Goal: Information Seeking & Learning: Learn about a topic

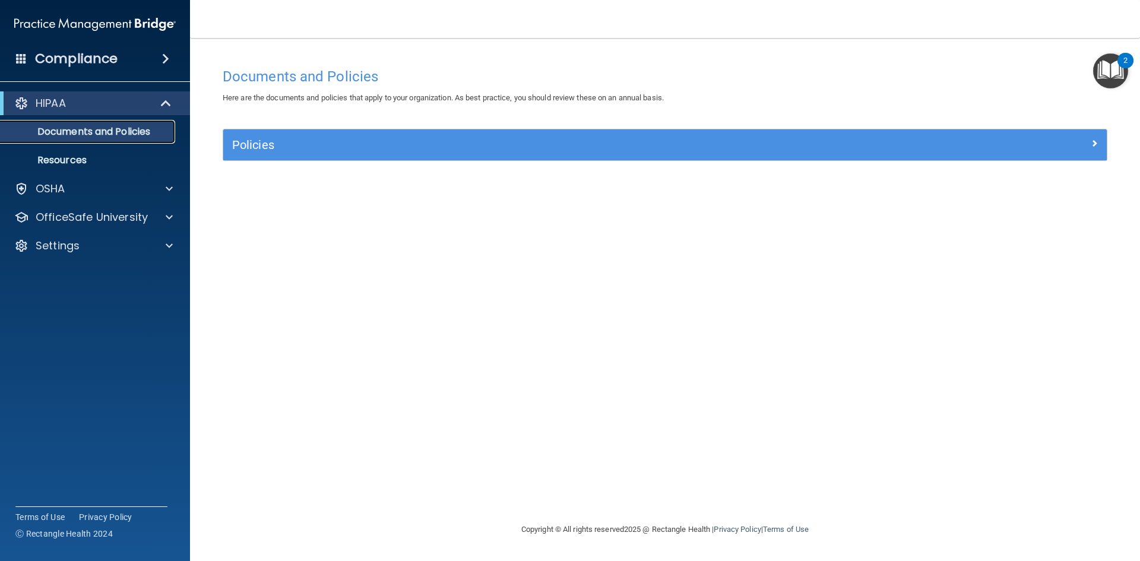
click at [71, 141] on link "Documents and Policies" at bounding box center [81, 132] width 187 height 24
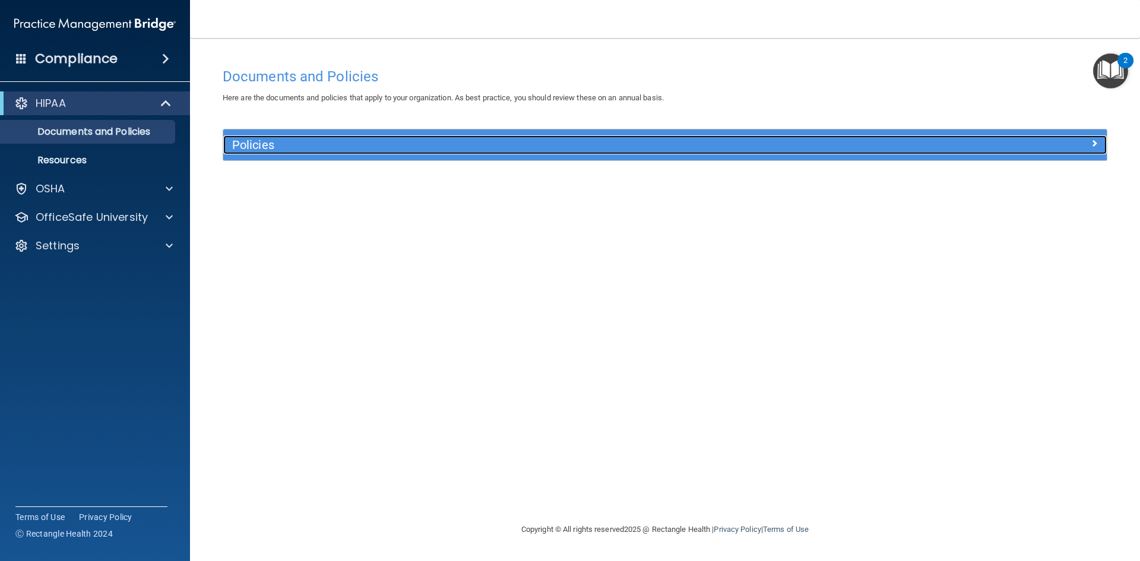
click at [301, 142] on h5 "Policies" at bounding box center [554, 144] width 645 height 13
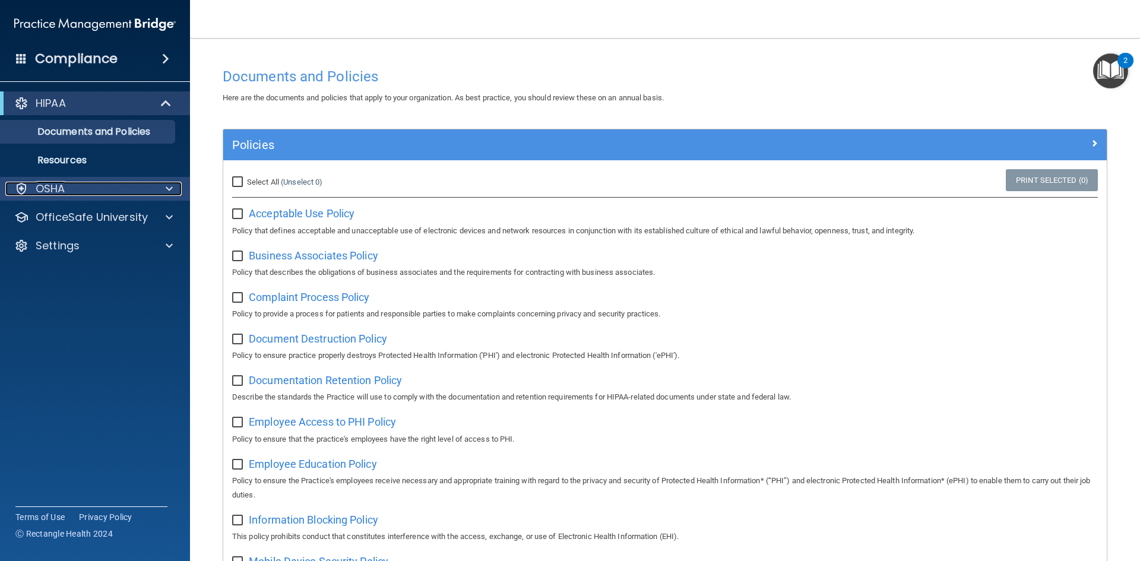
click at [101, 182] on div "OSHA" at bounding box center [78, 189] width 147 height 14
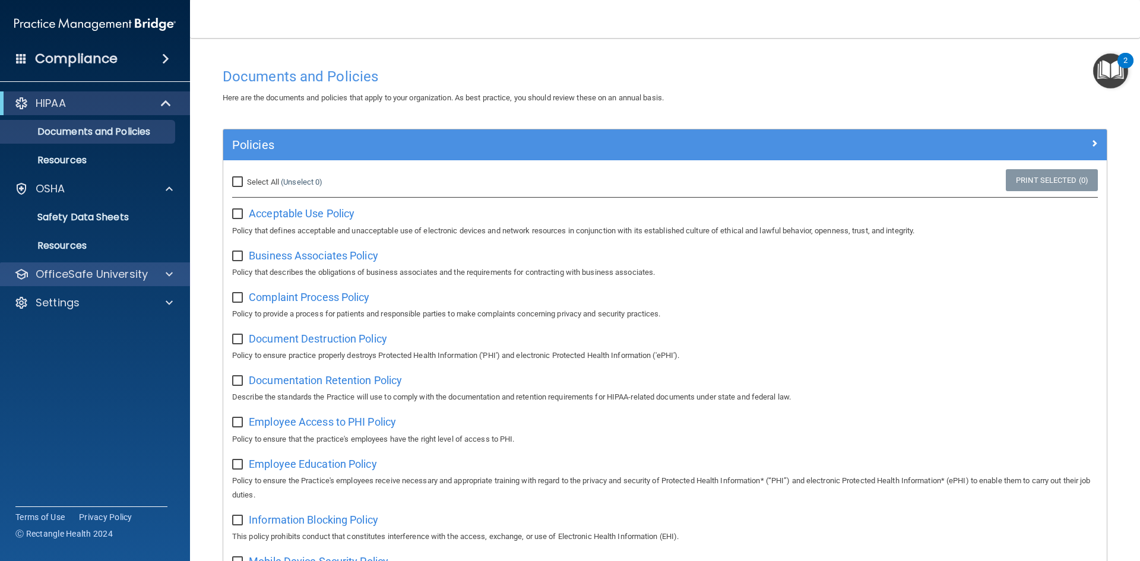
click at [81, 266] on div "OfficeSafe University" at bounding box center [95, 274] width 191 height 24
click at [169, 275] on span at bounding box center [169, 274] width 7 height 14
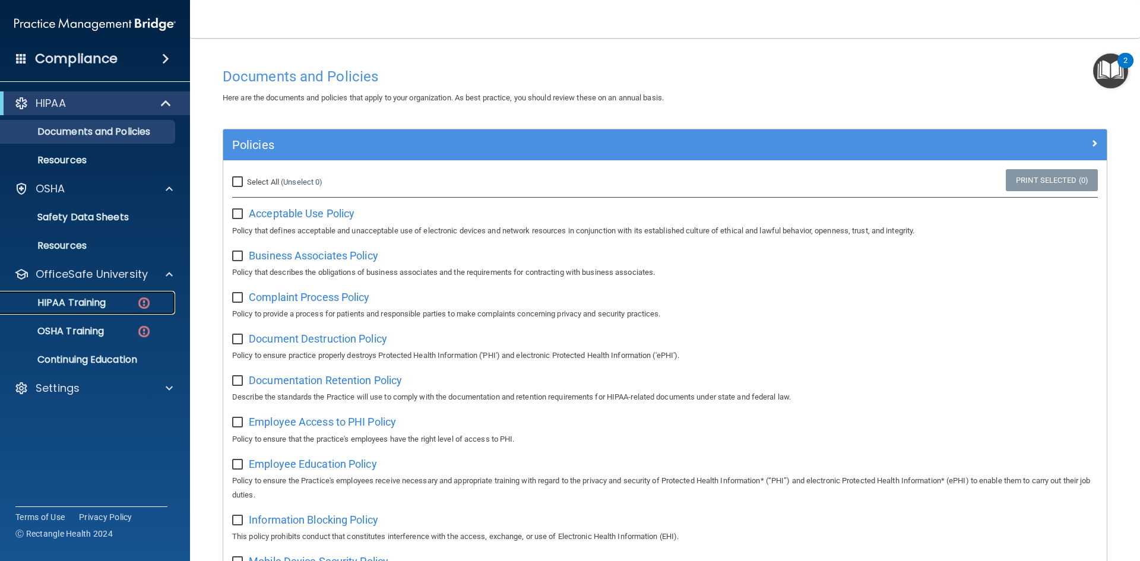
click at [94, 297] on p "HIPAA Training" at bounding box center [57, 303] width 98 height 12
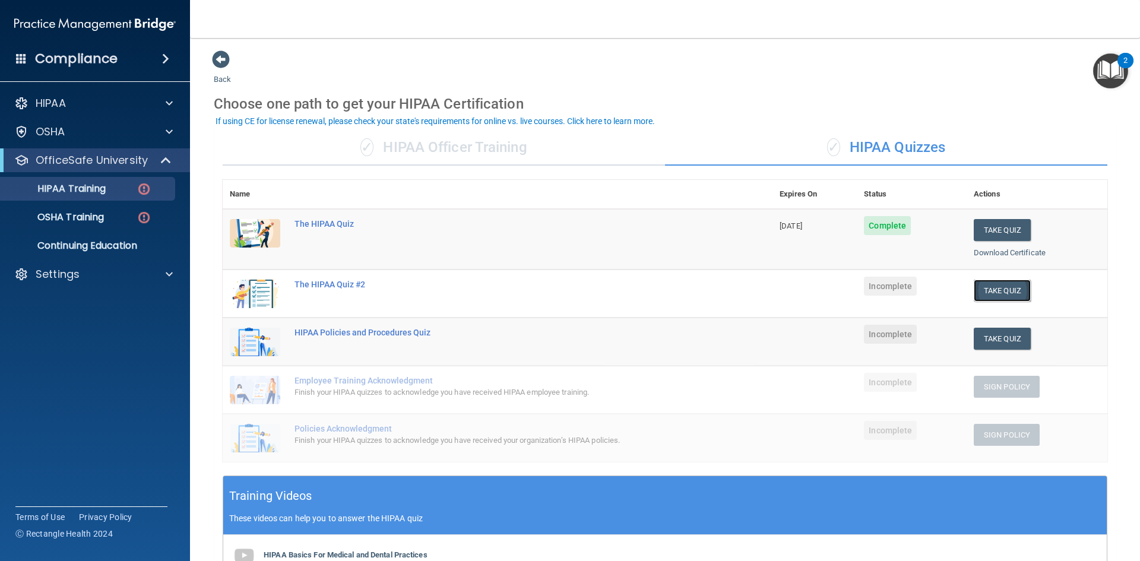
click at [1006, 291] on button "Take Quiz" at bounding box center [1001, 291] width 57 height 22
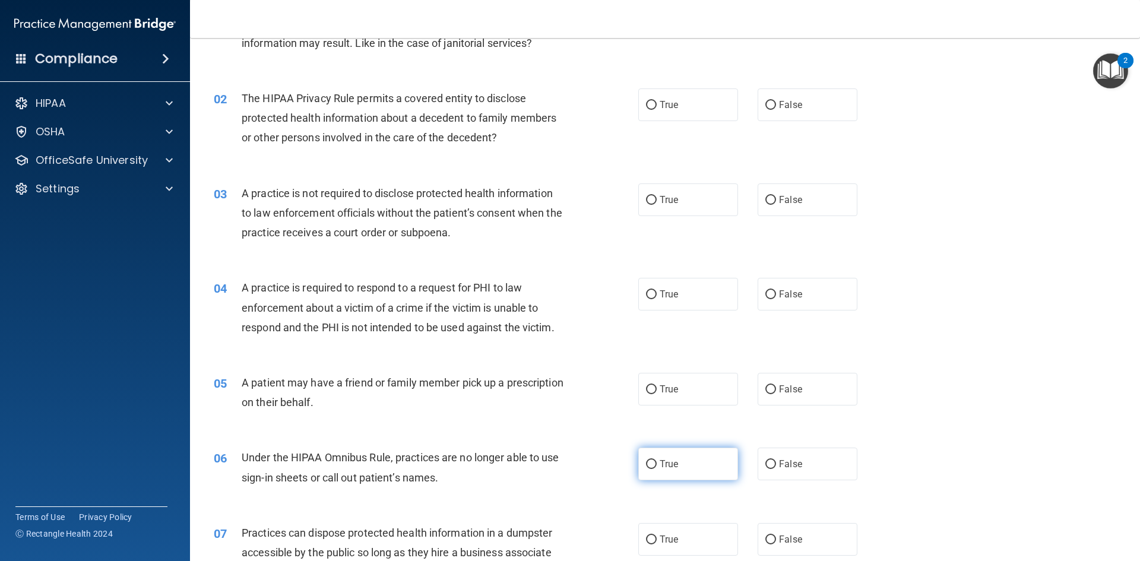
scroll to position [119, 0]
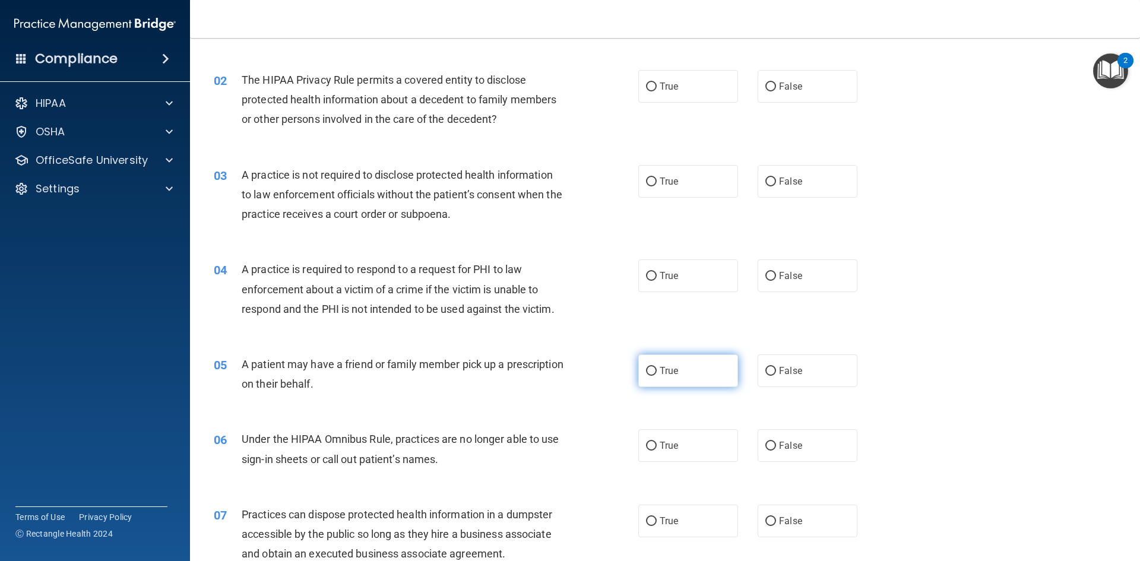
click at [649, 376] on input "True" at bounding box center [651, 371] width 11 height 9
radio input "true"
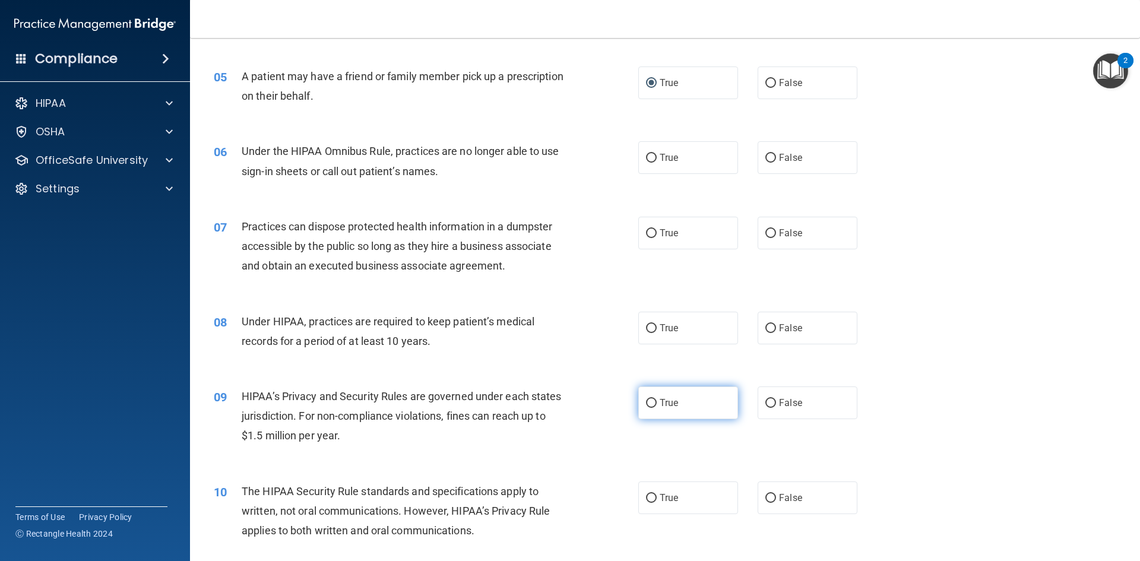
scroll to position [415, 0]
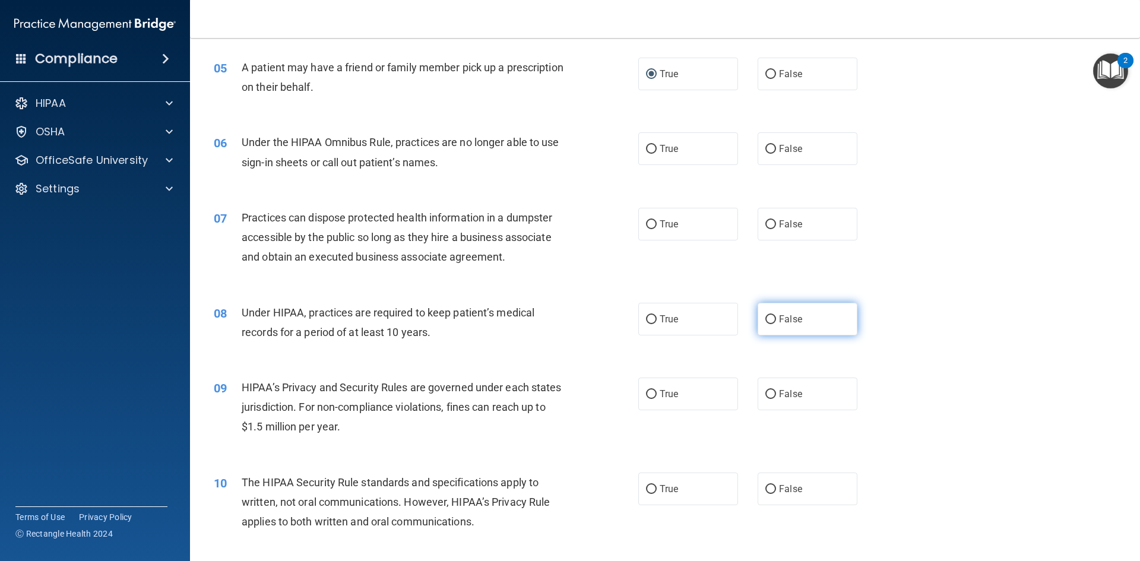
click at [786, 323] on span "False" at bounding box center [790, 318] width 23 height 11
click at [776, 323] on input "False" at bounding box center [770, 319] width 11 height 9
radio input "true"
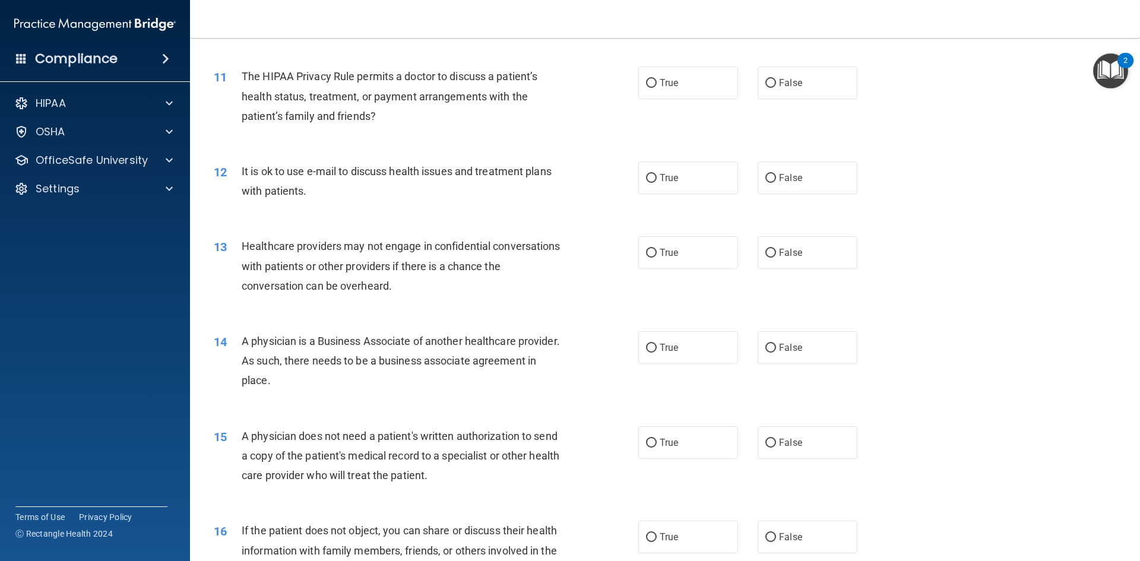
scroll to position [950, 0]
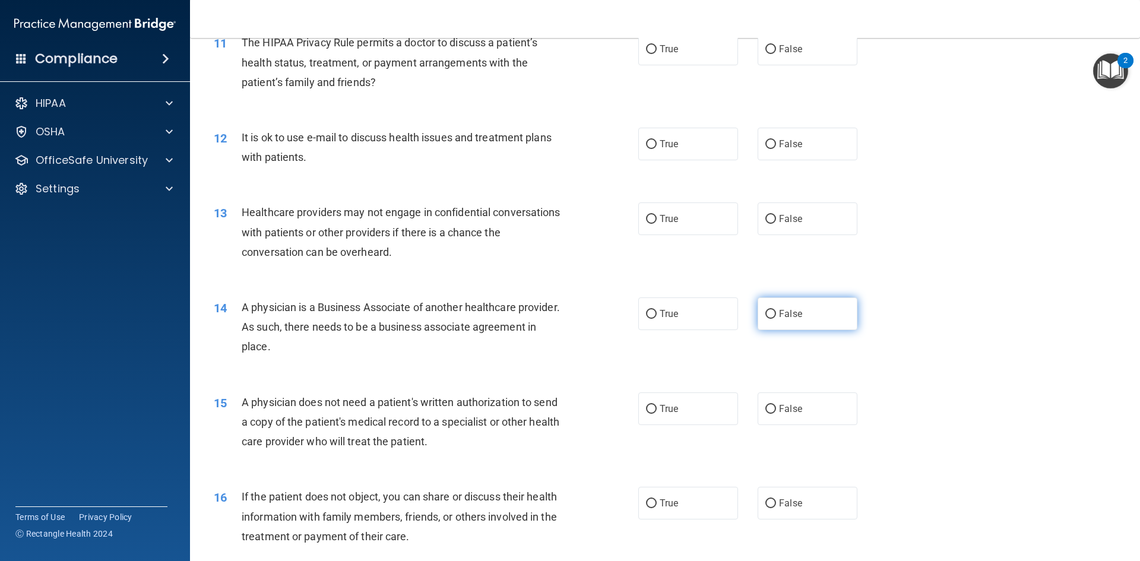
click at [779, 310] on span "False" at bounding box center [790, 313] width 23 height 11
click at [775, 310] on input "False" at bounding box center [770, 314] width 11 height 9
radio input "true"
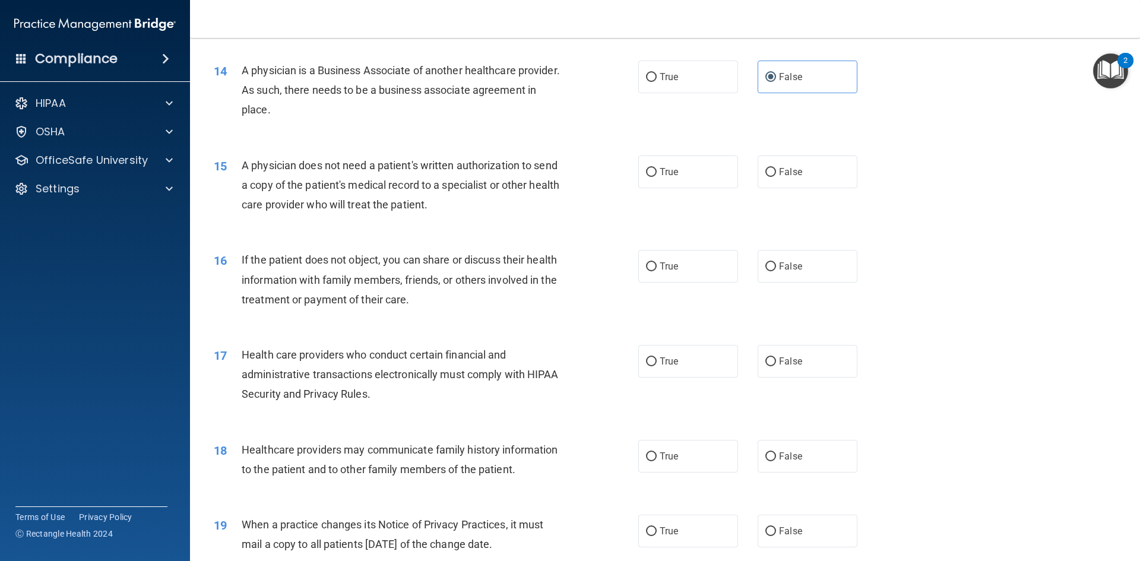
scroll to position [1187, 0]
click at [769, 529] on input "False" at bounding box center [770, 530] width 11 height 9
radio input "true"
click at [765, 172] on input "False" at bounding box center [770, 171] width 11 height 9
radio input "true"
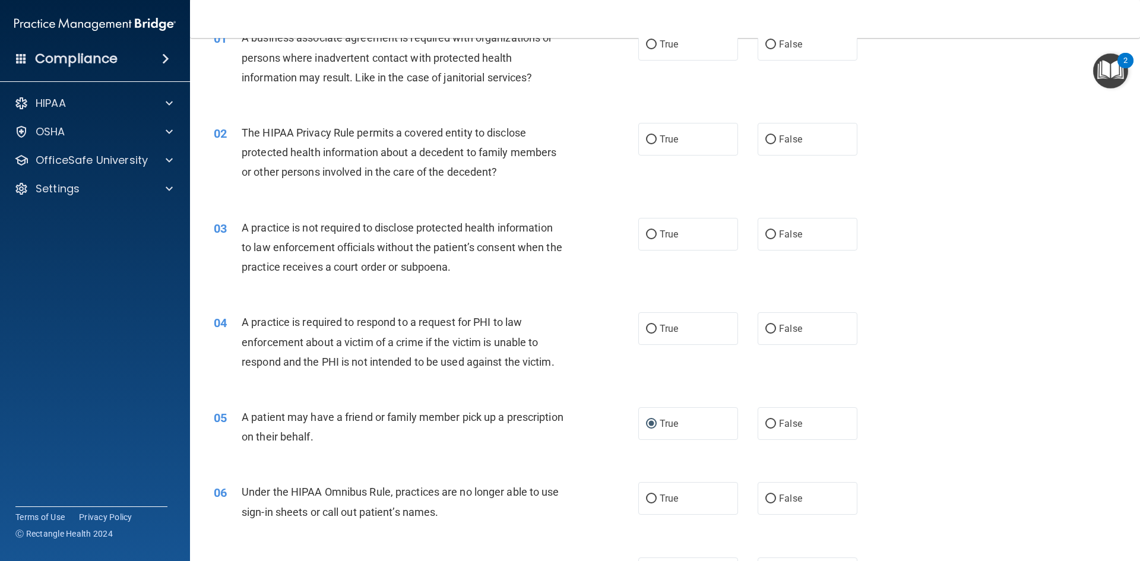
scroll to position [0, 0]
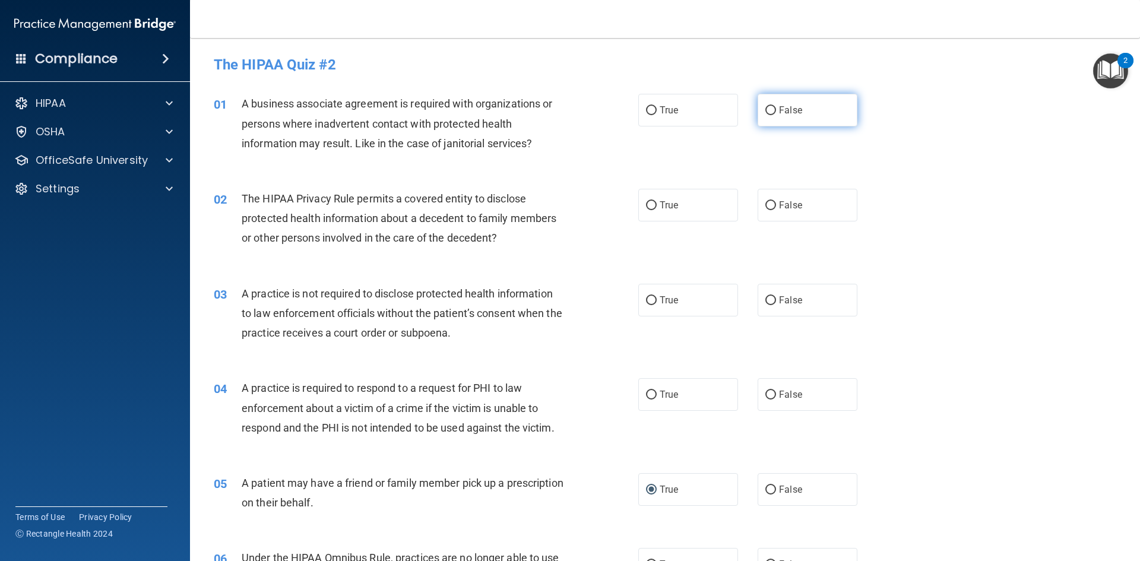
click at [779, 110] on span "False" at bounding box center [790, 109] width 23 height 11
click at [776, 110] on input "False" at bounding box center [770, 110] width 11 height 9
radio input "true"
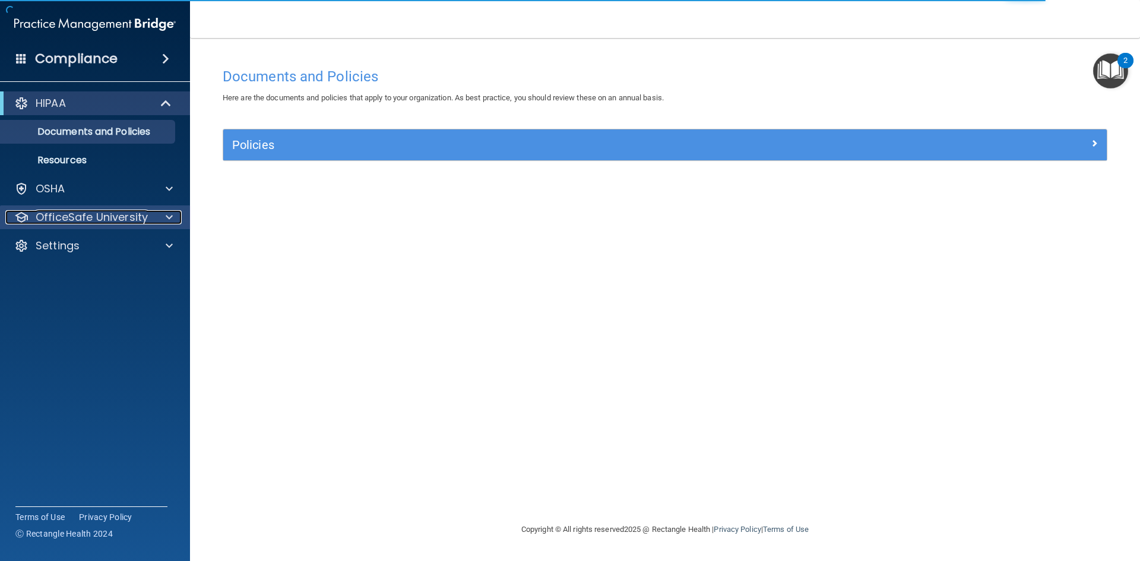
click at [75, 219] on p "OfficeSafe University" at bounding box center [92, 217] width 112 height 14
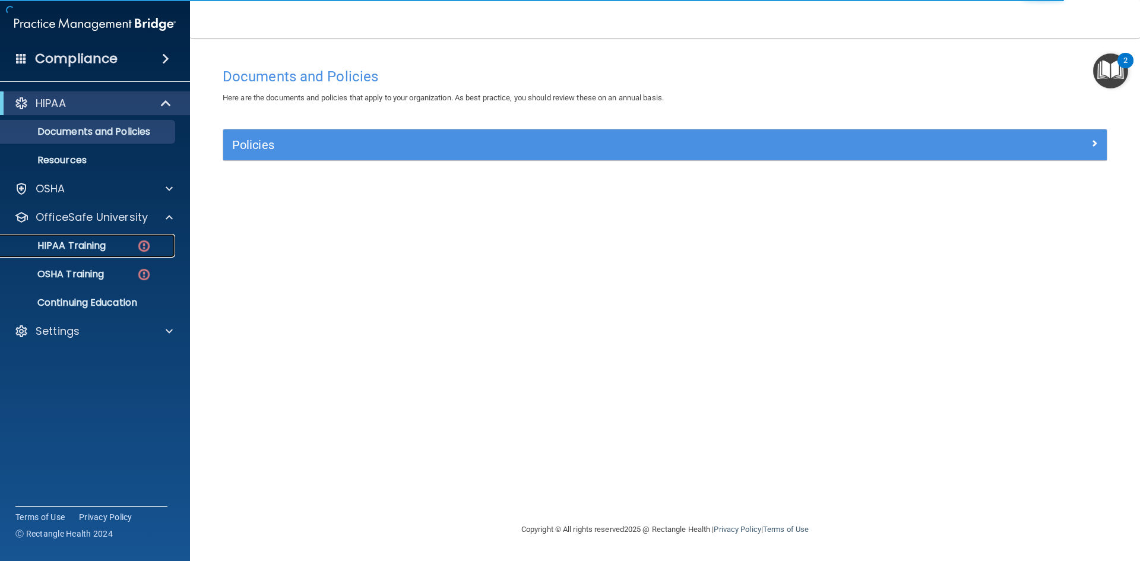
click at [104, 240] on p "HIPAA Training" at bounding box center [57, 246] width 98 height 12
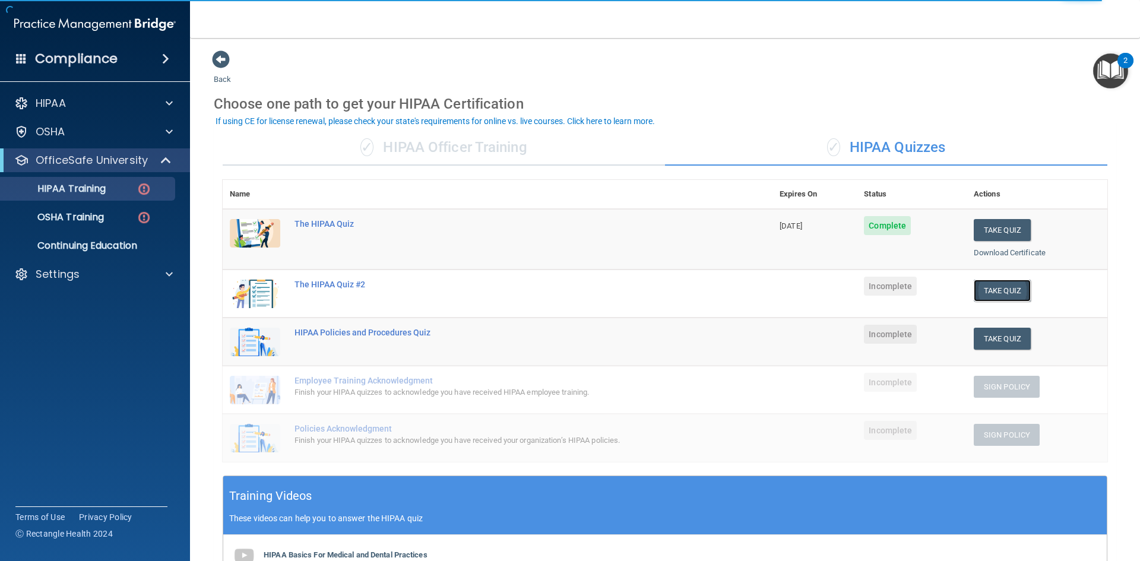
click at [1005, 290] on button "Take Quiz" at bounding box center [1001, 291] width 57 height 22
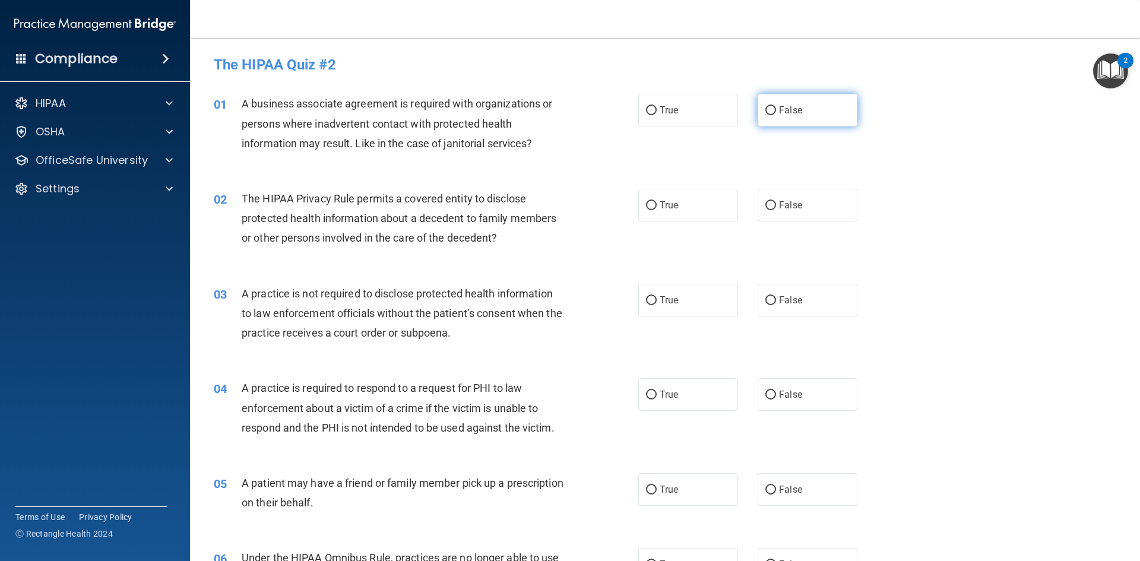
click at [776, 117] on label "False" at bounding box center [807, 110] width 100 height 33
click at [776, 115] on input "False" at bounding box center [770, 110] width 11 height 9
radio input "true"
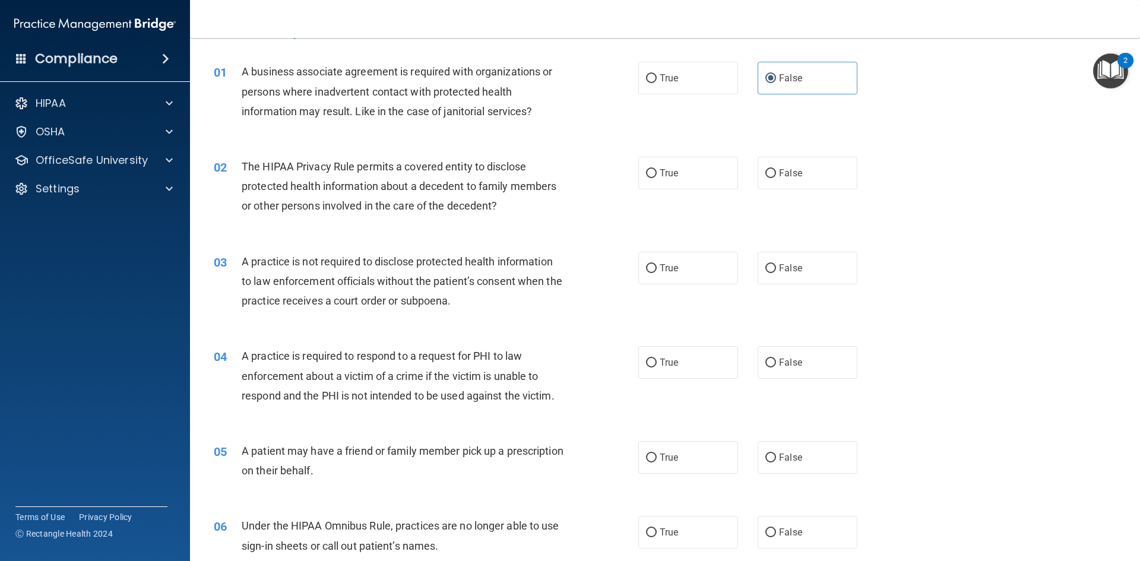
scroll to position [59, 0]
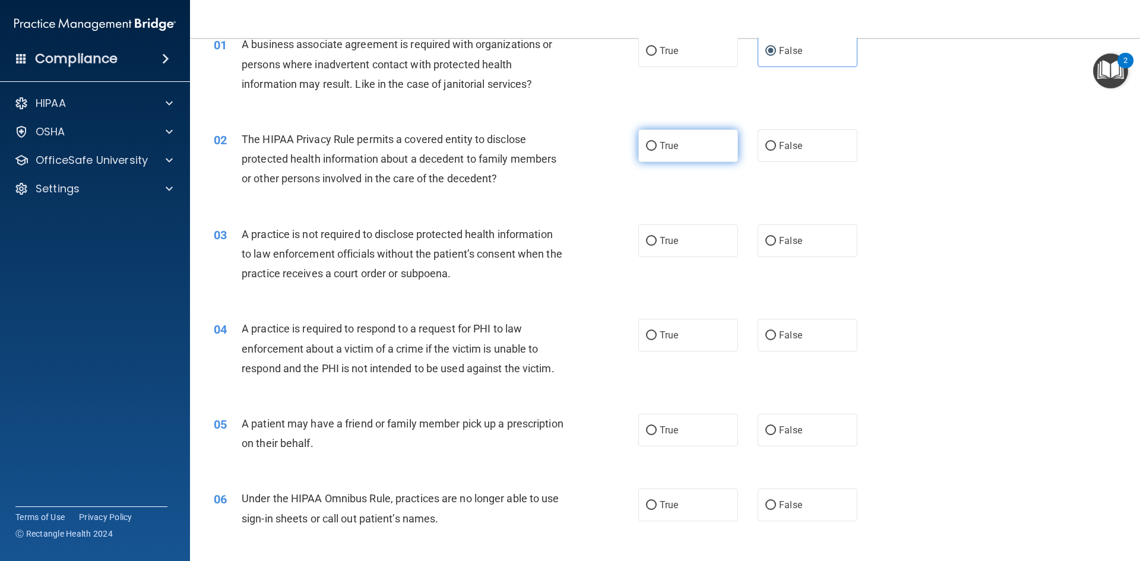
click at [650, 151] on label "True" at bounding box center [688, 145] width 100 height 33
click at [650, 151] on input "True" at bounding box center [651, 146] width 11 height 9
radio input "true"
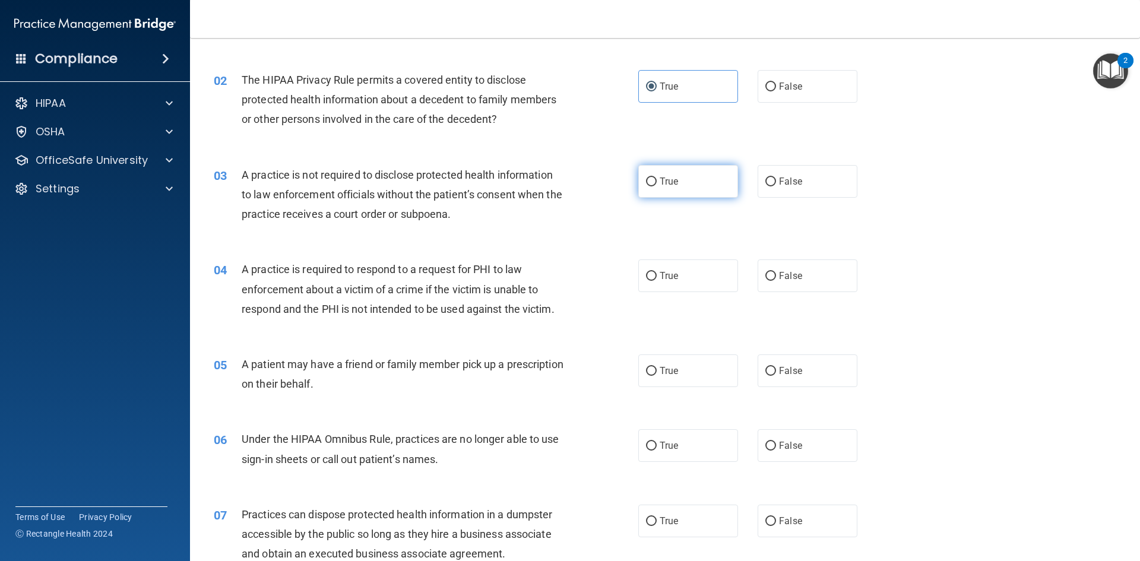
click at [664, 186] on span "True" at bounding box center [668, 181] width 18 height 11
click at [656, 186] on input "True" at bounding box center [651, 181] width 11 height 9
radio input "true"
drag, startPoint x: 770, startPoint y: 284, endPoint x: 751, endPoint y: 304, distance: 28.5
click at [757, 300] on div "04 A practice is required to respond to a request for PHI to law enforcement ab…" at bounding box center [665, 292] width 920 height 95
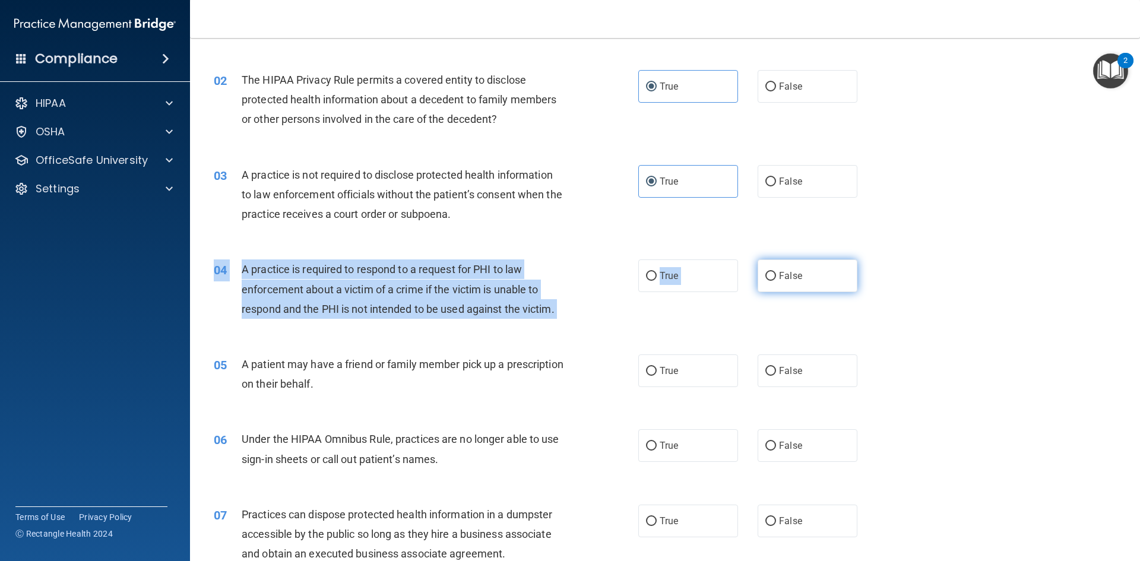
click at [772, 277] on label "False" at bounding box center [807, 275] width 100 height 33
click at [772, 277] on input "False" at bounding box center [770, 276] width 11 height 9
radio input "true"
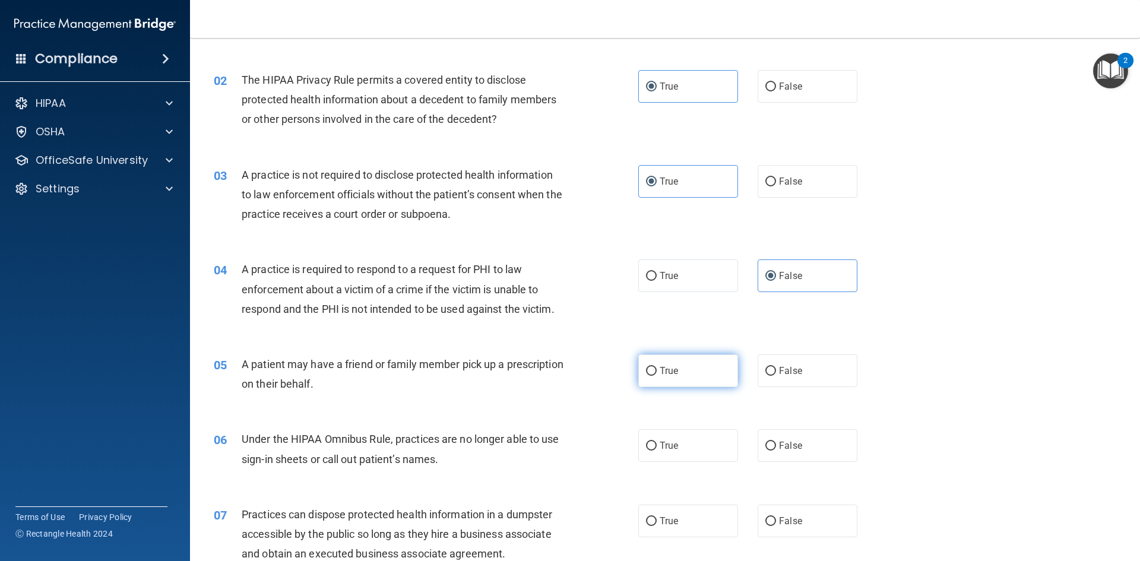
click at [681, 363] on label "True" at bounding box center [688, 370] width 100 height 33
click at [656, 367] on input "True" at bounding box center [651, 371] width 11 height 9
radio input "true"
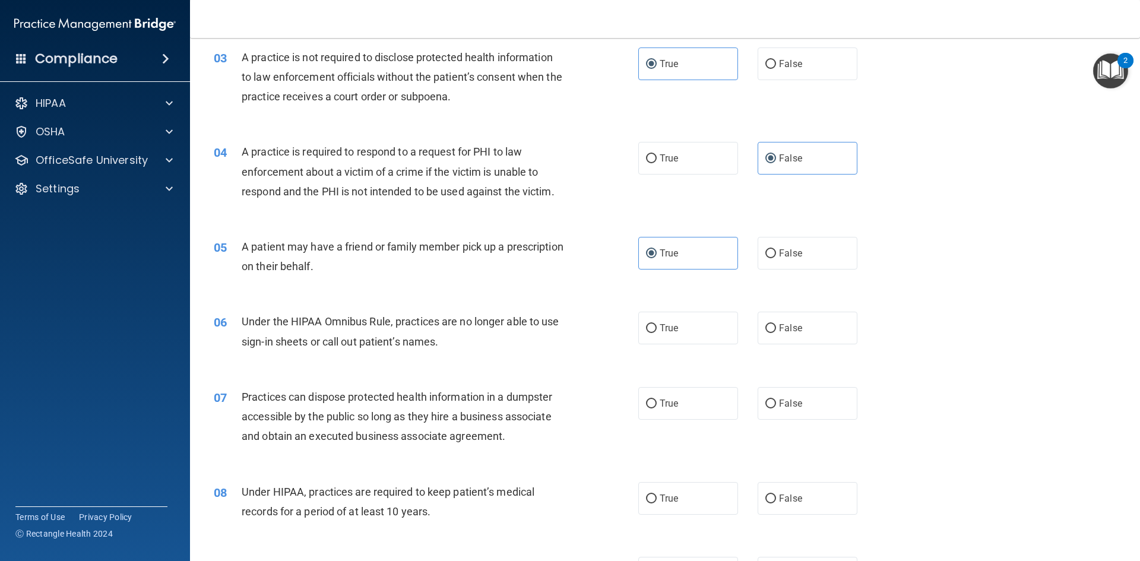
scroll to position [237, 0]
click at [697, 325] on label "True" at bounding box center [688, 326] width 100 height 33
click at [656, 325] on input "True" at bounding box center [651, 327] width 11 height 9
radio input "true"
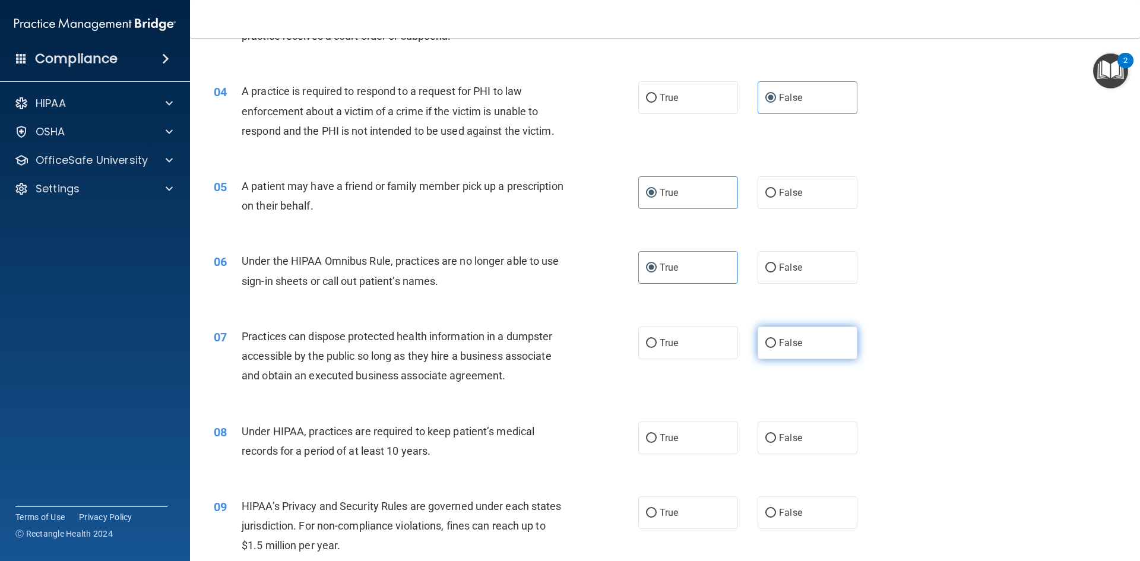
click at [777, 349] on label "False" at bounding box center [807, 342] width 100 height 33
click at [776, 348] on input "False" at bounding box center [770, 343] width 11 height 9
radio input "true"
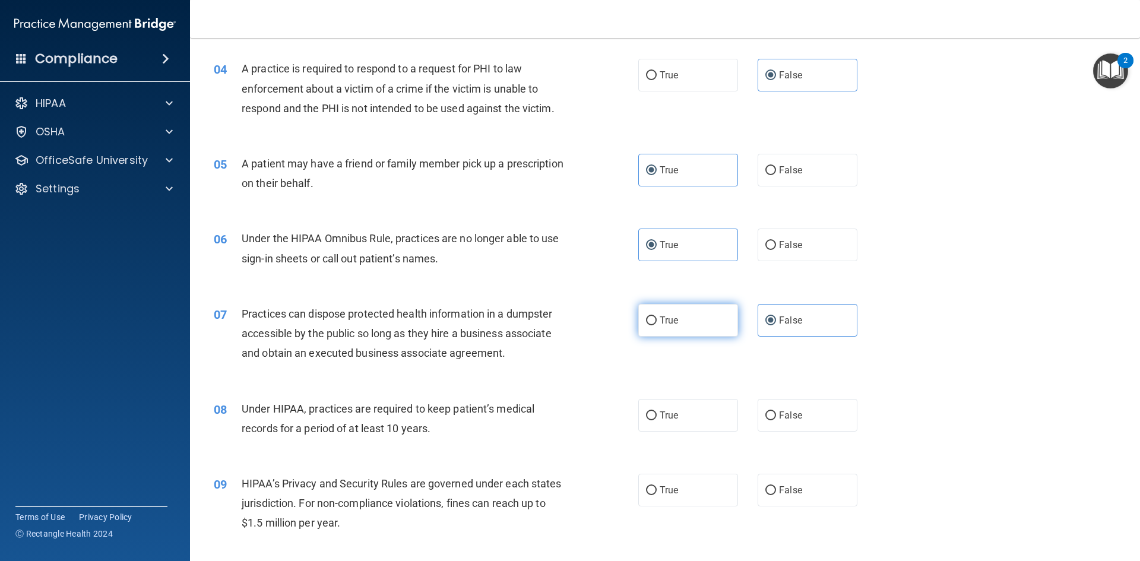
scroll to position [356, 0]
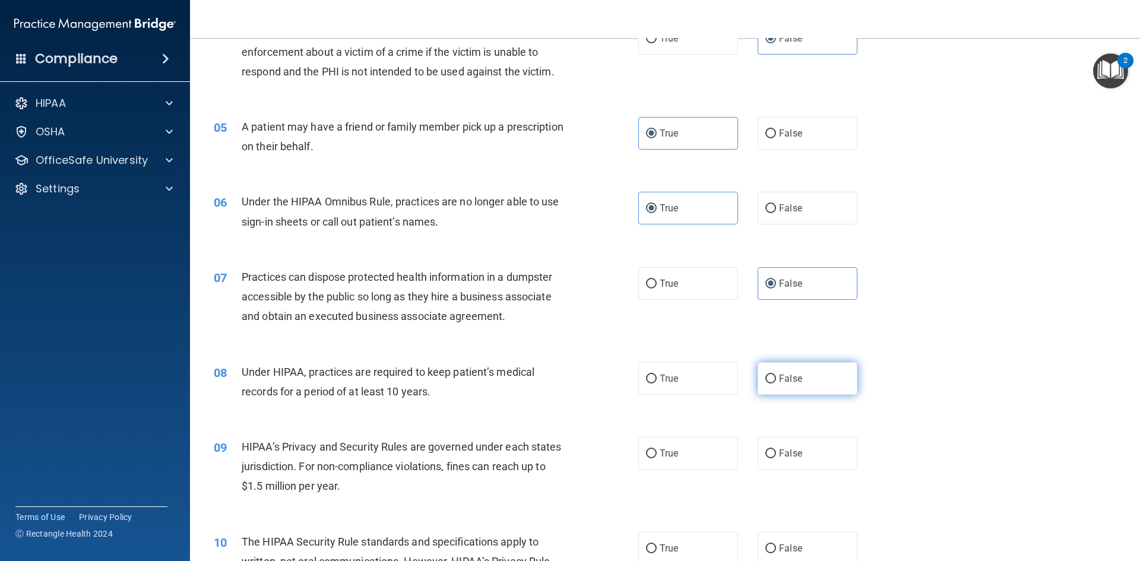
click at [779, 377] on span "False" at bounding box center [790, 378] width 23 height 11
click at [773, 377] on input "False" at bounding box center [770, 378] width 11 height 9
radio input "true"
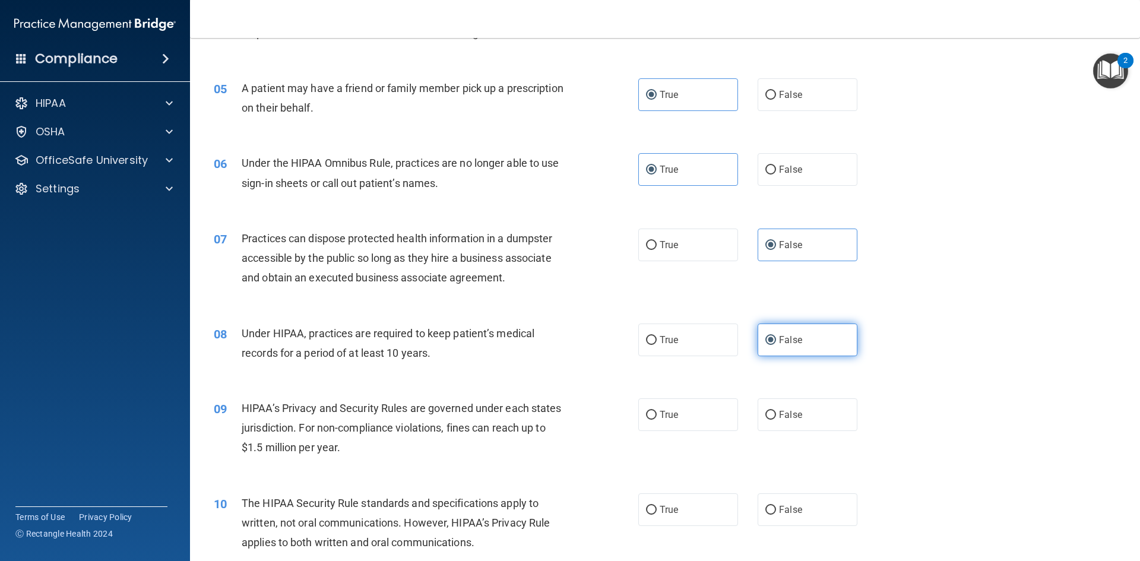
scroll to position [475, 0]
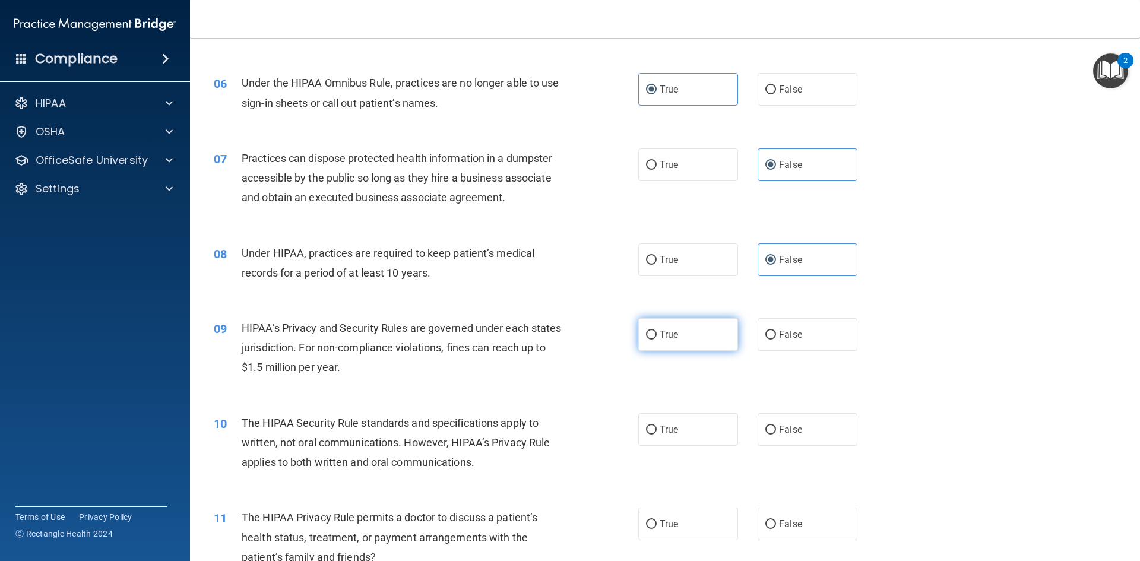
click at [685, 338] on label "True" at bounding box center [688, 334] width 100 height 33
click at [656, 338] on input "True" at bounding box center [651, 335] width 11 height 9
radio input "true"
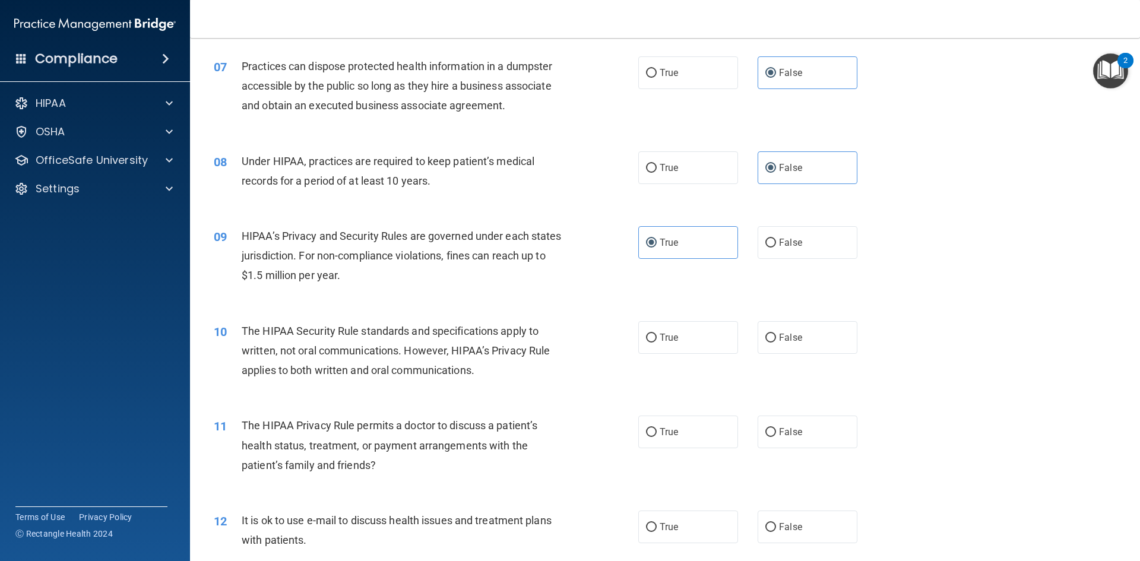
scroll to position [593, 0]
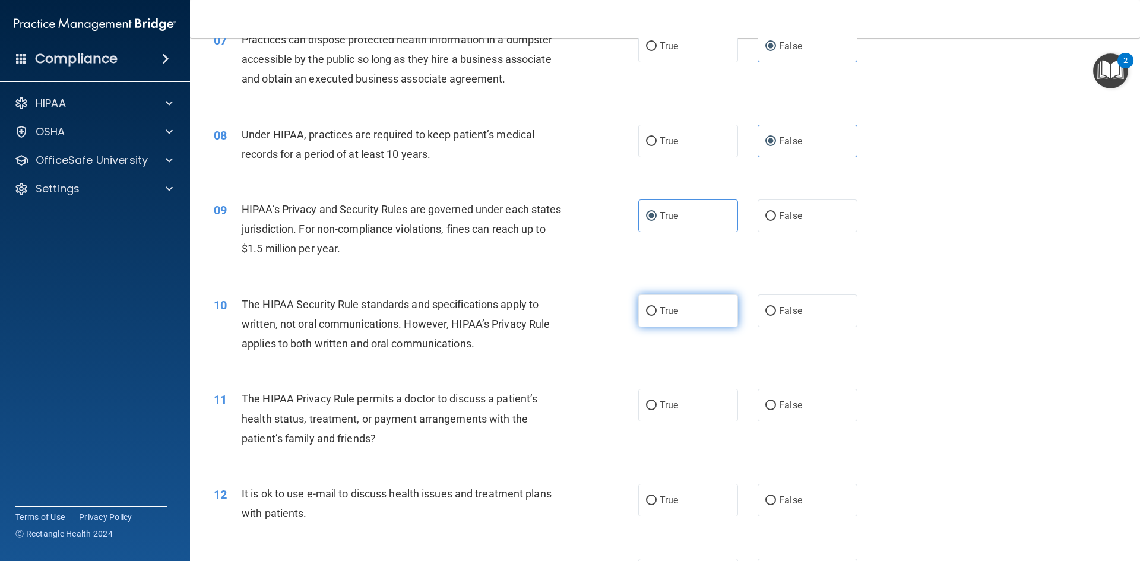
click at [673, 320] on label "True" at bounding box center [688, 310] width 100 height 33
click at [656, 316] on input "True" at bounding box center [651, 311] width 11 height 9
radio input "true"
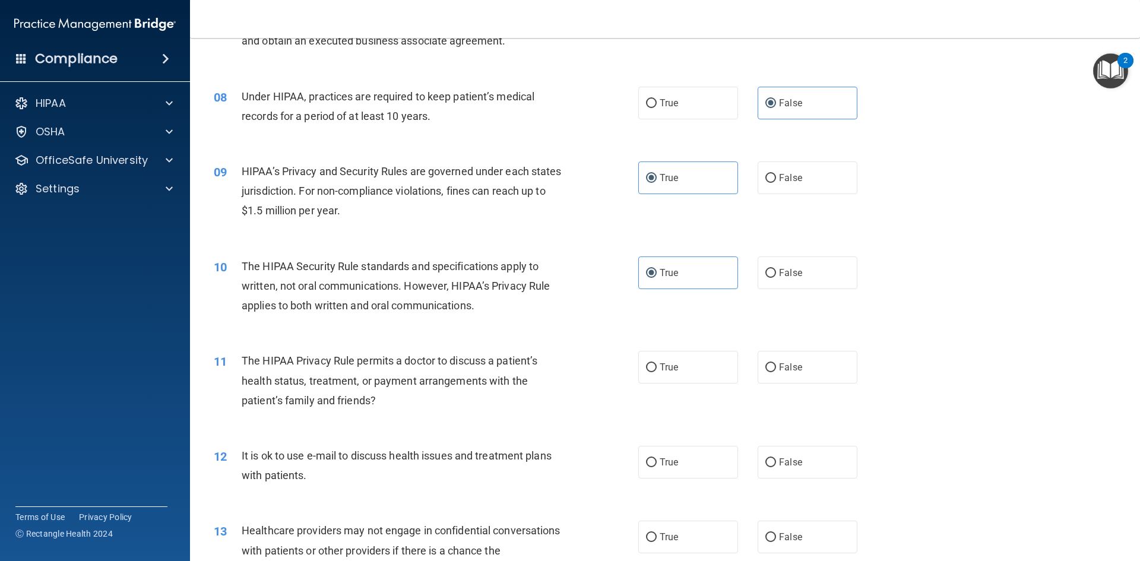
scroll to position [653, 0]
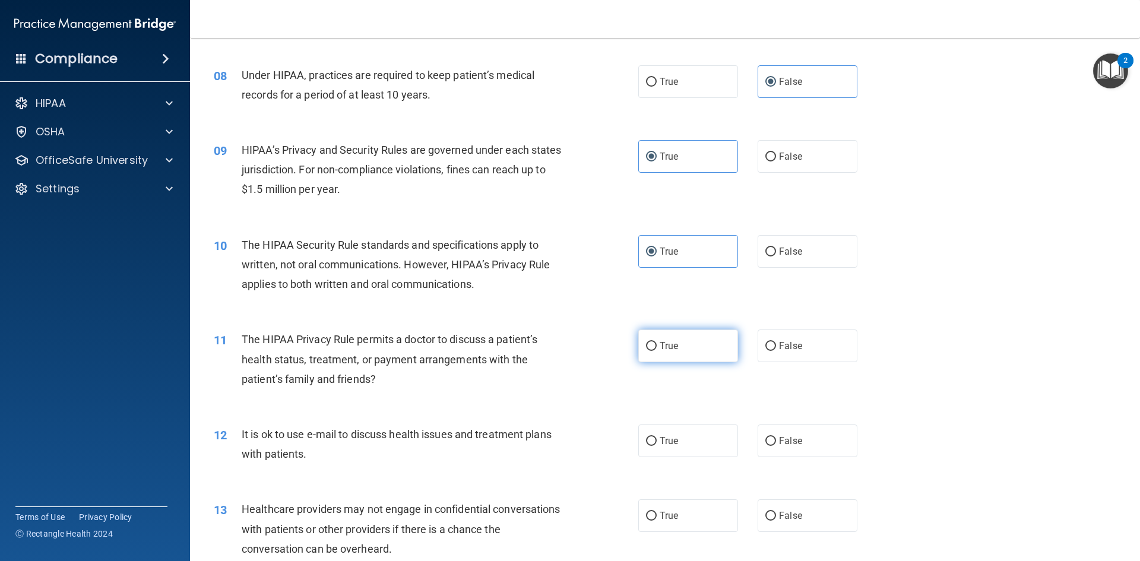
click at [674, 350] on label "True" at bounding box center [688, 345] width 100 height 33
click at [656, 350] on input "True" at bounding box center [651, 346] width 11 height 9
radio input "true"
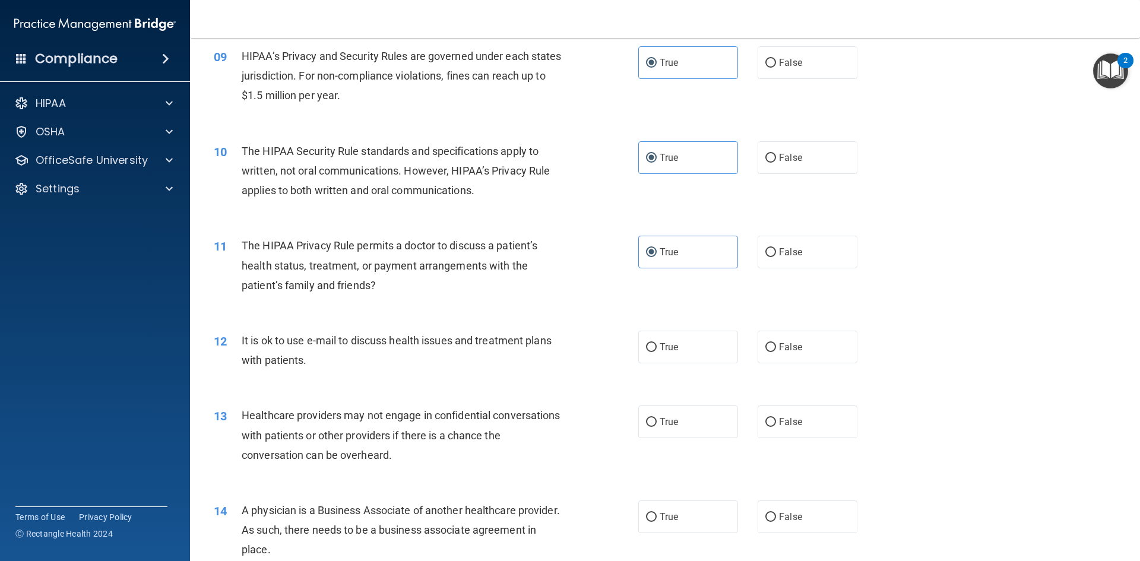
scroll to position [831, 0]
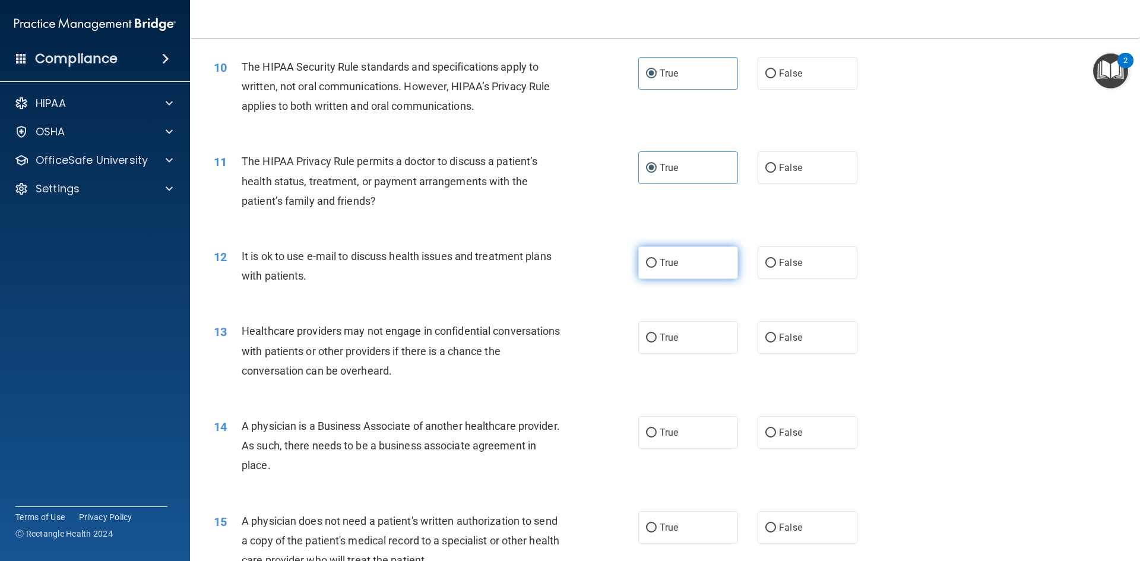
click at [648, 264] on input "True" at bounding box center [651, 263] width 11 height 9
radio input "true"
click at [659, 341] on span "True" at bounding box center [668, 337] width 18 height 11
click at [656, 341] on input "True" at bounding box center [651, 338] width 11 height 9
radio input "true"
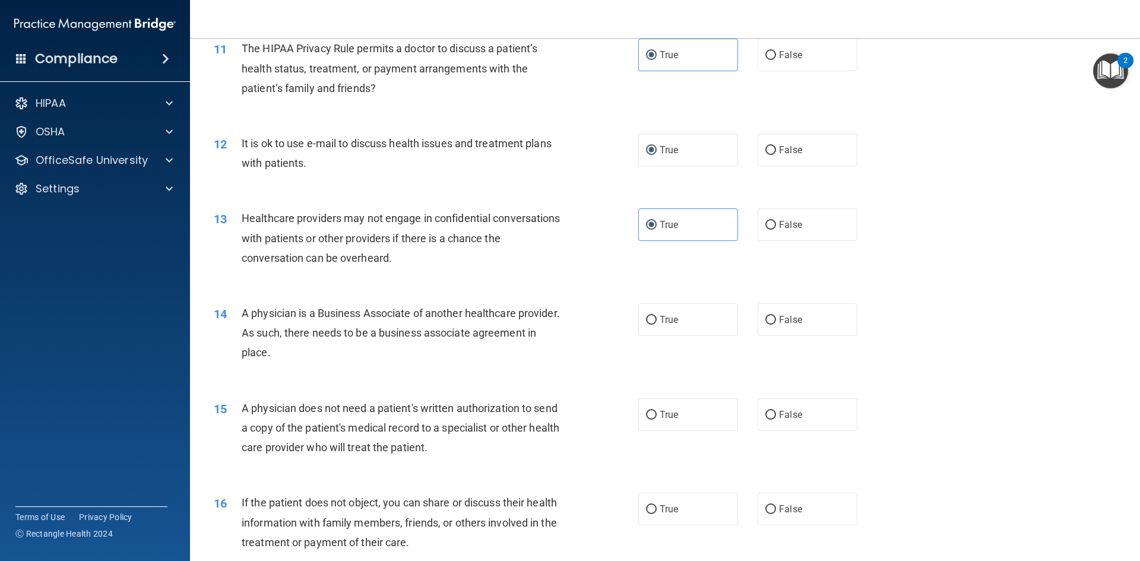
scroll to position [950, 0]
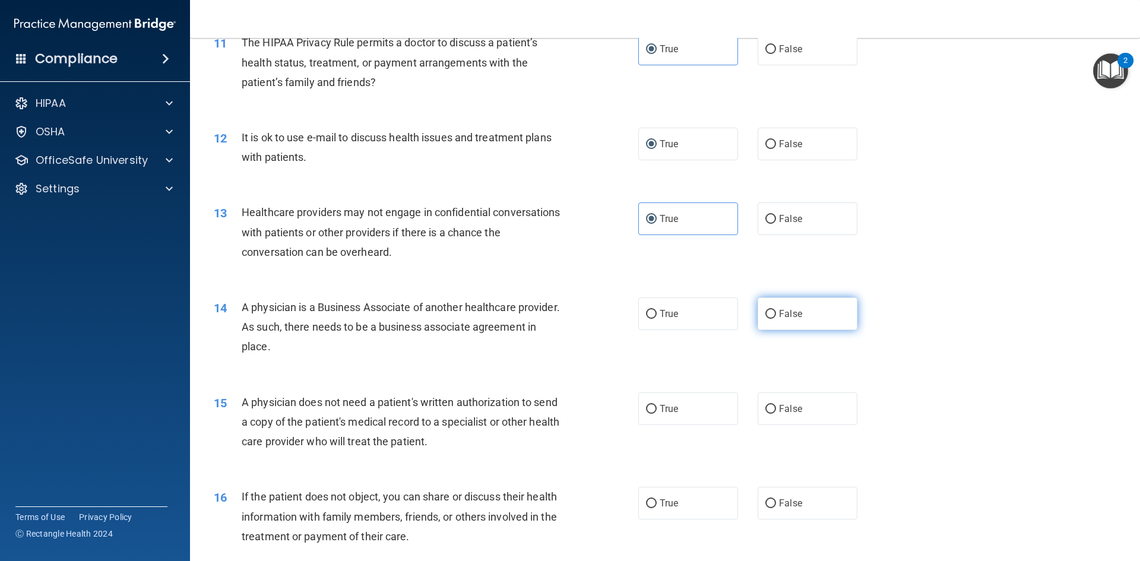
click at [766, 315] on input "False" at bounding box center [770, 314] width 11 height 9
radio input "true"
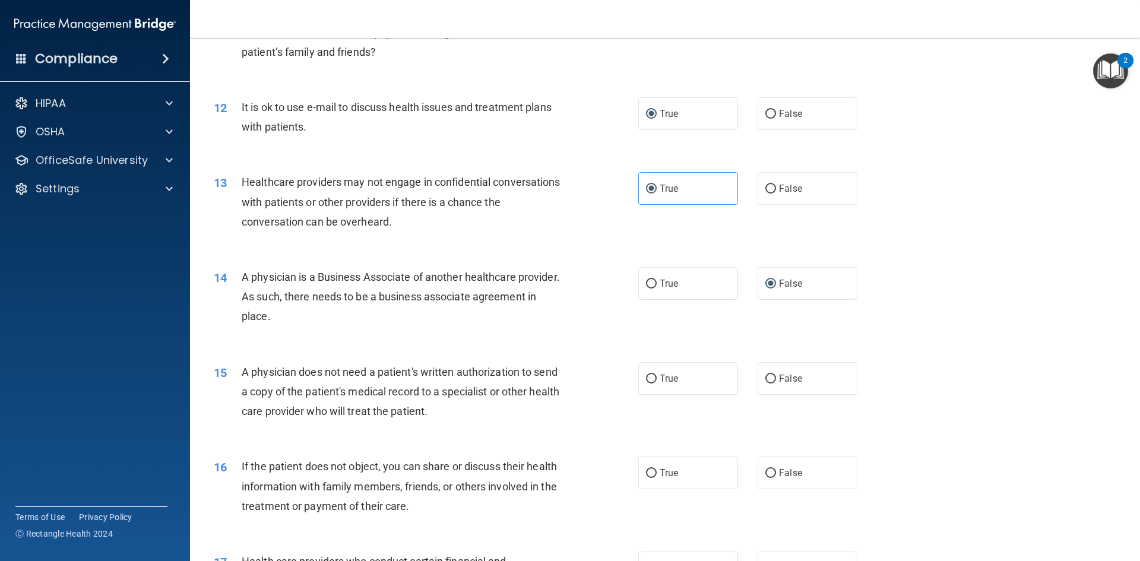
scroll to position [1068, 0]
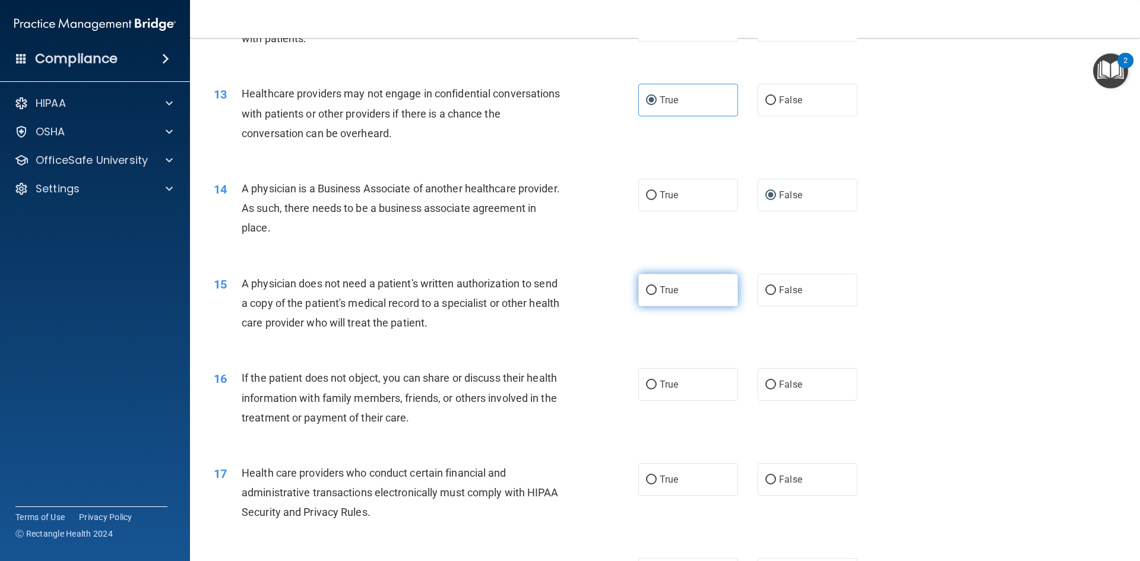
click at [654, 295] on label "True" at bounding box center [688, 290] width 100 height 33
click at [654, 295] on input "True" at bounding box center [651, 290] width 11 height 9
radio input "true"
click at [646, 384] on input "True" at bounding box center [651, 384] width 11 height 9
radio input "true"
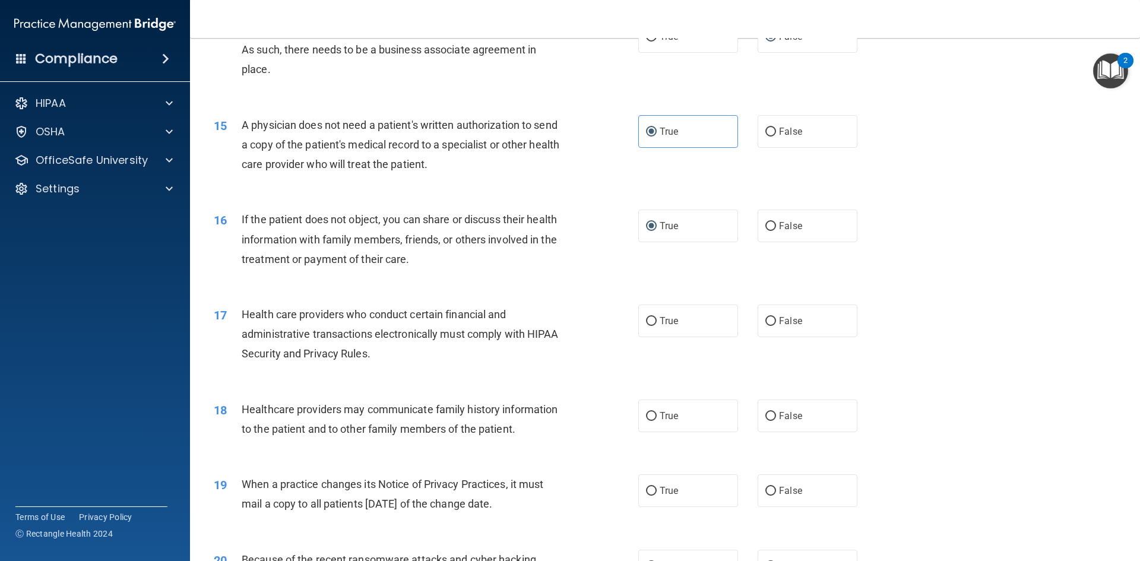
scroll to position [1246, 0]
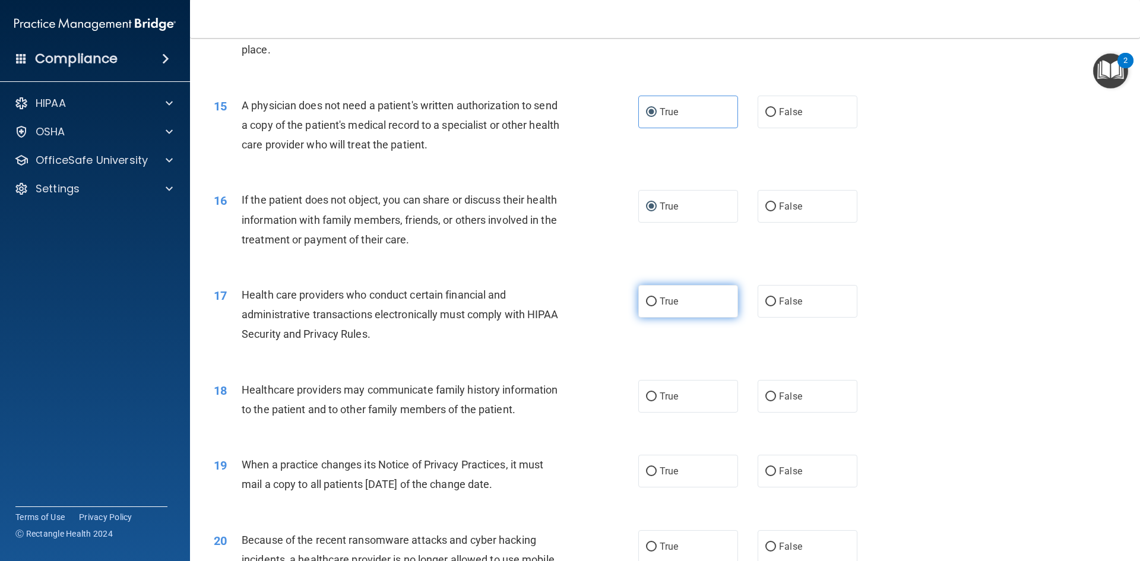
click at [659, 304] on span "True" at bounding box center [668, 301] width 18 height 11
click at [656, 304] on input "True" at bounding box center [651, 301] width 11 height 9
radio input "true"
click at [655, 397] on label "True" at bounding box center [688, 396] width 100 height 33
click at [655, 397] on input "True" at bounding box center [651, 396] width 11 height 9
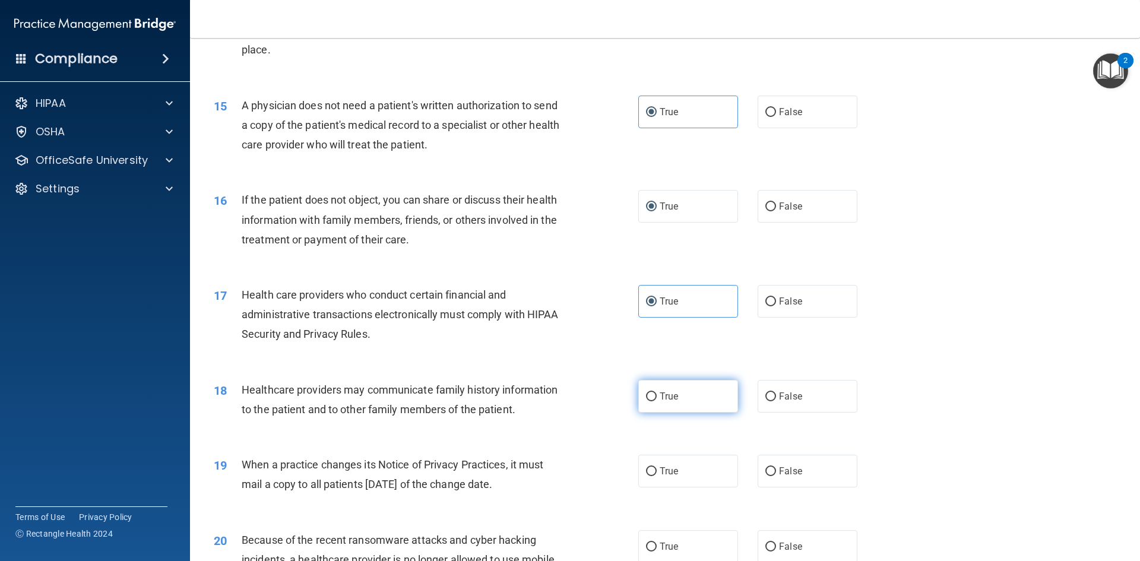
radio input "true"
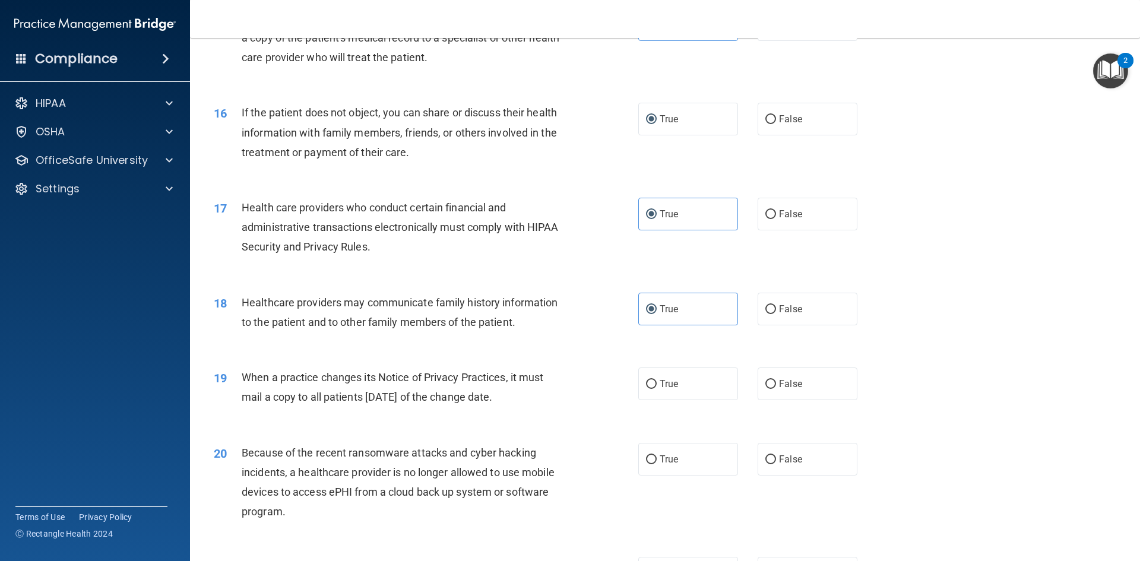
scroll to position [1365, 0]
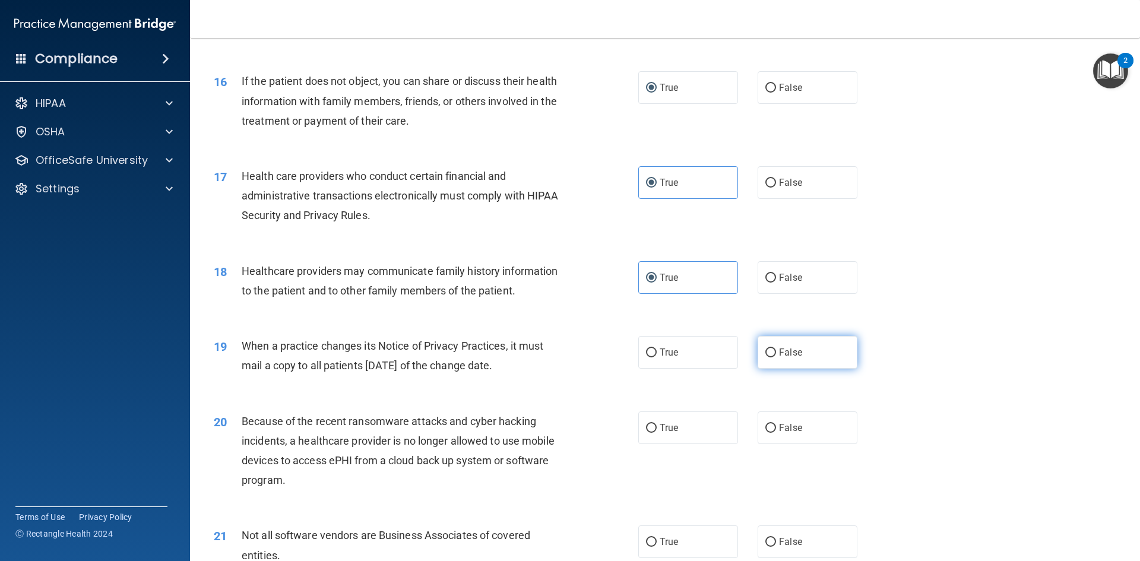
click at [779, 354] on span "False" at bounding box center [790, 352] width 23 height 11
click at [776, 354] on input "False" at bounding box center [770, 352] width 11 height 9
radio input "true"
click at [779, 427] on span "False" at bounding box center [790, 427] width 23 height 11
click at [774, 427] on input "False" at bounding box center [770, 428] width 11 height 9
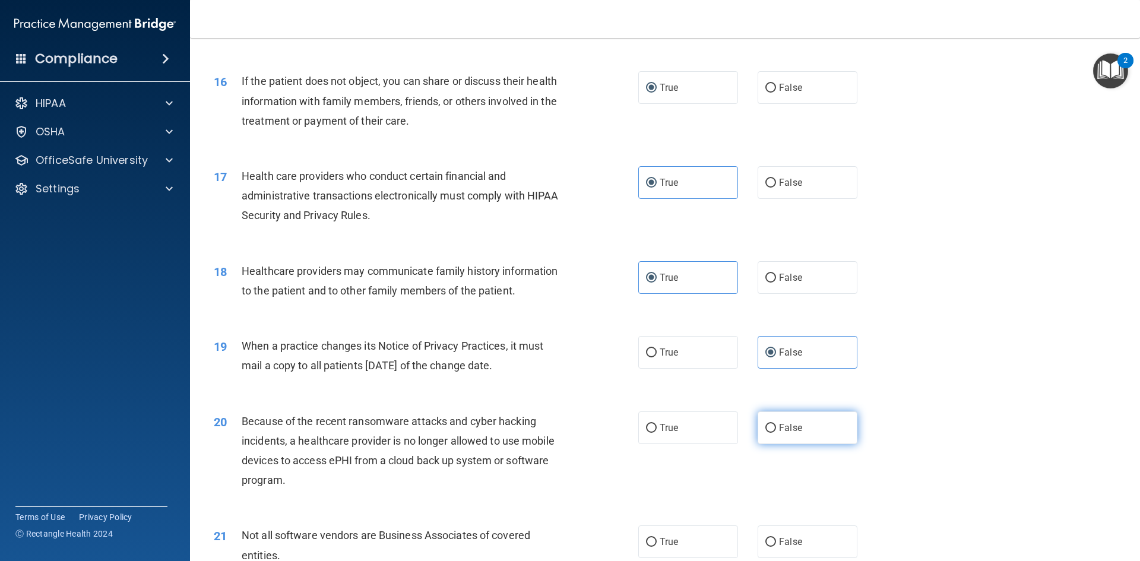
radio input "true"
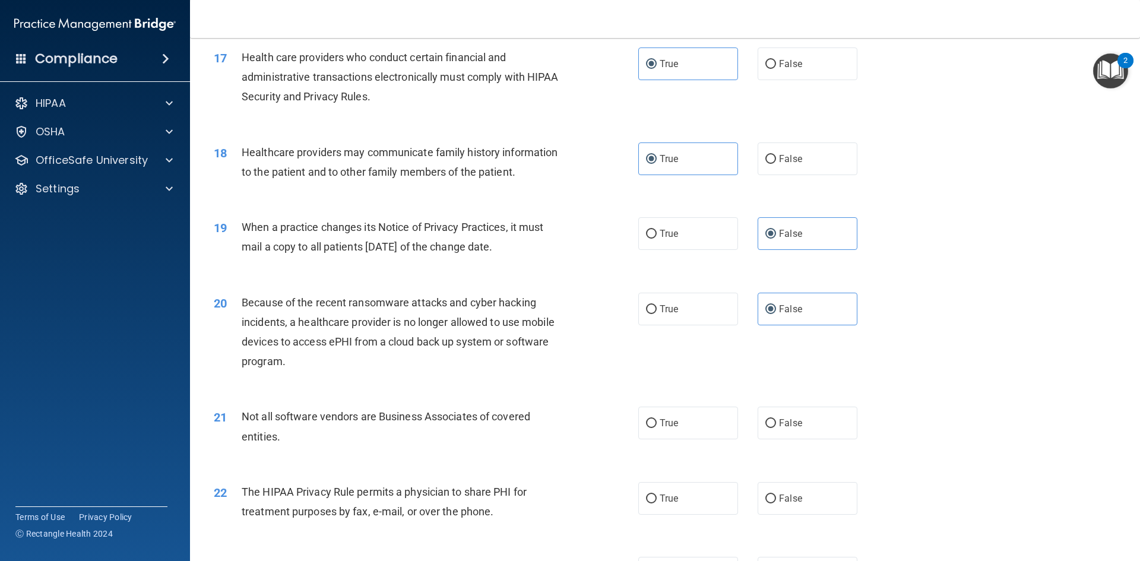
scroll to position [1602, 0]
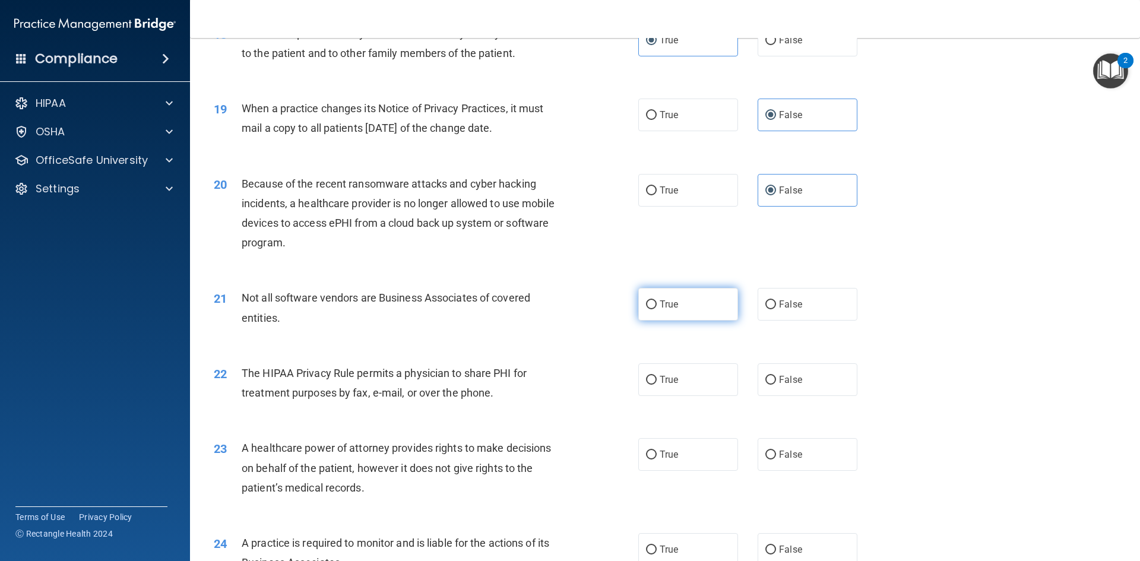
click at [684, 309] on label "True" at bounding box center [688, 304] width 100 height 33
click at [656, 309] on input "True" at bounding box center [651, 304] width 11 height 9
radio input "true"
click at [653, 383] on label "True" at bounding box center [688, 379] width 100 height 33
click at [653, 383] on input "True" at bounding box center [651, 380] width 11 height 9
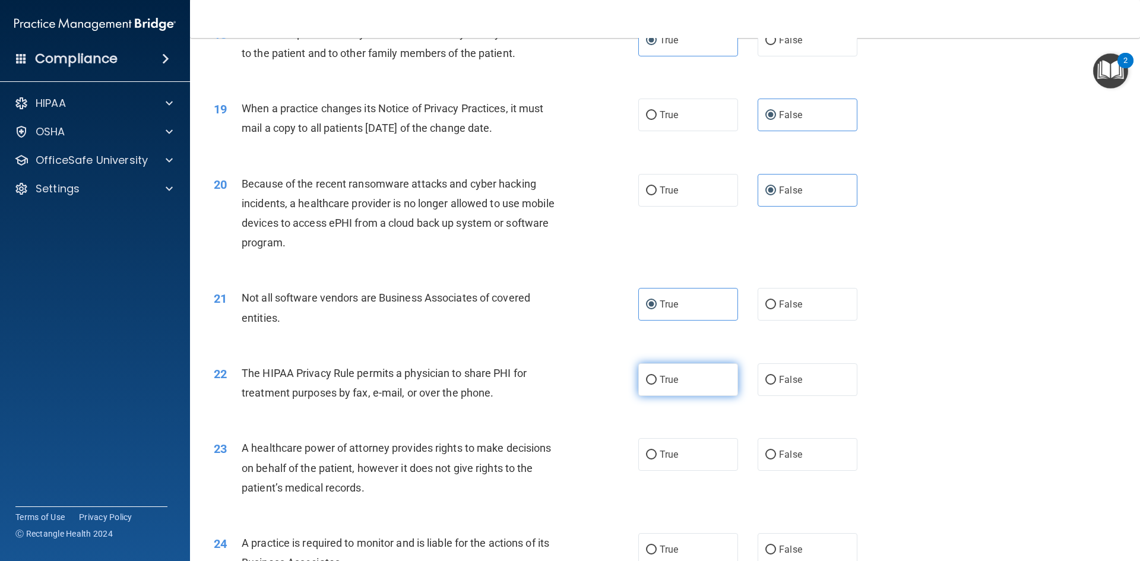
radio input "true"
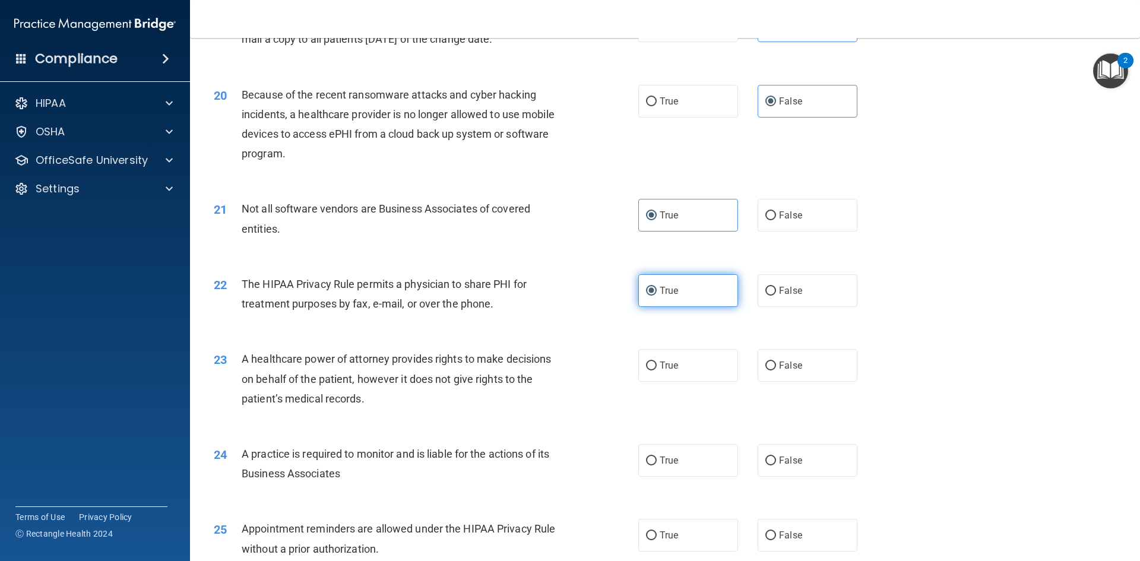
scroll to position [1721, 0]
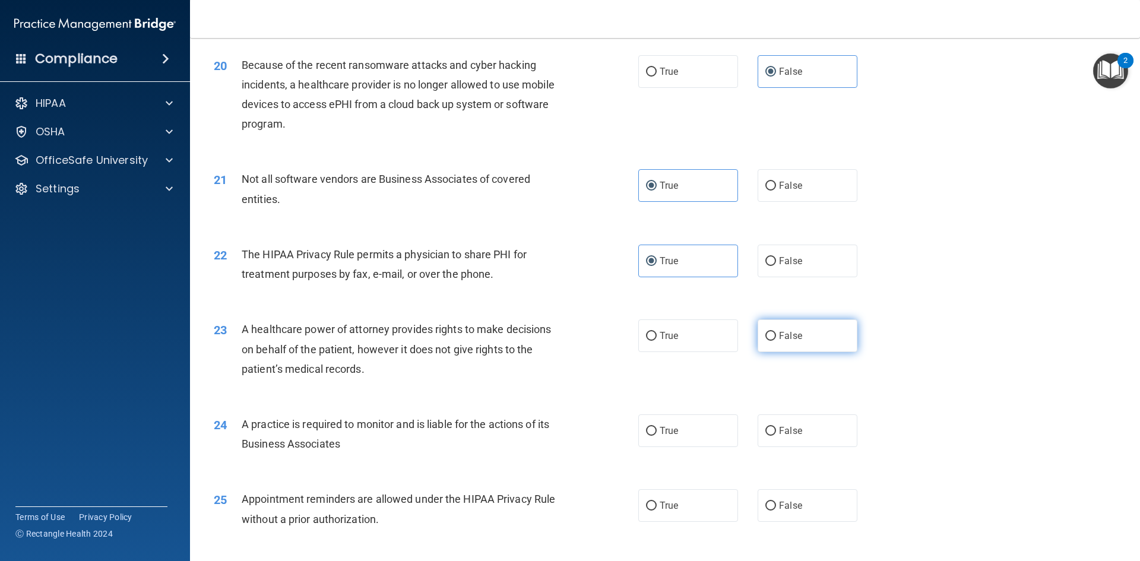
click at [772, 338] on label "False" at bounding box center [807, 335] width 100 height 33
click at [772, 338] on input "False" at bounding box center [770, 336] width 11 height 9
radio input "true"
click at [665, 434] on span "True" at bounding box center [668, 430] width 18 height 11
click at [656, 434] on input "True" at bounding box center [651, 431] width 11 height 9
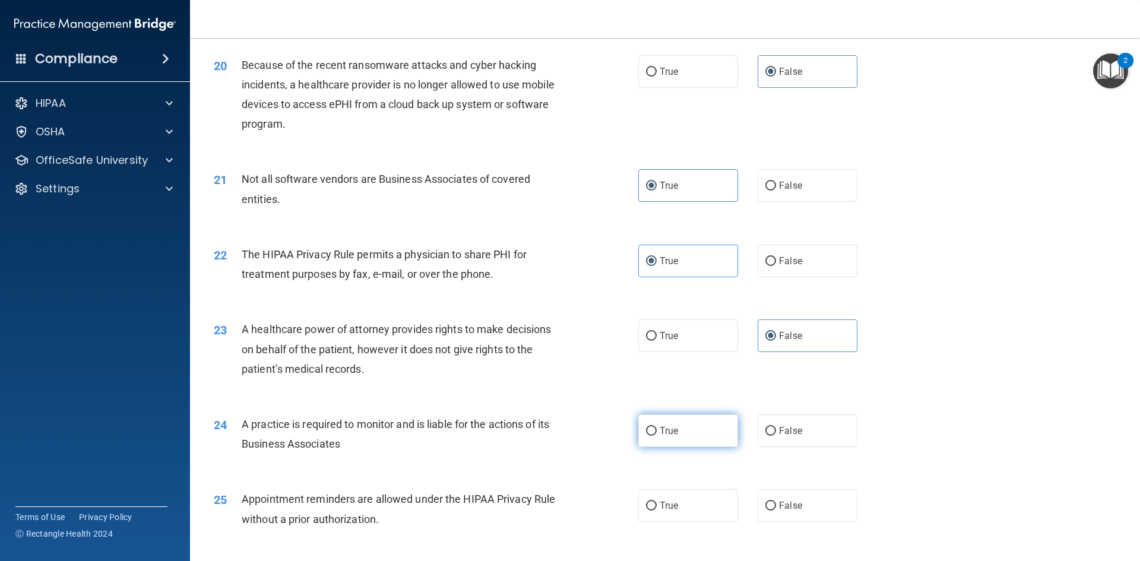
radio input "true"
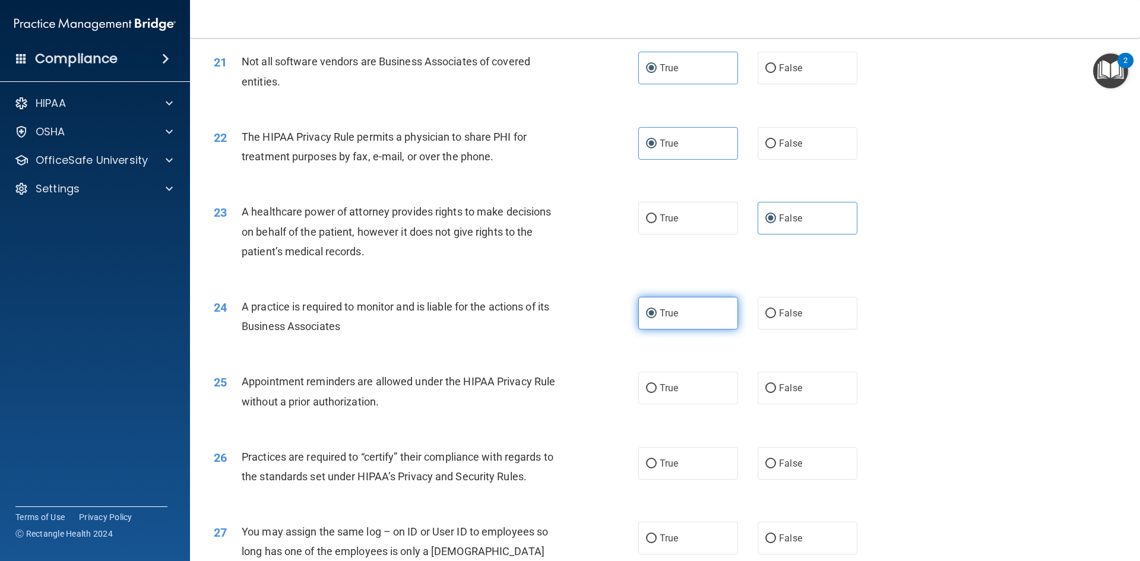
scroll to position [1840, 0]
click at [677, 389] on label "True" at bounding box center [688, 386] width 100 height 33
click at [656, 389] on input "True" at bounding box center [651, 387] width 11 height 9
radio input "true"
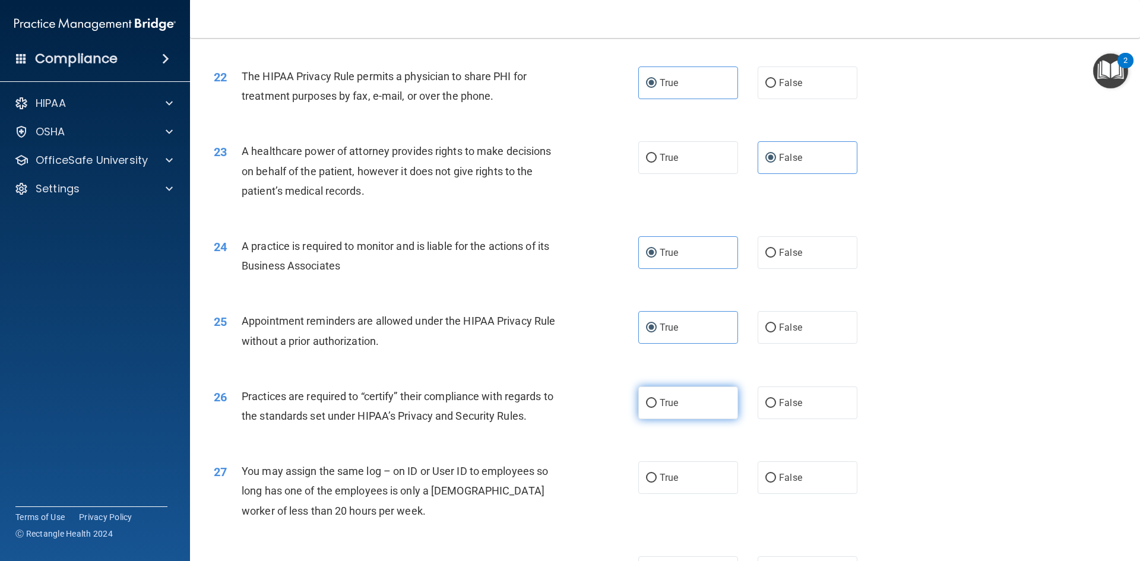
click at [666, 407] on span "True" at bounding box center [668, 402] width 18 height 11
click at [656, 407] on input "True" at bounding box center [651, 403] width 11 height 9
radio input "true"
click at [778, 470] on label "False" at bounding box center [807, 477] width 100 height 33
click at [776, 474] on input "False" at bounding box center [770, 478] width 11 height 9
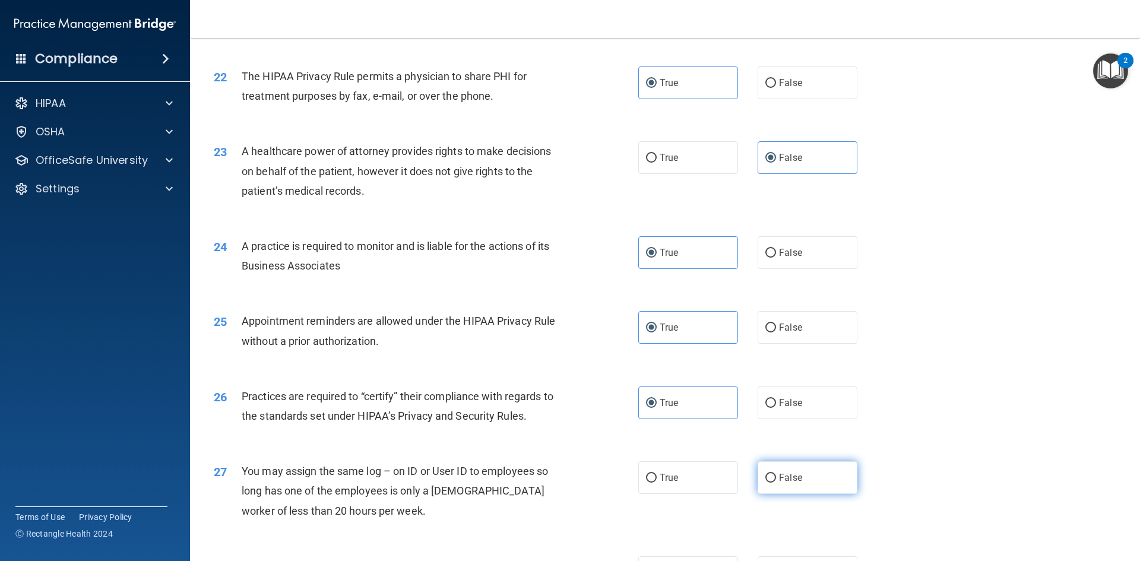
radio input "true"
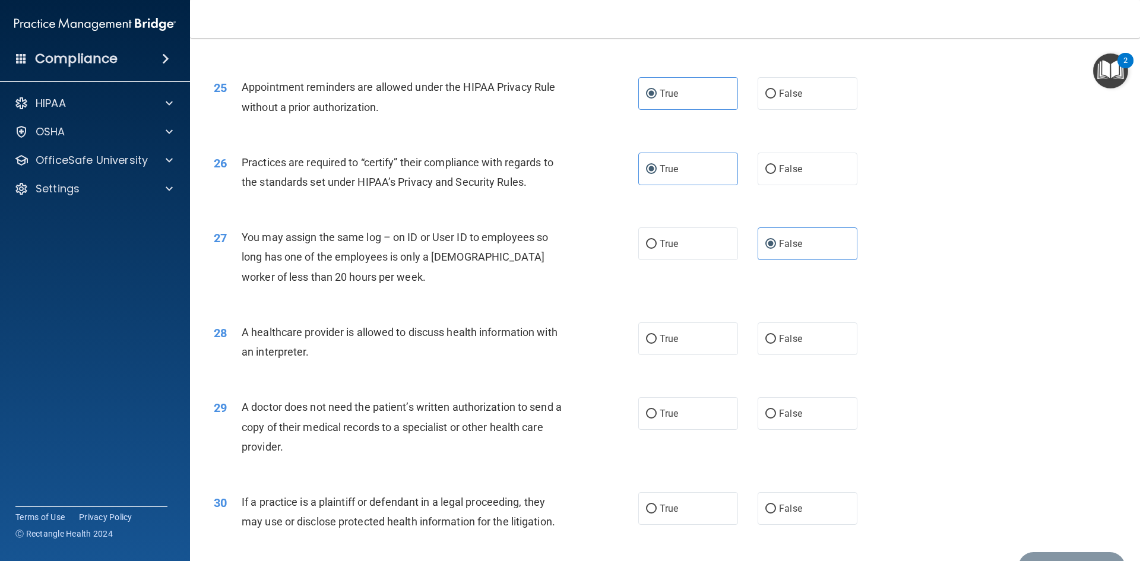
scroll to position [2137, 0]
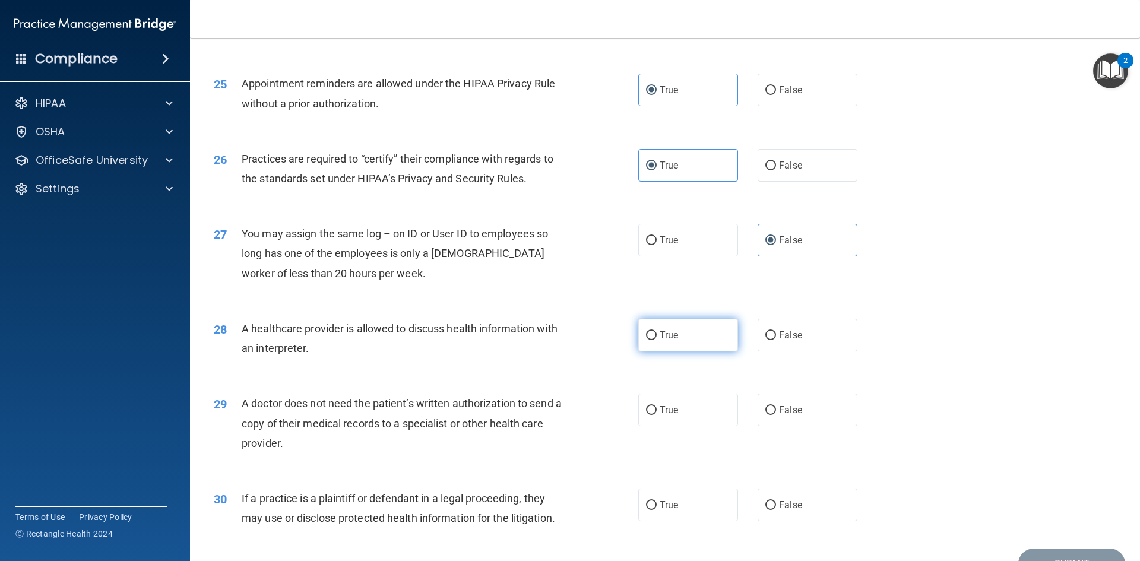
click at [699, 339] on label "True" at bounding box center [688, 335] width 100 height 33
click at [656, 339] on input "True" at bounding box center [651, 335] width 11 height 9
radio input "true"
click at [665, 414] on span "True" at bounding box center [668, 409] width 18 height 11
click at [656, 414] on input "True" at bounding box center [651, 410] width 11 height 9
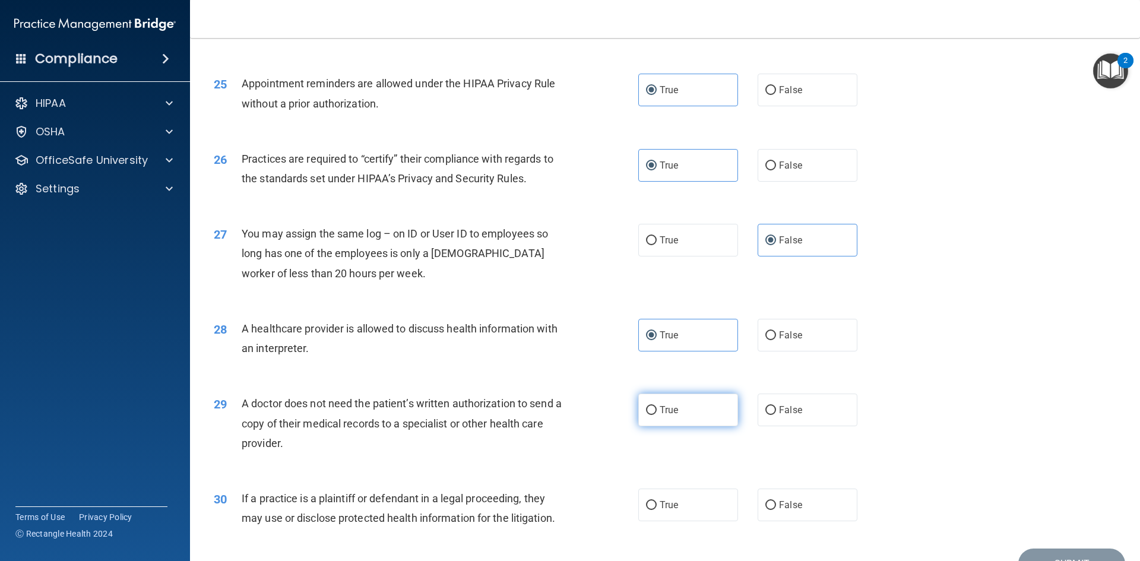
radio input "true"
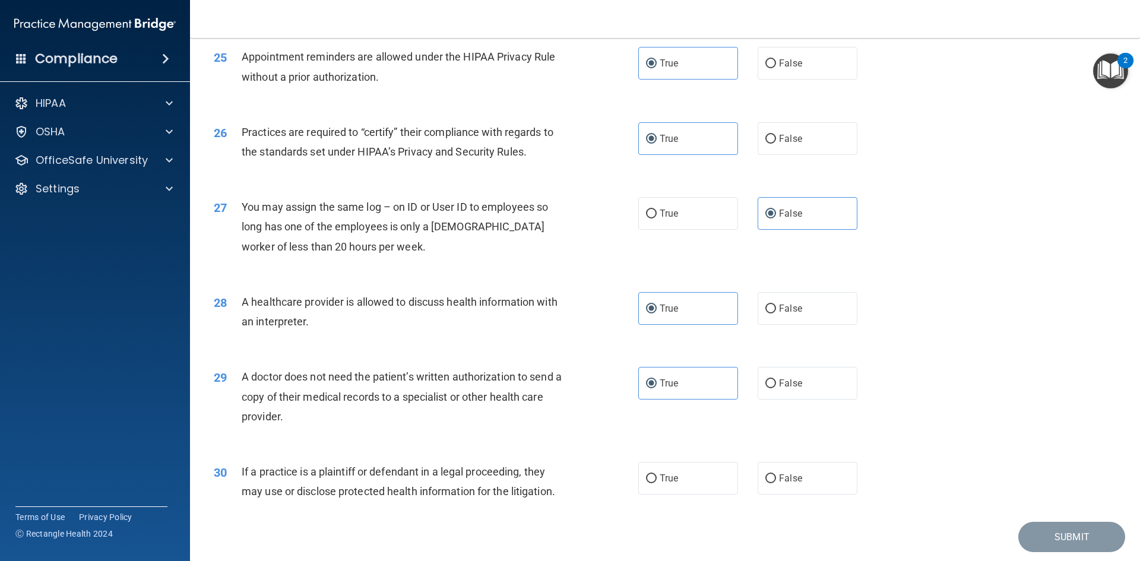
scroll to position [2202, 0]
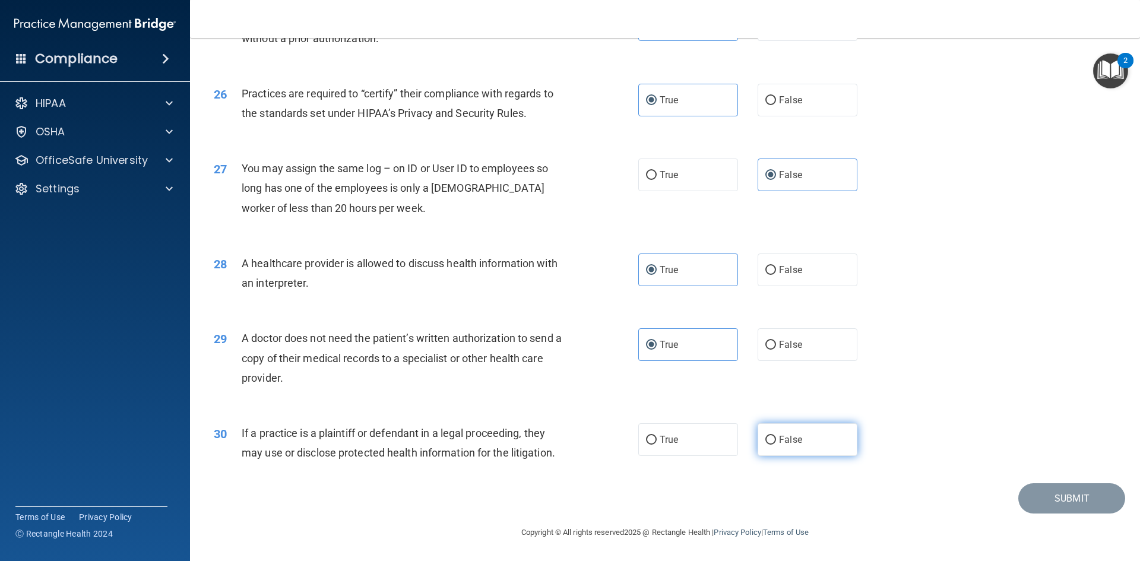
click at [795, 442] on span "False" at bounding box center [790, 439] width 23 height 11
click at [776, 442] on input "False" at bounding box center [770, 440] width 11 height 9
radio input "true"
click at [1043, 501] on button "Submit" at bounding box center [1071, 498] width 107 height 30
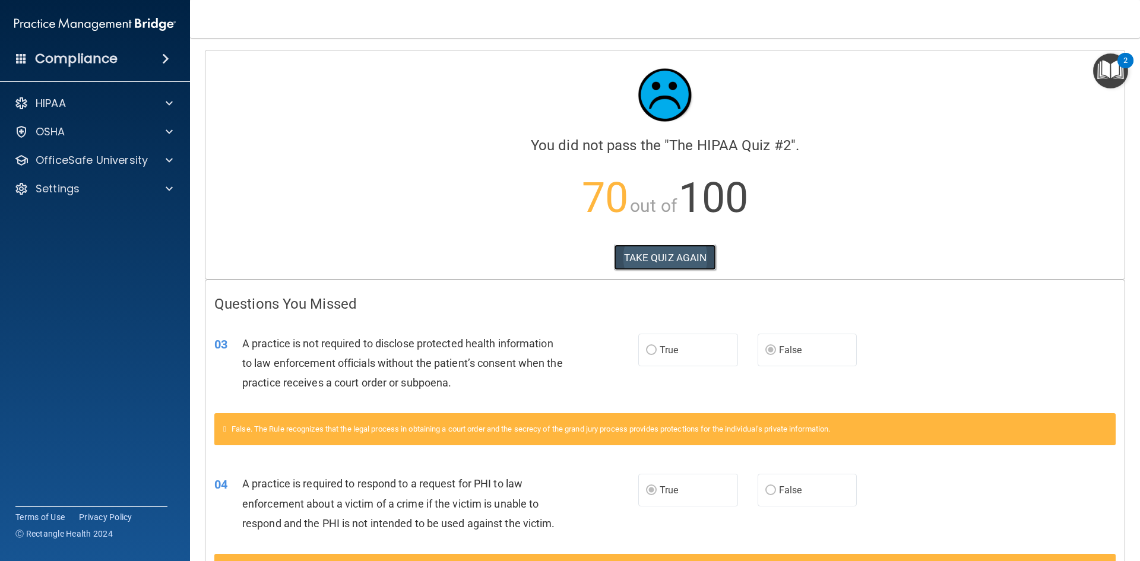
click at [681, 267] on button "TAKE QUIZ AGAIN" at bounding box center [665, 258] width 103 height 26
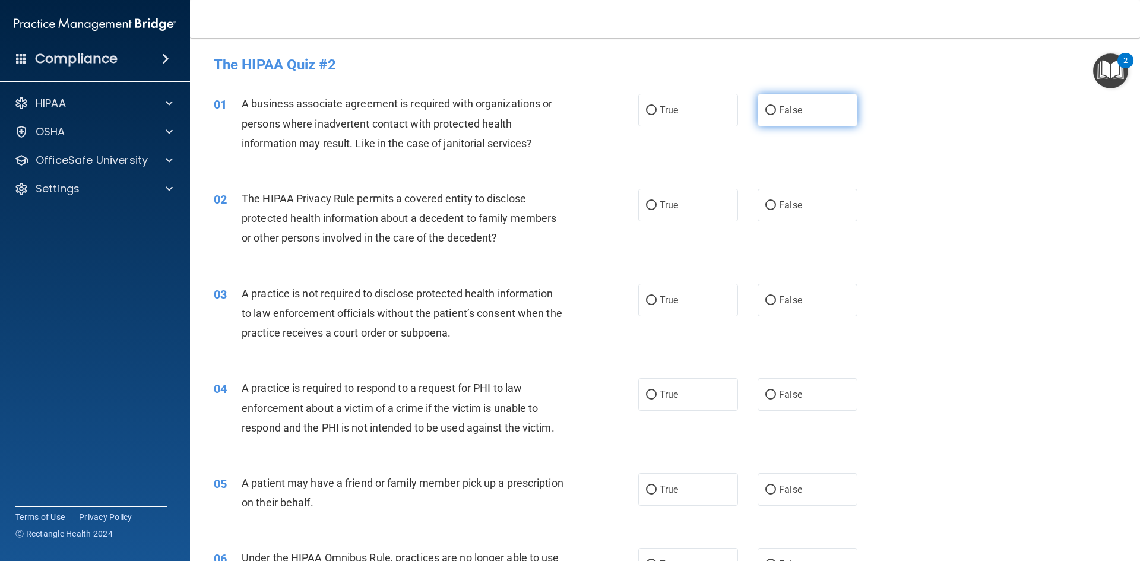
click at [791, 116] on label "False" at bounding box center [807, 110] width 100 height 33
click at [776, 115] on input "False" at bounding box center [770, 110] width 11 height 9
radio input "true"
click at [681, 200] on label "True" at bounding box center [688, 205] width 100 height 33
click at [656, 201] on input "True" at bounding box center [651, 205] width 11 height 9
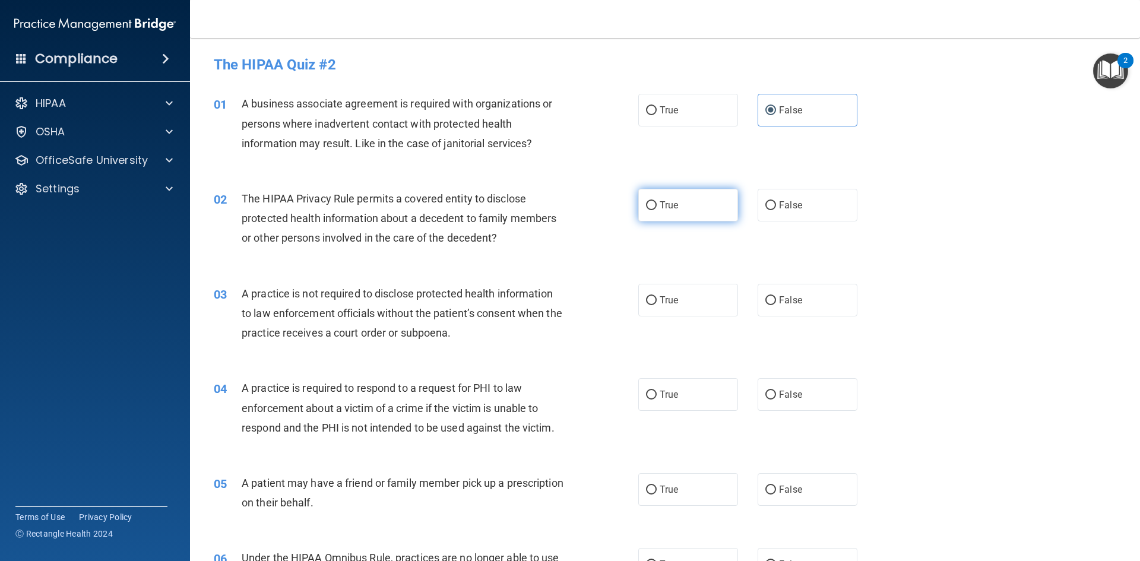
radio input "true"
click at [779, 296] on span "False" at bounding box center [790, 299] width 23 height 11
click at [776, 296] on input "False" at bounding box center [770, 300] width 11 height 9
radio input "true"
click at [788, 382] on label "False" at bounding box center [807, 394] width 100 height 33
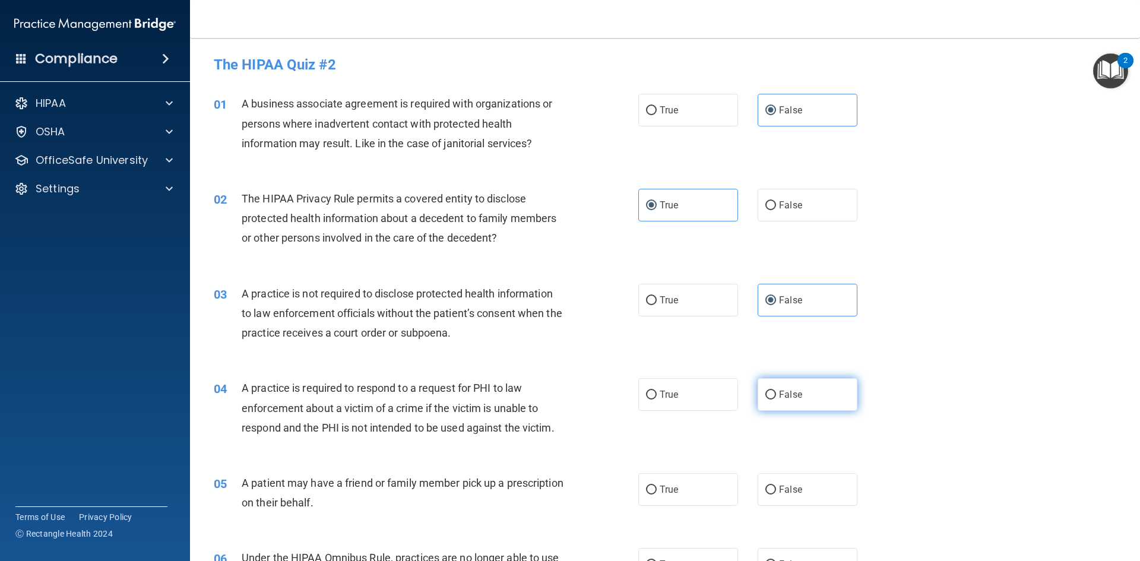
click at [776, 391] on input "False" at bounding box center [770, 395] width 11 height 9
radio input "true"
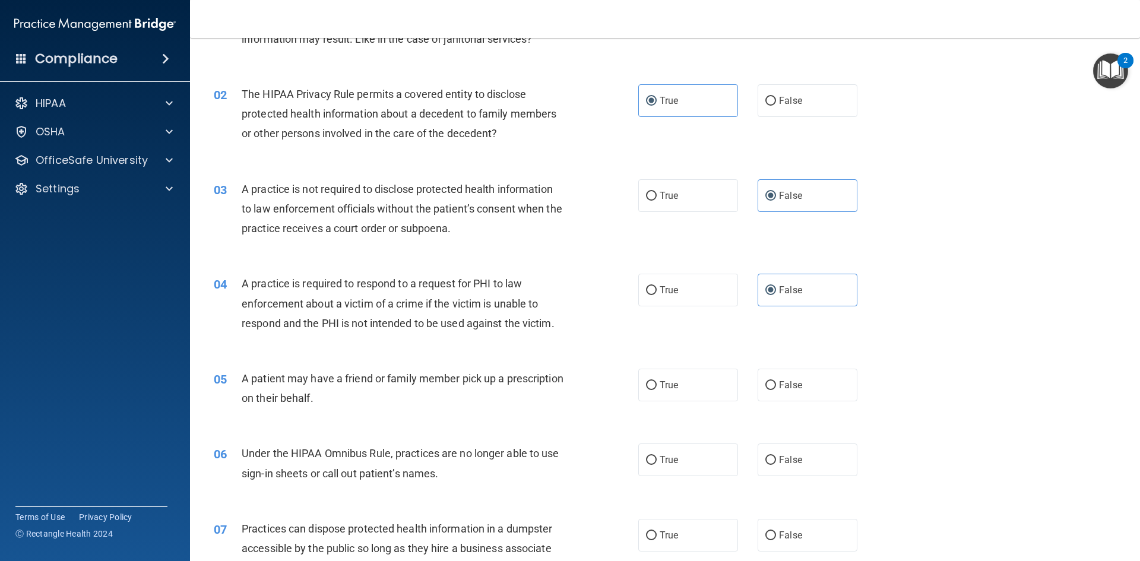
scroll to position [119, 0]
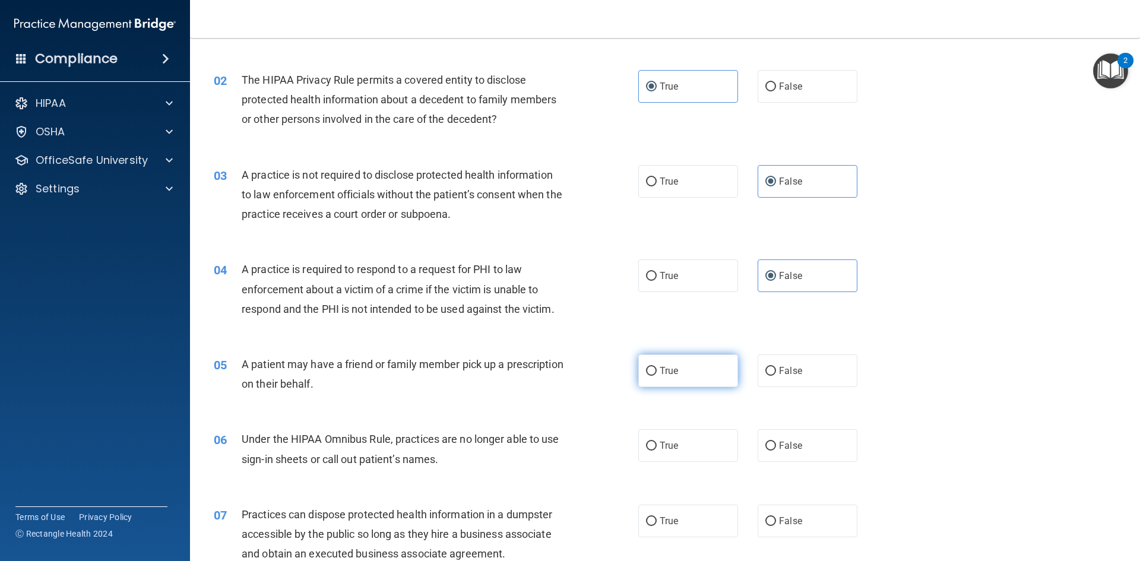
click at [677, 363] on label "True" at bounding box center [688, 370] width 100 height 33
click at [656, 367] on input "True" at bounding box center [651, 371] width 11 height 9
radio input "true"
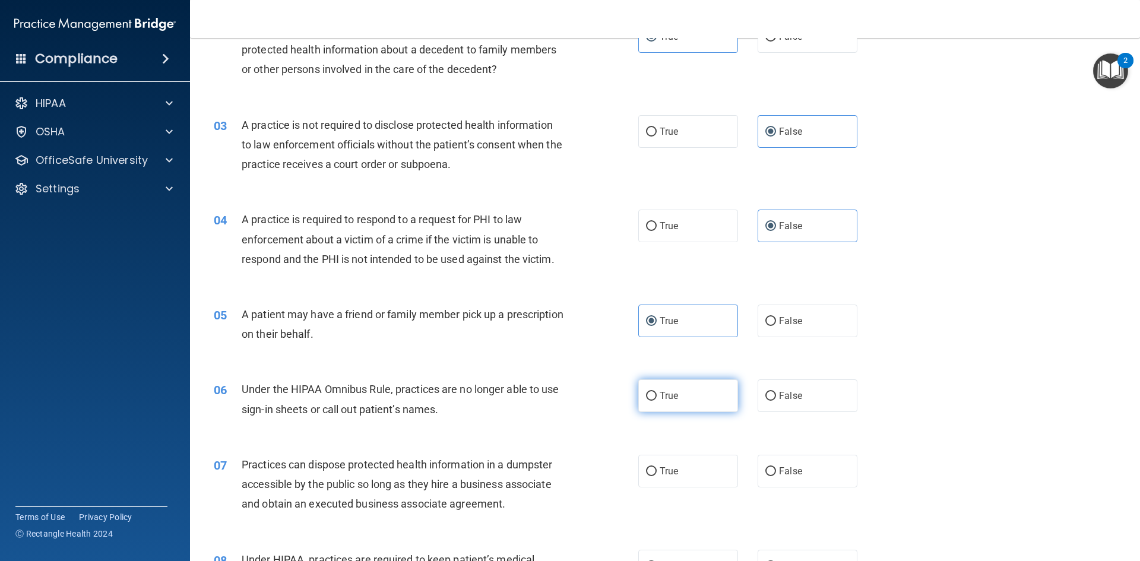
scroll to position [237, 0]
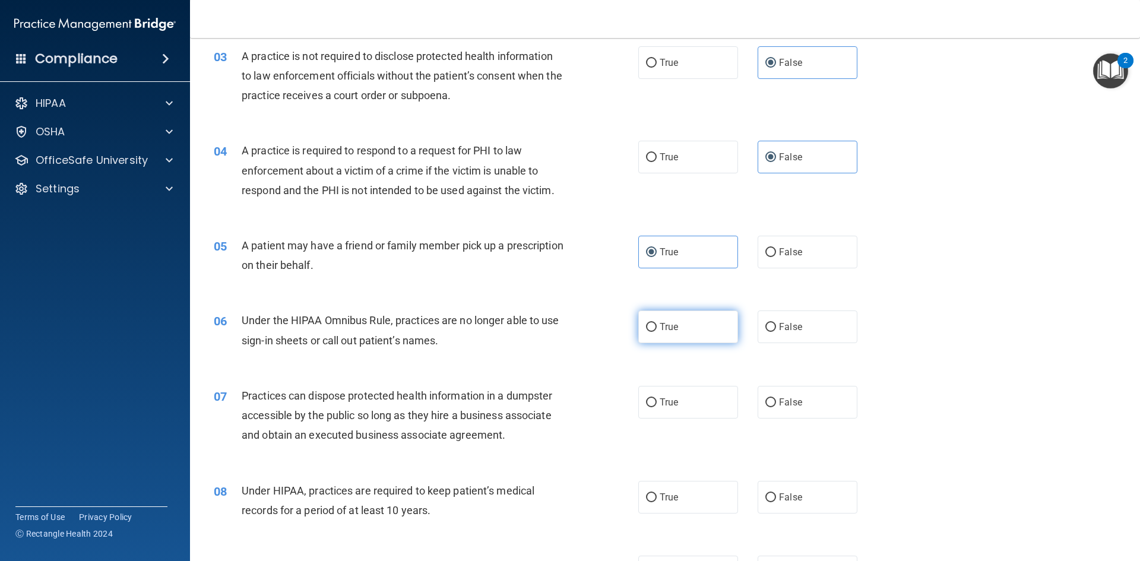
click at [684, 323] on label "True" at bounding box center [688, 326] width 100 height 33
click at [656, 323] on input "True" at bounding box center [651, 327] width 11 height 9
radio input "true"
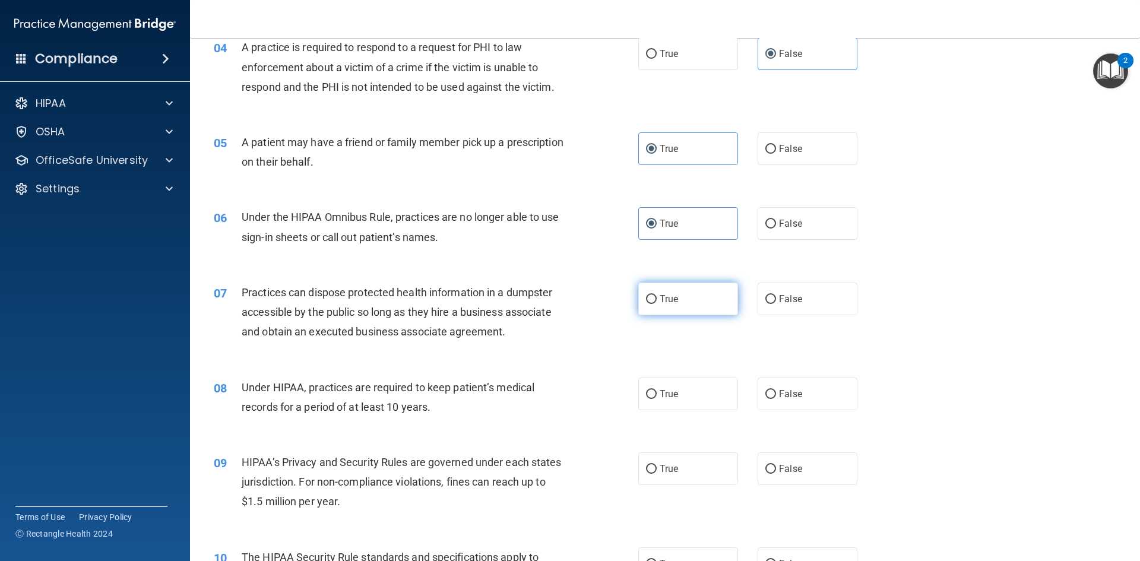
scroll to position [356, 0]
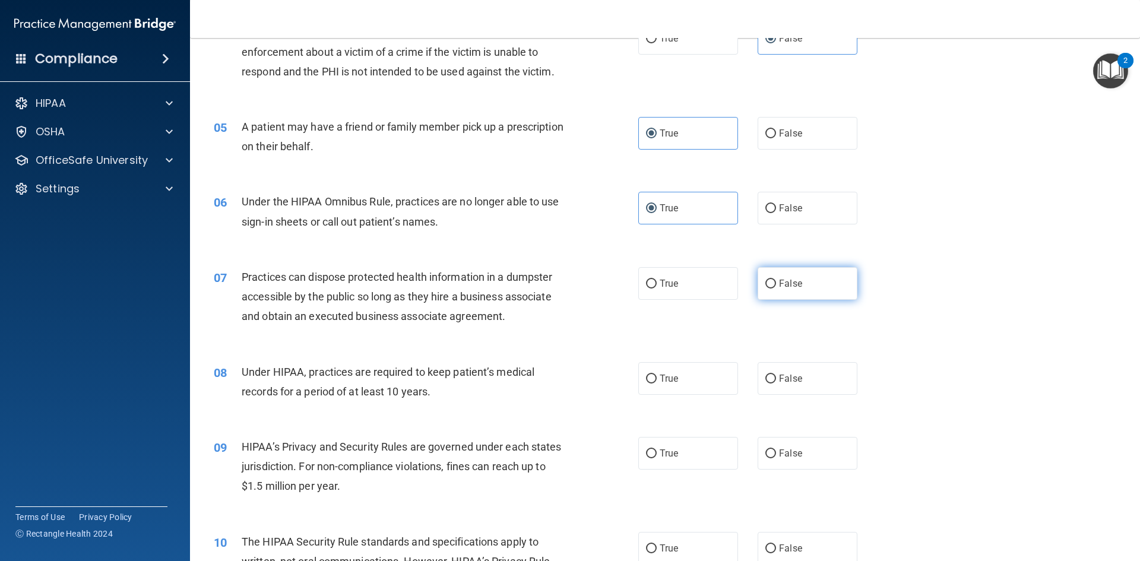
click at [771, 296] on label "False" at bounding box center [807, 283] width 100 height 33
click at [771, 288] on input "False" at bounding box center [770, 284] width 11 height 9
radio input "true"
click at [770, 374] on input "False" at bounding box center [770, 378] width 11 height 9
radio input "true"
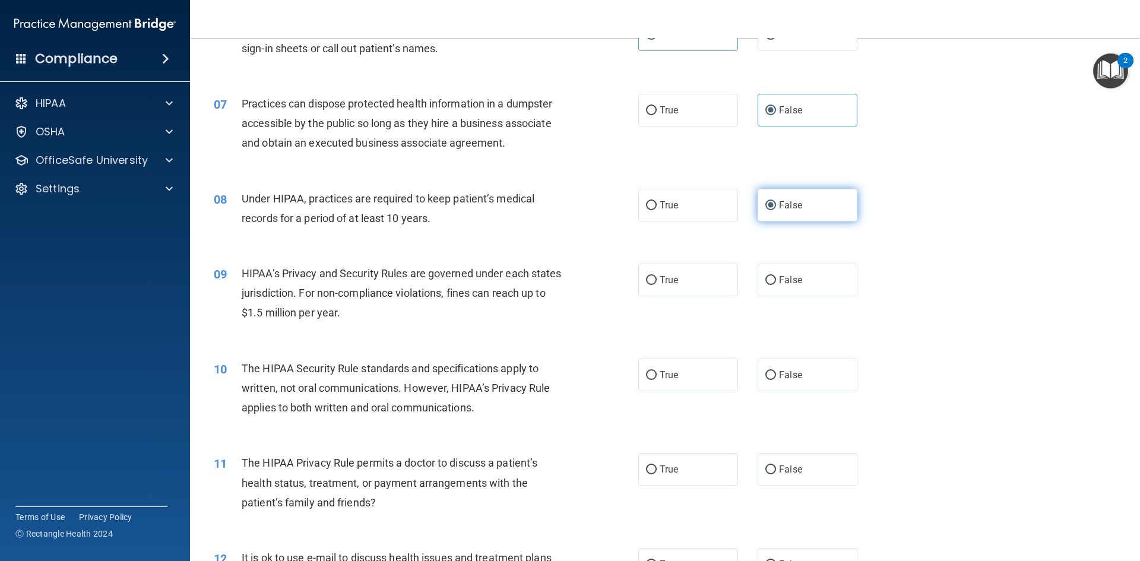
scroll to position [534, 0]
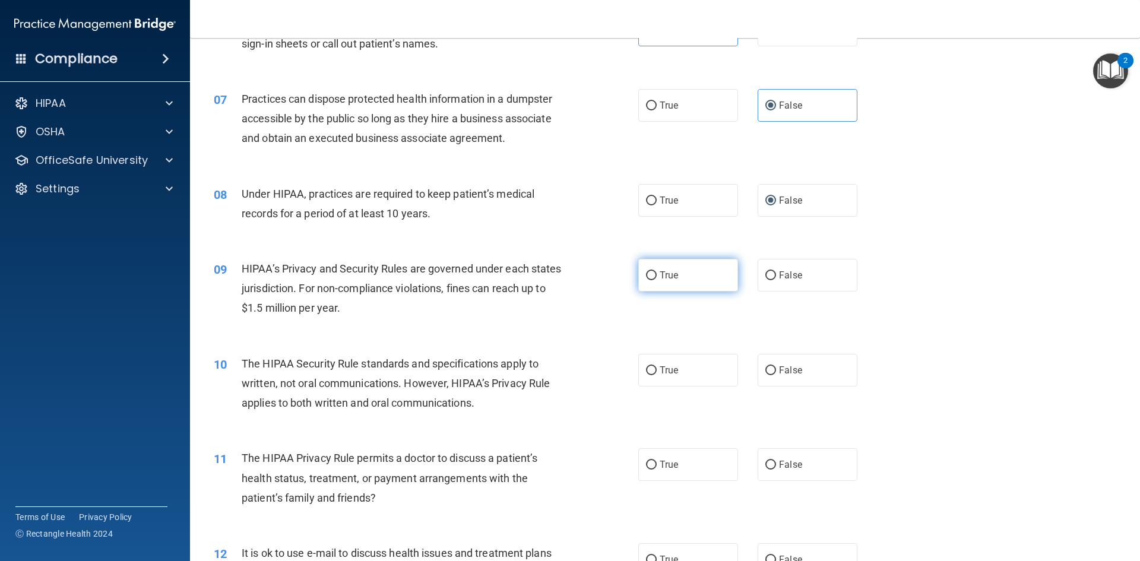
click at [687, 276] on label "True" at bounding box center [688, 275] width 100 height 33
click at [656, 276] on input "True" at bounding box center [651, 275] width 11 height 9
radio input "true"
click at [791, 367] on span "False" at bounding box center [790, 369] width 23 height 11
click at [776, 367] on input "False" at bounding box center [770, 370] width 11 height 9
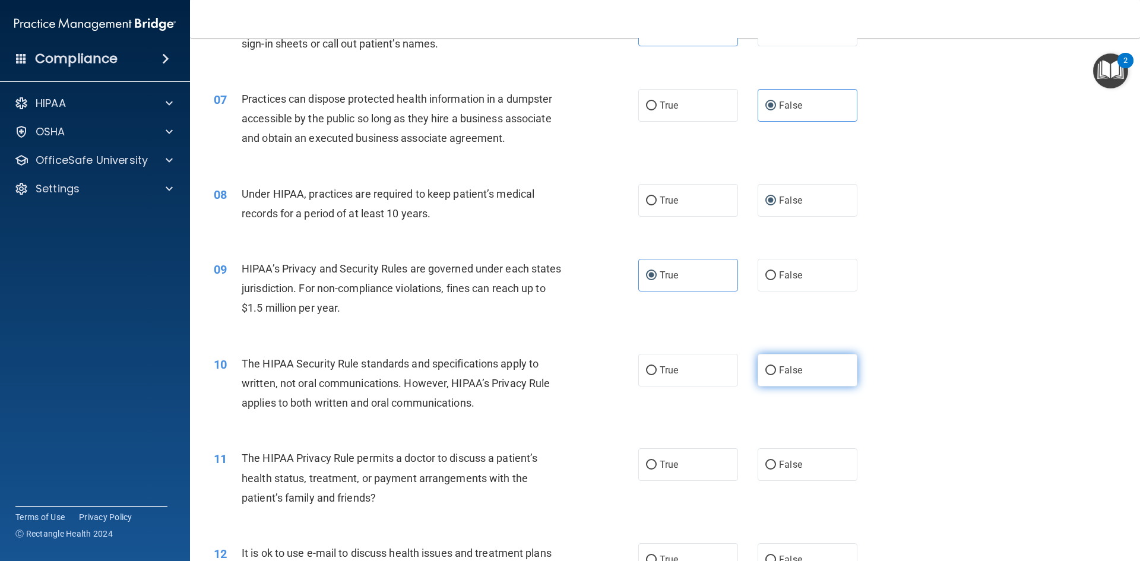
radio input "true"
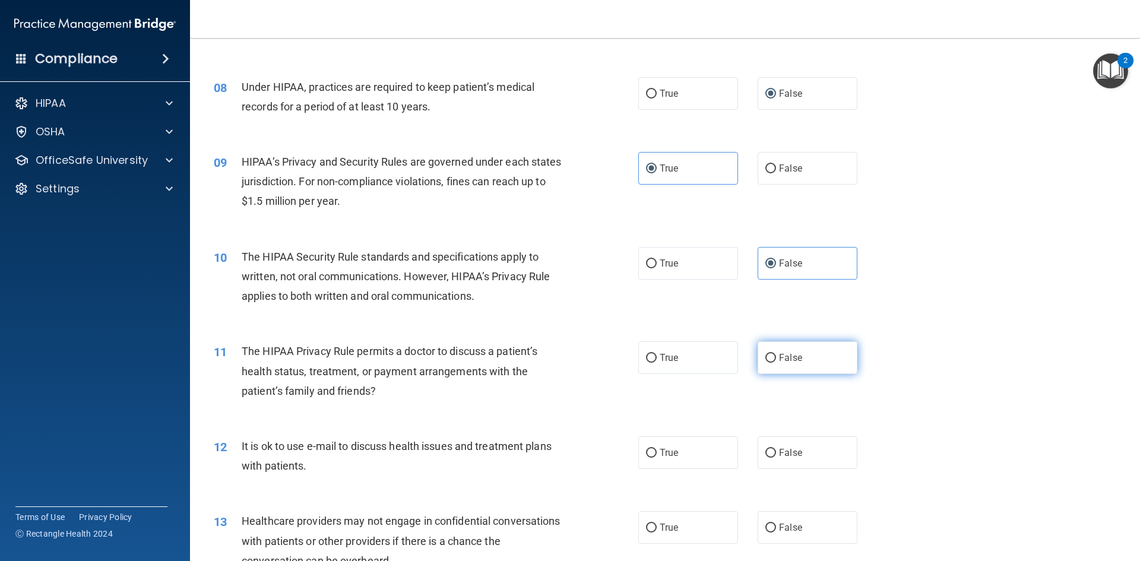
scroll to position [653, 0]
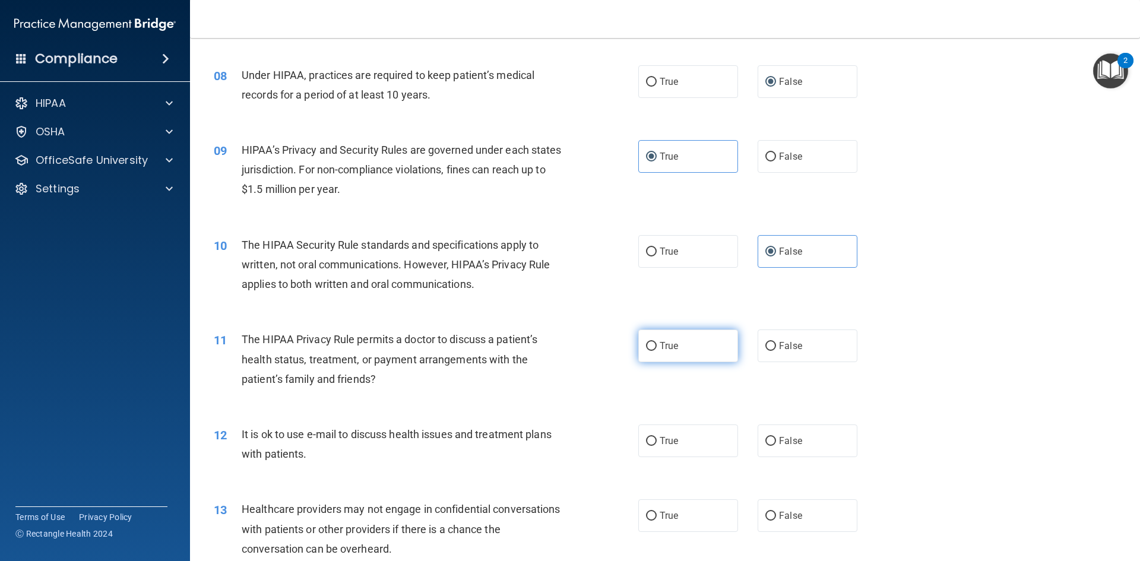
click at [655, 348] on label "True" at bounding box center [688, 345] width 100 height 33
click at [655, 348] on input "True" at bounding box center [651, 346] width 11 height 9
radio input "true"
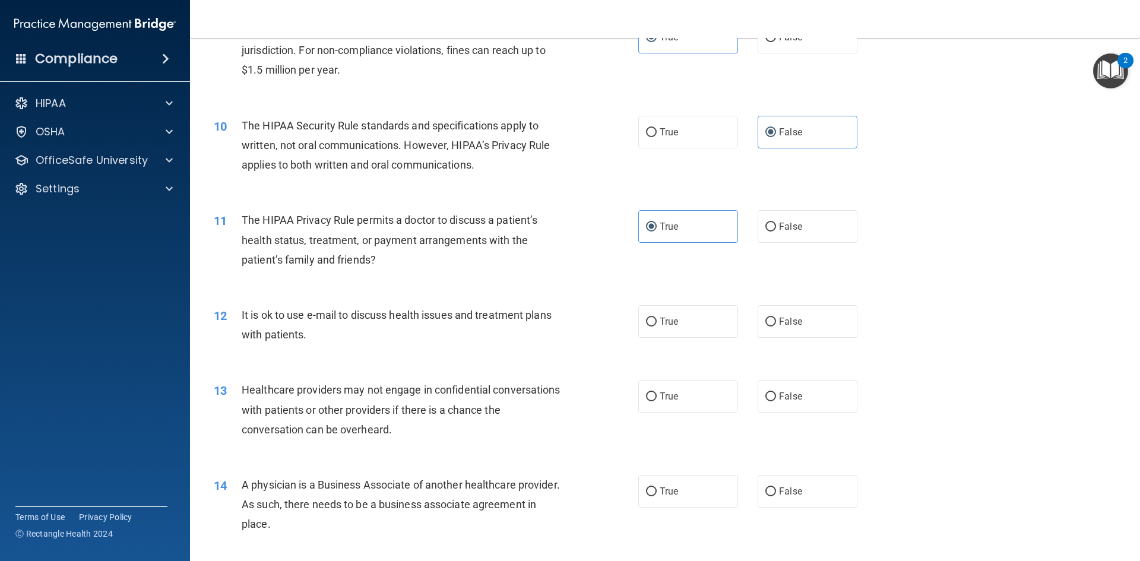
scroll to position [831, 0]
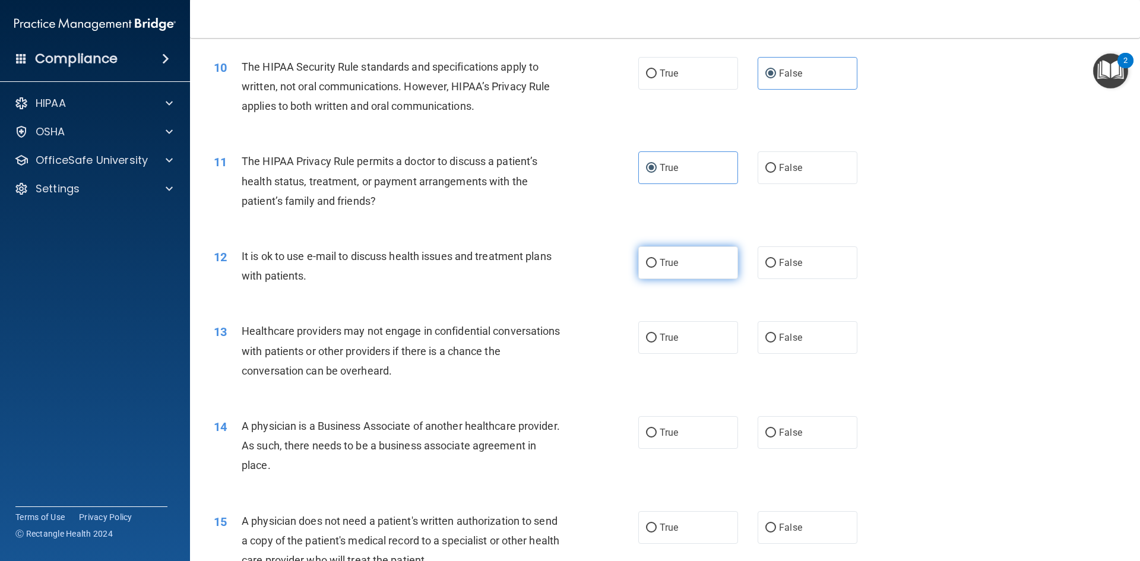
click at [656, 271] on label "True" at bounding box center [688, 262] width 100 height 33
click at [656, 268] on input "True" at bounding box center [651, 263] width 11 height 9
radio input "true"
click at [662, 328] on label "True" at bounding box center [688, 337] width 100 height 33
click at [656, 334] on input "True" at bounding box center [651, 338] width 11 height 9
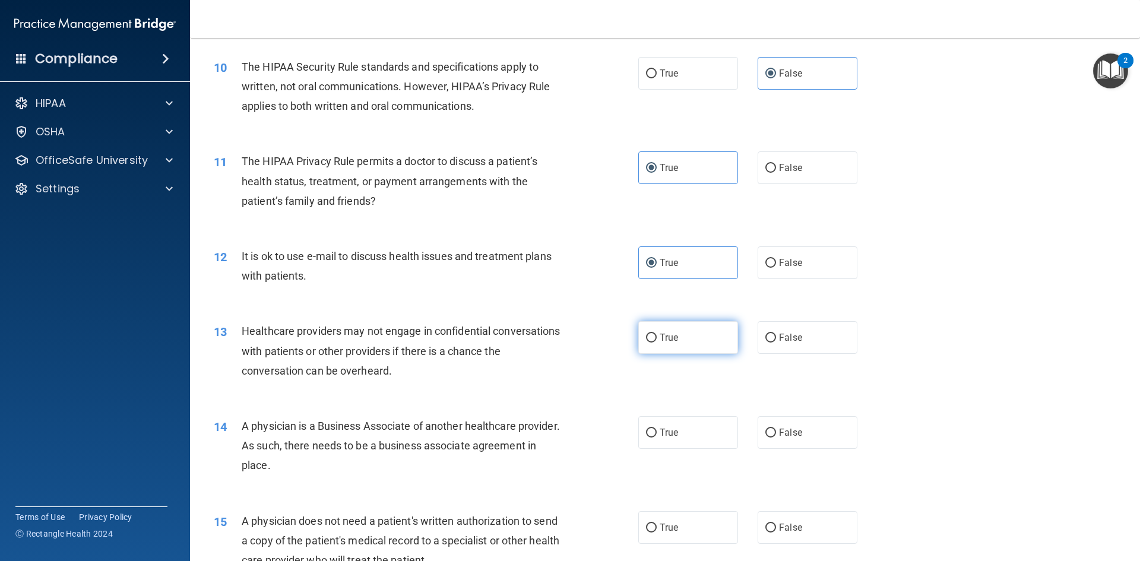
radio input "true"
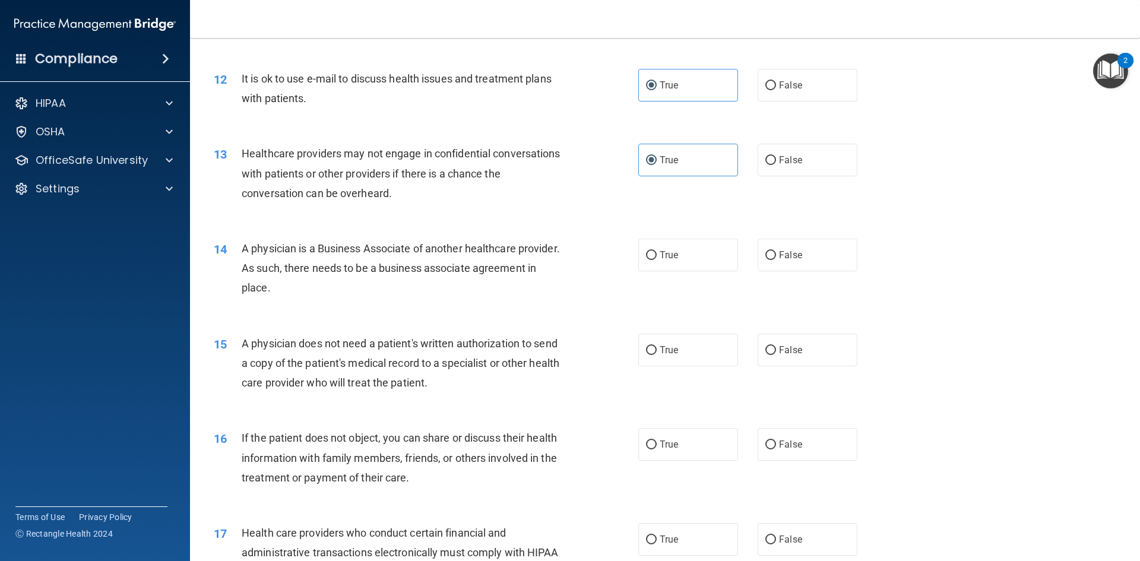
scroll to position [1009, 0]
click at [786, 256] on span "False" at bounding box center [790, 254] width 23 height 11
click at [667, 345] on span "True" at bounding box center [668, 349] width 18 height 11
click at [656, 345] on input "True" at bounding box center [651, 349] width 11 height 9
radio input "true"
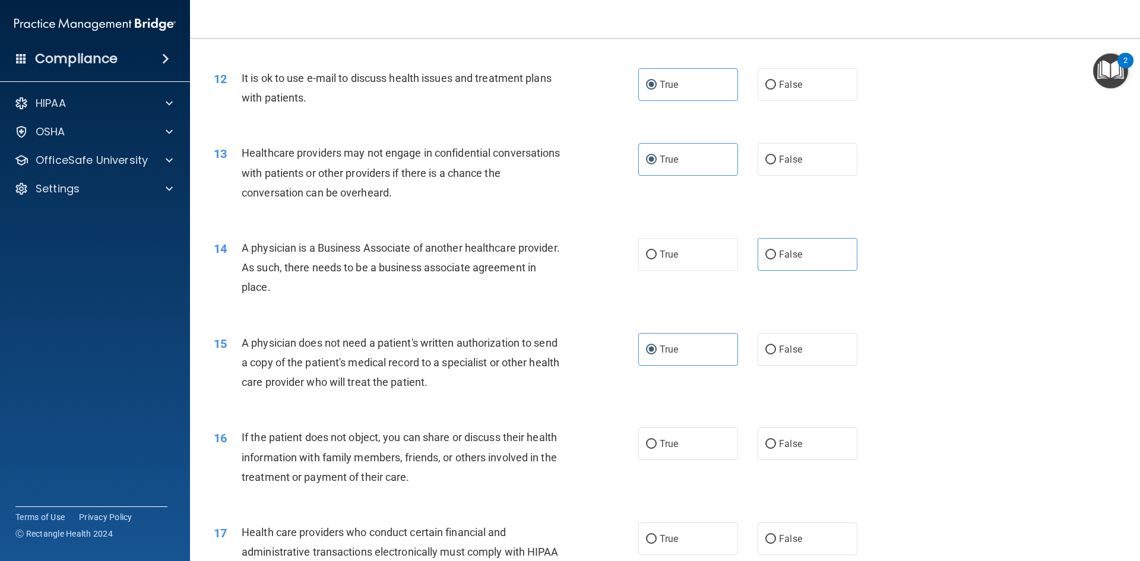
scroll to position [1128, 0]
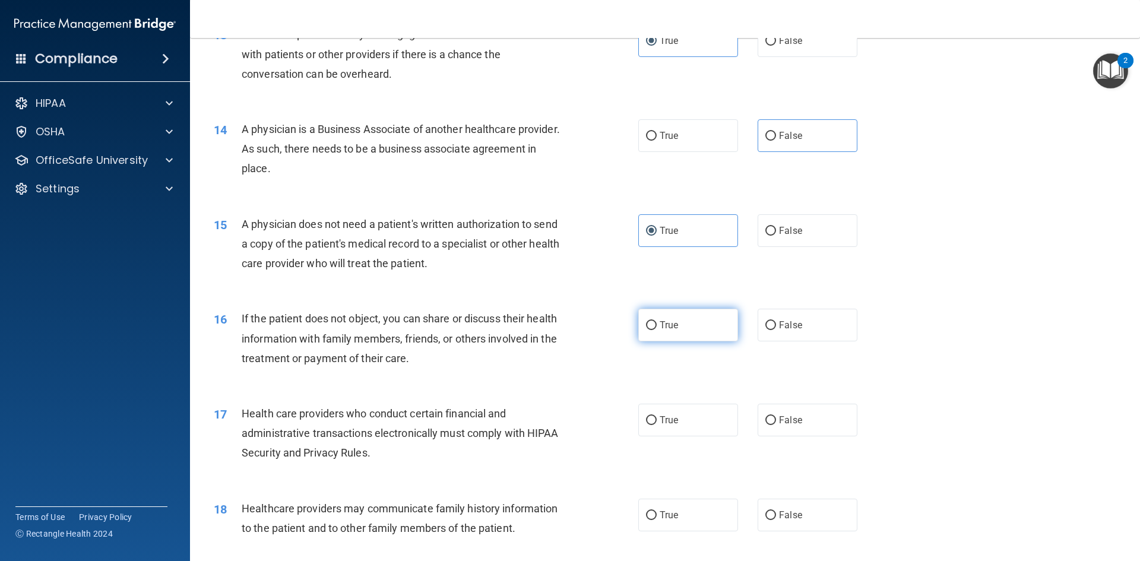
click at [655, 325] on label "True" at bounding box center [688, 325] width 100 height 33
click at [655, 325] on input "True" at bounding box center [651, 325] width 11 height 9
radio input "true"
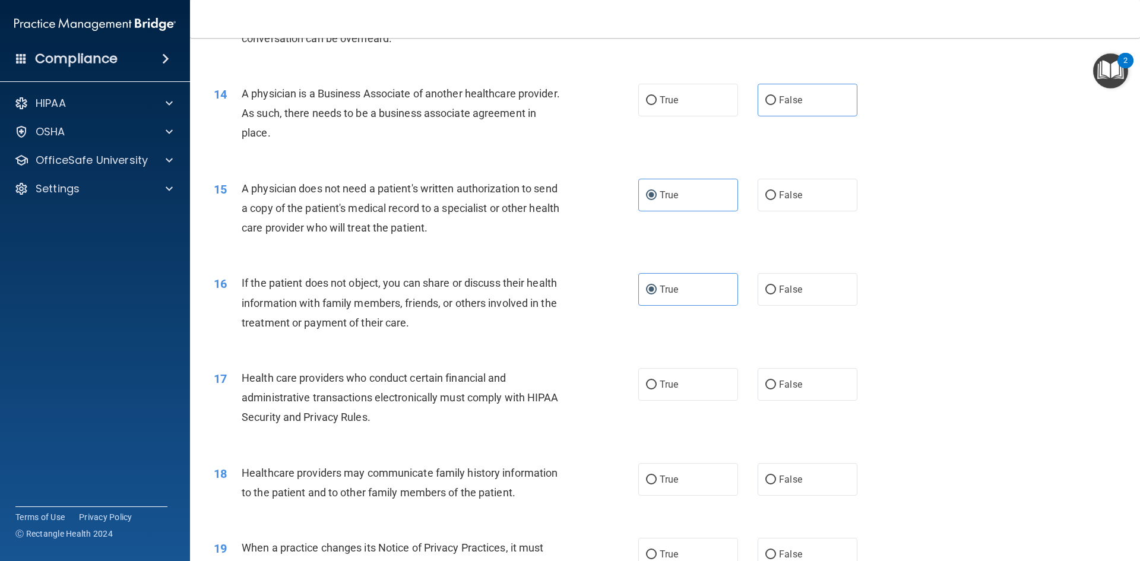
scroll to position [1306, 0]
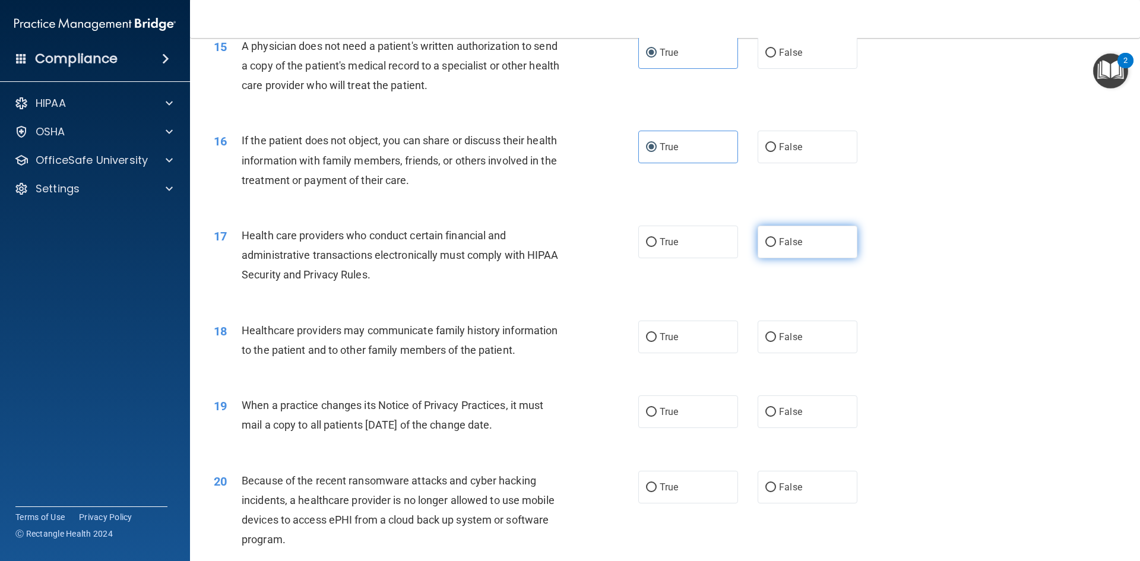
click at [775, 247] on label "False" at bounding box center [807, 242] width 100 height 33
click at [775, 247] on input "False" at bounding box center [770, 242] width 11 height 9
radio input "true"
click at [664, 334] on span "True" at bounding box center [668, 336] width 18 height 11
click at [656, 334] on input "True" at bounding box center [651, 337] width 11 height 9
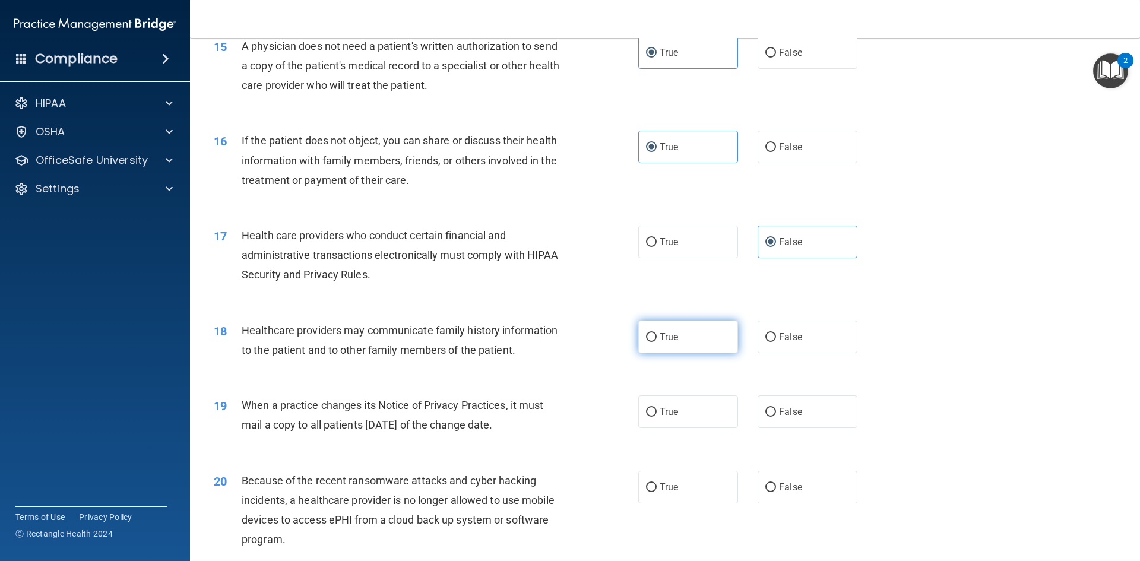
radio input "true"
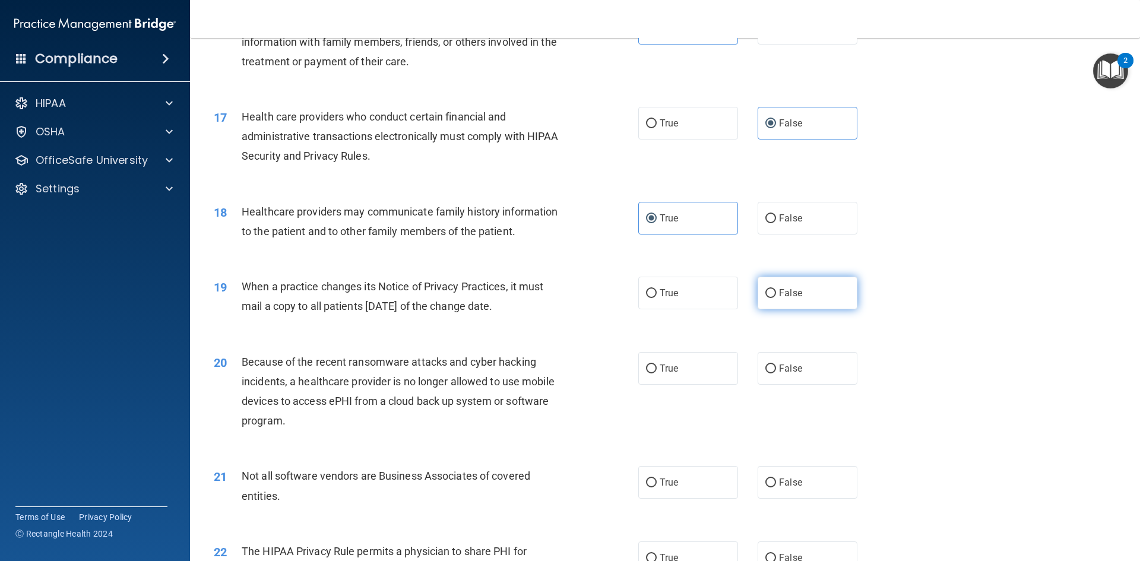
click at [777, 299] on label "False" at bounding box center [807, 293] width 100 height 33
click at [776, 298] on input "False" at bounding box center [770, 293] width 11 height 9
radio input "true"
click at [765, 368] on input "False" at bounding box center [770, 368] width 11 height 9
radio input "true"
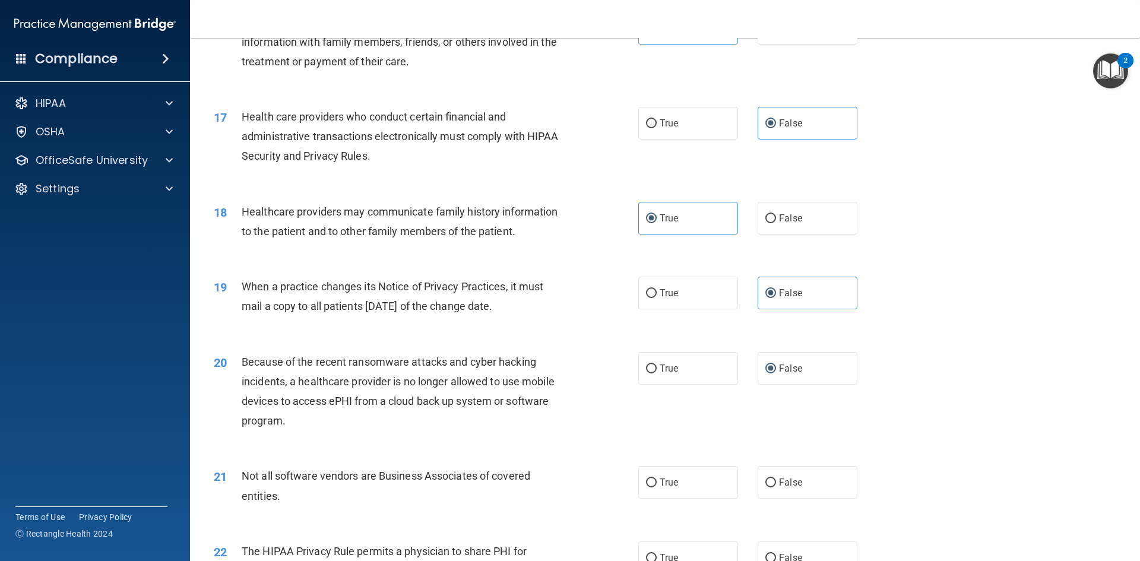
scroll to position [1602, 0]
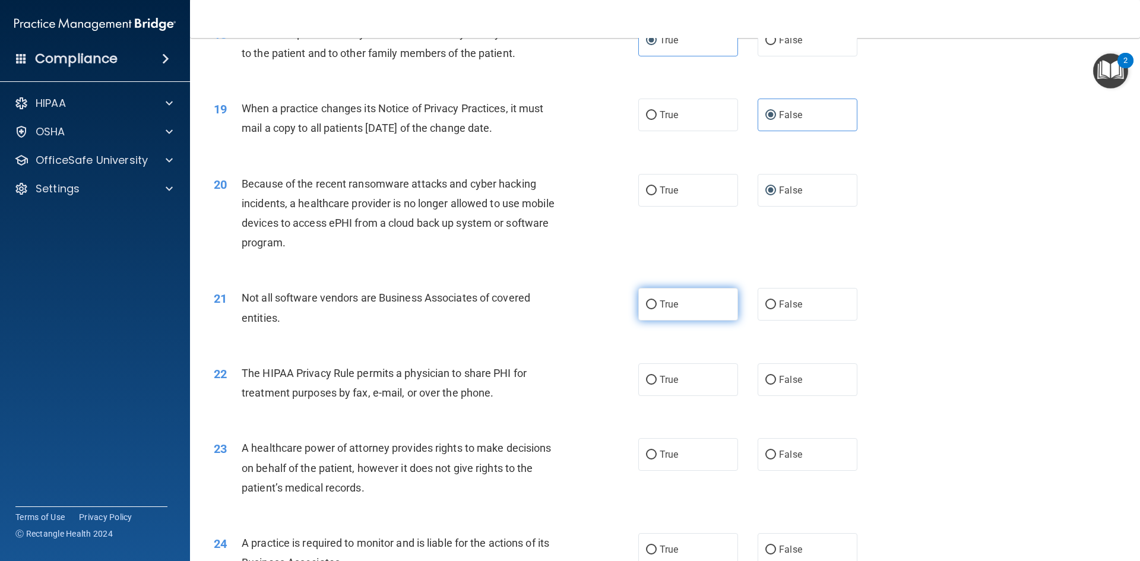
click at [664, 317] on label "True" at bounding box center [688, 304] width 100 height 33
click at [656, 309] on input "True" at bounding box center [651, 304] width 11 height 9
radio input "true"
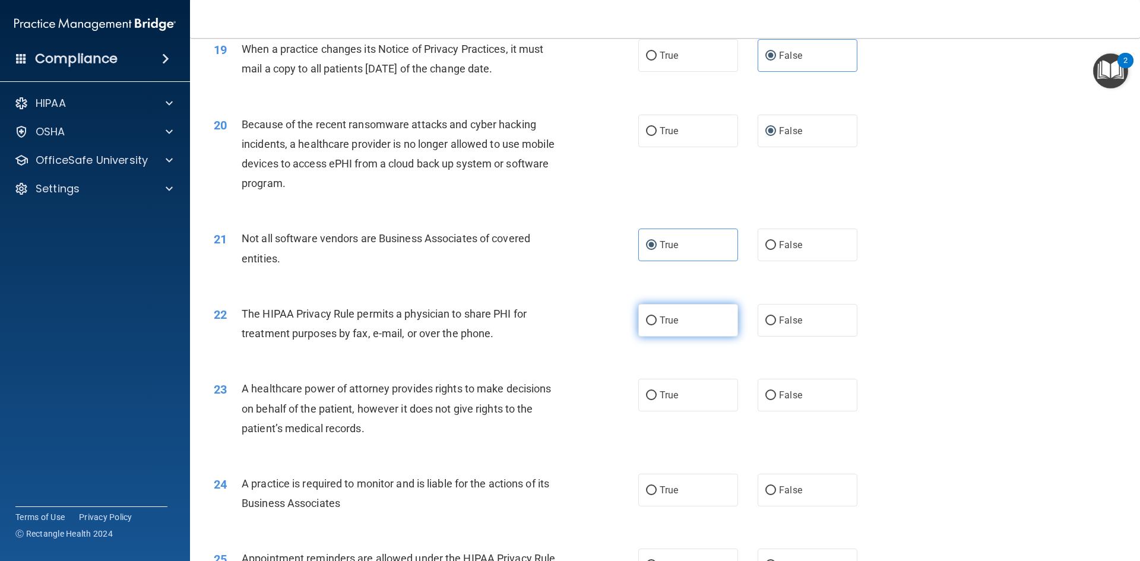
click at [656, 328] on label "True" at bounding box center [688, 320] width 100 height 33
click at [656, 325] on input "True" at bounding box center [651, 320] width 11 height 9
radio input "true"
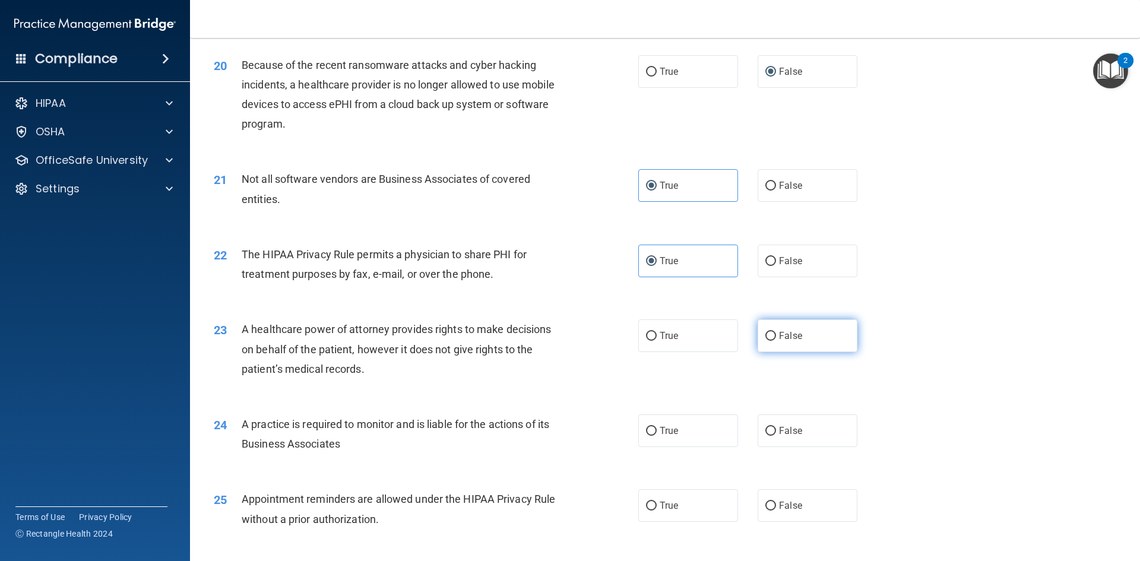
click at [779, 340] on span "False" at bounding box center [790, 335] width 23 height 11
click at [774, 340] on input "False" at bounding box center [770, 336] width 11 height 9
radio input "true"
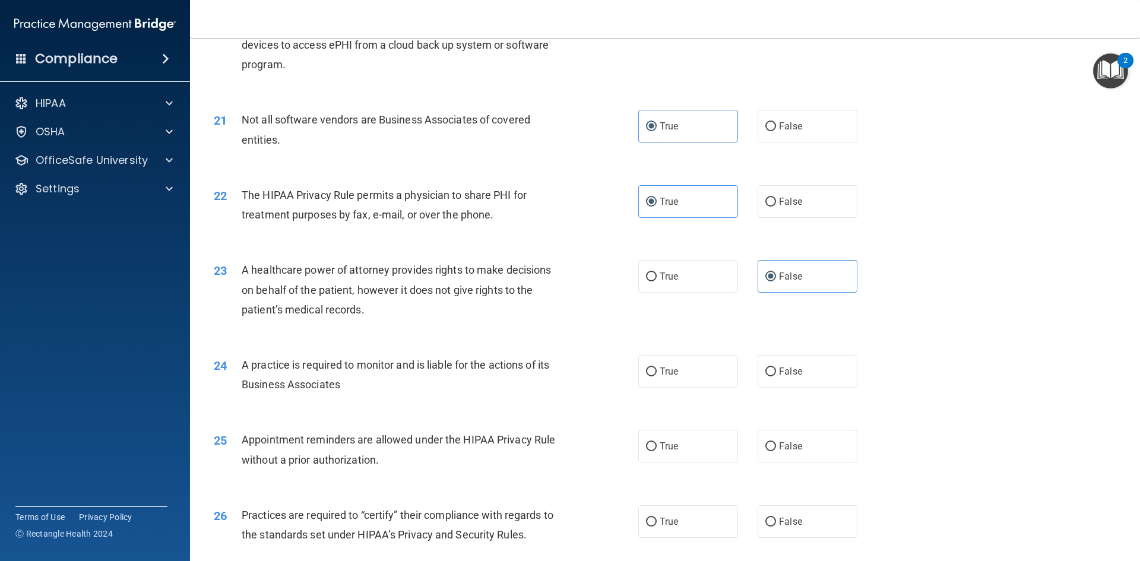
scroll to position [1840, 0]
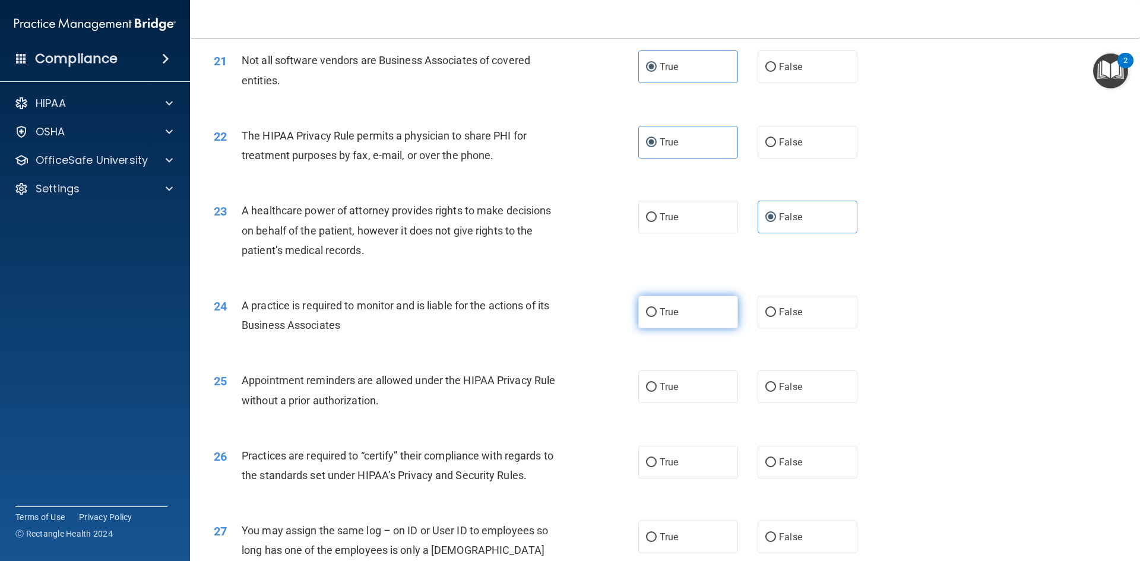
click at [667, 326] on label "True" at bounding box center [688, 312] width 100 height 33
click at [656, 317] on input "True" at bounding box center [651, 312] width 11 height 9
radio input "true"
click at [777, 322] on label "False" at bounding box center [807, 312] width 100 height 33
click at [776, 317] on input "False" at bounding box center [770, 312] width 11 height 9
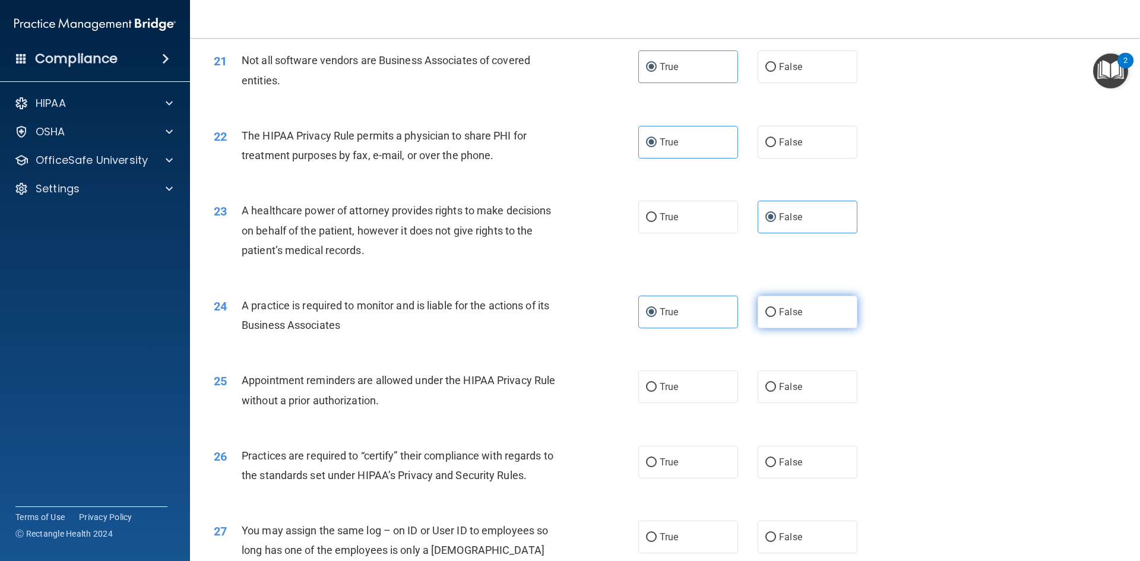
radio input "true"
radio input "false"
click at [652, 384] on label "True" at bounding box center [688, 386] width 100 height 33
click at [652, 384] on input "True" at bounding box center [651, 387] width 11 height 9
radio input "true"
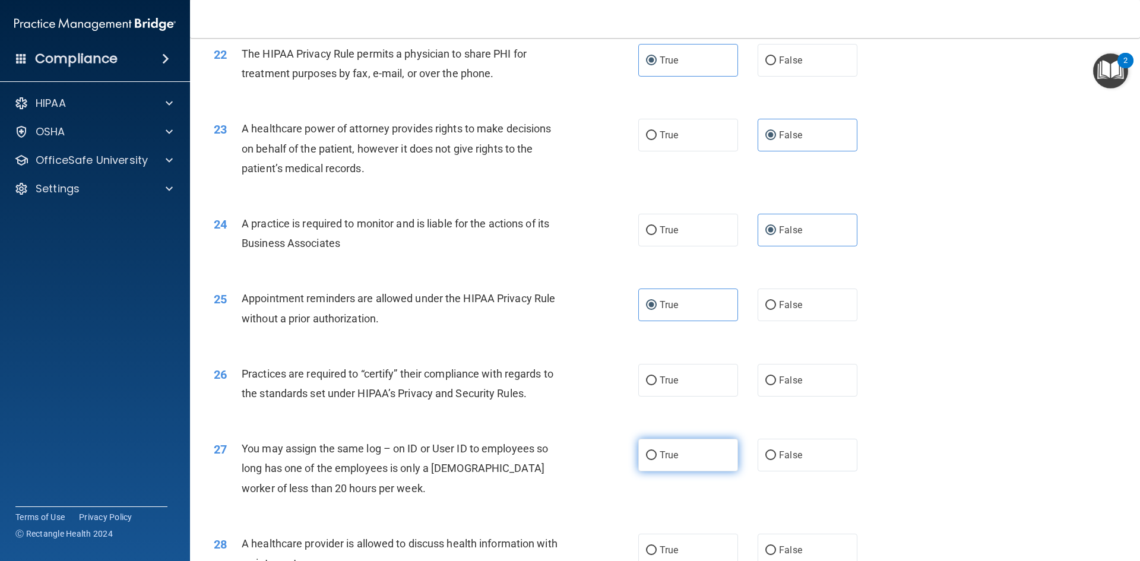
scroll to position [1959, 0]
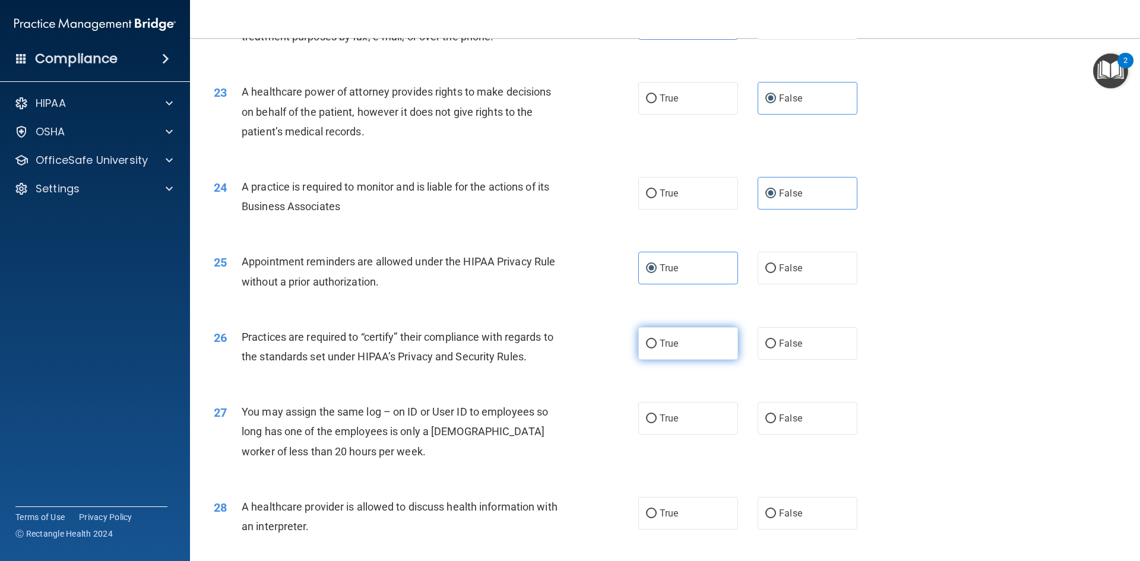
click at [677, 346] on label "True" at bounding box center [688, 343] width 100 height 33
click at [656, 346] on input "True" at bounding box center [651, 343] width 11 height 9
radio input "true"
click at [779, 417] on span "False" at bounding box center [790, 417] width 23 height 11
click at [775, 417] on input "False" at bounding box center [770, 418] width 11 height 9
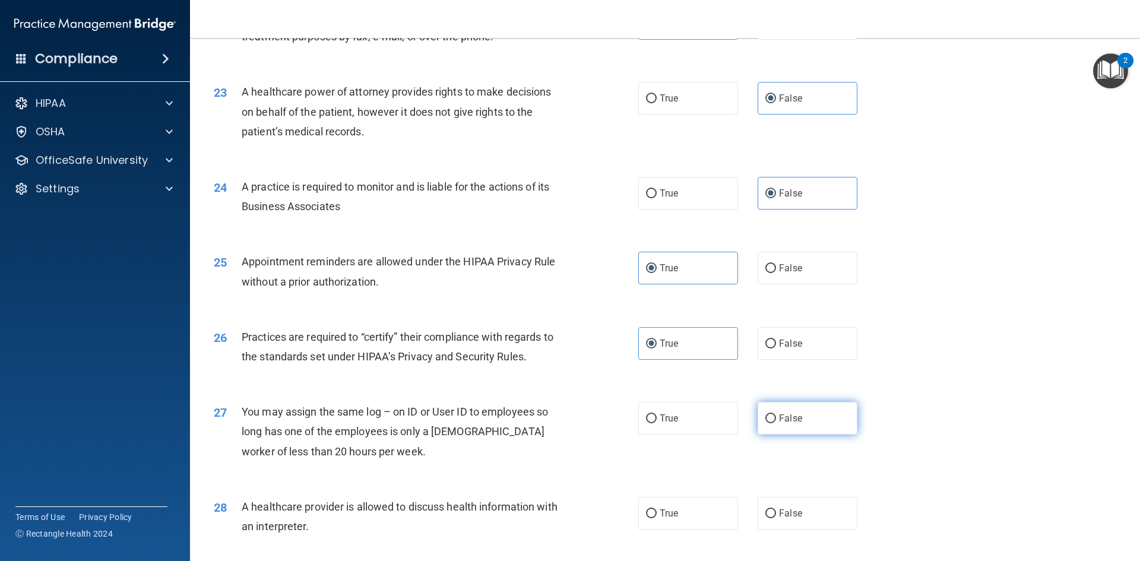
radio input "true"
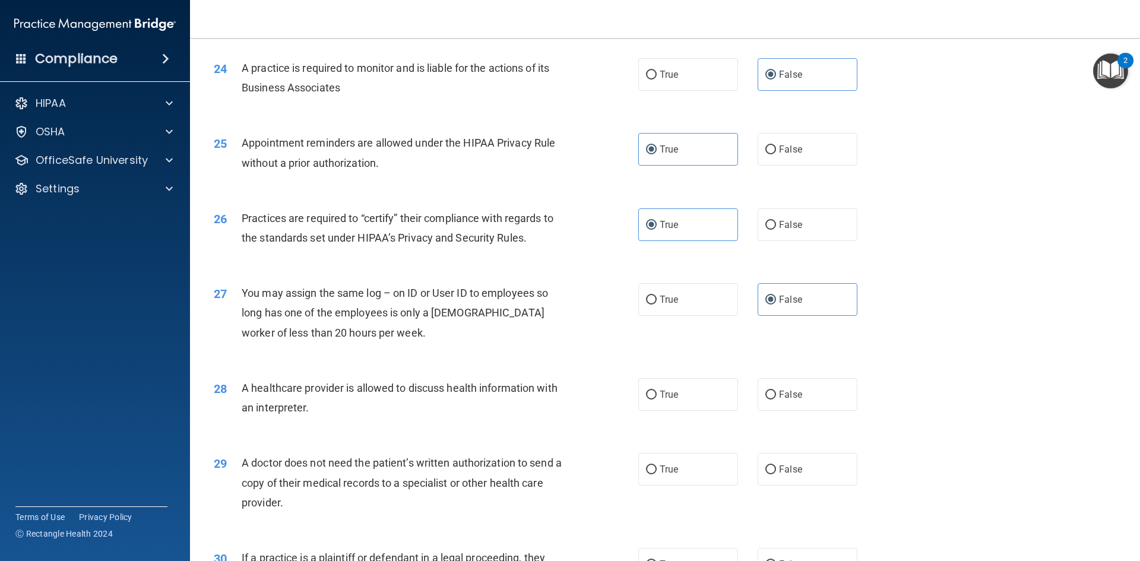
scroll to position [2137, 0]
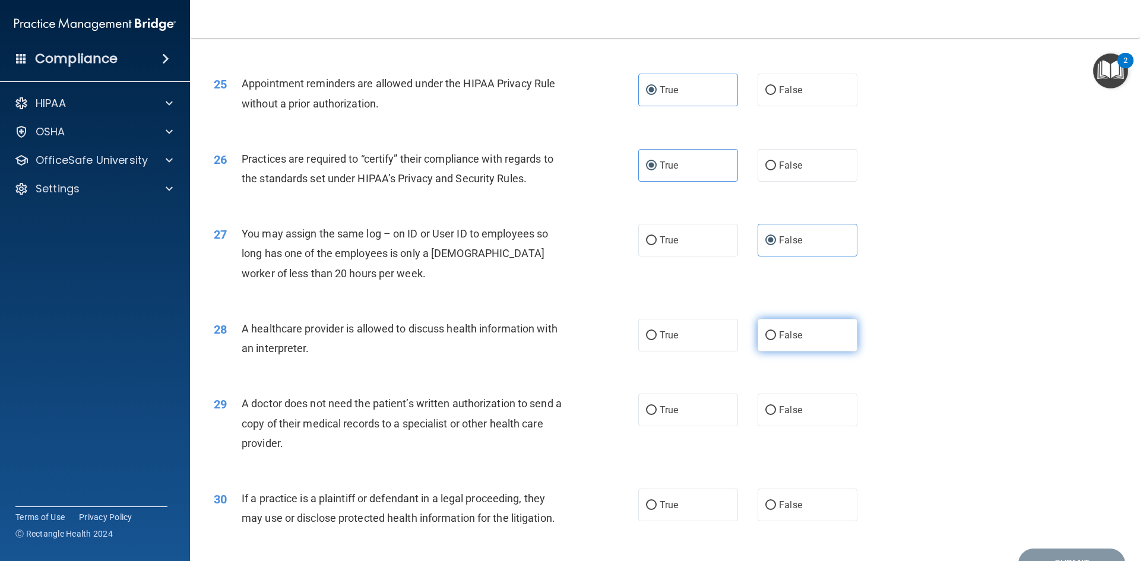
click at [790, 335] on span "False" at bounding box center [790, 334] width 23 height 11
click at [776, 335] on input "False" at bounding box center [770, 335] width 11 height 9
radio input "true"
click at [685, 414] on label "True" at bounding box center [688, 409] width 100 height 33
click at [656, 414] on input "True" at bounding box center [651, 410] width 11 height 9
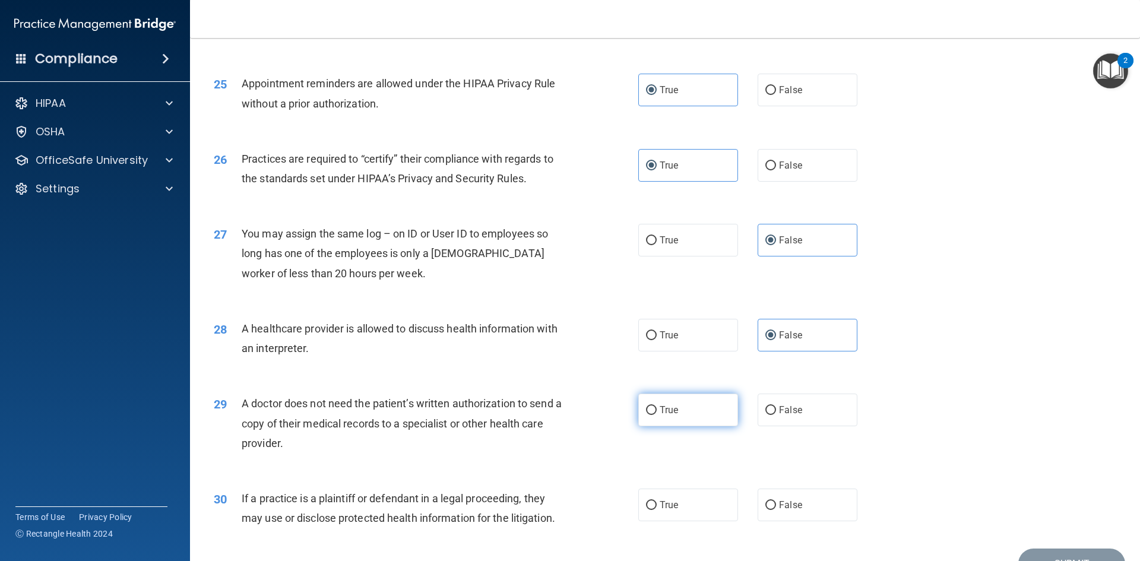
radio input "true"
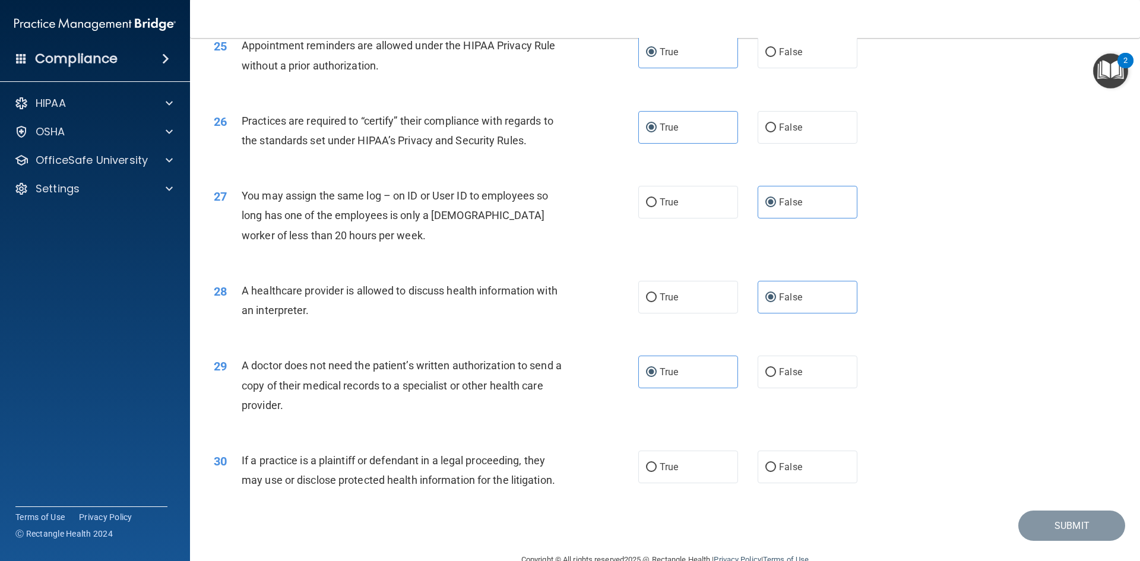
scroll to position [2196, 0]
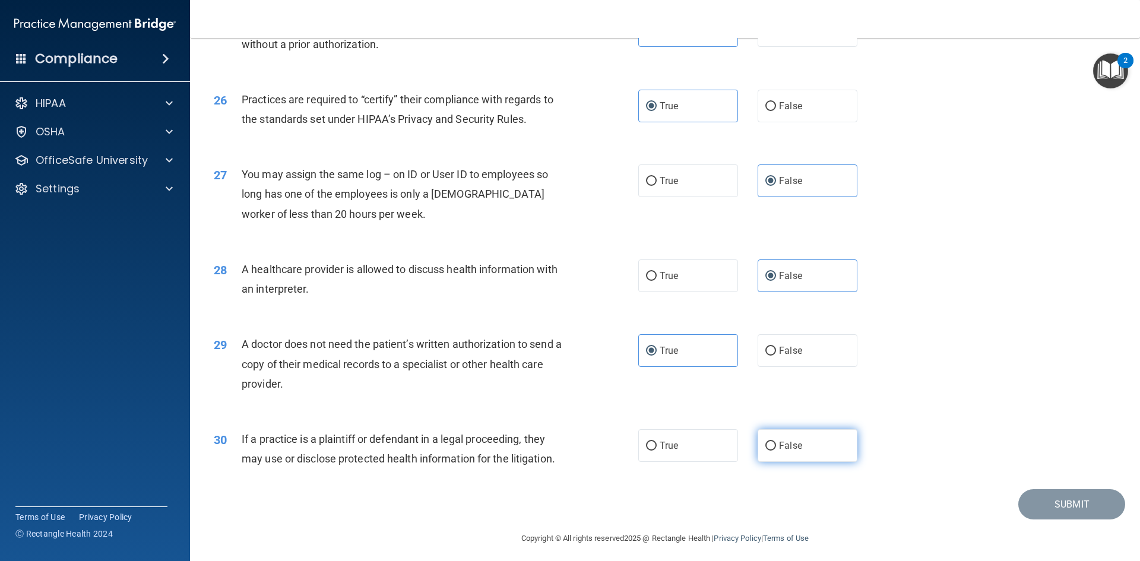
click at [789, 440] on span "False" at bounding box center [790, 445] width 23 height 11
click at [776, 442] on input "False" at bounding box center [770, 446] width 11 height 9
radio input "true"
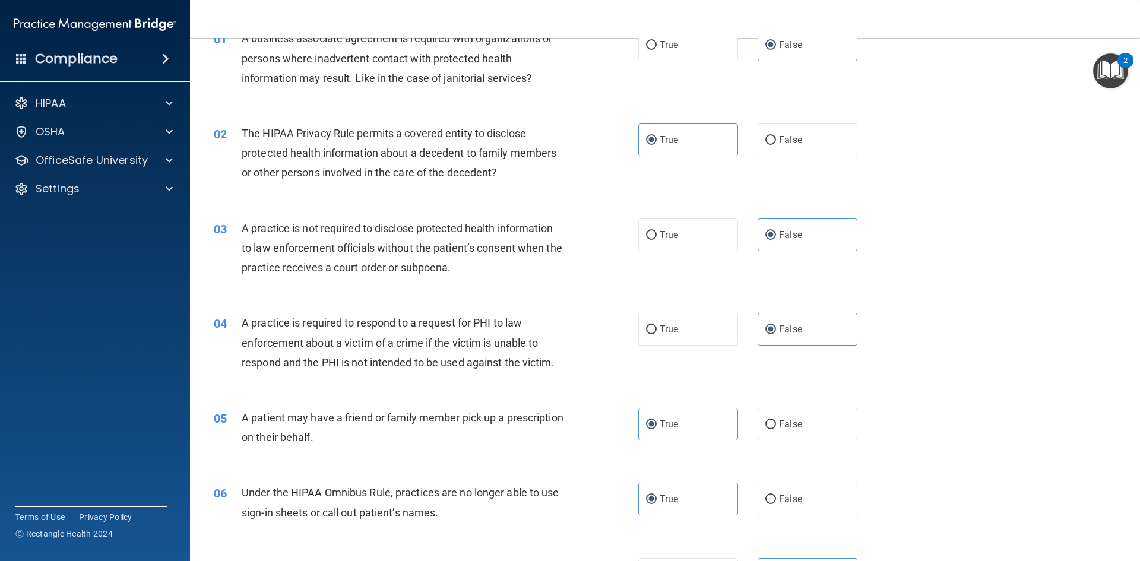
scroll to position [0, 0]
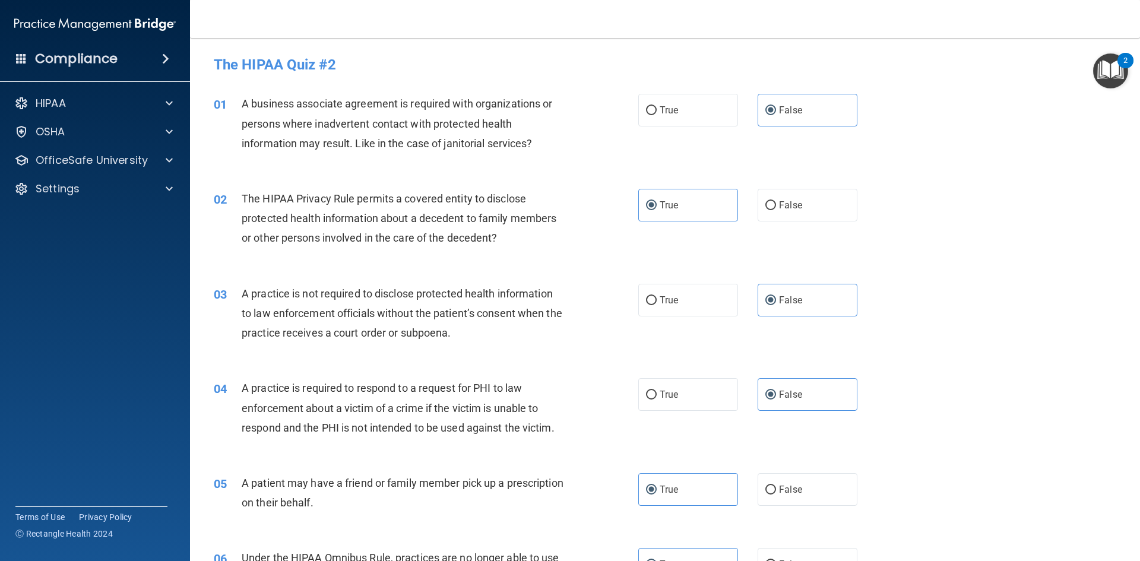
click at [949, 313] on div "03 A practice is not required to disclose protected health information to law e…" at bounding box center [665, 316] width 920 height 95
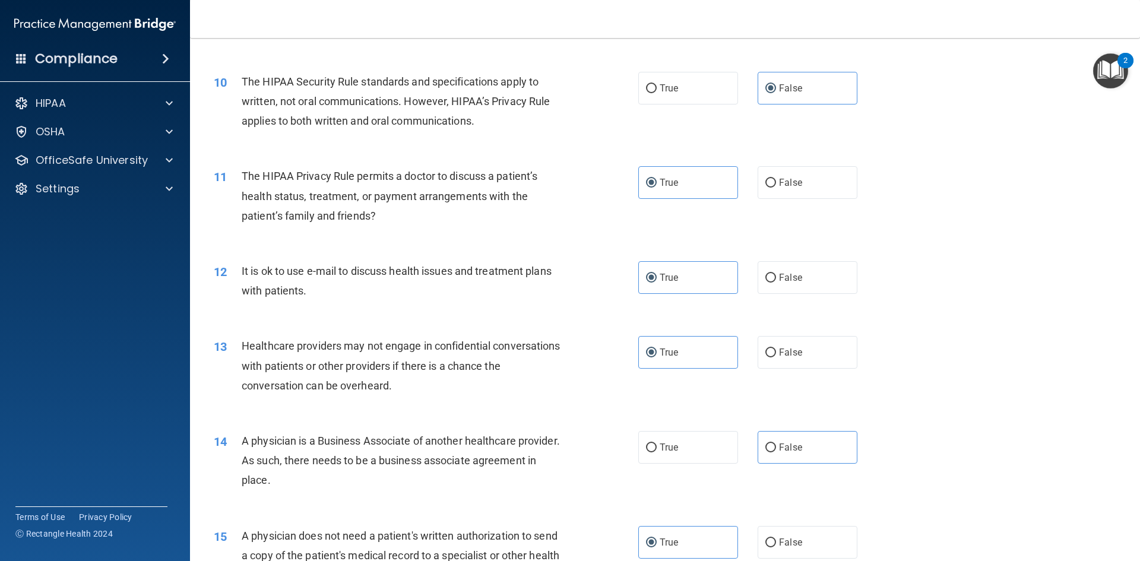
scroll to position [1009, 0]
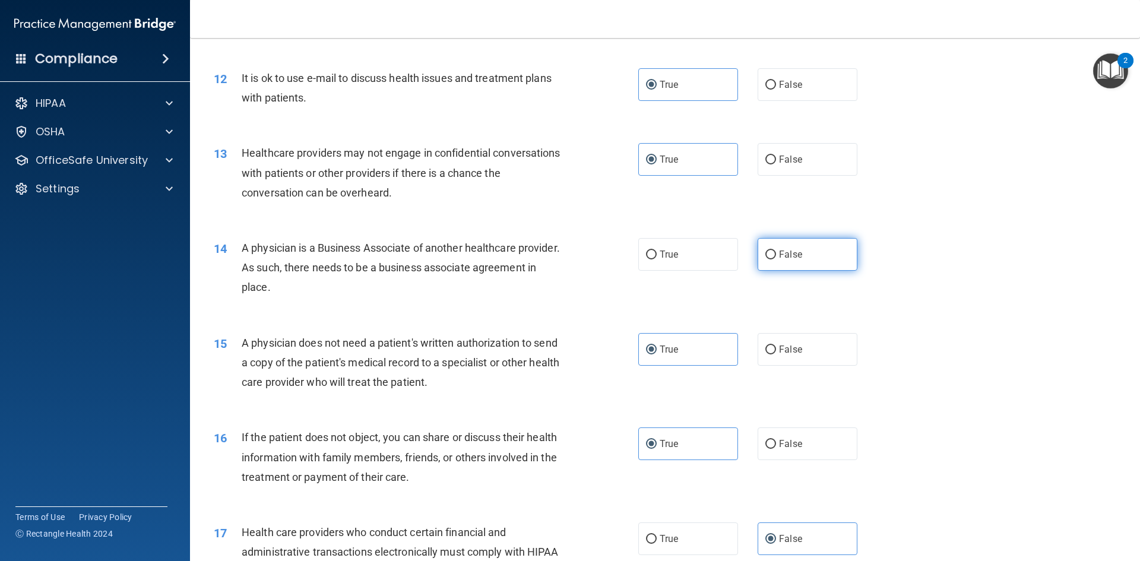
click at [770, 256] on input "False" at bounding box center [770, 254] width 11 height 9
radio input "true"
click at [913, 334] on div "15 A physician does not need a patient's written authorization to send a copy o…" at bounding box center [665, 365] width 920 height 95
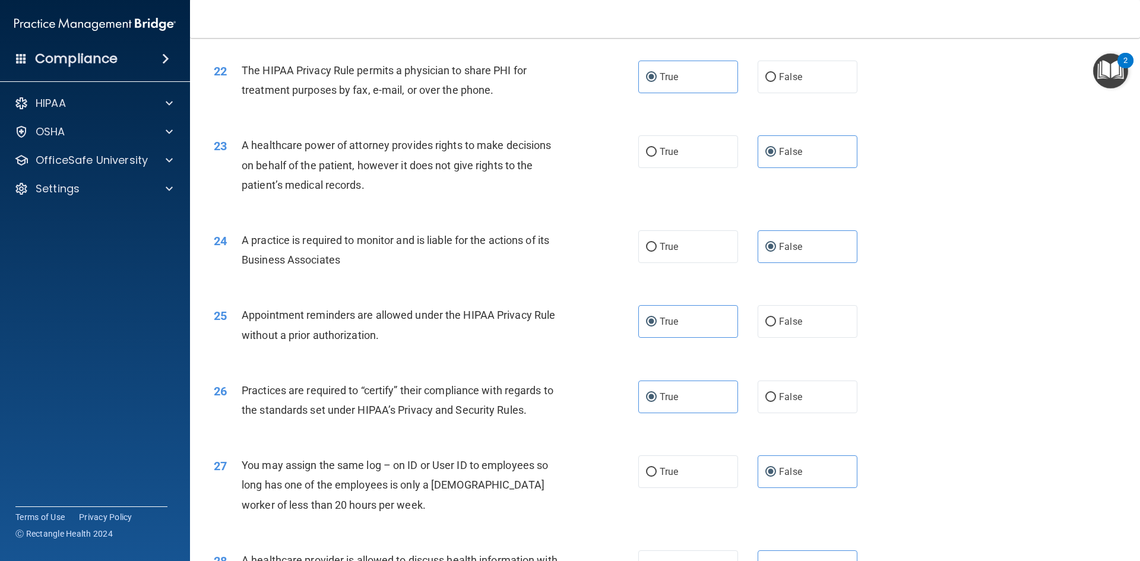
scroll to position [2202, 0]
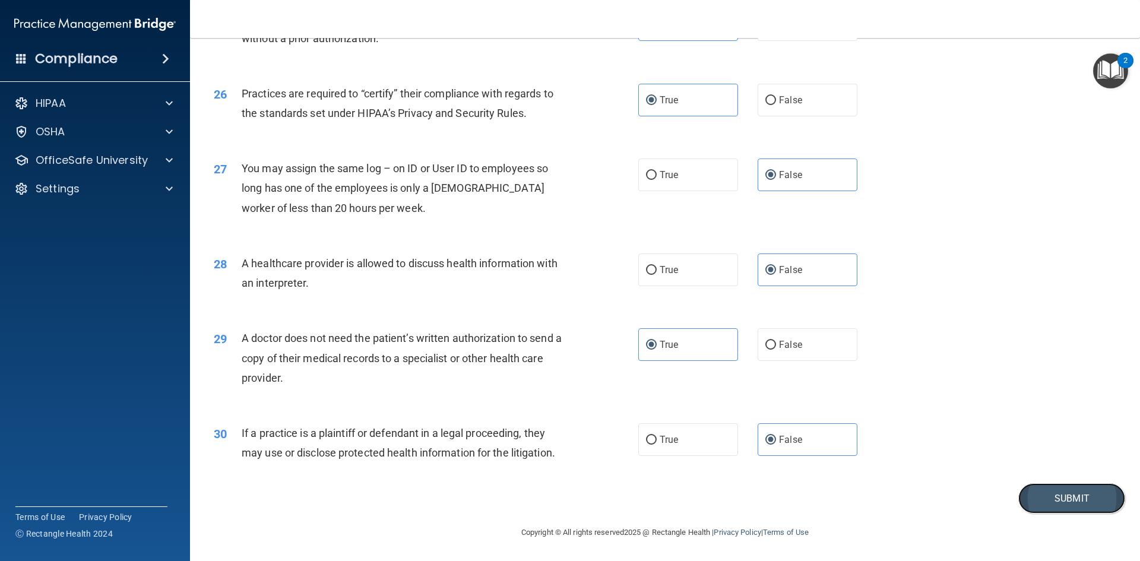
click at [1039, 488] on button "Submit" at bounding box center [1071, 498] width 107 height 30
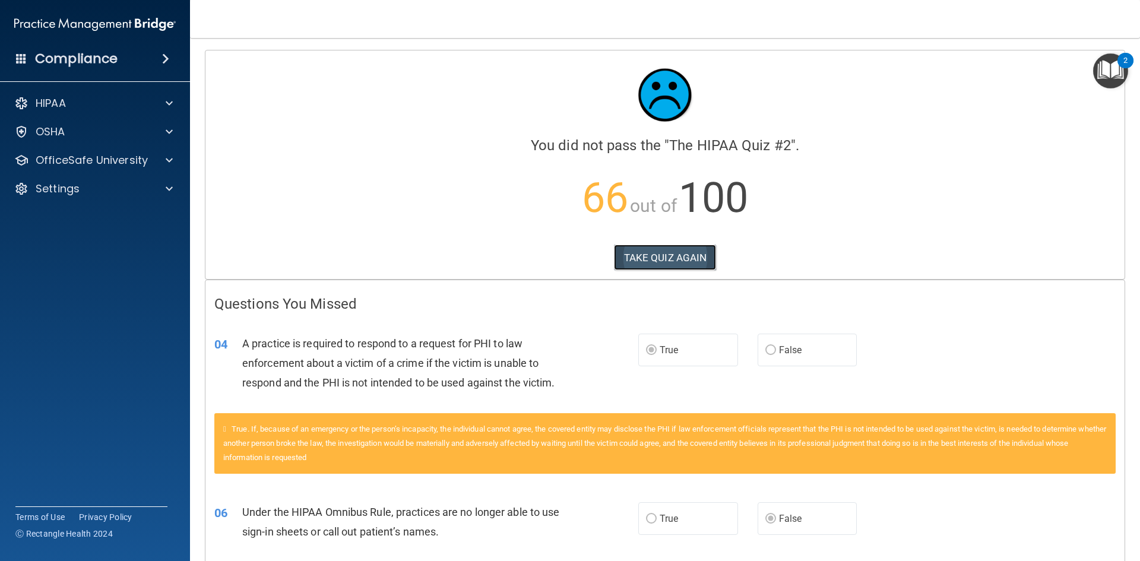
click at [683, 252] on button "TAKE QUIZ AGAIN" at bounding box center [665, 258] width 103 height 26
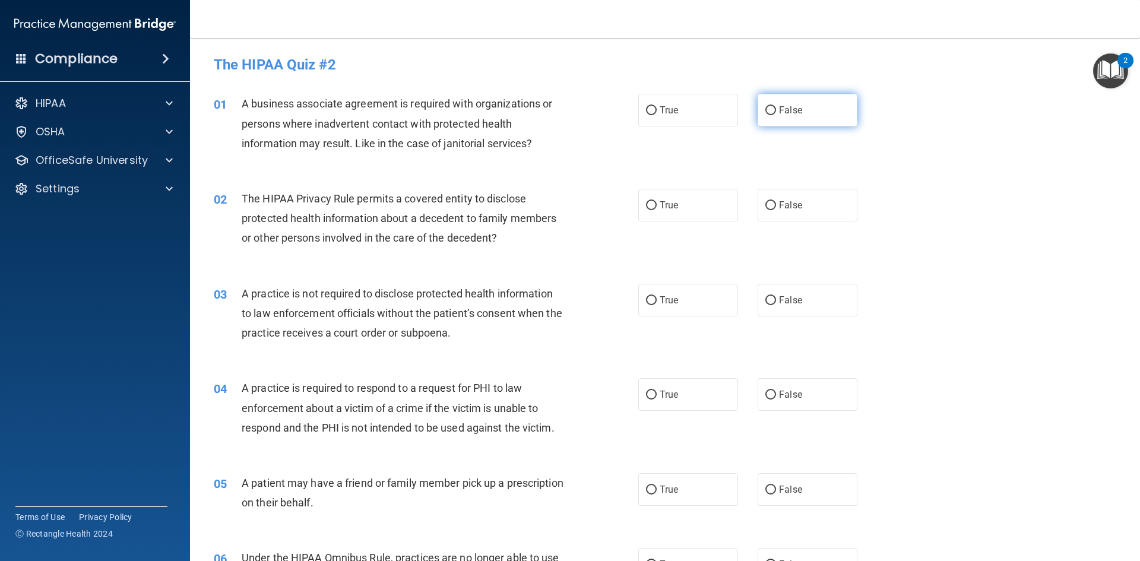
click at [768, 115] on input "False" at bounding box center [770, 110] width 11 height 9
radio input "true"
click at [765, 206] on input "False" at bounding box center [770, 205] width 11 height 9
radio input "true"
click at [659, 293] on label "True" at bounding box center [688, 300] width 100 height 33
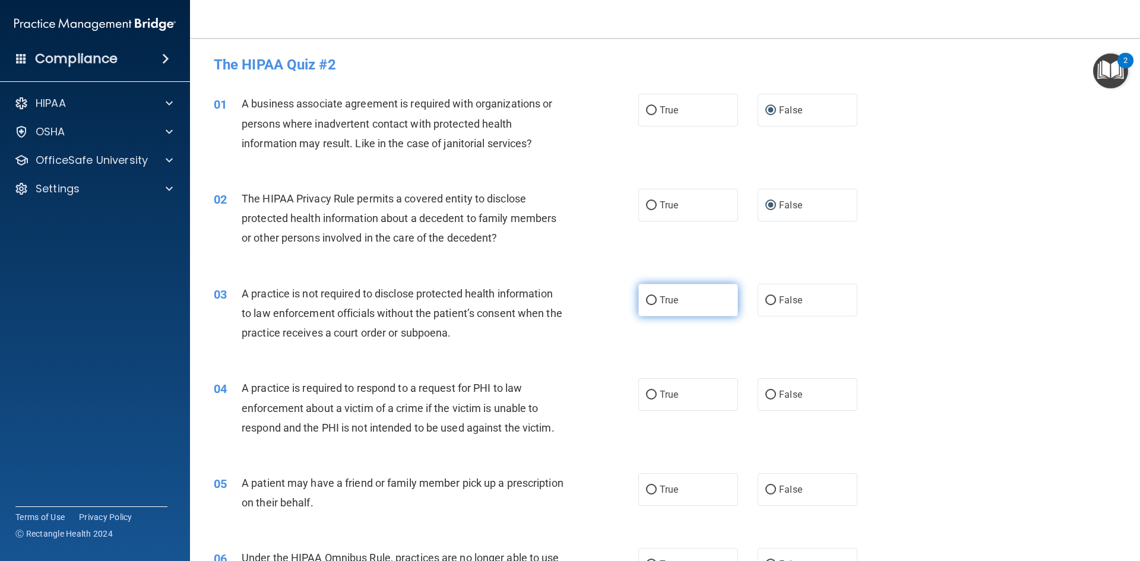
click at [656, 296] on input "True" at bounding box center [651, 300] width 11 height 9
radio input "true"
click at [654, 393] on label "True" at bounding box center [688, 394] width 100 height 33
click at [654, 393] on input "True" at bounding box center [651, 395] width 11 height 9
radio input "true"
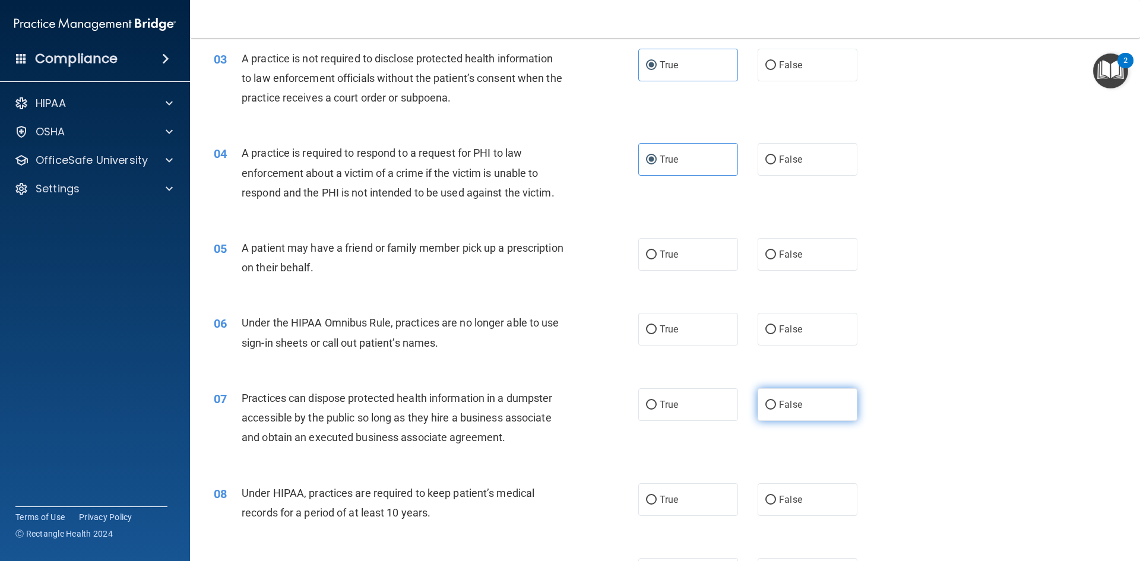
scroll to position [237, 0]
click at [776, 259] on label "False" at bounding box center [807, 252] width 100 height 33
click at [776, 257] on input "False" at bounding box center [770, 252] width 11 height 9
radio input "true"
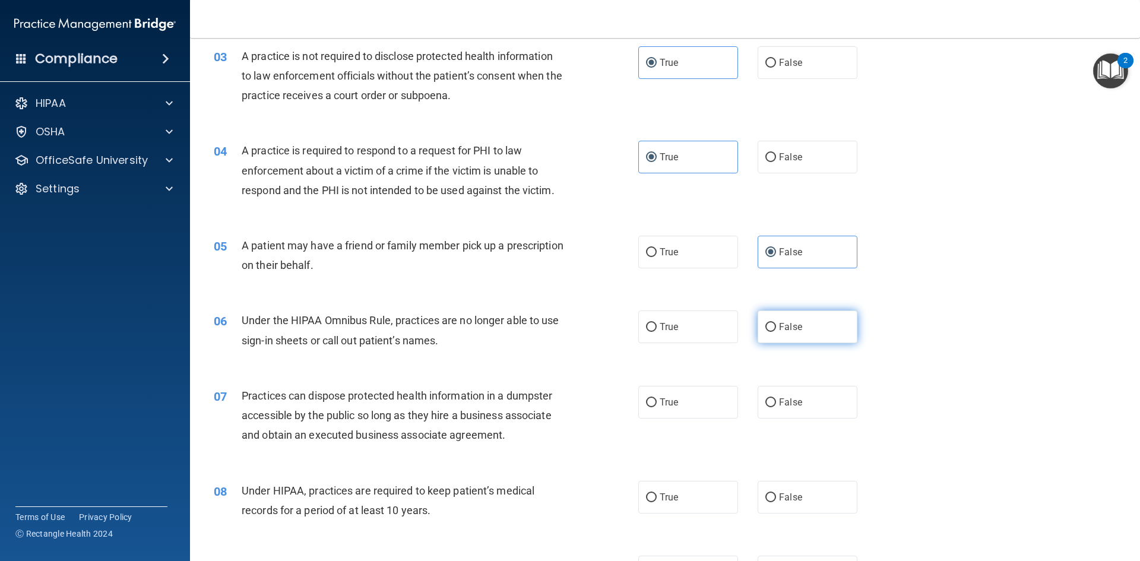
click at [772, 328] on label "False" at bounding box center [807, 326] width 100 height 33
click at [772, 328] on input "False" at bounding box center [770, 327] width 11 height 9
radio input "true"
click at [688, 402] on label "True" at bounding box center [688, 402] width 100 height 33
click at [656, 402] on input "True" at bounding box center [651, 402] width 11 height 9
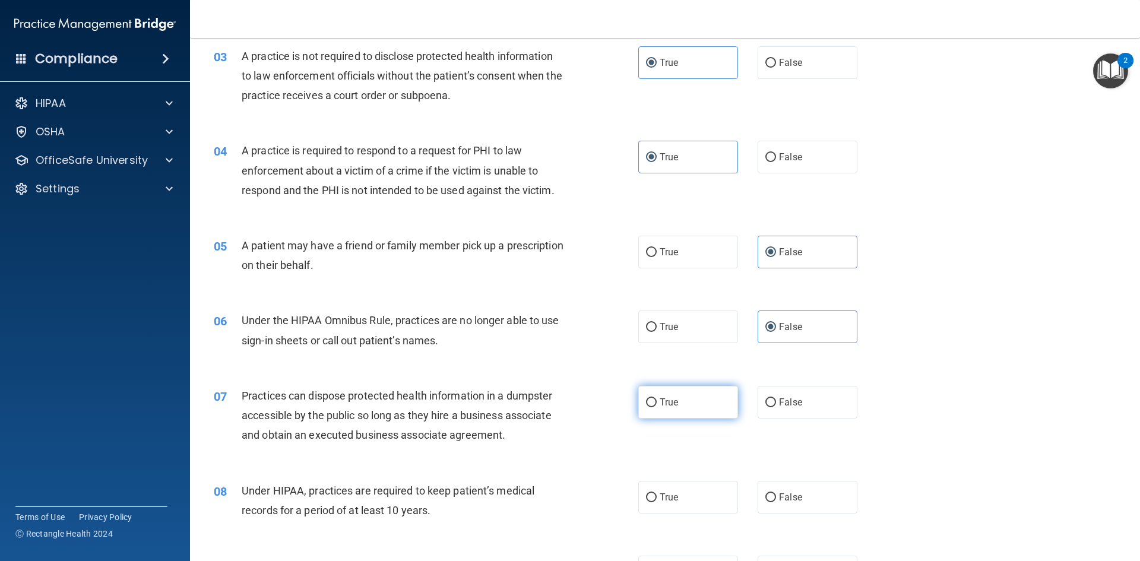
radio input "true"
click at [676, 491] on label "True" at bounding box center [688, 497] width 100 height 33
click at [656, 493] on input "True" at bounding box center [651, 497] width 11 height 9
radio input "true"
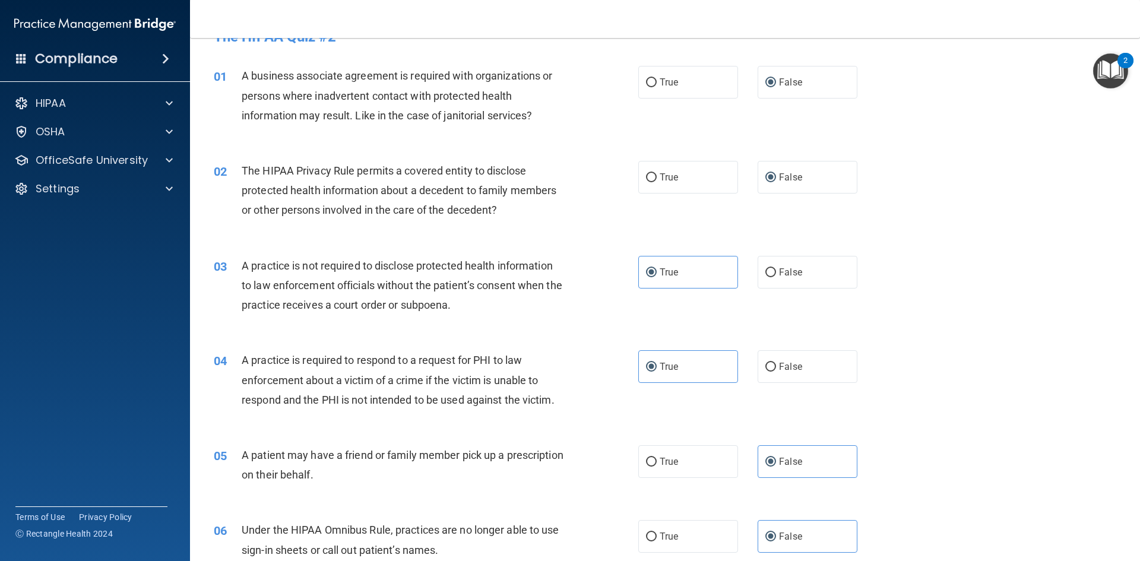
scroll to position [0, 0]
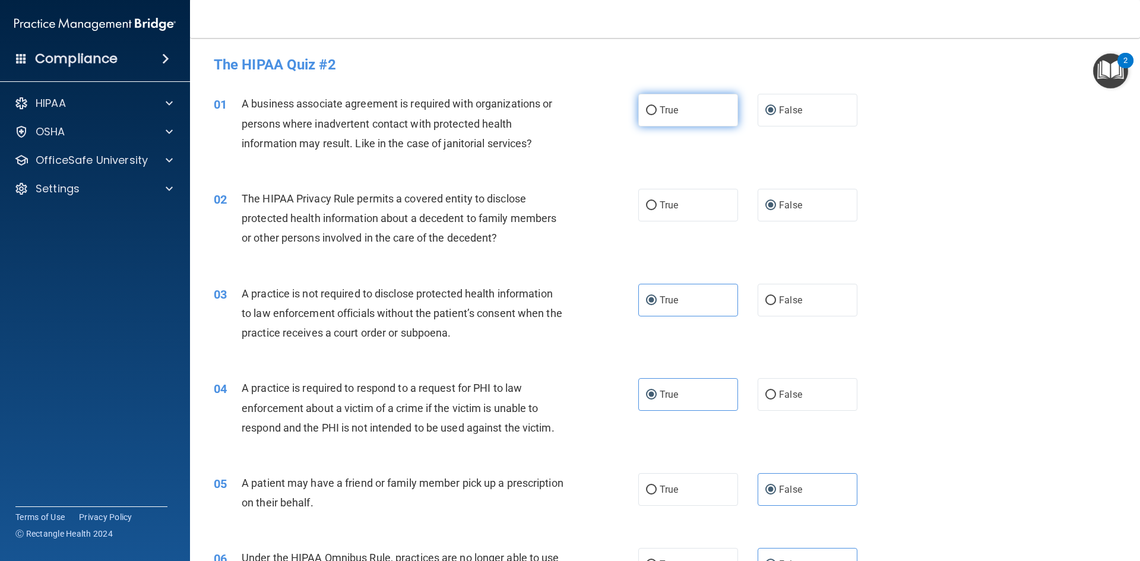
click at [684, 120] on label "True" at bounding box center [688, 110] width 100 height 33
click at [656, 115] on input "True" at bounding box center [651, 110] width 11 height 9
radio input "true"
radio input "false"
click at [659, 204] on span "True" at bounding box center [668, 204] width 18 height 11
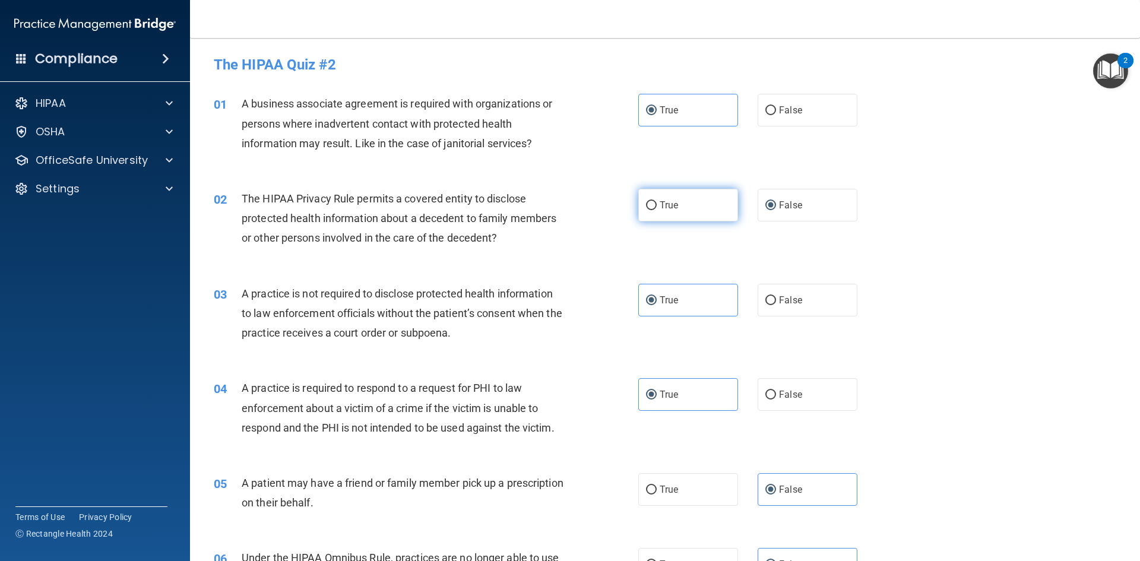
click at [656, 204] on input "True" at bounding box center [651, 205] width 11 height 9
radio input "true"
radio input "false"
click at [782, 307] on label "False" at bounding box center [807, 300] width 100 height 33
click at [776, 305] on input "False" at bounding box center [770, 300] width 11 height 9
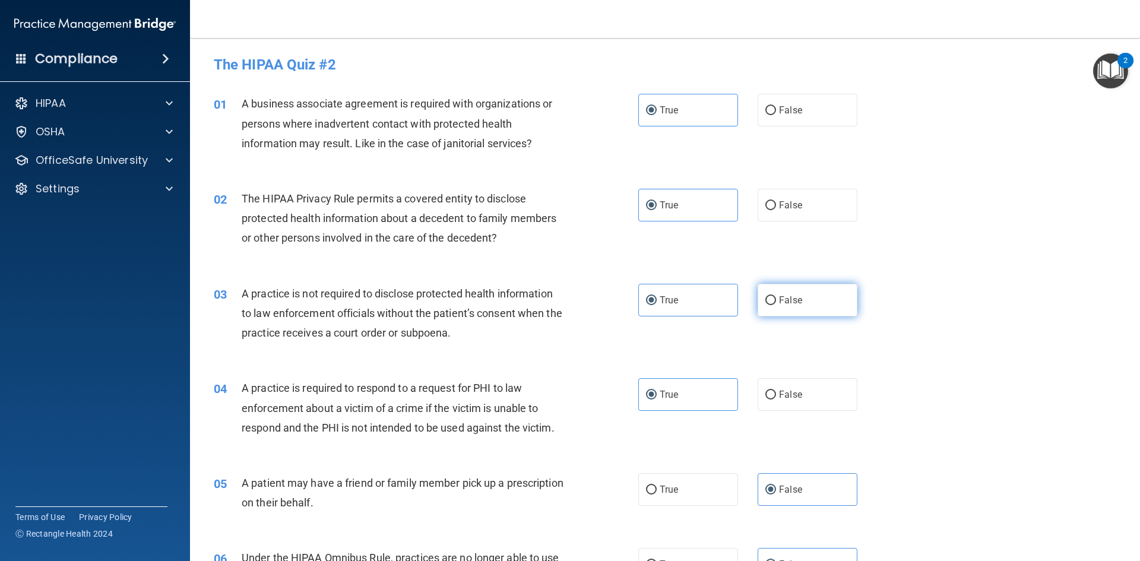
radio input "true"
radio input "false"
click at [794, 390] on span "False" at bounding box center [790, 394] width 23 height 11
click at [776, 391] on input "False" at bounding box center [770, 395] width 11 height 9
radio input "true"
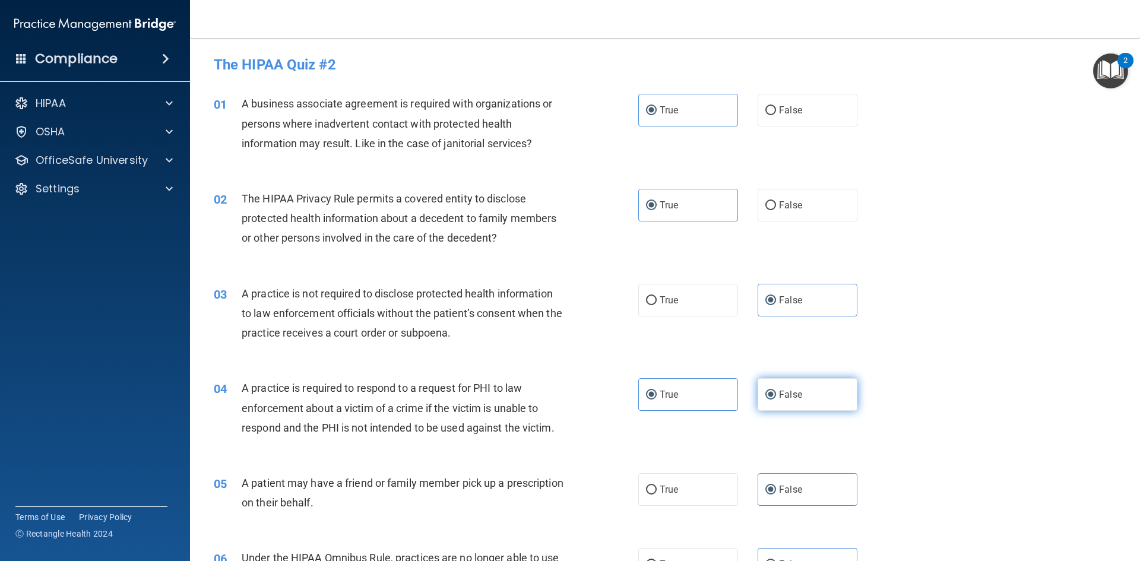
radio input "false"
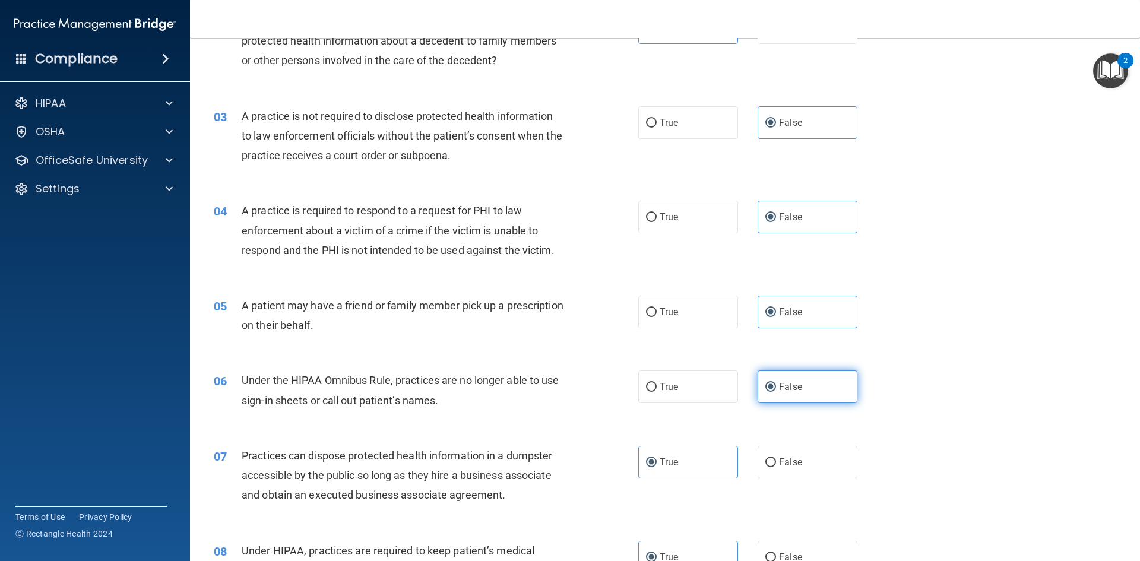
scroll to position [178, 0]
click at [679, 314] on label "True" at bounding box center [688, 311] width 100 height 33
click at [656, 314] on input "True" at bounding box center [651, 311] width 11 height 9
radio input "true"
radio input "false"
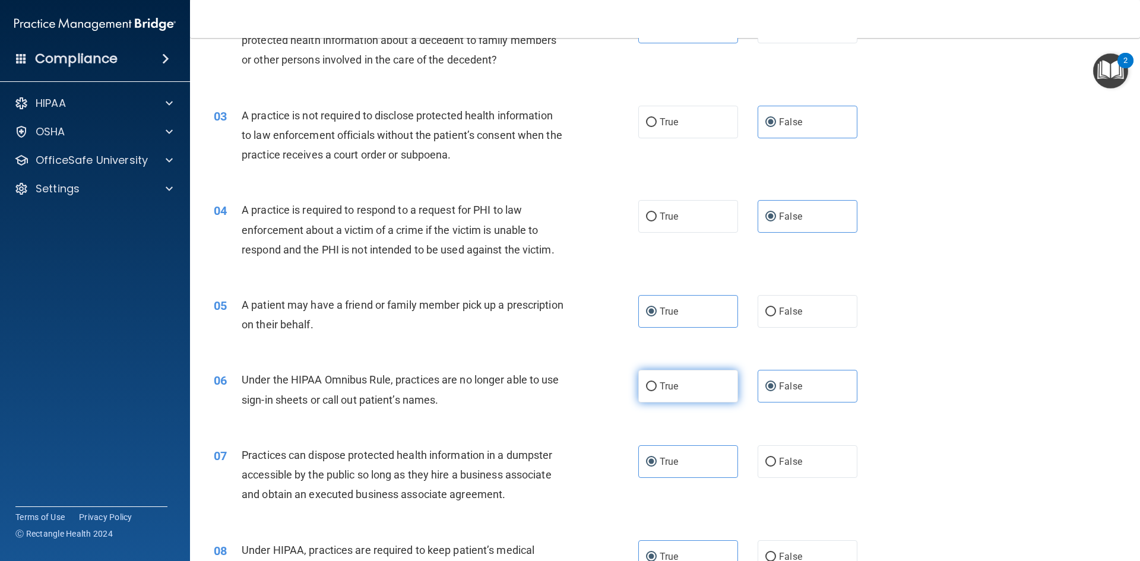
click at [676, 385] on label "True" at bounding box center [688, 386] width 100 height 33
click at [656, 385] on input "True" at bounding box center [651, 386] width 11 height 9
radio input "true"
radio input "false"
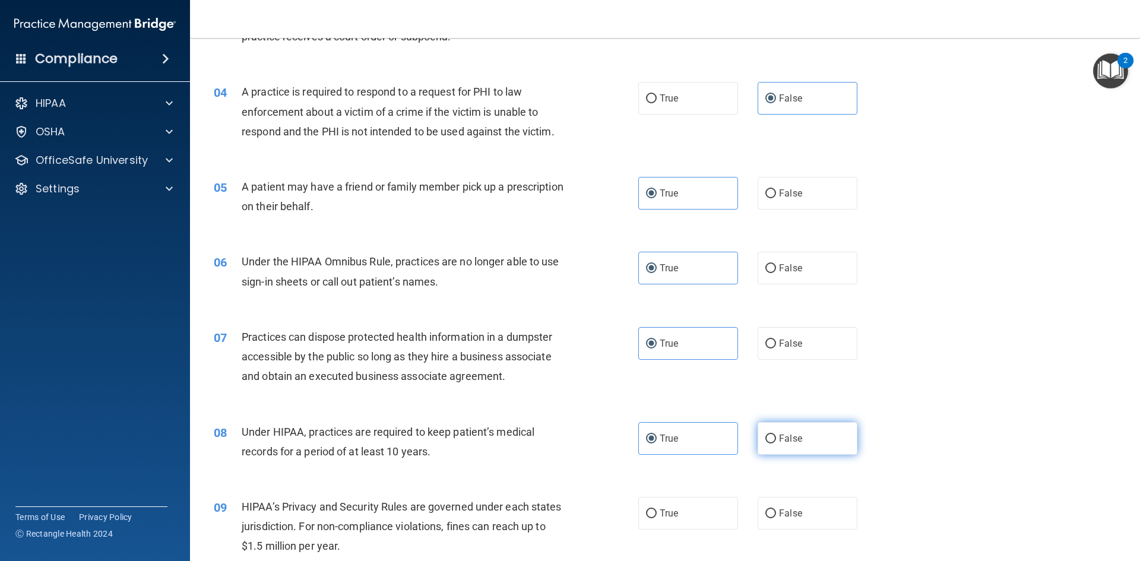
scroll to position [297, 0]
click at [780, 339] on span "False" at bounding box center [790, 342] width 23 height 11
click at [776, 339] on input "False" at bounding box center [770, 343] width 11 height 9
radio input "true"
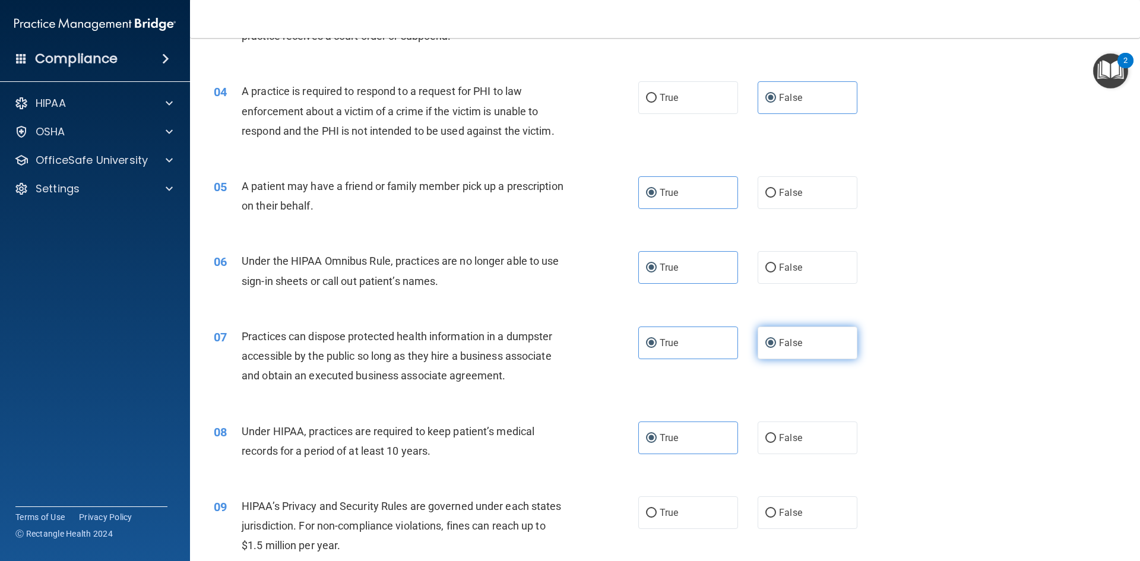
radio input "false"
click at [798, 437] on label "False" at bounding box center [807, 437] width 100 height 33
click at [776, 437] on input "False" at bounding box center [770, 438] width 11 height 9
radio input "true"
radio input "false"
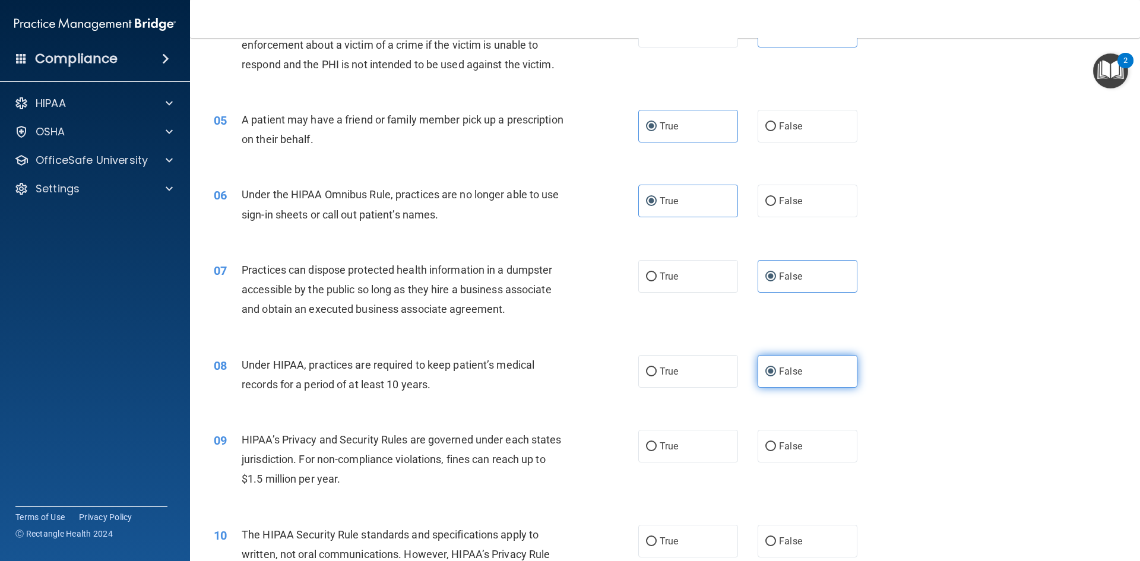
scroll to position [475, 0]
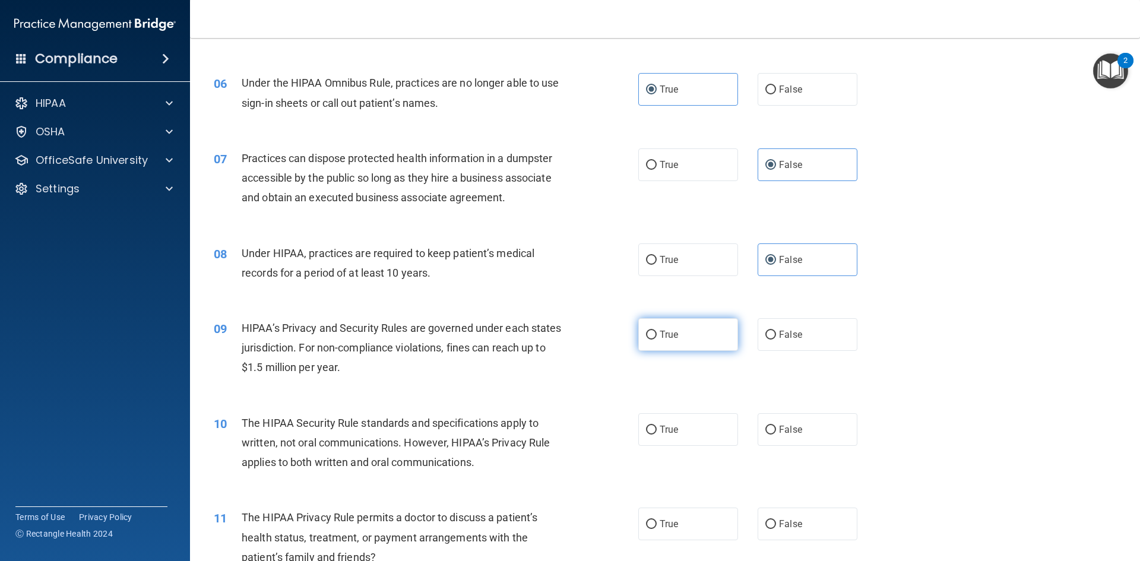
click at [705, 338] on label "True" at bounding box center [688, 334] width 100 height 33
click at [656, 338] on input "True" at bounding box center [651, 335] width 11 height 9
radio input "true"
click at [696, 421] on label "True" at bounding box center [688, 429] width 100 height 33
click at [656, 426] on input "True" at bounding box center [651, 430] width 11 height 9
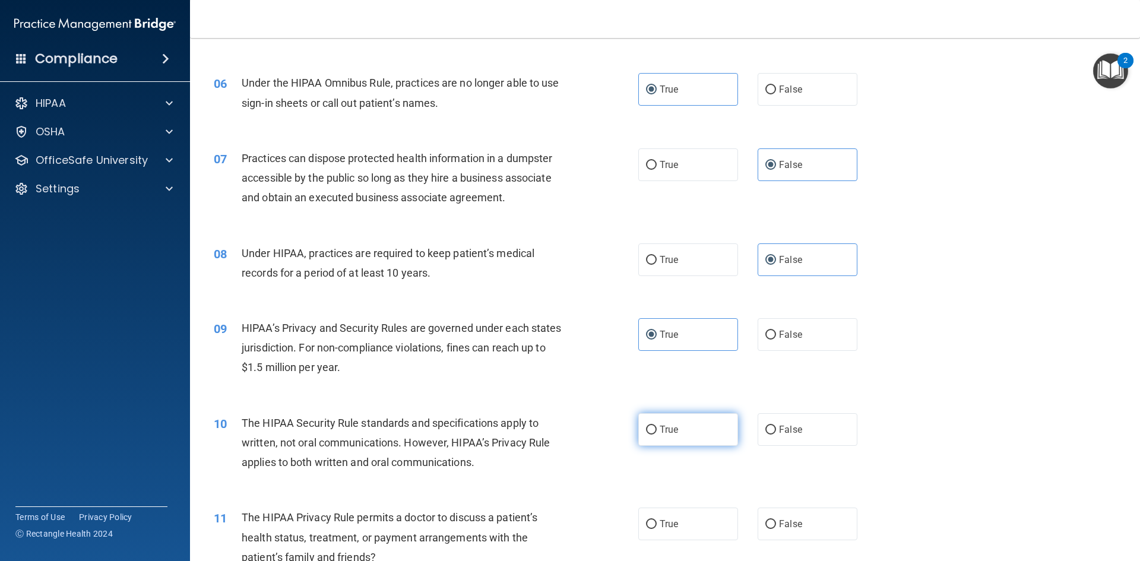
radio input "true"
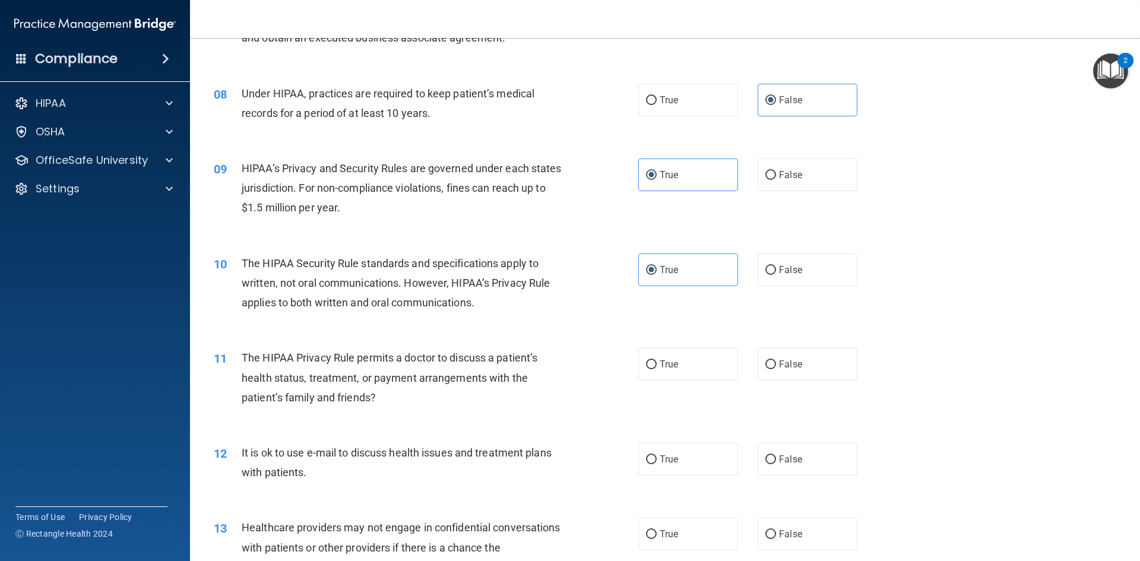
scroll to position [653, 0]
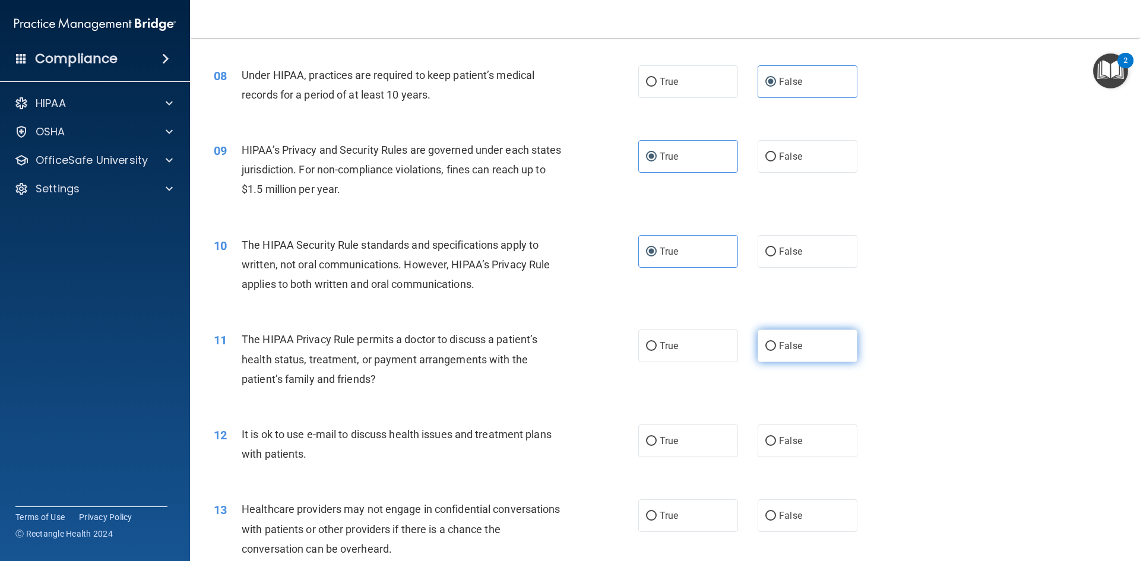
click at [792, 343] on span "False" at bounding box center [790, 345] width 23 height 11
click at [776, 343] on input "False" at bounding box center [770, 346] width 11 height 9
radio input "true"
click at [798, 440] on label "False" at bounding box center [807, 440] width 100 height 33
click at [776, 440] on input "False" at bounding box center [770, 441] width 11 height 9
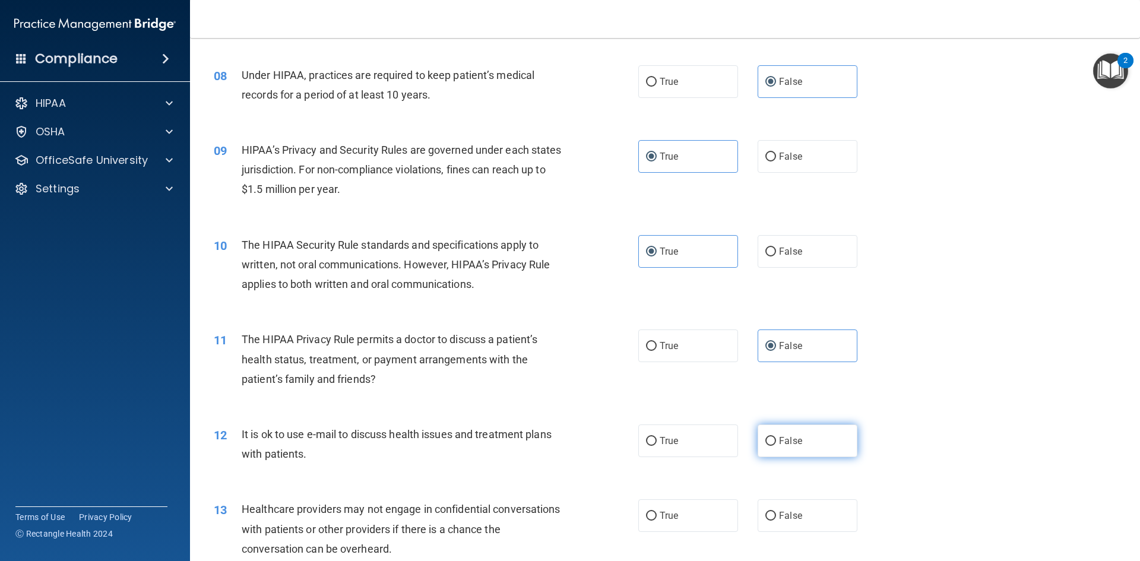
radio input "true"
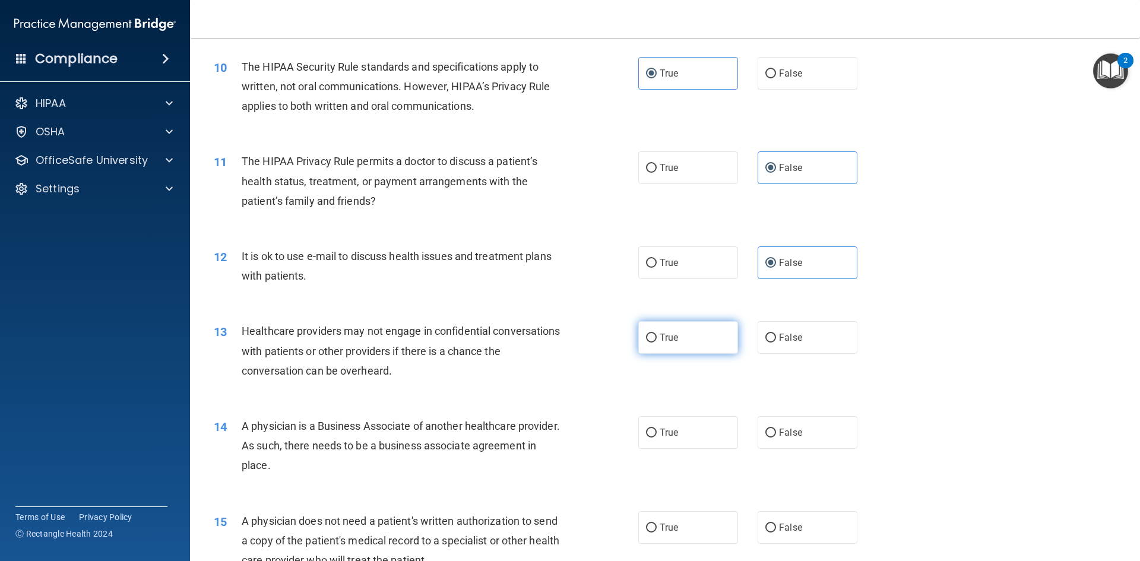
click at [693, 341] on label "True" at bounding box center [688, 337] width 100 height 33
click at [656, 341] on input "True" at bounding box center [651, 338] width 11 height 9
radio input "true"
click at [672, 427] on span "True" at bounding box center [668, 432] width 18 height 11
click at [656, 429] on input "True" at bounding box center [651, 433] width 11 height 9
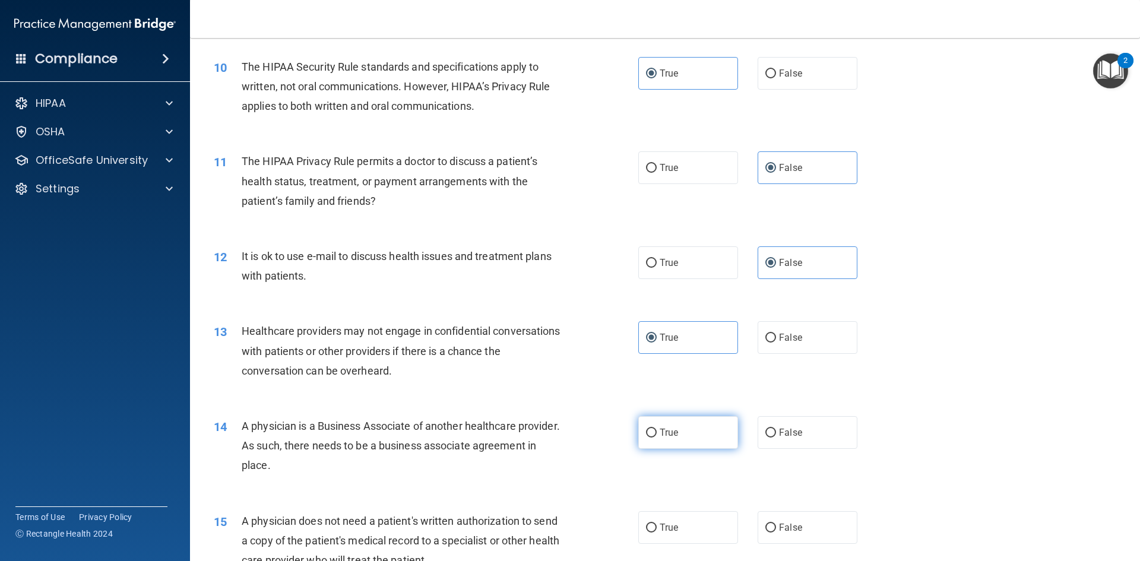
radio input "true"
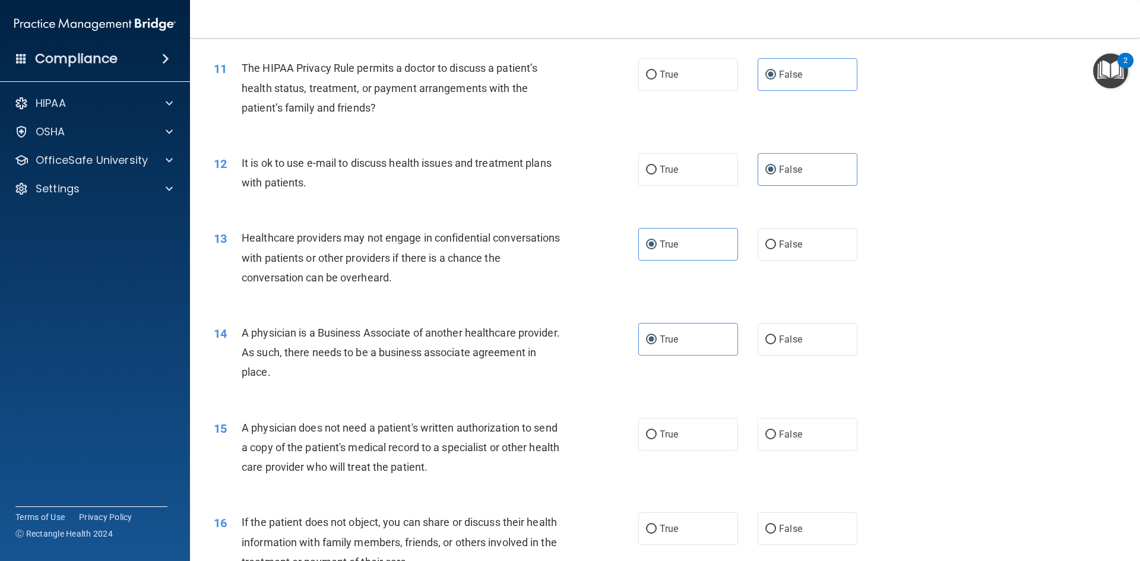
scroll to position [1009, 0]
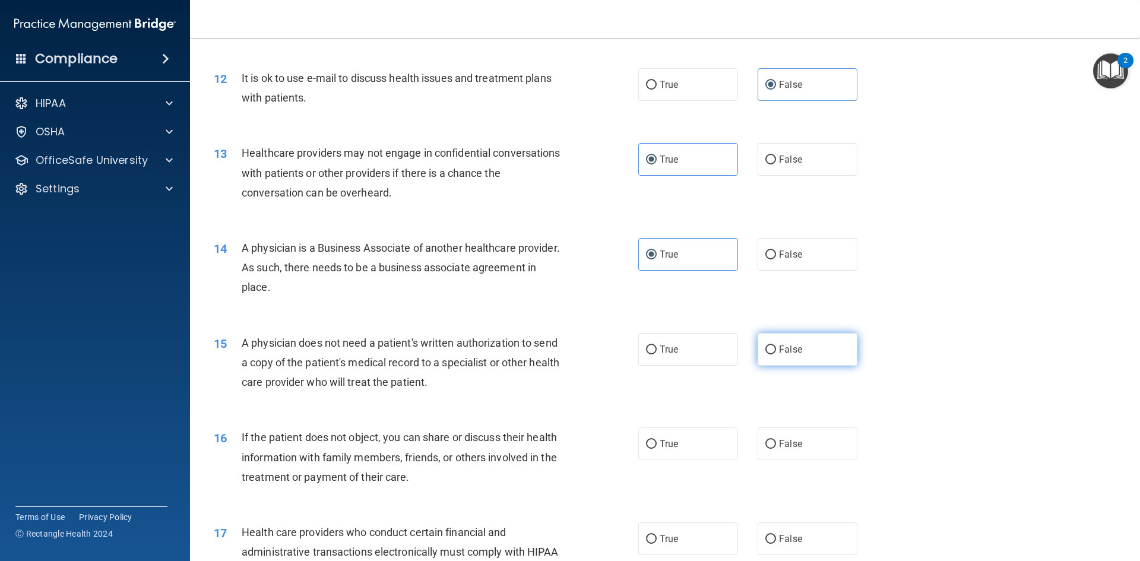
click at [780, 348] on span "False" at bounding box center [790, 349] width 23 height 11
click at [776, 348] on input "False" at bounding box center [770, 349] width 11 height 9
radio input "true"
click at [788, 434] on label "False" at bounding box center [807, 443] width 100 height 33
click at [776, 440] on input "False" at bounding box center [770, 444] width 11 height 9
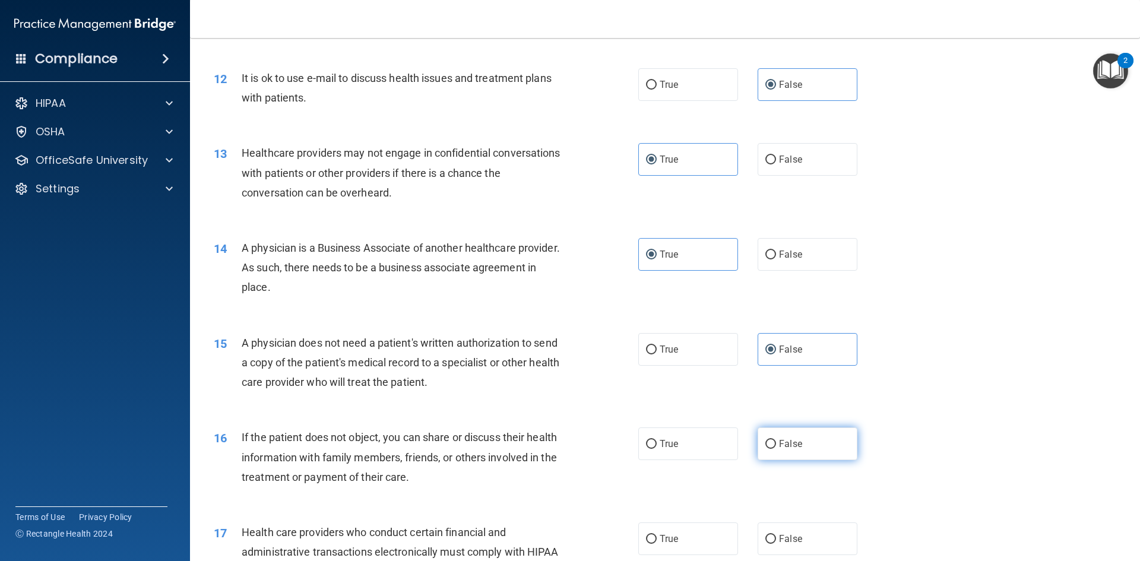
radio input "true"
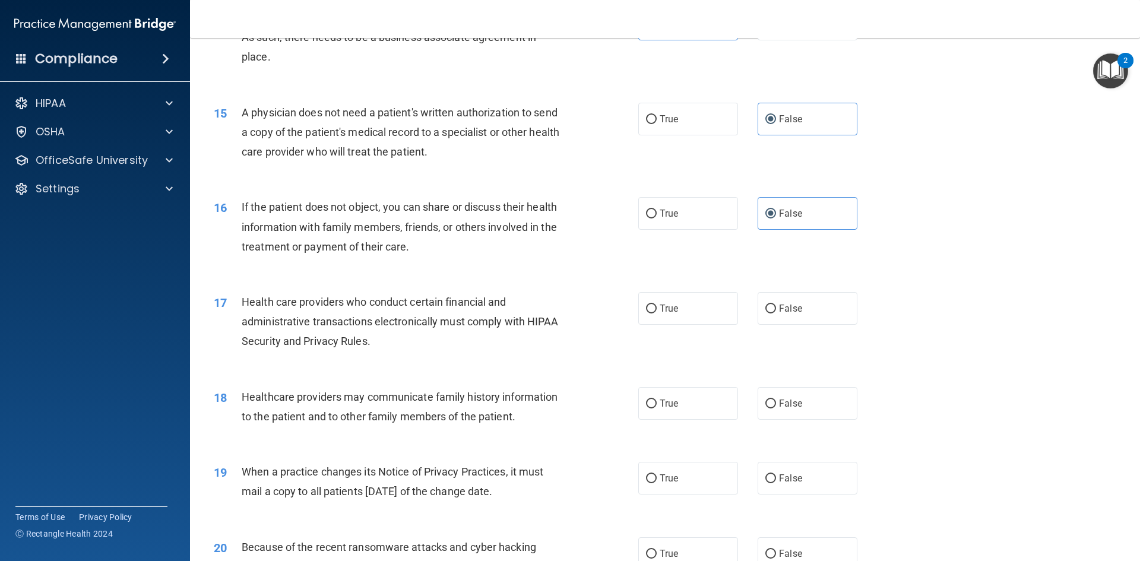
scroll to position [1246, 0]
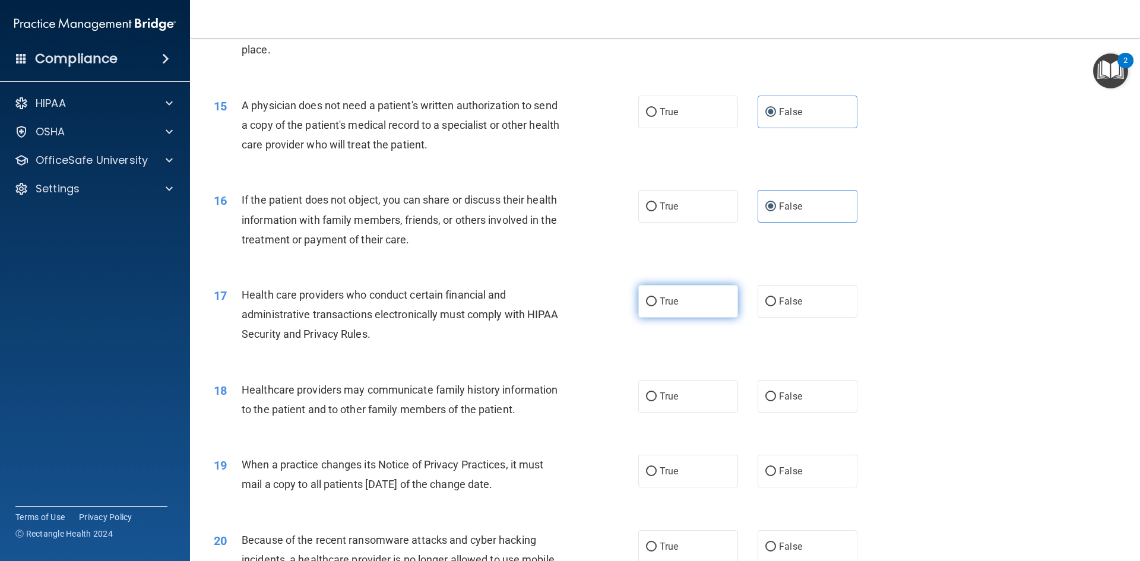
click at [676, 296] on label "True" at bounding box center [688, 301] width 100 height 33
click at [656, 297] on input "True" at bounding box center [651, 301] width 11 height 9
radio input "true"
click at [669, 393] on span "True" at bounding box center [668, 396] width 18 height 11
click at [656, 393] on input "True" at bounding box center [651, 396] width 11 height 9
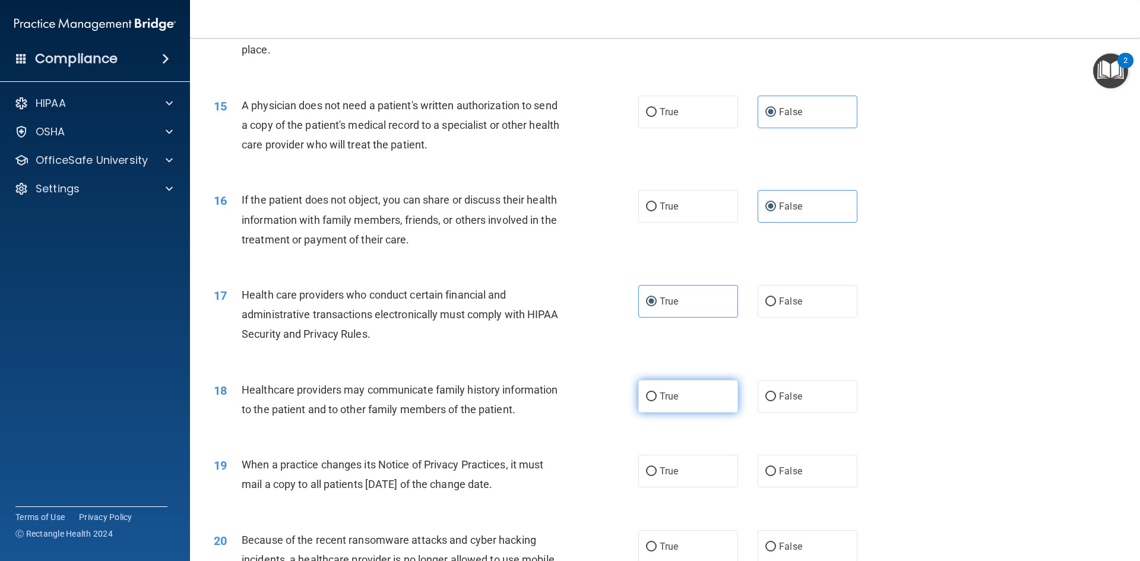
radio input "true"
click at [794, 474] on span "False" at bounding box center [790, 470] width 23 height 11
click at [776, 474] on input "False" at bounding box center [770, 471] width 11 height 9
radio input "true"
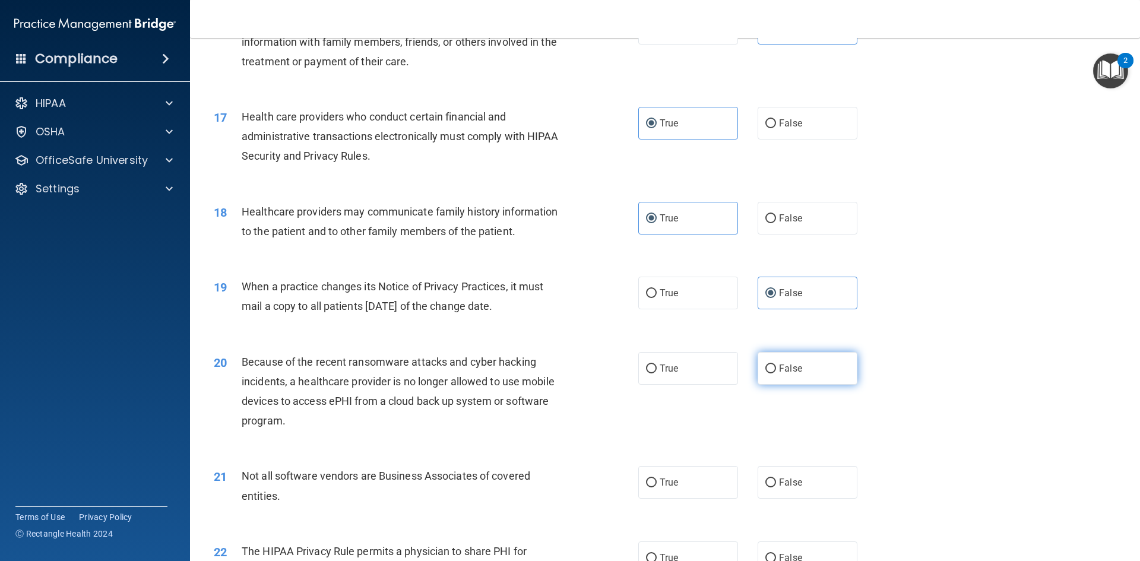
click at [791, 374] on label "False" at bounding box center [807, 368] width 100 height 33
click at [776, 373] on input "False" at bounding box center [770, 368] width 11 height 9
radio input "true"
click at [700, 478] on label "True" at bounding box center [688, 482] width 100 height 33
click at [656, 478] on input "True" at bounding box center [651, 482] width 11 height 9
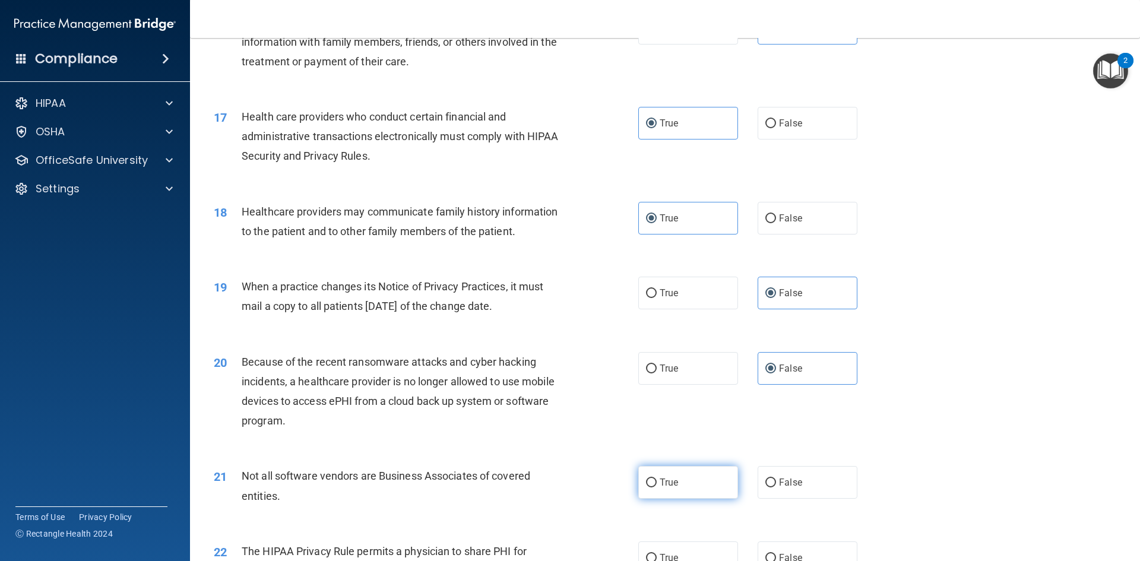
radio input "true"
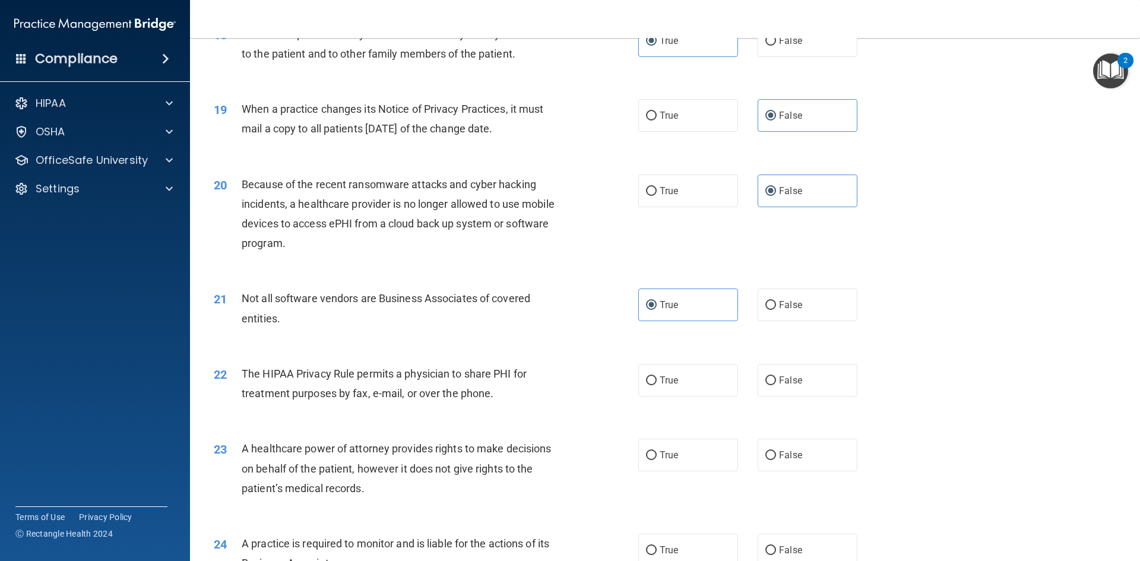
scroll to position [1602, 0]
click at [693, 387] on label "True" at bounding box center [688, 379] width 100 height 33
click at [656, 385] on input "True" at bounding box center [651, 380] width 11 height 9
radio input "true"
click at [782, 439] on label "False" at bounding box center [807, 454] width 100 height 33
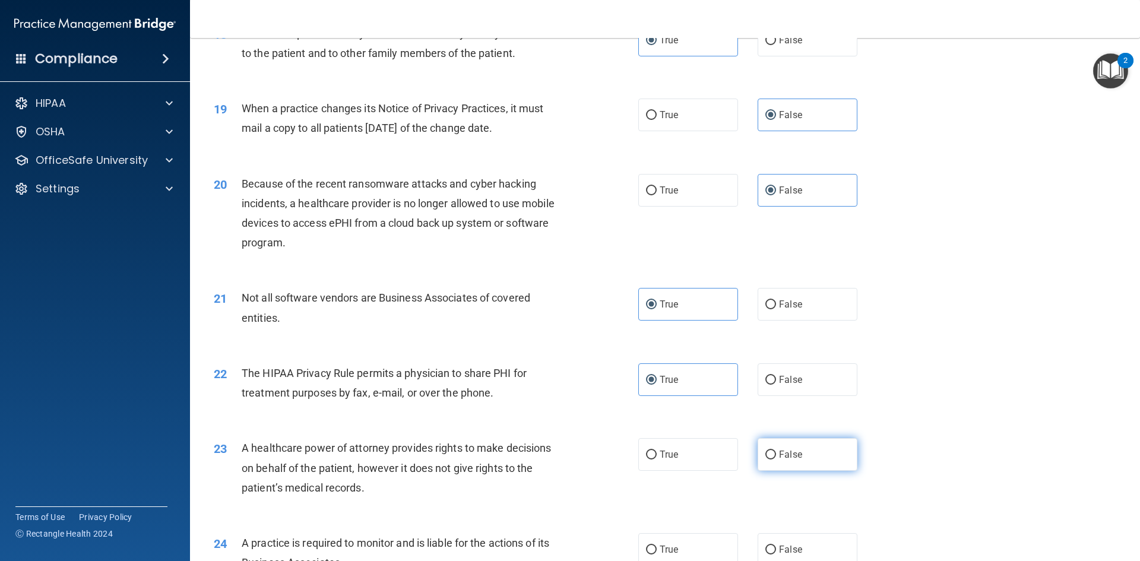
click at [776, 450] on input "False" at bounding box center [770, 454] width 11 height 9
radio input "true"
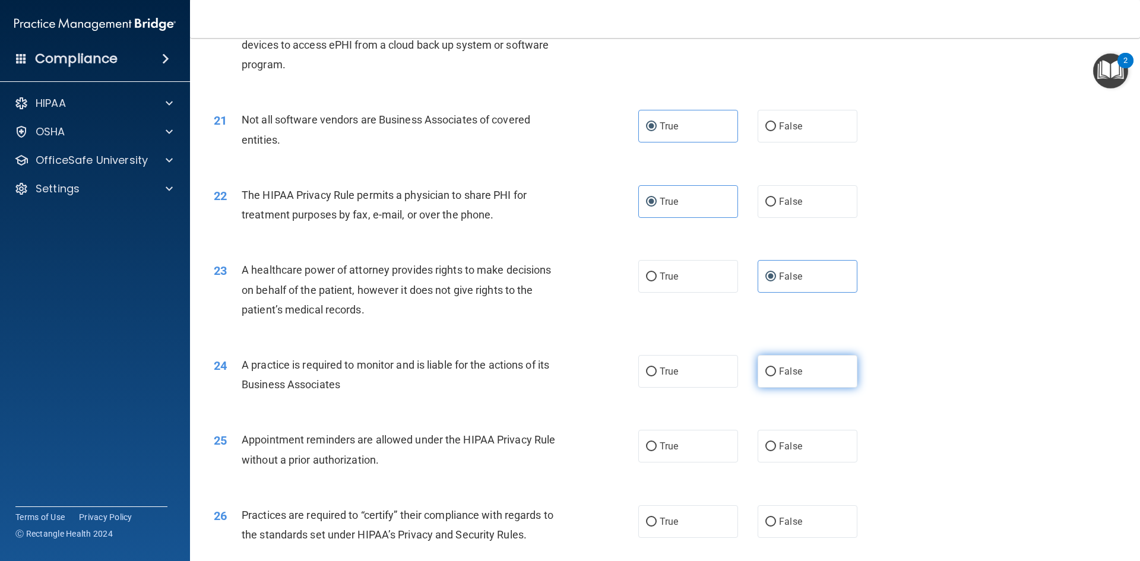
click at [781, 376] on span "False" at bounding box center [790, 371] width 23 height 11
click at [776, 376] on input "False" at bounding box center [770, 371] width 11 height 9
radio input "true"
click at [688, 459] on label "True" at bounding box center [688, 446] width 100 height 33
click at [656, 451] on input "True" at bounding box center [651, 446] width 11 height 9
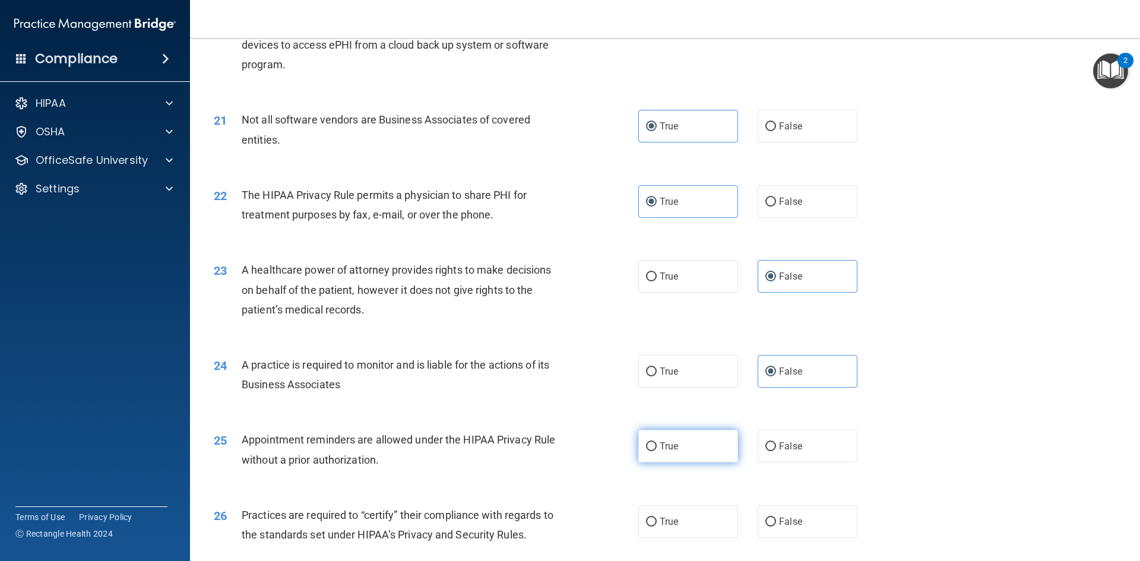
radio input "true"
click at [687, 518] on label "True" at bounding box center [688, 521] width 100 height 33
click at [656, 518] on input "True" at bounding box center [651, 522] width 11 height 9
radio input "true"
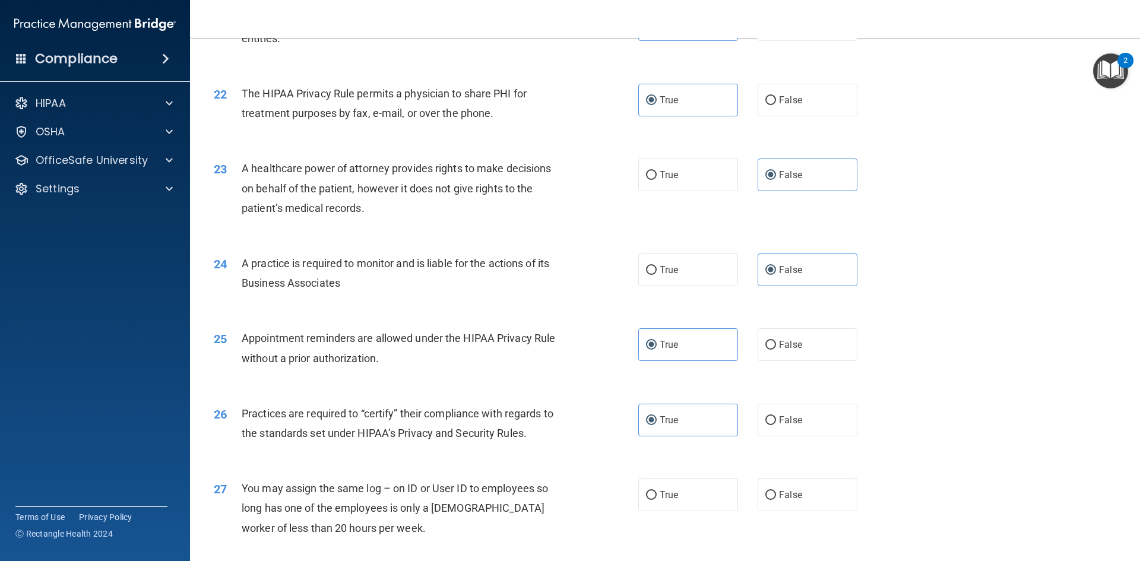
scroll to position [1959, 0]
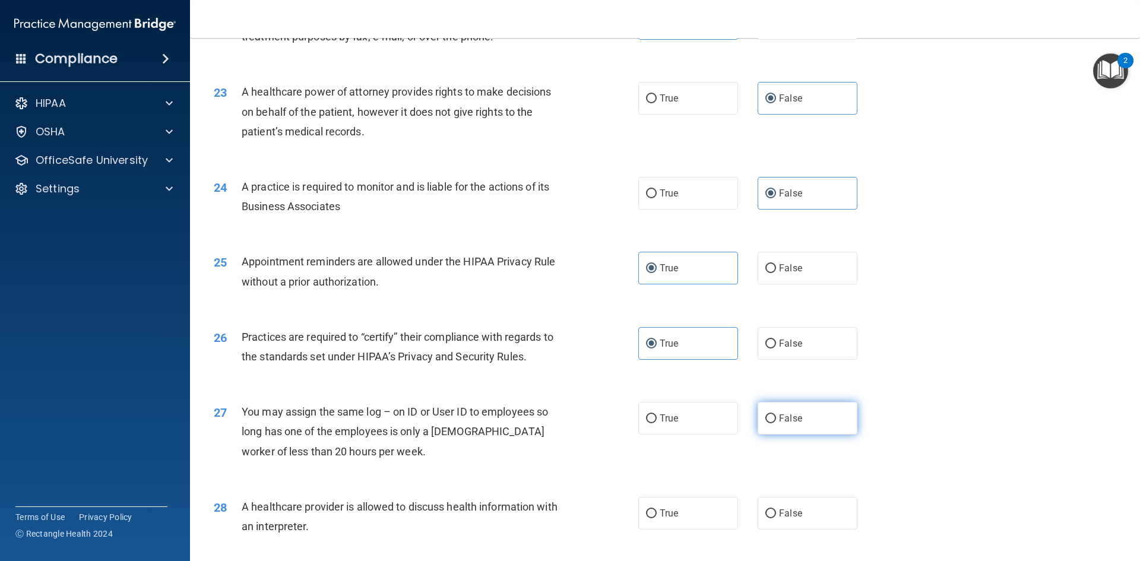
click at [779, 424] on label "False" at bounding box center [807, 418] width 100 height 33
click at [776, 423] on input "False" at bounding box center [770, 418] width 11 height 9
radio input "true"
click at [788, 499] on label "False" at bounding box center [807, 513] width 100 height 33
click at [776, 509] on input "False" at bounding box center [770, 513] width 11 height 9
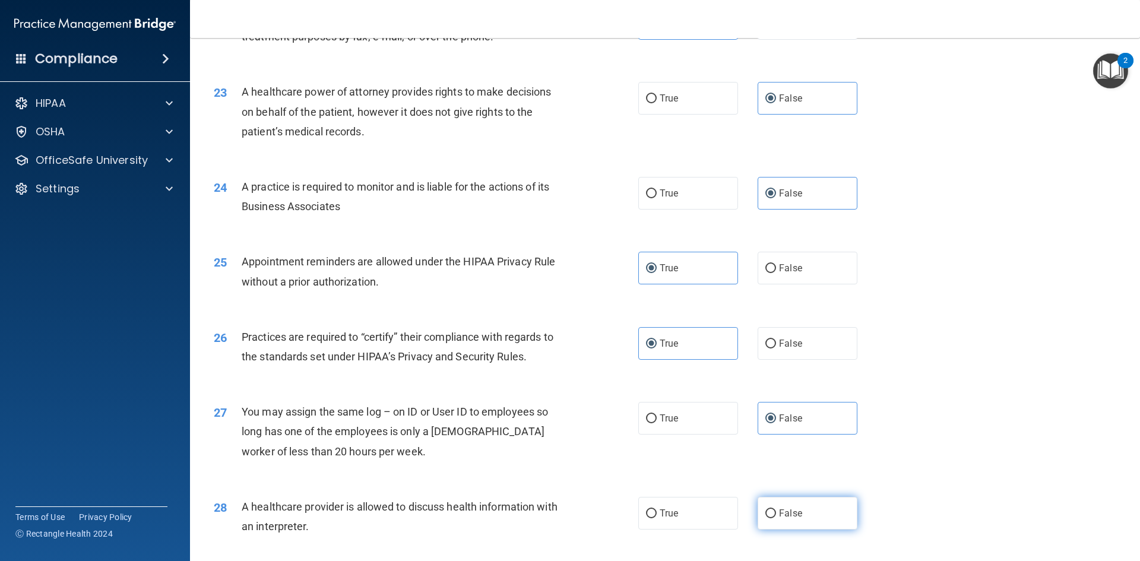
radio input "true"
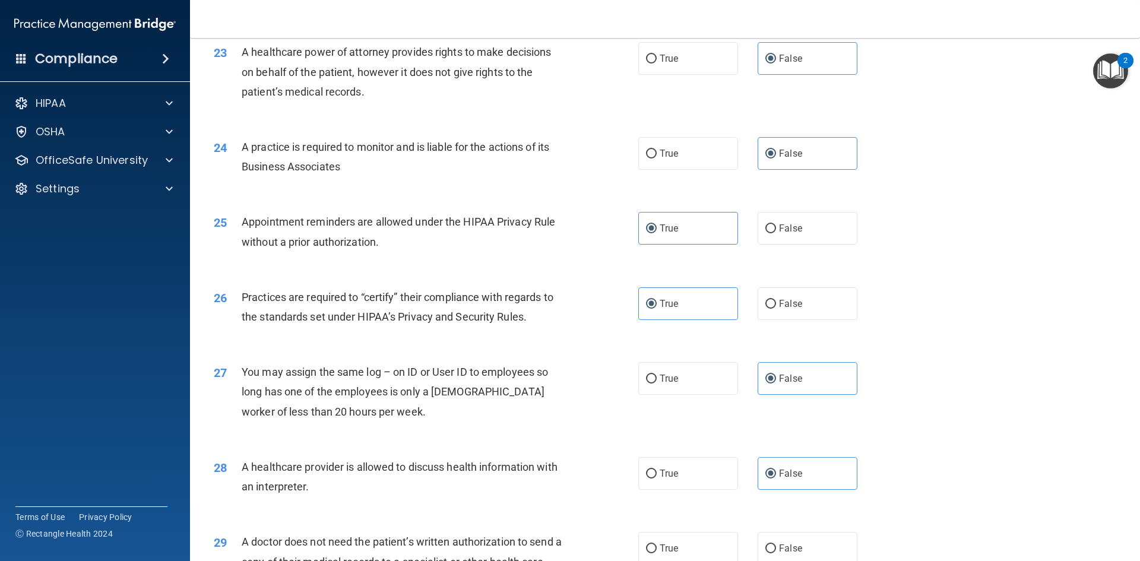
scroll to position [2196, 0]
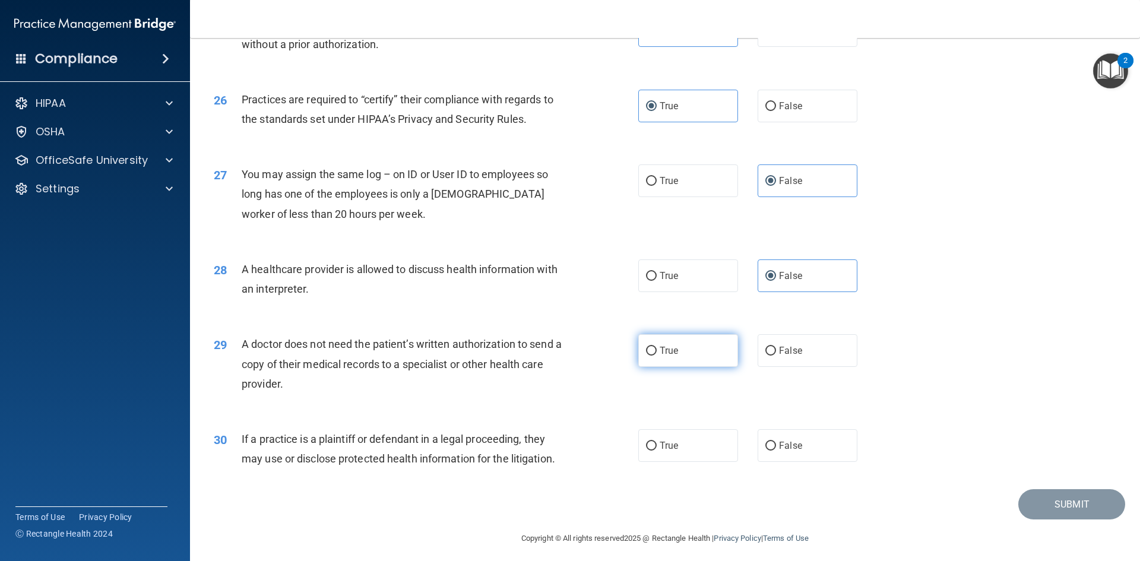
click at [702, 355] on label "True" at bounding box center [688, 350] width 100 height 33
click at [656, 355] on input "True" at bounding box center [651, 351] width 11 height 9
radio input "true"
click at [674, 443] on label "True" at bounding box center [688, 445] width 100 height 33
click at [656, 443] on input "True" at bounding box center [651, 446] width 11 height 9
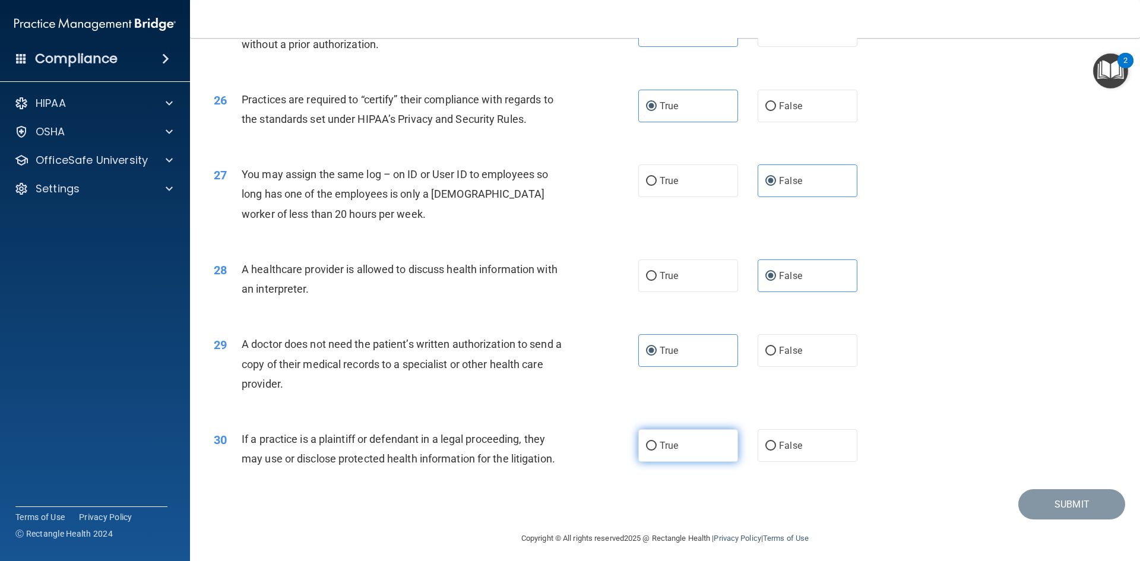
radio input "true"
click at [1038, 502] on button "Submit" at bounding box center [1071, 504] width 107 height 30
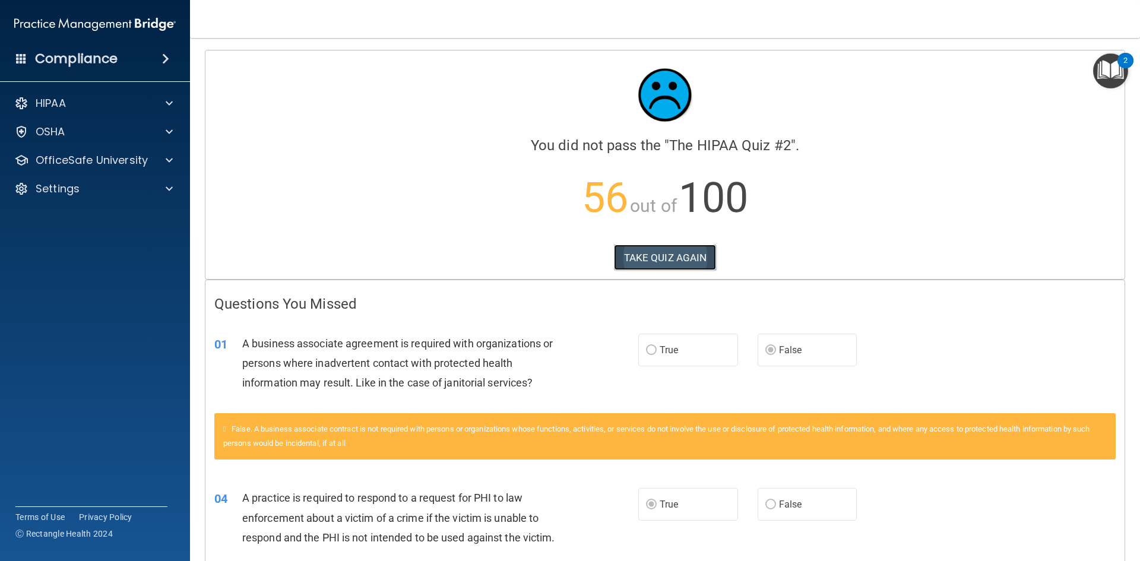
click at [673, 259] on button "TAKE QUIZ AGAIN" at bounding box center [665, 258] width 103 height 26
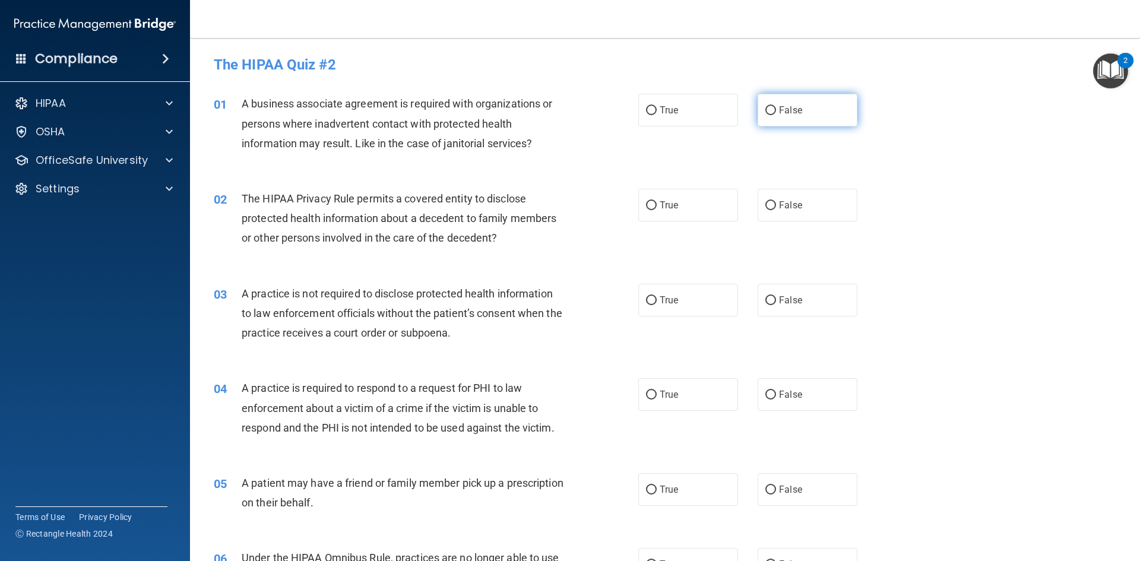
click at [779, 112] on span "False" at bounding box center [790, 109] width 23 height 11
click at [773, 112] on input "False" at bounding box center [770, 110] width 11 height 9
radio input "true"
click at [680, 207] on label "True" at bounding box center [688, 205] width 100 height 33
click at [656, 207] on input "True" at bounding box center [651, 205] width 11 height 9
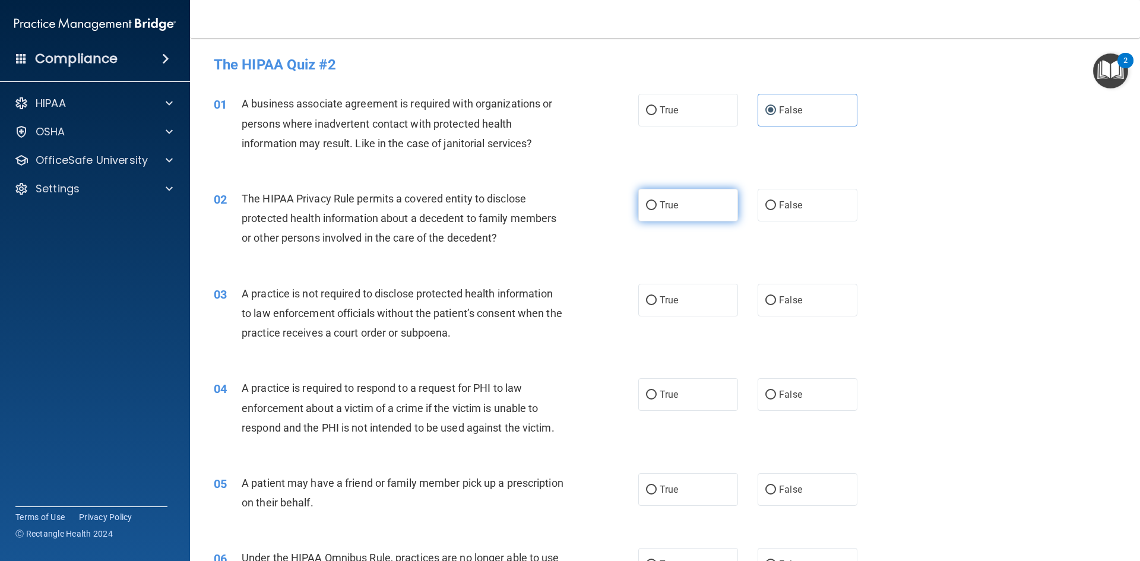
radio input "true"
click at [769, 296] on input "False" at bounding box center [770, 300] width 11 height 9
radio input "true"
click at [703, 390] on label "True" at bounding box center [688, 394] width 100 height 33
click at [656, 391] on input "True" at bounding box center [651, 395] width 11 height 9
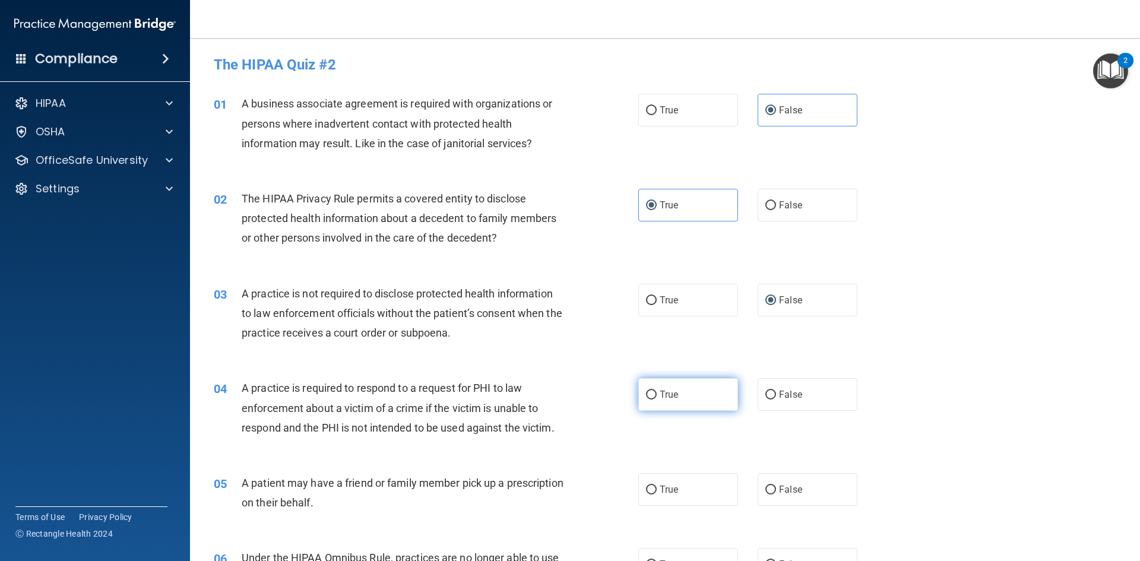
radio input "true"
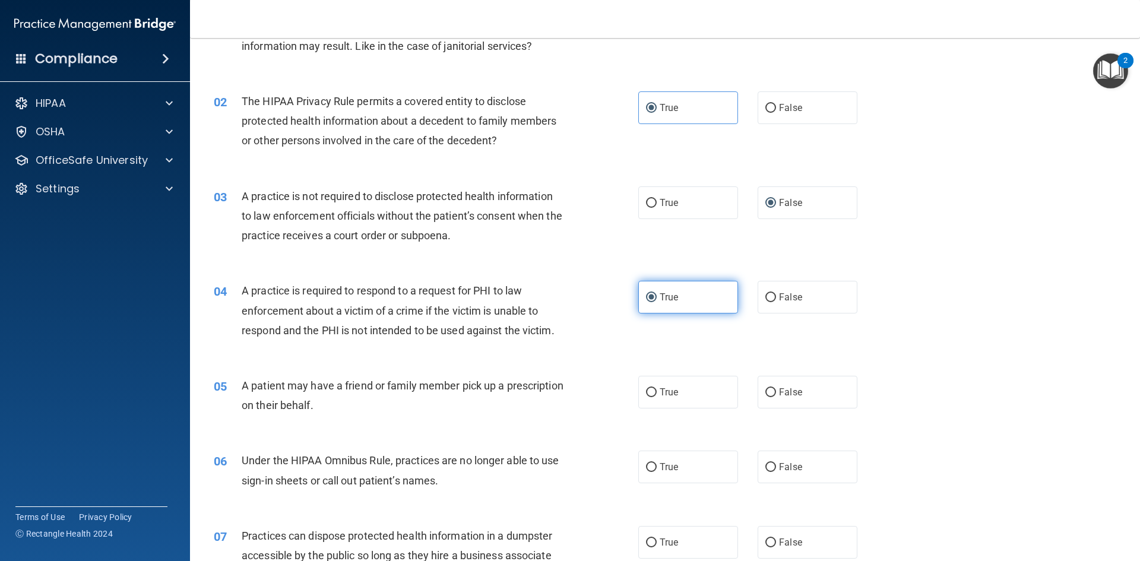
scroll to position [237, 0]
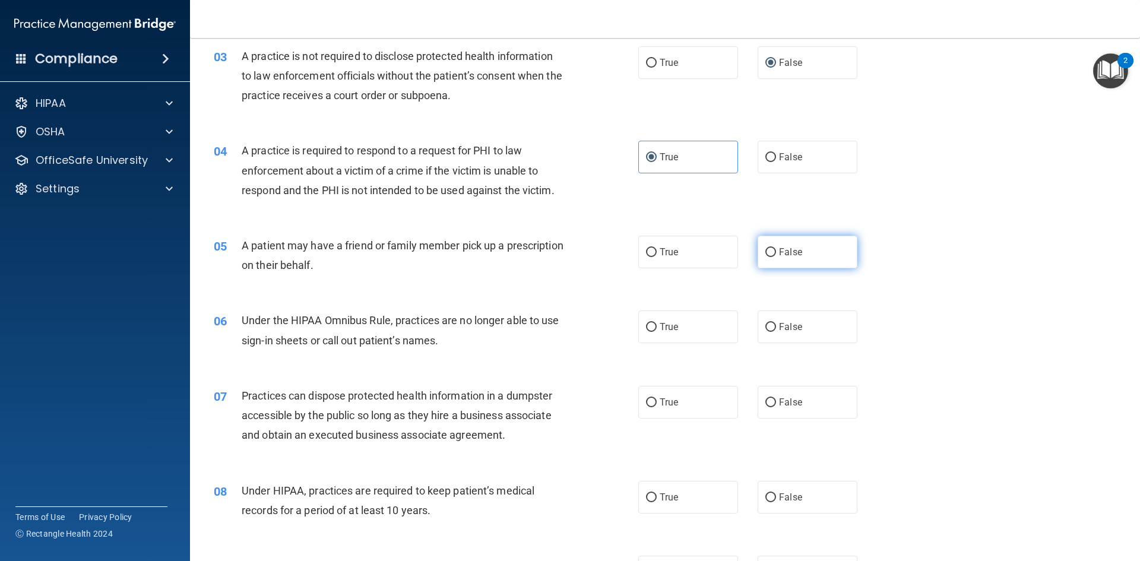
click at [780, 258] on label "False" at bounding box center [807, 252] width 100 height 33
click at [776, 257] on input "False" at bounding box center [770, 252] width 11 height 9
radio input "true"
click at [713, 321] on label "True" at bounding box center [688, 326] width 100 height 33
click at [656, 323] on input "True" at bounding box center [651, 327] width 11 height 9
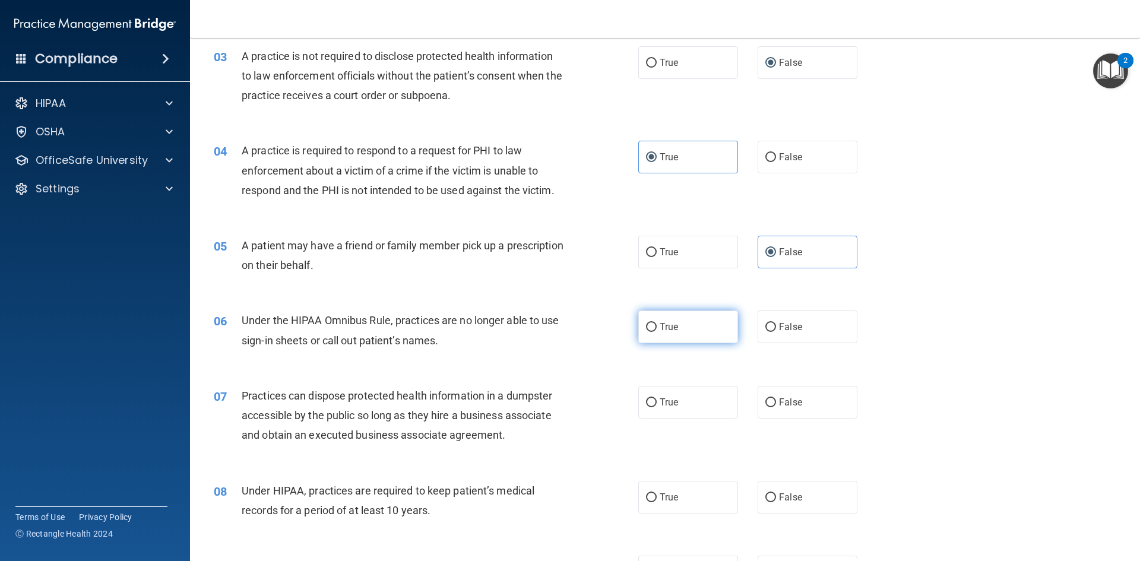
radio input "true"
click at [773, 398] on label "False" at bounding box center [807, 402] width 100 height 33
click at [773, 398] on input "False" at bounding box center [770, 402] width 11 height 9
radio input "true"
click at [680, 494] on label "True" at bounding box center [688, 497] width 100 height 33
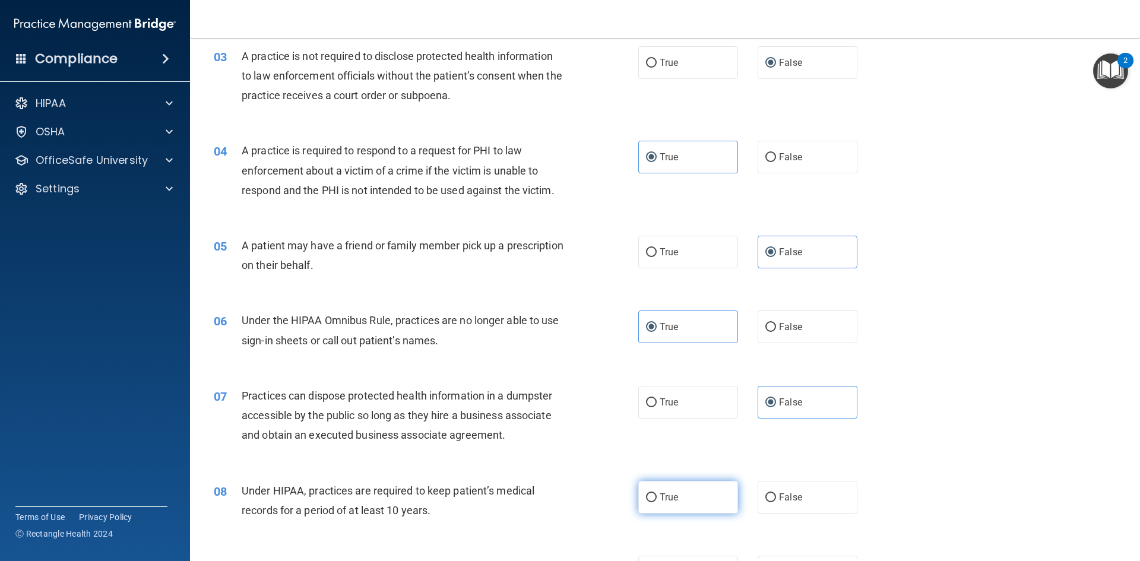
click at [656, 494] on input "True" at bounding box center [651, 497] width 11 height 9
radio input "true"
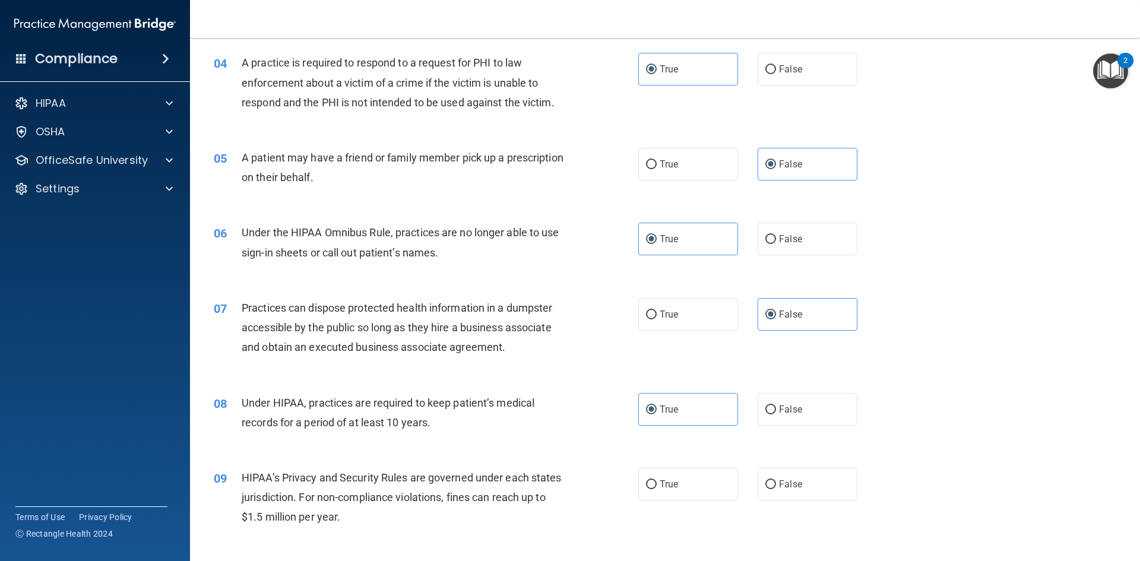
scroll to position [475, 0]
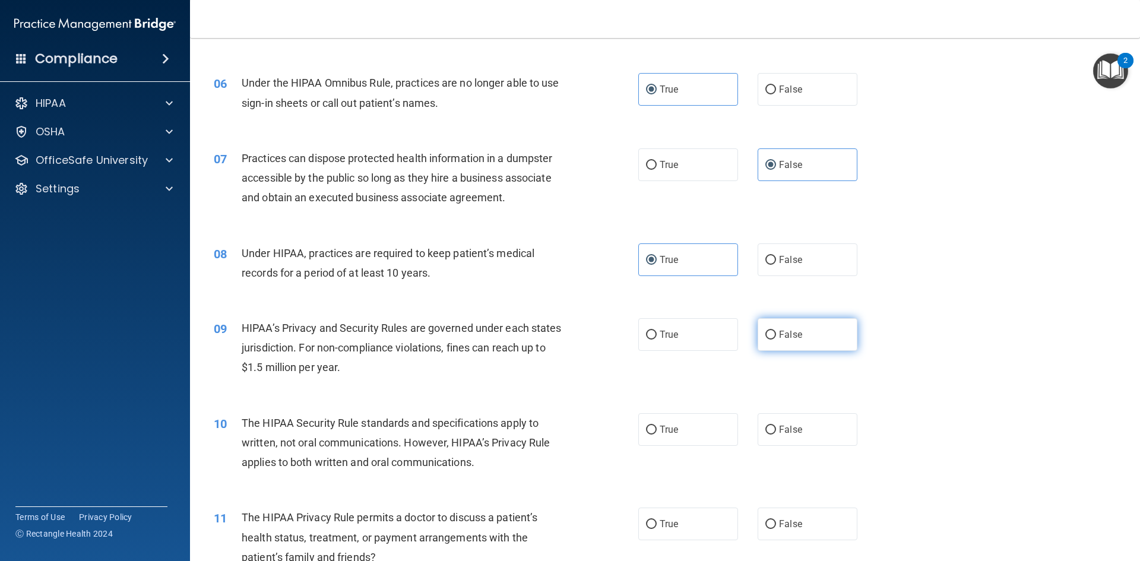
click at [781, 337] on span "False" at bounding box center [790, 334] width 23 height 11
click at [776, 337] on input "False" at bounding box center [770, 335] width 11 height 9
radio input "true"
click at [716, 424] on label "True" at bounding box center [688, 429] width 100 height 33
click at [656, 426] on input "True" at bounding box center [651, 430] width 11 height 9
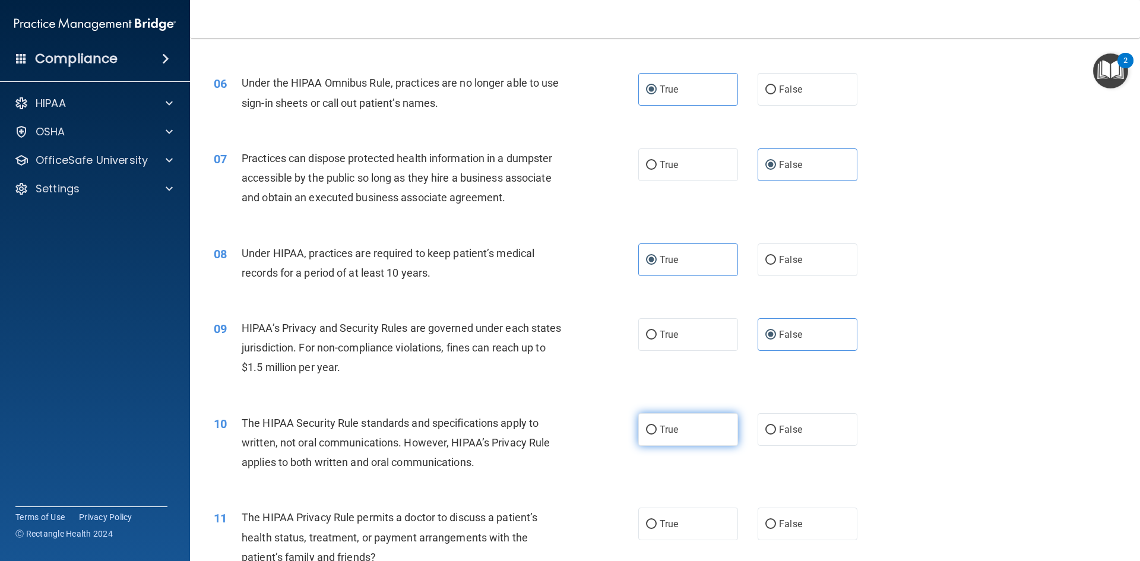
radio input "true"
click at [786, 520] on span "False" at bounding box center [790, 523] width 23 height 11
click at [776, 520] on input "False" at bounding box center [770, 524] width 11 height 9
radio input "true"
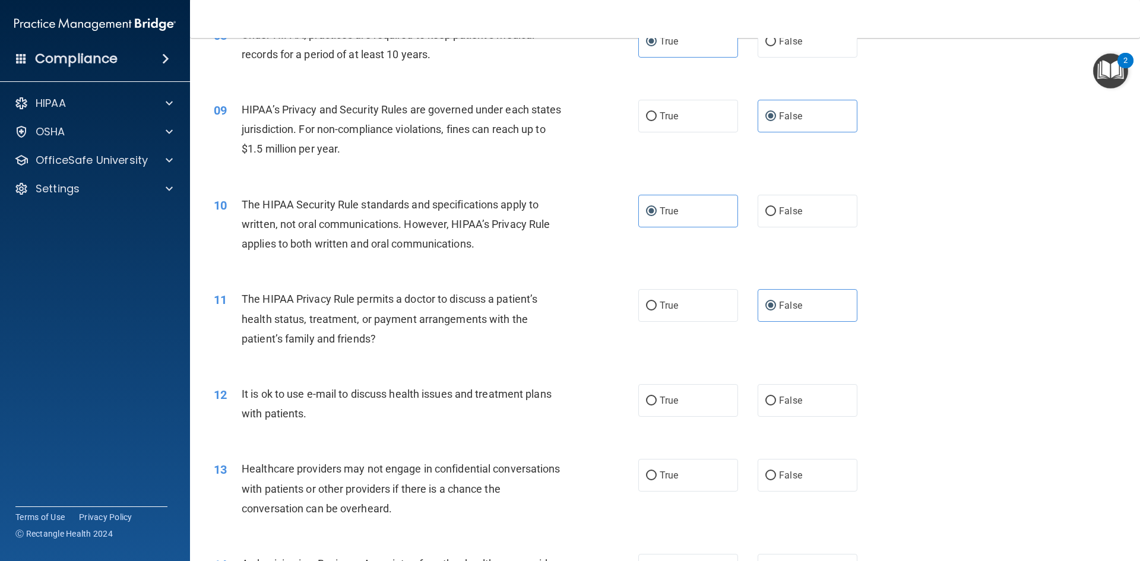
scroll to position [712, 0]
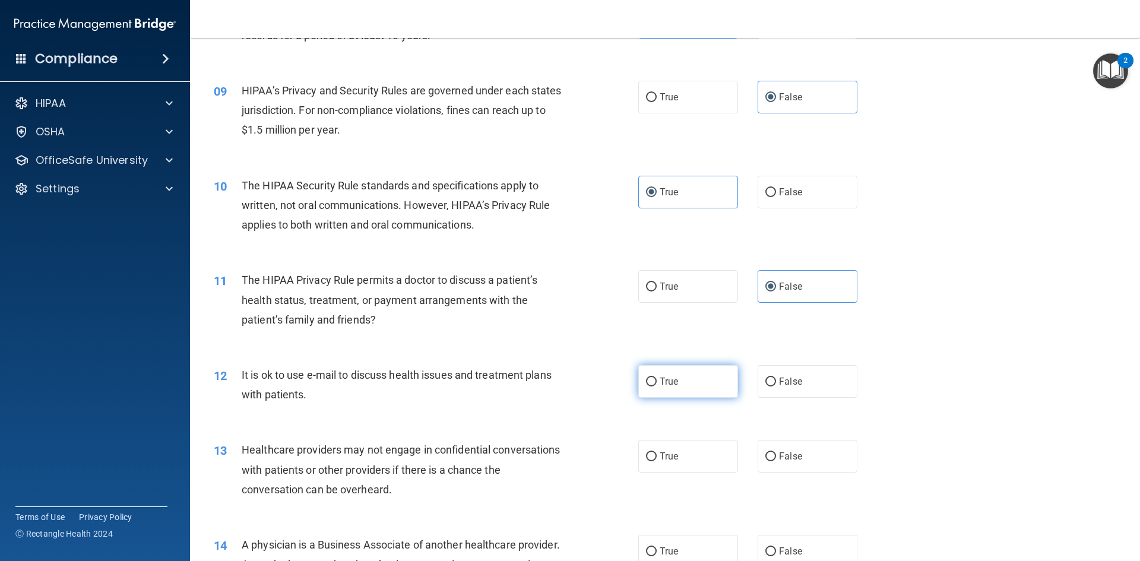
click at [706, 371] on label "True" at bounding box center [688, 381] width 100 height 33
click at [656, 377] on input "True" at bounding box center [651, 381] width 11 height 9
radio input "true"
click at [789, 455] on span "False" at bounding box center [790, 455] width 23 height 11
click at [776, 455] on input "False" at bounding box center [770, 456] width 11 height 9
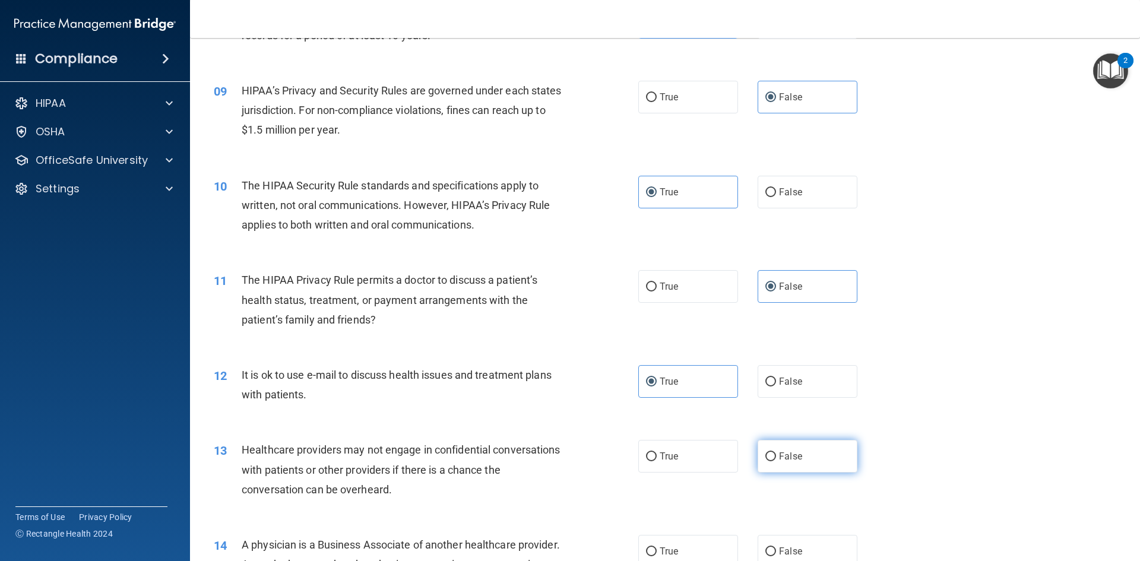
radio input "true"
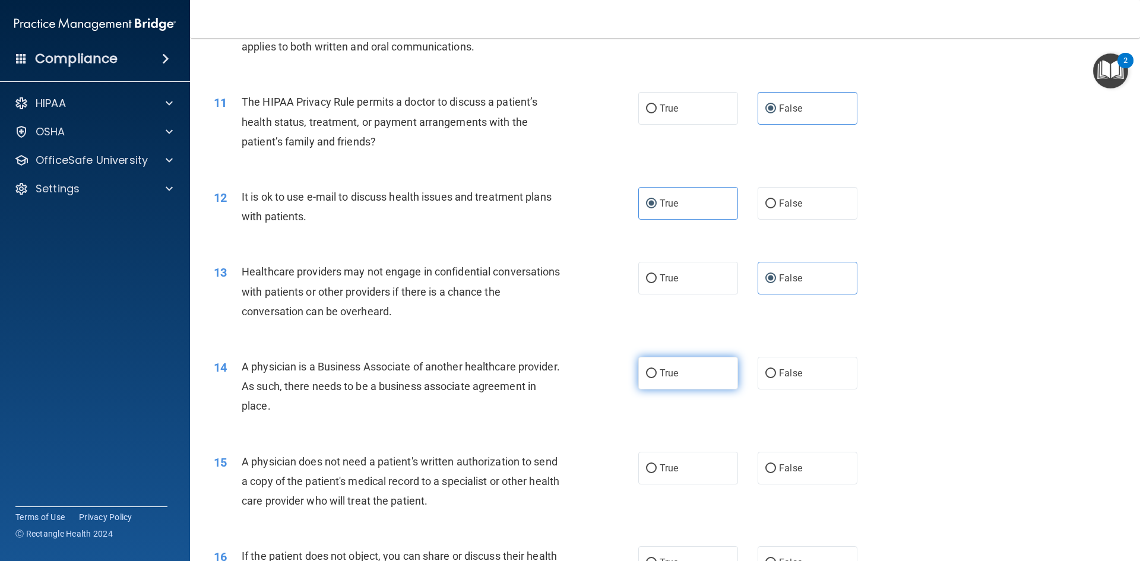
click at [688, 360] on label "True" at bounding box center [688, 373] width 100 height 33
click at [656, 369] on input "True" at bounding box center [651, 373] width 11 height 9
radio input "true"
click at [788, 465] on span "False" at bounding box center [790, 467] width 23 height 11
click at [776, 465] on input "False" at bounding box center [770, 468] width 11 height 9
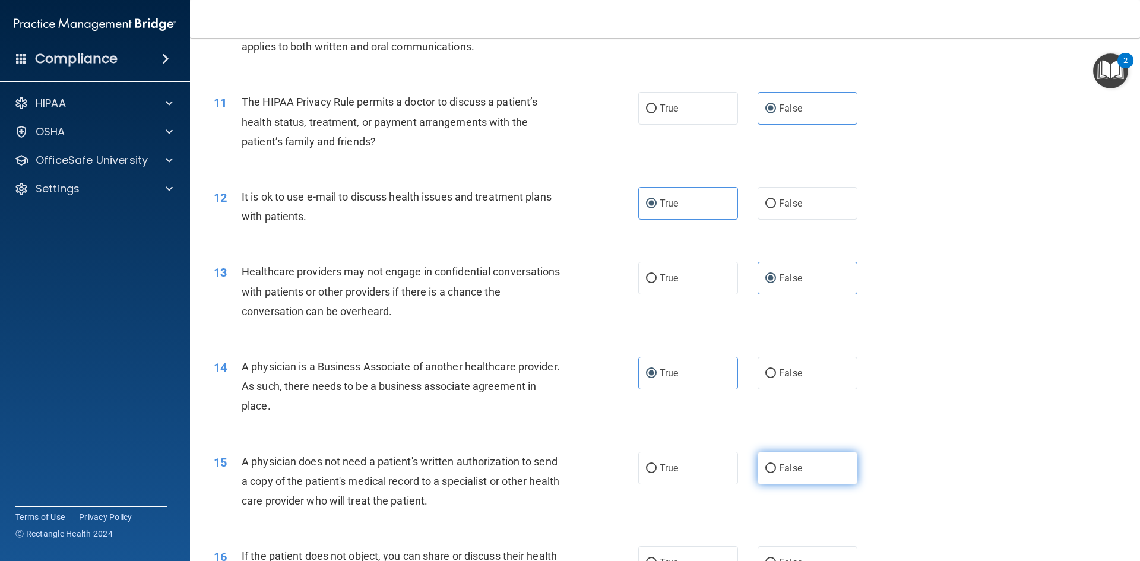
radio input "true"
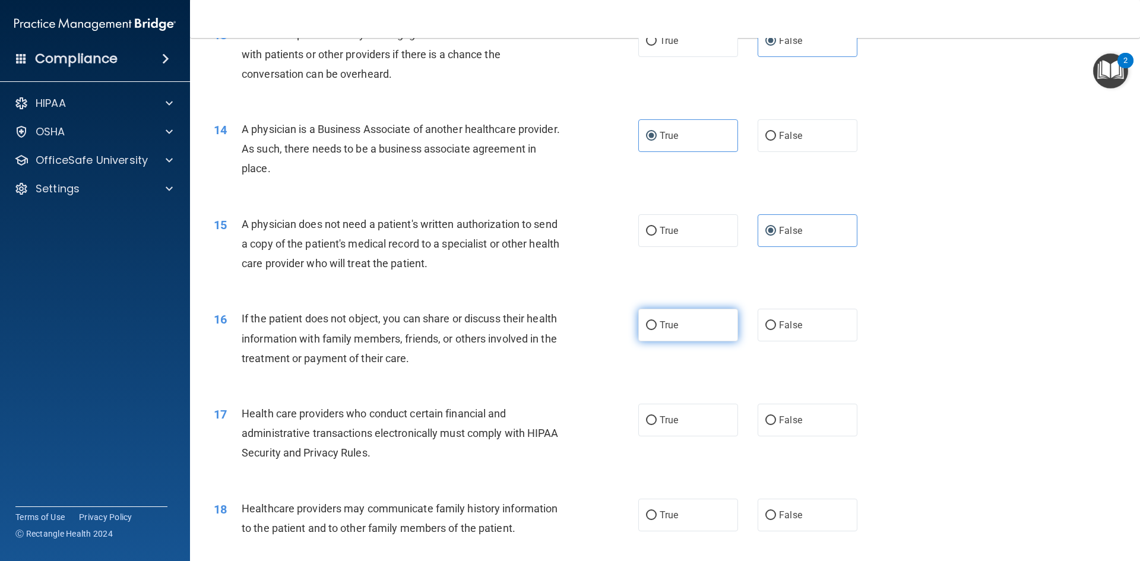
click at [677, 333] on label "True" at bounding box center [688, 325] width 100 height 33
click at [656, 330] on input "True" at bounding box center [651, 325] width 11 height 9
radio input "true"
click at [782, 414] on label "False" at bounding box center [807, 420] width 100 height 33
click at [776, 416] on input "False" at bounding box center [770, 420] width 11 height 9
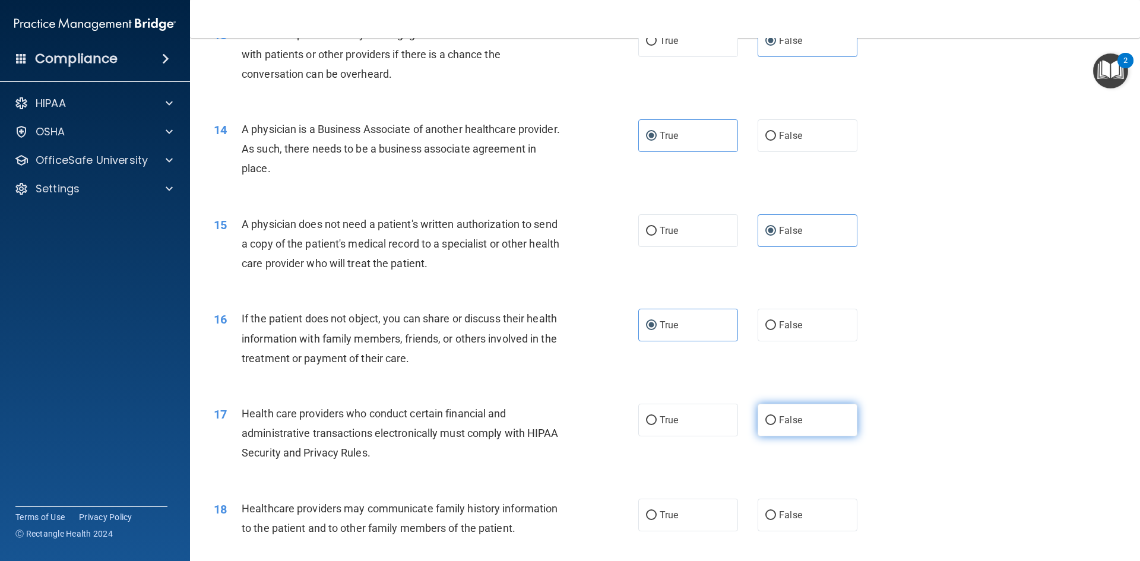
radio input "true"
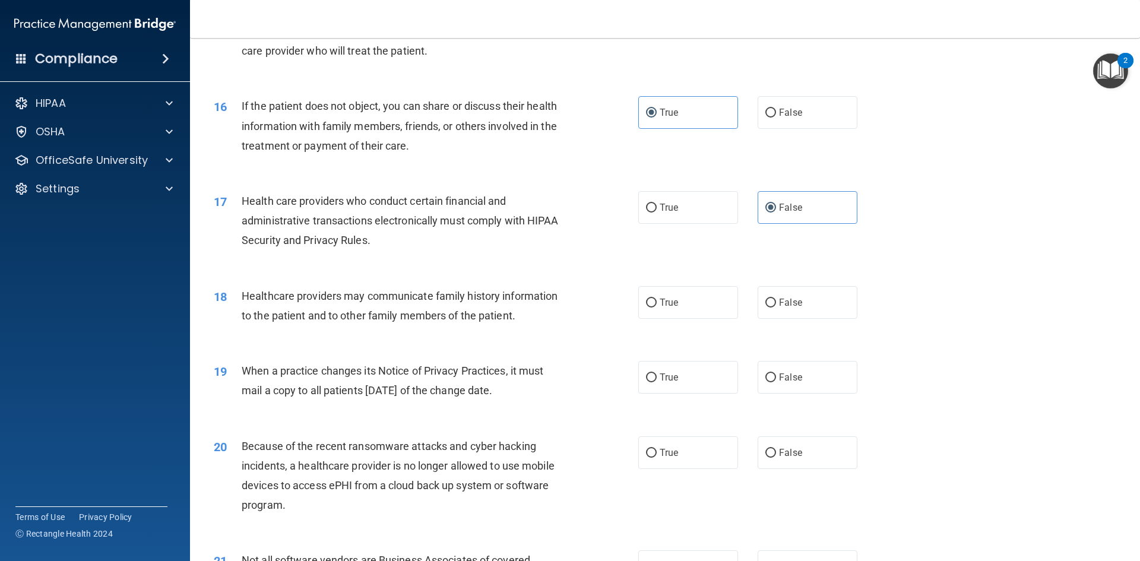
scroll to position [1365, 0]
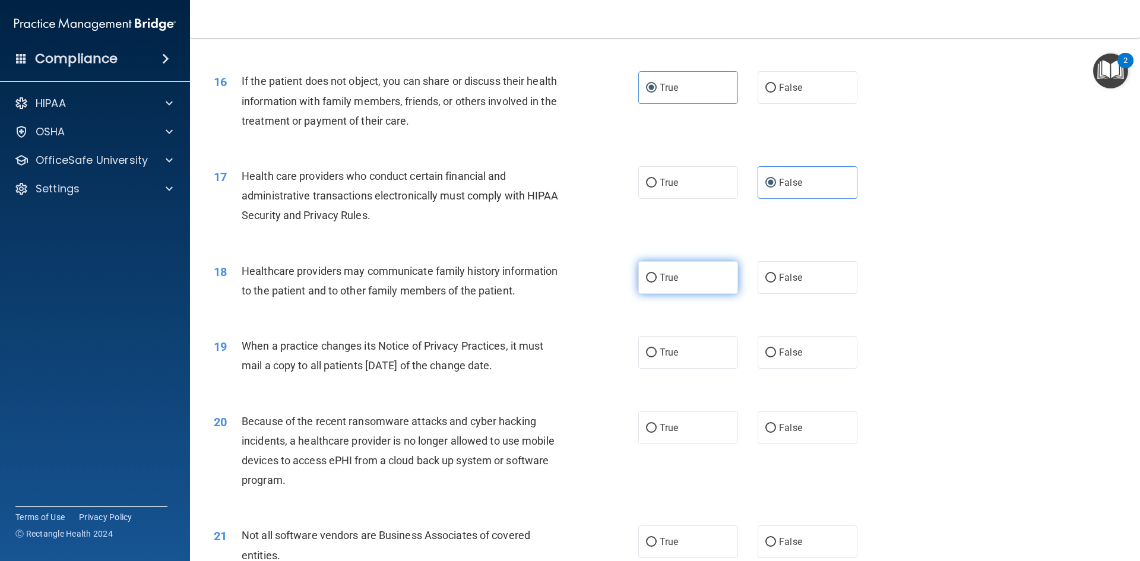
click at [666, 285] on label "True" at bounding box center [688, 277] width 100 height 33
click at [656, 283] on input "True" at bounding box center [651, 278] width 11 height 9
radio input "true"
click at [776, 346] on label "False" at bounding box center [807, 352] width 100 height 33
click at [776, 348] on input "False" at bounding box center [770, 352] width 11 height 9
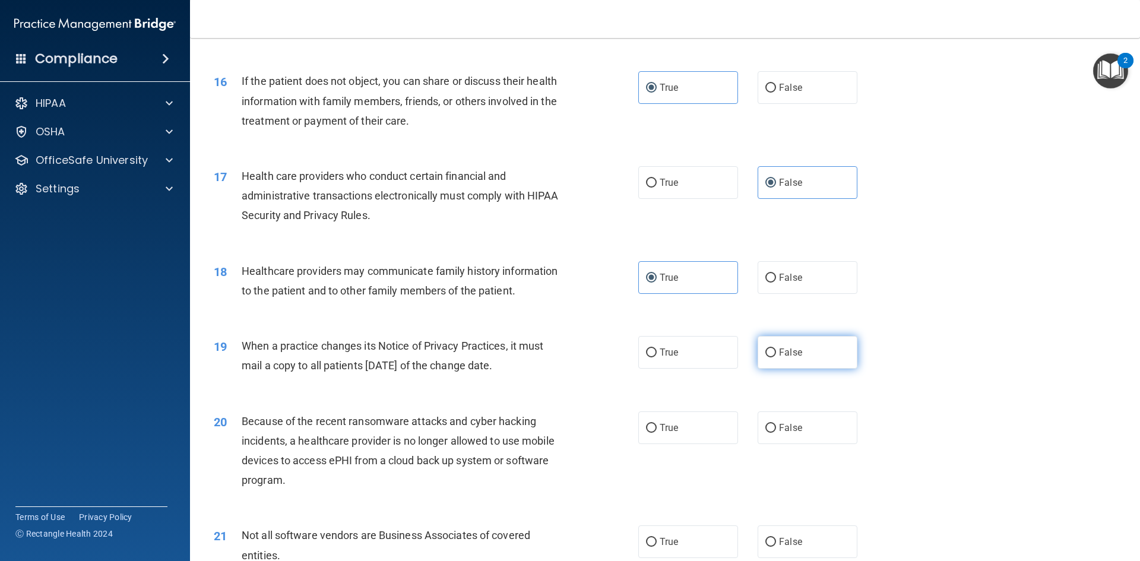
radio input "true"
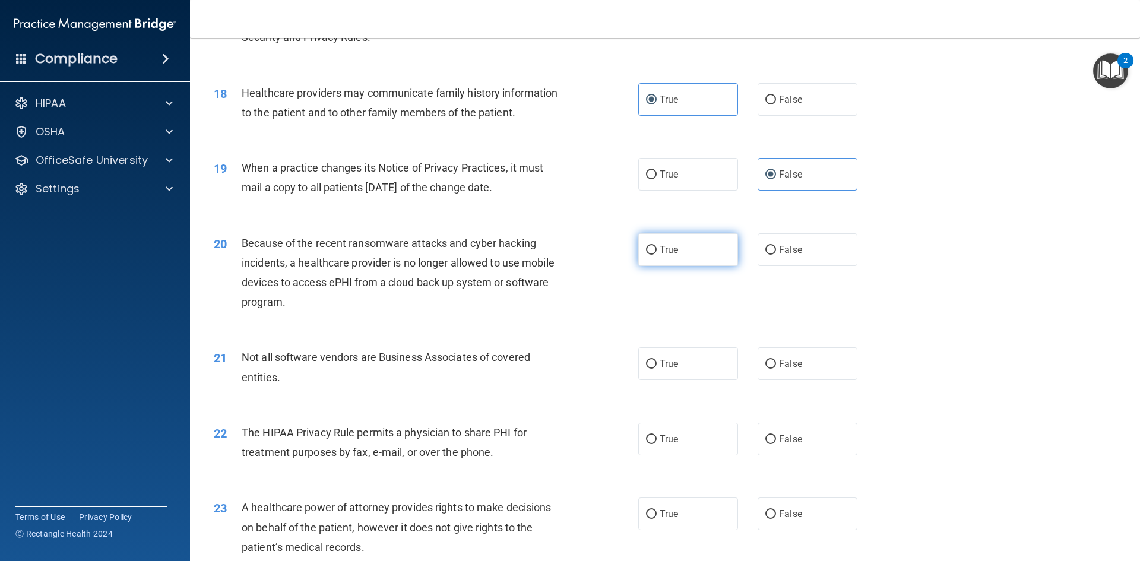
click at [691, 265] on label "True" at bounding box center [688, 249] width 100 height 33
click at [656, 255] on input "True" at bounding box center [651, 250] width 11 height 9
radio input "true"
click at [788, 366] on span "False" at bounding box center [790, 363] width 23 height 11
click at [776, 366] on input "False" at bounding box center [770, 364] width 11 height 9
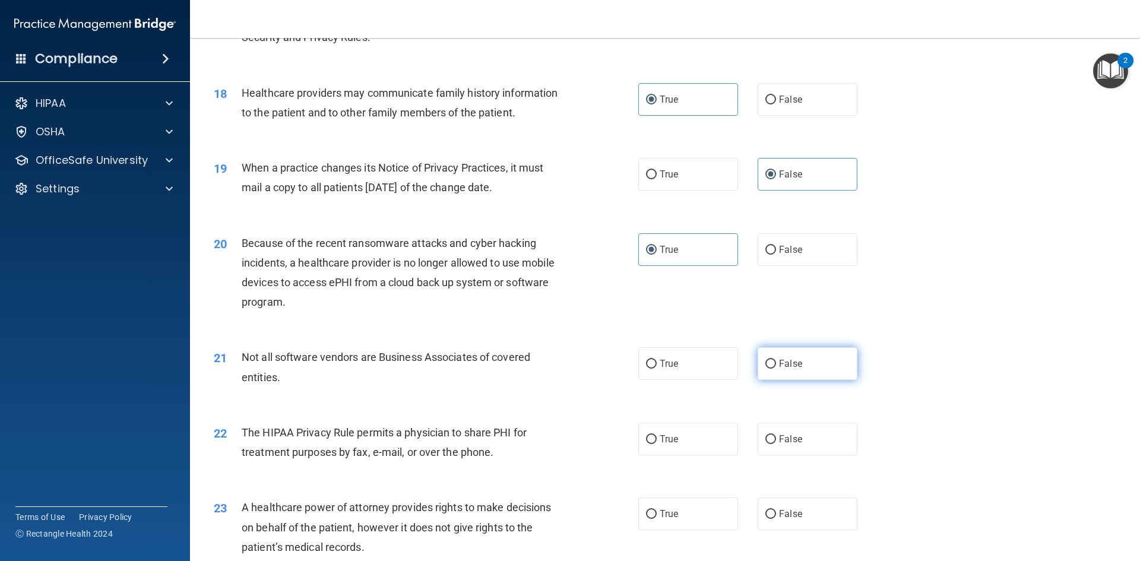
radio input "true"
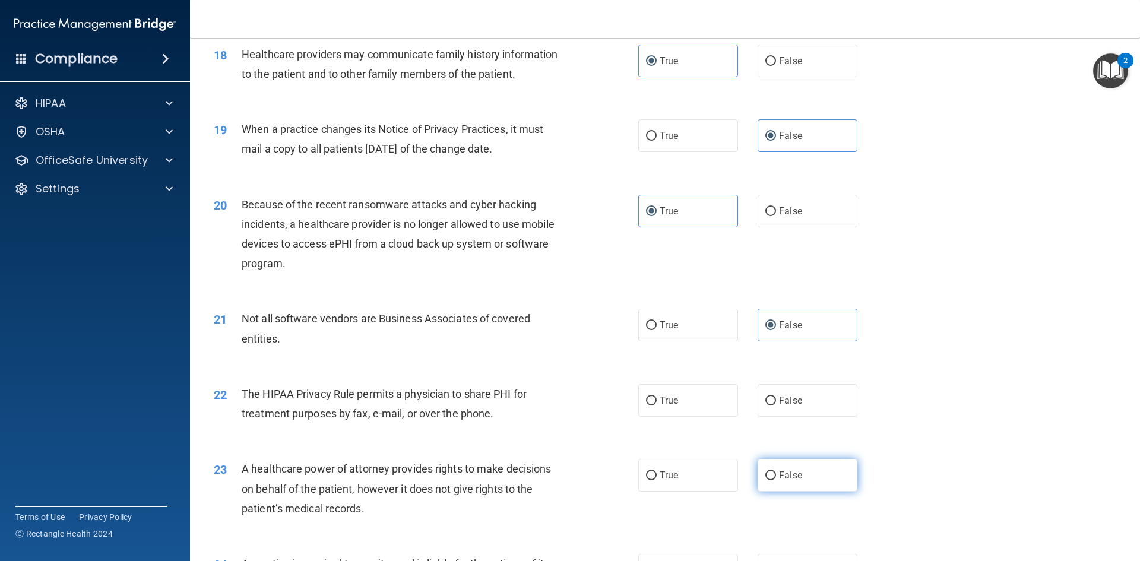
scroll to position [1721, 0]
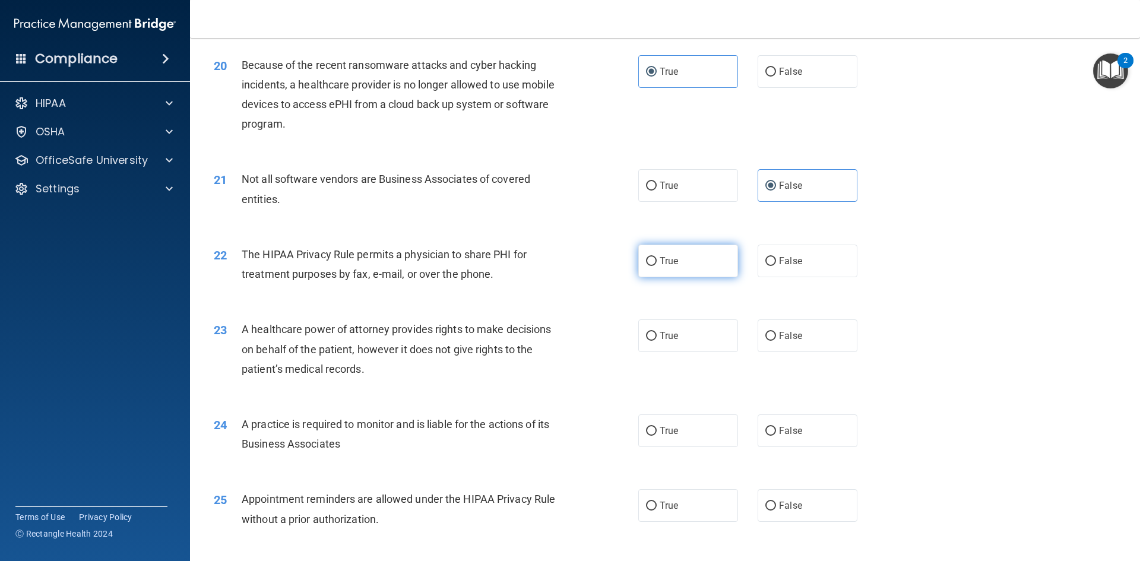
click at [690, 275] on label "True" at bounding box center [688, 261] width 100 height 33
click at [656, 266] on input "True" at bounding box center [651, 261] width 11 height 9
radio input "true"
click at [767, 332] on input "False" at bounding box center [770, 336] width 11 height 9
radio input "true"
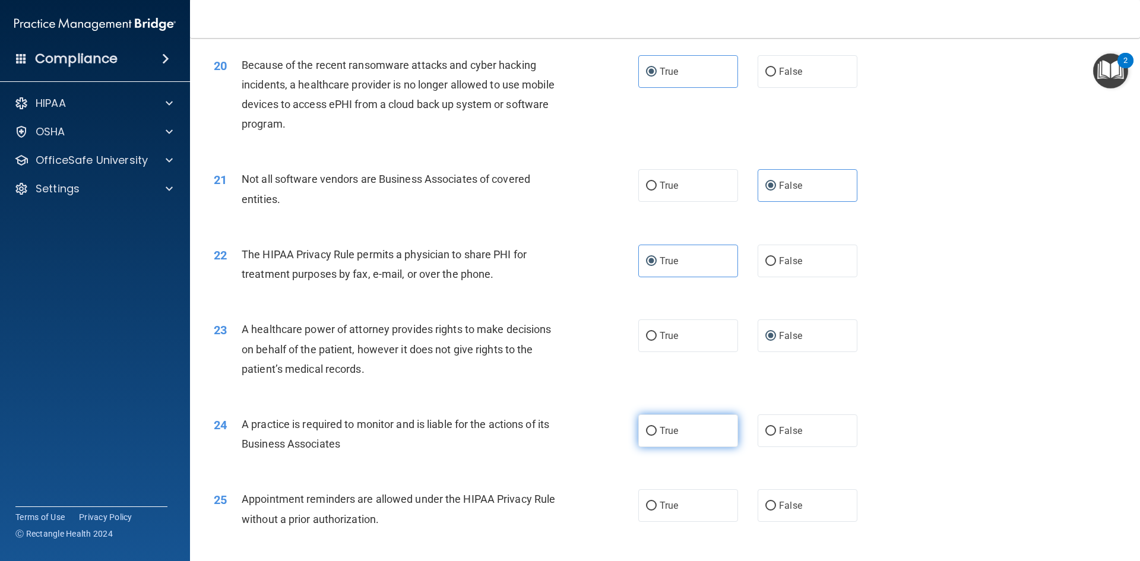
click at [710, 432] on label "True" at bounding box center [688, 430] width 100 height 33
click at [656, 432] on input "True" at bounding box center [651, 431] width 11 height 9
radio input "true"
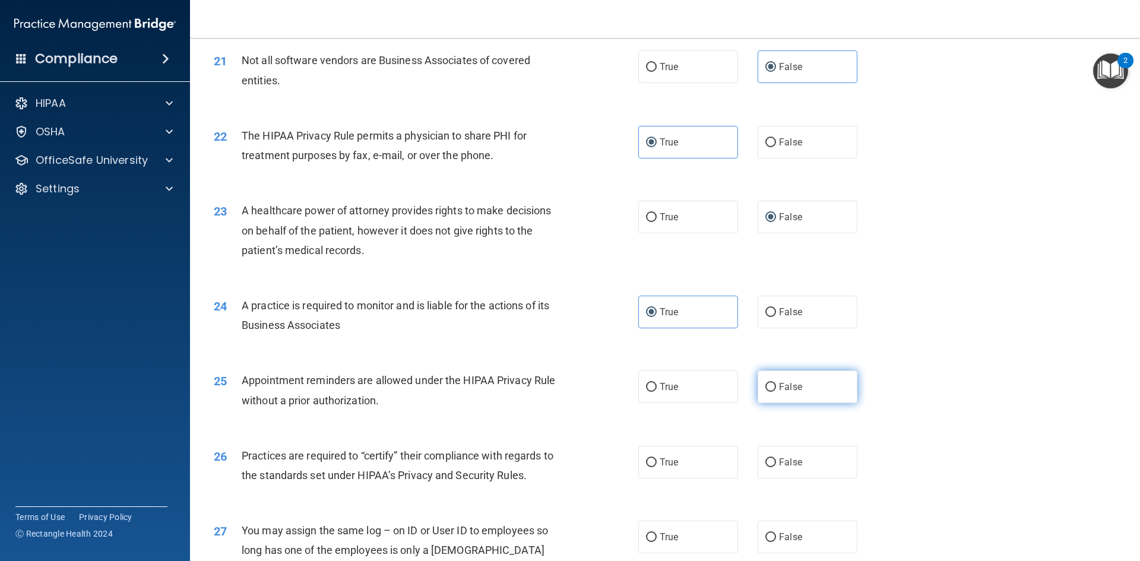
click at [788, 396] on label "False" at bounding box center [807, 386] width 100 height 33
click at [776, 392] on input "False" at bounding box center [770, 387] width 11 height 9
radio input "true"
click at [717, 461] on label "True" at bounding box center [688, 462] width 100 height 33
click at [656, 461] on input "True" at bounding box center [651, 462] width 11 height 9
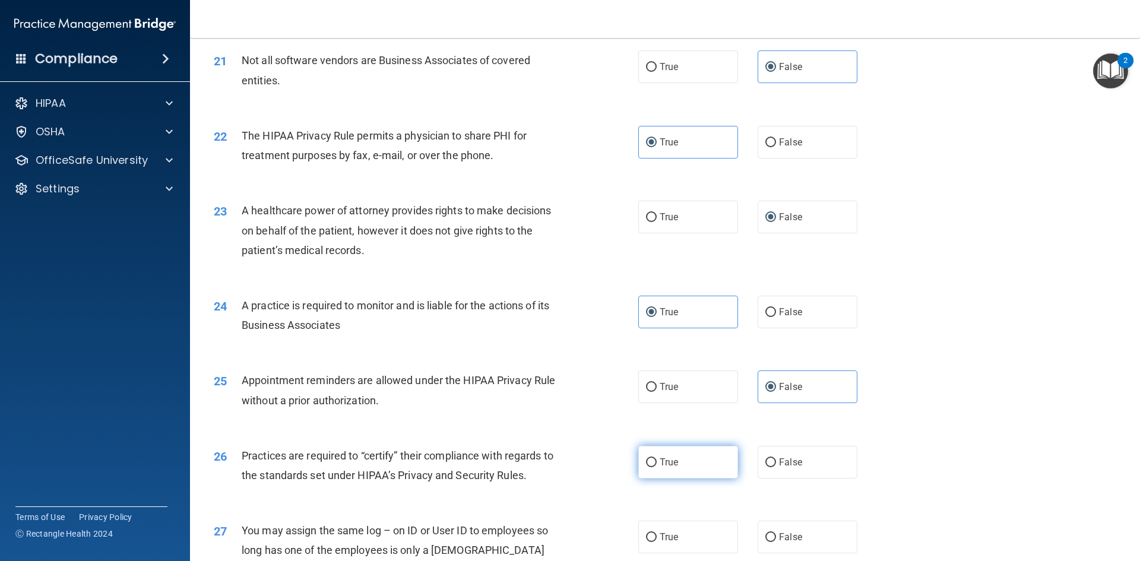
radio input "true"
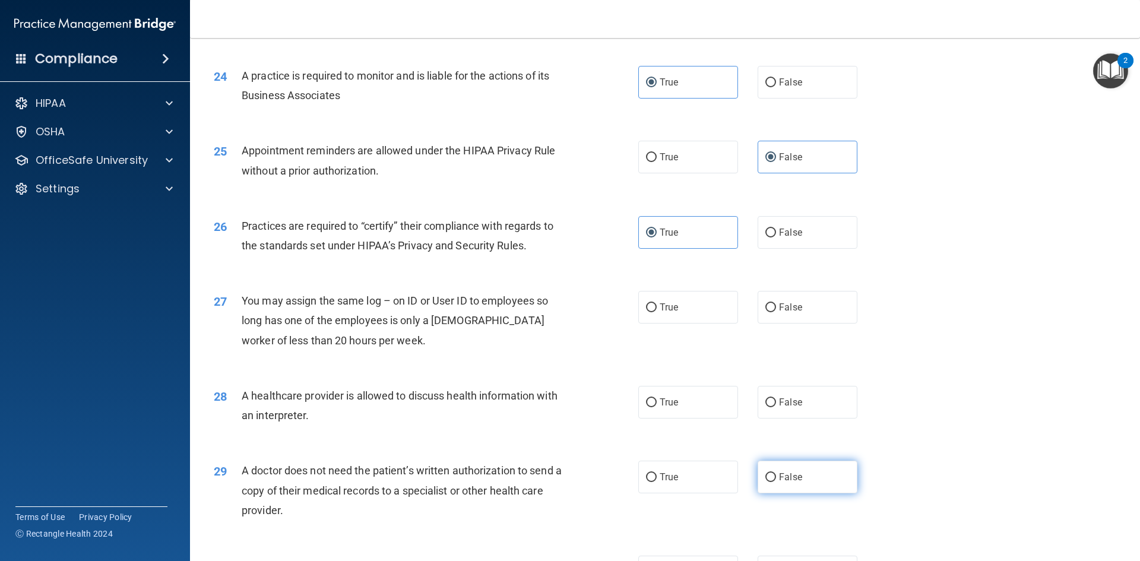
scroll to position [2077, 0]
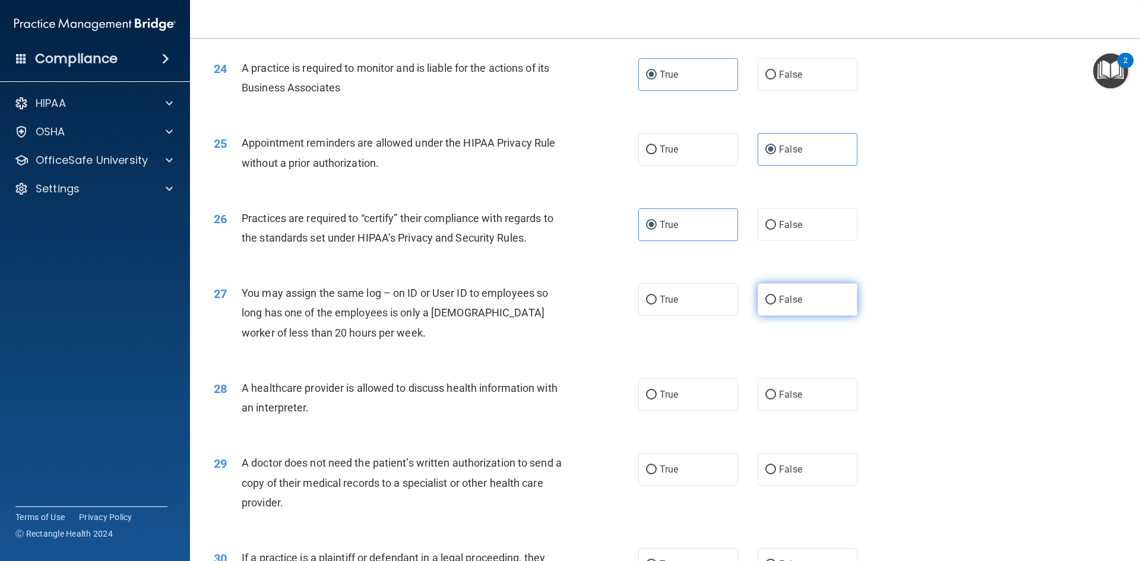
click at [779, 309] on label "False" at bounding box center [807, 299] width 100 height 33
click at [776, 304] on input "False" at bounding box center [770, 300] width 11 height 9
radio input "true"
click at [697, 399] on label "True" at bounding box center [688, 394] width 100 height 33
click at [656, 399] on input "True" at bounding box center [651, 395] width 11 height 9
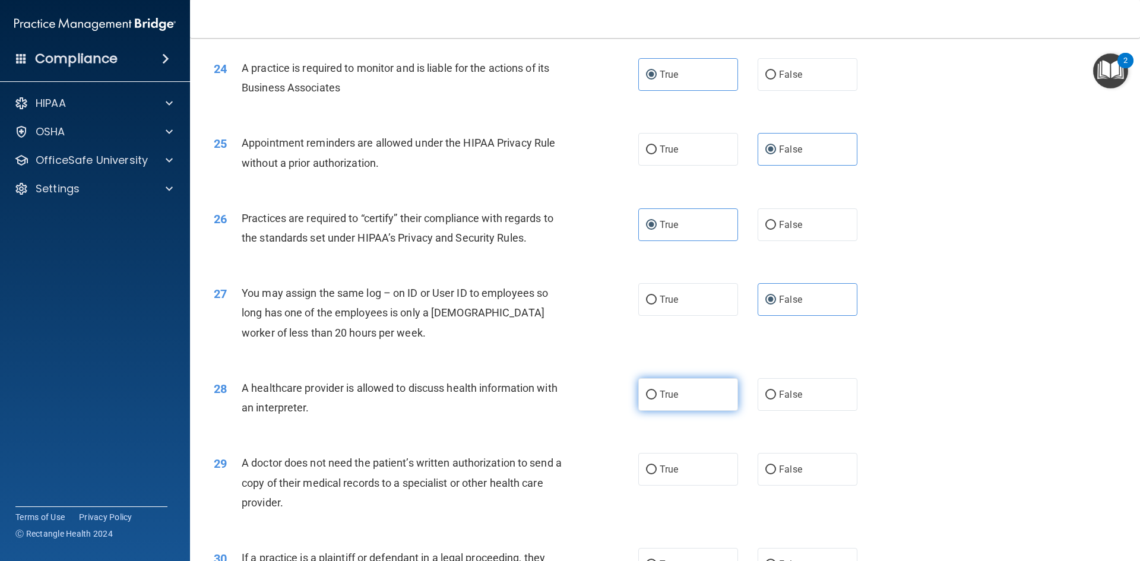
radio input "true"
click at [772, 468] on label "False" at bounding box center [807, 469] width 100 height 33
click at [772, 468] on input "False" at bounding box center [770, 469] width 11 height 9
radio input "true"
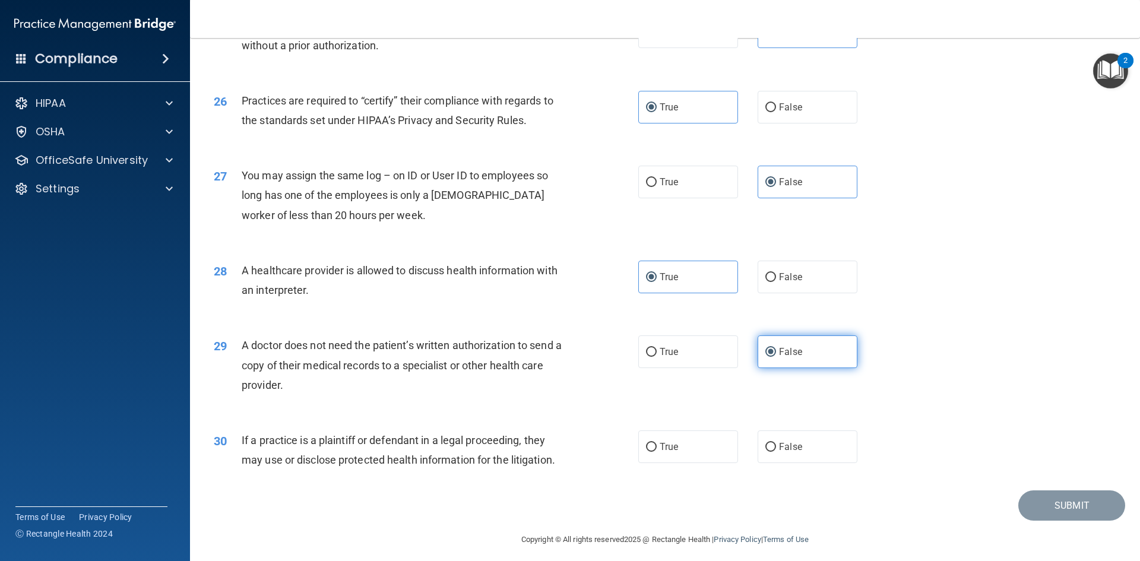
scroll to position [2202, 0]
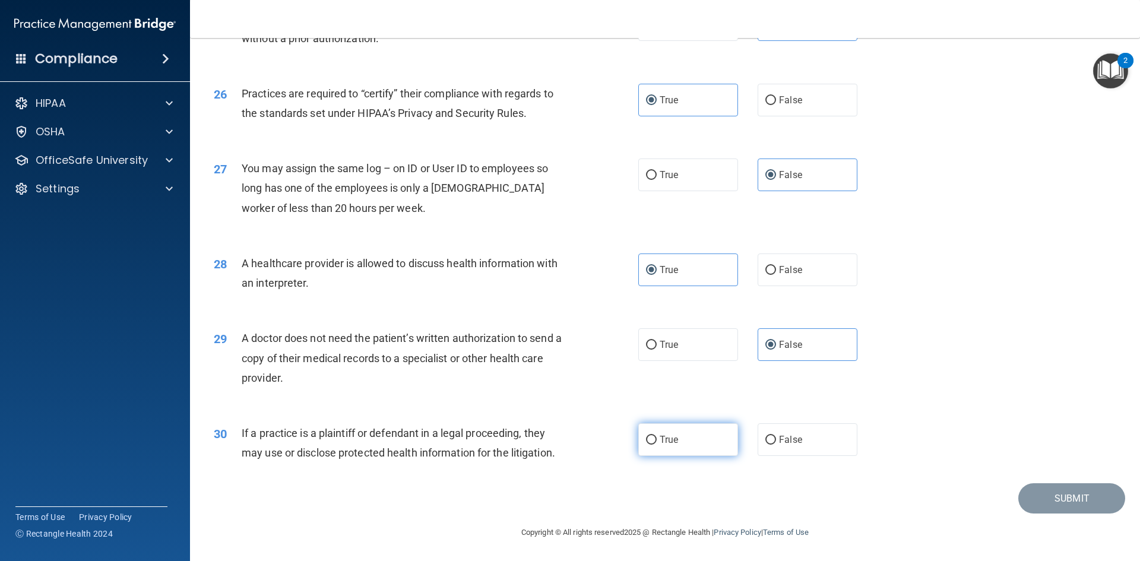
click at [700, 433] on label "True" at bounding box center [688, 439] width 100 height 33
click at [656, 436] on input "True" at bounding box center [651, 440] width 11 height 9
radio input "true"
click at [1023, 495] on button "Submit" at bounding box center [1071, 498] width 107 height 30
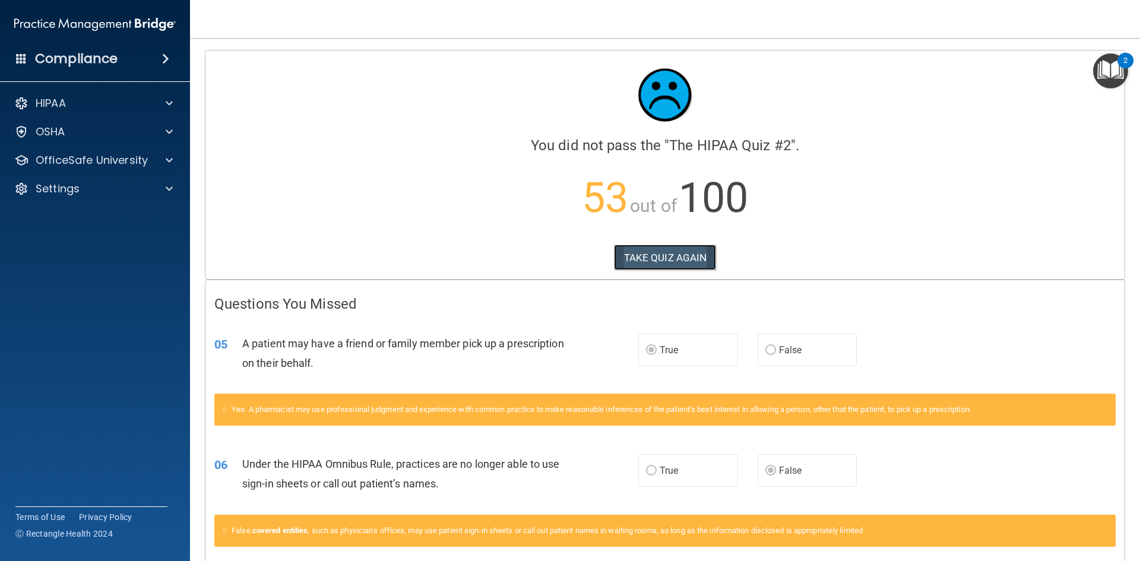
click at [656, 248] on button "TAKE QUIZ AGAIN" at bounding box center [665, 258] width 103 height 26
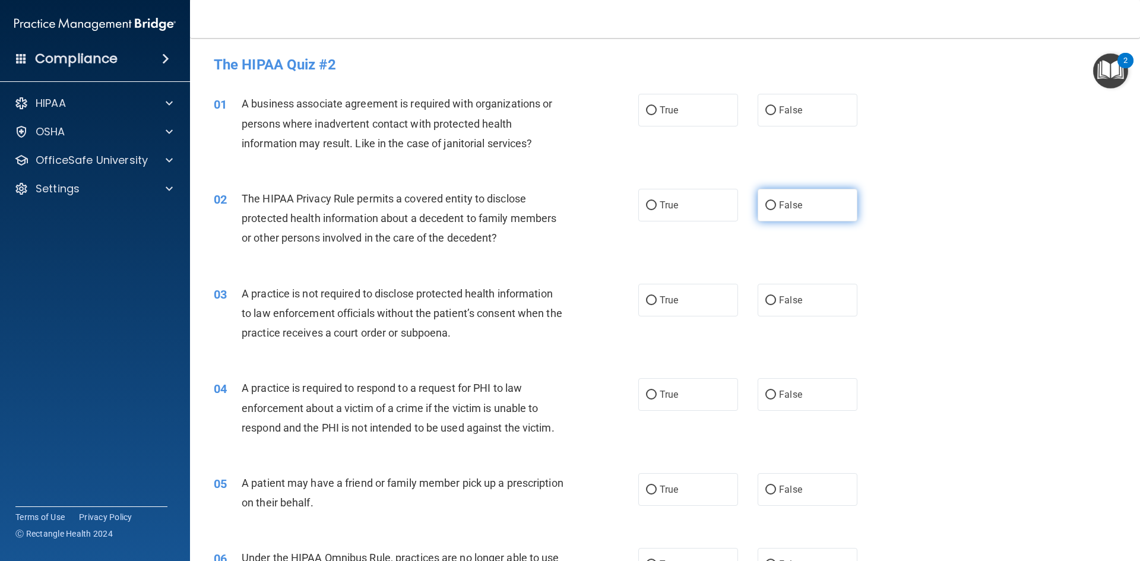
click at [771, 205] on label "False" at bounding box center [807, 205] width 100 height 33
click at [771, 205] on input "False" at bounding box center [770, 205] width 11 height 9
radio input "true"
click at [765, 110] on input "False" at bounding box center [770, 110] width 11 height 9
radio input "true"
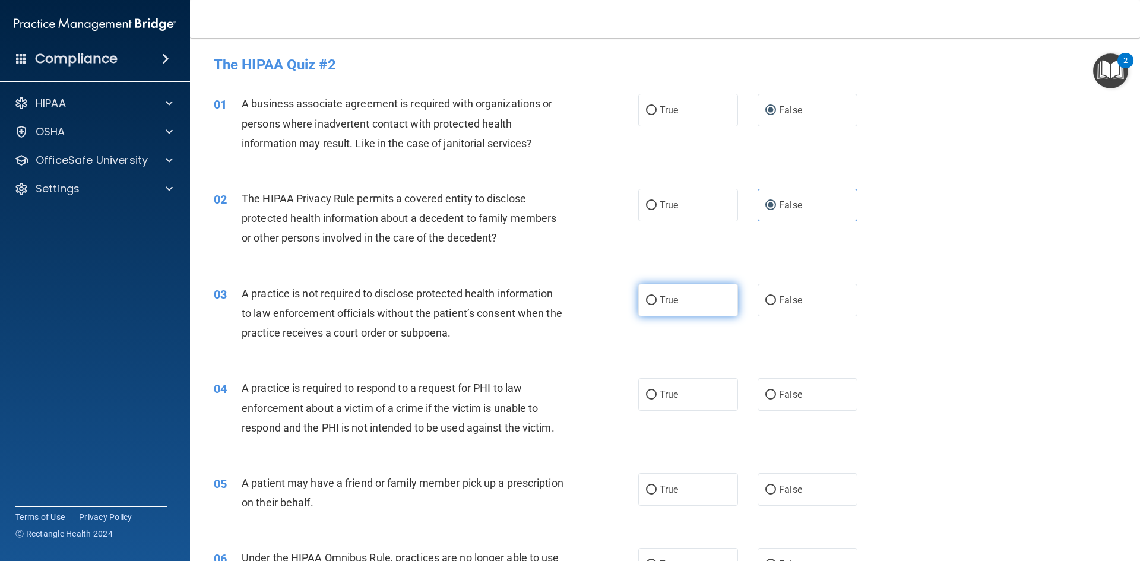
click at [655, 300] on label "True" at bounding box center [688, 300] width 100 height 33
click at [655, 300] on input "True" at bounding box center [651, 300] width 11 height 9
radio input "true"
click at [646, 396] on input "True" at bounding box center [651, 395] width 11 height 9
radio input "true"
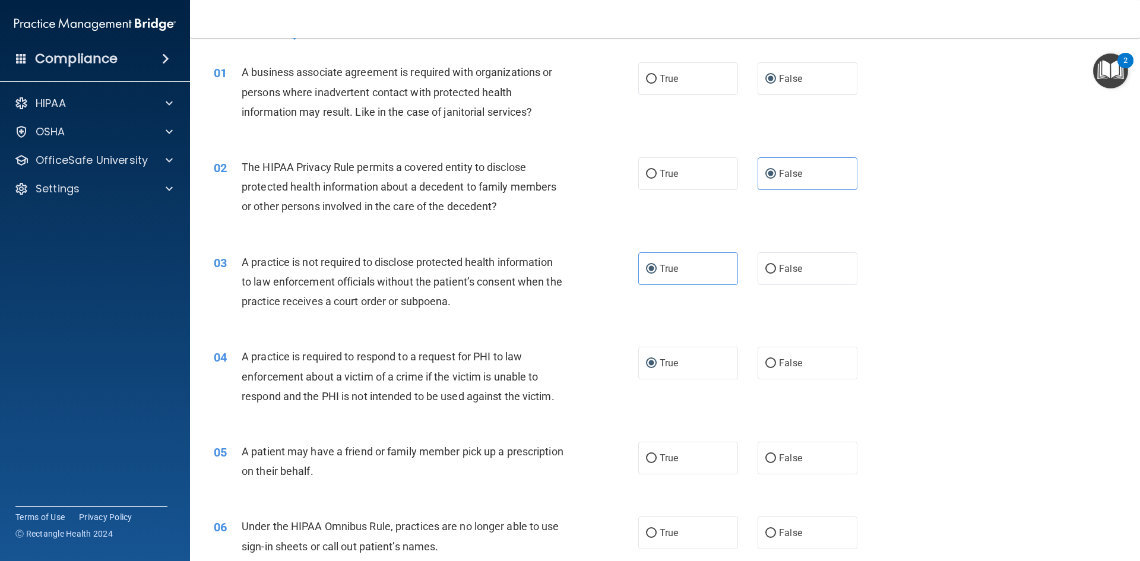
scroll to position [59, 0]
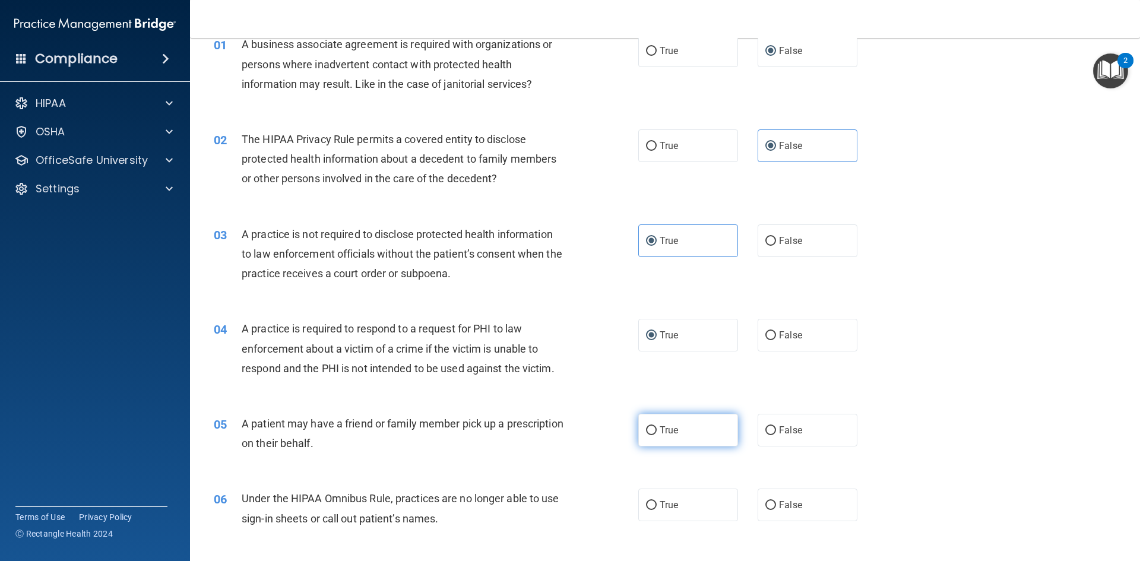
click at [648, 432] on input "True" at bounding box center [651, 430] width 11 height 9
radio input "true"
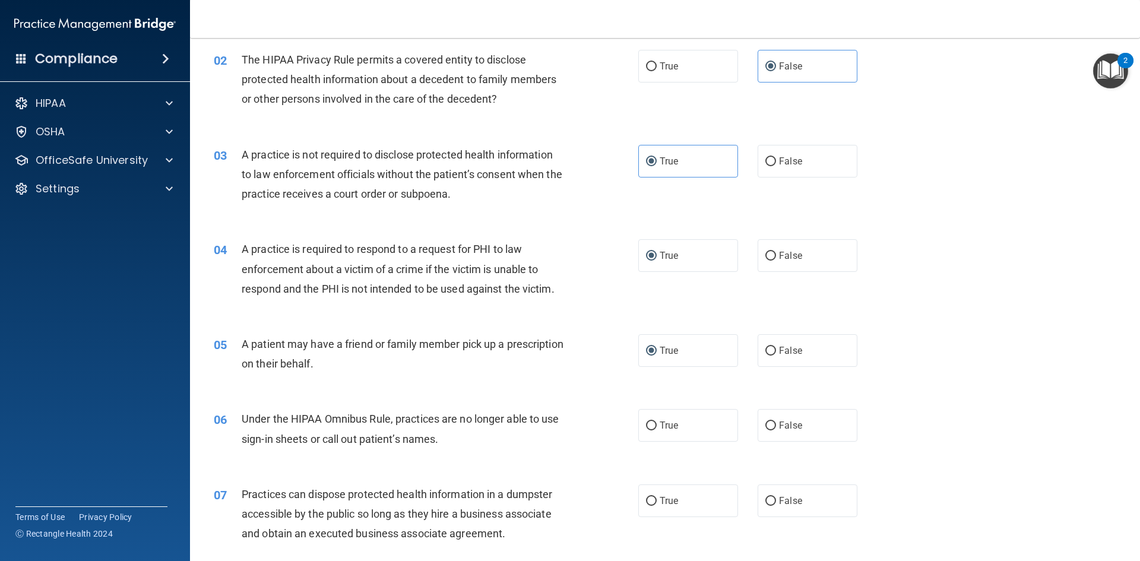
scroll to position [178, 0]
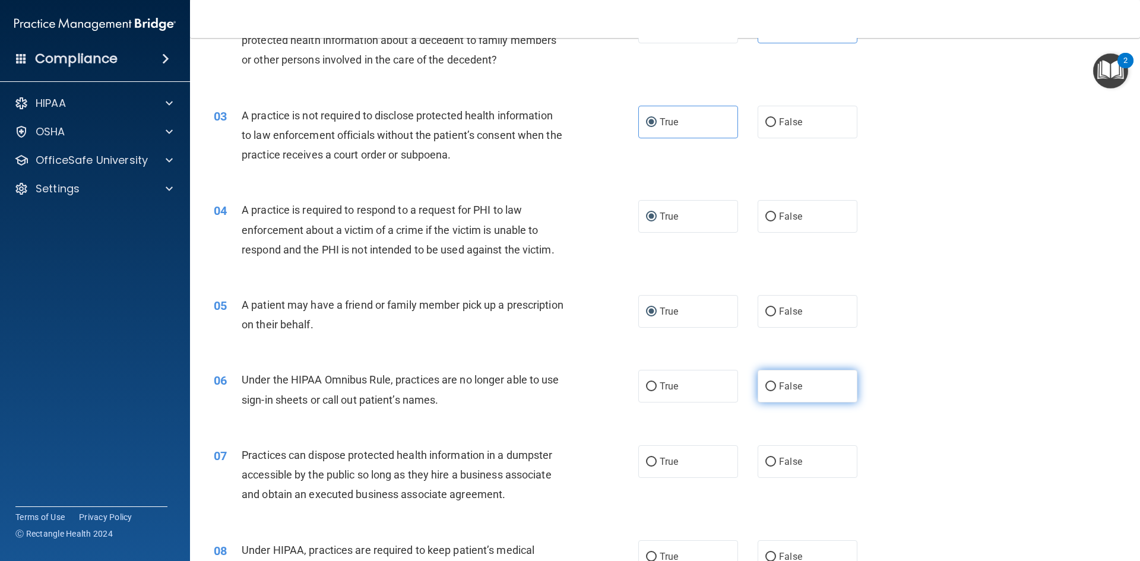
click at [770, 389] on label "False" at bounding box center [807, 386] width 100 height 33
click at [770, 389] on input "False" at bounding box center [770, 386] width 11 height 9
radio input "true"
click at [783, 453] on label "False" at bounding box center [807, 461] width 100 height 33
click at [776, 458] on input "False" at bounding box center [770, 462] width 11 height 9
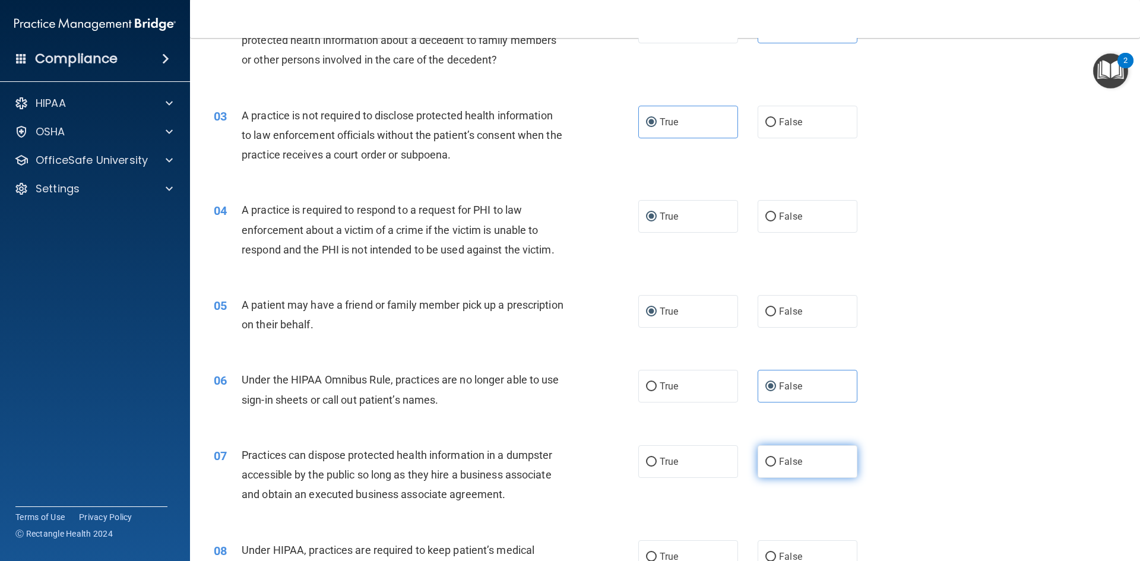
radio input "true"
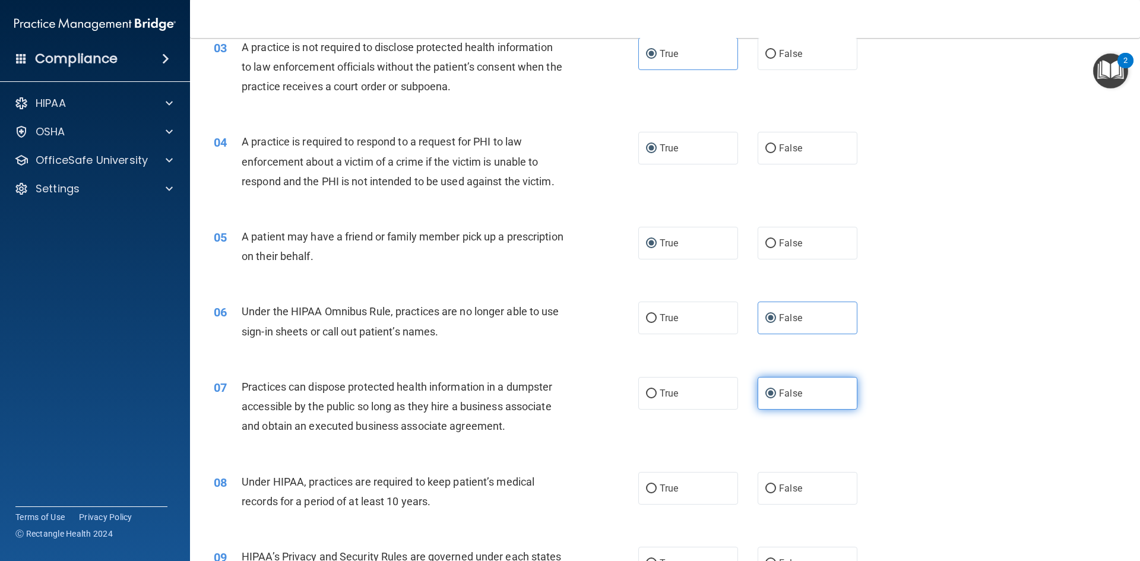
scroll to position [356, 0]
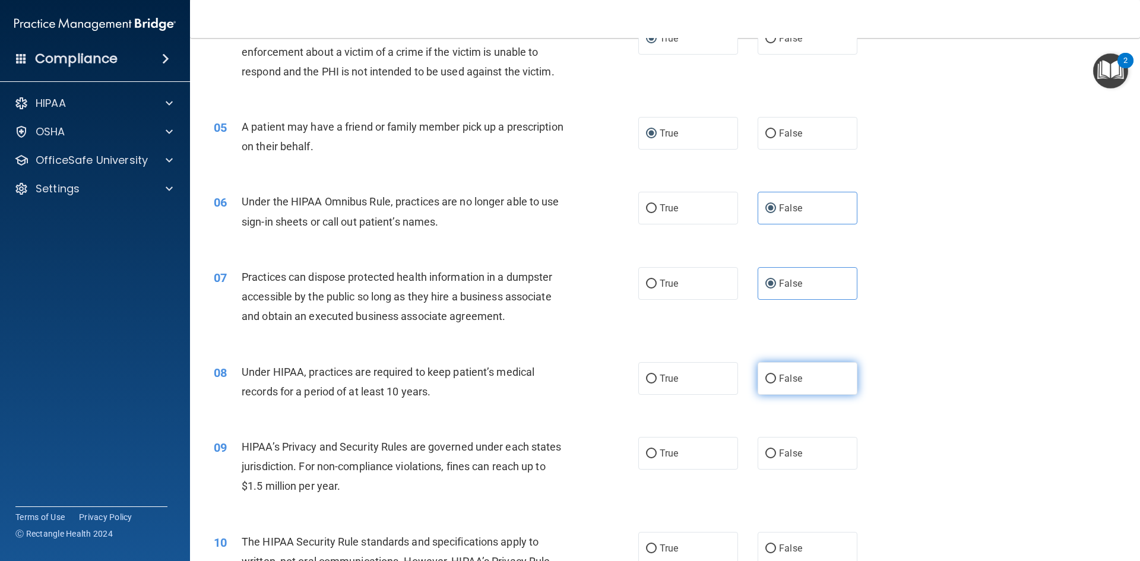
click at [779, 376] on span "False" at bounding box center [790, 378] width 23 height 11
click at [773, 376] on input "False" at bounding box center [770, 378] width 11 height 9
radio input "true"
click at [693, 449] on label "True" at bounding box center [688, 453] width 100 height 33
click at [656, 449] on input "True" at bounding box center [651, 453] width 11 height 9
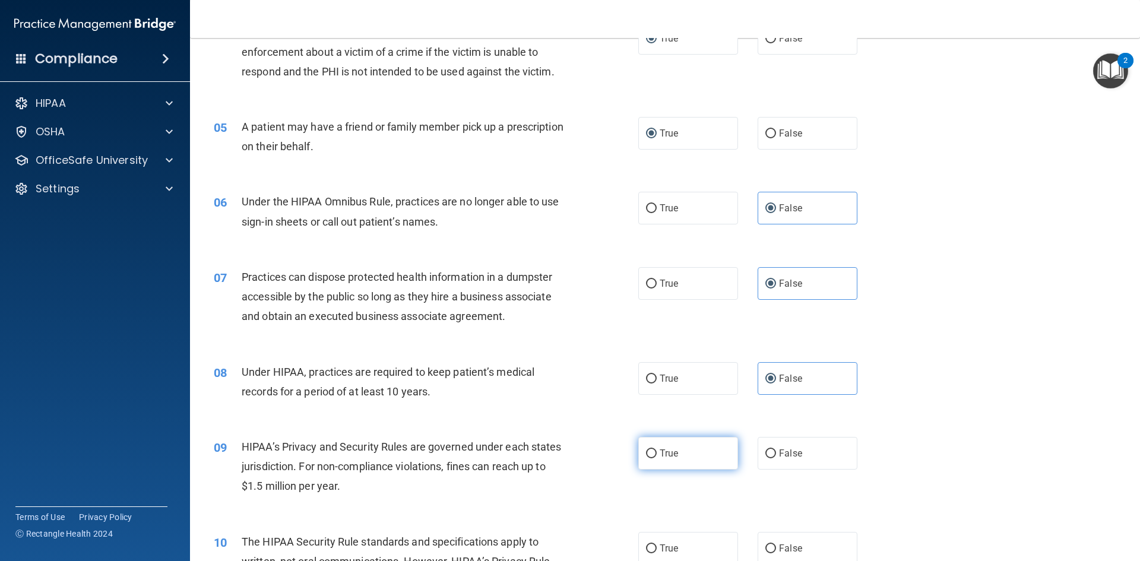
radio input "true"
click at [683, 541] on label "True" at bounding box center [688, 548] width 100 height 33
click at [656, 544] on input "True" at bounding box center [651, 548] width 11 height 9
radio input "true"
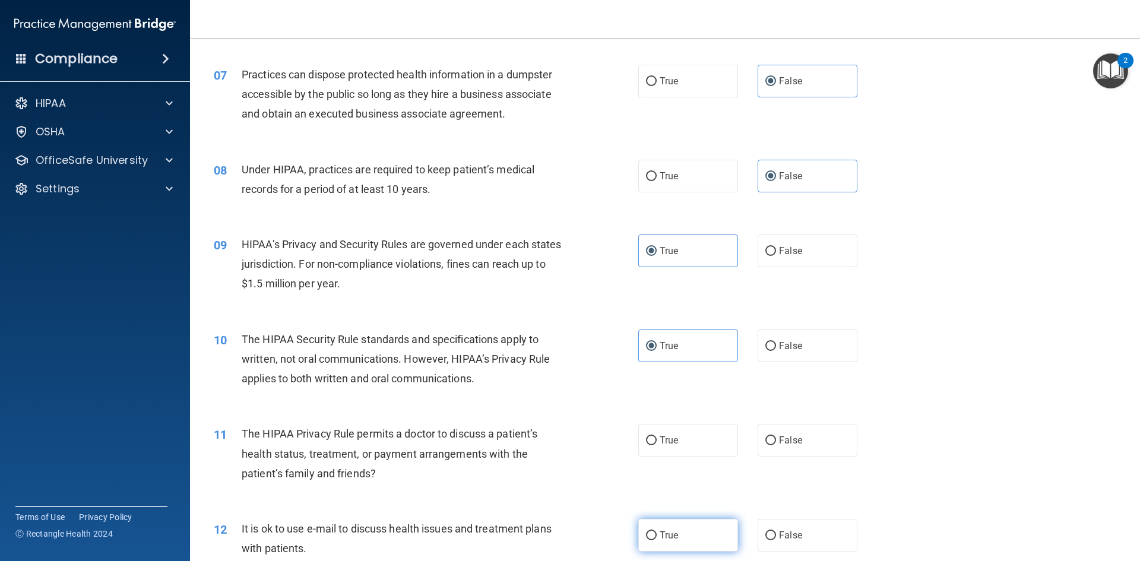
scroll to position [593, 0]
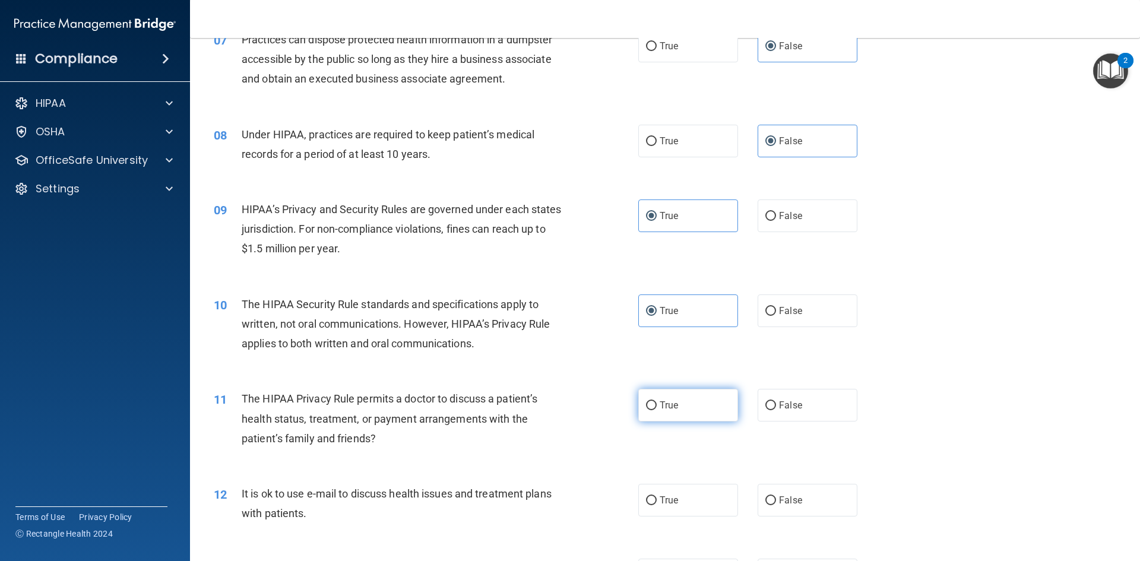
click at [694, 400] on label "True" at bounding box center [688, 405] width 100 height 33
click at [656, 401] on input "True" at bounding box center [651, 405] width 11 height 9
radio input "true"
click at [781, 486] on label "False" at bounding box center [807, 500] width 100 height 33
click at [776, 496] on input "False" at bounding box center [770, 500] width 11 height 9
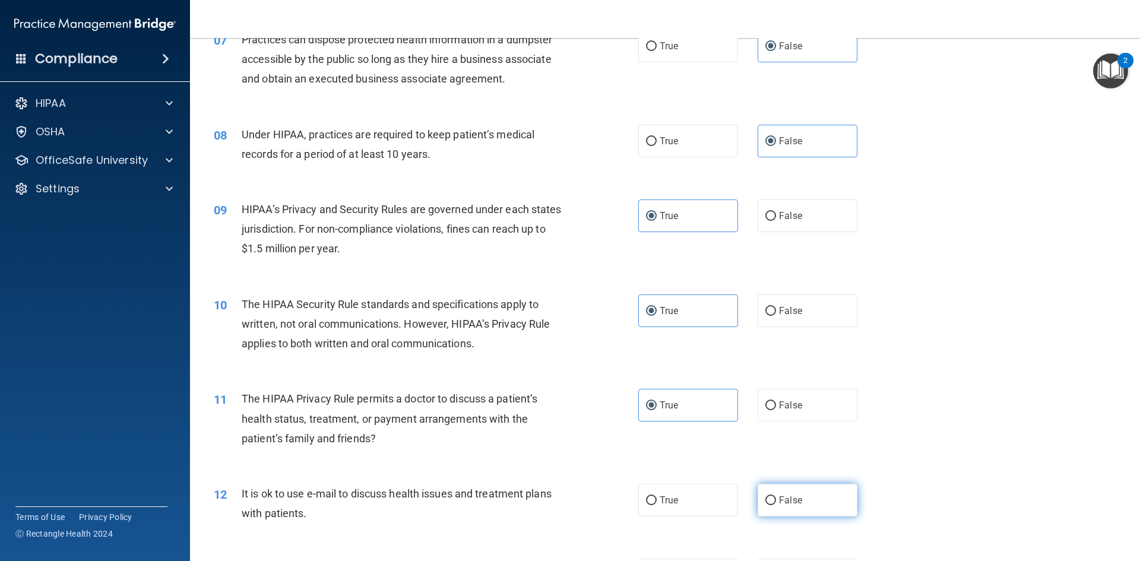
radio input "true"
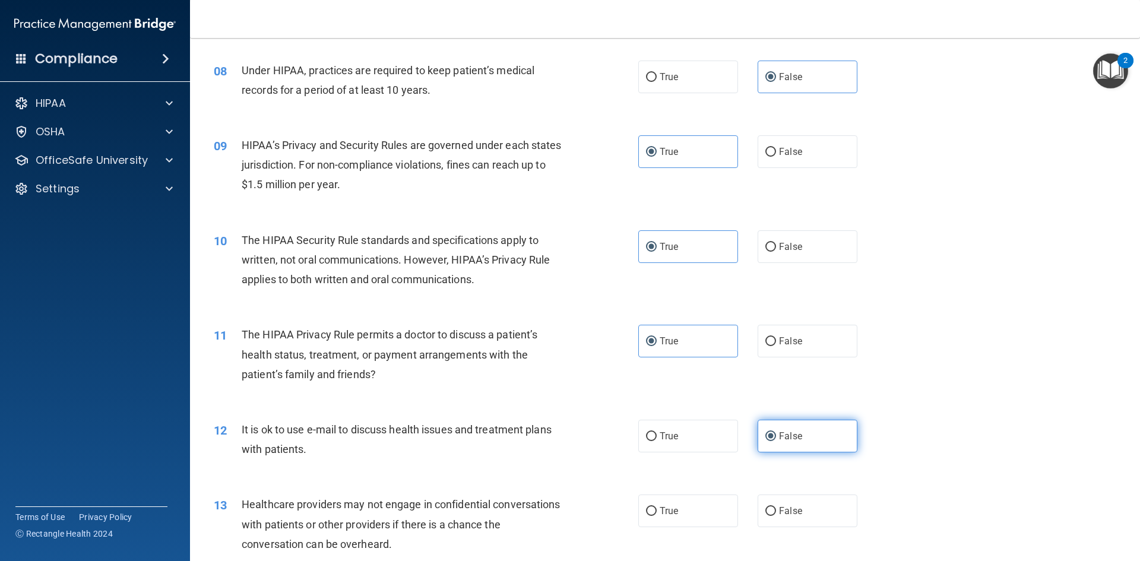
scroll to position [772, 0]
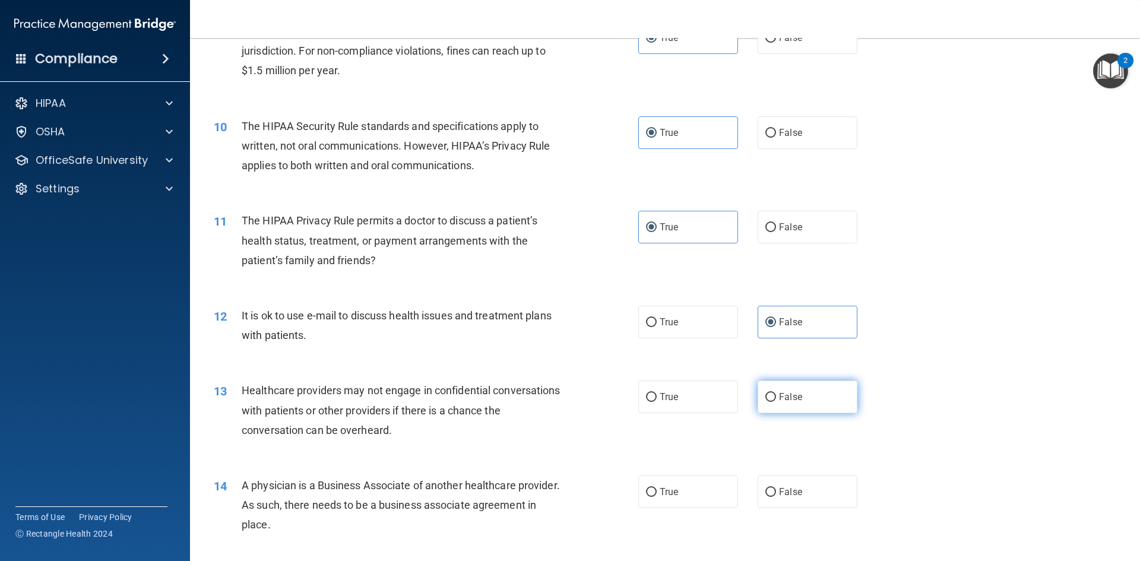
click at [789, 402] on label "False" at bounding box center [807, 396] width 100 height 33
click at [776, 402] on input "False" at bounding box center [770, 397] width 11 height 9
radio input "true"
click at [782, 483] on label "False" at bounding box center [807, 491] width 100 height 33
click at [776, 488] on input "False" at bounding box center [770, 492] width 11 height 9
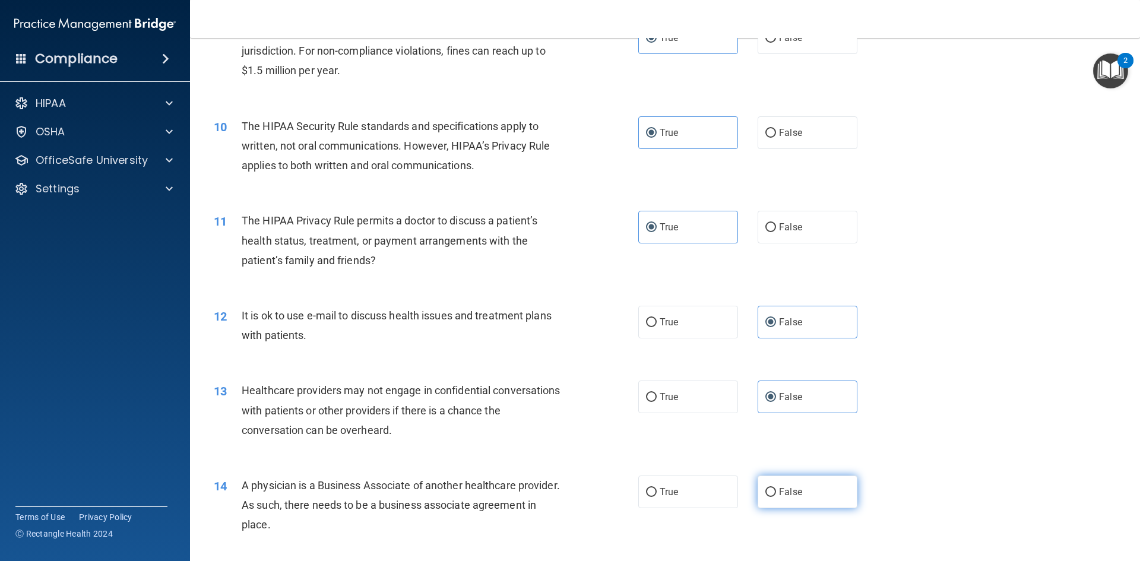
radio input "true"
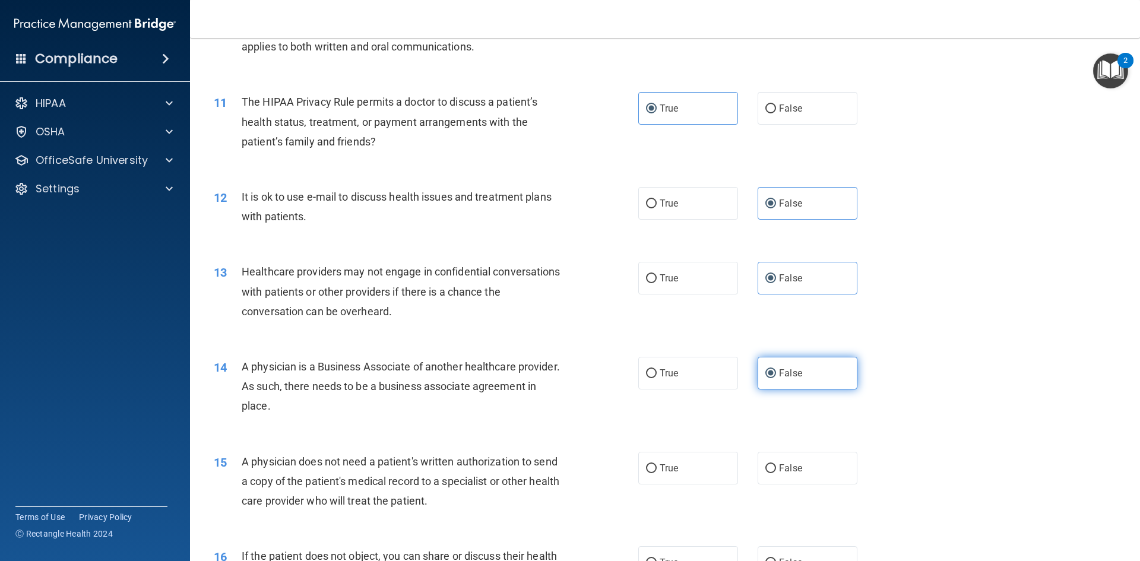
scroll to position [1009, 0]
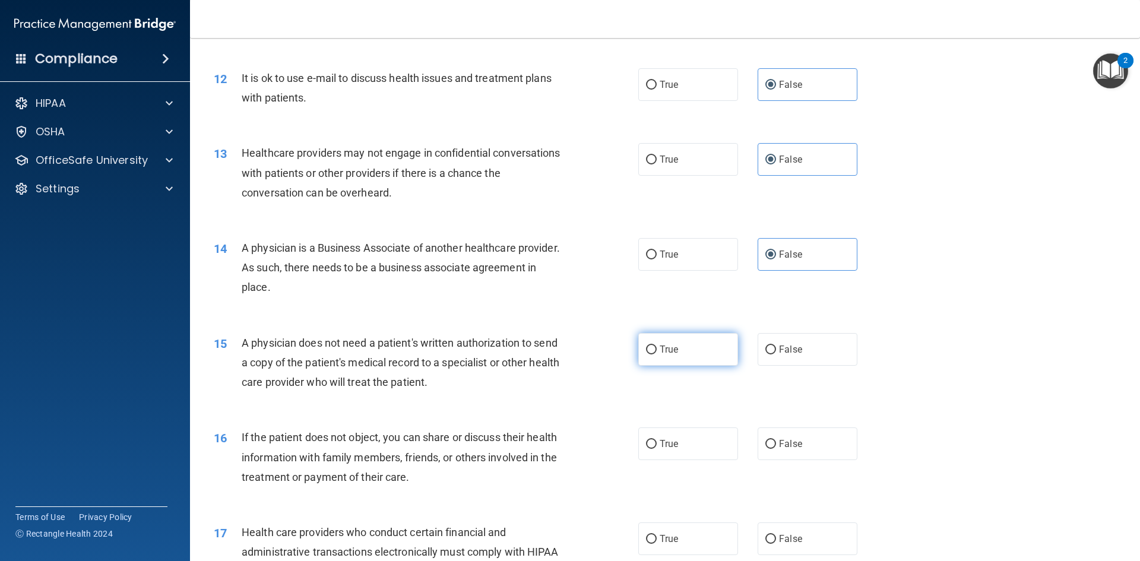
click at [712, 358] on label "True" at bounding box center [688, 349] width 100 height 33
click at [656, 354] on input "True" at bounding box center [651, 349] width 11 height 9
radio input "true"
click at [702, 438] on label "True" at bounding box center [688, 443] width 100 height 33
click at [656, 440] on input "True" at bounding box center [651, 444] width 11 height 9
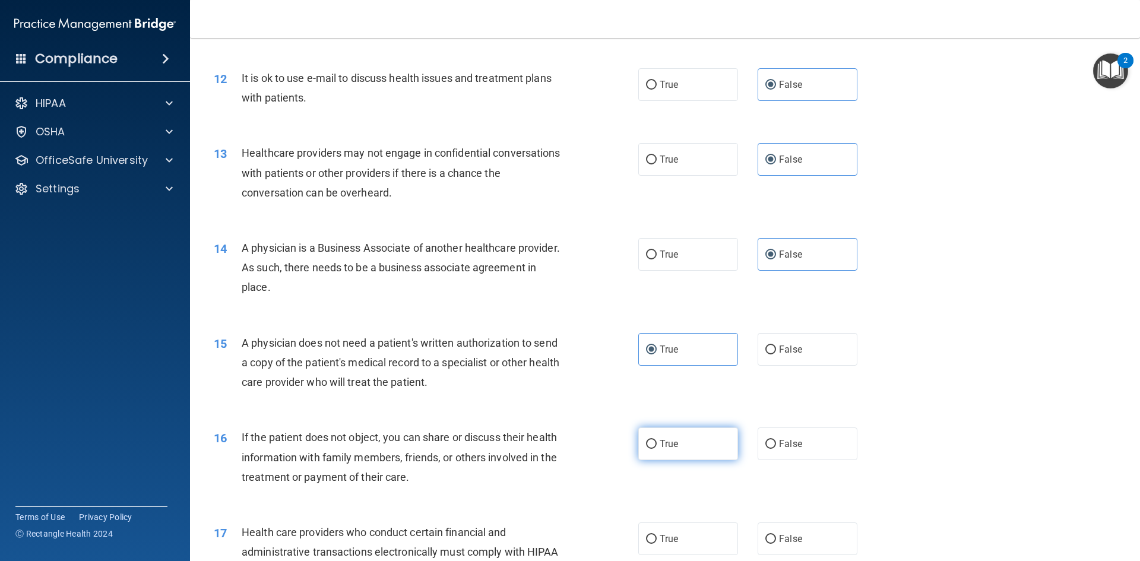
radio input "true"
click at [690, 542] on label "True" at bounding box center [688, 538] width 100 height 33
click at [656, 542] on input "True" at bounding box center [651, 539] width 11 height 9
radio input "true"
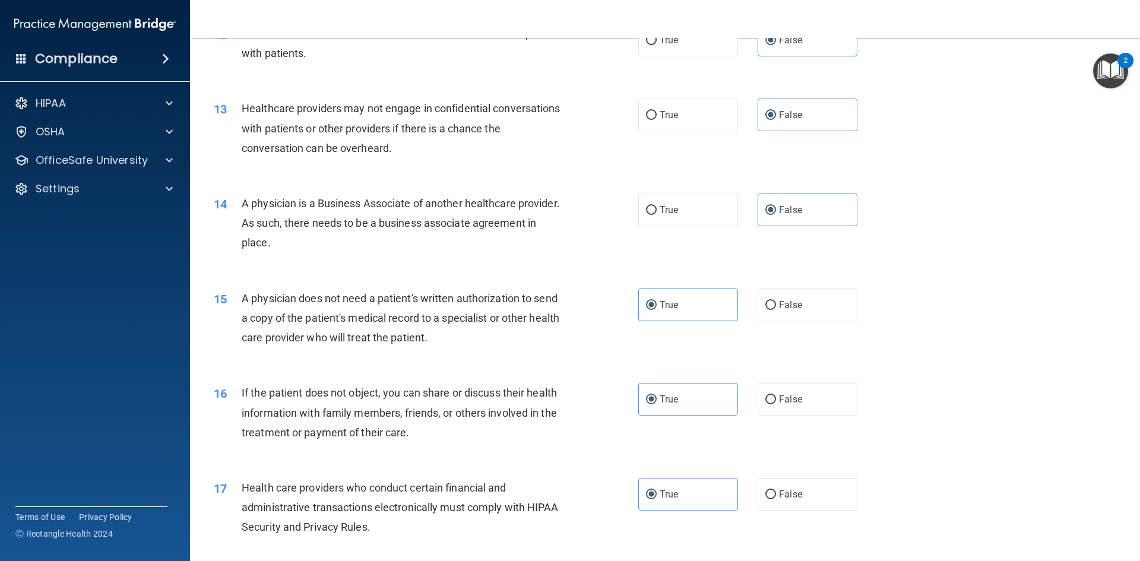
scroll to position [1187, 0]
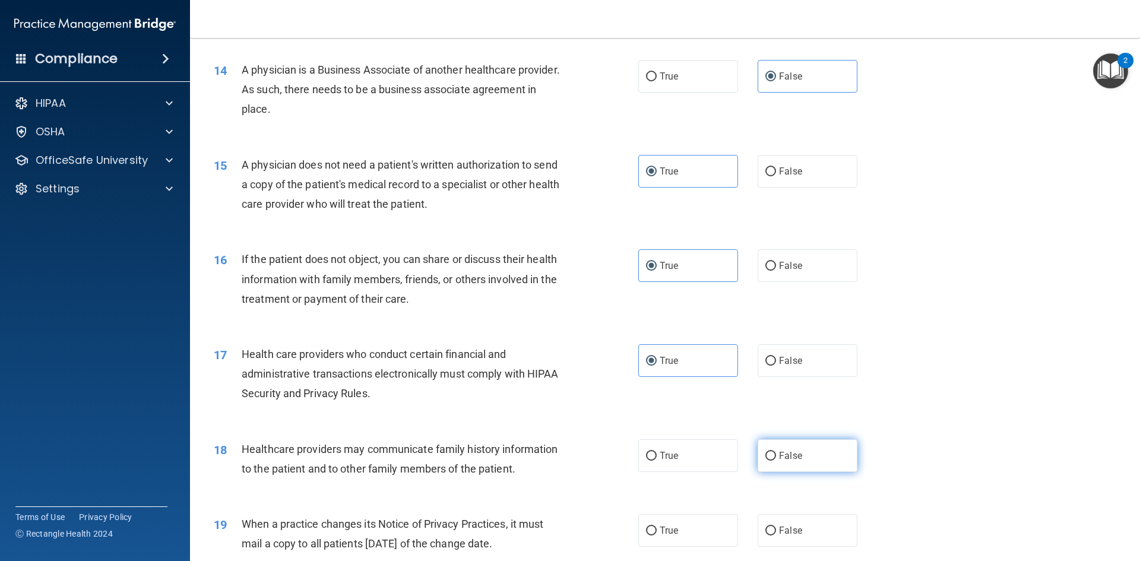
click at [792, 444] on label "False" at bounding box center [807, 455] width 100 height 33
click at [776, 452] on input "False" at bounding box center [770, 456] width 11 height 9
radio input "true"
click at [788, 521] on label "False" at bounding box center [807, 530] width 100 height 33
click at [776, 526] on input "False" at bounding box center [770, 530] width 11 height 9
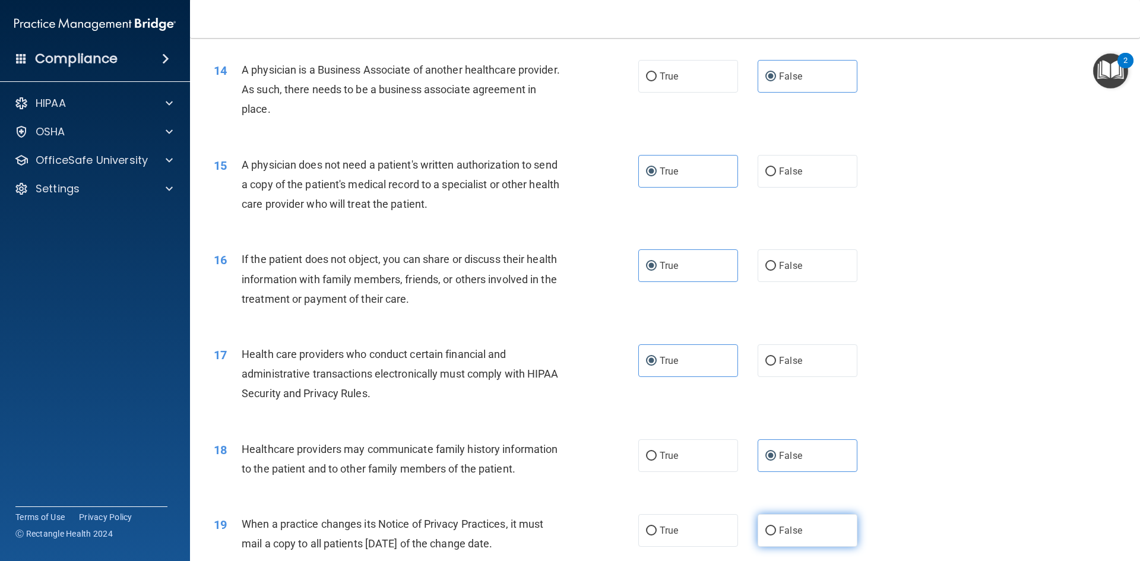
radio input "true"
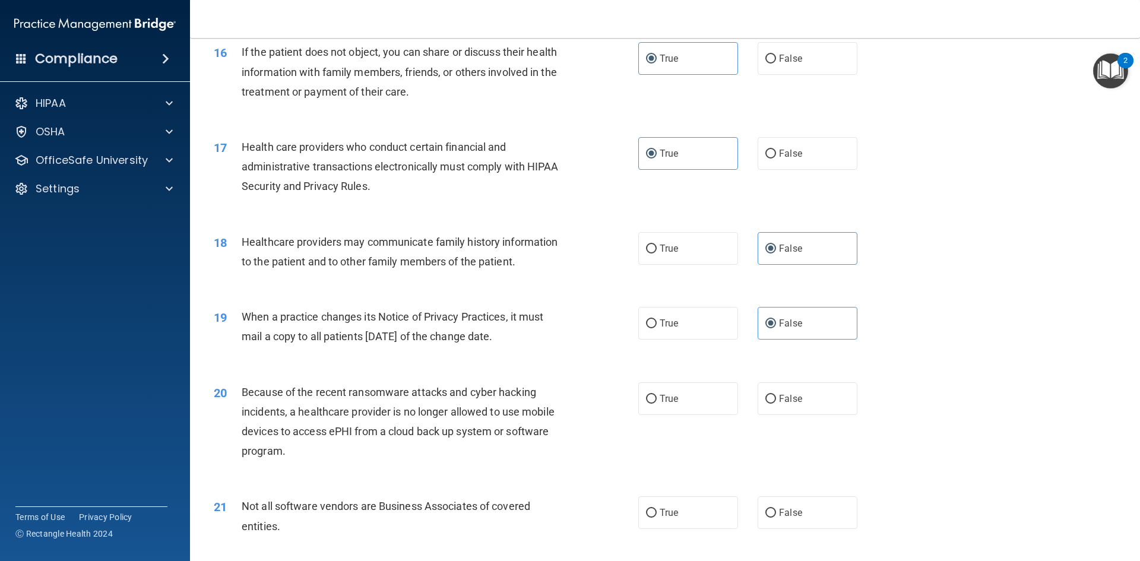
scroll to position [1424, 0]
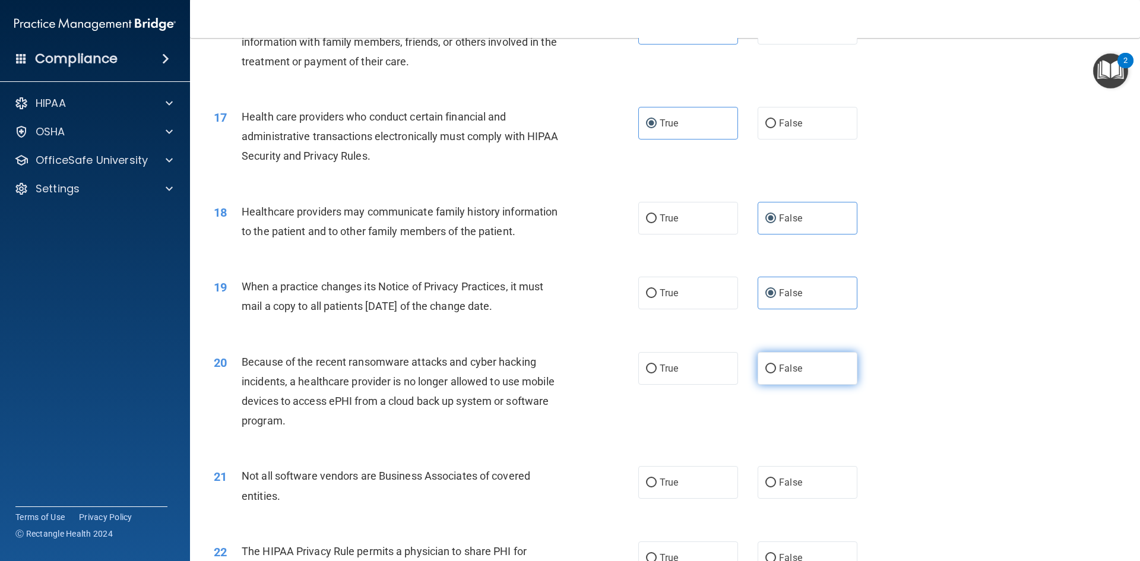
click at [786, 370] on span "False" at bounding box center [790, 368] width 23 height 11
click at [776, 370] on input "False" at bounding box center [770, 368] width 11 height 9
radio input "true"
click at [710, 478] on label "True" at bounding box center [688, 482] width 100 height 33
click at [656, 478] on input "True" at bounding box center [651, 482] width 11 height 9
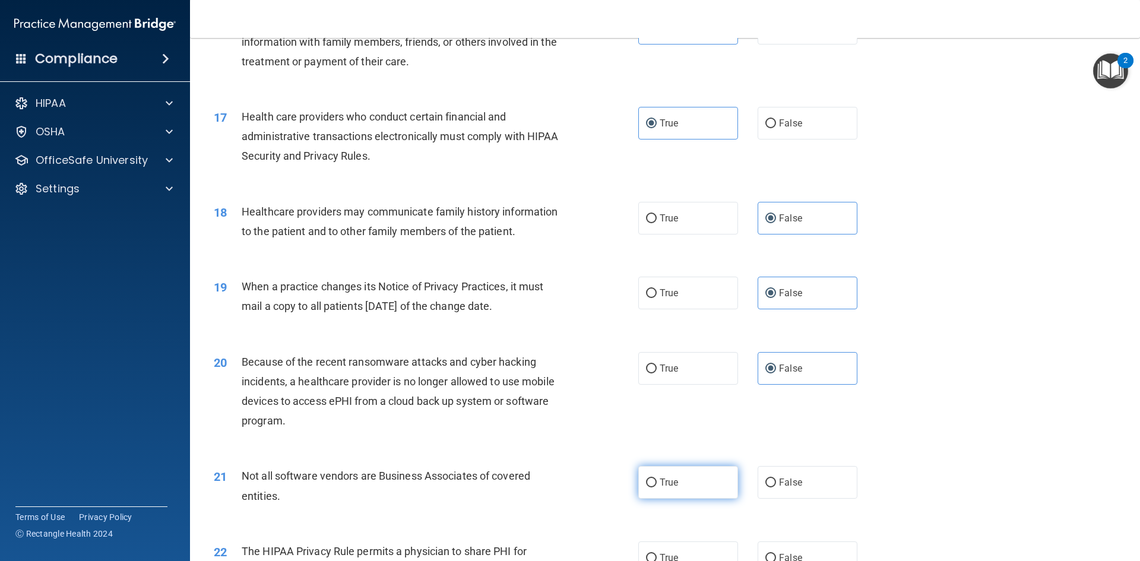
radio input "true"
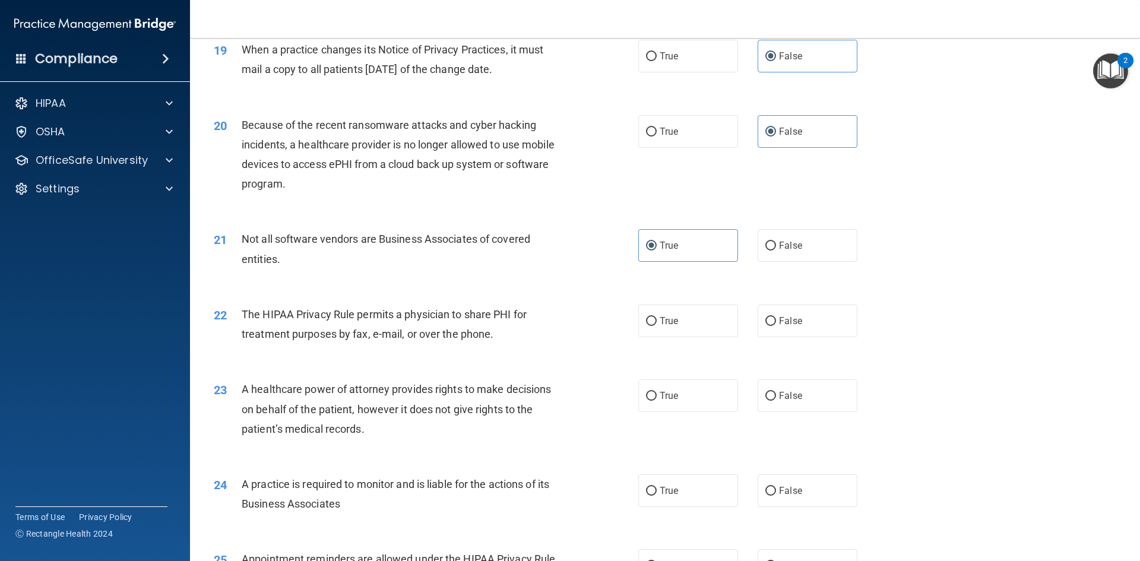
scroll to position [1662, 0]
click at [678, 334] on label "True" at bounding box center [688, 320] width 100 height 33
click at [656, 325] on input "True" at bounding box center [651, 320] width 11 height 9
radio input "true"
click at [680, 386] on label "True" at bounding box center [688, 395] width 100 height 33
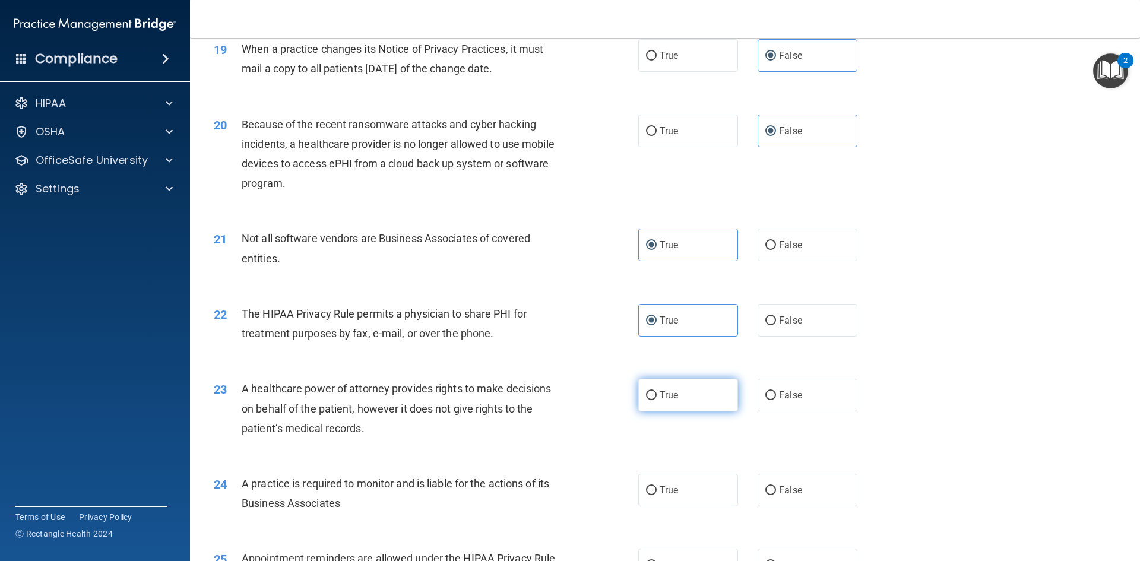
click at [656, 391] on input "True" at bounding box center [651, 395] width 11 height 9
radio input "true"
click at [782, 490] on span "False" at bounding box center [790, 489] width 23 height 11
click at [776, 490] on input "False" at bounding box center [770, 490] width 11 height 9
radio input "true"
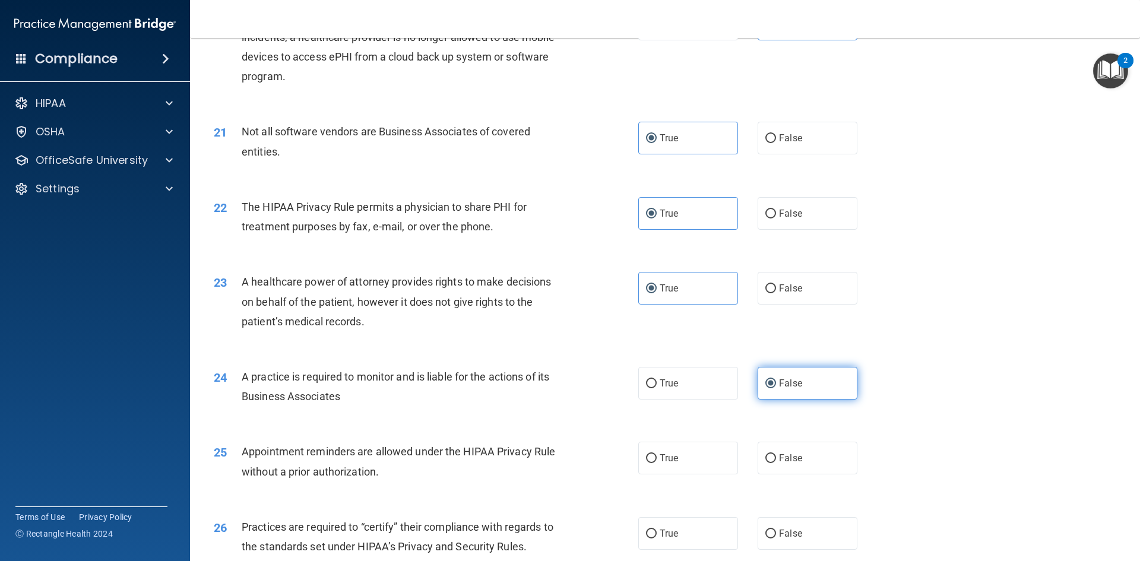
scroll to position [1899, 0]
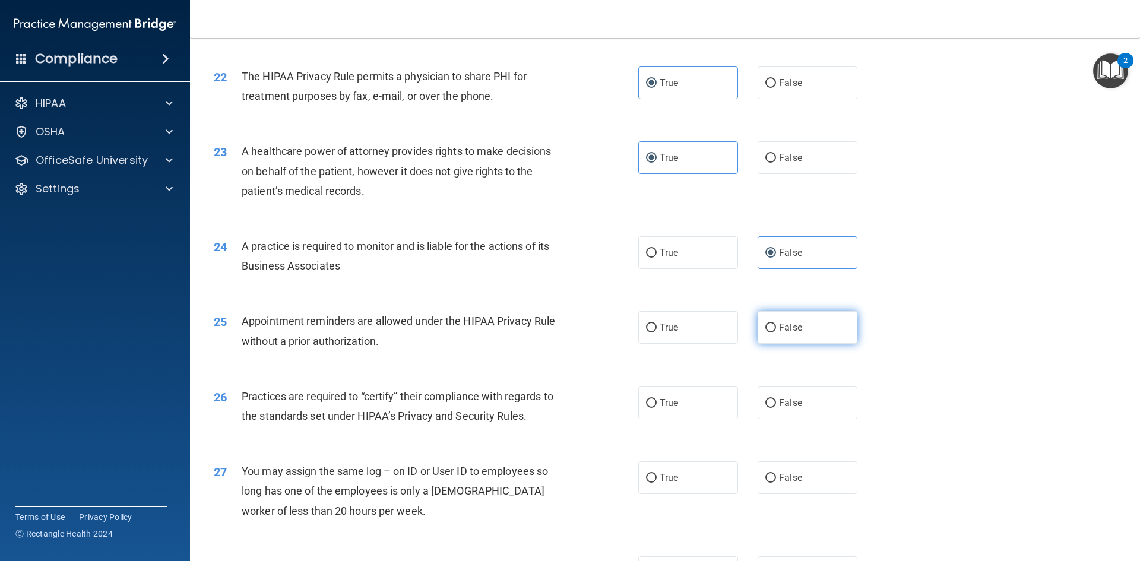
click at [780, 337] on label "False" at bounding box center [807, 327] width 100 height 33
click at [776, 332] on input "False" at bounding box center [770, 327] width 11 height 9
radio input "true"
click at [788, 391] on label "False" at bounding box center [807, 402] width 100 height 33
click at [776, 399] on input "False" at bounding box center [770, 403] width 11 height 9
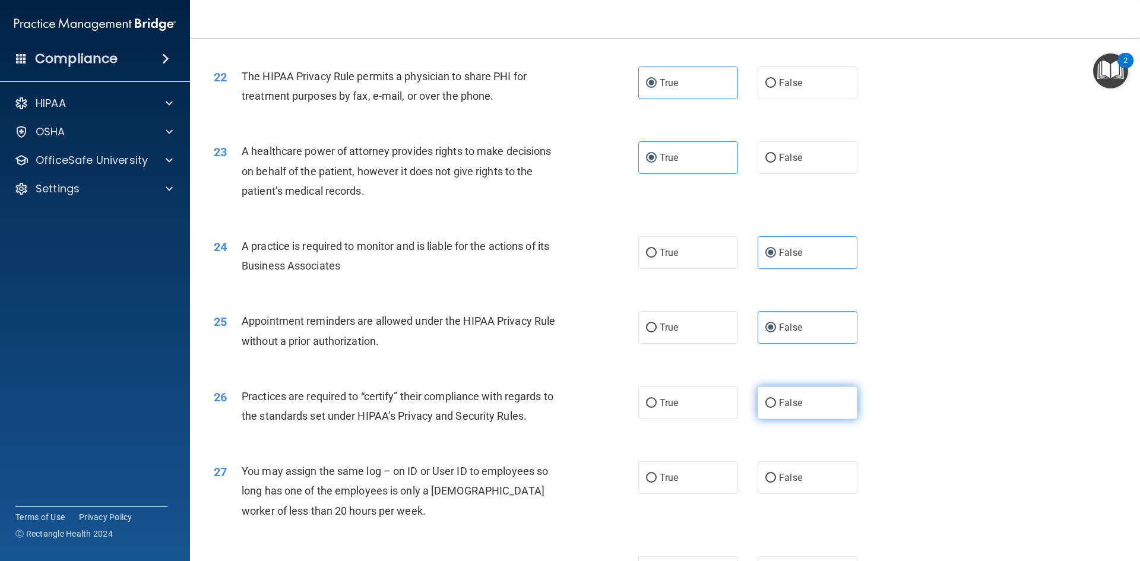
radio input "true"
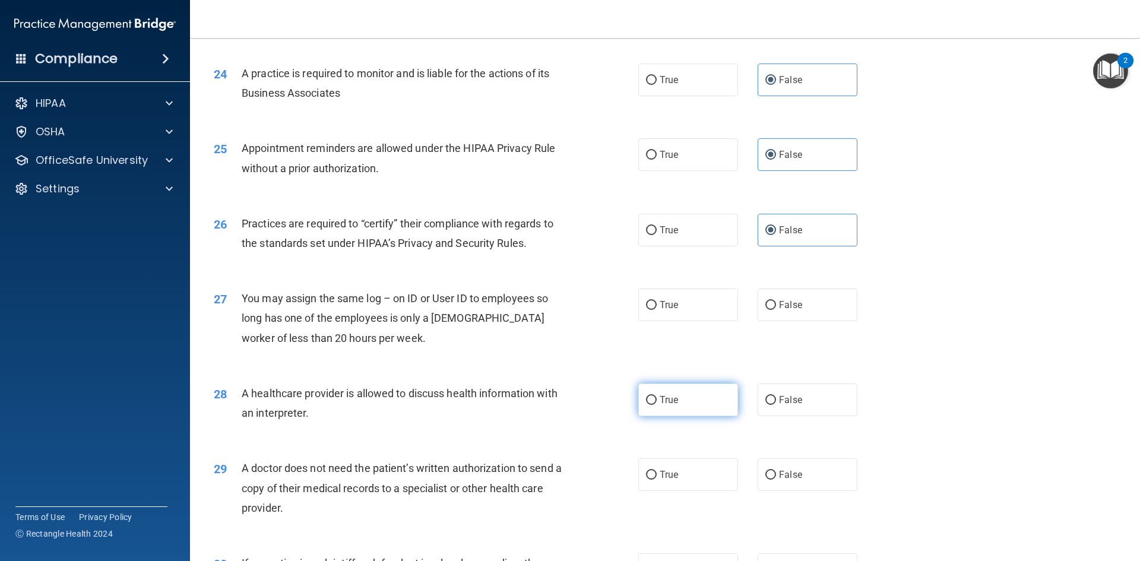
scroll to position [2077, 0]
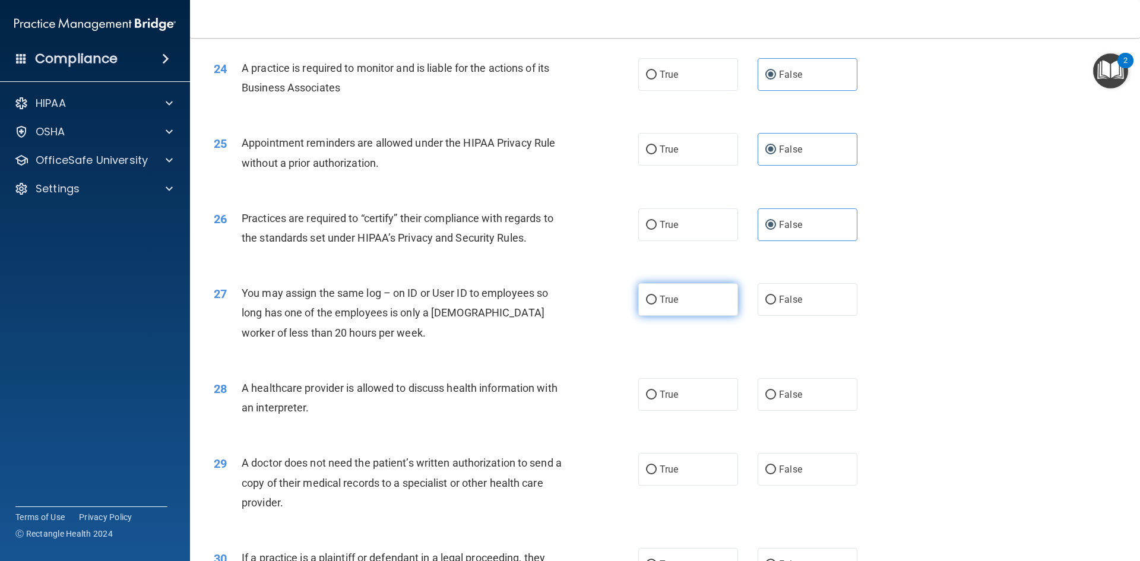
click at [693, 305] on label "True" at bounding box center [688, 299] width 100 height 33
click at [656, 304] on input "True" at bounding box center [651, 300] width 11 height 9
radio input "true"
click at [691, 398] on label "True" at bounding box center [688, 394] width 100 height 33
click at [656, 398] on input "True" at bounding box center [651, 395] width 11 height 9
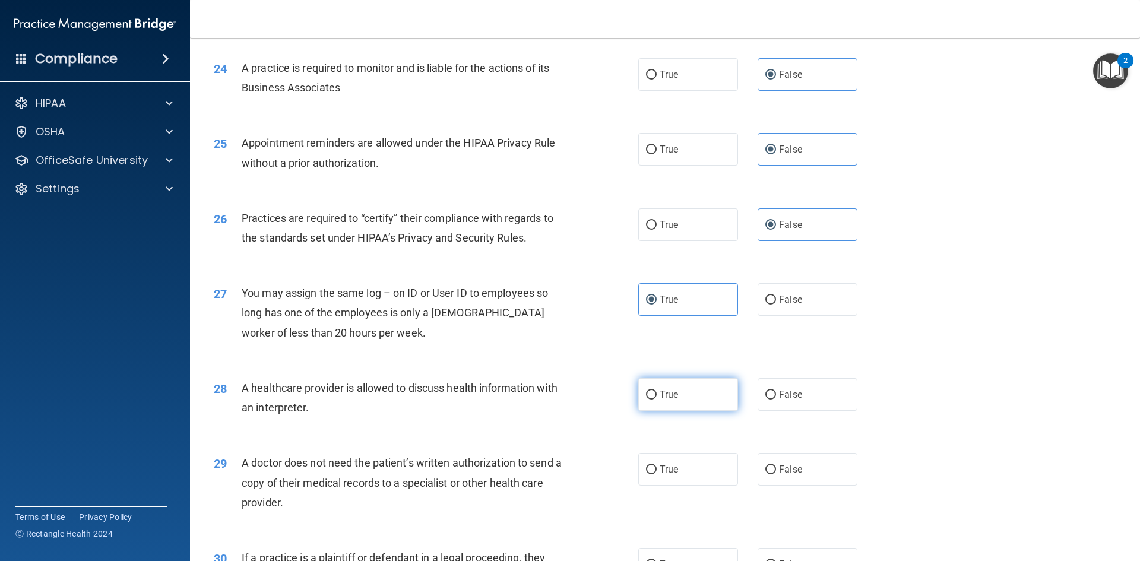
radio input "true"
click at [677, 467] on label "True" at bounding box center [688, 469] width 100 height 33
click at [656, 467] on input "True" at bounding box center [651, 469] width 11 height 9
radio input "true"
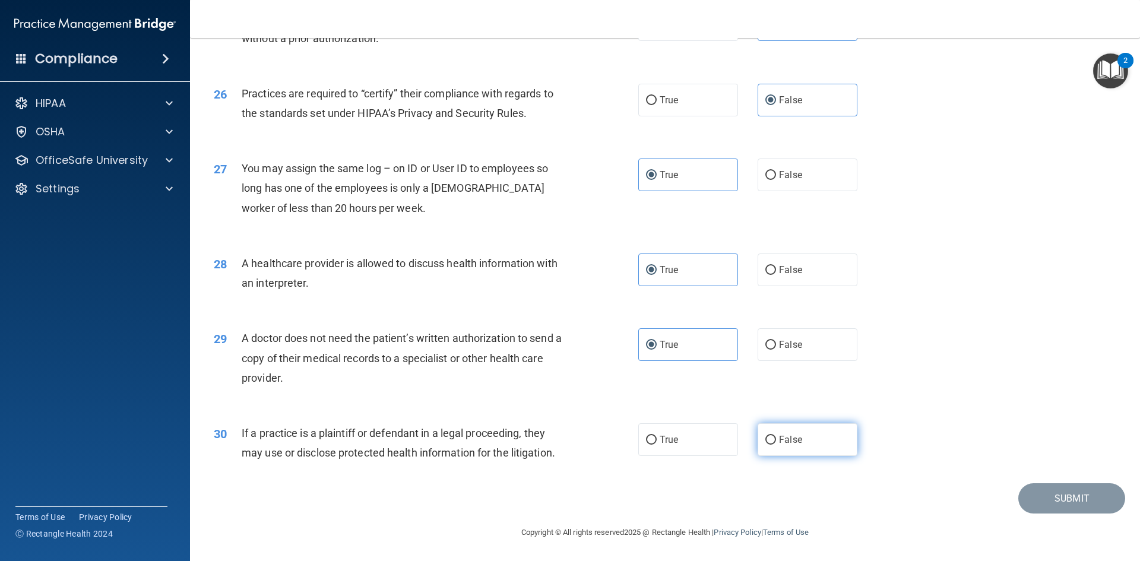
click at [795, 436] on span "False" at bounding box center [790, 439] width 23 height 11
click at [776, 436] on input "False" at bounding box center [770, 440] width 11 height 9
radio input "true"
click at [1039, 496] on button "Submit" at bounding box center [1071, 498] width 107 height 30
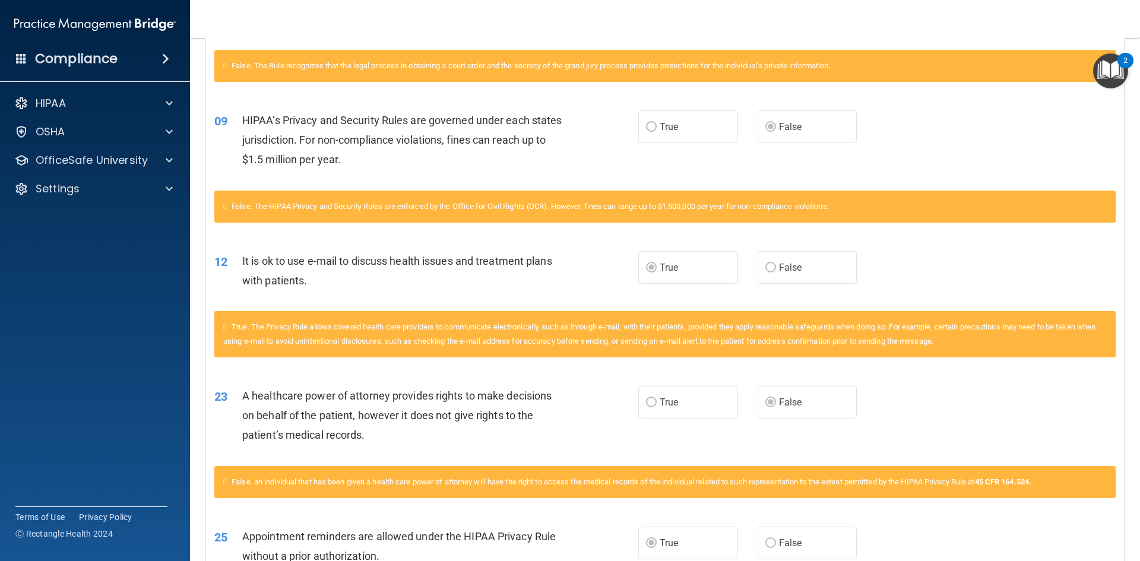
scroll to position [490, 0]
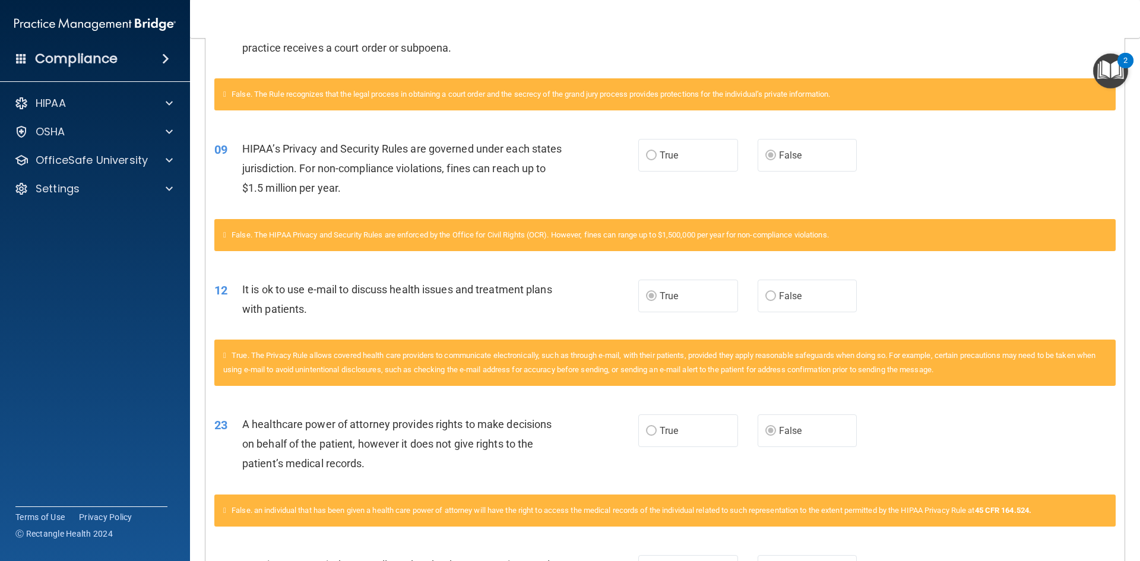
drag, startPoint x: 893, startPoint y: 504, endPoint x: 237, endPoint y: 75, distance: 783.4
click at [237, 76] on div "Questions You Missed 02 The HIPAA Privacy Rule permits a covered entity to disc…" at bounding box center [664, 388] width 919 height 1197
click at [604, 64] on div "03 A practice is not required to disclose protected health information to law e…" at bounding box center [664, 30] width 919 height 95
click at [139, 163] on p "OfficeSafe University" at bounding box center [92, 160] width 112 height 14
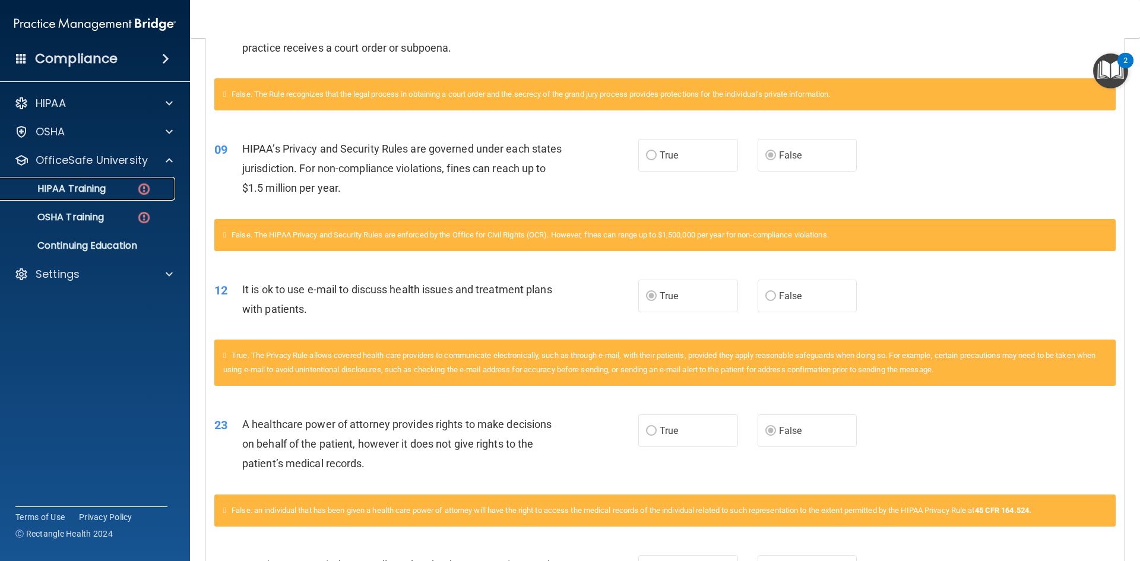
click at [112, 198] on link "HIPAA Training" at bounding box center [81, 189] width 187 height 24
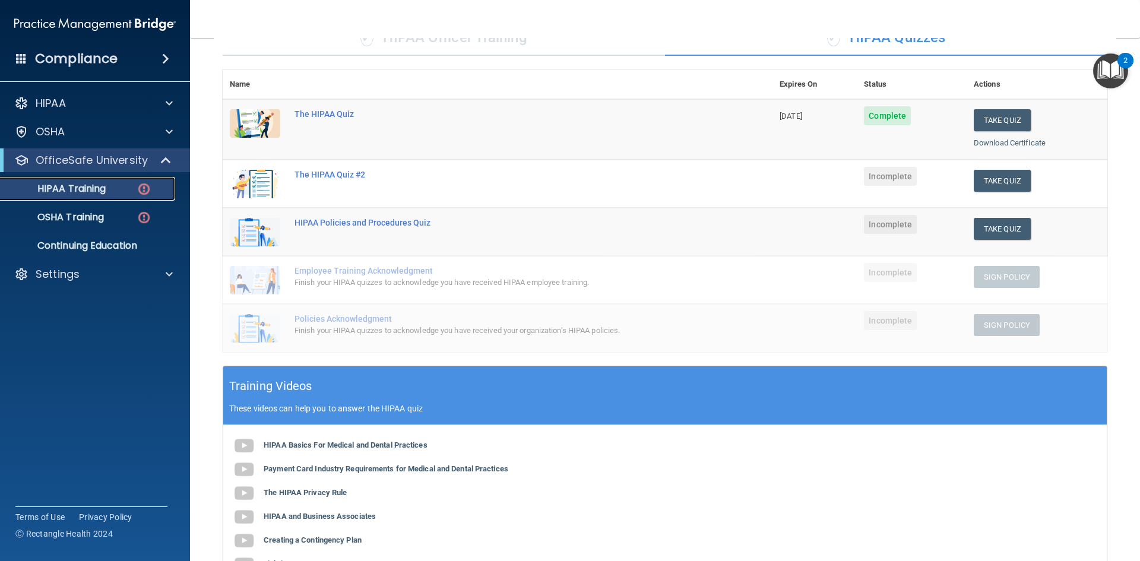
scroll to position [105, 0]
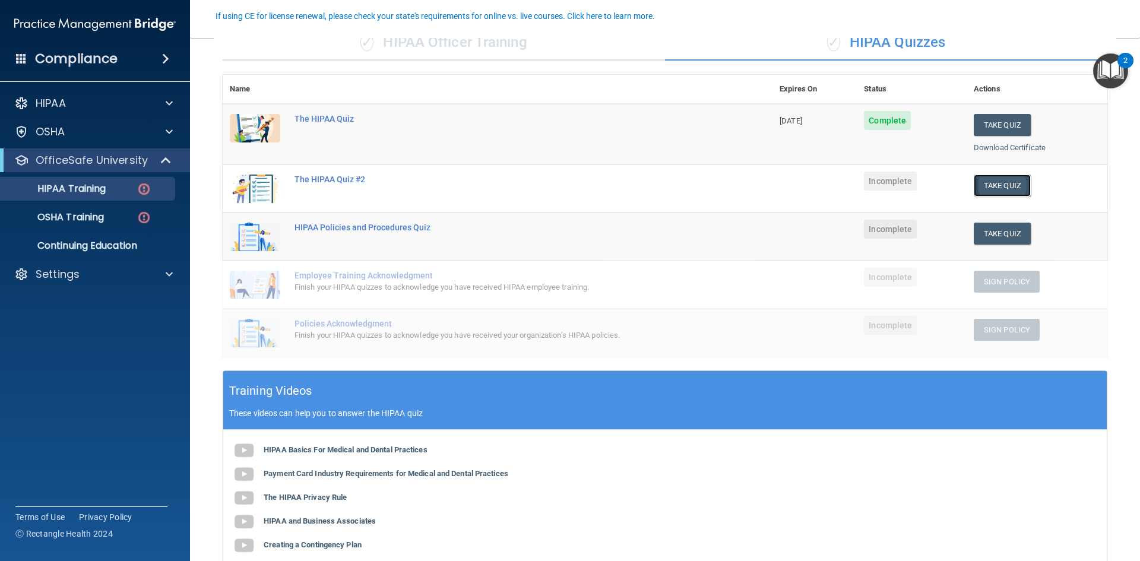
click at [989, 187] on button "Take Quiz" at bounding box center [1001, 185] width 57 height 22
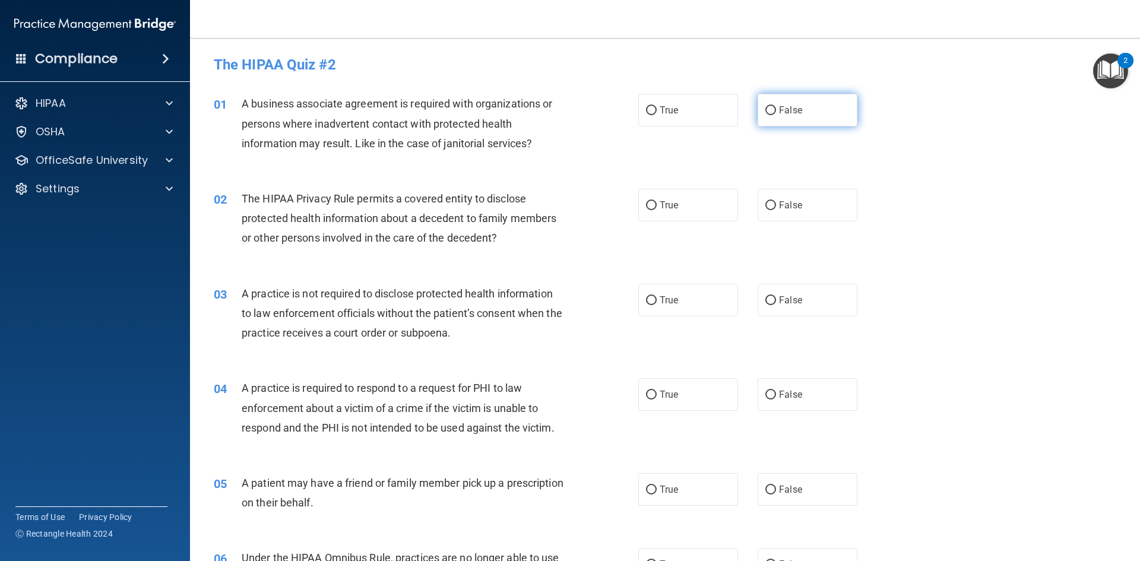
click at [788, 116] on label "False" at bounding box center [807, 110] width 100 height 33
click at [776, 115] on input "False" at bounding box center [770, 110] width 11 height 9
radio input "true"
click at [786, 198] on label "False" at bounding box center [807, 205] width 100 height 33
click at [776, 201] on input "False" at bounding box center [770, 205] width 11 height 9
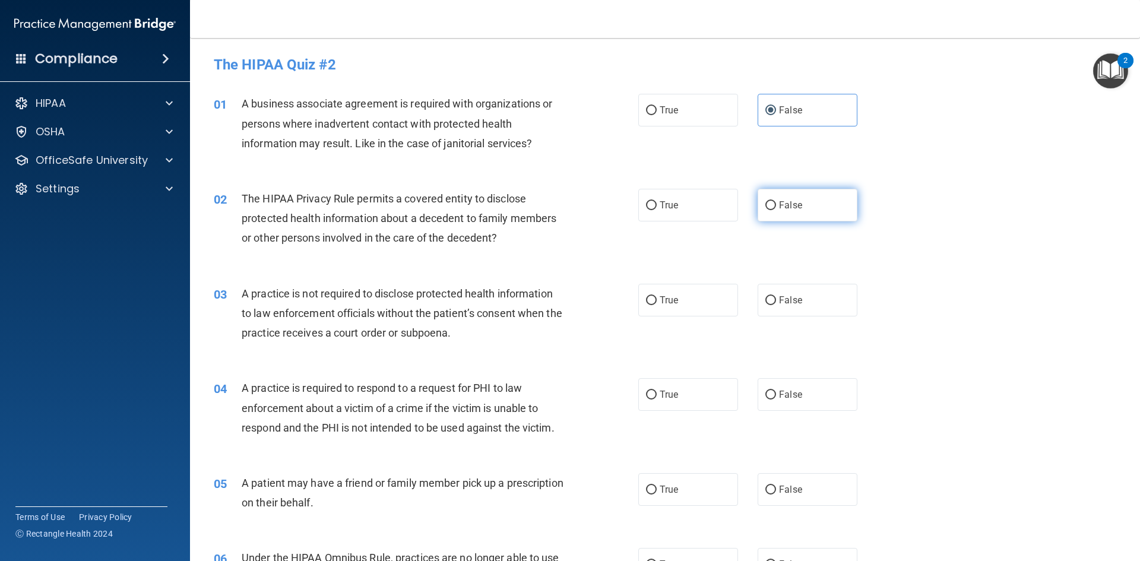
radio input "true"
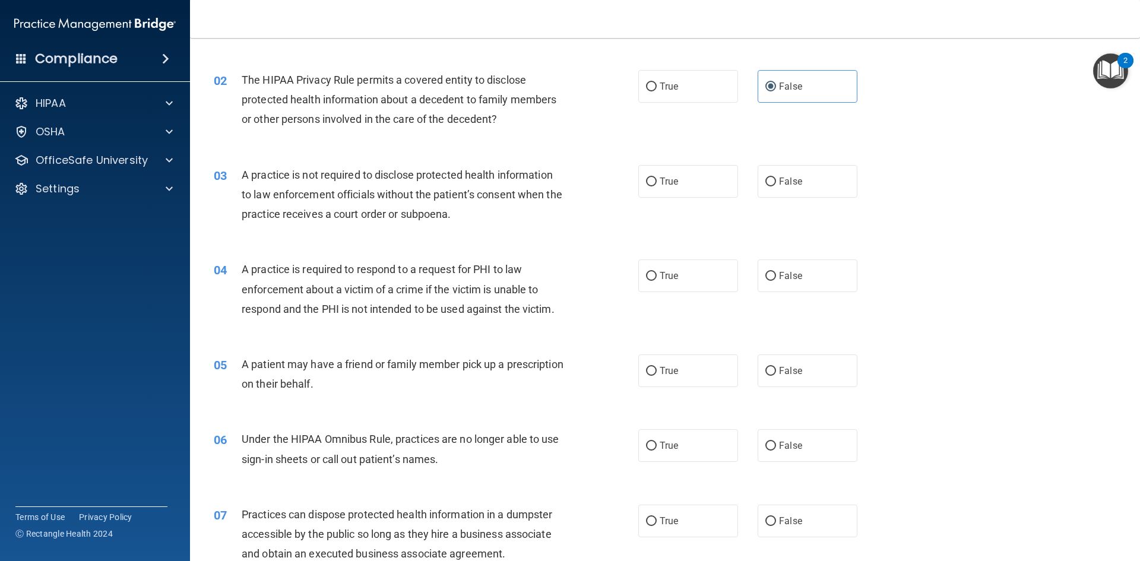
scroll to position [59, 0]
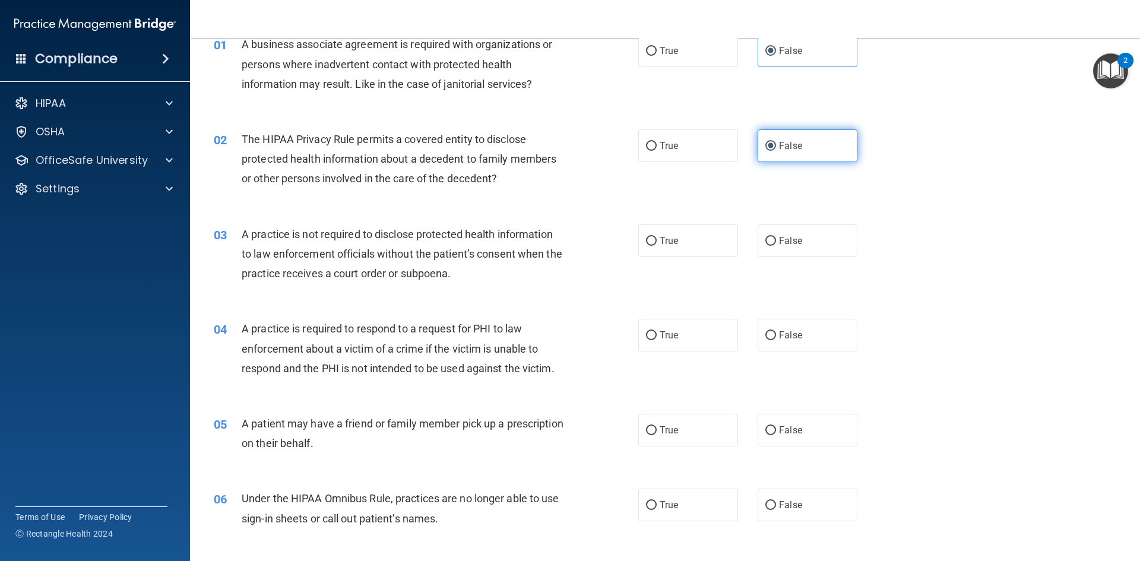
click at [792, 156] on label "False" at bounding box center [807, 145] width 100 height 33
click at [776, 151] on input "False" at bounding box center [770, 146] width 11 height 9
click at [780, 49] on span "False" at bounding box center [790, 50] width 23 height 11
click at [776, 49] on input "False" at bounding box center [770, 51] width 11 height 9
click at [664, 420] on label "True" at bounding box center [688, 430] width 100 height 33
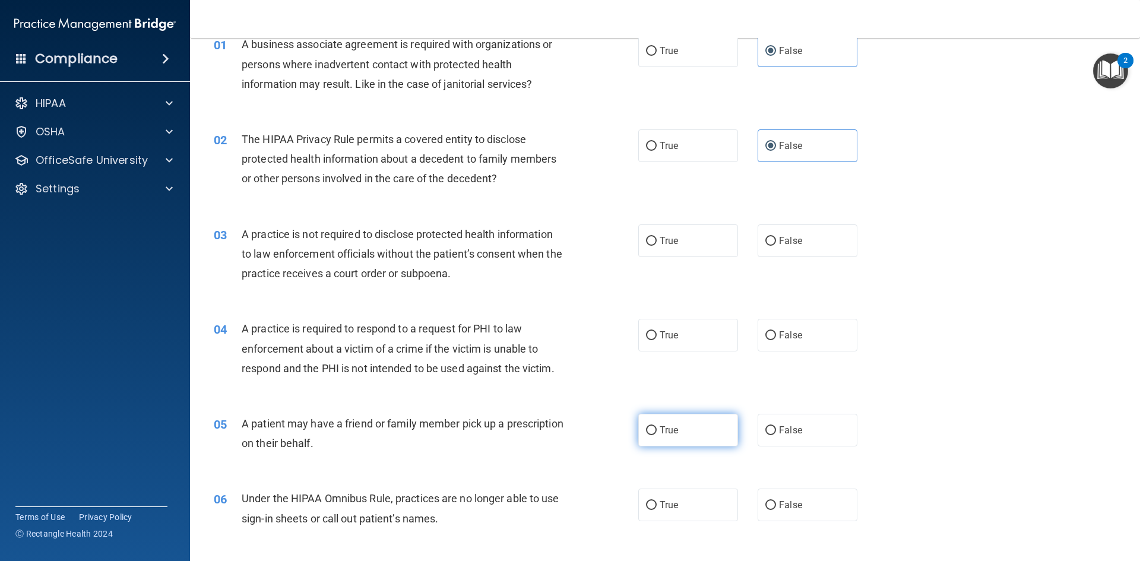
click at [656, 426] on input "True" at bounding box center [651, 430] width 11 height 9
radio input "true"
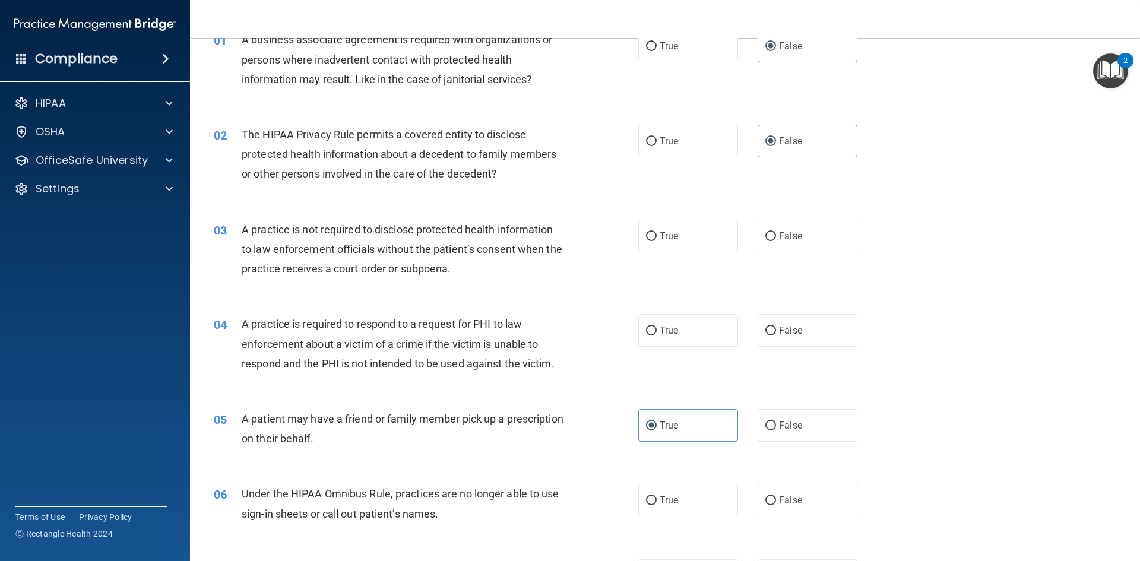
scroll to position [0, 0]
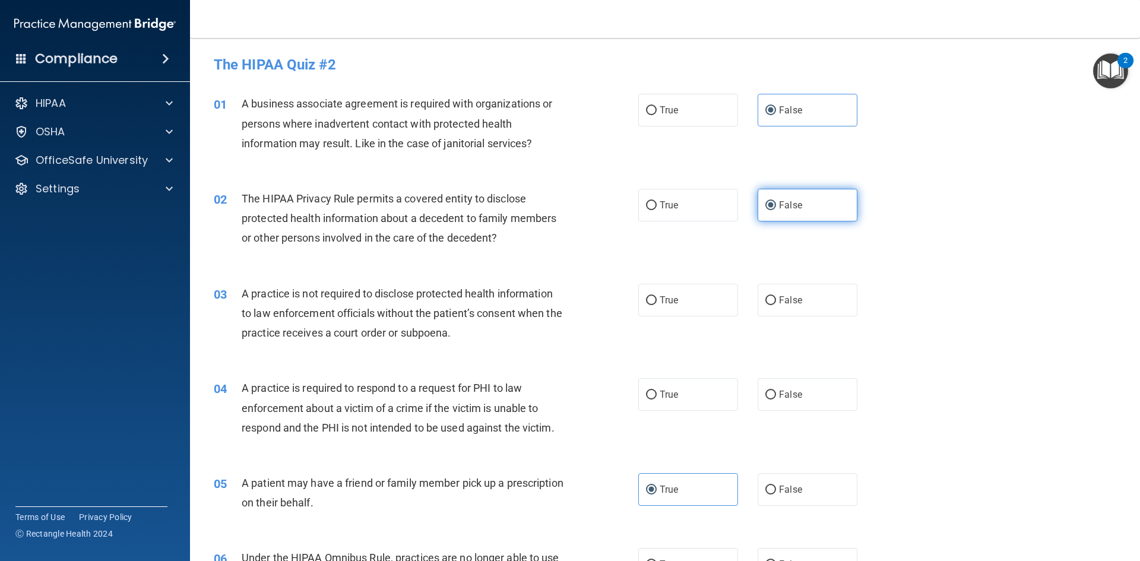
click at [790, 199] on span "False" at bounding box center [790, 204] width 23 height 11
click at [776, 201] on input "False" at bounding box center [770, 205] width 11 height 9
click at [795, 117] on label "False" at bounding box center [807, 110] width 100 height 33
click at [776, 115] on input "False" at bounding box center [770, 110] width 11 height 9
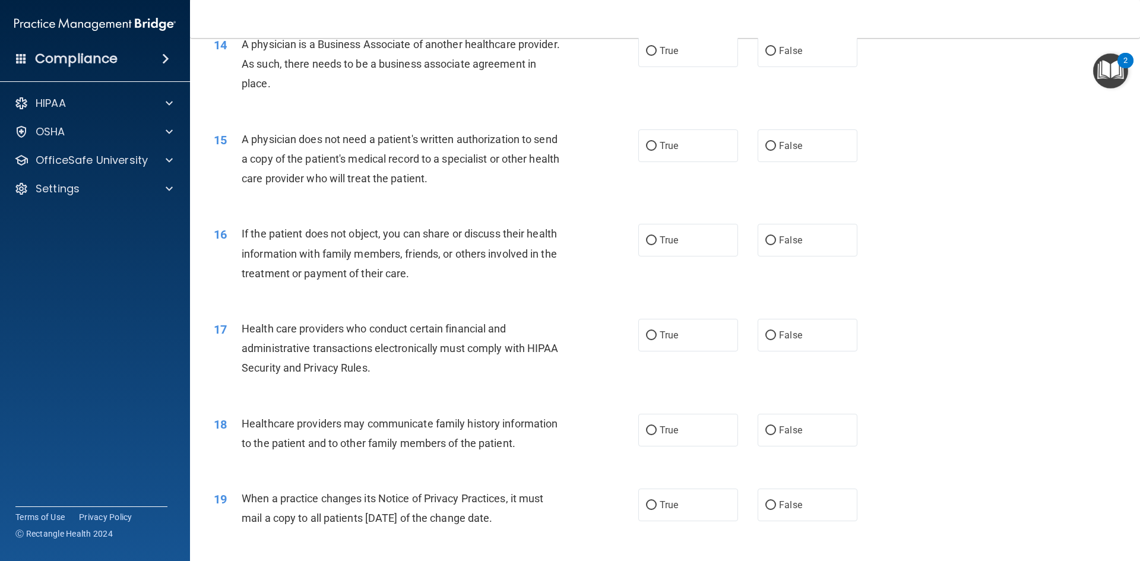
scroll to position [1134, 0]
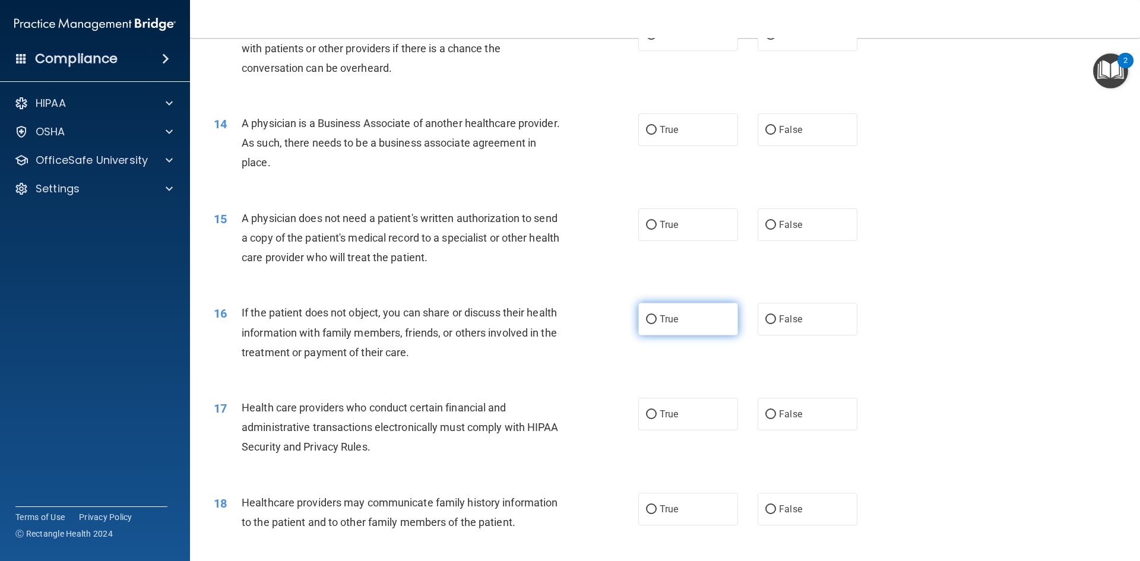
click at [660, 320] on span "True" at bounding box center [668, 318] width 18 height 11
click at [656, 320] on input "True" at bounding box center [651, 319] width 11 height 9
radio input "true"
click at [680, 408] on label "True" at bounding box center [688, 414] width 100 height 33
click at [656, 410] on input "True" at bounding box center [651, 414] width 11 height 9
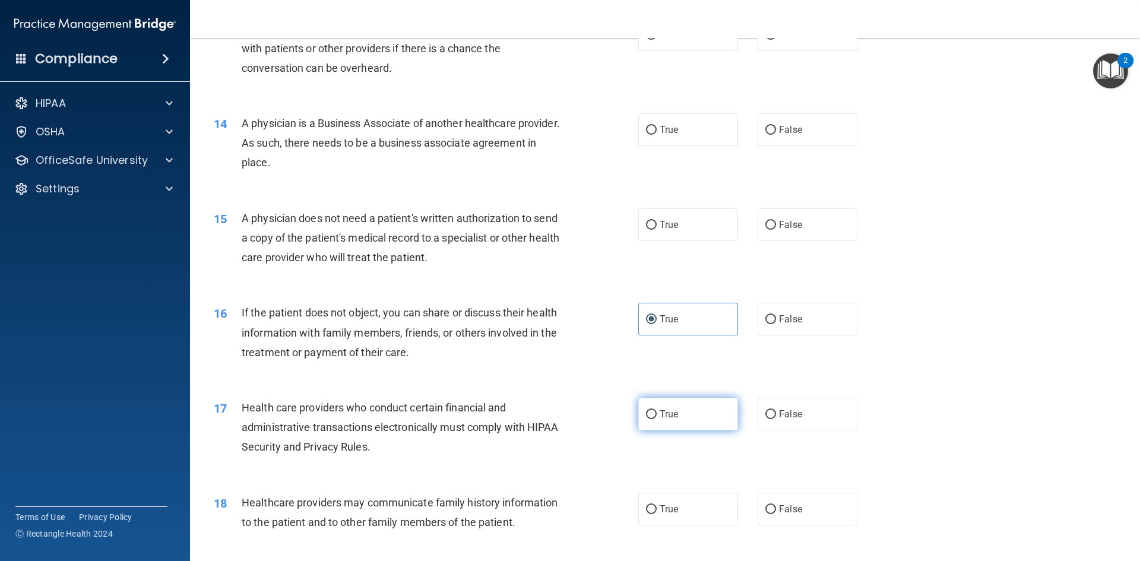
radio input "true"
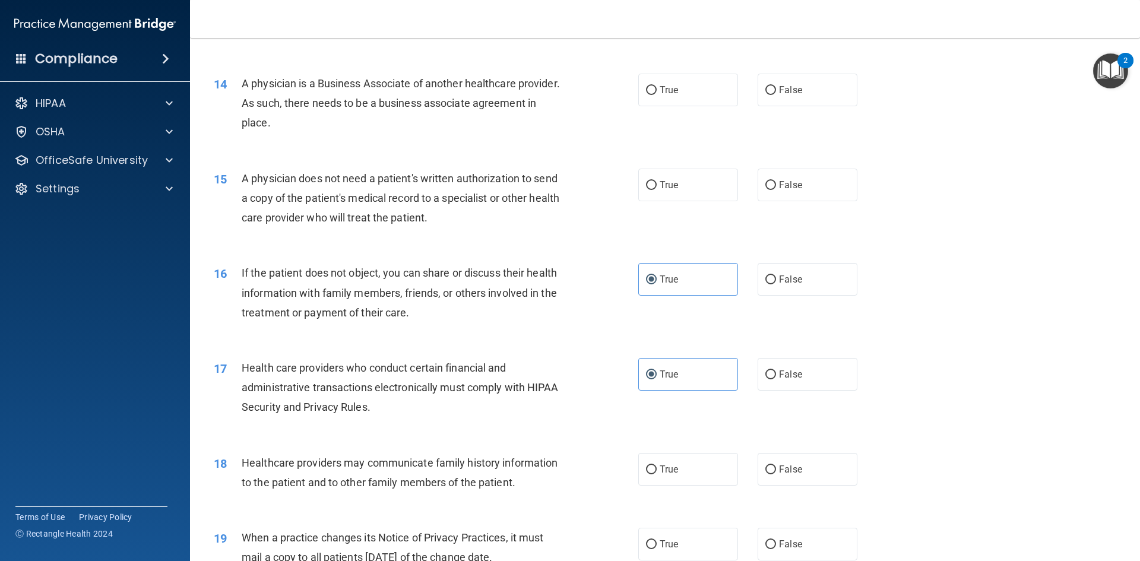
scroll to position [1193, 0]
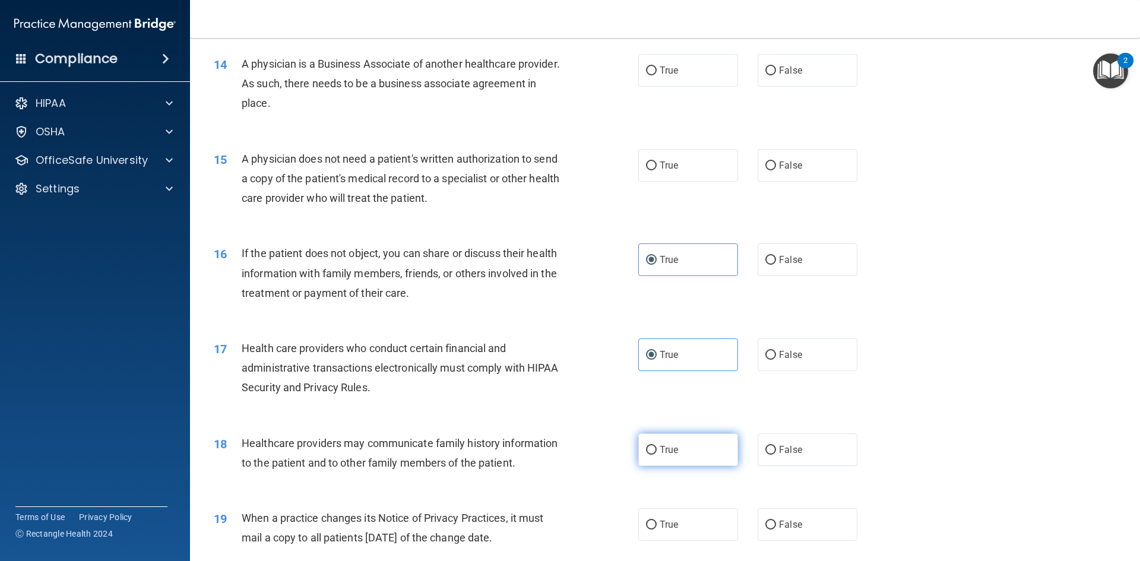
click at [685, 451] on label "True" at bounding box center [688, 449] width 100 height 33
click at [656, 451] on input "True" at bounding box center [651, 450] width 11 height 9
radio input "true"
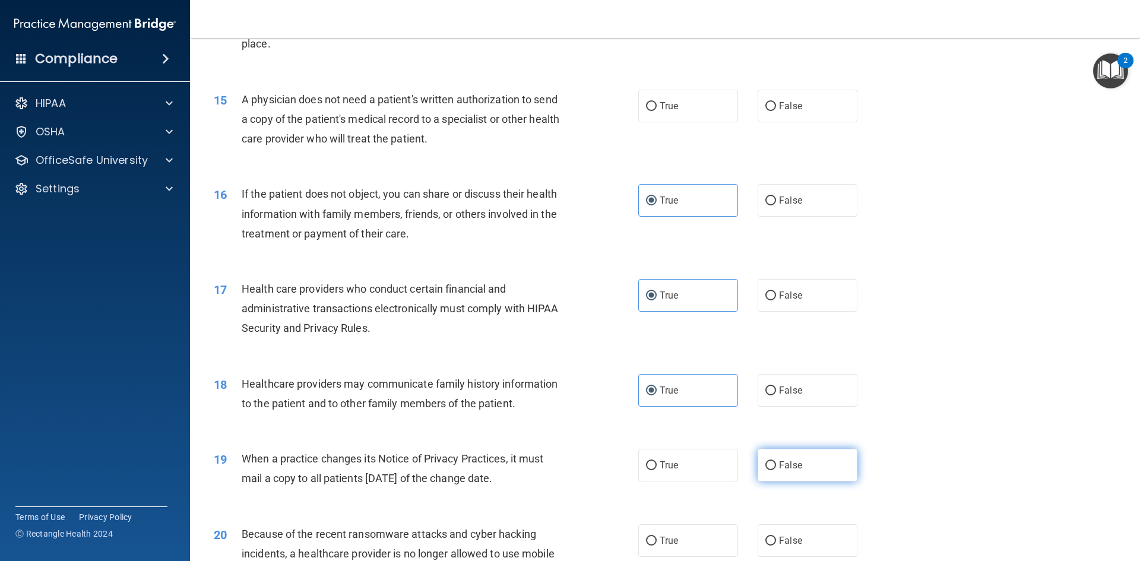
click at [779, 468] on span "False" at bounding box center [790, 464] width 23 height 11
click at [774, 468] on input "False" at bounding box center [770, 465] width 11 height 9
radio input "true"
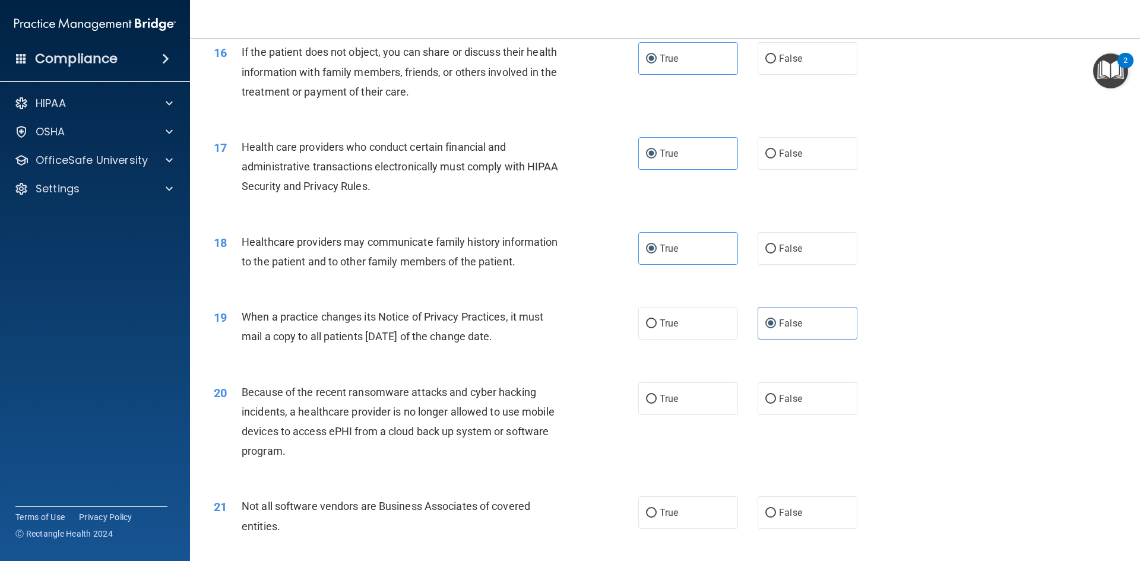
scroll to position [1430, 0]
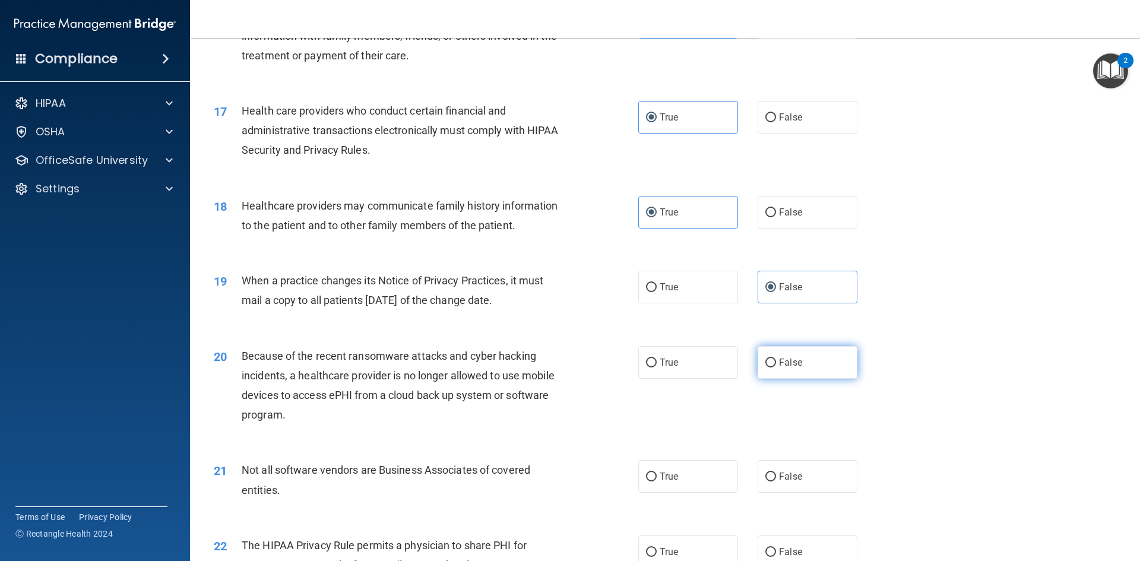
click at [785, 372] on label "False" at bounding box center [807, 362] width 100 height 33
click at [776, 367] on input "False" at bounding box center [770, 362] width 11 height 9
radio input "true"
click at [702, 472] on label "True" at bounding box center [688, 476] width 100 height 33
click at [656, 472] on input "True" at bounding box center [651, 476] width 11 height 9
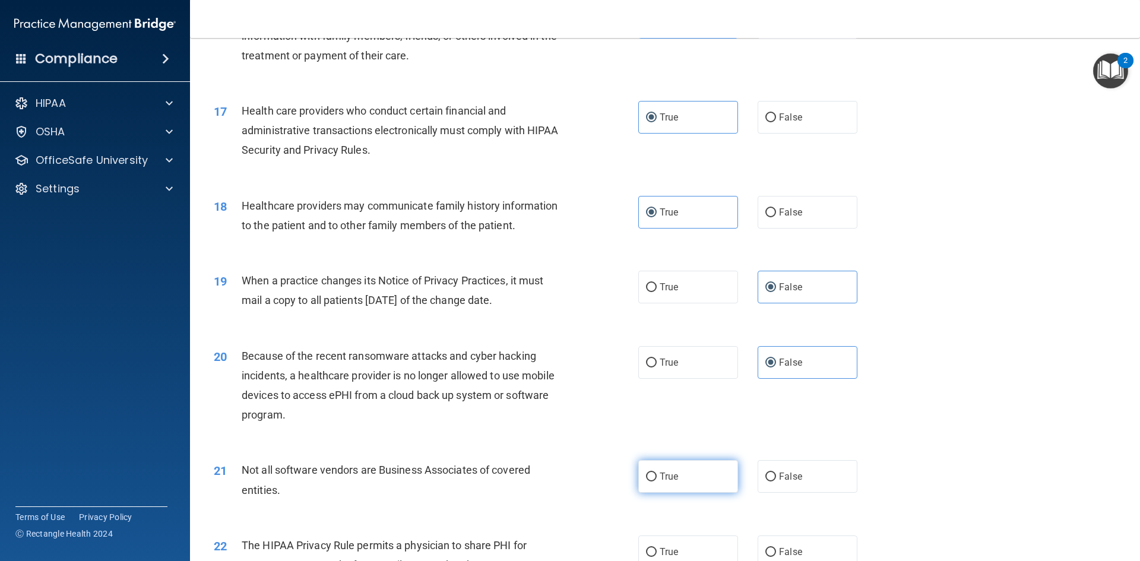
radio input "true"
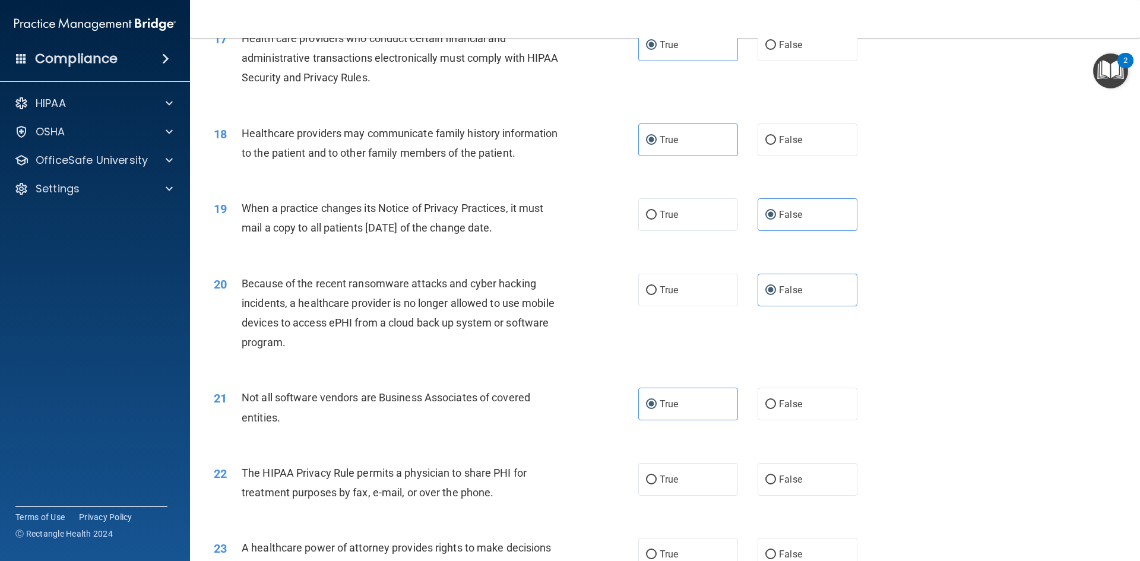
scroll to position [1608, 0]
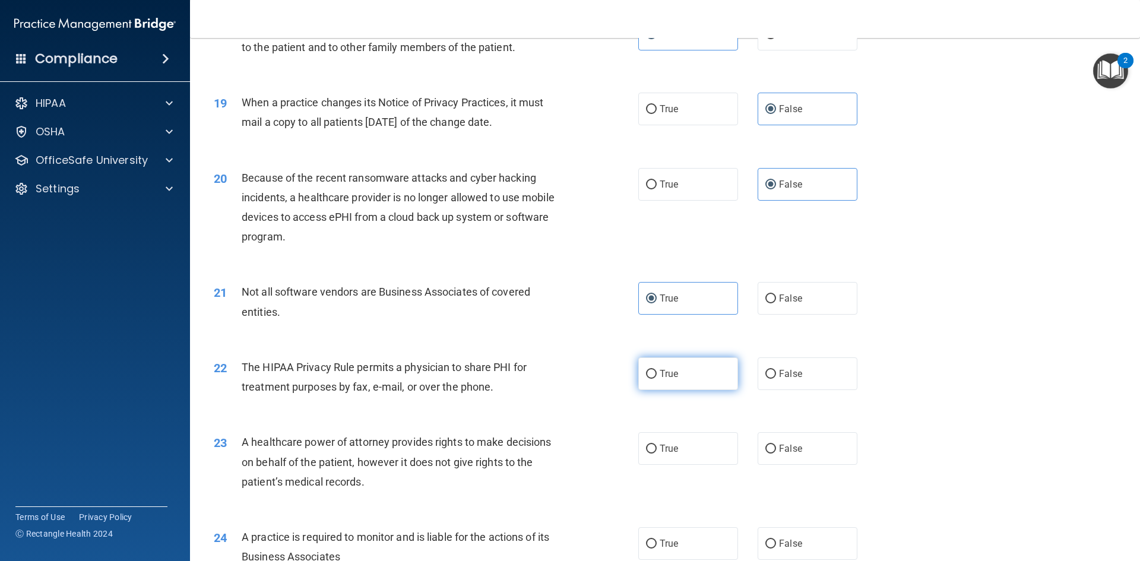
click at [662, 370] on span "True" at bounding box center [668, 373] width 18 height 11
click at [656, 370] on input "True" at bounding box center [651, 374] width 11 height 9
radio input "true"
click at [779, 448] on span "False" at bounding box center [790, 448] width 23 height 11
click at [776, 448] on input "False" at bounding box center [770, 449] width 11 height 9
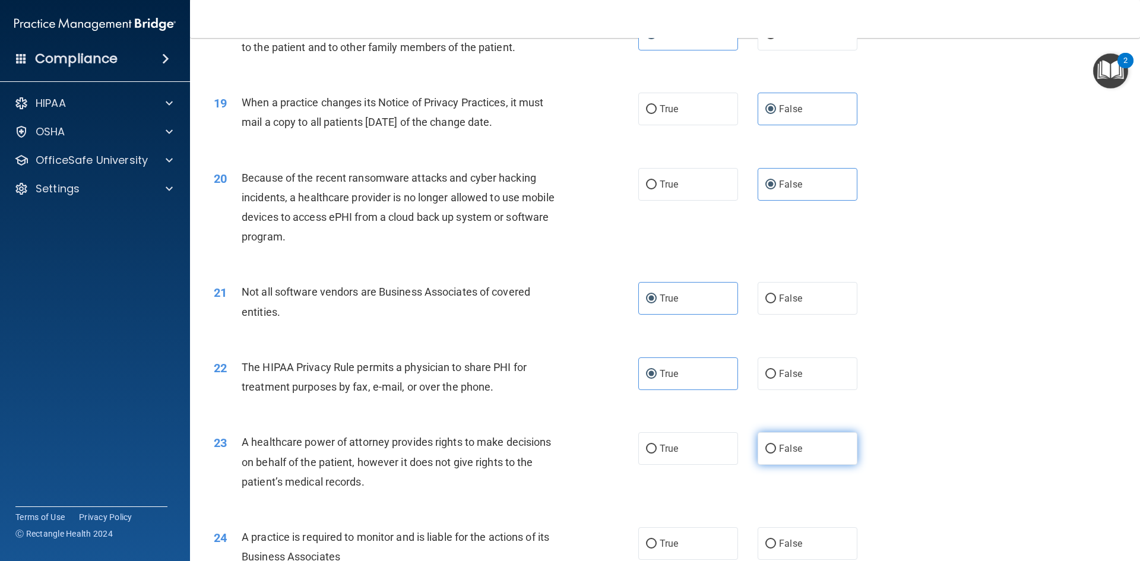
radio input "true"
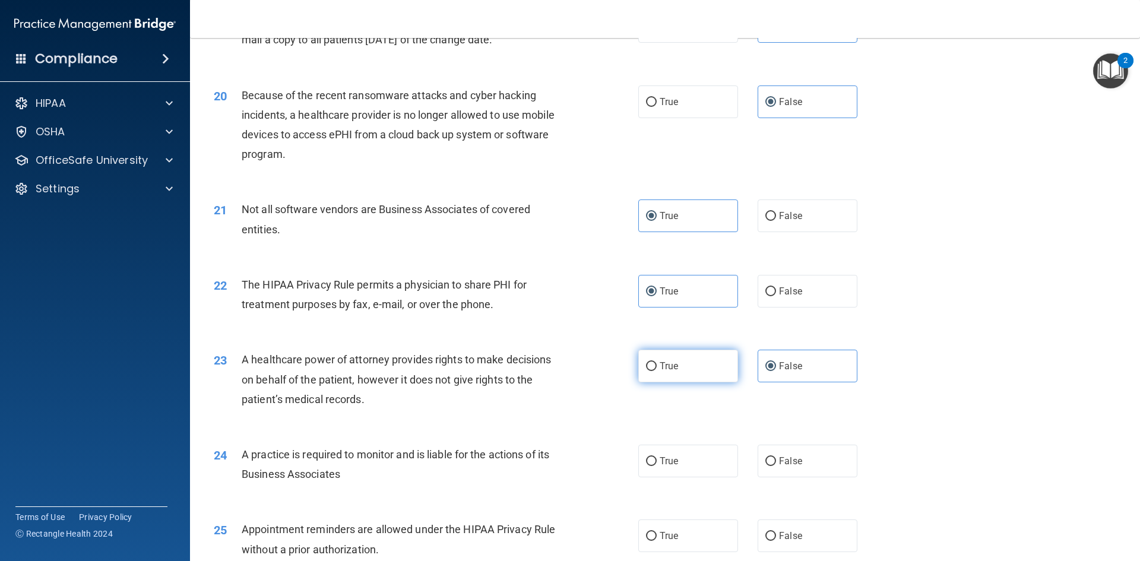
scroll to position [1727, 0]
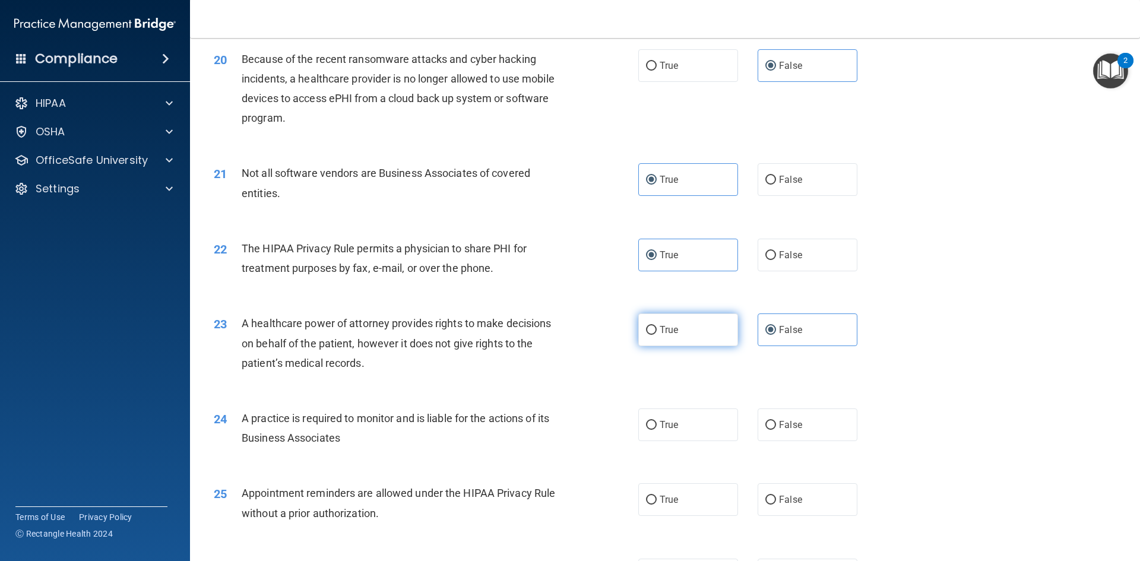
click at [700, 328] on label "True" at bounding box center [688, 329] width 100 height 33
click at [656, 328] on input "True" at bounding box center [651, 330] width 11 height 9
radio input "true"
radio input "false"
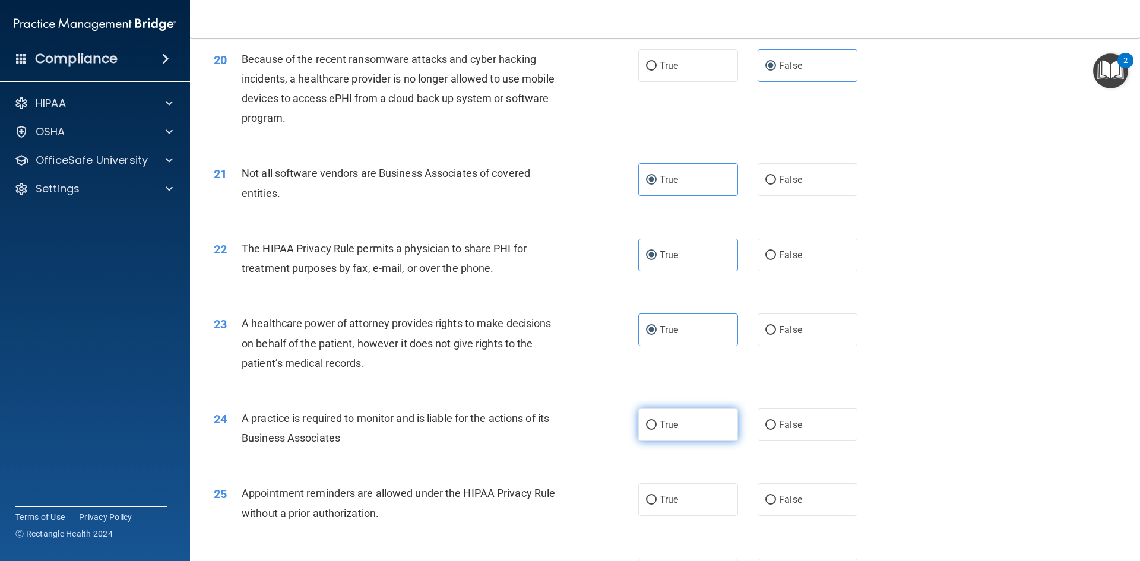
click at [667, 420] on span "True" at bounding box center [668, 424] width 18 height 11
click at [656, 421] on input "True" at bounding box center [651, 425] width 11 height 9
radio input "true"
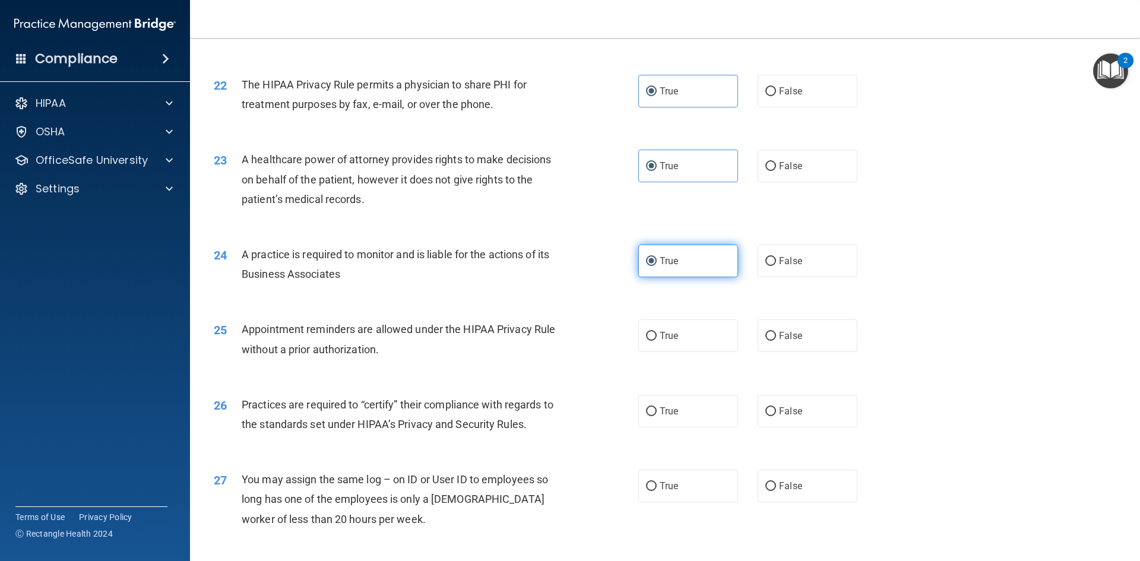
scroll to position [1905, 0]
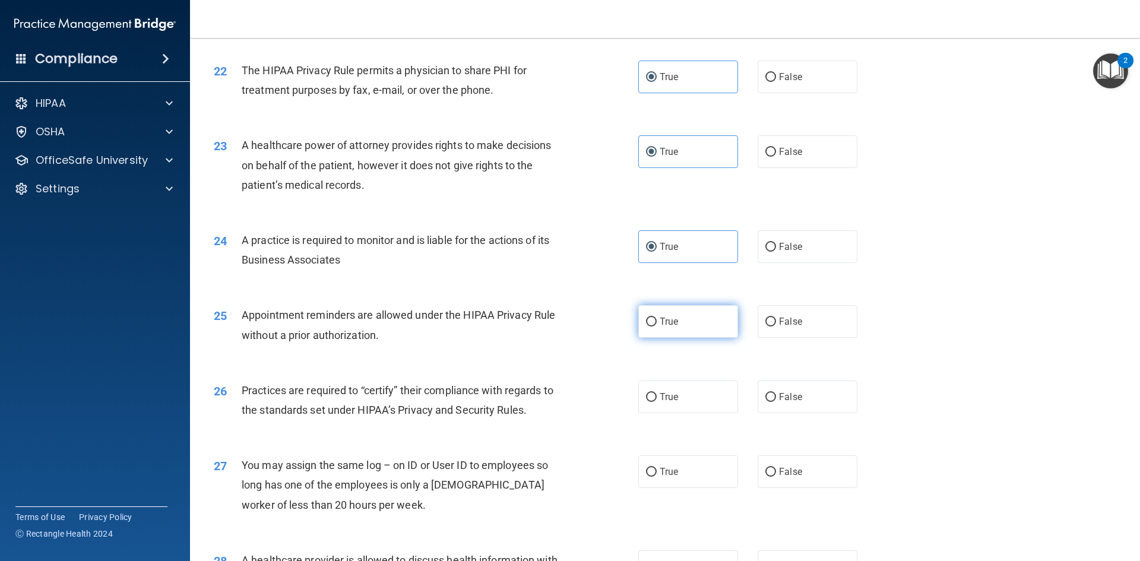
click at [672, 319] on span "True" at bounding box center [668, 321] width 18 height 11
click at [656, 319] on input "True" at bounding box center [651, 322] width 11 height 9
radio input "true"
click at [679, 404] on label "True" at bounding box center [688, 396] width 100 height 33
click at [656, 402] on input "True" at bounding box center [651, 397] width 11 height 9
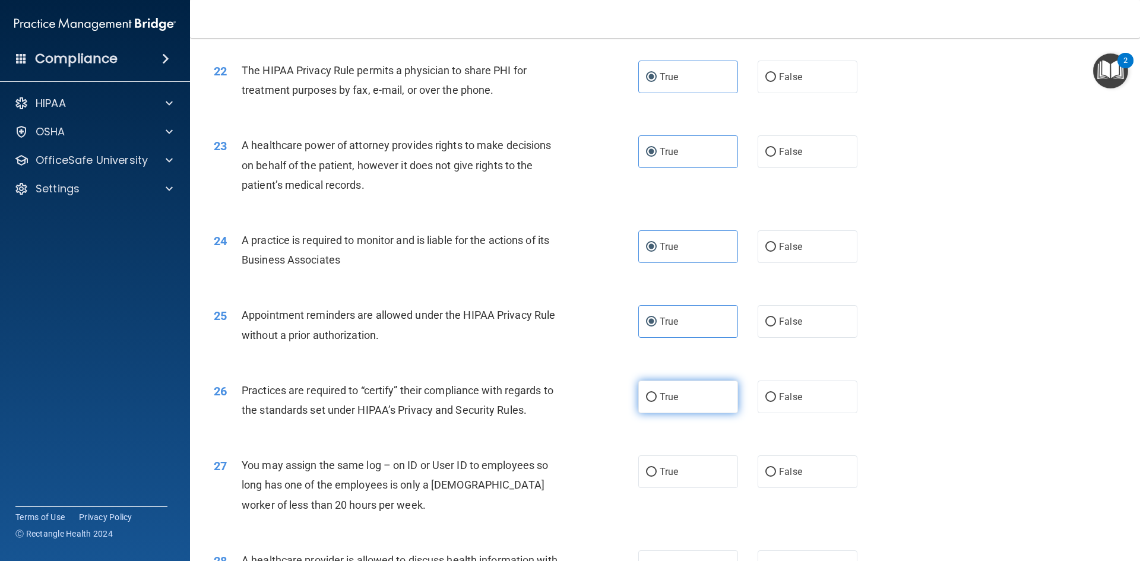
radio input "true"
click at [807, 475] on label "False" at bounding box center [807, 471] width 100 height 33
click at [776, 475] on input "False" at bounding box center [770, 472] width 11 height 9
radio input "true"
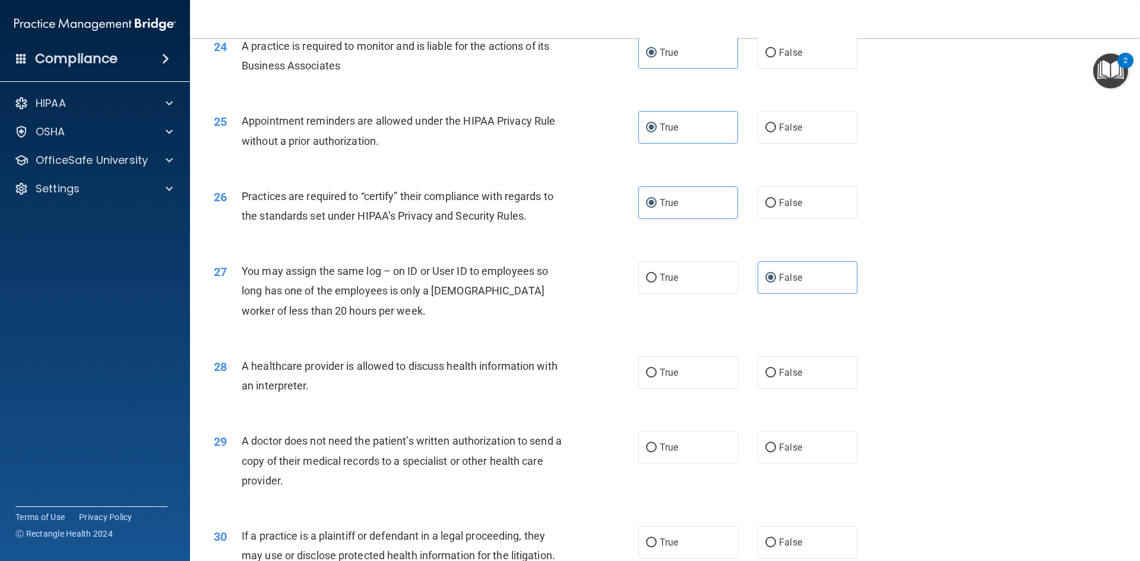
scroll to position [2143, 0]
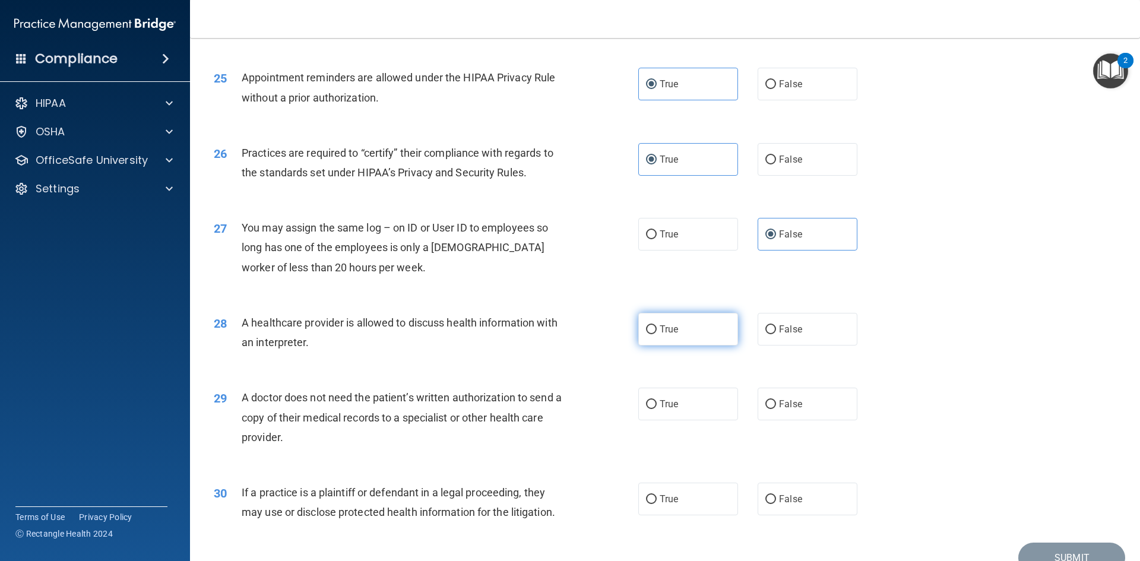
click at [687, 334] on label "True" at bounding box center [688, 329] width 100 height 33
click at [656, 334] on input "True" at bounding box center [651, 329] width 11 height 9
radio input "true"
click at [671, 401] on span "True" at bounding box center [668, 403] width 18 height 11
click at [656, 401] on input "True" at bounding box center [651, 404] width 11 height 9
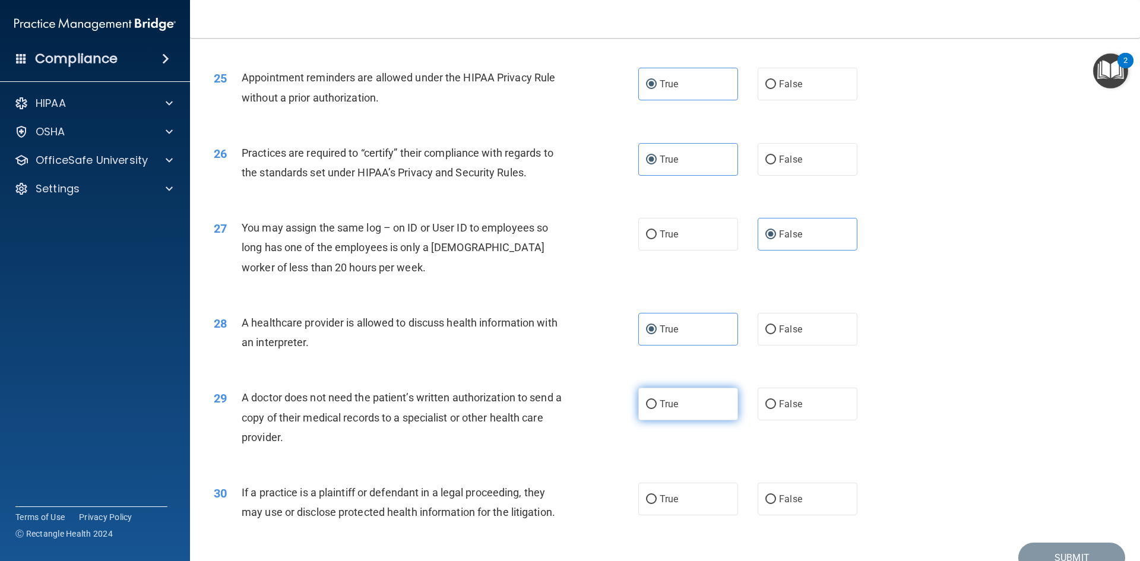
radio input "true"
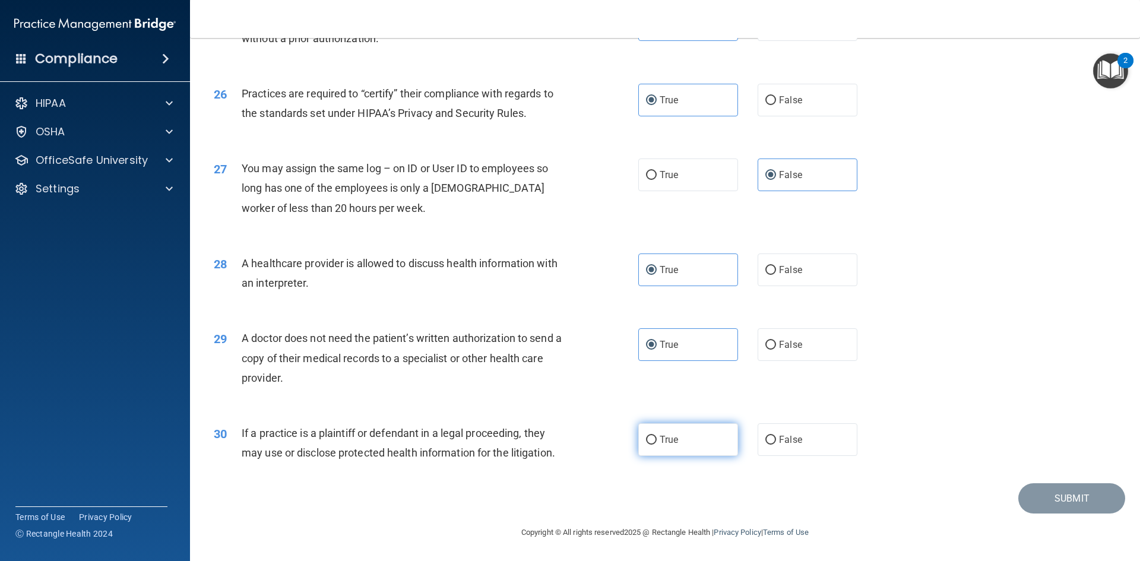
click at [674, 431] on label "True" at bounding box center [688, 439] width 100 height 33
click at [656, 436] on input "True" at bounding box center [651, 440] width 11 height 9
radio input "true"
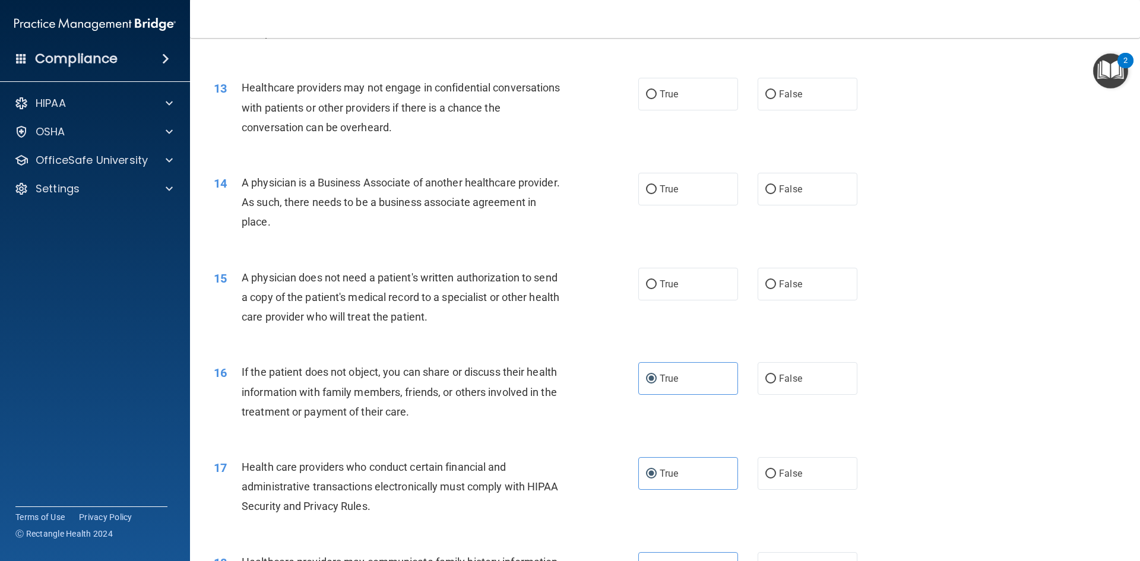
scroll to position [1015, 0]
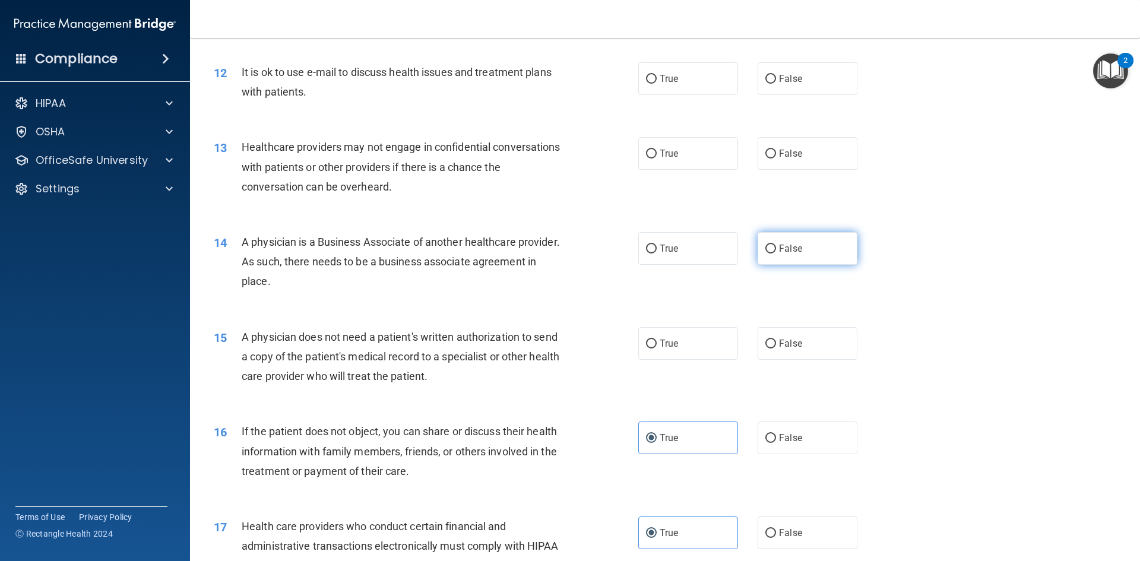
click at [784, 244] on span "False" at bounding box center [790, 248] width 23 height 11
click at [776, 245] on input "False" at bounding box center [770, 249] width 11 height 9
radio input "true"
click at [696, 342] on label "True" at bounding box center [688, 343] width 100 height 33
click at [656, 342] on input "True" at bounding box center [651, 343] width 11 height 9
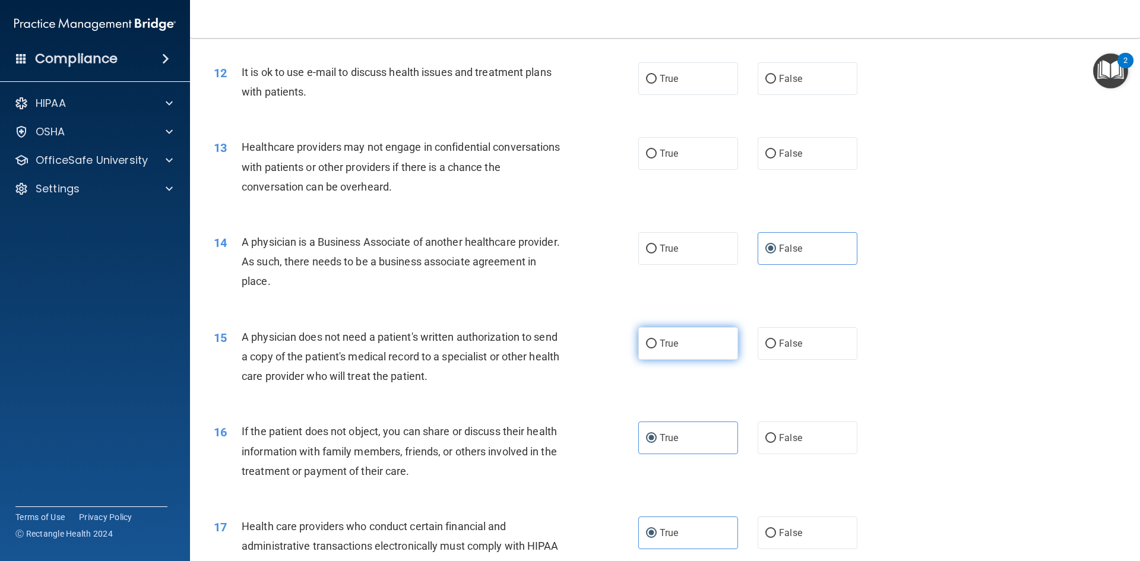
radio input "true"
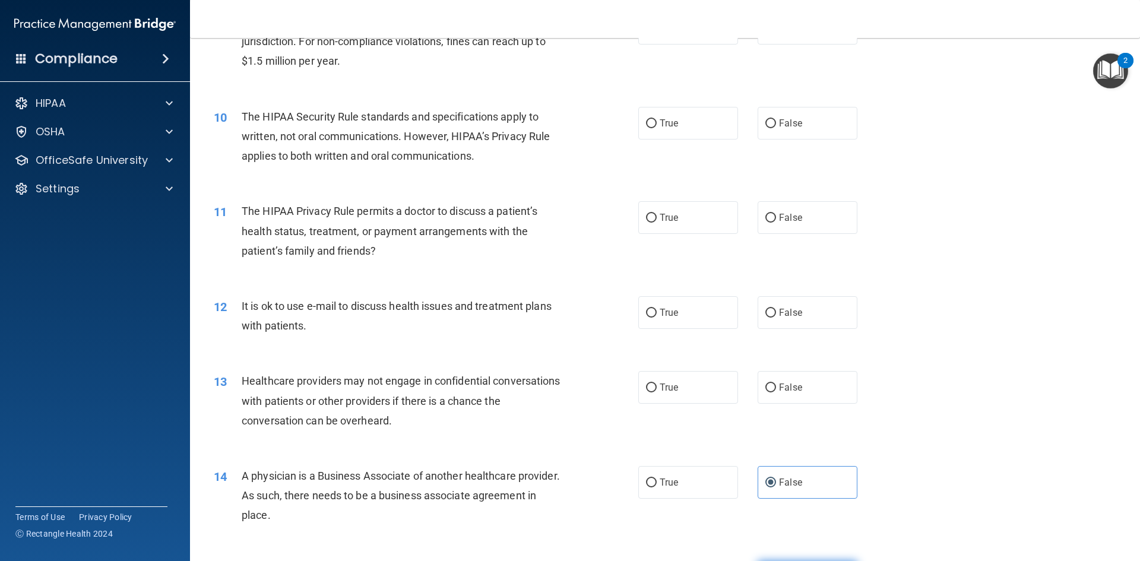
scroll to position [777, 0]
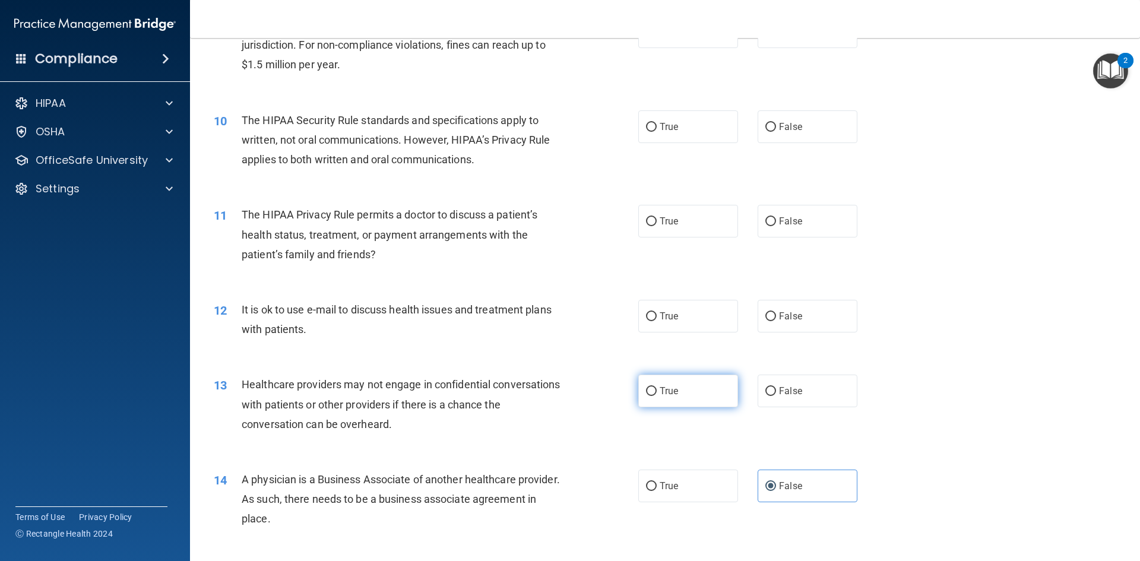
click at [705, 396] on label "True" at bounding box center [688, 390] width 100 height 33
click at [656, 396] on input "True" at bounding box center [651, 391] width 11 height 9
radio input "true"
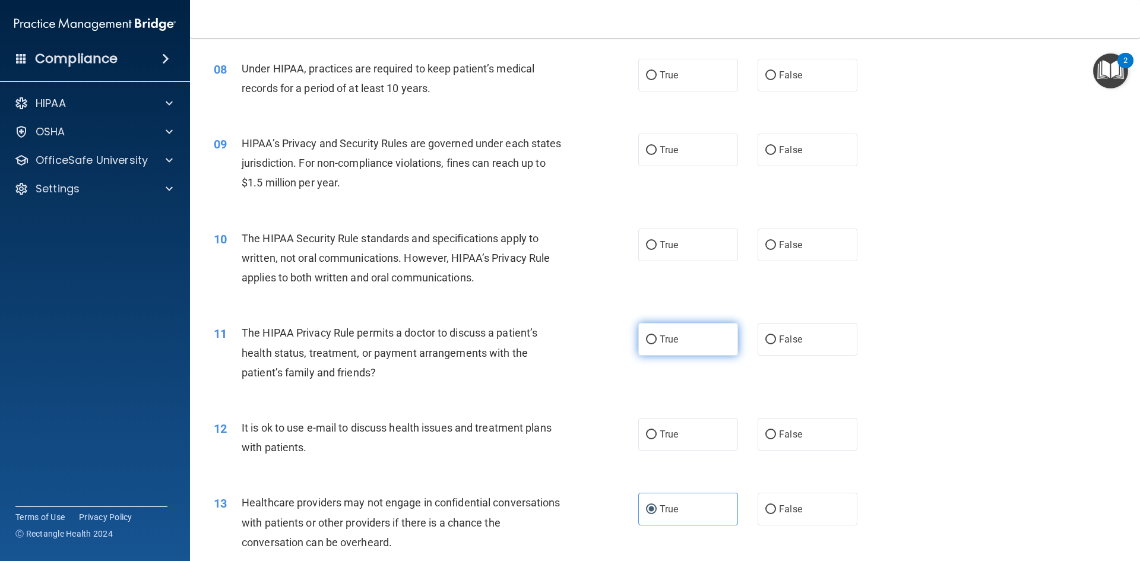
scroll to position [659, 0]
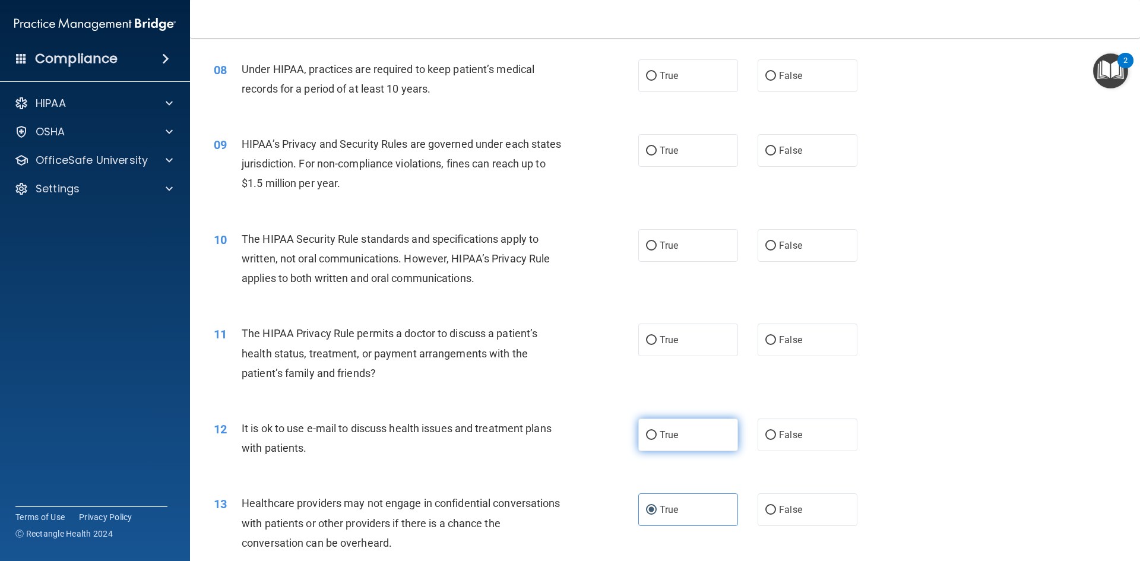
click at [711, 429] on label "True" at bounding box center [688, 434] width 100 height 33
click at [656, 431] on input "True" at bounding box center [651, 435] width 11 height 9
radio input "true"
click at [665, 339] on span "True" at bounding box center [668, 339] width 18 height 11
click at [656, 339] on input "True" at bounding box center [651, 340] width 11 height 9
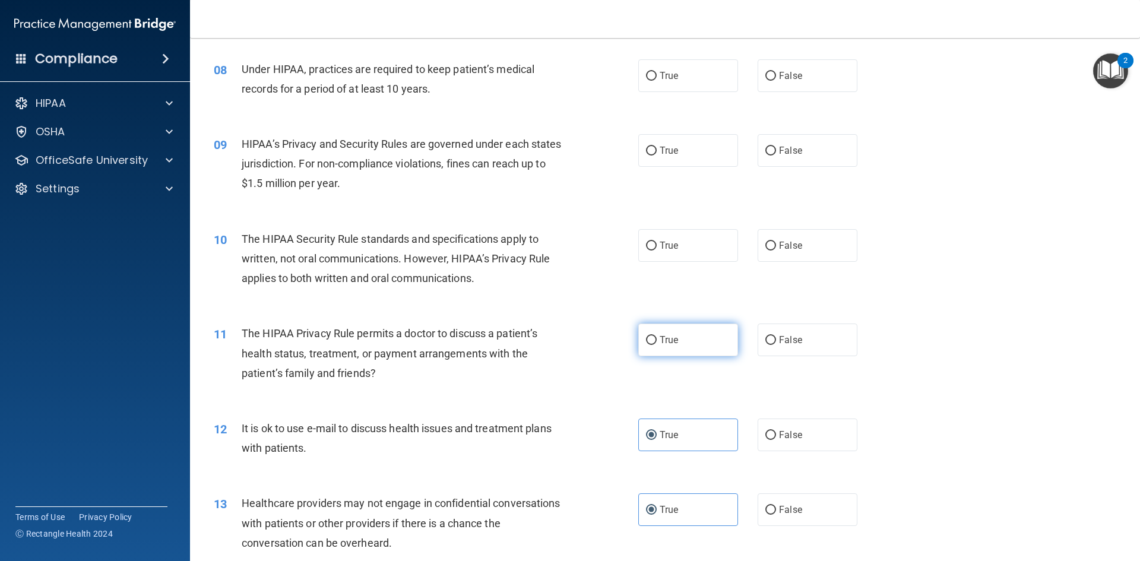
radio input "true"
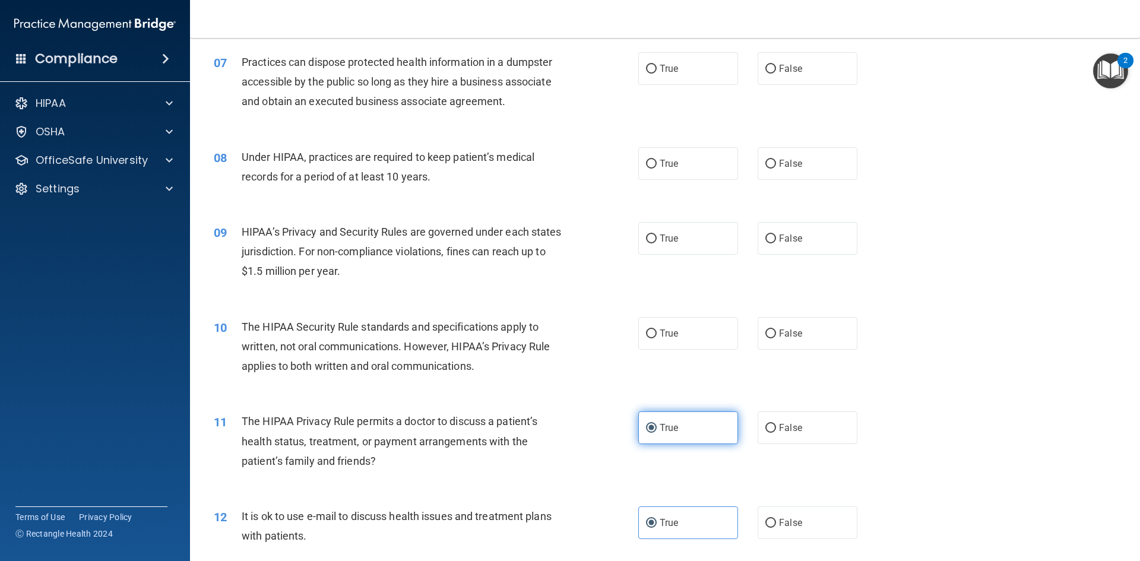
scroll to position [540, 0]
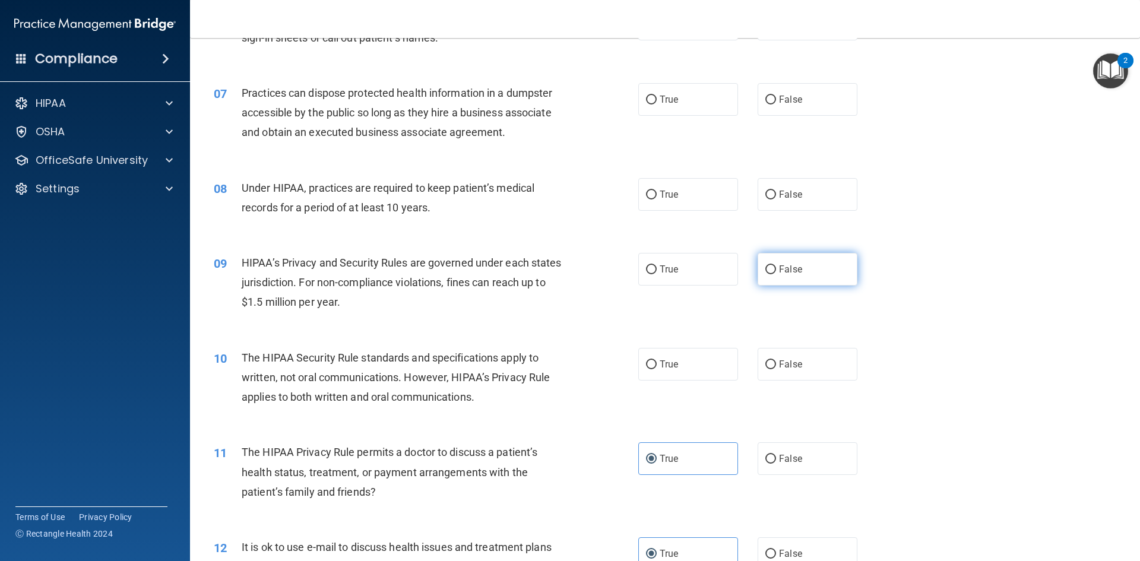
click at [801, 277] on label "False" at bounding box center [807, 269] width 100 height 33
click at [776, 274] on input "False" at bounding box center [770, 269] width 11 height 9
radio input "true"
click at [691, 366] on label "True" at bounding box center [688, 364] width 100 height 33
click at [656, 366] on input "True" at bounding box center [651, 364] width 11 height 9
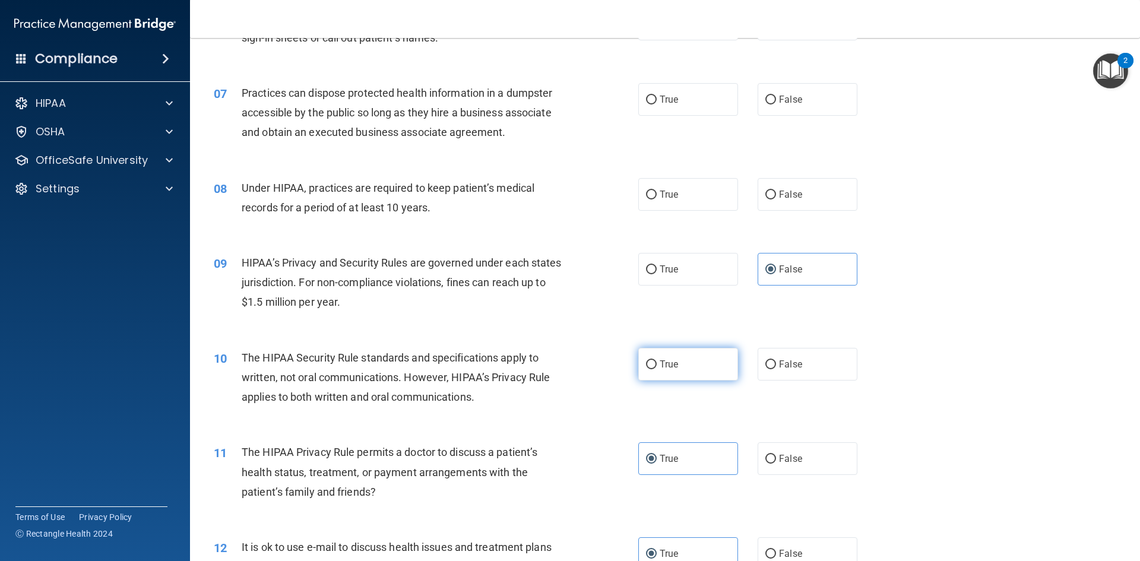
radio input "true"
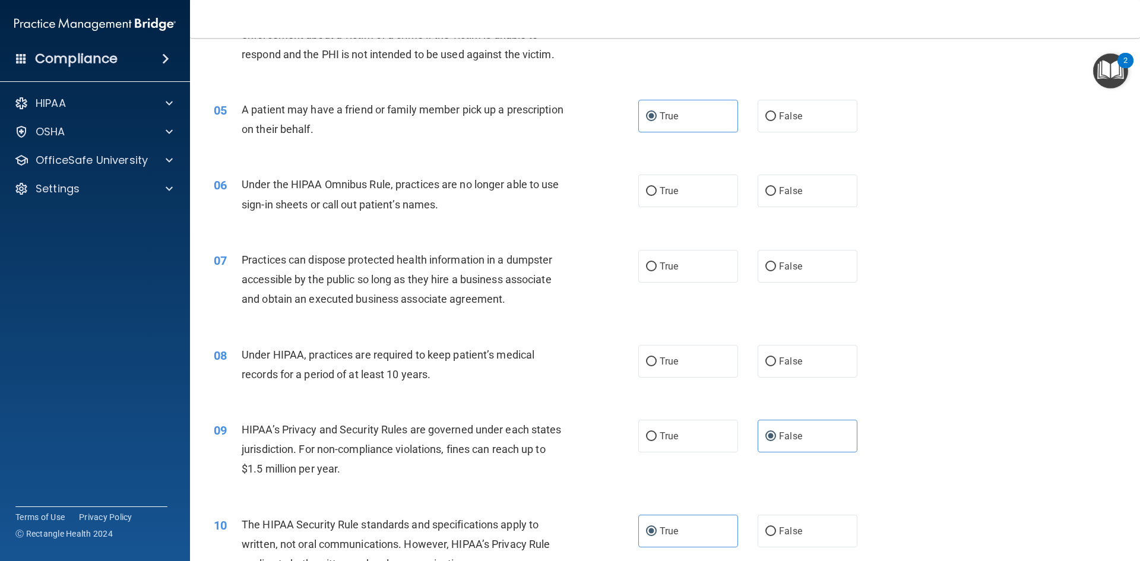
scroll to position [303, 0]
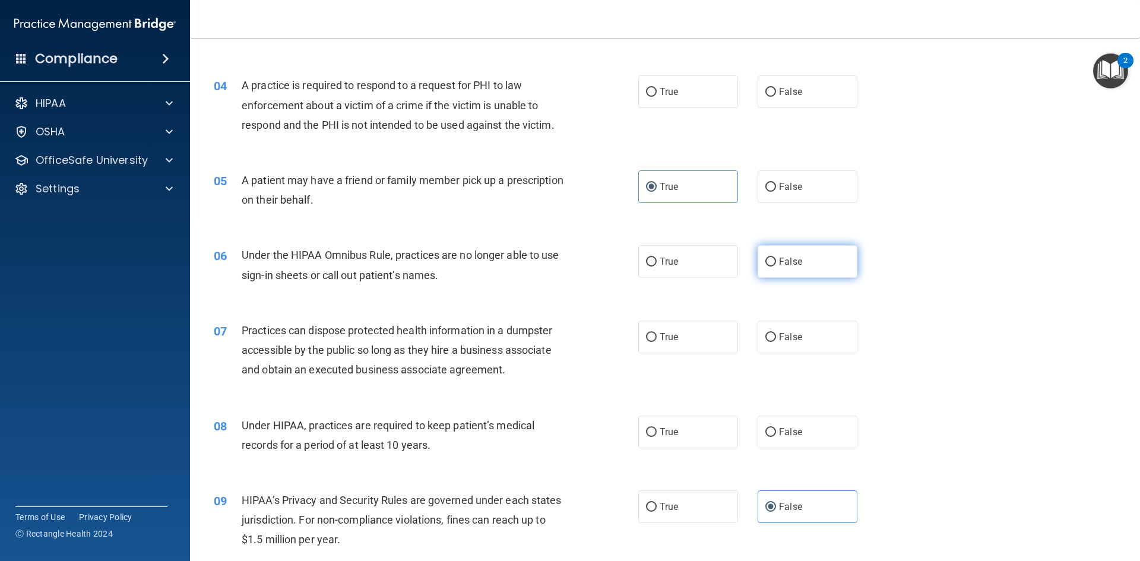
click at [783, 271] on label "False" at bounding box center [807, 261] width 100 height 33
click at [776, 266] on input "False" at bounding box center [770, 262] width 11 height 9
radio input "true"
click at [786, 330] on label "False" at bounding box center [807, 336] width 100 height 33
click at [776, 333] on input "False" at bounding box center [770, 337] width 11 height 9
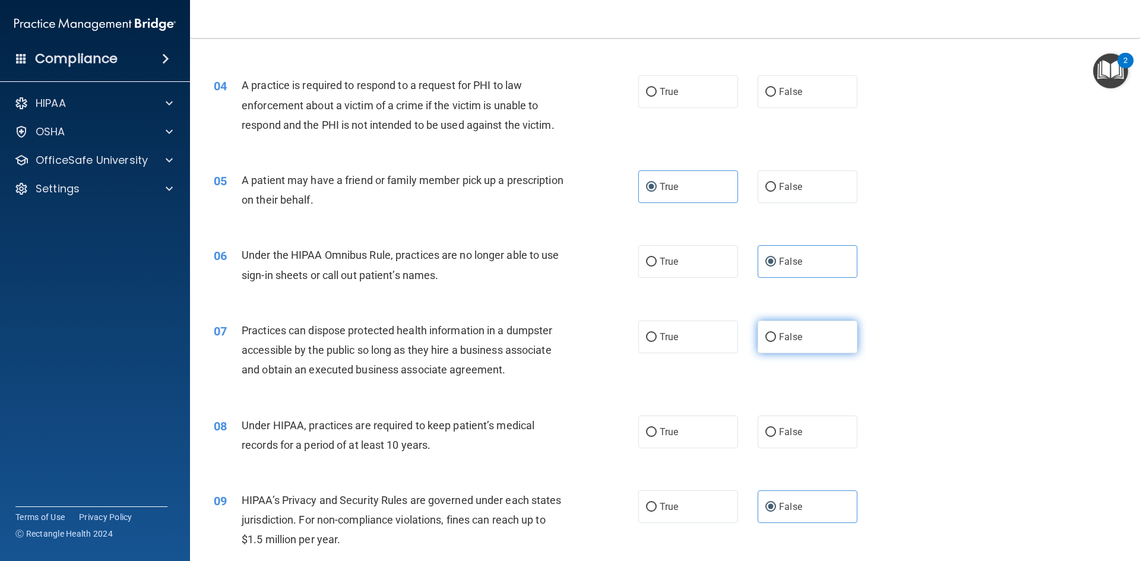
radio input "true"
click at [678, 95] on label "True" at bounding box center [688, 91] width 100 height 33
click at [656, 95] on input "True" at bounding box center [651, 92] width 11 height 9
radio input "true"
click at [782, 439] on label "False" at bounding box center [807, 431] width 100 height 33
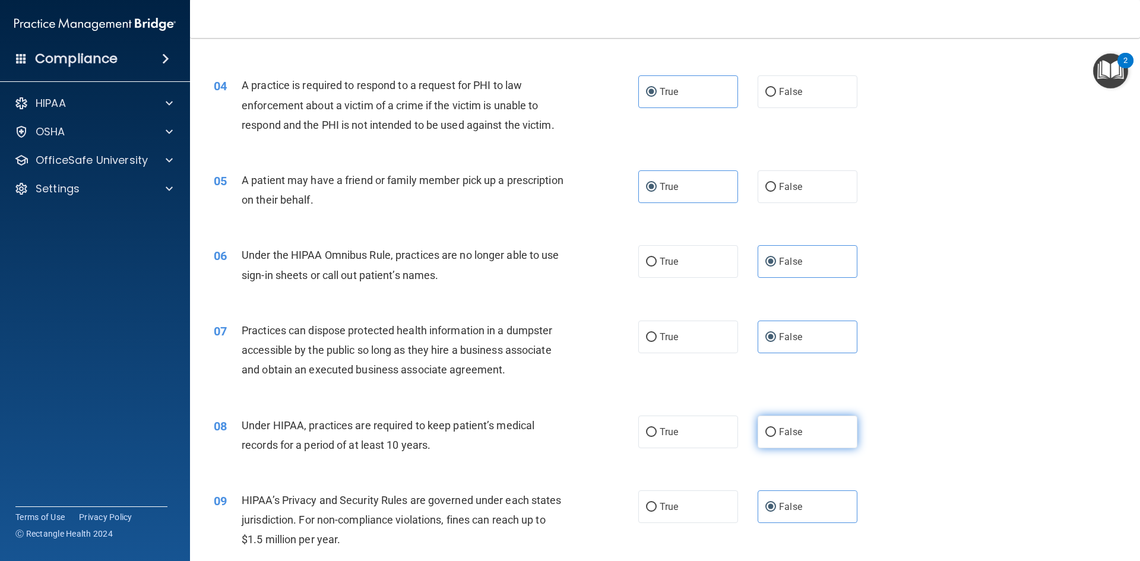
click at [776, 437] on input "False" at bounding box center [770, 432] width 11 height 9
radio input "true"
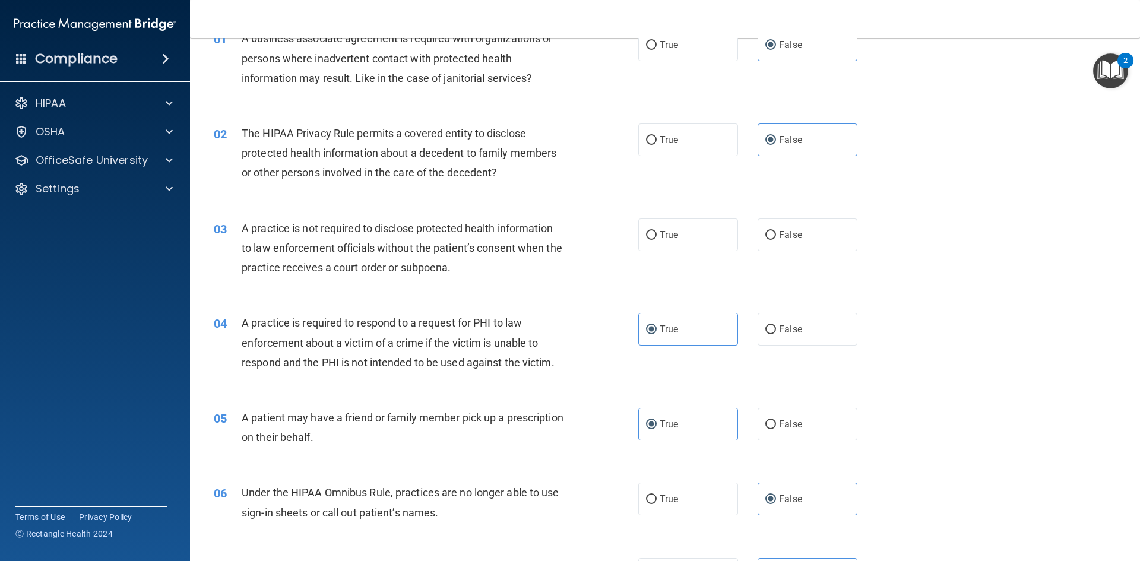
scroll to position [0, 0]
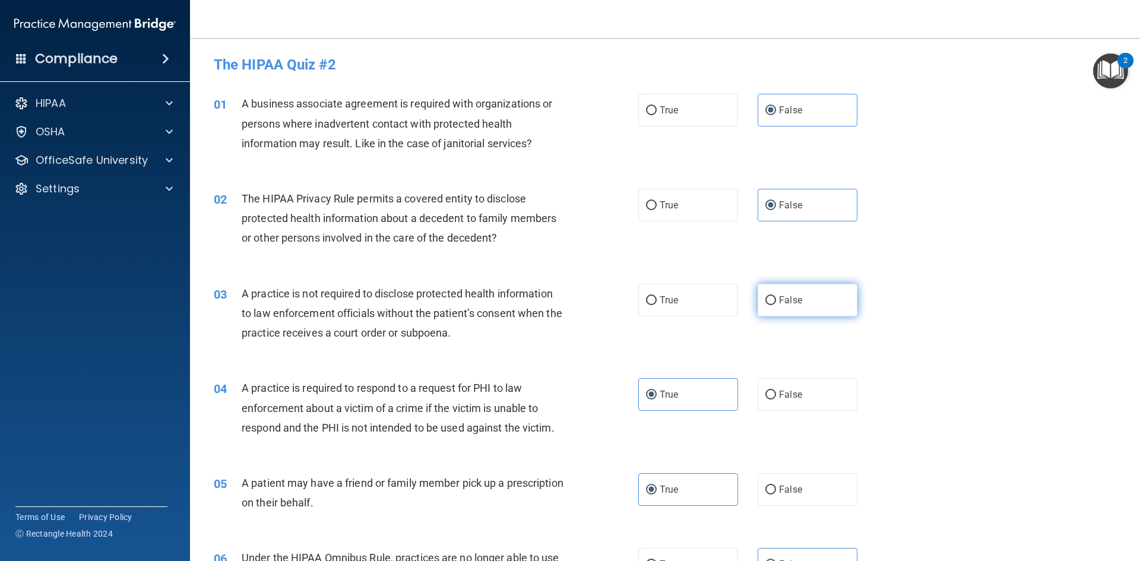
click at [806, 300] on label "False" at bounding box center [807, 300] width 100 height 33
click at [776, 300] on input "False" at bounding box center [770, 300] width 11 height 9
radio input "true"
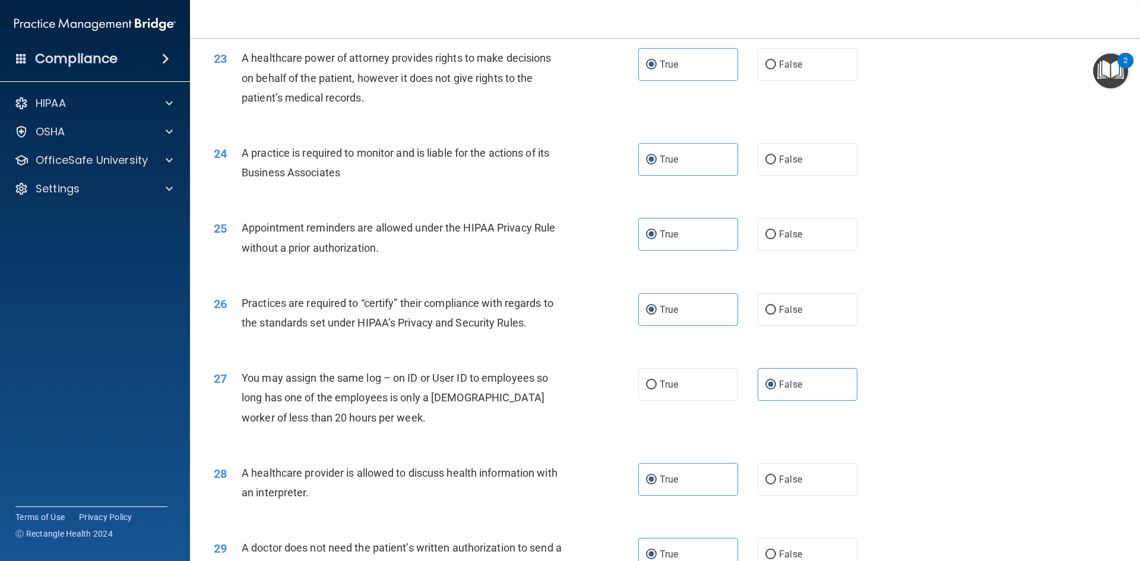
scroll to position [2202, 0]
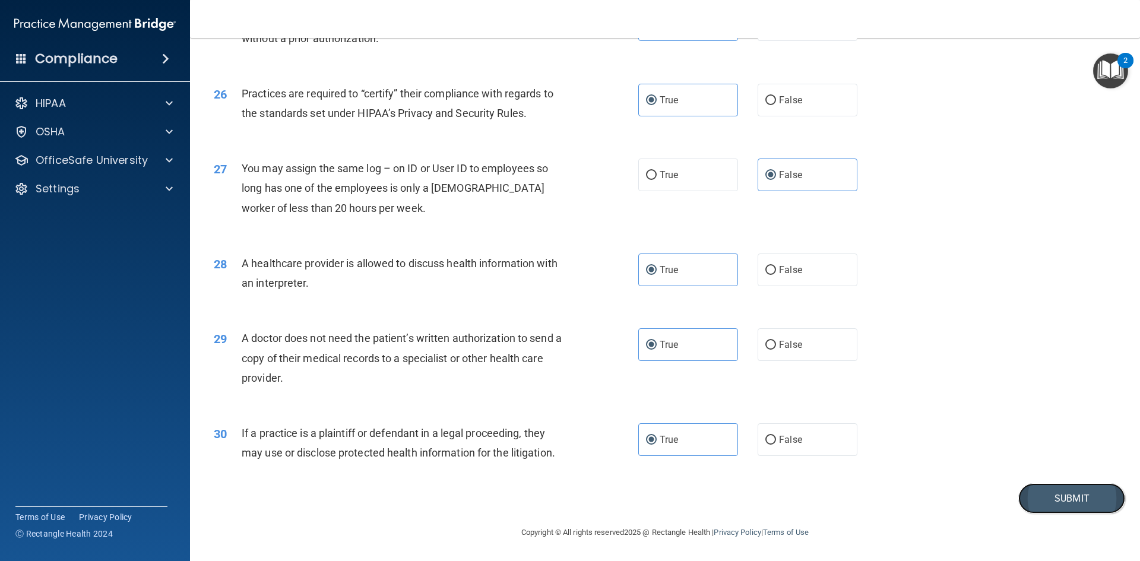
click at [1026, 490] on button "Submit" at bounding box center [1071, 498] width 107 height 30
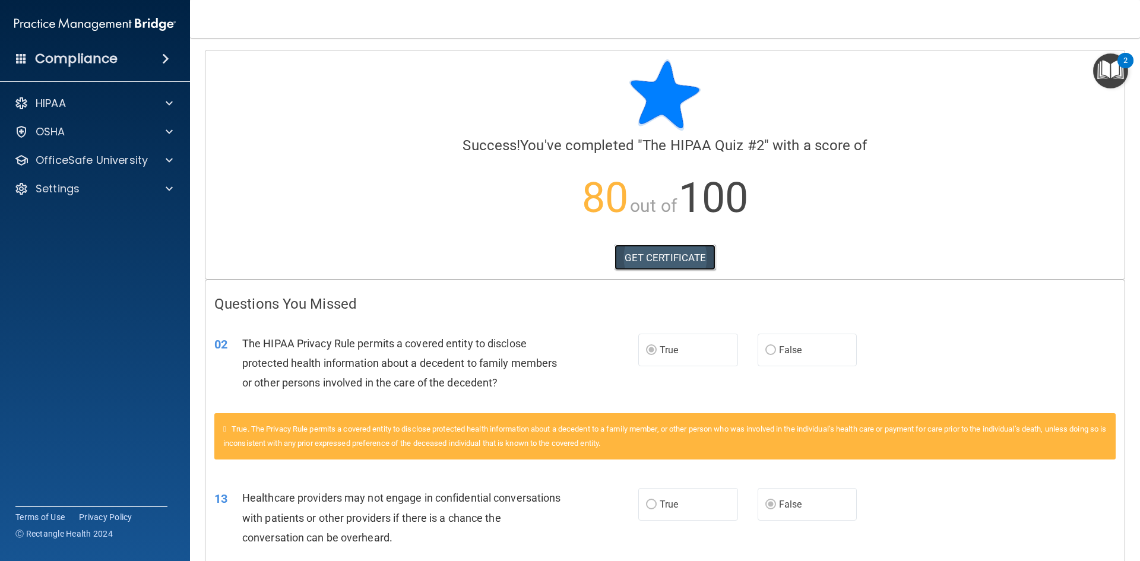
click at [685, 259] on link "GET CERTIFICATE" at bounding box center [664, 258] width 101 height 26
click at [102, 158] on p "OfficeSafe University" at bounding box center [92, 160] width 112 height 14
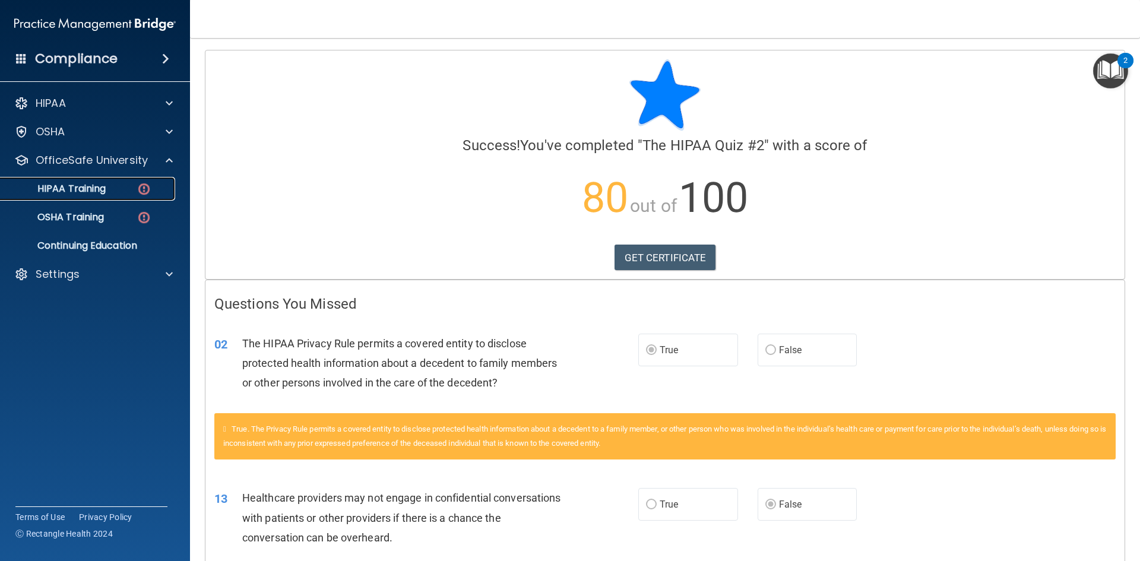
click at [123, 185] on div "HIPAA Training" at bounding box center [89, 189] width 162 height 12
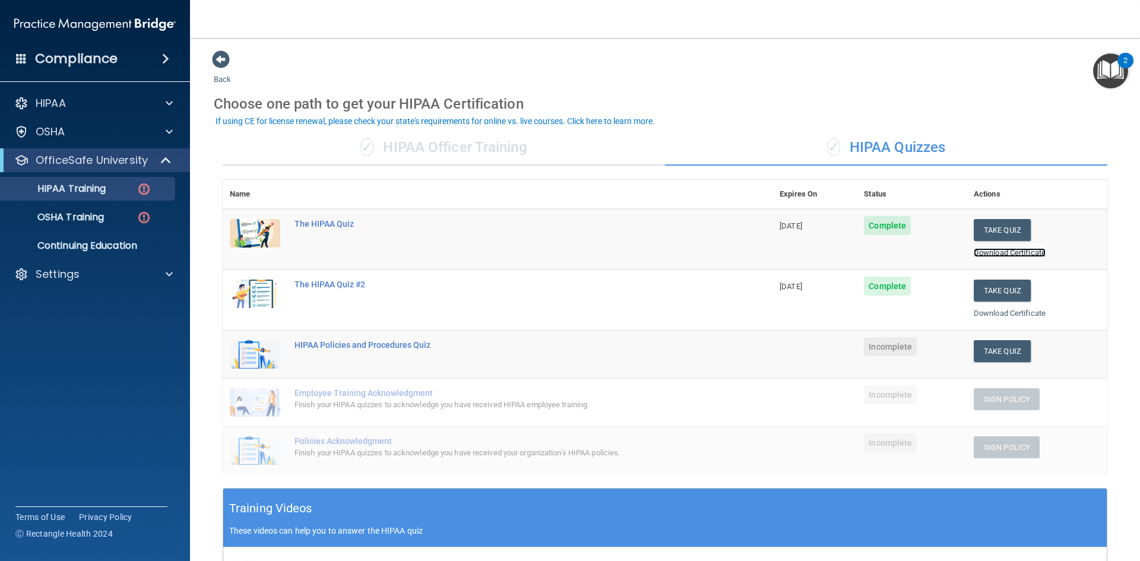
click at [994, 252] on link "Download Certificate" at bounding box center [1009, 252] width 72 height 9
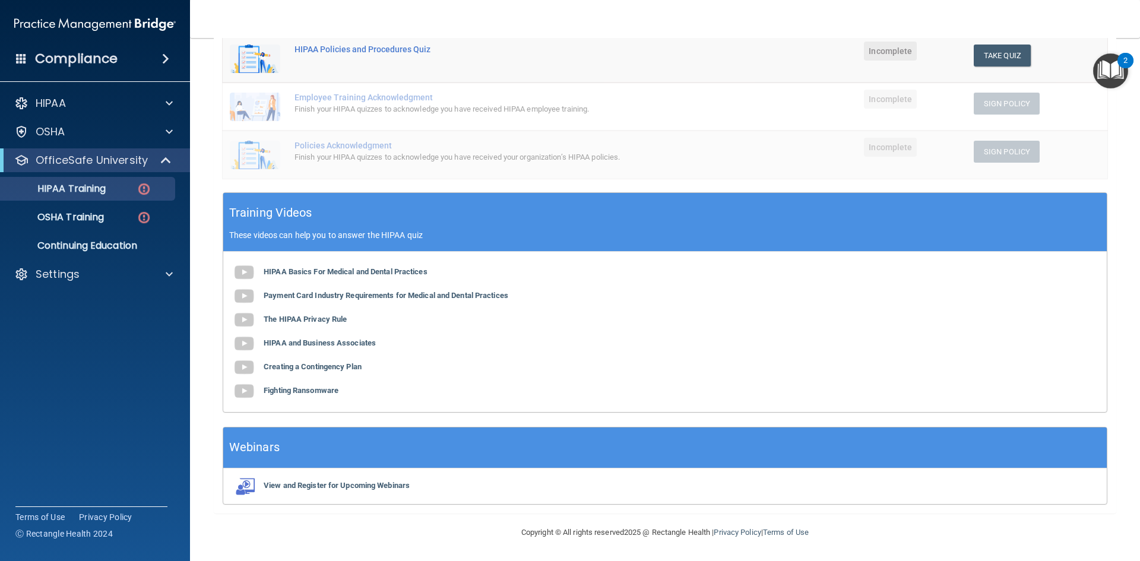
scroll to position [58, 0]
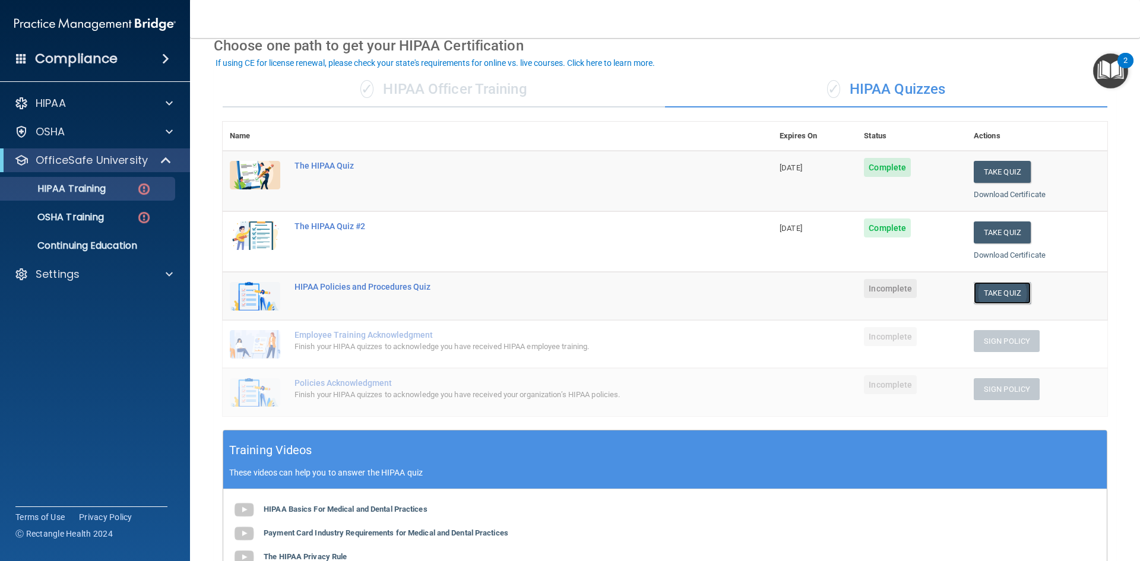
click at [991, 296] on button "Take Quiz" at bounding box center [1001, 293] width 57 height 22
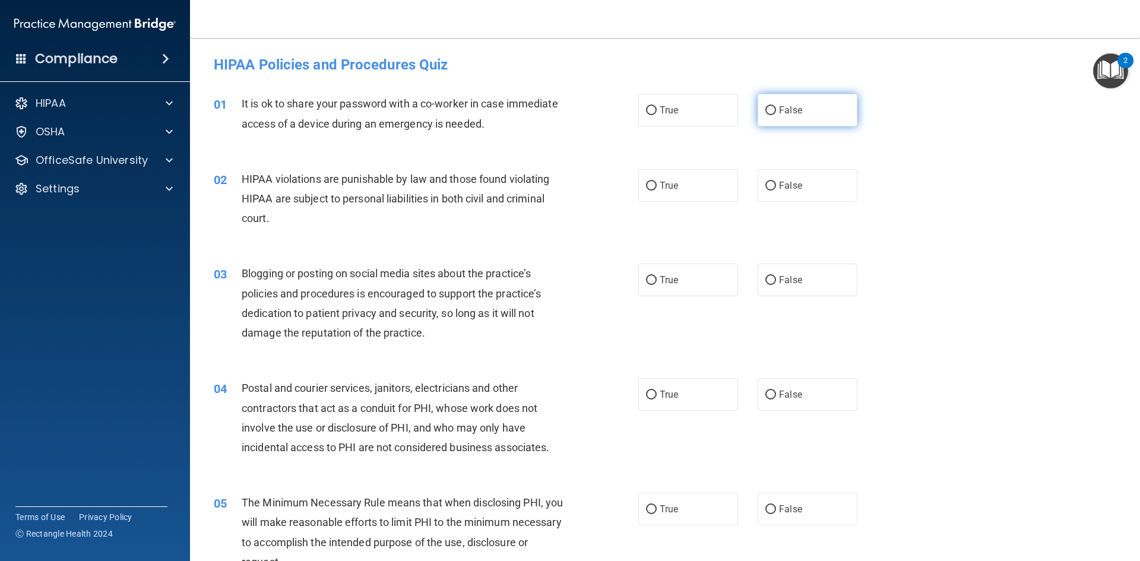
click at [786, 118] on label "False" at bounding box center [807, 110] width 100 height 33
click at [776, 115] on input "False" at bounding box center [770, 110] width 11 height 9
click at [676, 180] on label "True" at bounding box center [688, 185] width 100 height 33
click at [656, 182] on input "True" at bounding box center [651, 186] width 11 height 9
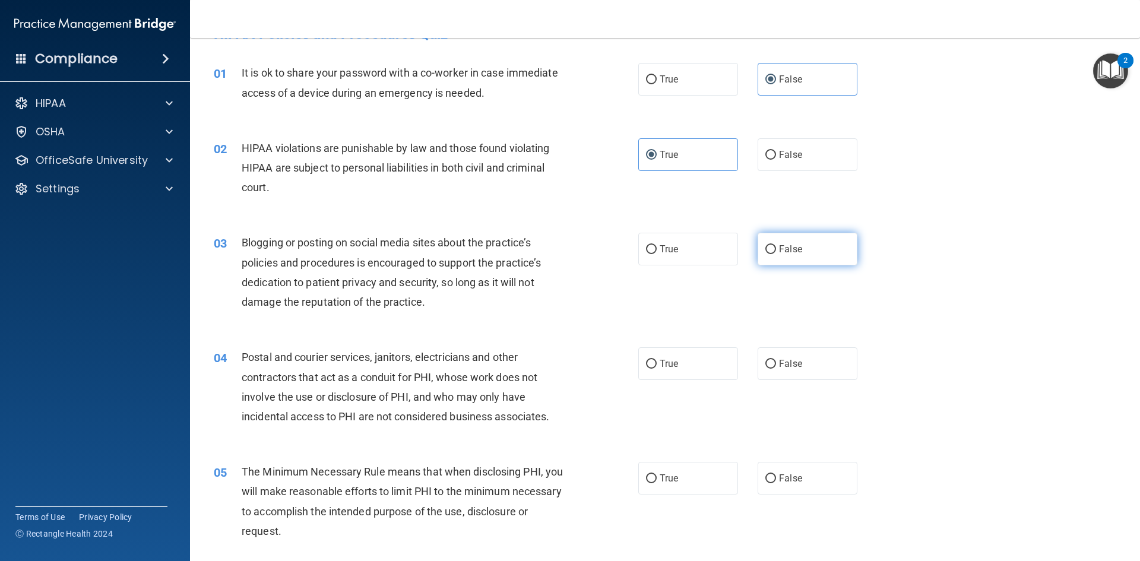
scroll to position [59, 0]
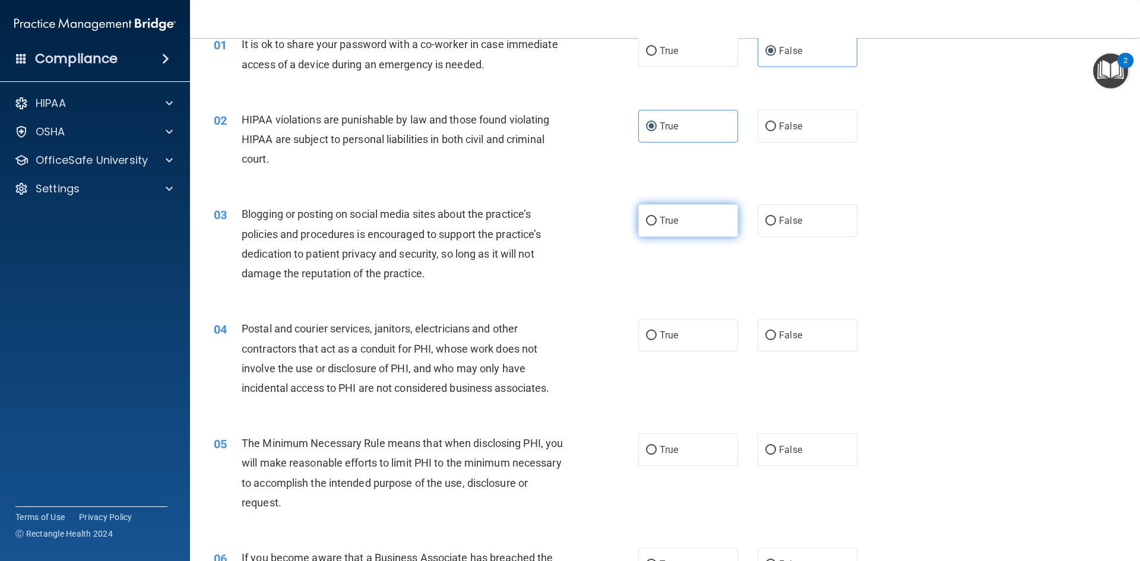
click at [685, 212] on label "True" at bounding box center [688, 220] width 100 height 33
click at [656, 217] on input "True" at bounding box center [651, 221] width 11 height 9
click at [805, 223] on label "False" at bounding box center [807, 220] width 100 height 33
click at [776, 223] on input "False" at bounding box center [770, 221] width 11 height 9
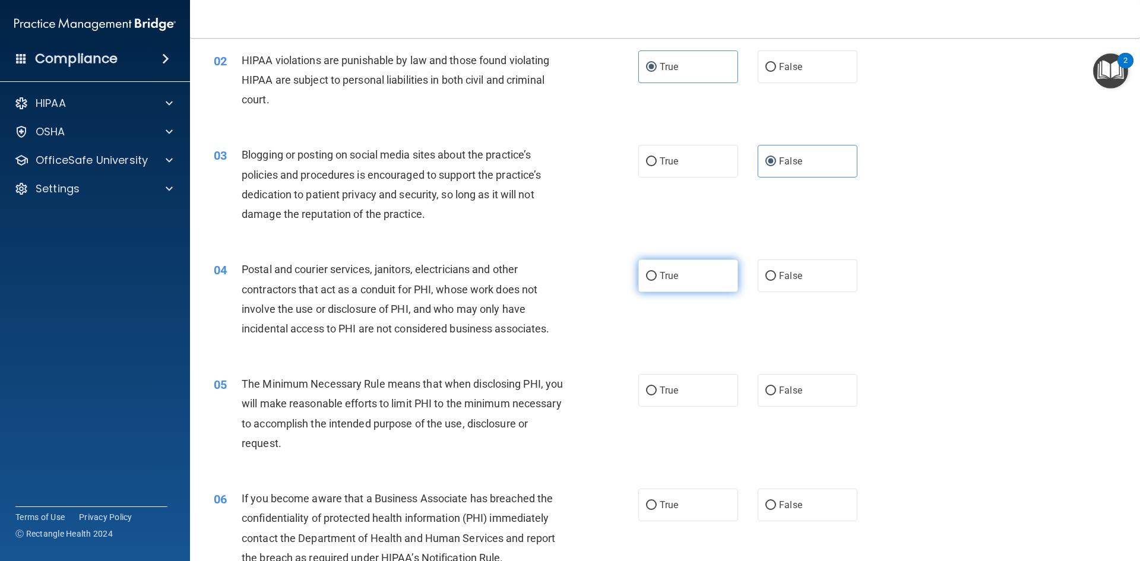
click at [687, 275] on label "True" at bounding box center [688, 275] width 100 height 33
click at [656, 275] on input "True" at bounding box center [651, 276] width 11 height 9
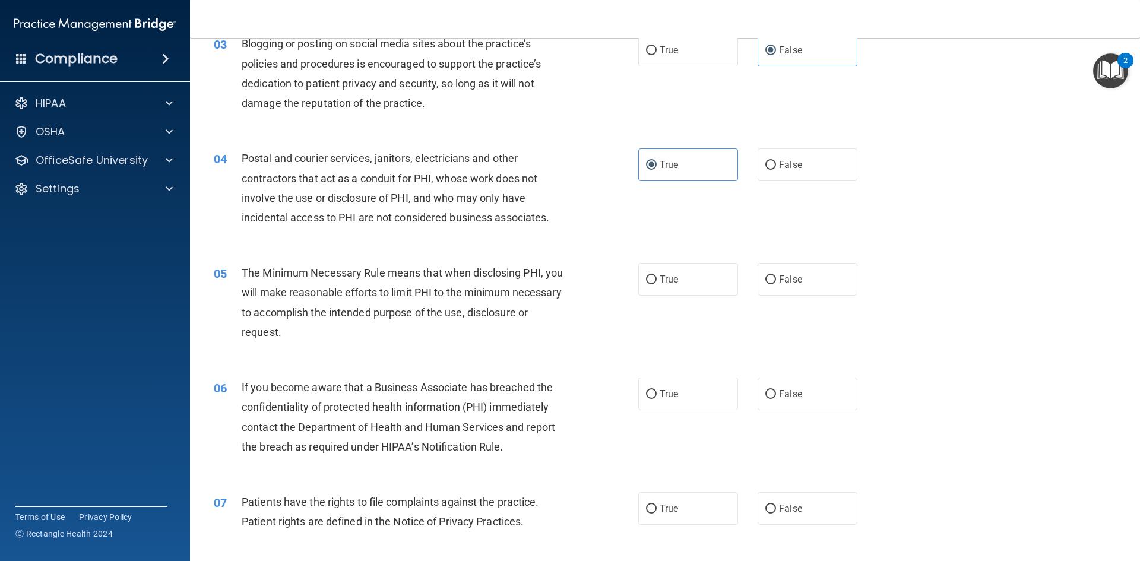
scroll to position [237, 0]
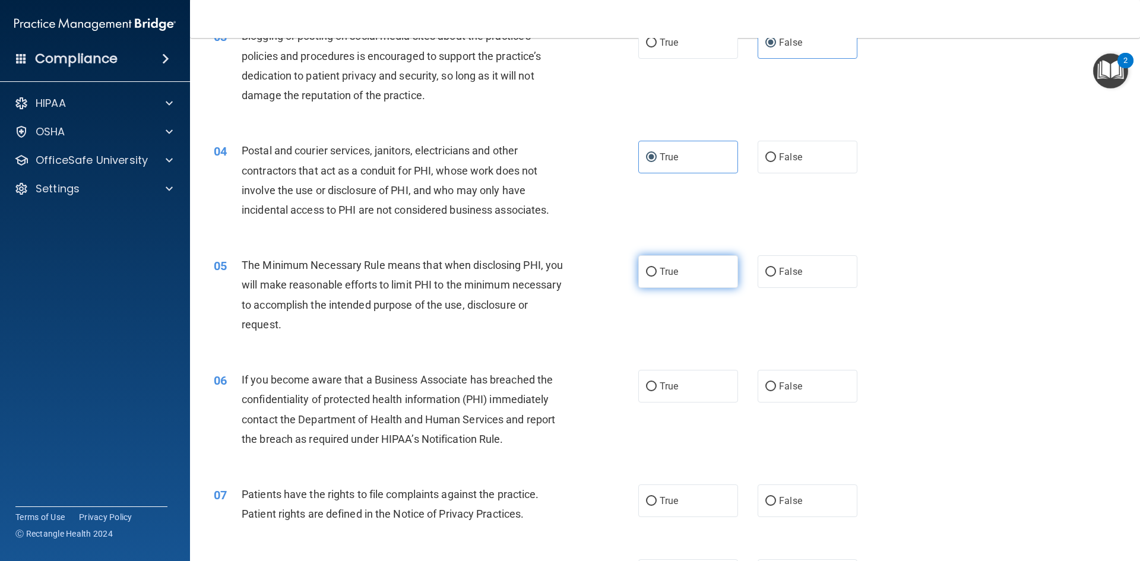
click at [695, 277] on label "True" at bounding box center [688, 271] width 100 height 33
click at [656, 277] on input "True" at bounding box center [651, 272] width 11 height 9
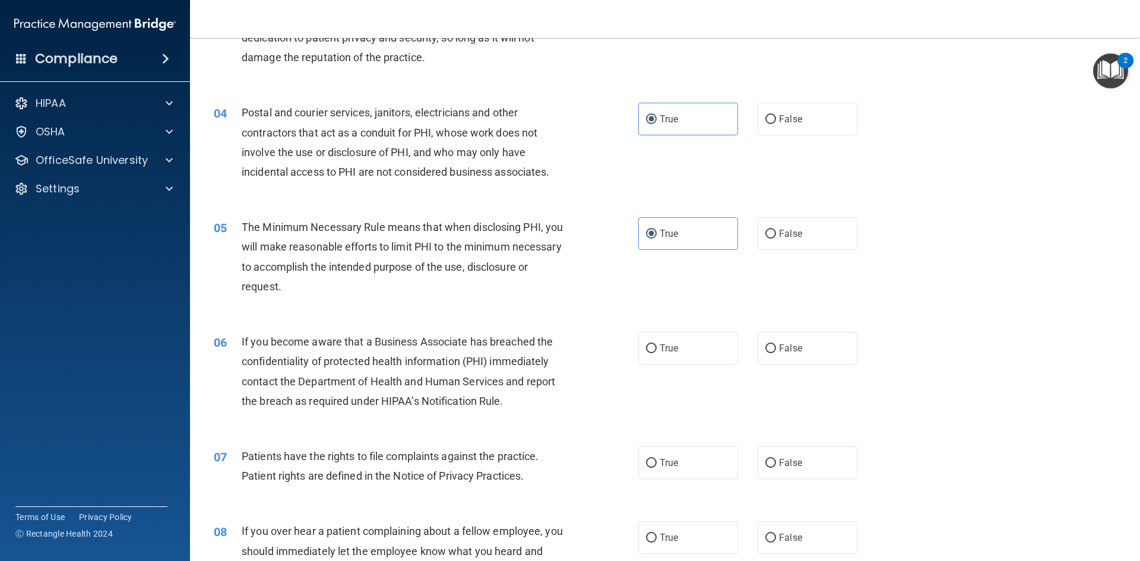
scroll to position [297, 0]
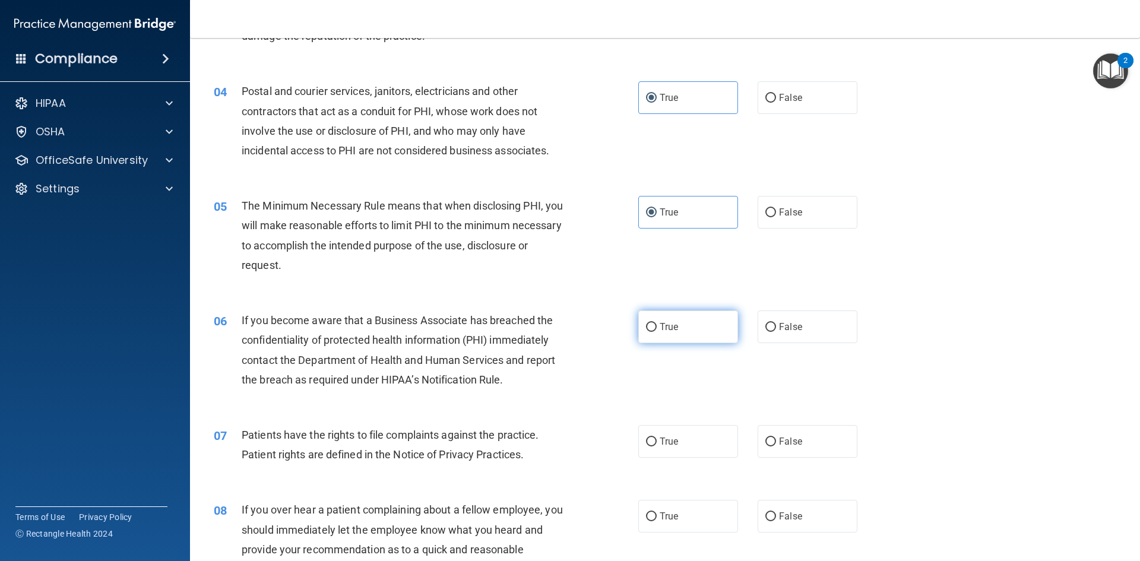
click at [705, 326] on label "True" at bounding box center [688, 326] width 100 height 33
click at [656, 326] on input "True" at bounding box center [651, 327] width 11 height 9
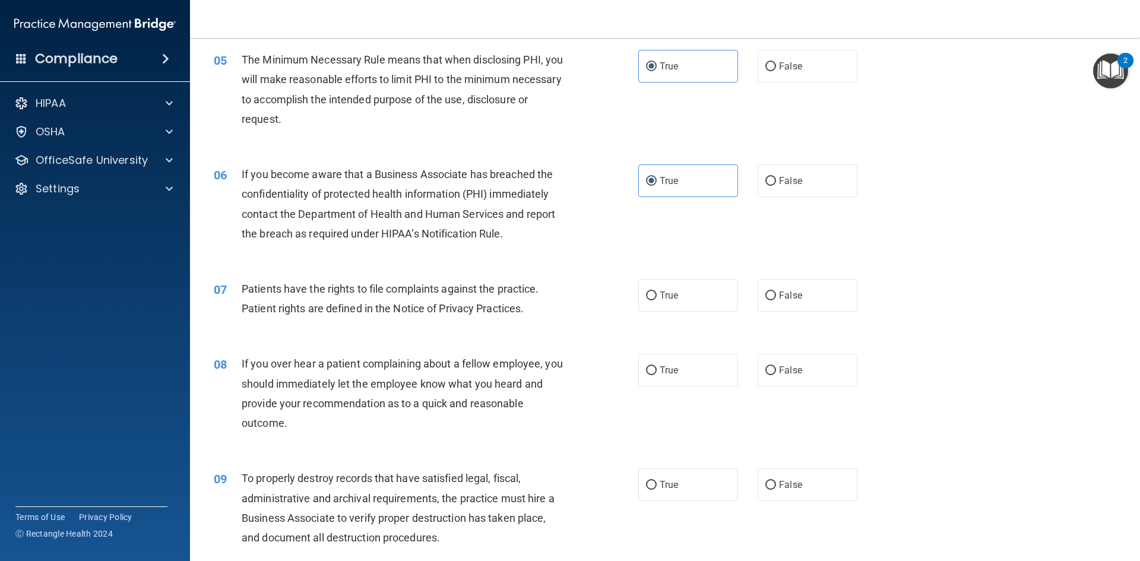
scroll to position [475, 0]
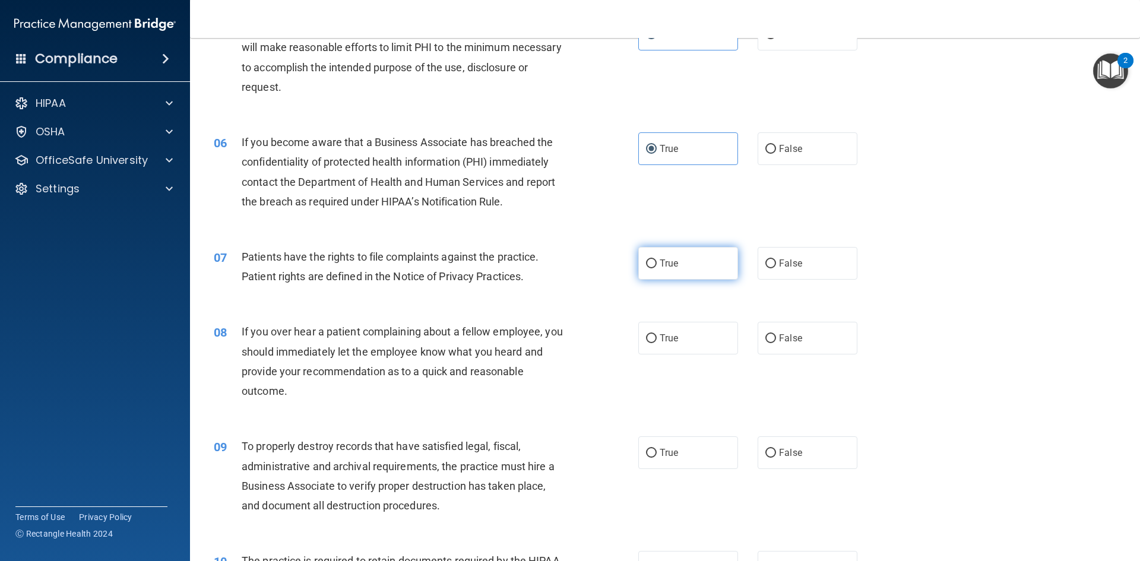
click at [680, 264] on label "True" at bounding box center [688, 263] width 100 height 33
click at [656, 264] on input "True" at bounding box center [651, 263] width 11 height 9
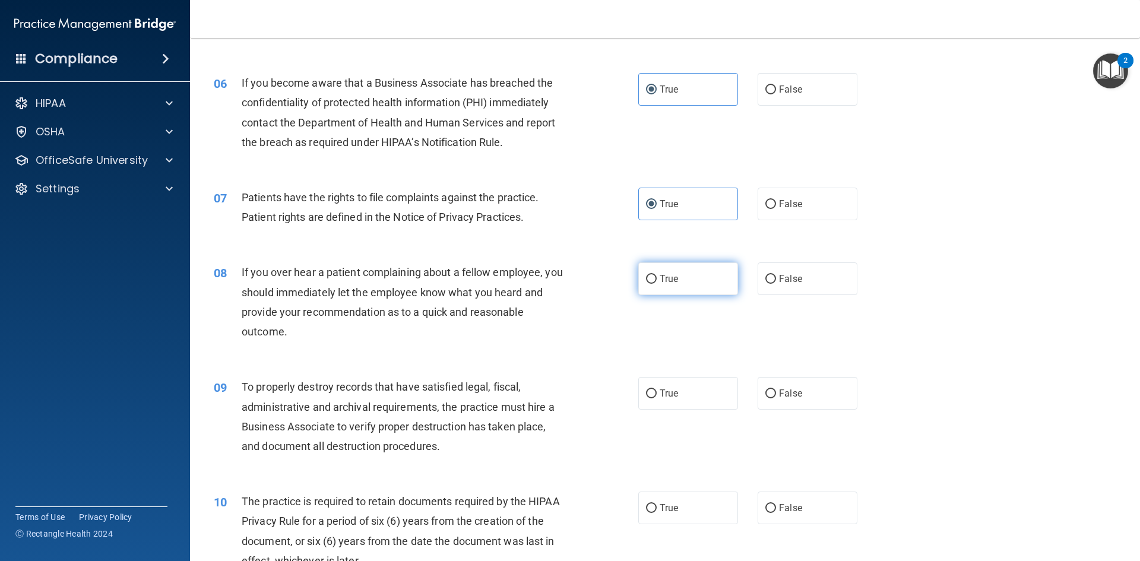
click at [687, 283] on label "True" at bounding box center [688, 278] width 100 height 33
click at [656, 283] on input "True" at bounding box center [651, 279] width 11 height 9
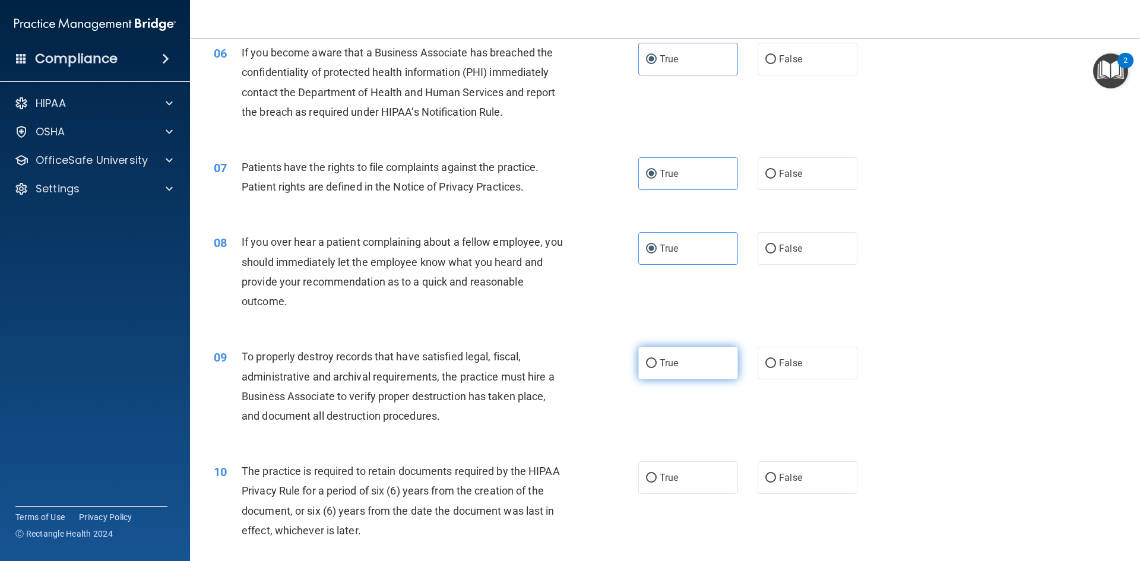
scroll to position [593, 0]
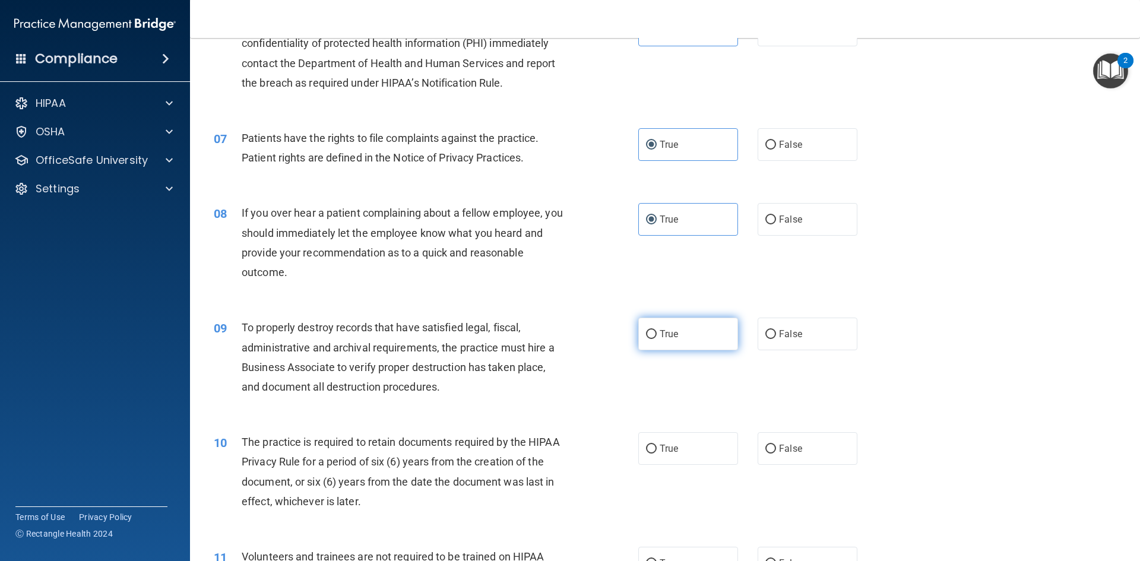
click at [697, 335] on label "True" at bounding box center [688, 334] width 100 height 33
click at [656, 335] on input "True" at bounding box center [651, 334] width 11 height 9
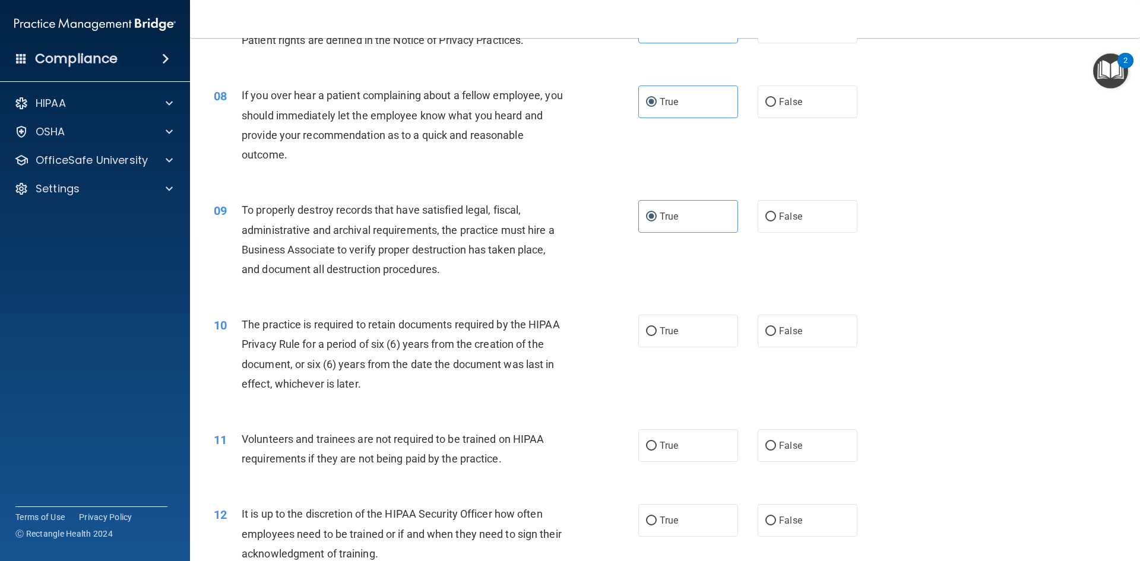
scroll to position [712, 0]
click at [684, 339] on label "True" at bounding box center [688, 329] width 100 height 33
click at [656, 335] on input "True" at bounding box center [651, 330] width 11 height 9
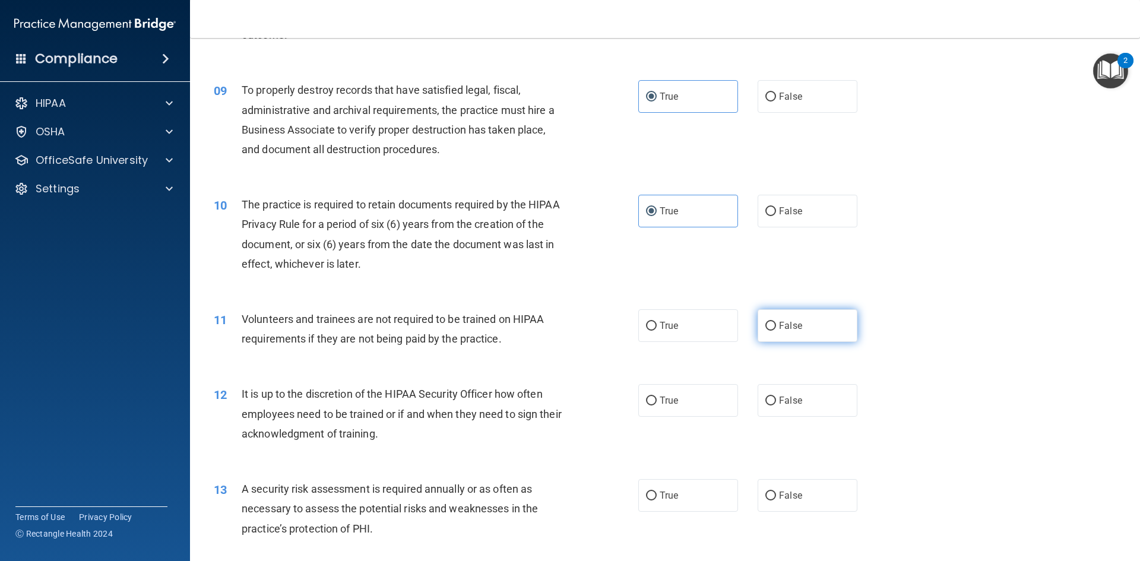
click at [772, 332] on label "False" at bounding box center [807, 325] width 100 height 33
click at [772, 331] on input "False" at bounding box center [770, 326] width 11 height 9
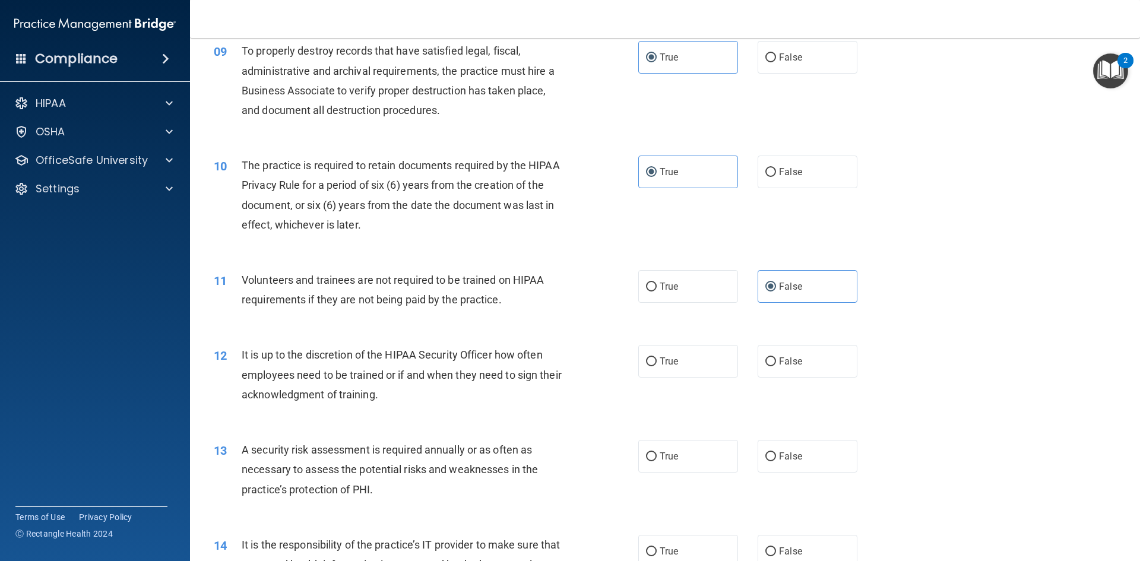
scroll to position [950, 0]
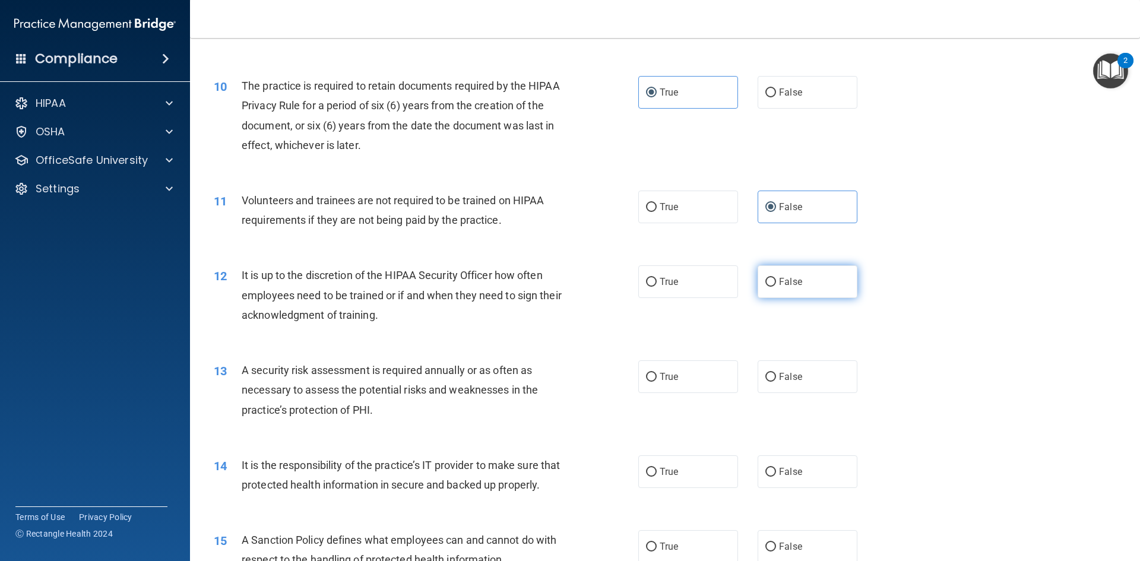
click at [795, 284] on span "False" at bounding box center [790, 281] width 23 height 11
click at [776, 284] on input "False" at bounding box center [770, 282] width 11 height 9
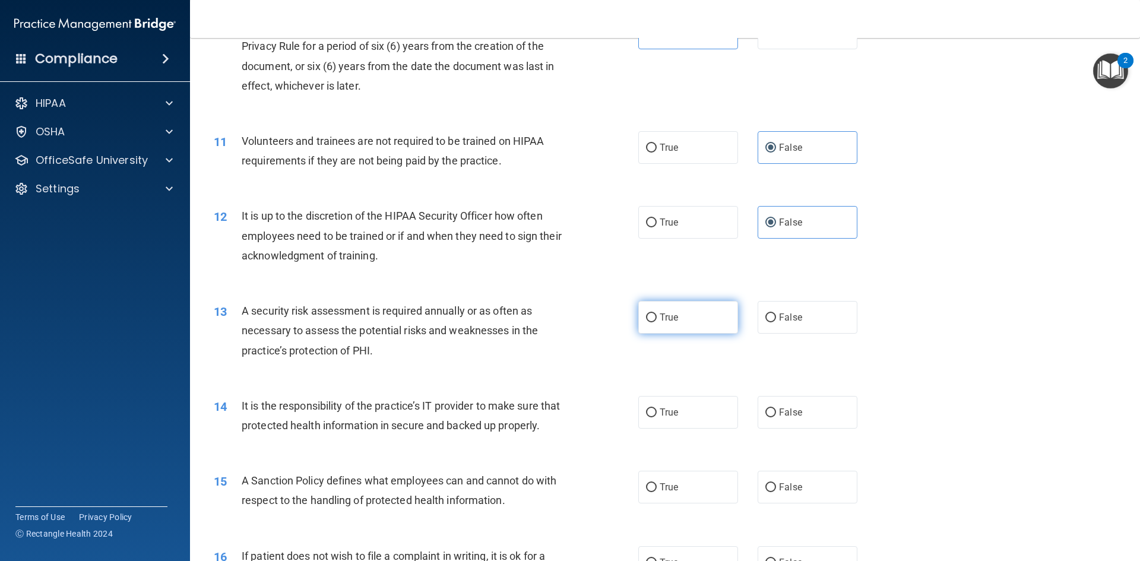
click at [668, 322] on span "True" at bounding box center [668, 317] width 18 height 11
click at [656, 322] on input "True" at bounding box center [651, 317] width 11 height 9
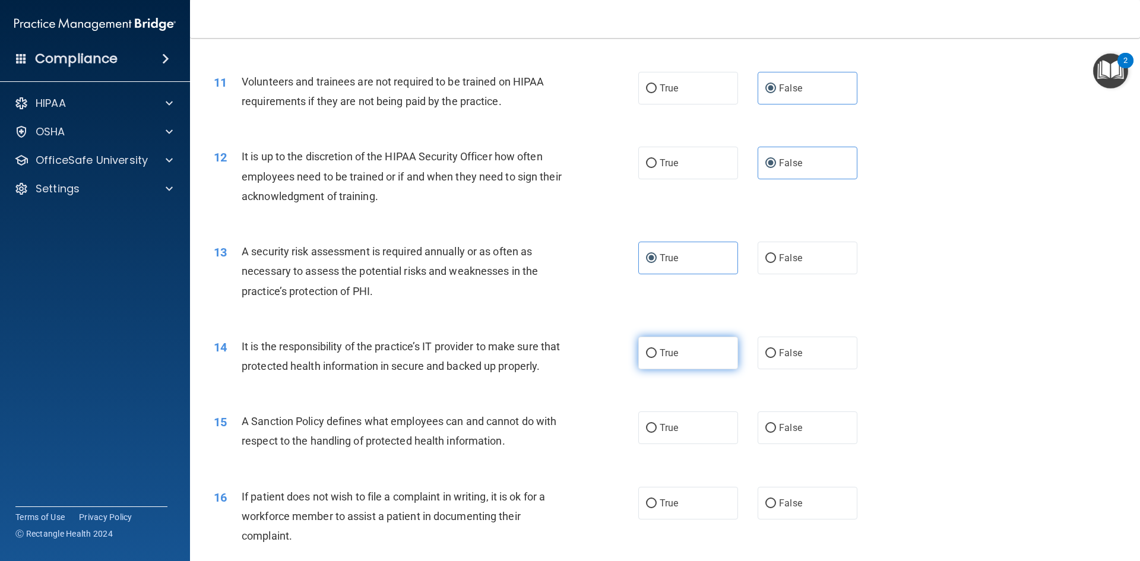
click at [668, 364] on label "True" at bounding box center [688, 353] width 100 height 33
click at [656, 358] on input "True" at bounding box center [651, 353] width 11 height 9
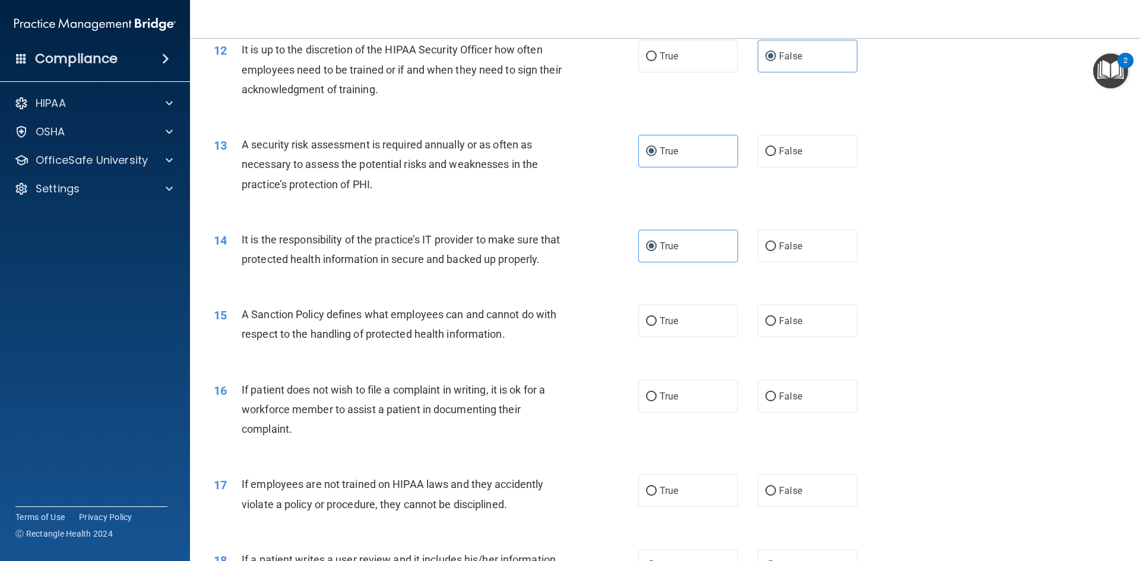
scroll to position [1187, 0]
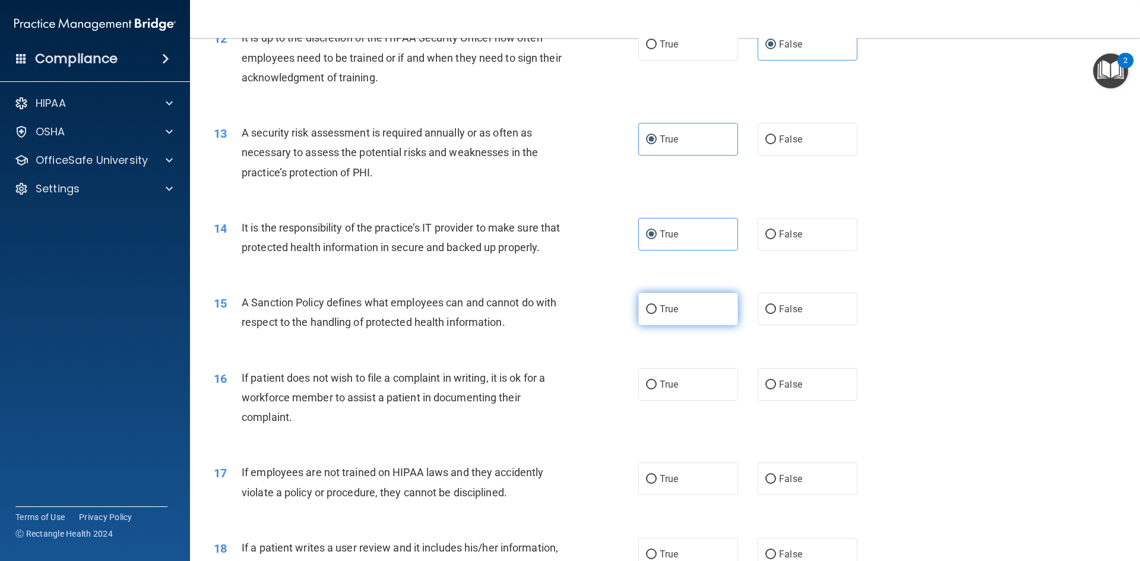
click at [668, 315] on span "True" at bounding box center [668, 308] width 18 height 11
click at [656, 314] on input "True" at bounding box center [651, 309] width 11 height 9
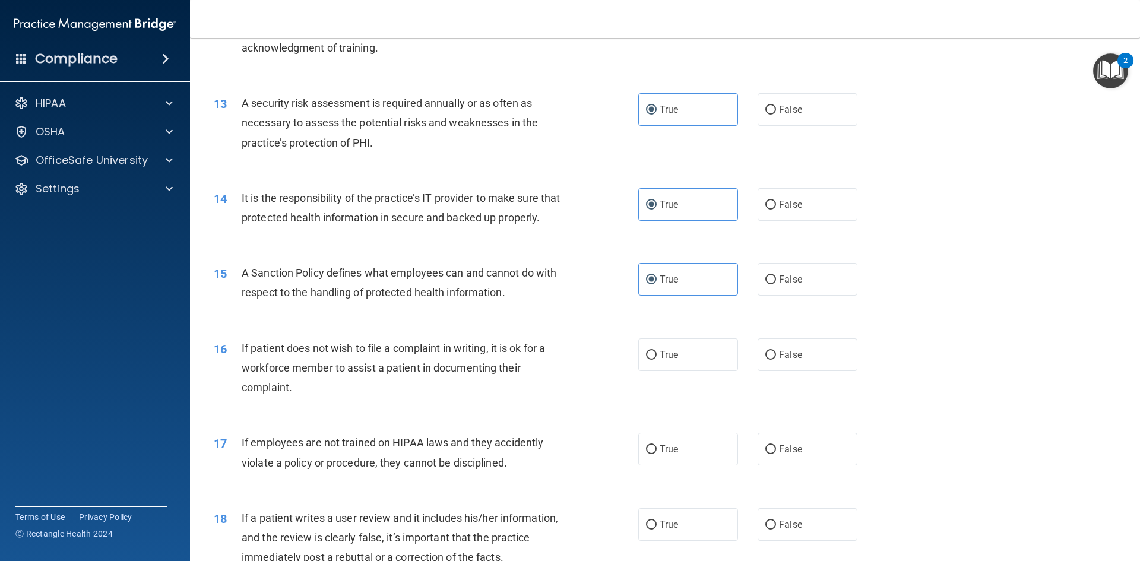
scroll to position [1246, 0]
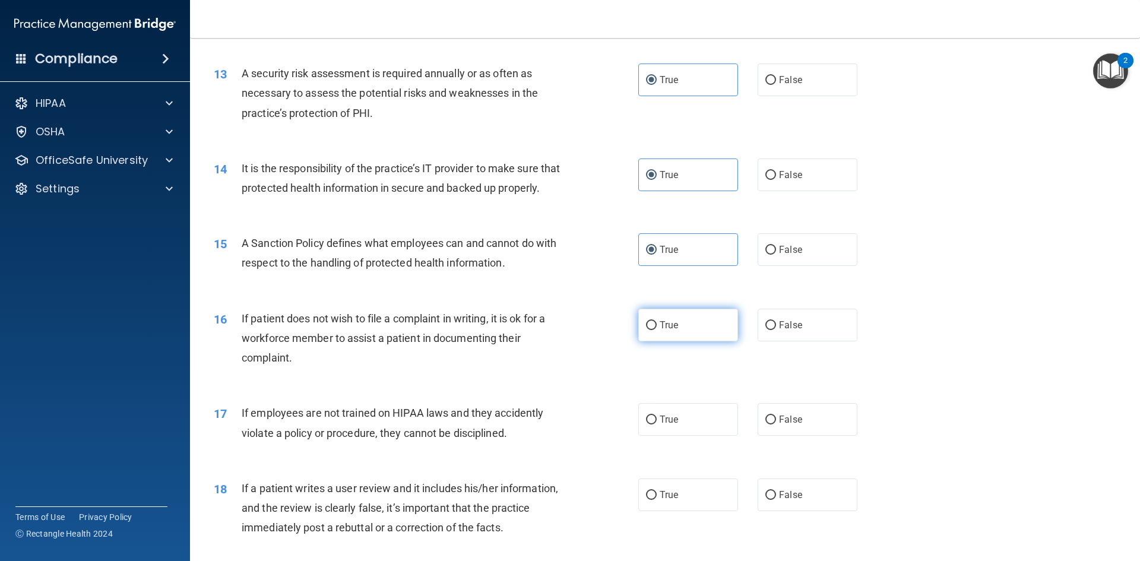
click at [674, 341] on label "True" at bounding box center [688, 325] width 100 height 33
click at [656, 330] on input "True" at bounding box center [651, 325] width 11 height 9
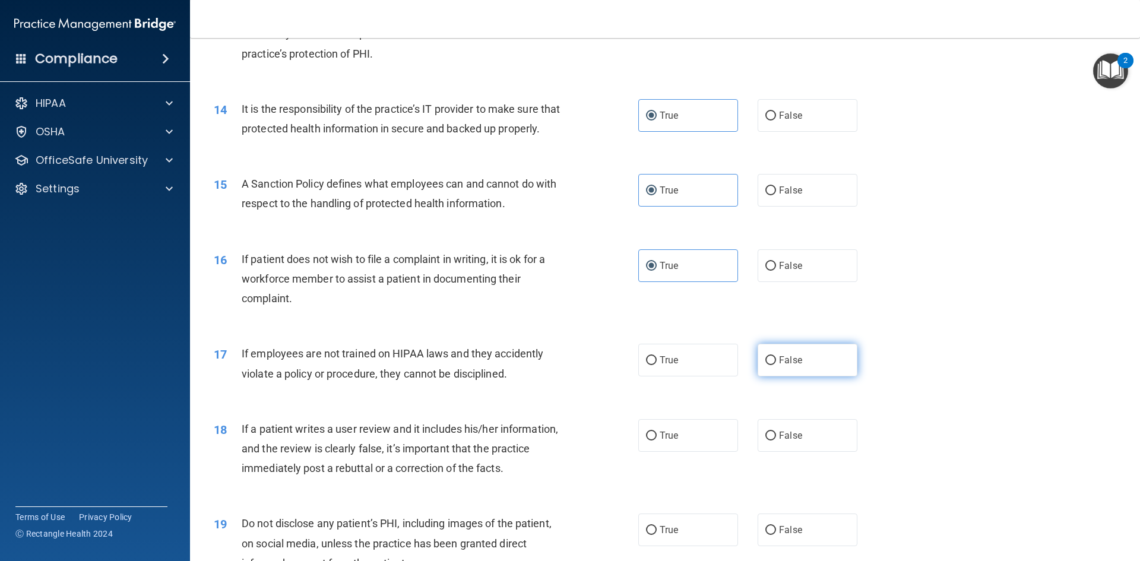
click at [765, 365] on input "False" at bounding box center [770, 360] width 11 height 9
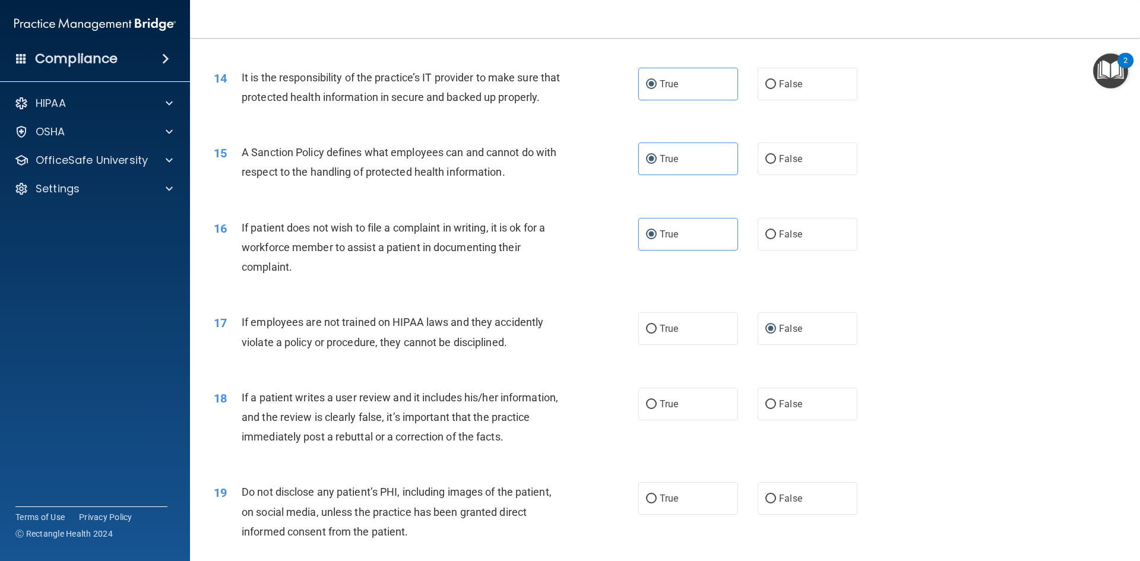
scroll to position [1365, 0]
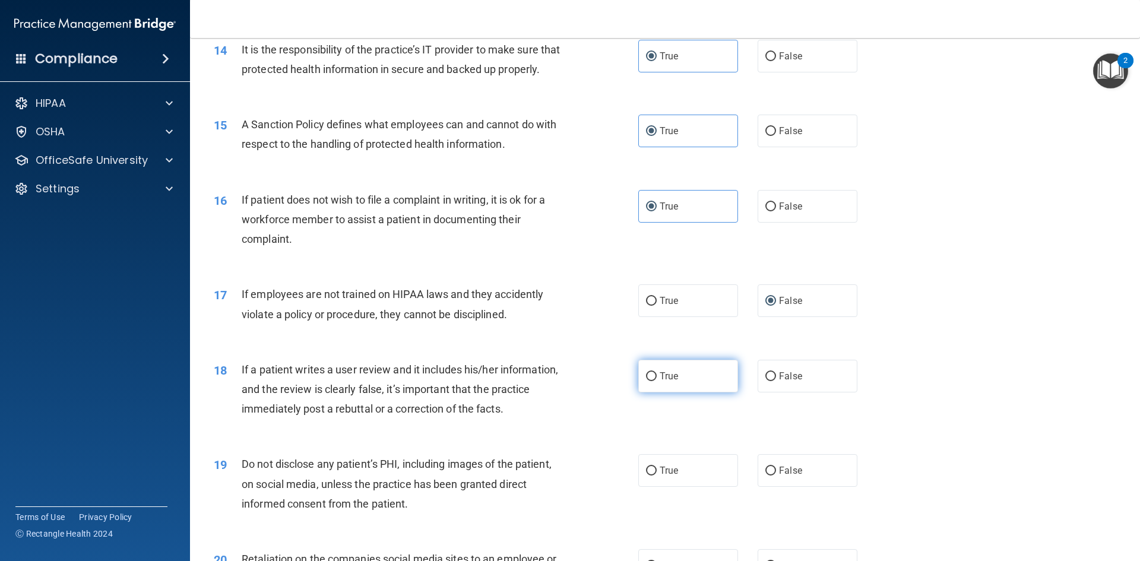
click at [677, 392] on label "True" at bounding box center [688, 376] width 100 height 33
click at [656, 381] on input "True" at bounding box center [651, 376] width 11 height 9
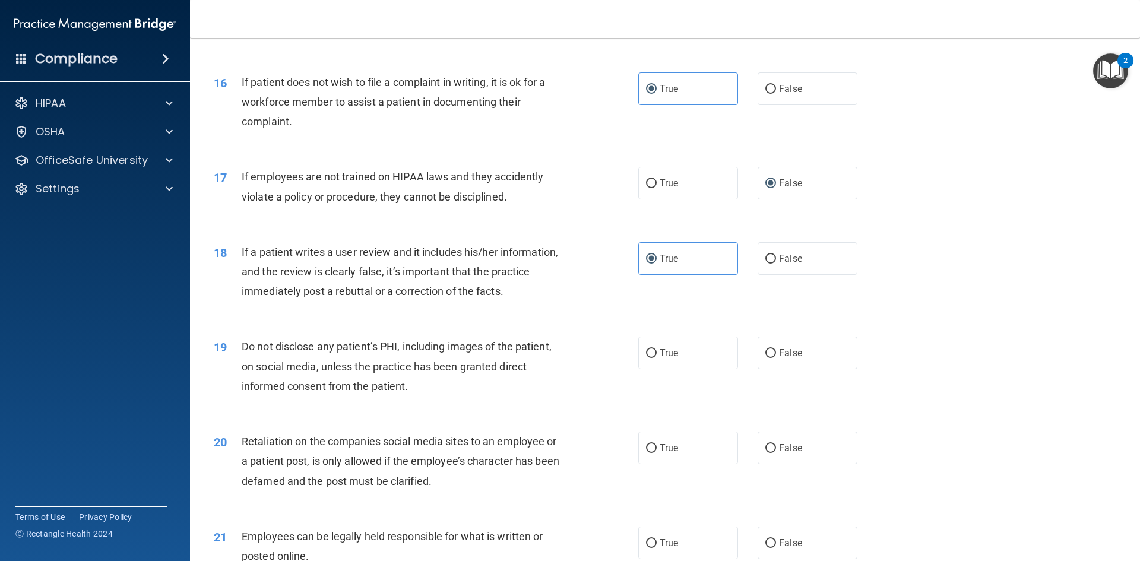
scroll to position [1484, 0]
click at [650, 357] on input "True" at bounding box center [651, 352] width 11 height 9
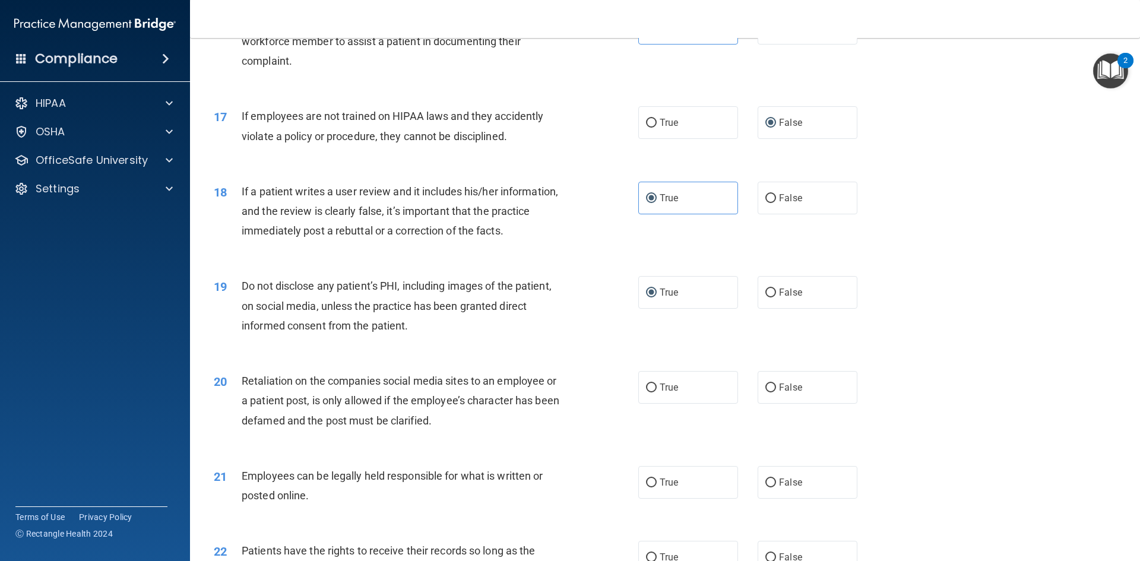
scroll to position [1602, 0]
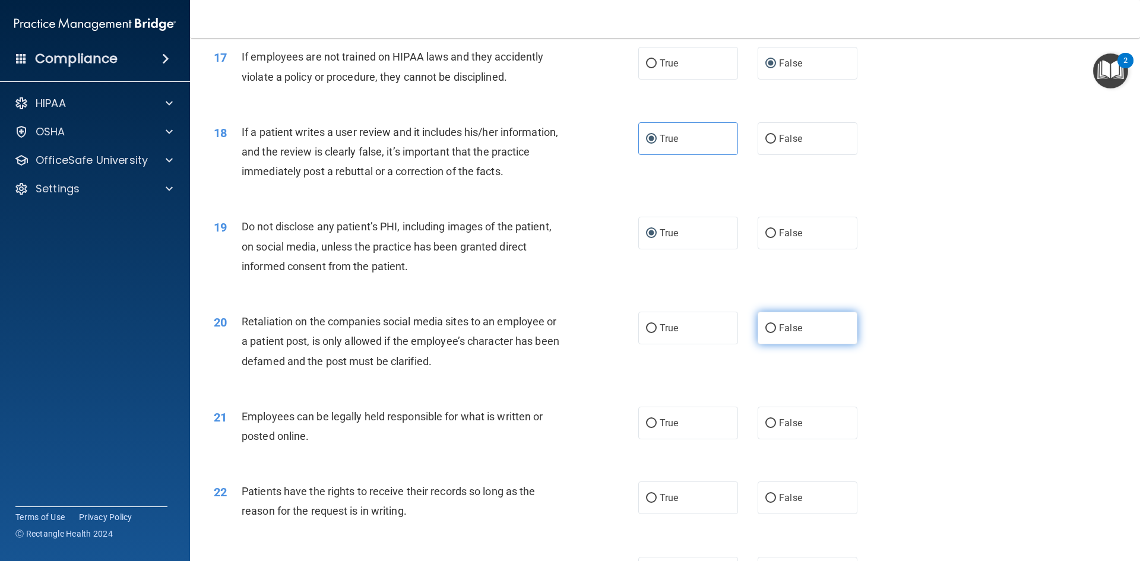
click at [770, 344] on label "False" at bounding box center [807, 328] width 100 height 33
click at [770, 333] on input "False" at bounding box center [770, 328] width 11 height 9
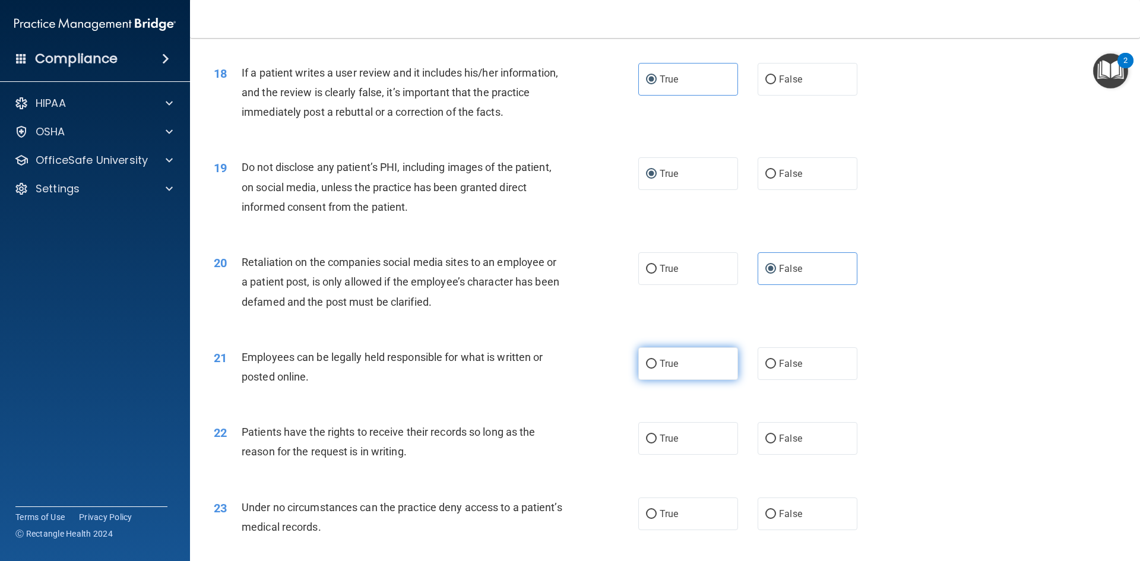
click at [677, 380] on label "True" at bounding box center [688, 363] width 100 height 33
click at [656, 369] on input "True" at bounding box center [651, 364] width 11 height 9
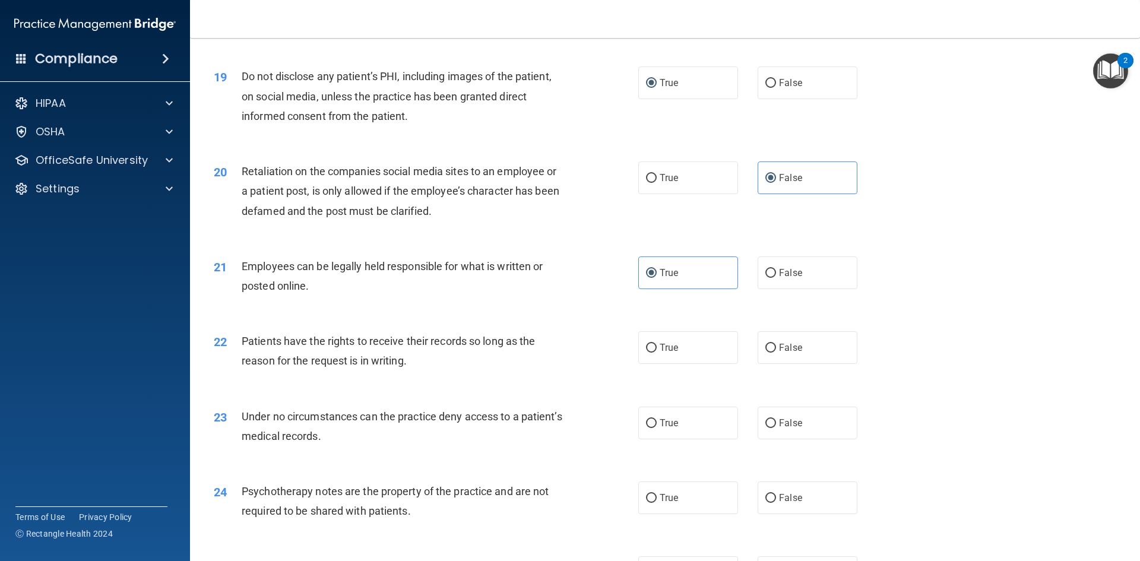
scroll to position [1780, 0]
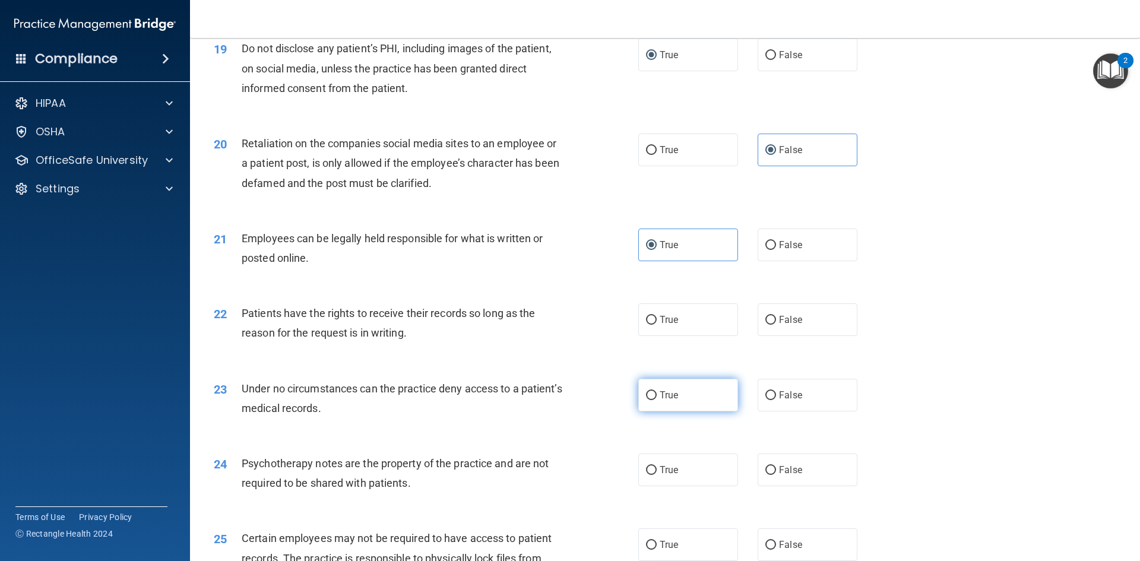
click at [659, 401] on span "True" at bounding box center [668, 394] width 18 height 11
click at [656, 400] on input "True" at bounding box center [651, 395] width 11 height 9
click at [669, 325] on span "True" at bounding box center [668, 319] width 18 height 11
click at [656, 325] on input "True" at bounding box center [651, 320] width 11 height 9
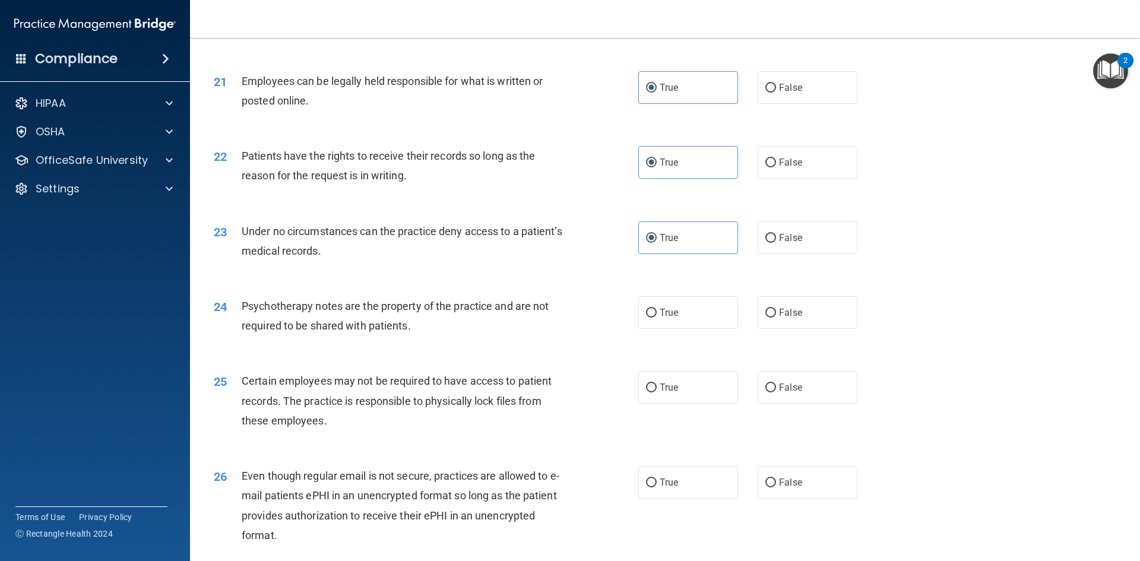
scroll to position [1959, 0]
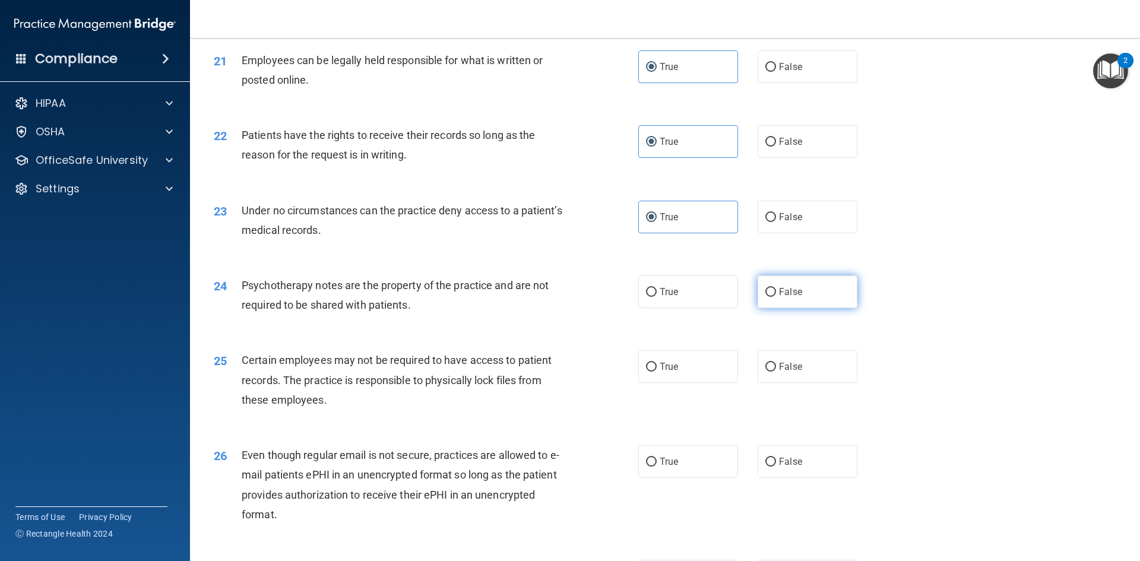
click at [783, 308] on label "False" at bounding box center [807, 291] width 100 height 33
click at [776, 297] on input "False" at bounding box center [770, 292] width 11 height 9
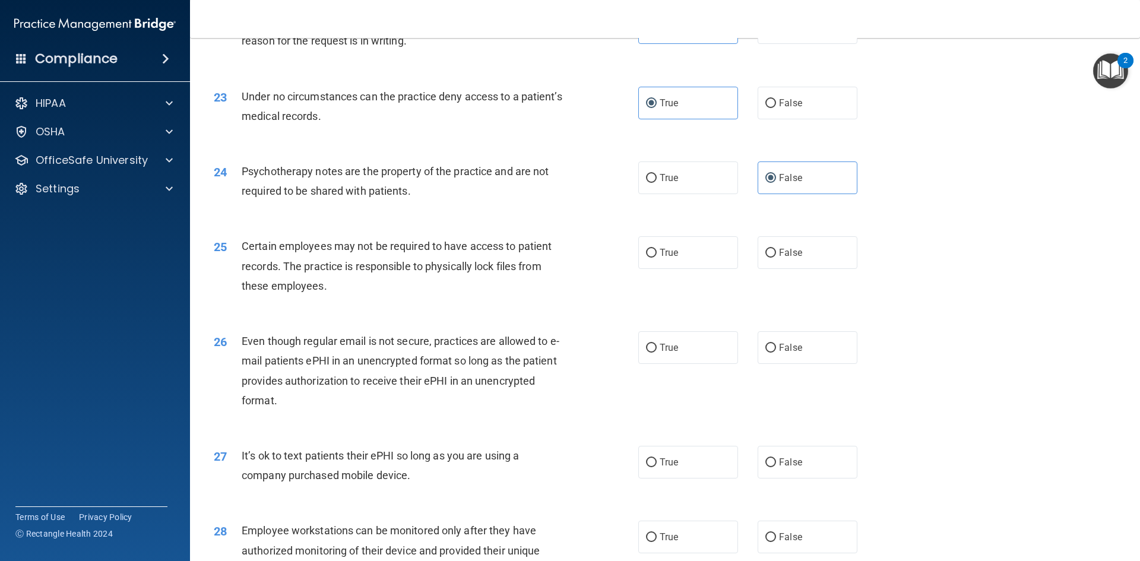
scroll to position [2077, 0]
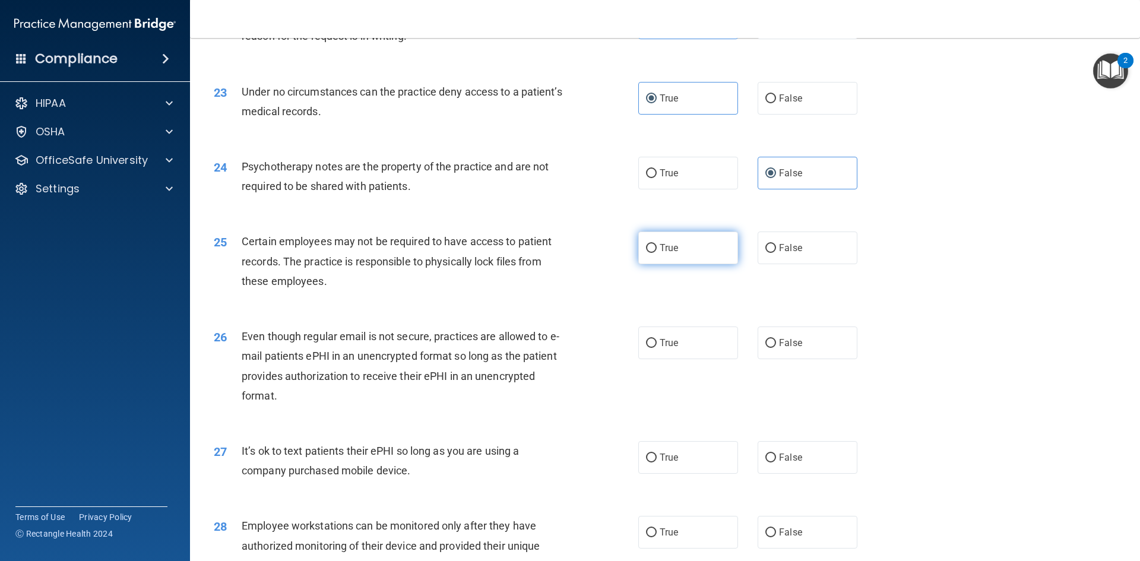
click at [672, 264] on label "True" at bounding box center [688, 247] width 100 height 33
click at [656, 253] on input "True" at bounding box center [651, 248] width 11 height 9
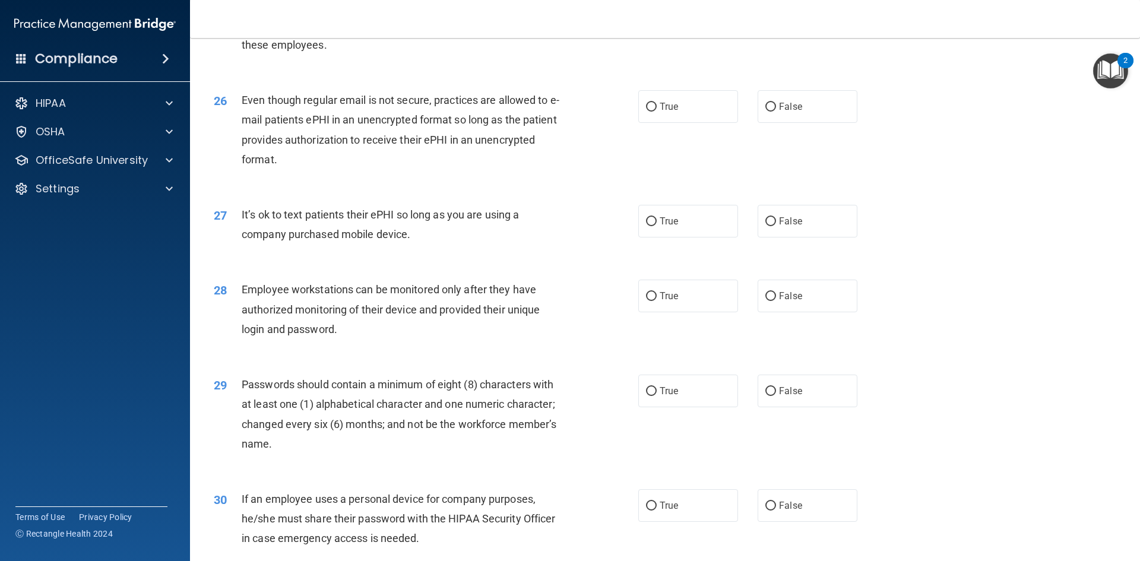
scroll to position [2315, 0]
click at [679, 122] on label "True" at bounding box center [688, 105] width 100 height 33
click at [656, 110] on input "True" at bounding box center [651, 105] width 11 height 9
click at [649, 225] on input "True" at bounding box center [651, 220] width 11 height 9
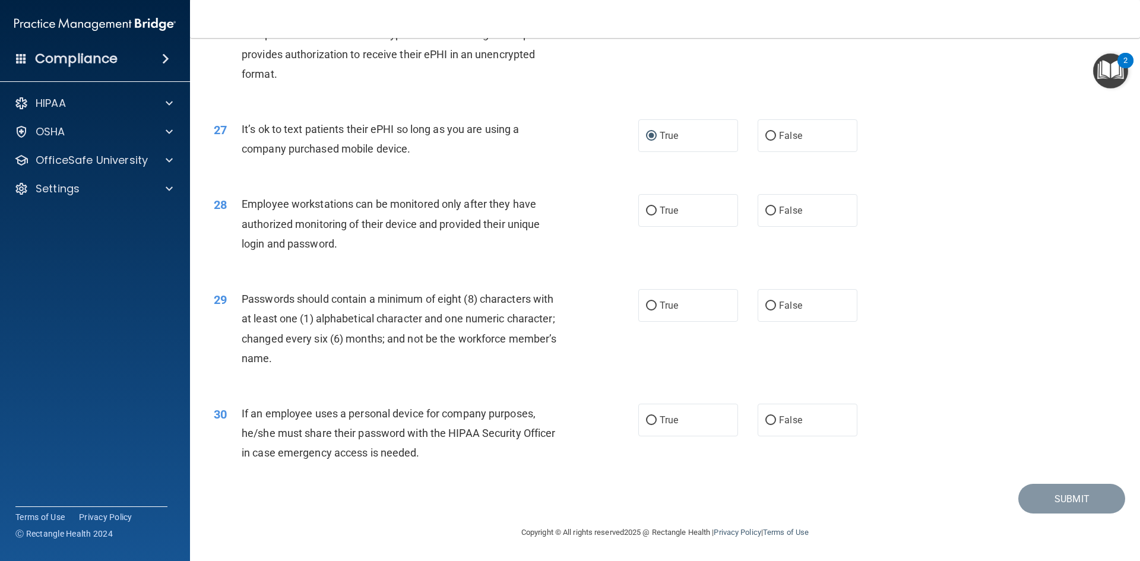
scroll to position [2419, 0]
click at [659, 210] on span "True" at bounding box center [668, 210] width 18 height 11
click at [656, 210] on input "True" at bounding box center [651, 211] width 11 height 9
click at [663, 306] on span "True" at bounding box center [668, 305] width 18 height 11
click at [656, 306] on input "True" at bounding box center [651, 305] width 11 height 9
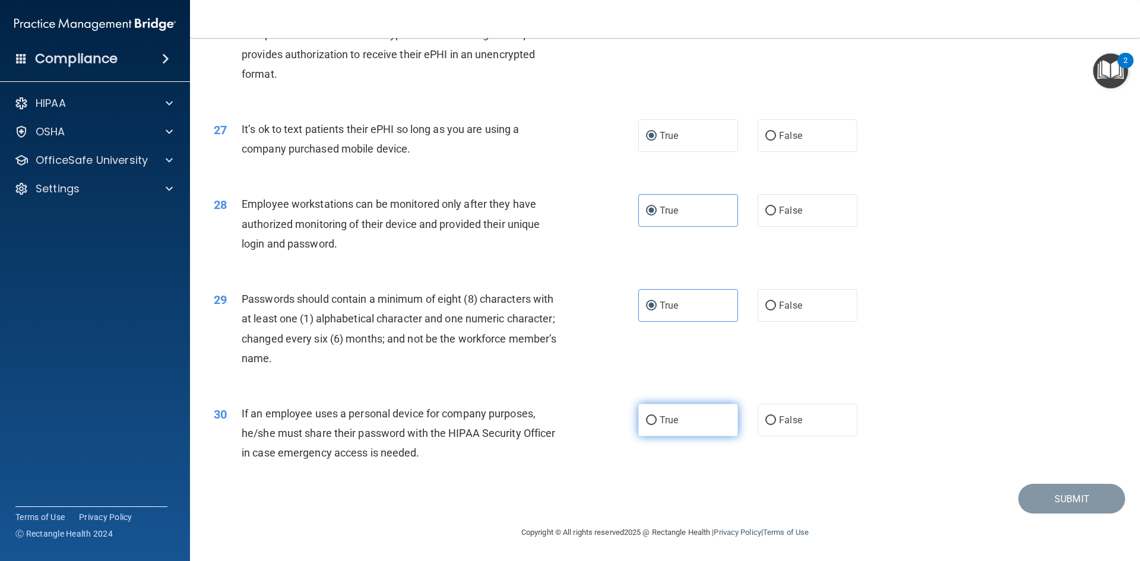
click at [650, 418] on input "True" at bounding box center [651, 420] width 11 height 9
click at [1026, 494] on button "Submit" at bounding box center [1071, 499] width 107 height 30
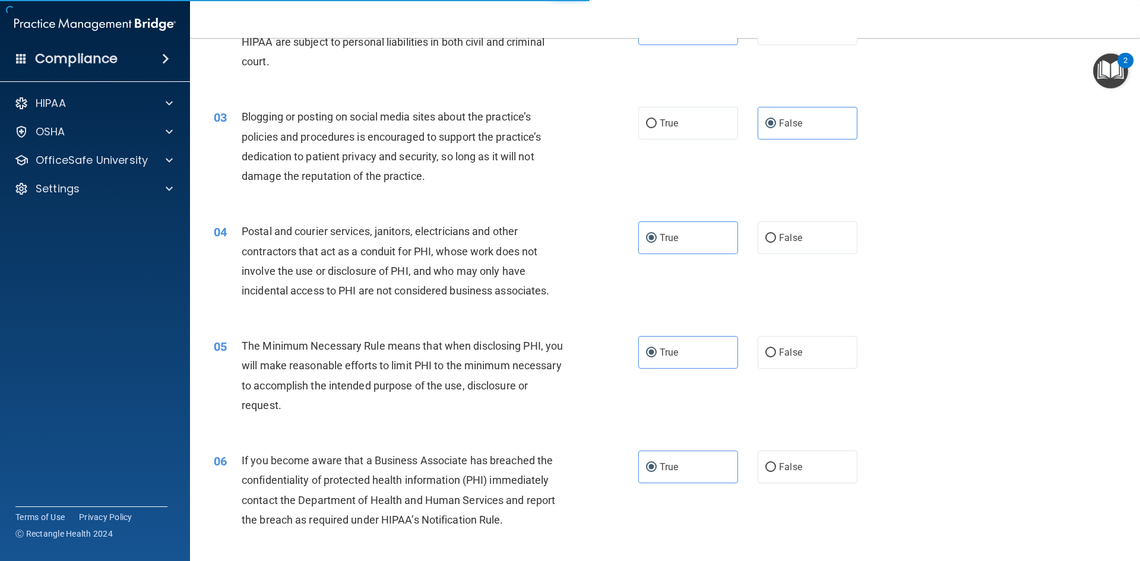
scroll to position [0, 0]
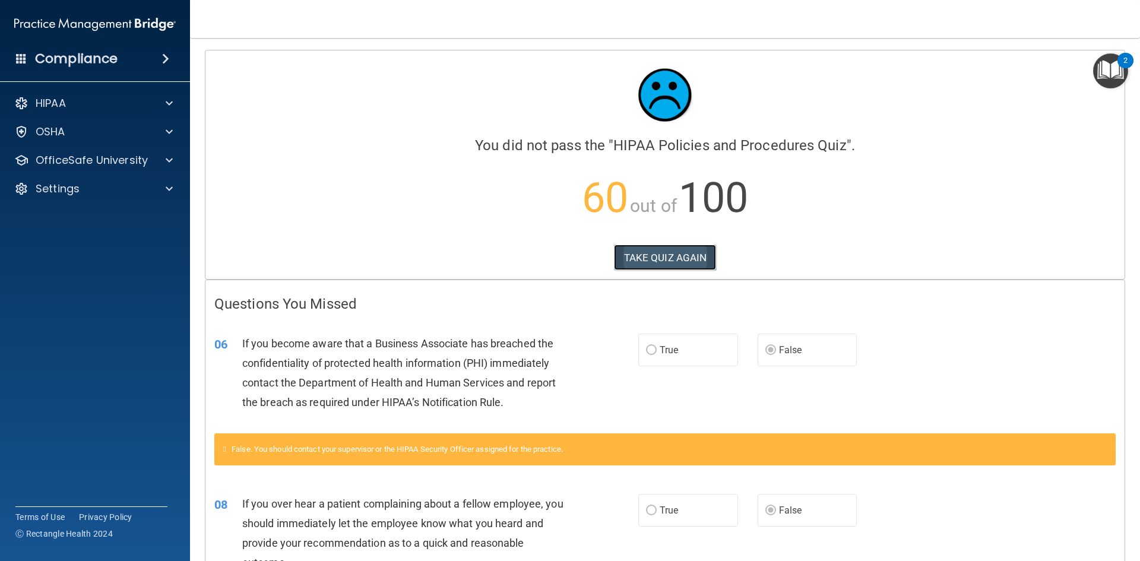
click at [670, 262] on button "TAKE QUIZ AGAIN" at bounding box center [665, 258] width 103 height 26
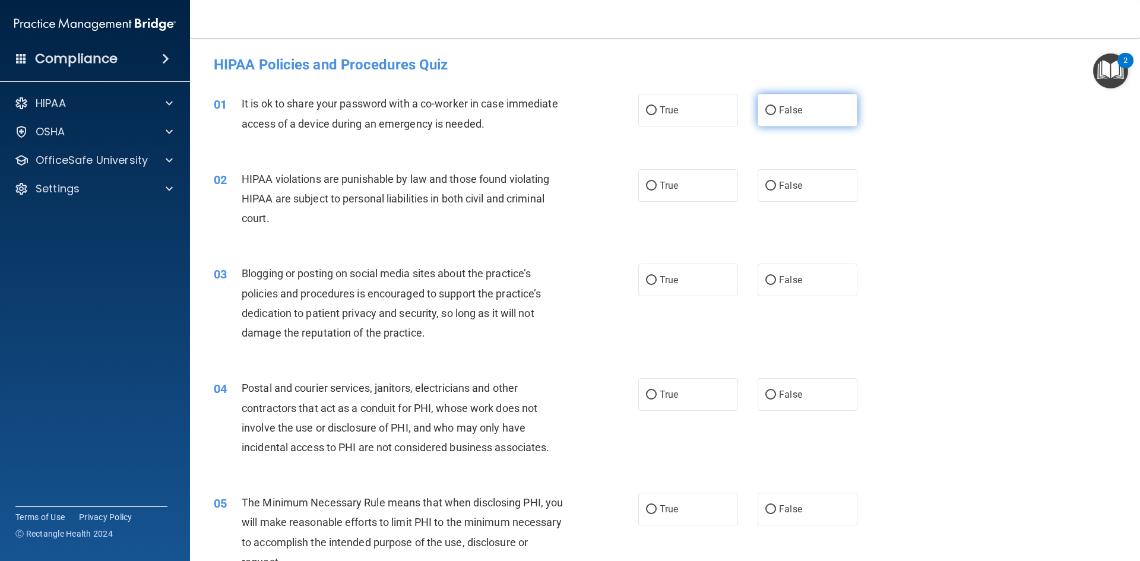
click at [779, 113] on span "False" at bounding box center [790, 109] width 23 height 11
click at [776, 113] on input "False" at bounding box center [770, 110] width 11 height 9
click at [659, 191] on span "True" at bounding box center [668, 185] width 18 height 11
click at [656, 191] on input "True" at bounding box center [651, 186] width 11 height 9
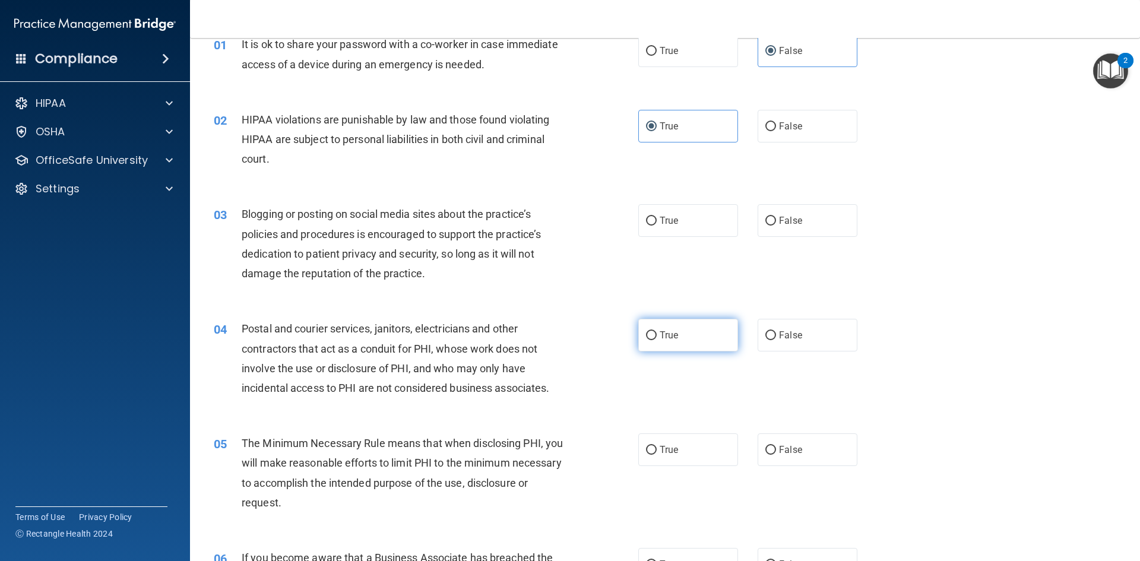
click at [649, 332] on input "True" at bounding box center [651, 335] width 11 height 9
click at [791, 230] on label "False" at bounding box center [807, 220] width 100 height 33
click at [776, 226] on input "False" at bounding box center [770, 221] width 11 height 9
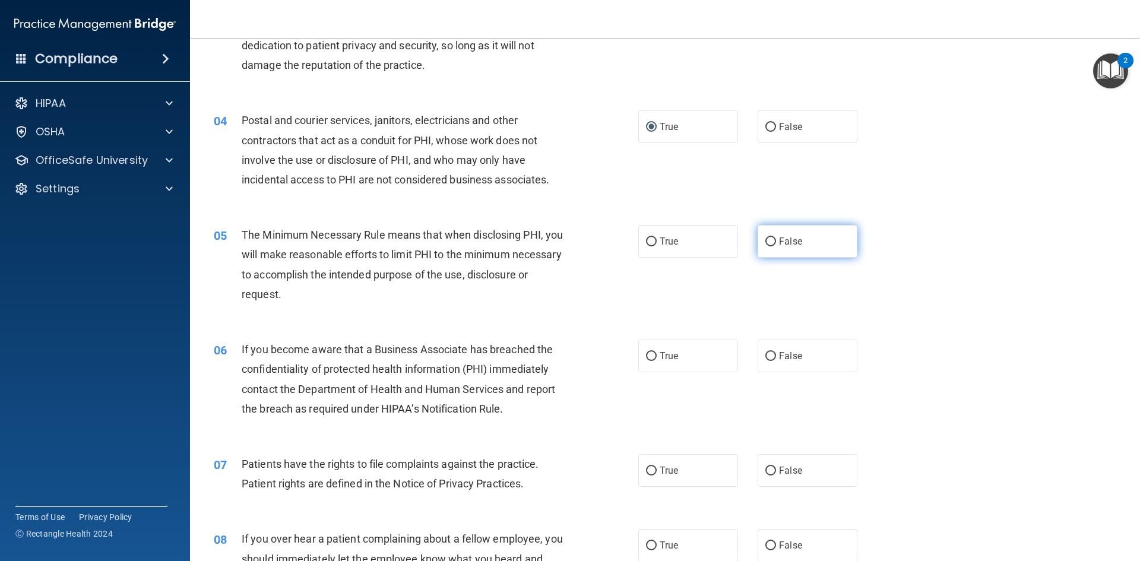
scroll to position [297, 0]
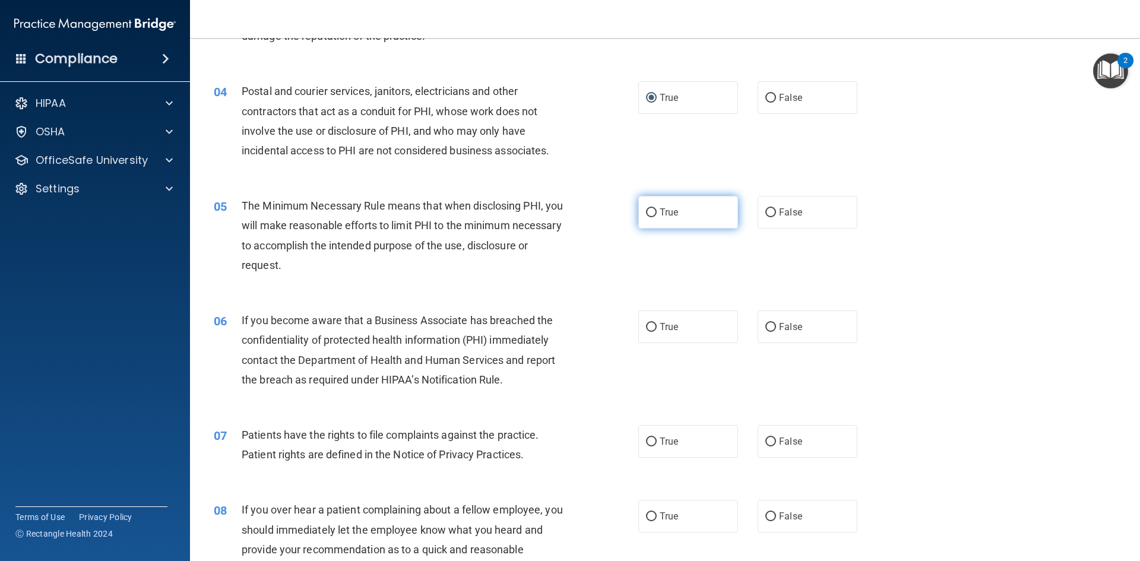
click at [677, 215] on label "True" at bounding box center [688, 212] width 100 height 33
click at [656, 215] on input "True" at bounding box center [651, 212] width 11 height 9
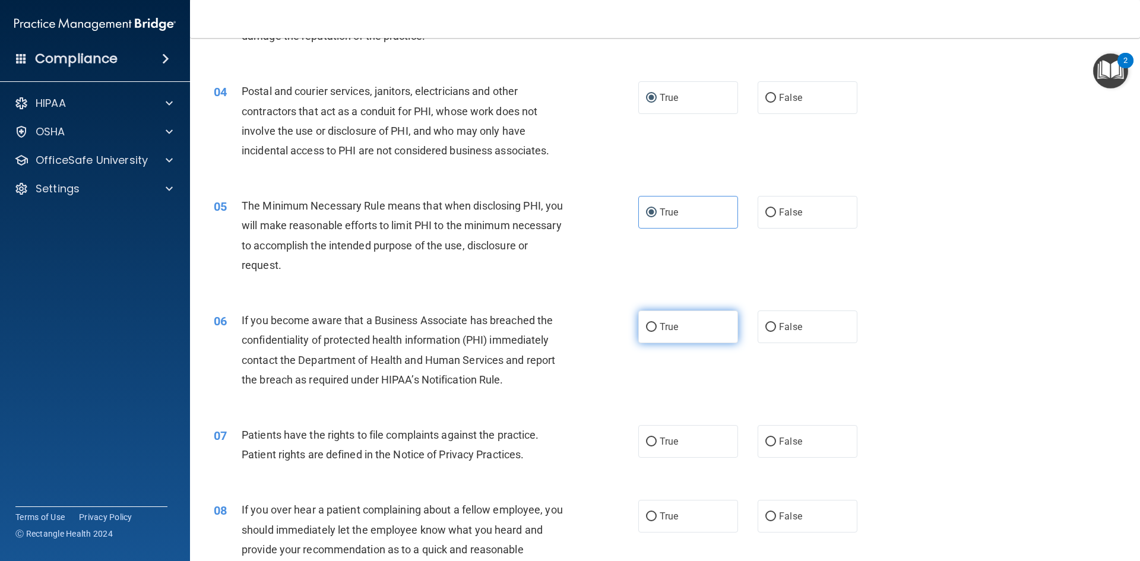
click at [662, 328] on span "True" at bounding box center [668, 326] width 18 height 11
click at [656, 328] on input "True" at bounding box center [651, 327] width 11 height 9
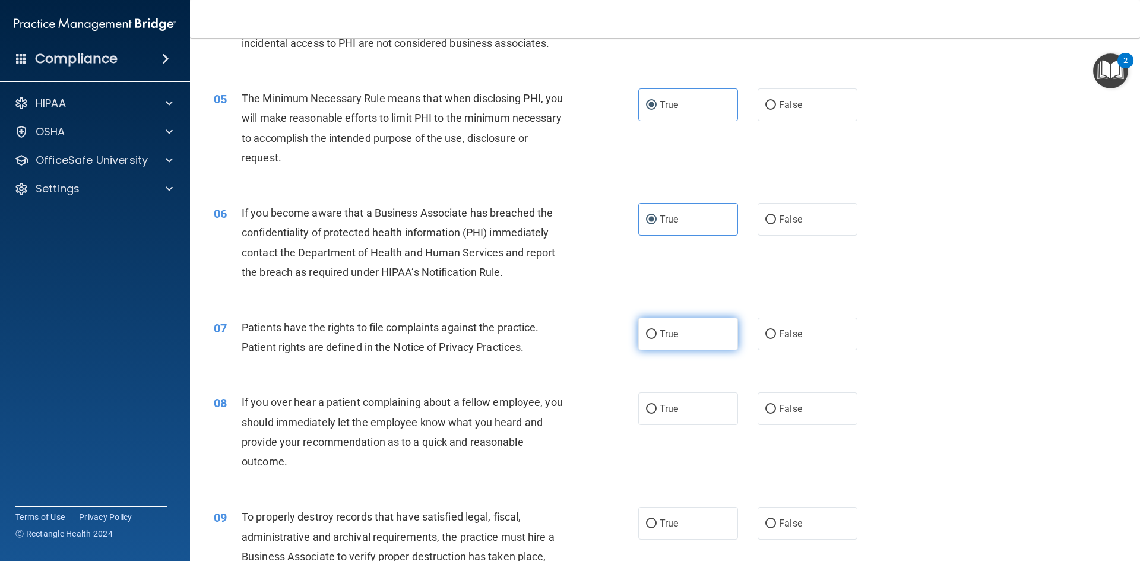
scroll to position [415, 0]
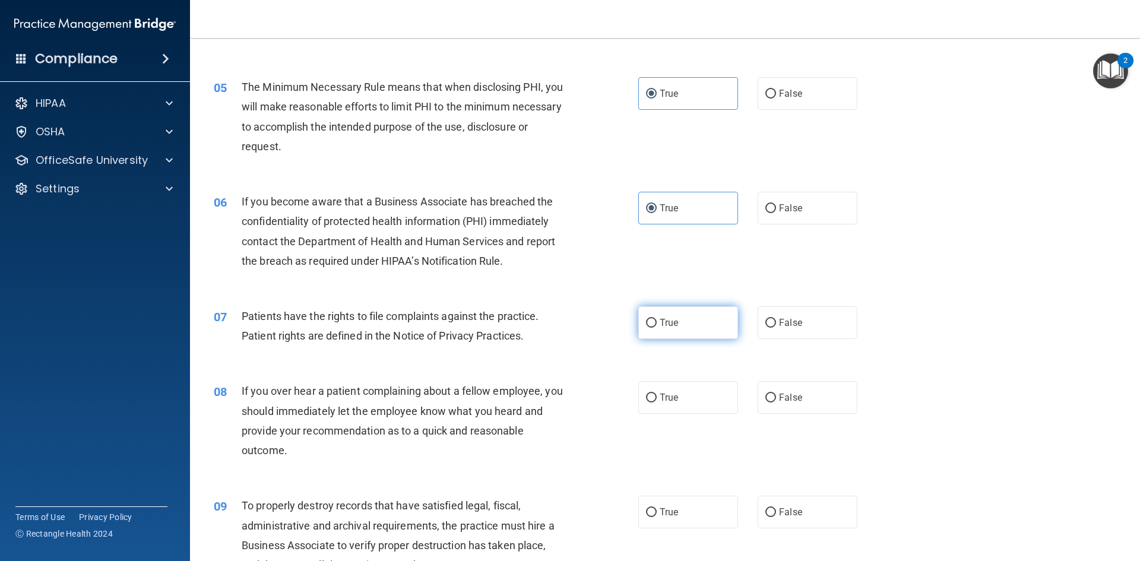
click at [675, 322] on label "True" at bounding box center [688, 322] width 100 height 33
click at [656, 322] on input "True" at bounding box center [651, 323] width 11 height 9
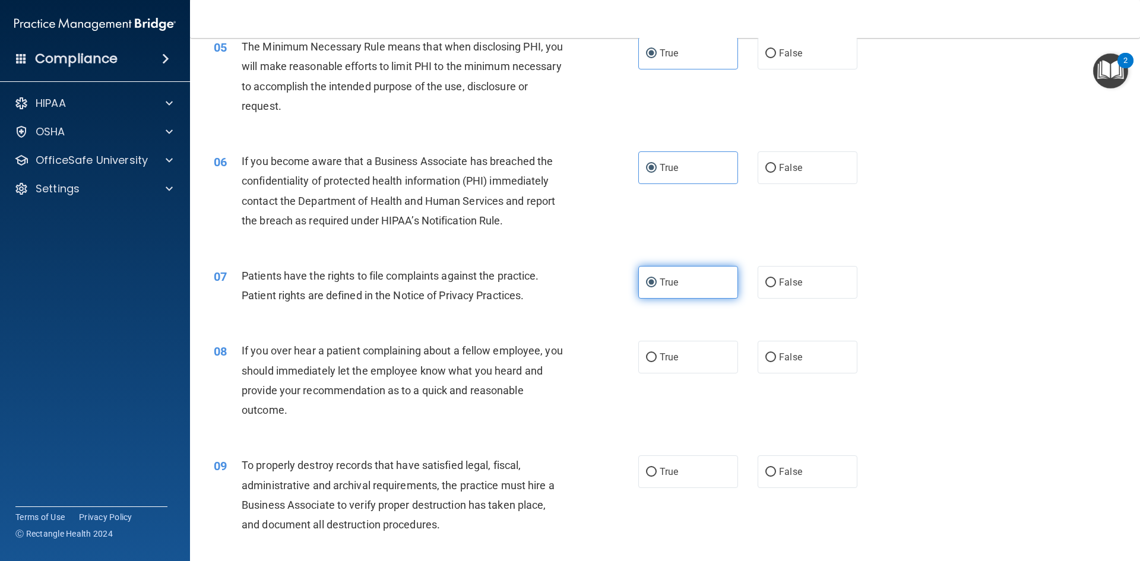
scroll to position [534, 0]
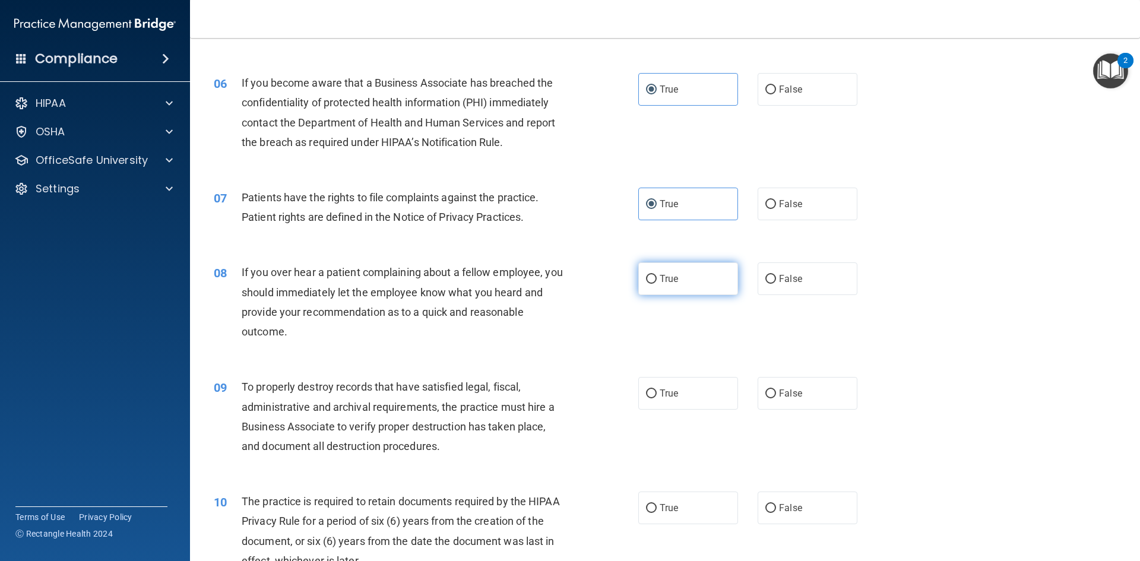
click at [655, 290] on label "True" at bounding box center [688, 278] width 100 height 33
click at [655, 284] on input "True" at bounding box center [651, 279] width 11 height 9
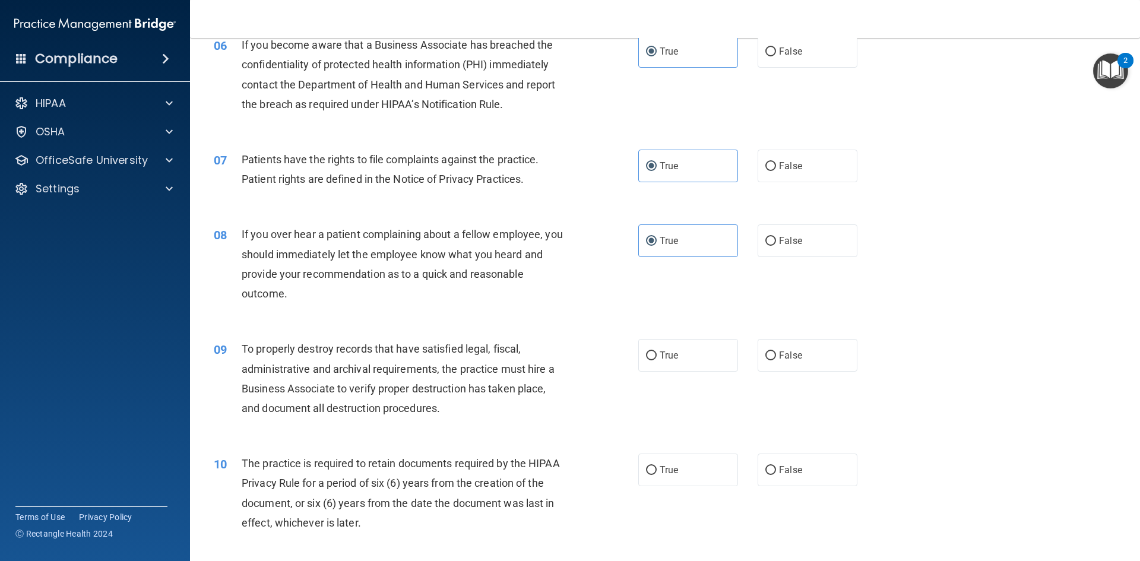
scroll to position [593, 0]
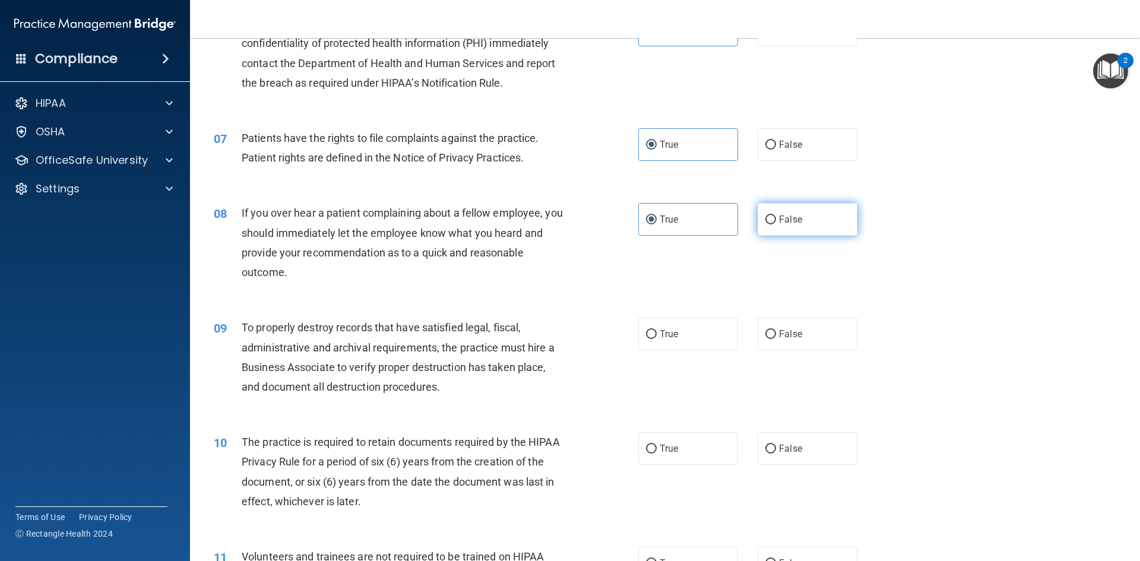
click at [770, 230] on label "False" at bounding box center [807, 219] width 100 height 33
click at [770, 224] on input "False" at bounding box center [770, 219] width 11 height 9
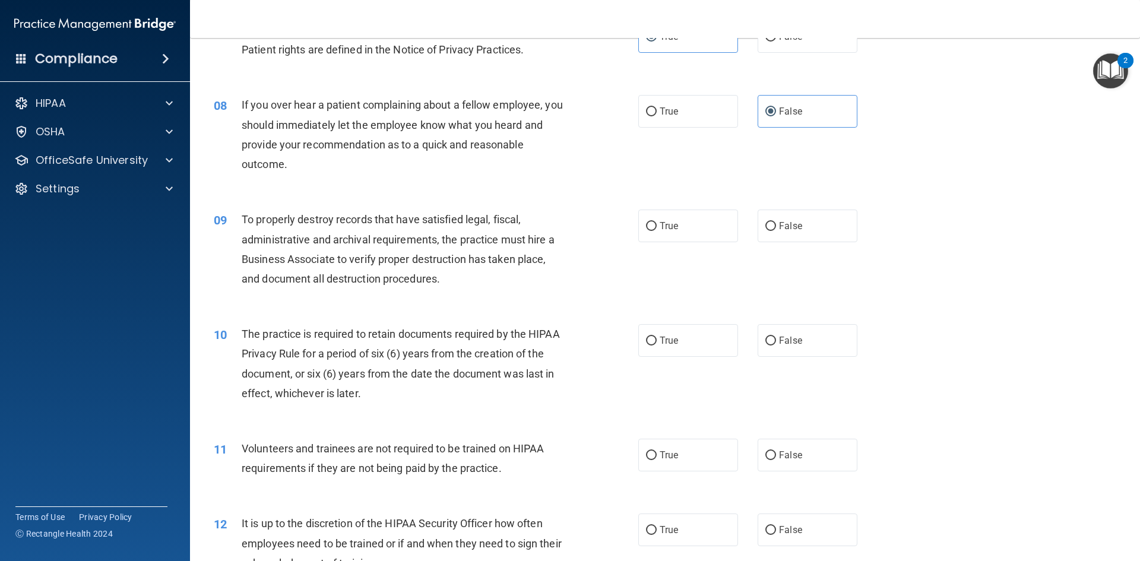
scroll to position [712, 0]
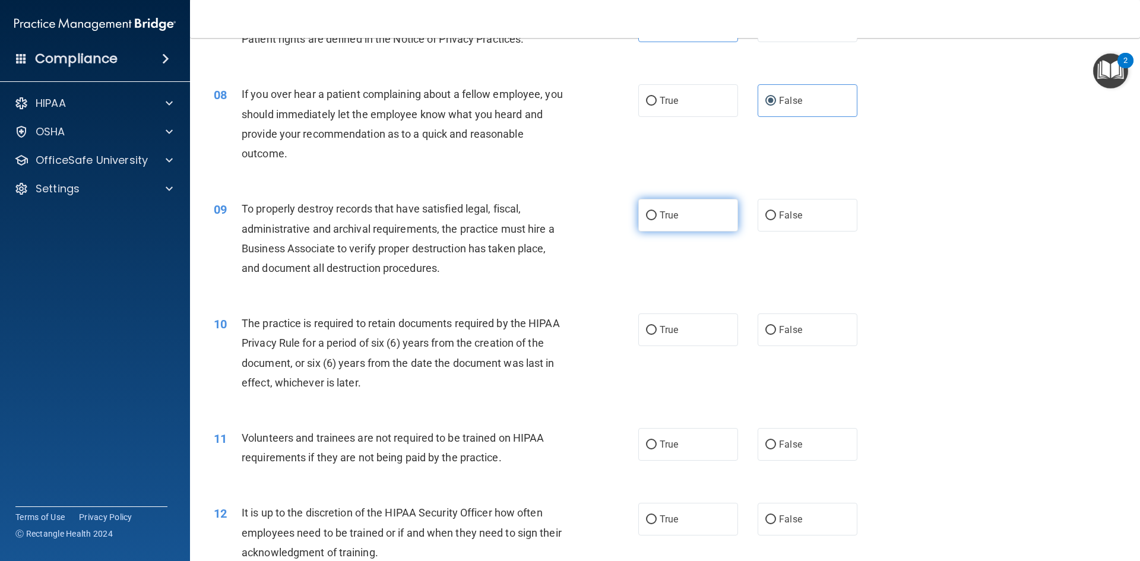
click at [659, 220] on span "True" at bounding box center [668, 215] width 18 height 11
click at [656, 220] on input "True" at bounding box center [651, 215] width 11 height 9
click at [659, 329] on span "True" at bounding box center [668, 329] width 18 height 11
click at [655, 329] on input "True" at bounding box center [651, 330] width 11 height 9
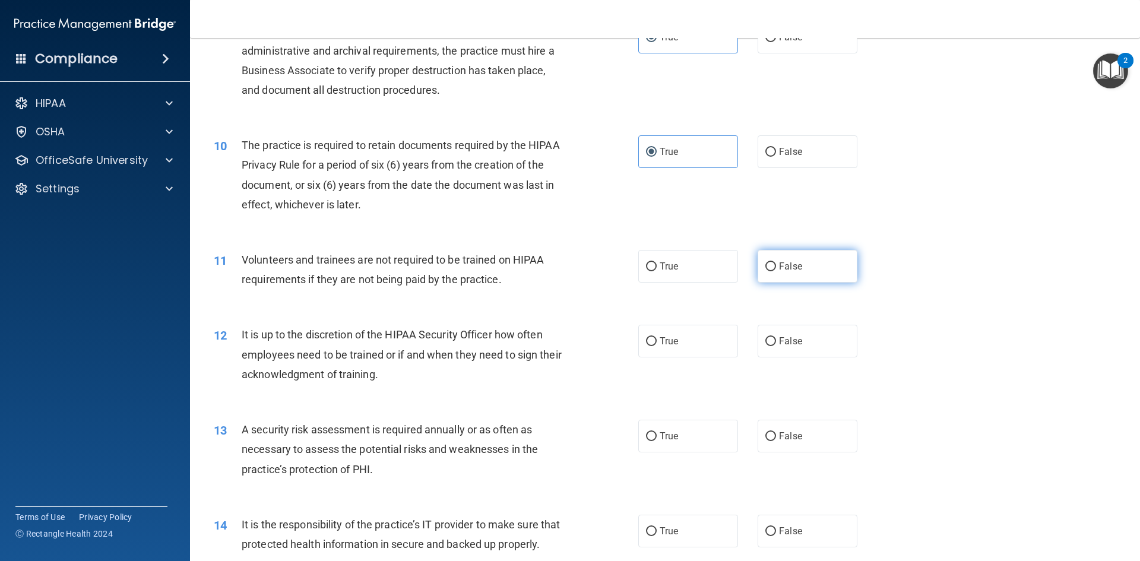
click at [767, 267] on input "False" at bounding box center [770, 266] width 11 height 9
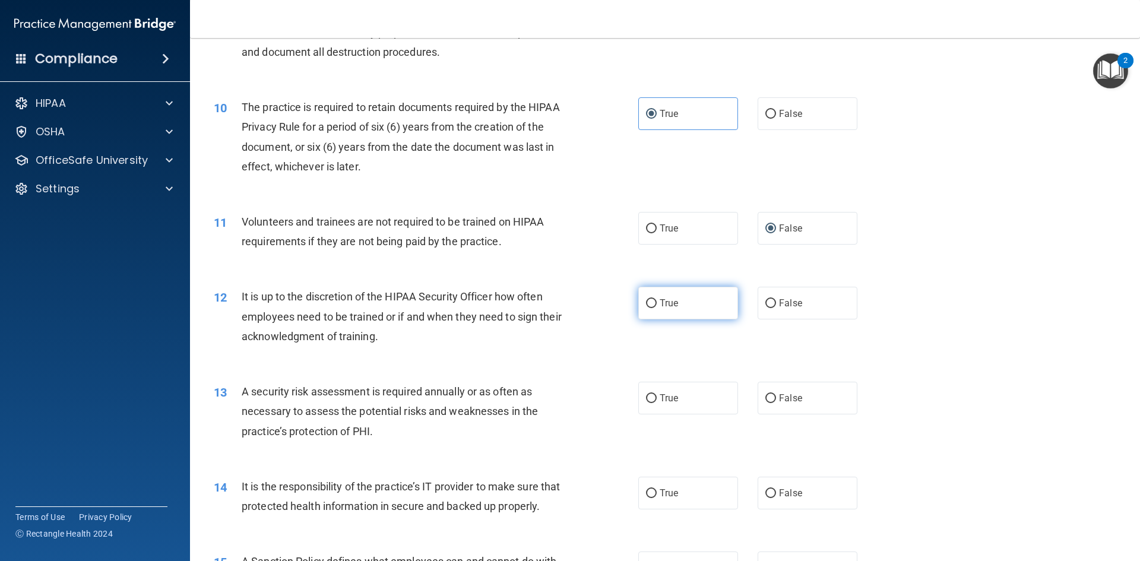
scroll to position [950, 0]
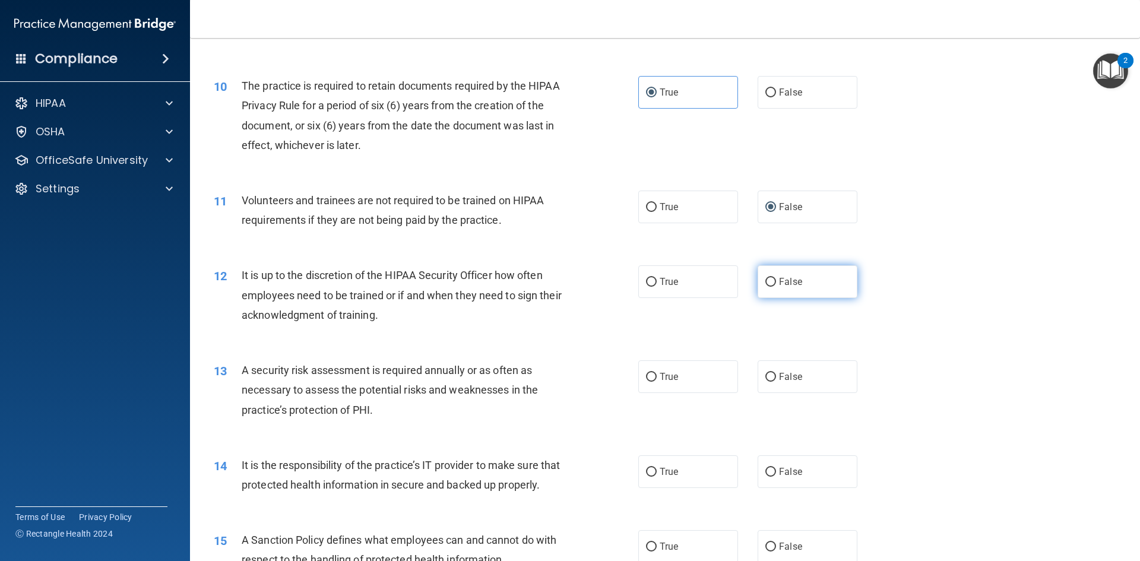
click at [791, 285] on span "False" at bounding box center [790, 281] width 23 height 11
click at [776, 285] on input "False" at bounding box center [770, 282] width 11 height 9
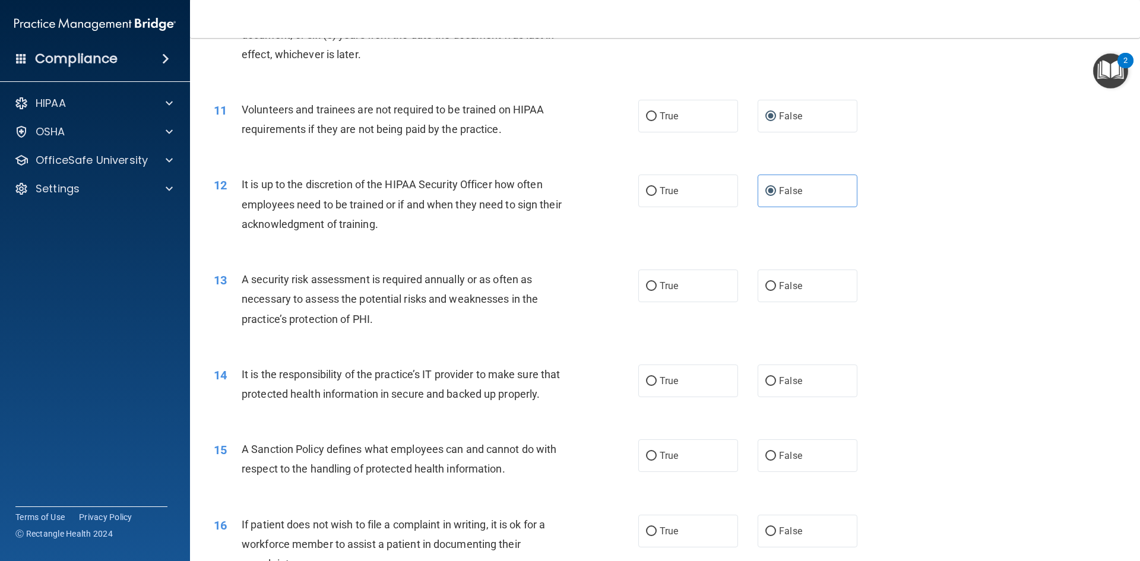
scroll to position [1068, 0]
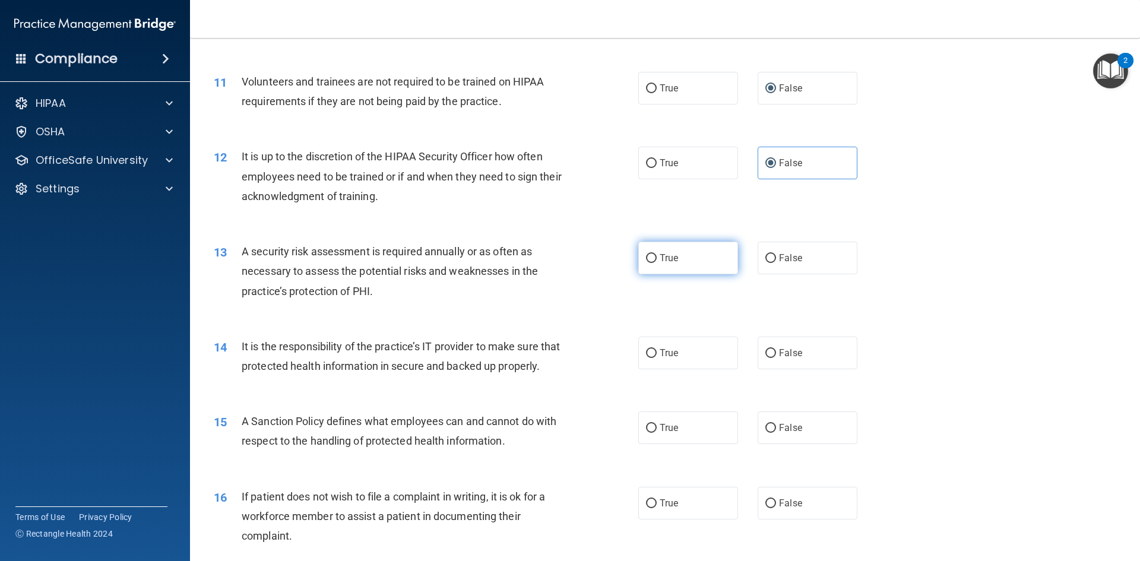
click at [675, 255] on label "True" at bounding box center [688, 258] width 100 height 33
click at [656, 255] on input "True" at bounding box center [651, 258] width 11 height 9
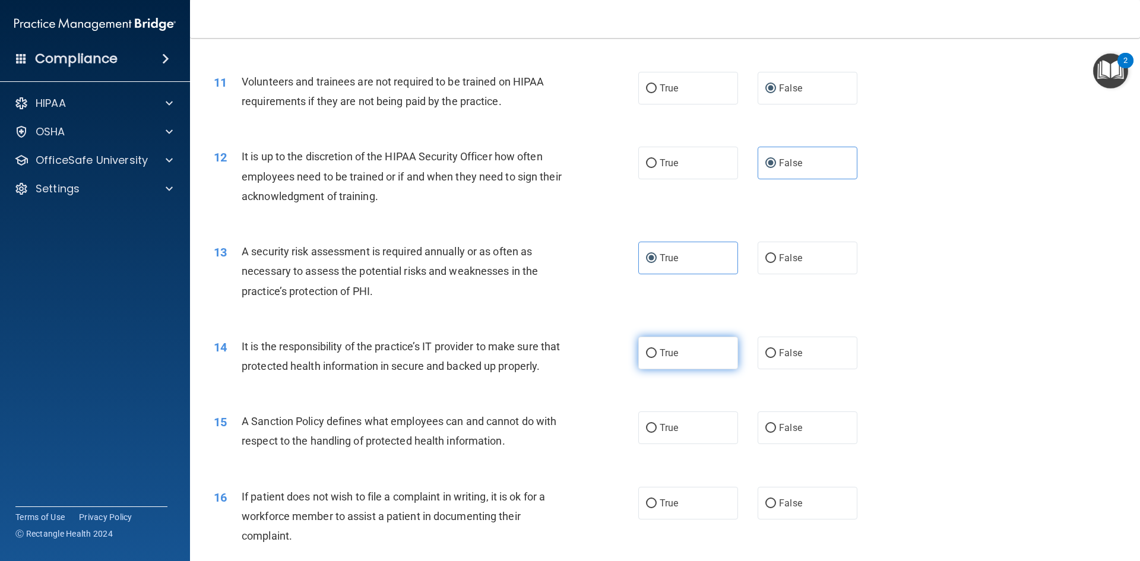
scroll to position [1128, 0]
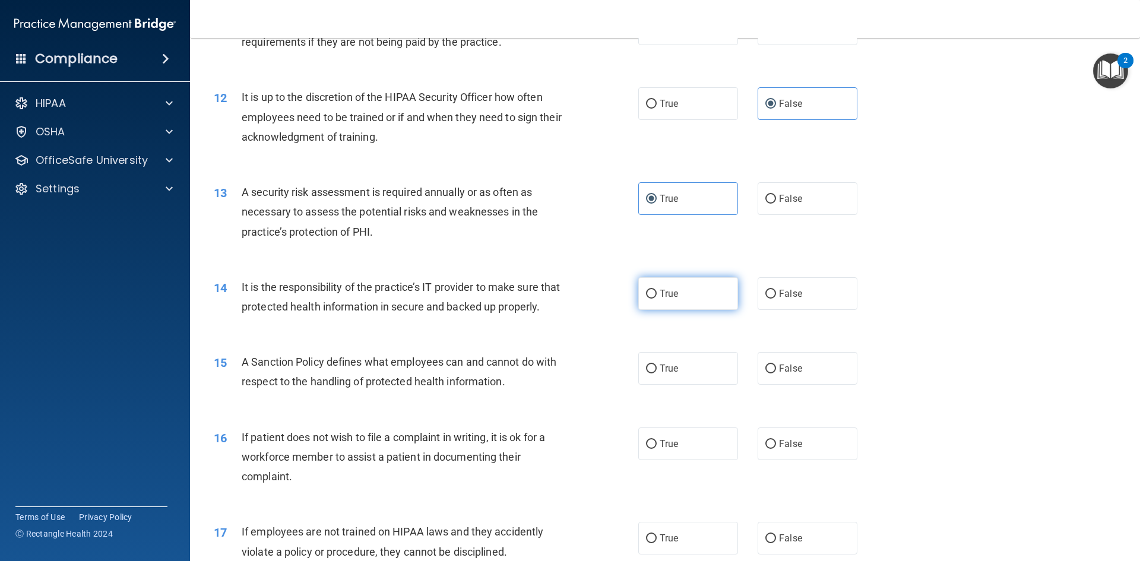
click at [656, 300] on label "True" at bounding box center [688, 293] width 100 height 33
click at [656, 299] on input "True" at bounding box center [651, 294] width 11 height 9
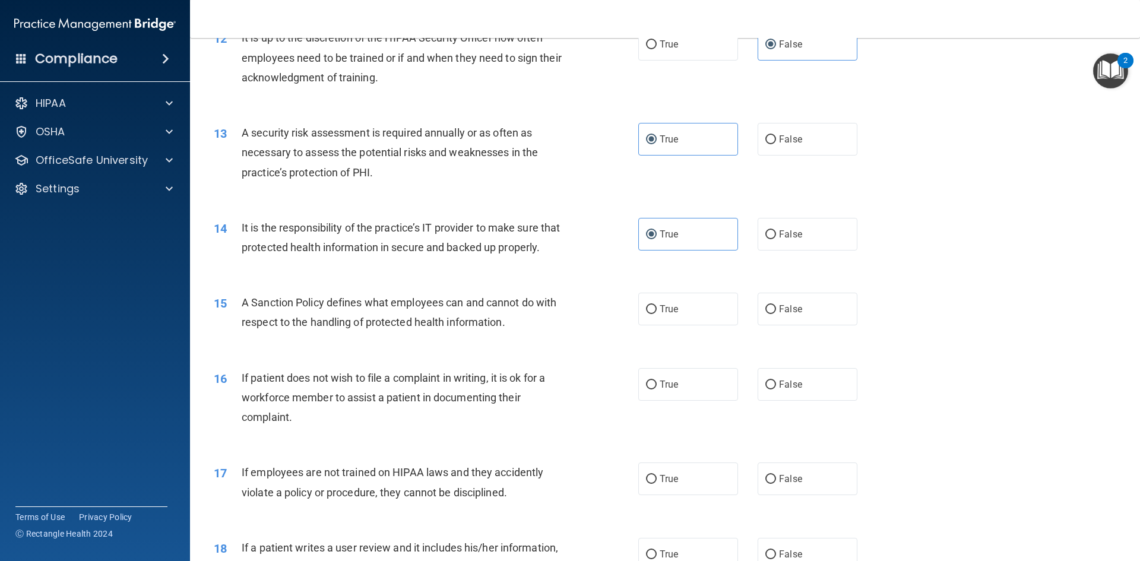
scroll to position [1246, 0]
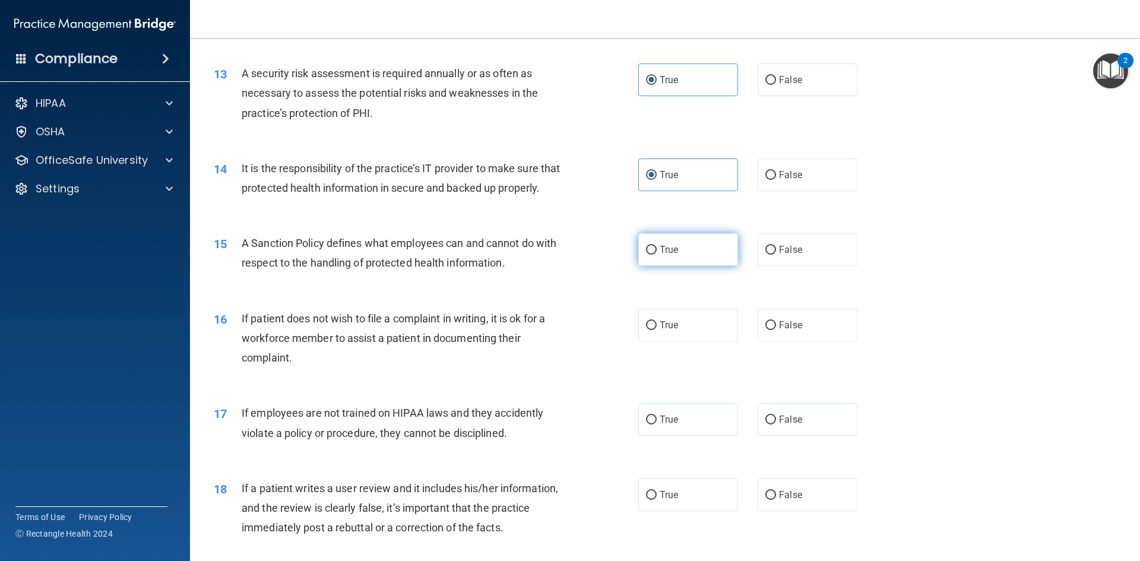
click at [720, 266] on label "True" at bounding box center [688, 249] width 100 height 33
click at [656, 255] on input "True" at bounding box center [651, 250] width 11 height 9
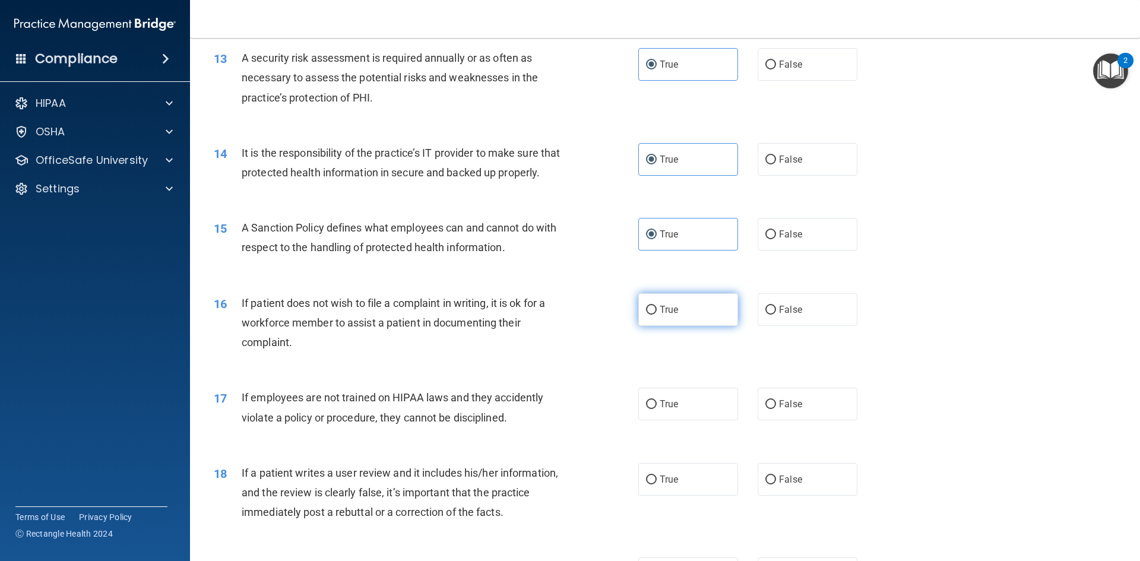
scroll to position [1306, 0]
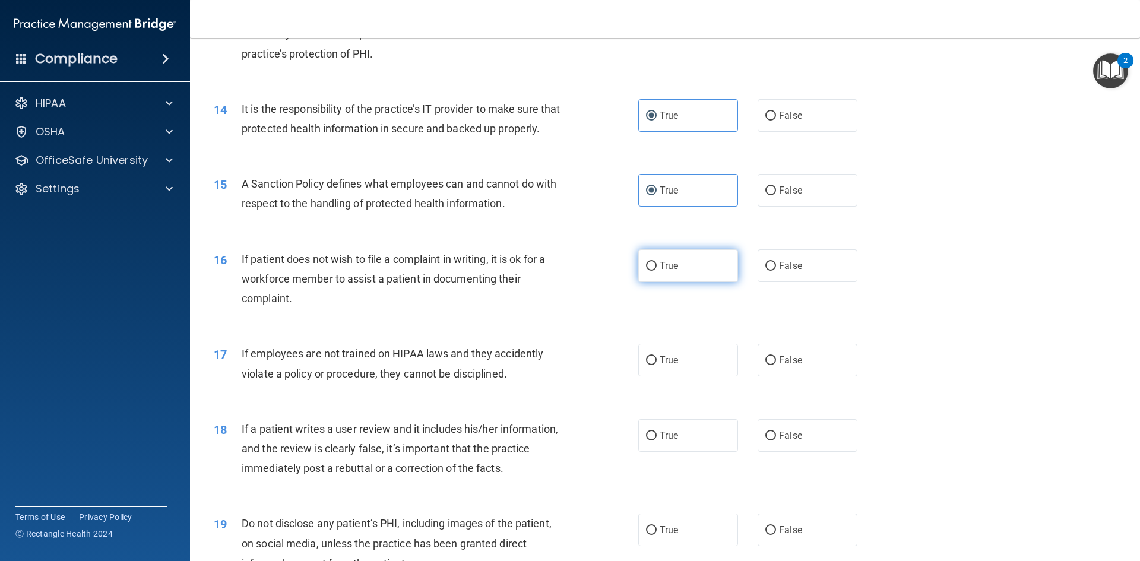
click at [688, 282] on label "True" at bounding box center [688, 265] width 100 height 33
click at [656, 271] on input "True" at bounding box center [651, 266] width 11 height 9
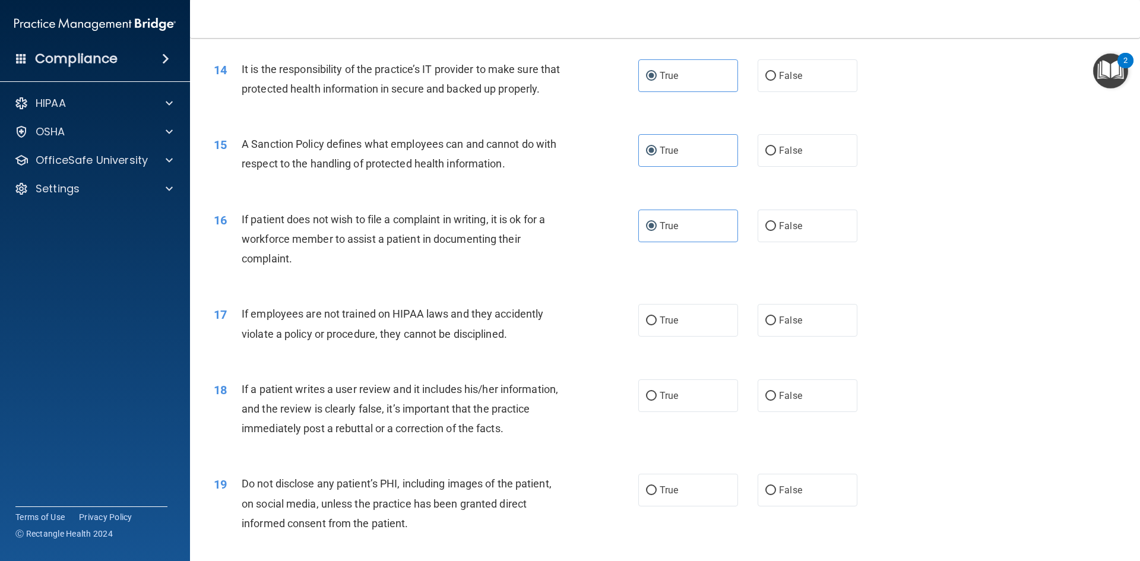
scroll to position [1365, 0]
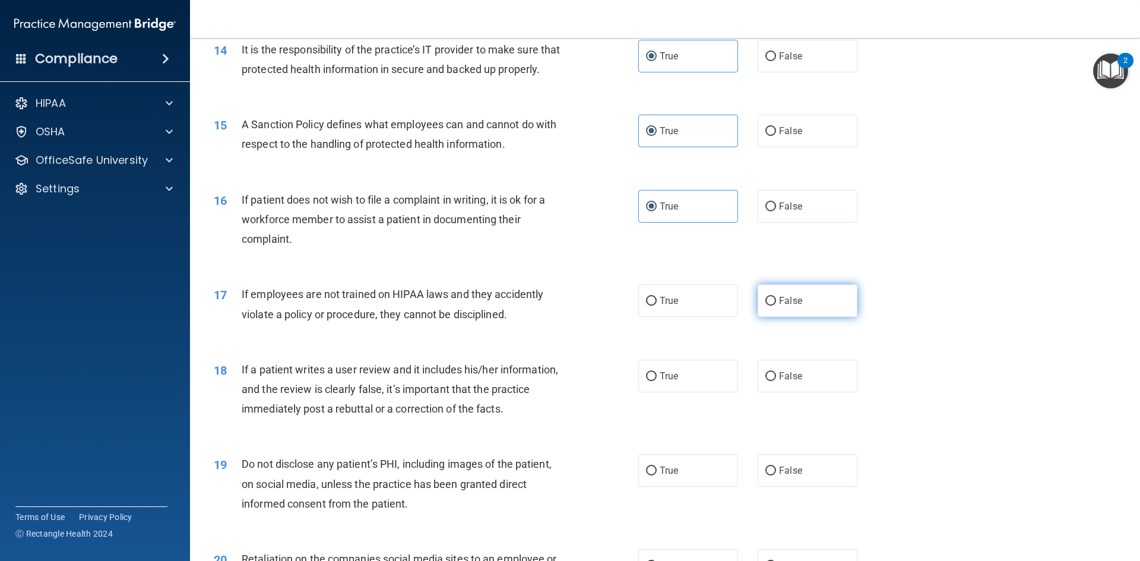
click at [779, 306] on span "False" at bounding box center [790, 300] width 23 height 11
click at [776, 306] on input "False" at bounding box center [770, 301] width 11 height 9
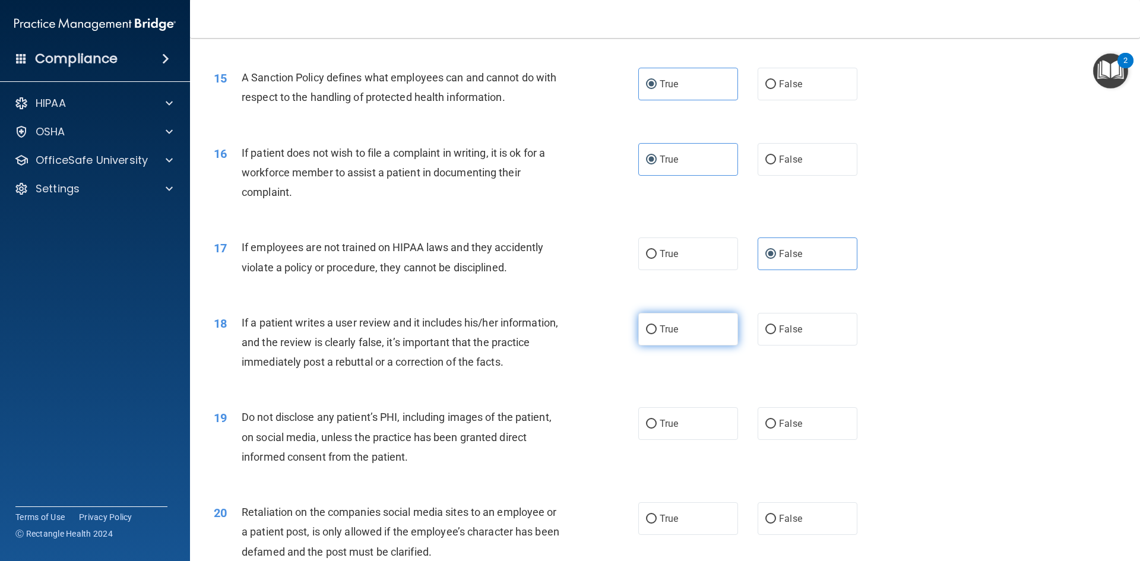
scroll to position [1484, 0]
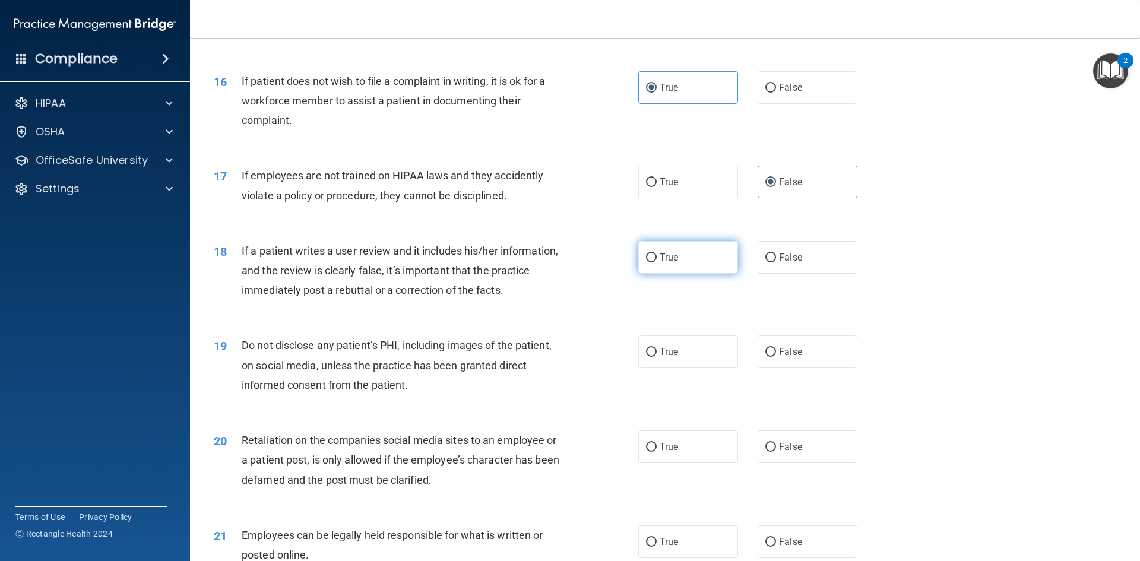
click at [676, 274] on label "True" at bounding box center [688, 257] width 100 height 33
click at [656, 262] on input "True" at bounding box center [651, 257] width 11 height 9
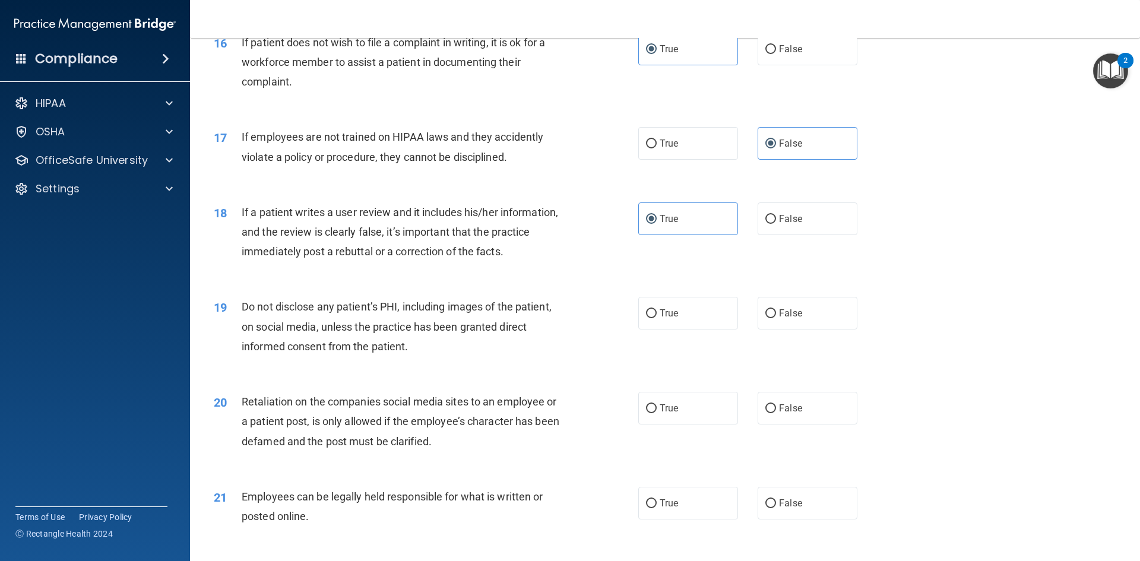
scroll to position [1543, 0]
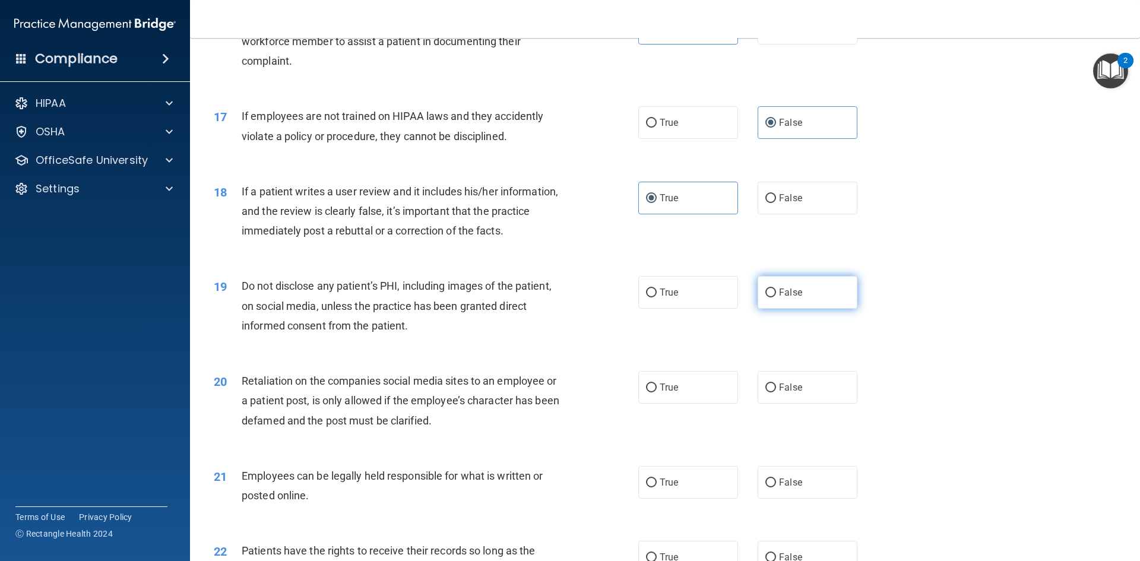
click at [779, 298] on span "False" at bounding box center [790, 292] width 23 height 11
click at [774, 297] on input "False" at bounding box center [770, 292] width 11 height 9
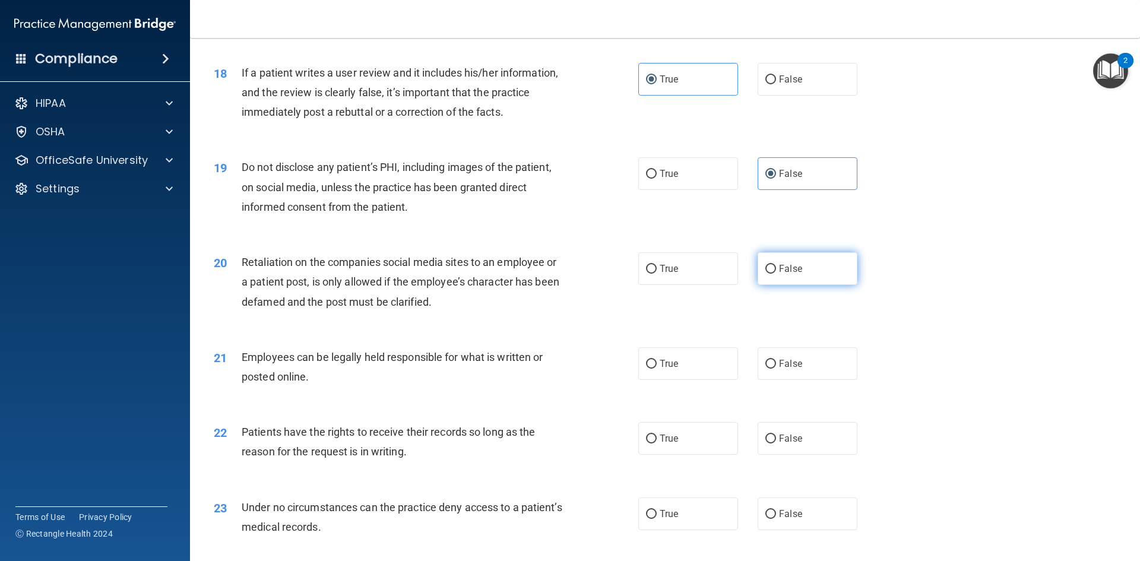
click at [796, 285] on label "False" at bounding box center [807, 268] width 100 height 33
click at [776, 274] on input "False" at bounding box center [770, 269] width 11 height 9
click at [665, 380] on label "True" at bounding box center [688, 363] width 100 height 33
click at [656, 369] on input "True" at bounding box center [651, 364] width 11 height 9
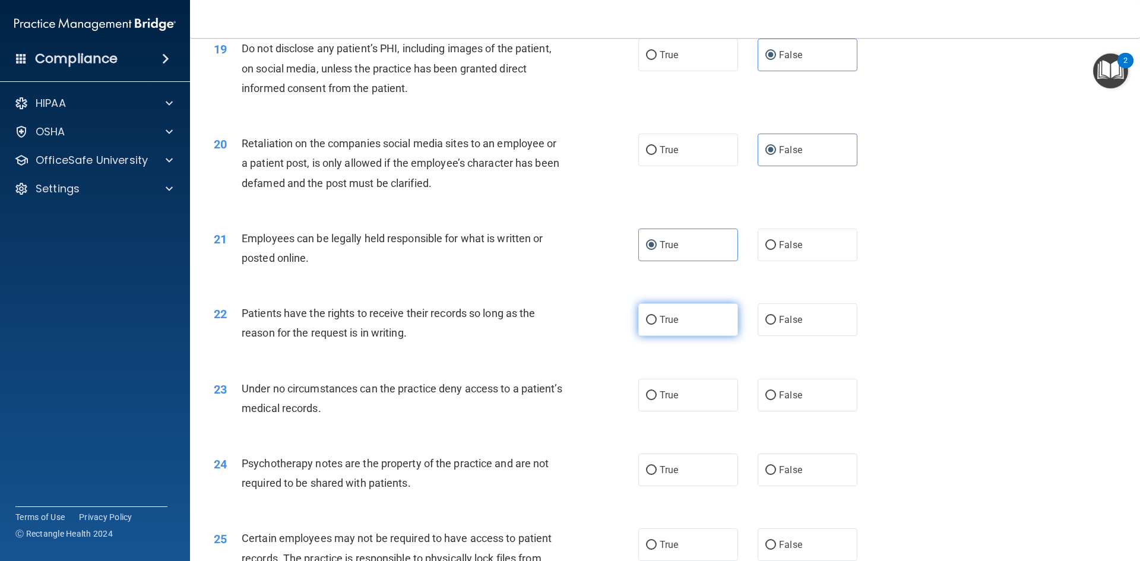
click at [664, 336] on label "True" at bounding box center [688, 319] width 100 height 33
click at [656, 325] on input "True" at bounding box center [651, 320] width 11 height 9
click at [663, 411] on label "True" at bounding box center [688, 395] width 100 height 33
click at [656, 400] on input "True" at bounding box center [651, 395] width 11 height 9
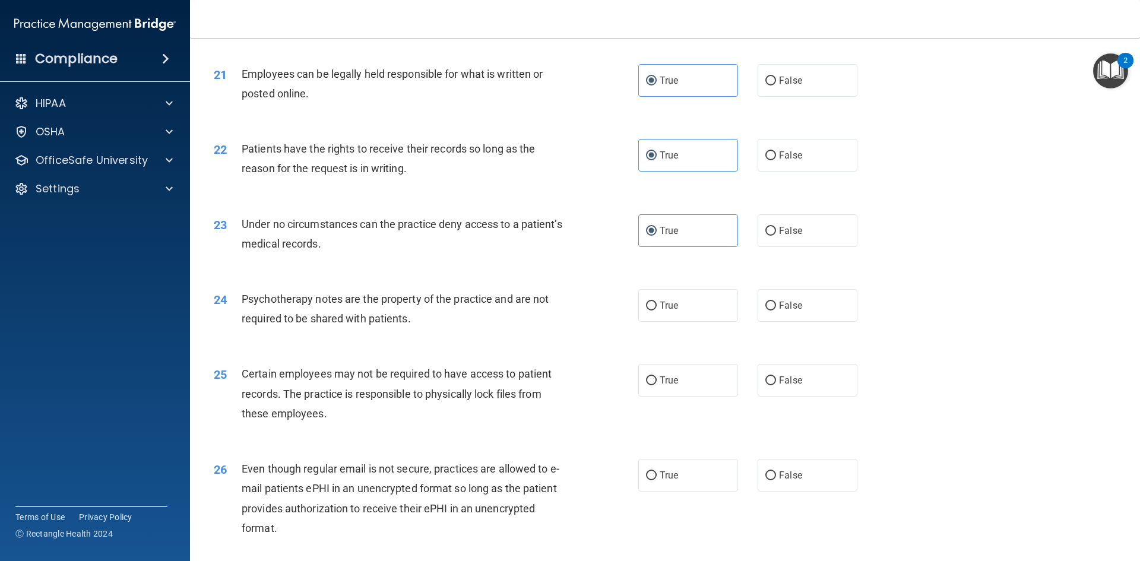
scroll to position [1959, 0]
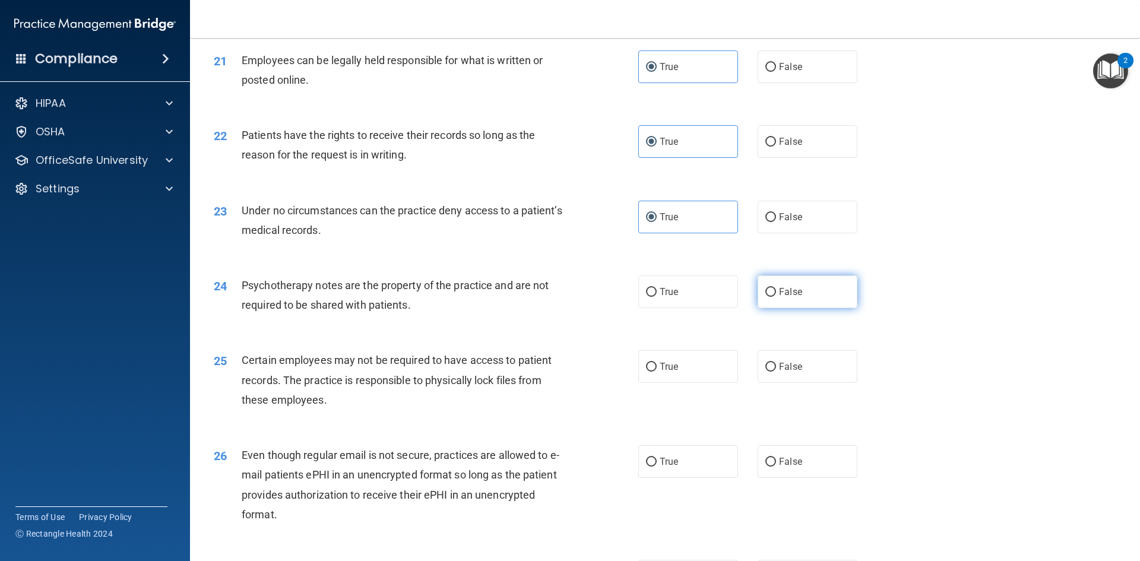
click at [765, 297] on input "False" at bounding box center [770, 292] width 11 height 9
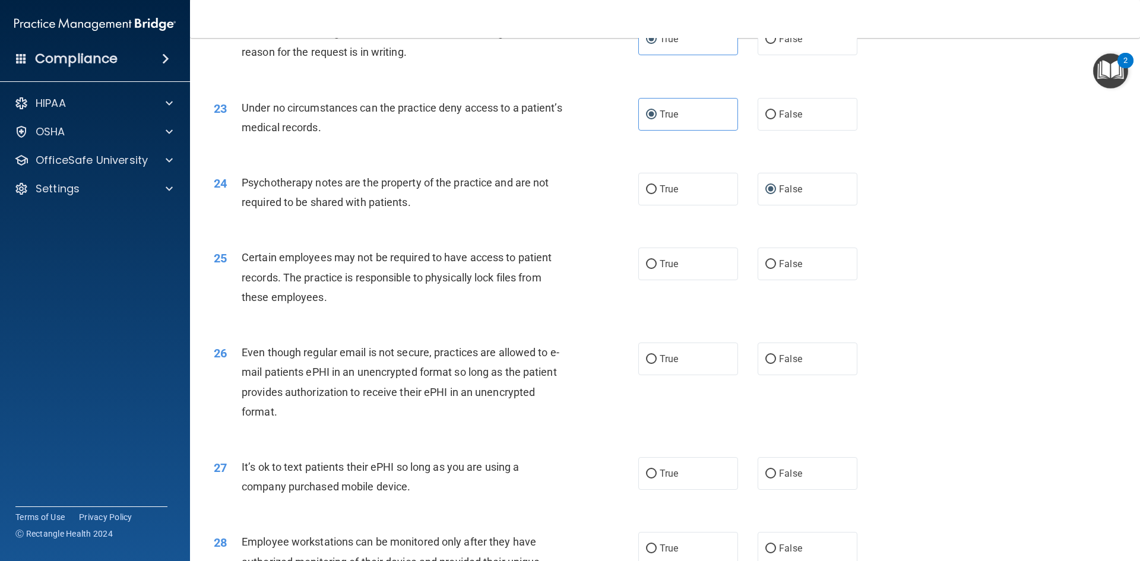
scroll to position [2077, 0]
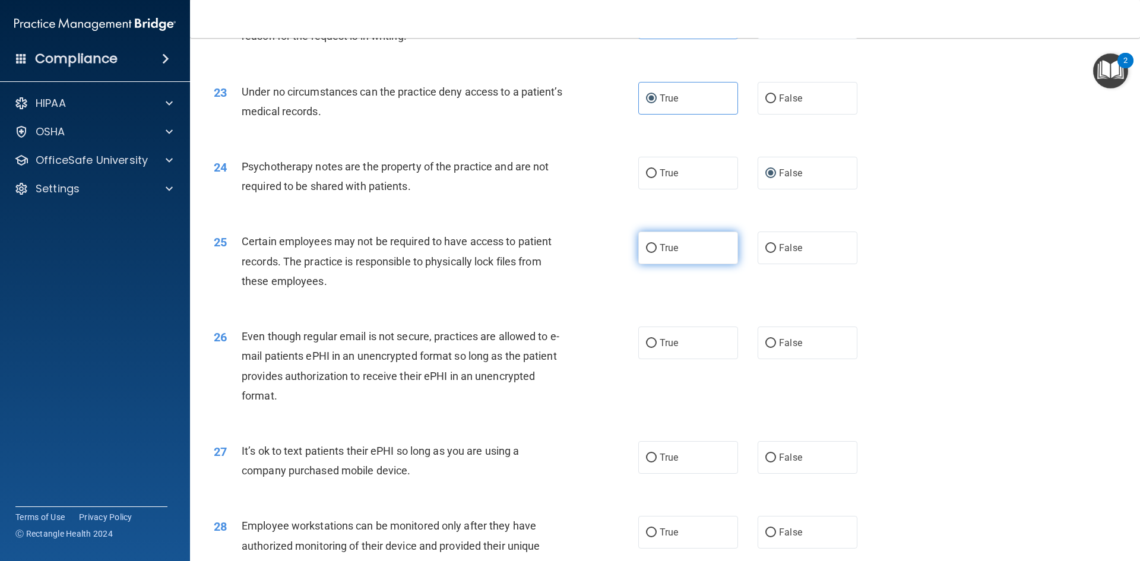
click at [661, 253] on span "True" at bounding box center [668, 247] width 18 height 11
click at [656, 253] on input "True" at bounding box center [651, 248] width 11 height 9
click at [686, 359] on label "True" at bounding box center [688, 342] width 100 height 33
click at [656, 348] on input "True" at bounding box center [651, 343] width 11 height 9
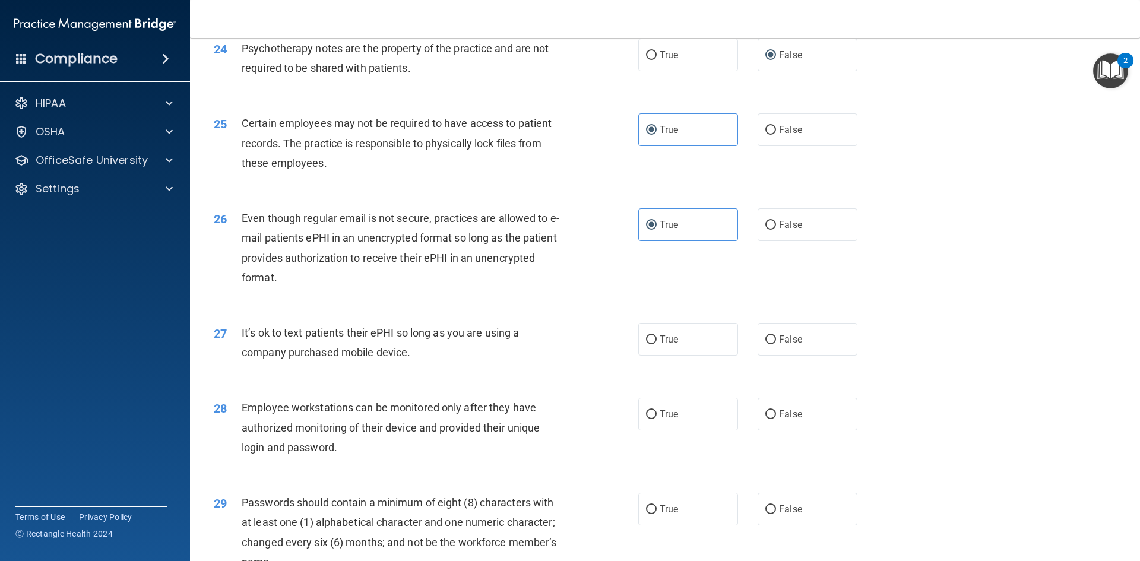
scroll to position [2196, 0]
click at [684, 355] on label "True" at bounding box center [688, 338] width 100 height 33
click at [656, 344] on input "True" at bounding box center [651, 339] width 11 height 9
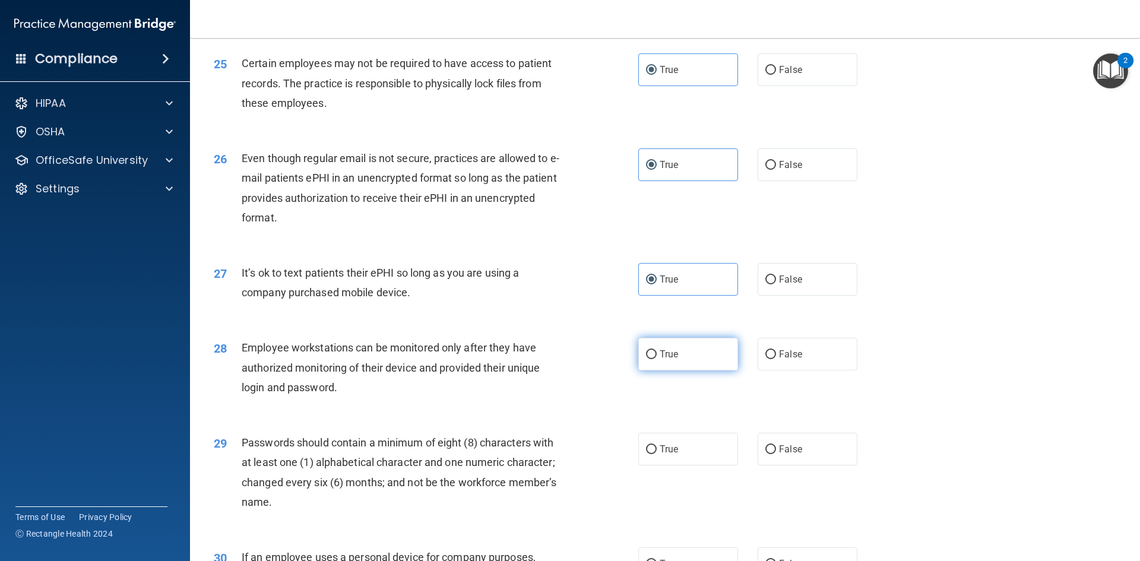
click at [682, 370] on label "True" at bounding box center [688, 354] width 100 height 33
click at [656, 359] on input "True" at bounding box center [651, 354] width 11 height 9
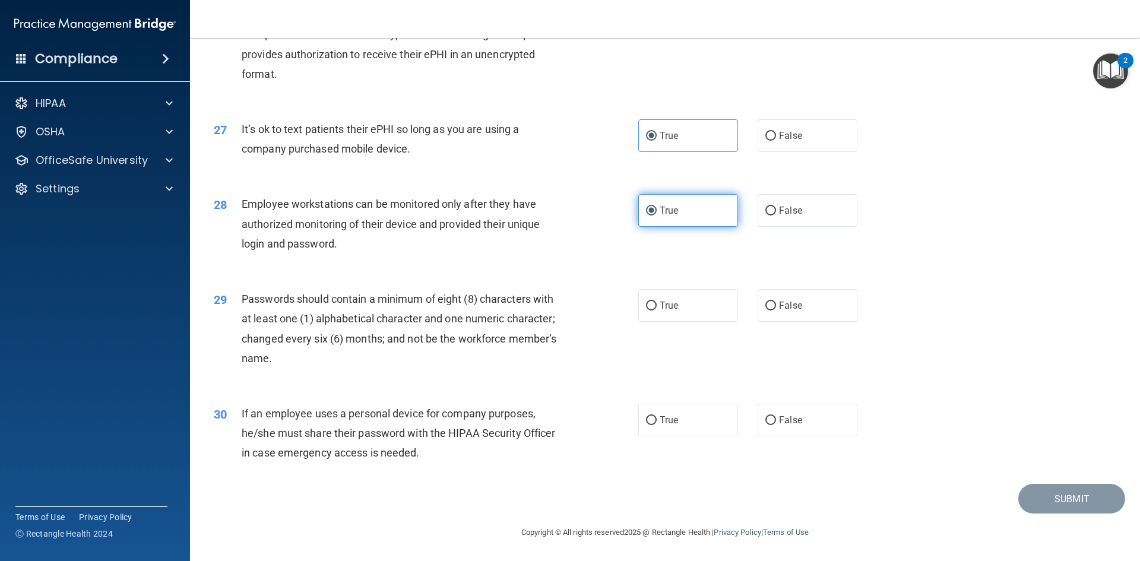
scroll to position [2419, 0]
click at [678, 314] on label "True" at bounding box center [688, 305] width 100 height 33
click at [656, 310] on input "True" at bounding box center [651, 305] width 11 height 9
click at [659, 423] on span "True" at bounding box center [668, 419] width 18 height 11
click at [656, 423] on input "True" at bounding box center [651, 420] width 11 height 9
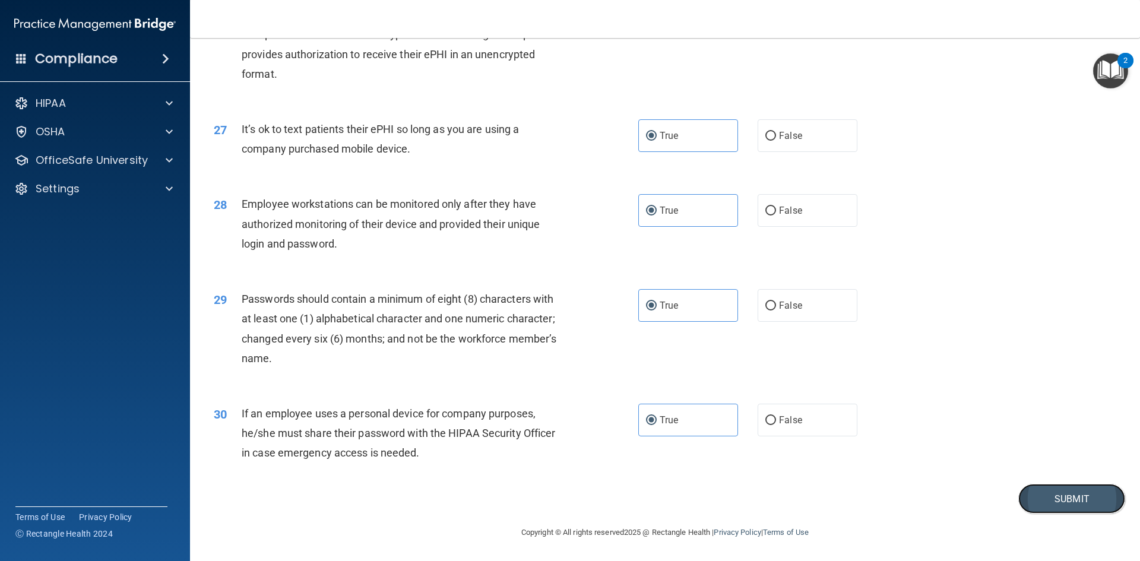
click at [1032, 495] on button "Submit" at bounding box center [1071, 499] width 107 height 30
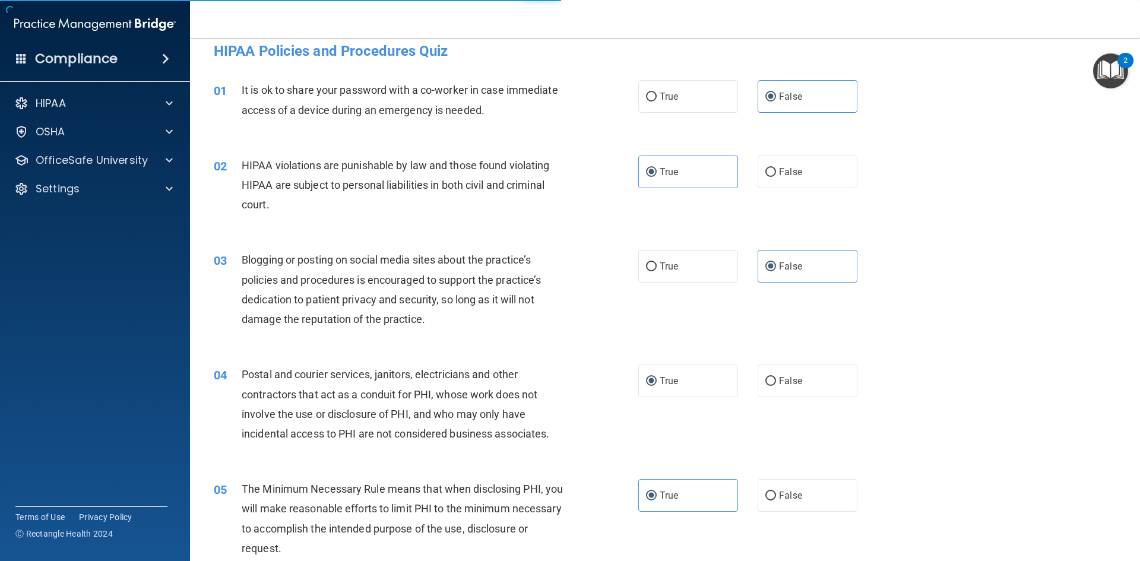
scroll to position [0, 0]
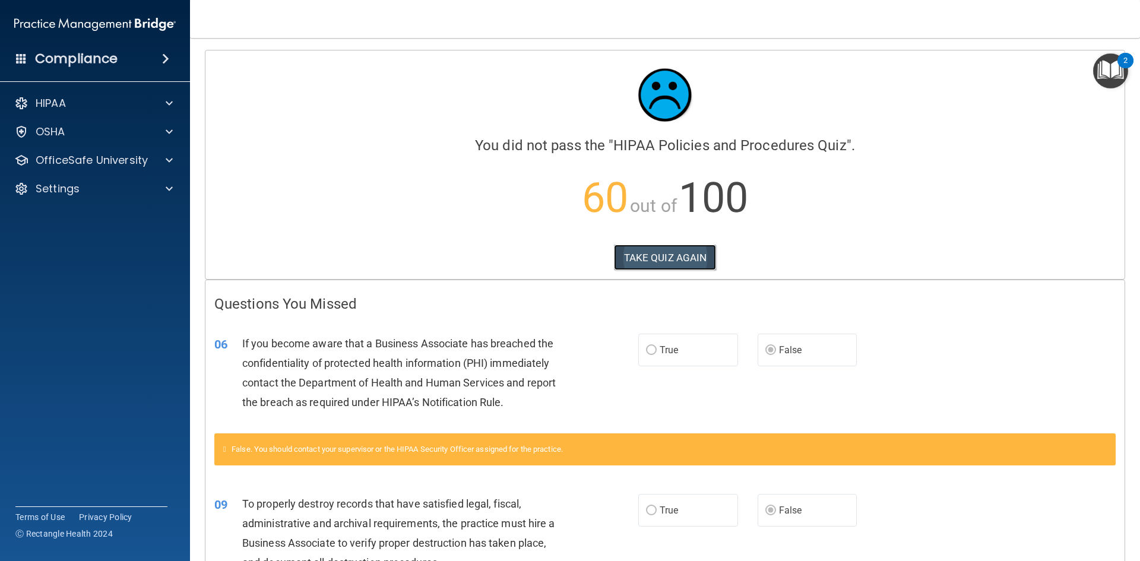
click at [659, 253] on button "TAKE QUIZ AGAIN" at bounding box center [665, 258] width 103 height 26
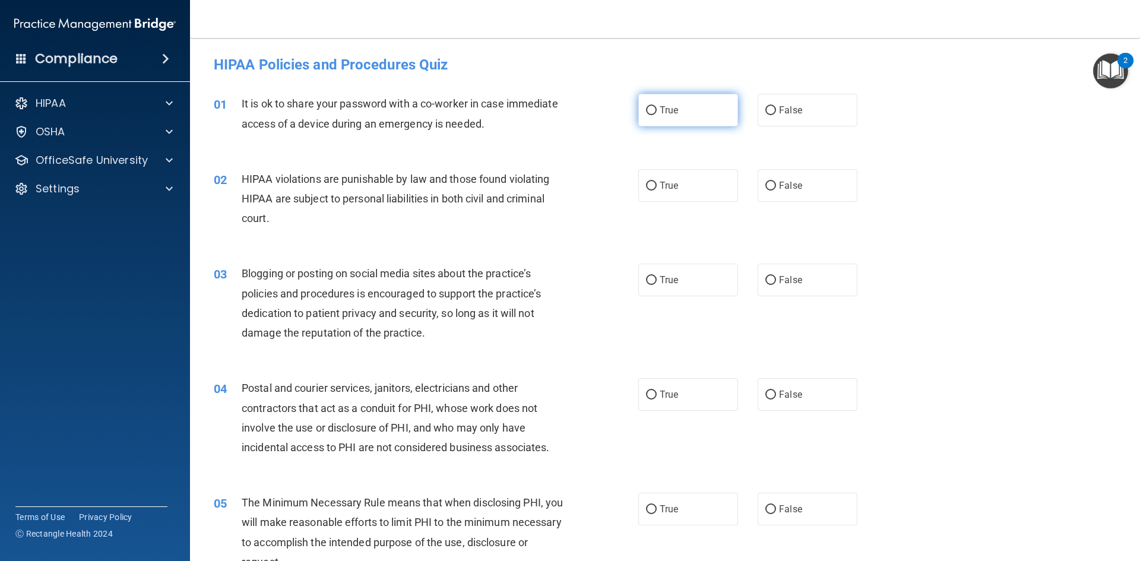
click at [650, 114] on input "True" at bounding box center [651, 110] width 11 height 9
click at [655, 189] on label "True" at bounding box center [688, 185] width 100 height 33
click at [655, 189] on input "True" at bounding box center [651, 186] width 11 height 9
click at [650, 281] on input "True" at bounding box center [651, 280] width 11 height 9
click at [666, 395] on span "True" at bounding box center [668, 394] width 18 height 11
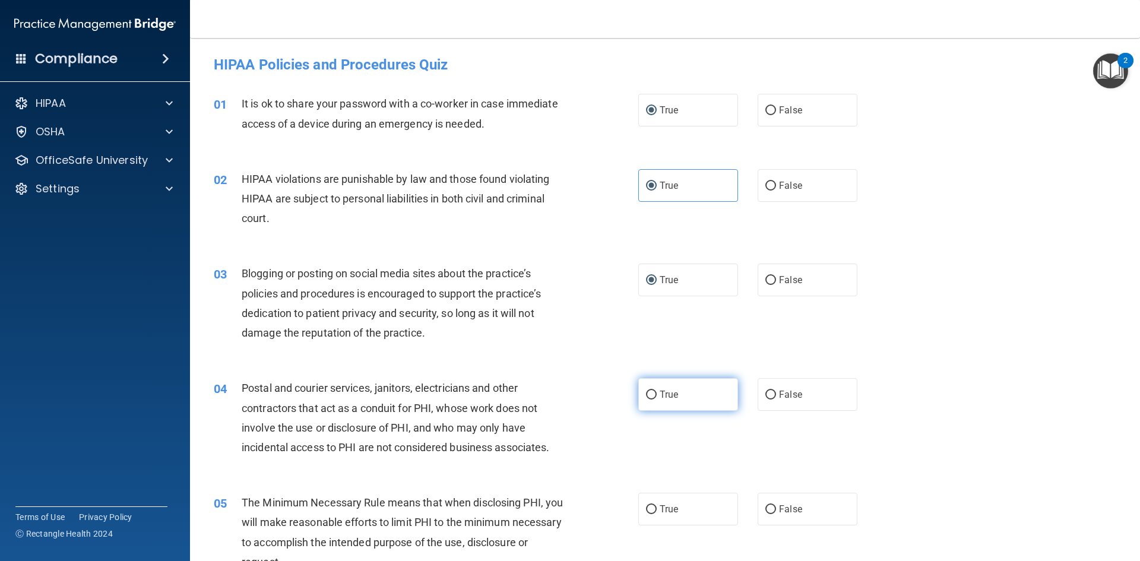
click at [656, 395] on input "True" at bounding box center [651, 395] width 11 height 9
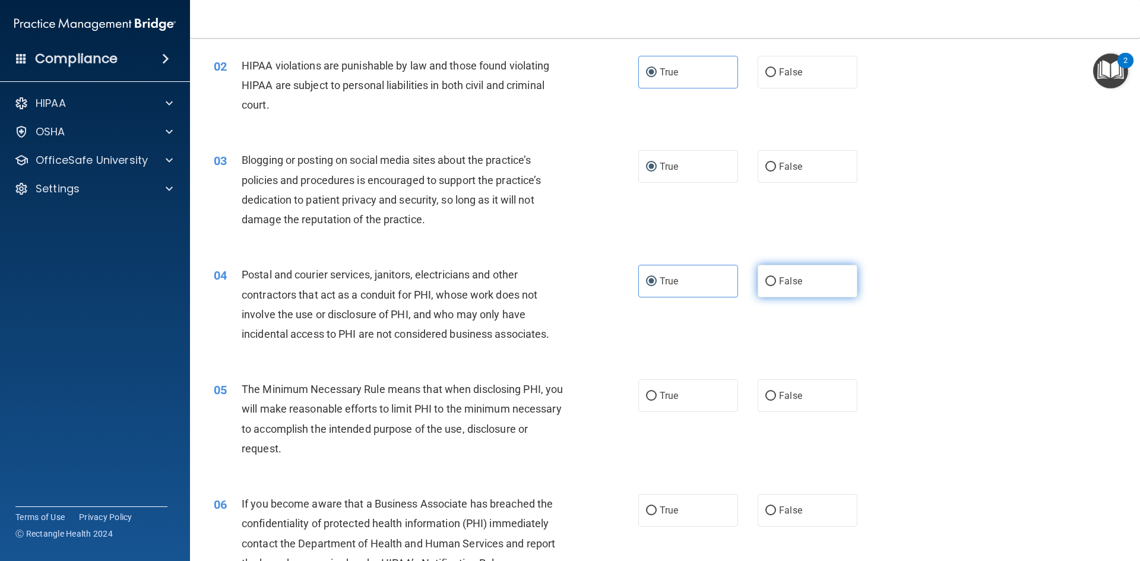
scroll to position [119, 0]
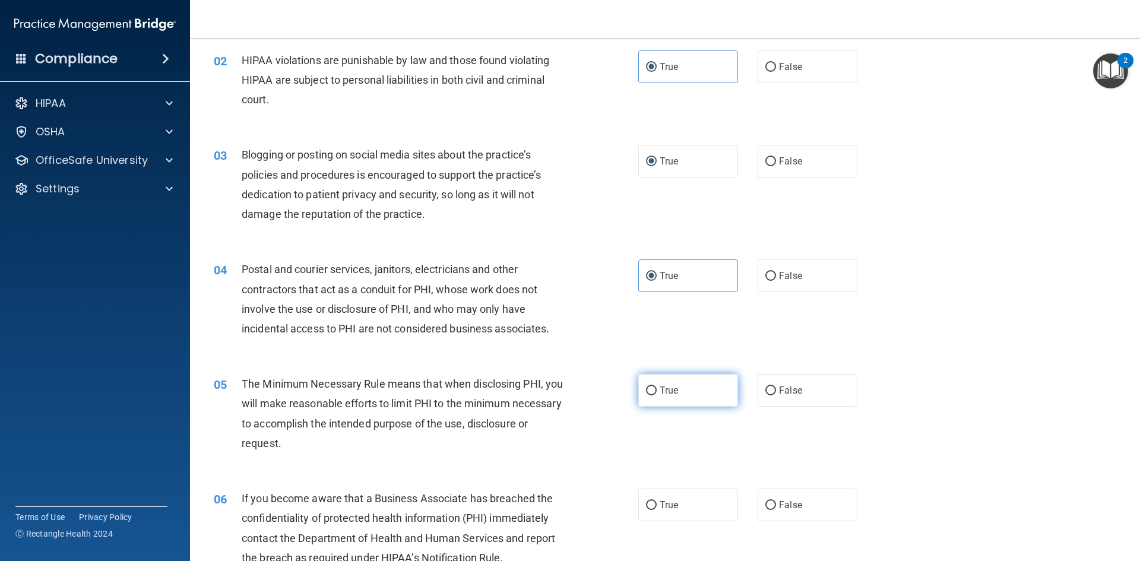
click at [659, 385] on span "True" at bounding box center [668, 390] width 18 height 11
click at [656, 386] on input "True" at bounding box center [651, 390] width 11 height 9
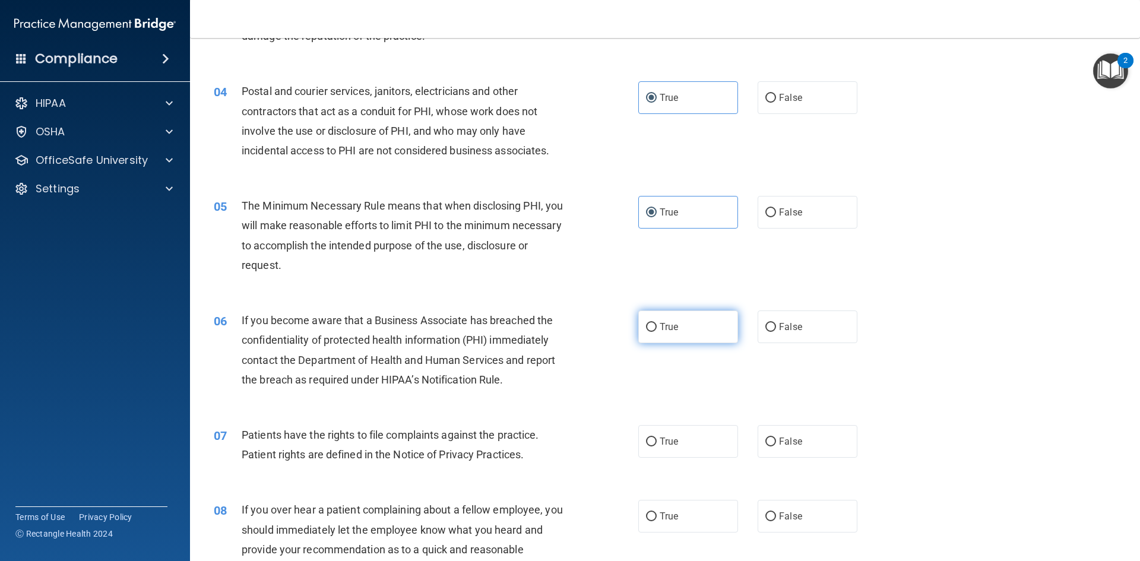
click at [669, 330] on span "True" at bounding box center [668, 326] width 18 height 11
click at [656, 330] on input "True" at bounding box center [651, 327] width 11 height 9
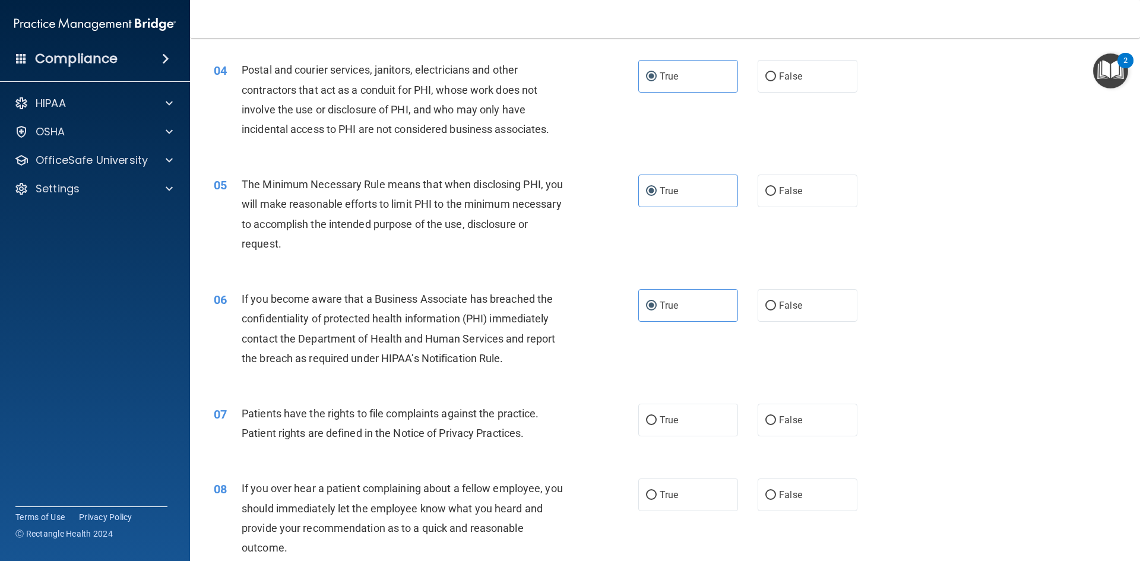
scroll to position [356, 0]
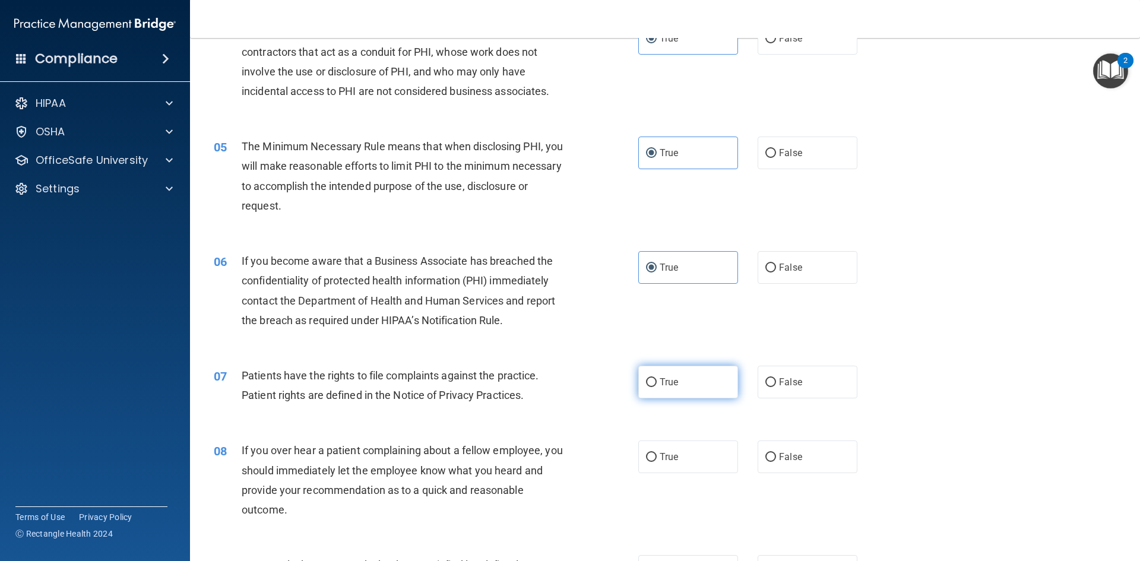
click at [678, 391] on label "True" at bounding box center [688, 382] width 100 height 33
click at [656, 387] on input "True" at bounding box center [651, 382] width 11 height 9
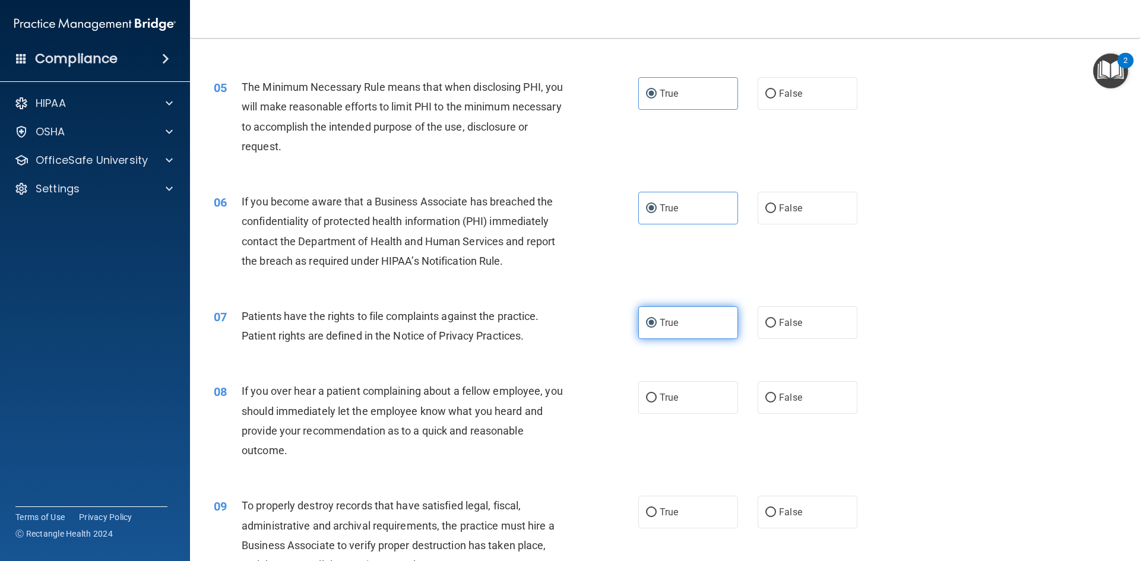
scroll to position [475, 0]
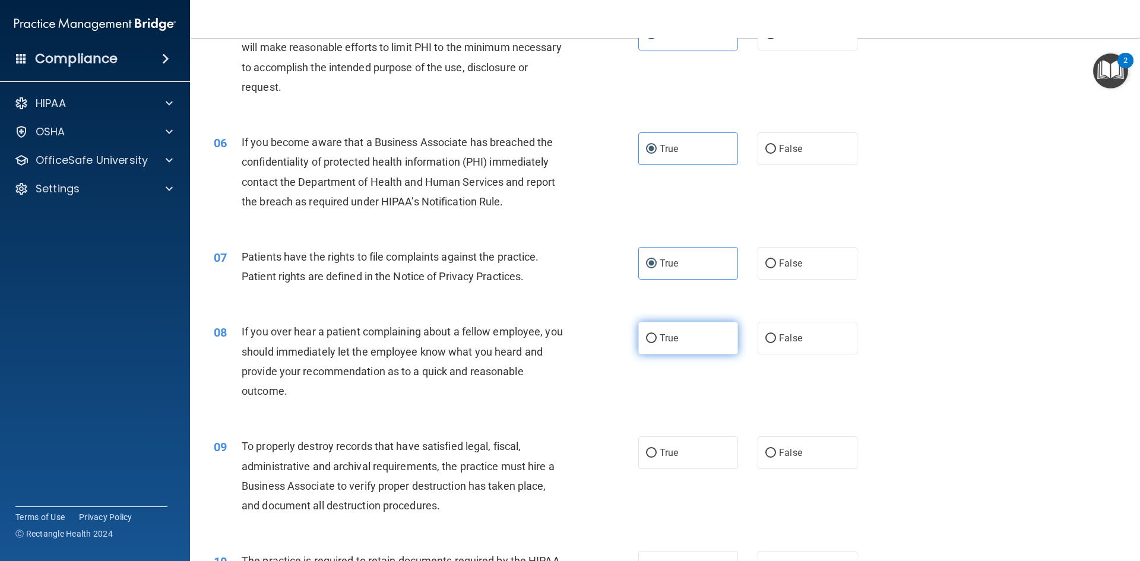
click at [659, 339] on span "True" at bounding box center [668, 337] width 18 height 11
click at [656, 339] on input "True" at bounding box center [651, 338] width 11 height 9
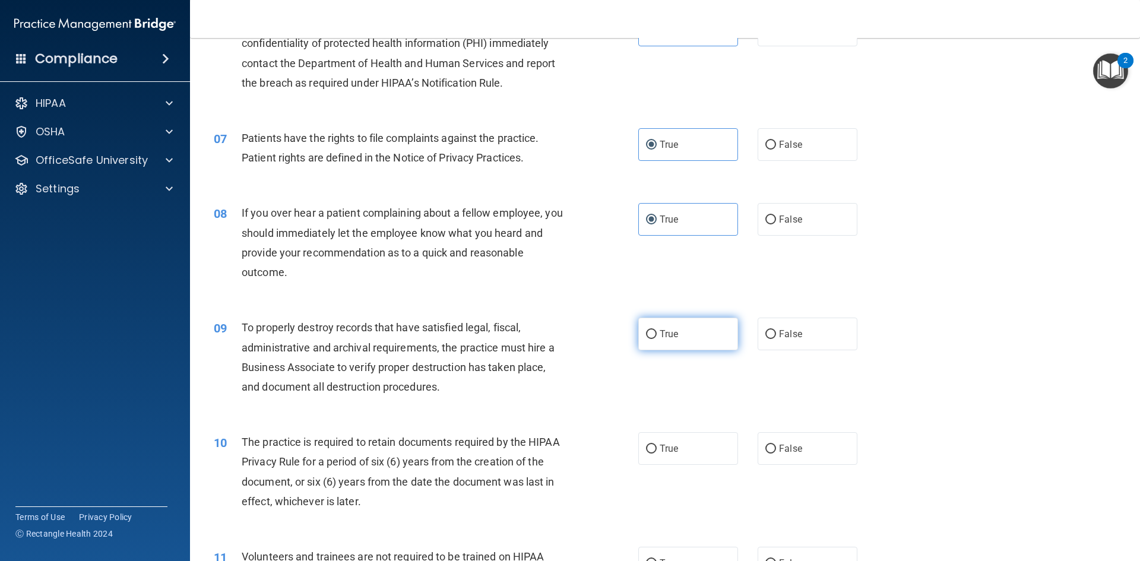
click at [677, 342] on label "True" at bounding box center [688, 334] width 100 height 33
click at [656, 339] on input "True" at bounding box center [651, 334] width 11 height 9
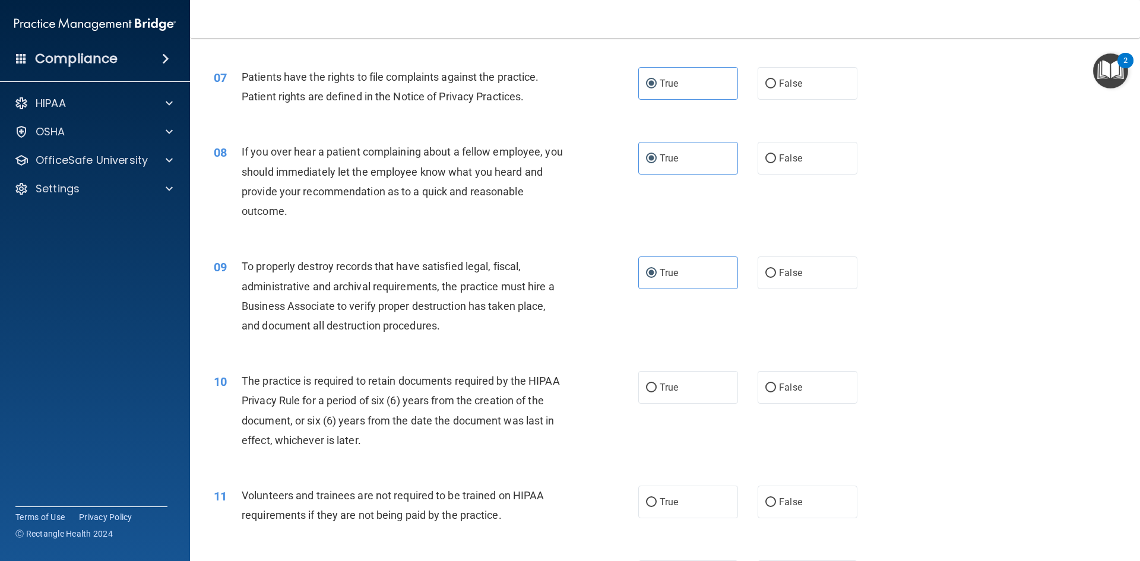
scroll to position [712, 0]
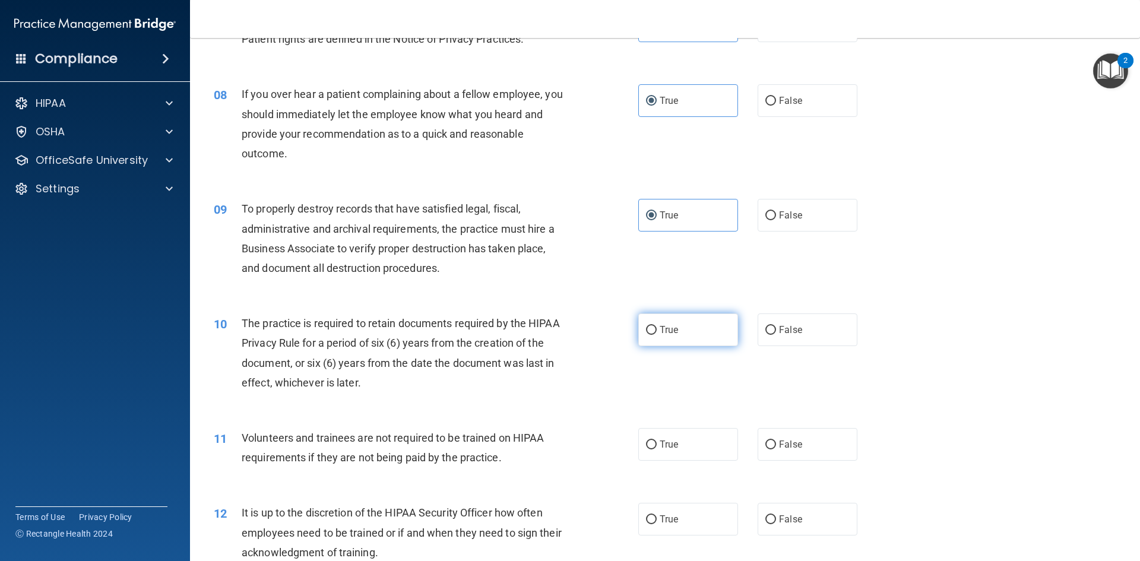
click at [686, 341] on label "True" at bounding box center [688, 329] width 100 height 33
click at [656, 335] on input "True" at bounding box center [651, 330] width 11 height 9
click at [690, 327] on label "True" at bounding box center [688, 329] width 100 height 33
click at [656, 327] on input "True" at bounding box center [651, 330] width 11 height 9
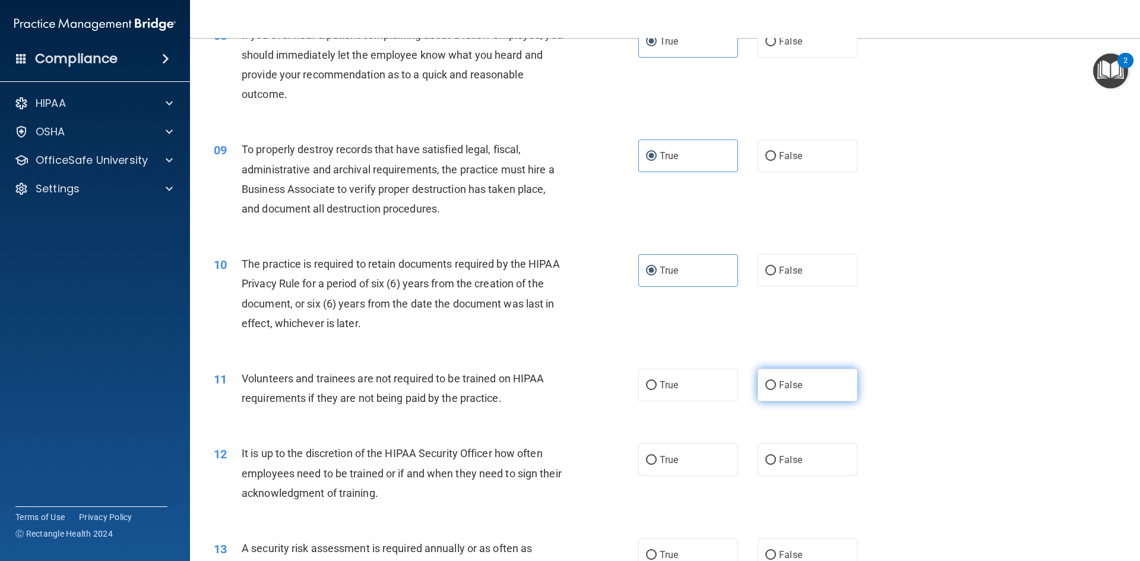
click at [779, 382] on span "False" at bounding box center [790, 384] width 23 height 11
click at [776, 382] on input "False" at bounding box center [770, 385] width 11 height 9
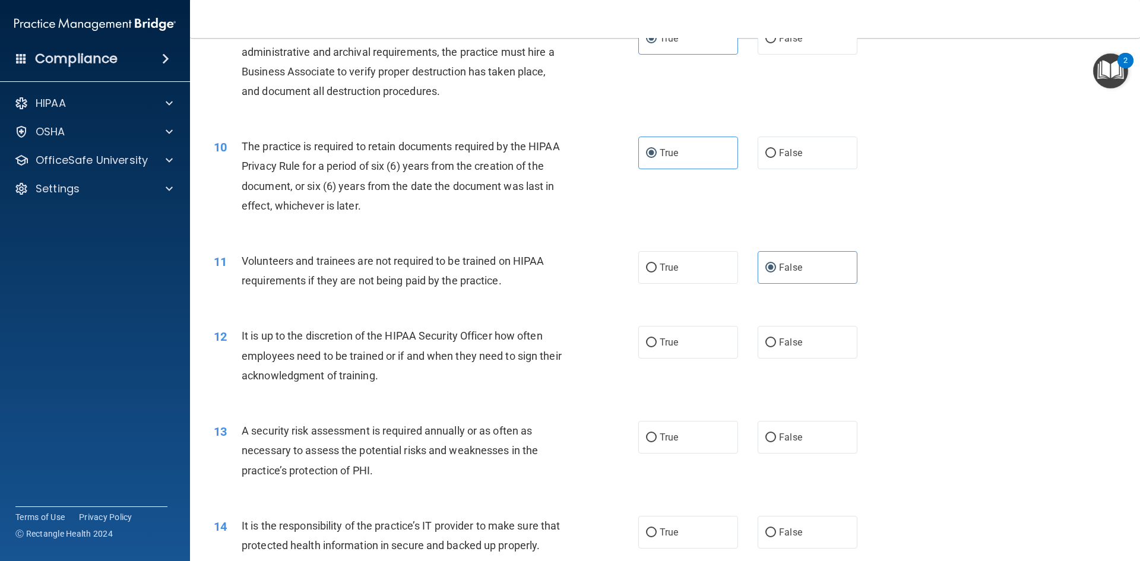
scroll to position [890, 0]
click at [789, 347] on label "False" at bounding box center [807, 341] width 100 height 33
click at [776, 346] on input "False" at bounding box center [770, 341] width 11 height 9
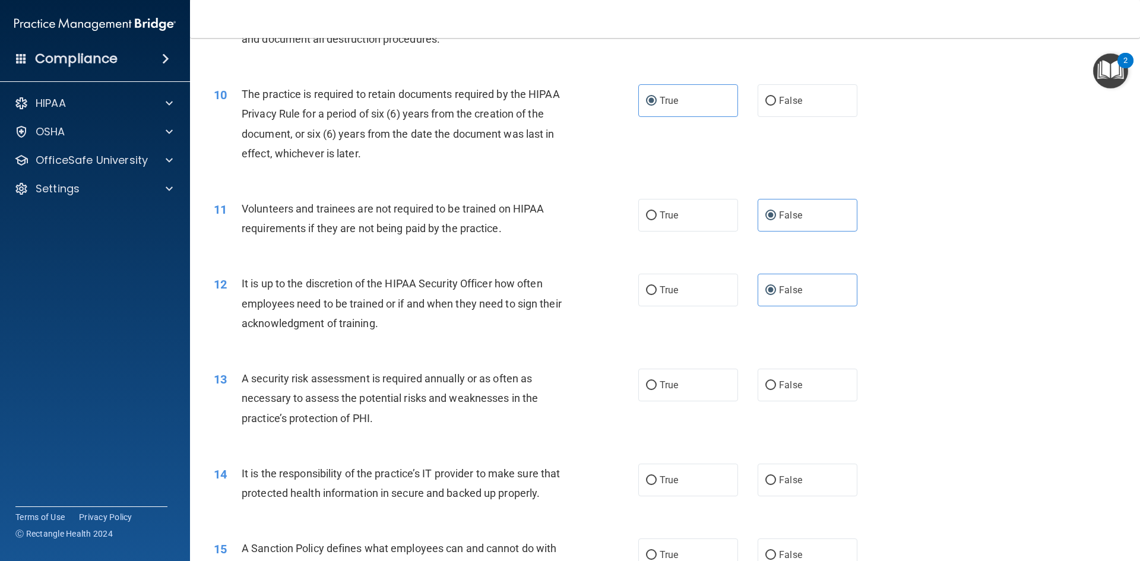
scroll to position [1009, 0]
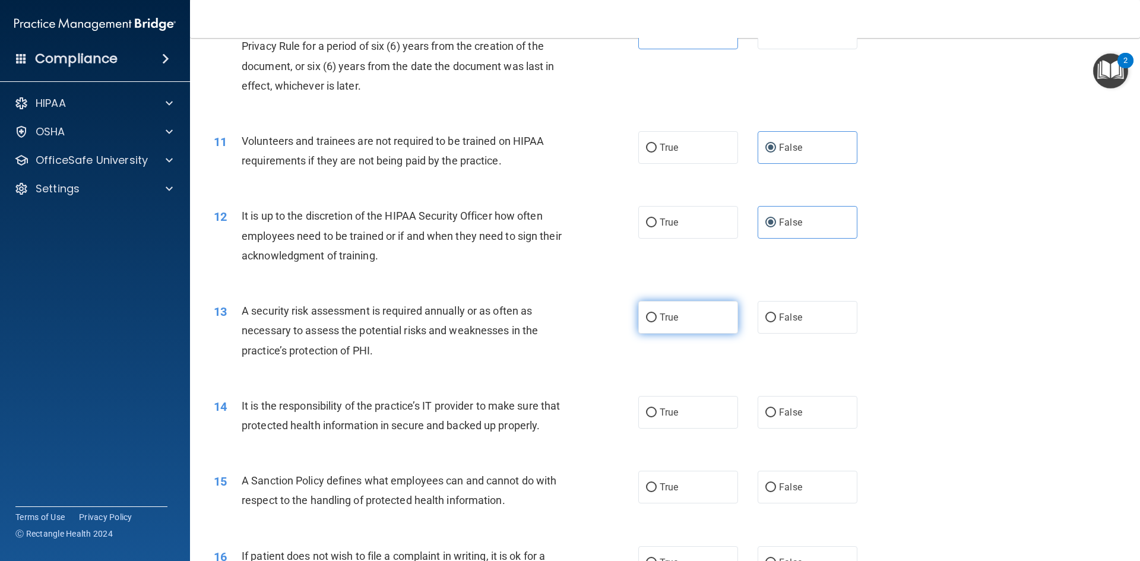
click at [681, 318] on label "True" at bounding box center [688, 317] width 100 height 33
click at [656, 318] on input "True" at bounding box center [651, 317] width 11 height 9
click at [666, 415] on span "True" at bounding box center [668, 412] width 18 height 11
click at [656, 415] on input "True" at bounding box center [651, 412] width 11 height 9
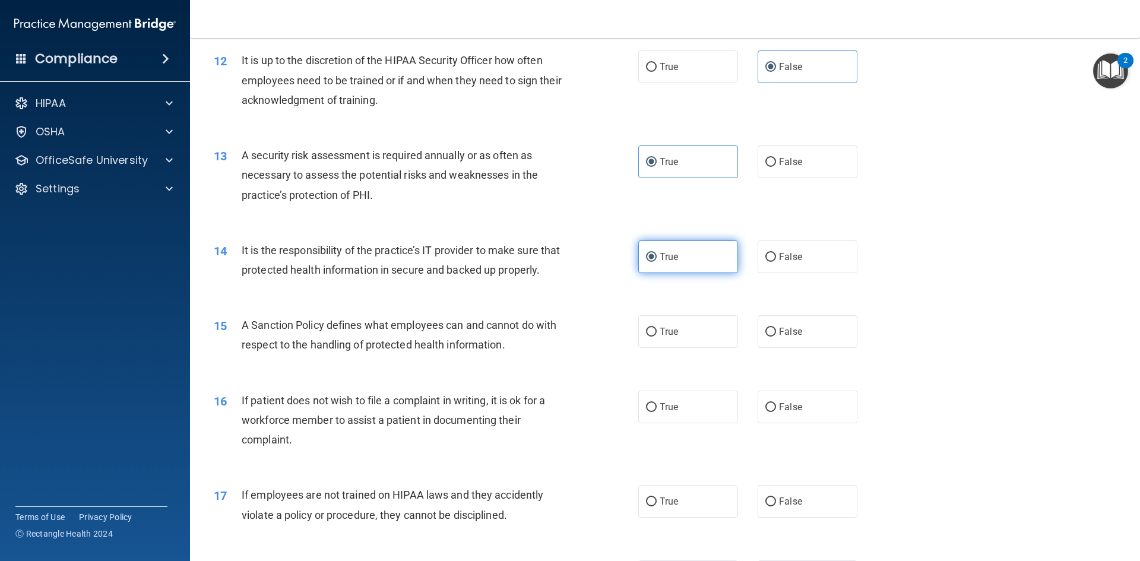
scroll to position [1187, 0]
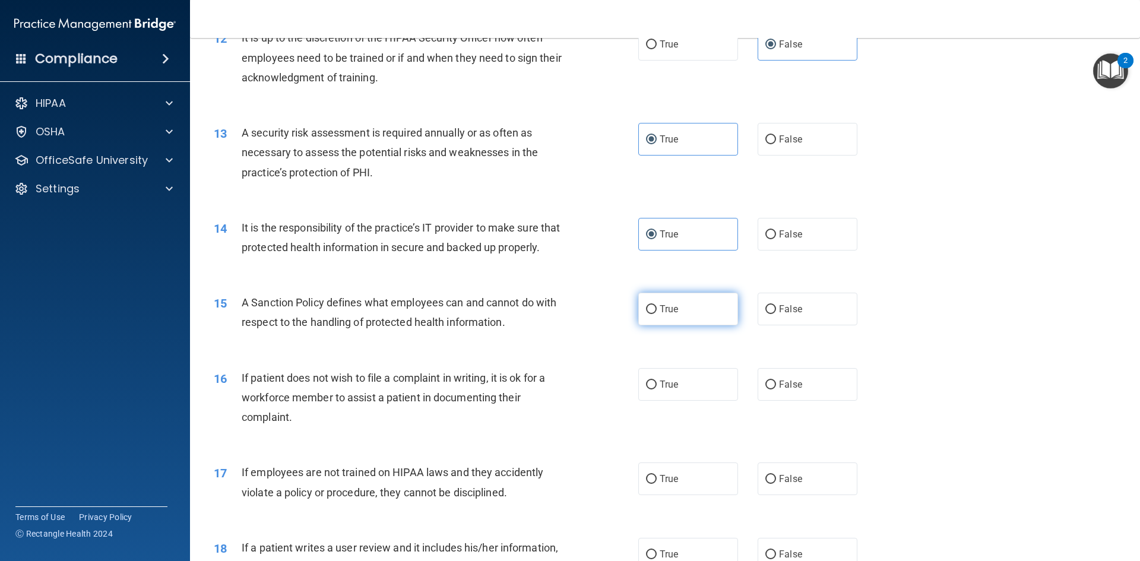
click at [698, 325] on label "True" at bounding box center [688, 309] width 100 height 33
click at [656, 314] on input "True" at bounding box center [651, 309] width 11 height 9
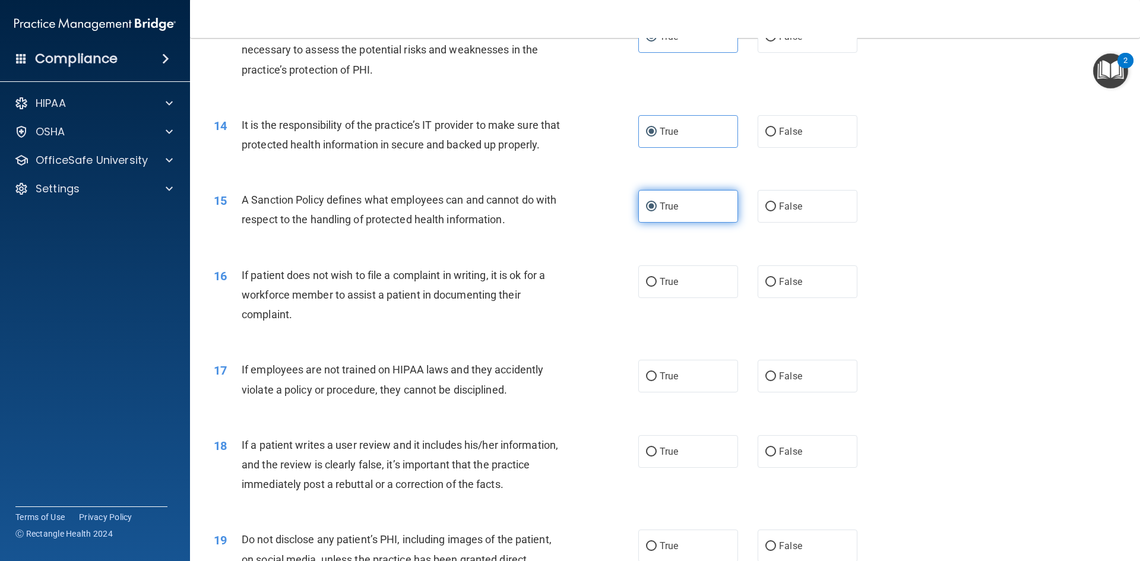
scroll to position [1306, 0]
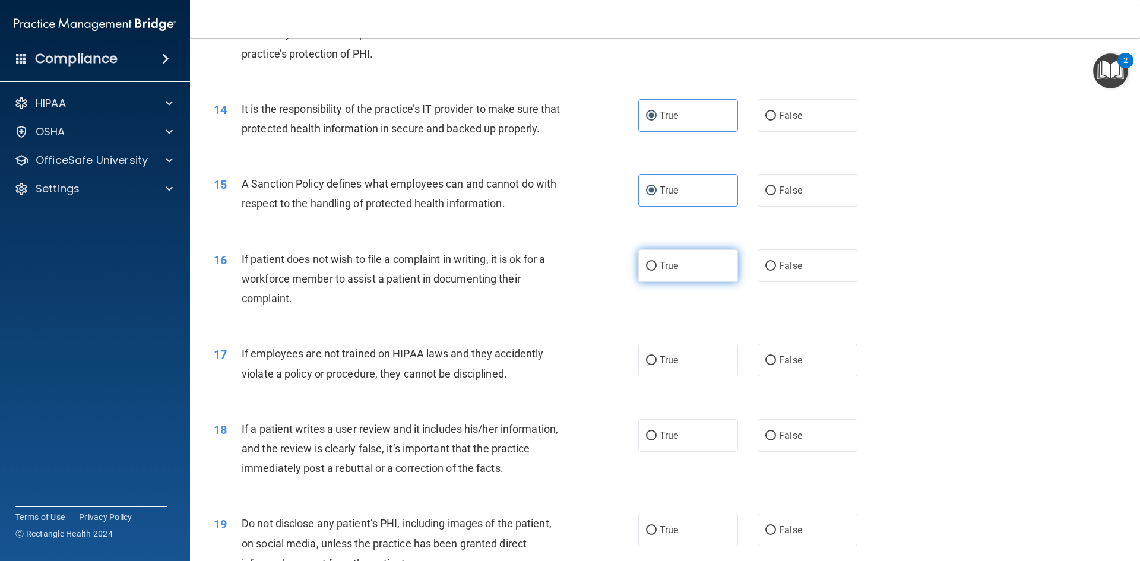
click at [696, 282] on label "True" at bounding box center [688, 265] width 100 height 33
click at [656, 271] on input "True" at bounding box center [651, 266] width 11 height 9
click at [790, 376] on label "False" at bounding box center [807, 360] width 100 height 33
click at [776, 365] on input "False" at bounding box center [770, 360] width 11 height 9
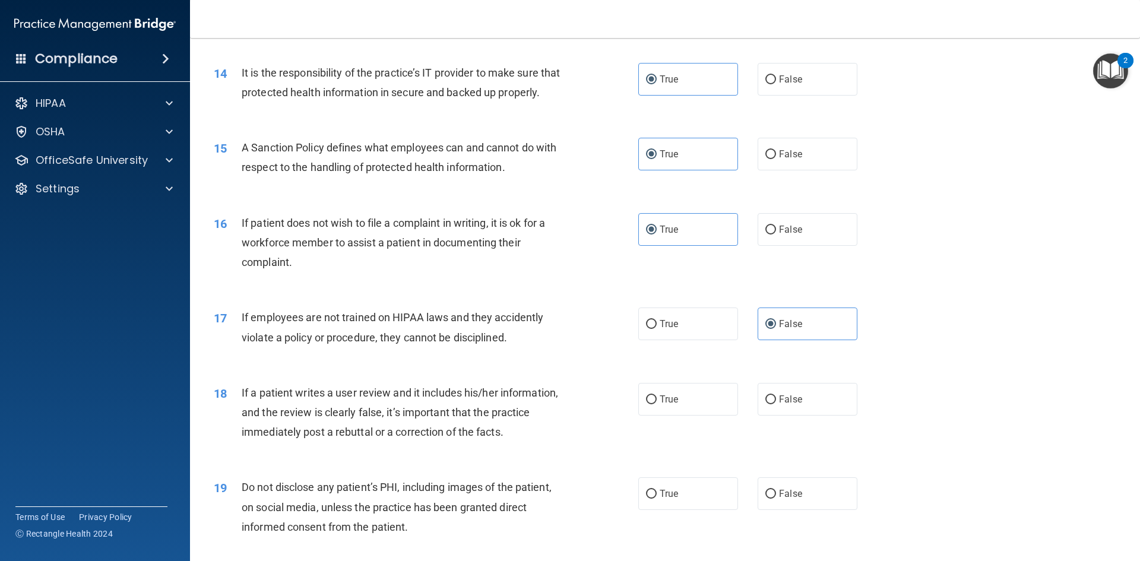
scroll to position [1424, 0]
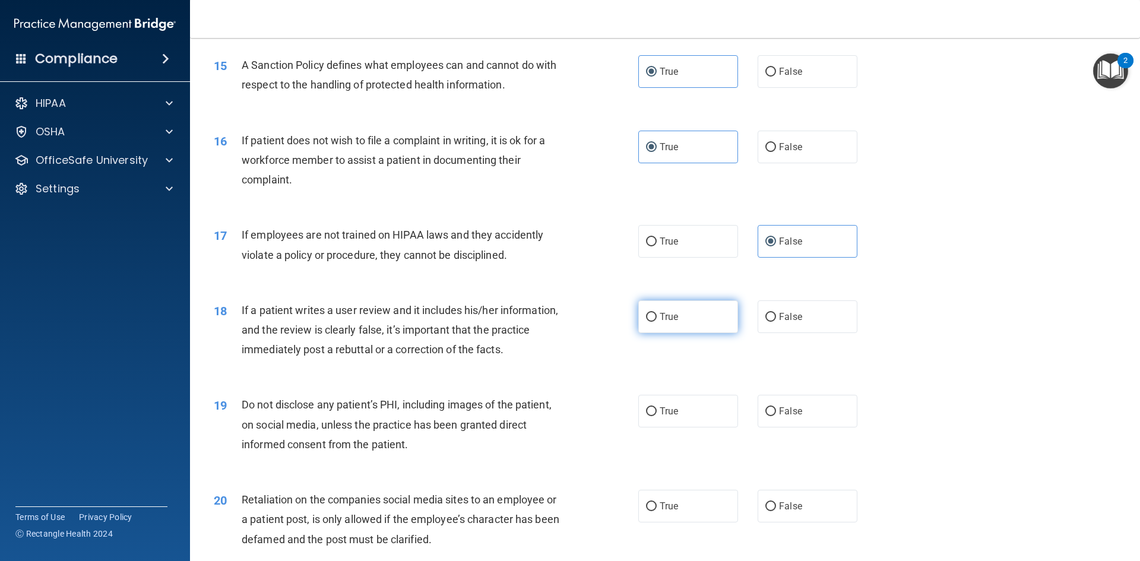
click at [694, 333] on label "True" at bounding box center [688, 316] width 100 height 33
click at [656, 322] on input "True" at bounding box center [651, 317] width 11 height 9
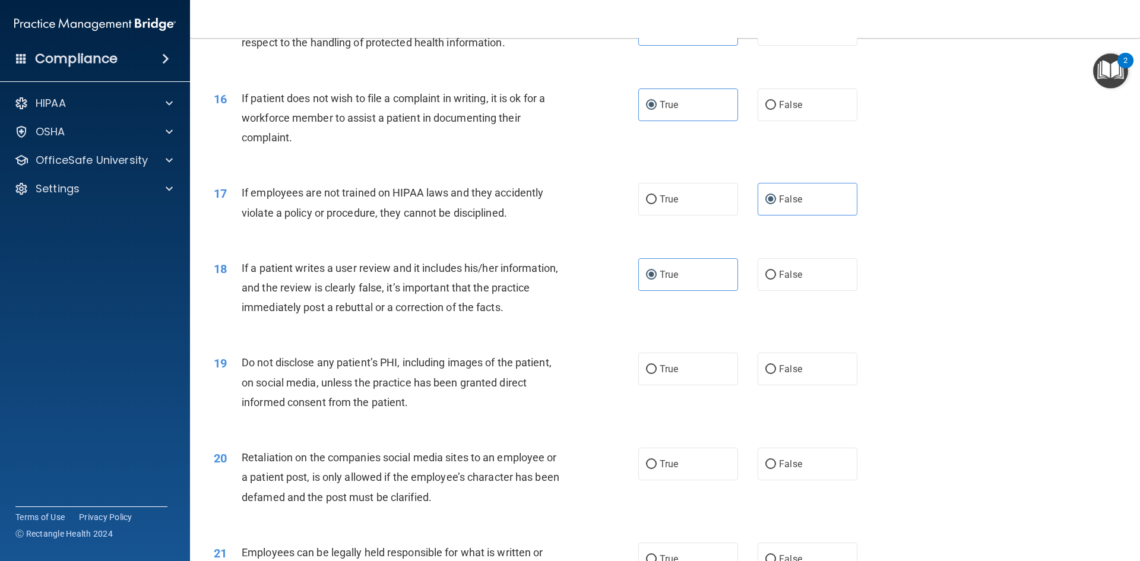
scroll to position [1543, 0]
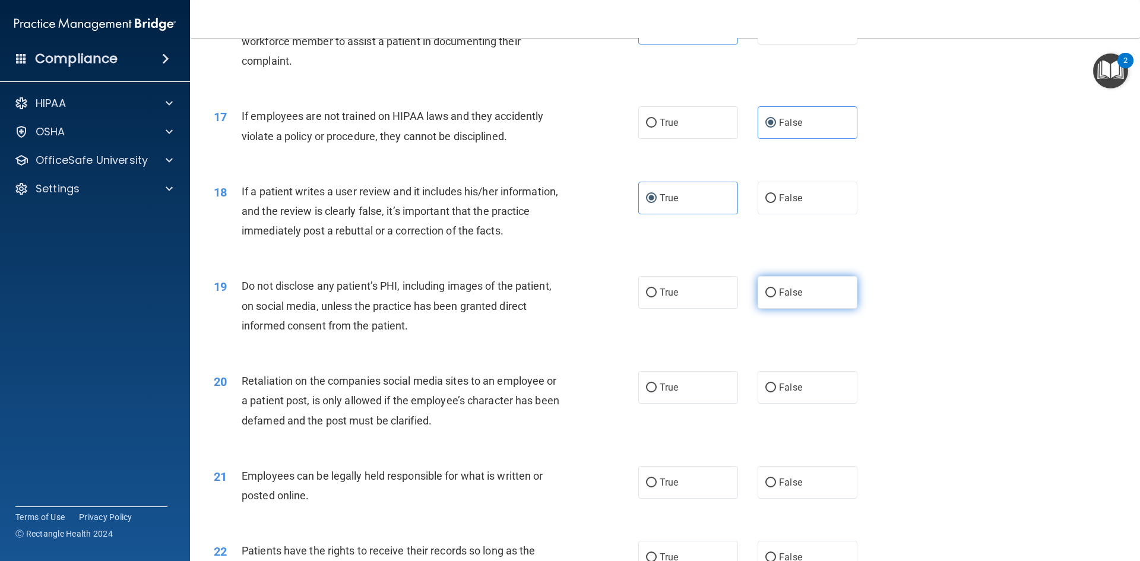
click at [781, 309] on label "False" at bounding box center [807, 292] width 100 height 33
click at [776, 297] on input "False" at bounding box center [770, 292] width 11 height 9
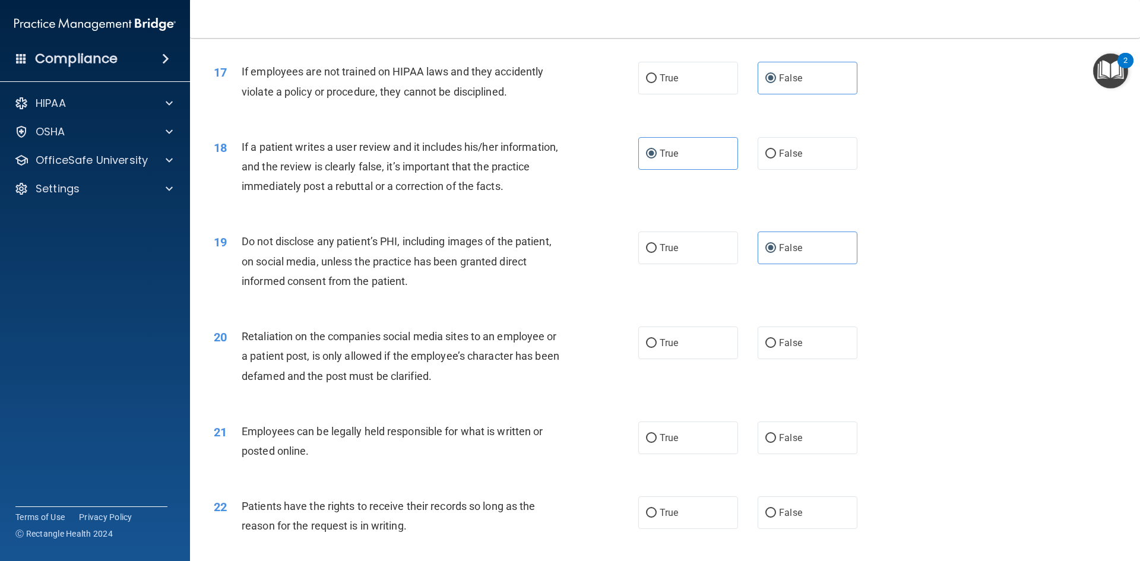
scroll to position [1662, 0]
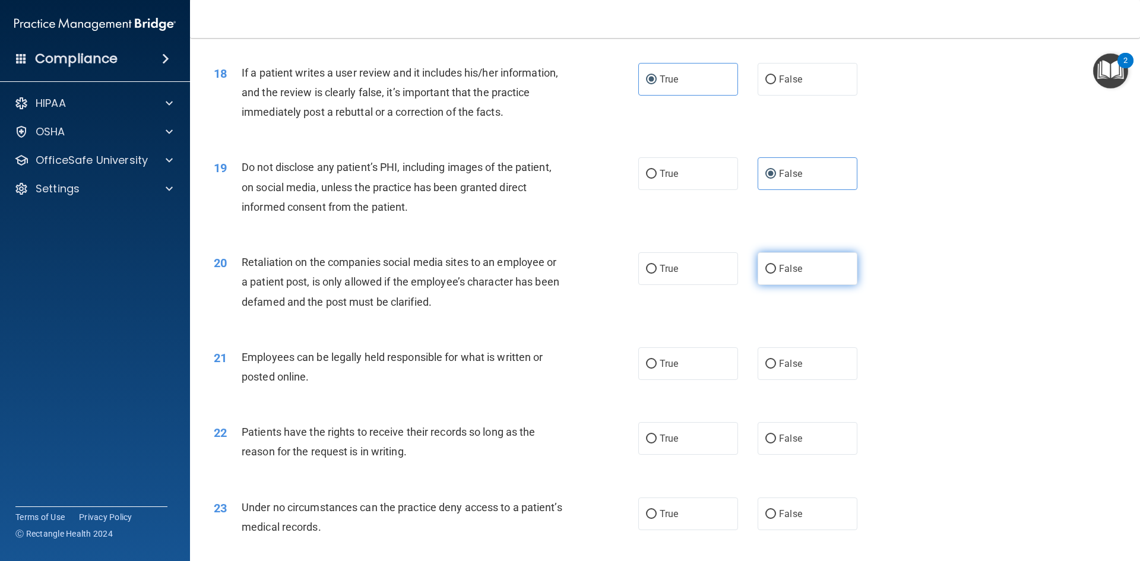
click at [786, 285] on label "False" at bounding box center [807, 268] width 100 height 33
click at [776, 274] on input "False" at bounding box center [770, 269] width 11 height 9
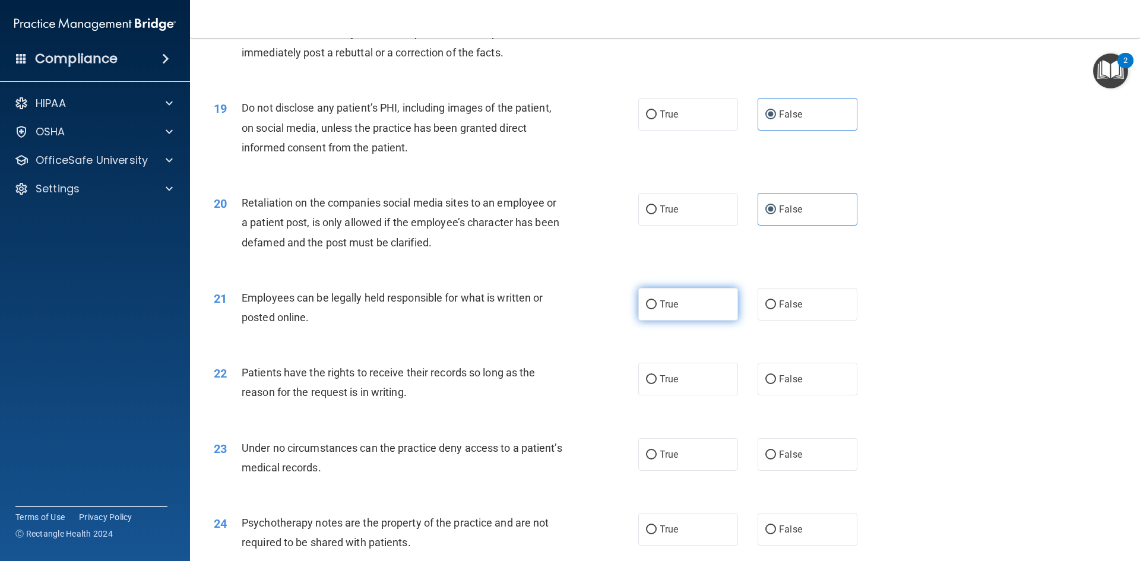
click at [666, 310] on span "True" at bounding box center [668, 304] width 18 height 11
click at [656, 309] on input "True" at bounding box center [651, 304] width 11 height 9
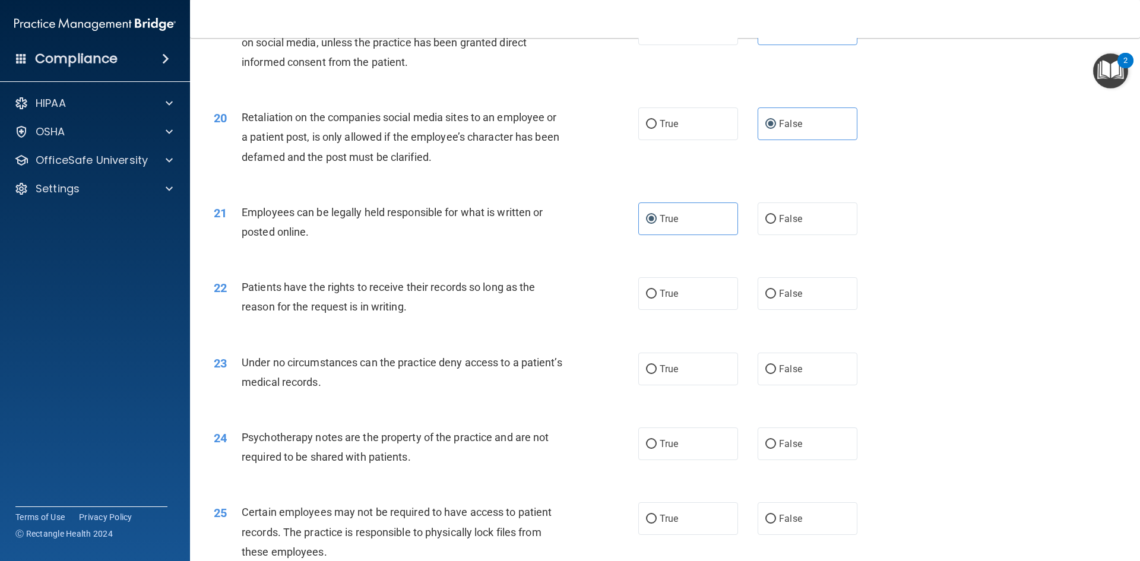
scroll to position [1840, 0]
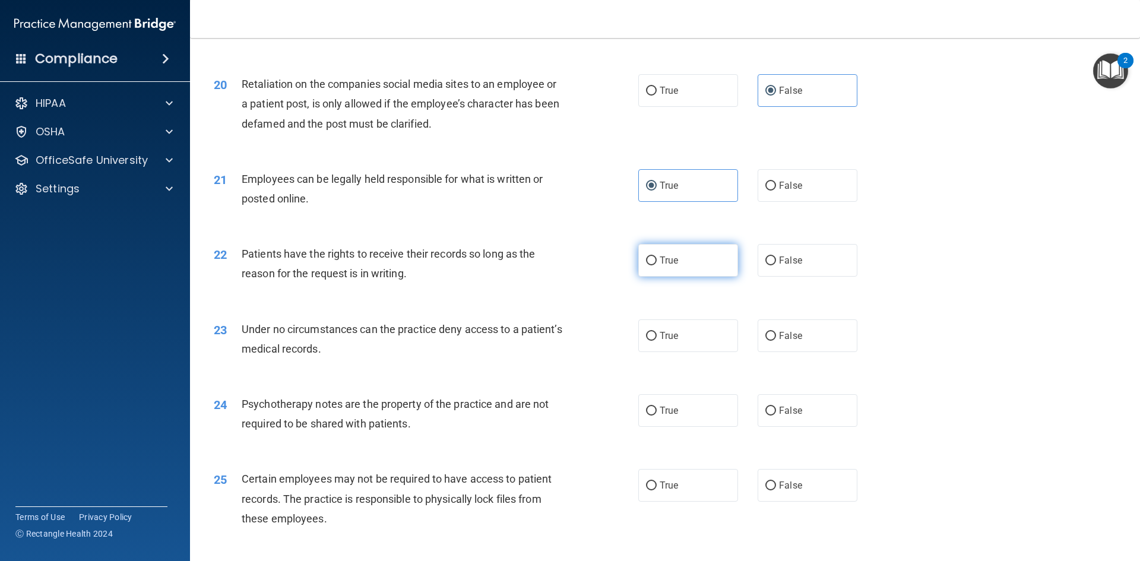
click at [684, 277] on label "True" at bounding box center [688, 260] width 100 height 33
click at [656, 265] on input "True" at bounding box center [651, 260] width 11 height 9
click at [681, 352] on label "True" at bounding box center [688, 335] width 100 height 33
click at [656, 341] on input "True" at bounding box center [651, 336] width 11 height 9
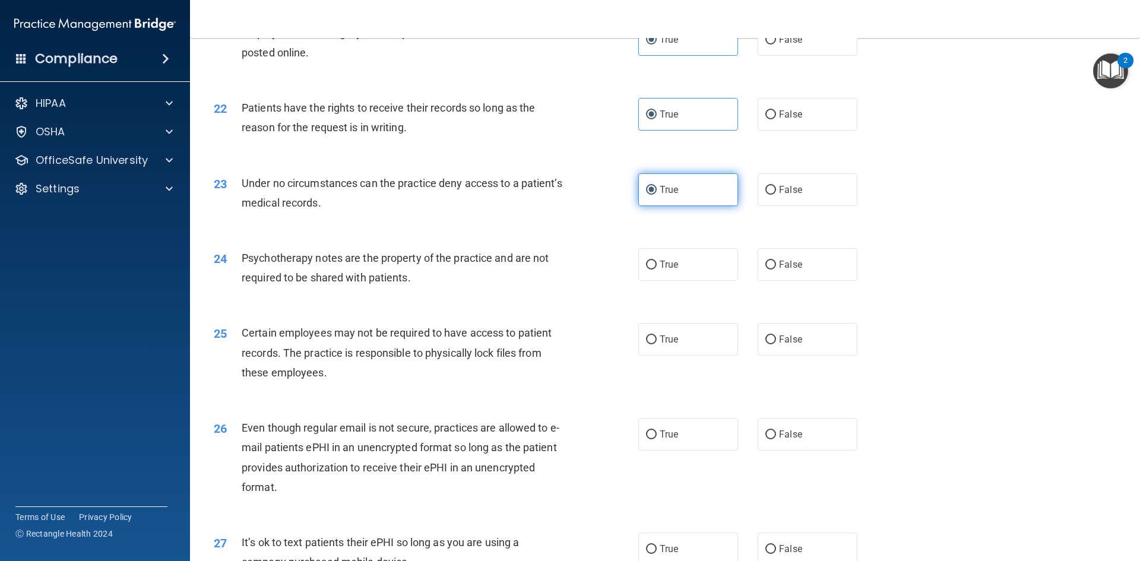
scroll to position [2018, 0]
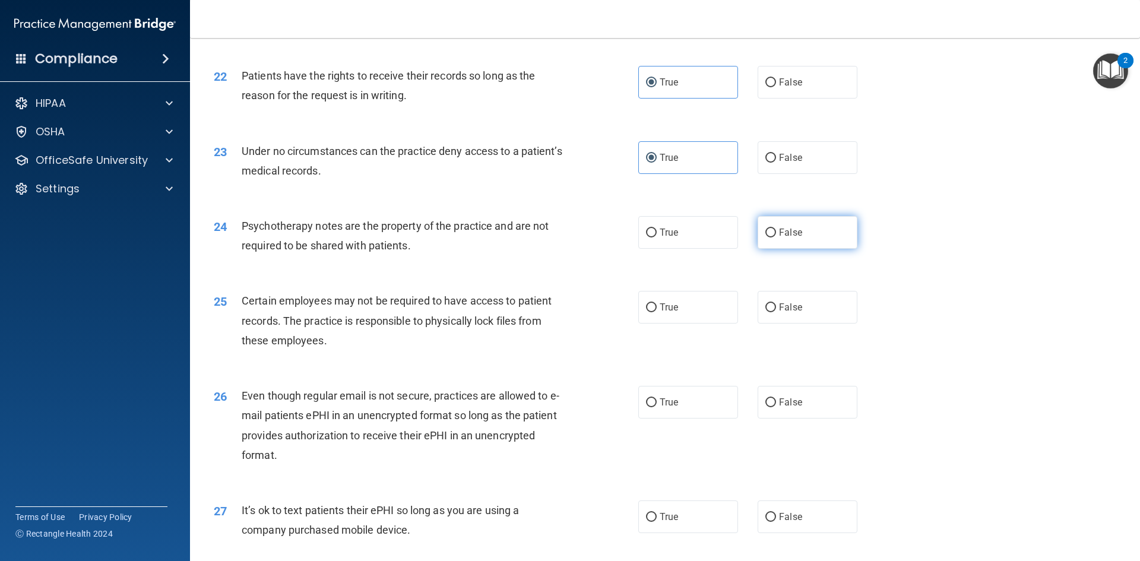
click at [779, 238] on span "False" at bounding box center [790, 232] width 23 height 11
click at [773, 237] on input "False" at bounding box center [770, 232] width 11 height 9
click at [676, 323] on label "True" at bounding box center [688, 307] width 100 height 33
click at [656, 312] on input "True" at bounding box center [651, 307] width 11 height 9
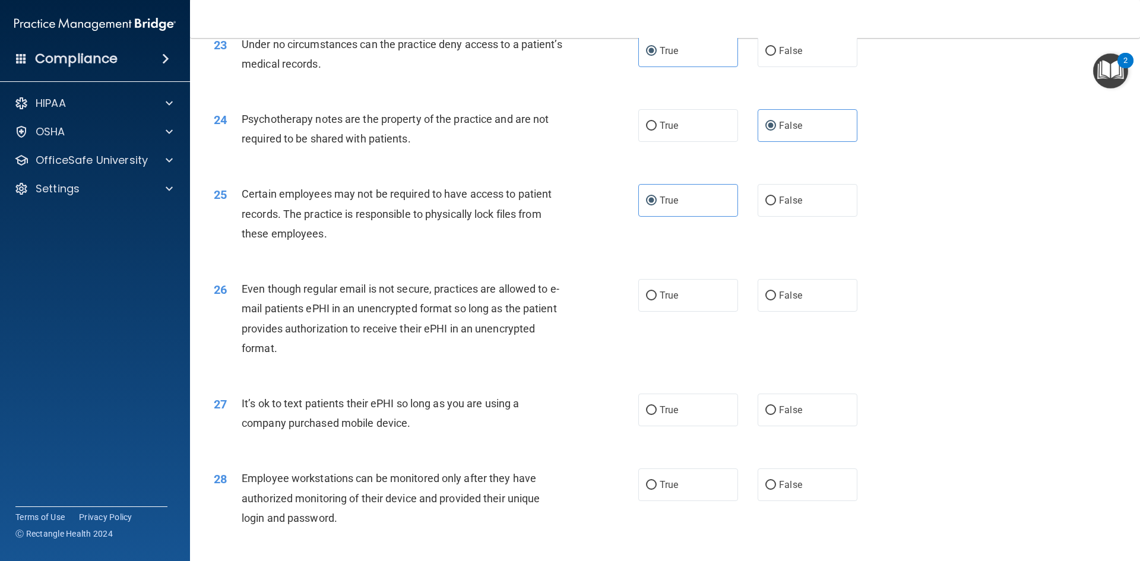
scroll to position [2137, 0]
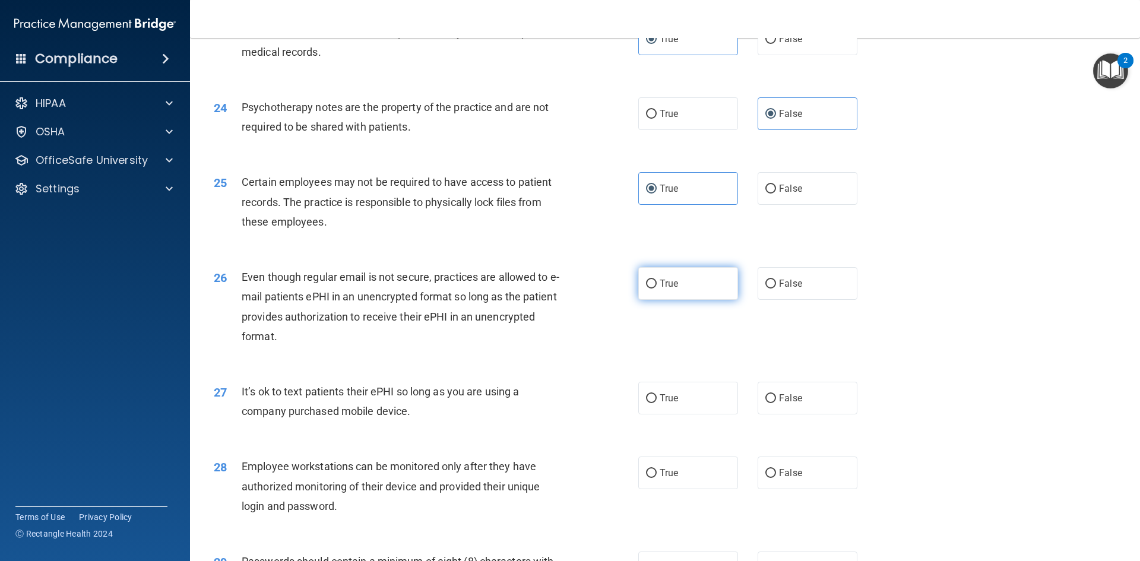
click at [668, 297] on label "True" at bounding box center [688, 283] width 100 height 33
click at [656, 288] on input "True" at bounding box center [651, 284] width 11 height 9
click at [660, 404] on span "True" at bounding box center [668, 397] width 18 height 11
click at [656, 403] on input "True" at bounding box center [651, 398] width 11 height 9
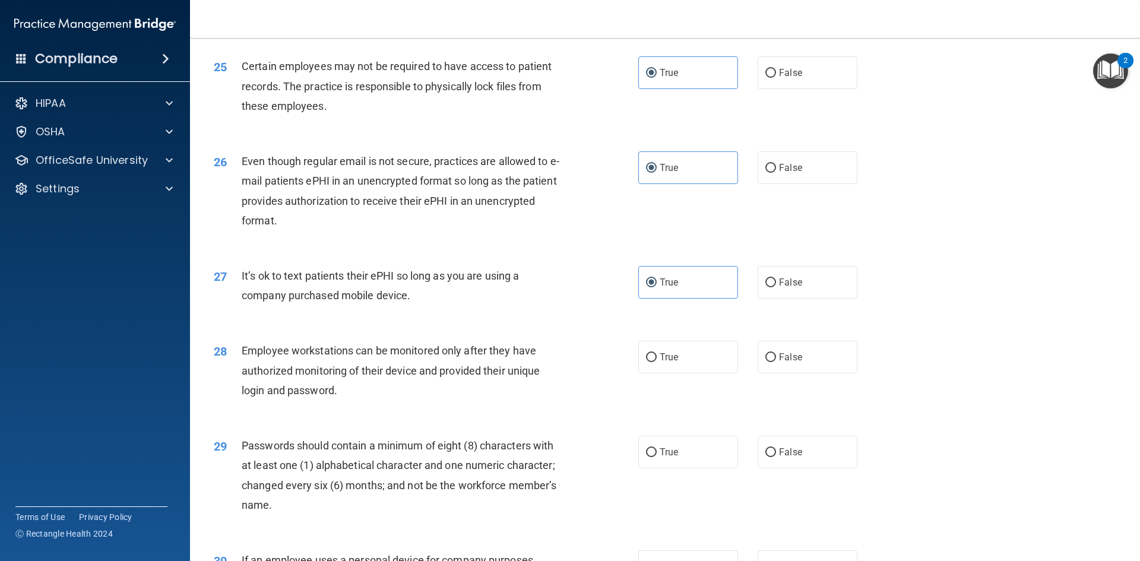
scroll to position [2255, 0]
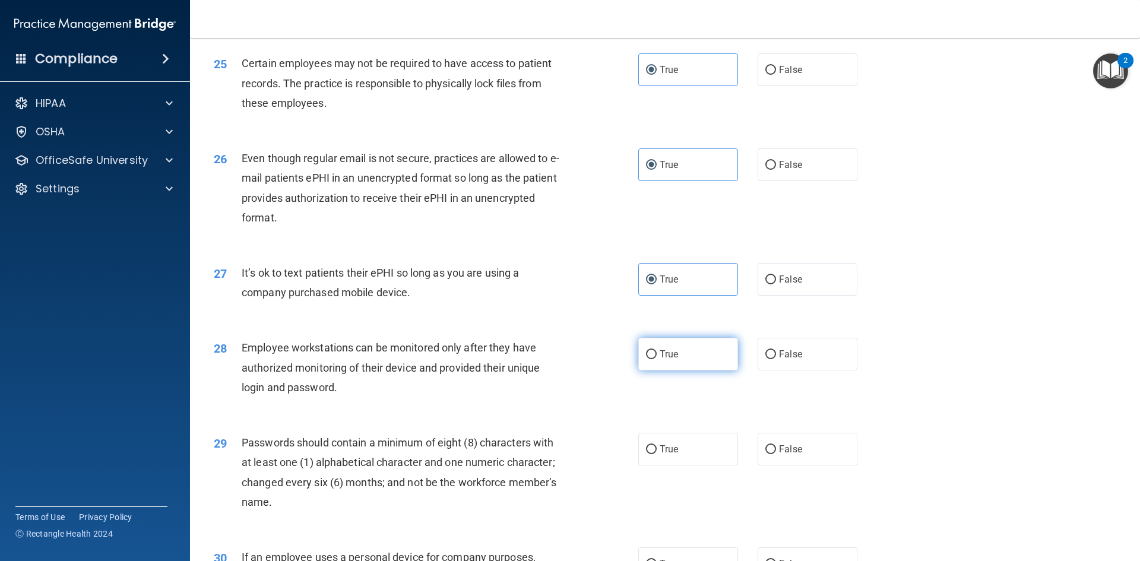
click at [675, 370] on label "True" at bounding box center [688, 354] width 100 height 33
click at [656, 359] on input "True" at bounding box center [651, 354] width 11 height 9
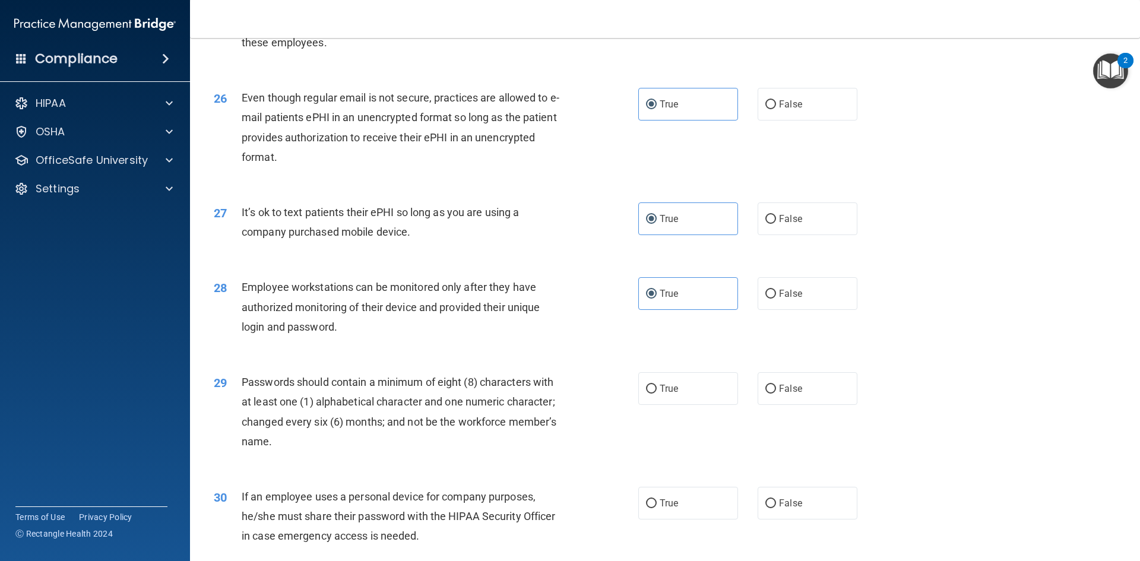
scroll to position [2419, 0]
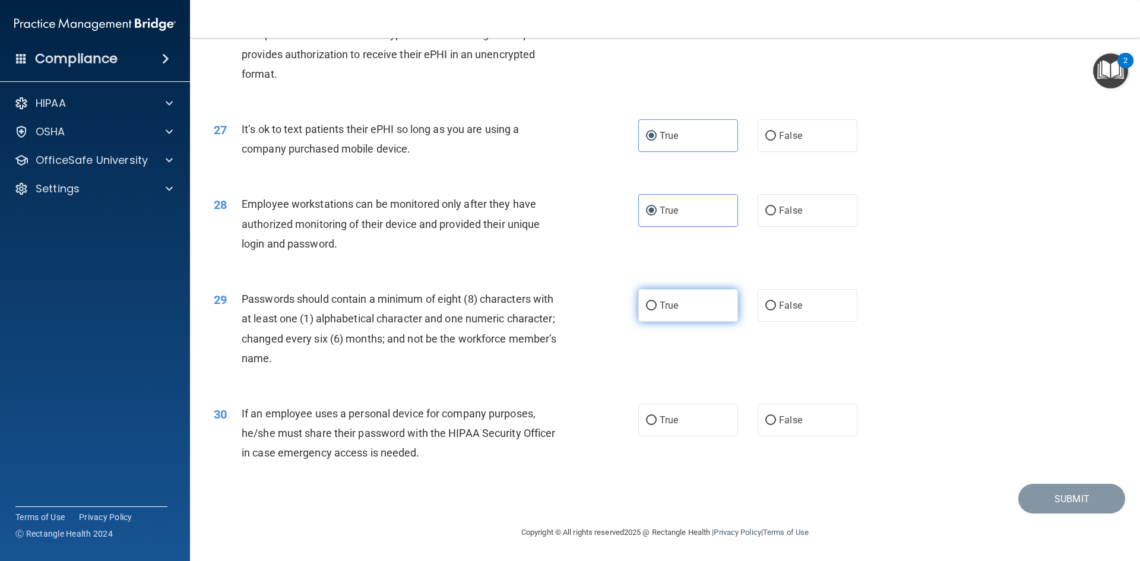
click at [671, 309] on span "True" at bounding box center [668, 305] width 18 height 11
click at [656, 309] on input "True" at bounding box center [651, 305] width 11 height 9
click at [653, 418] on label "True" at bounding box center [688, 420] width 100 height 33
click at [653, 418] on input "True" at bounding box center [651, 420] width 11 height 9
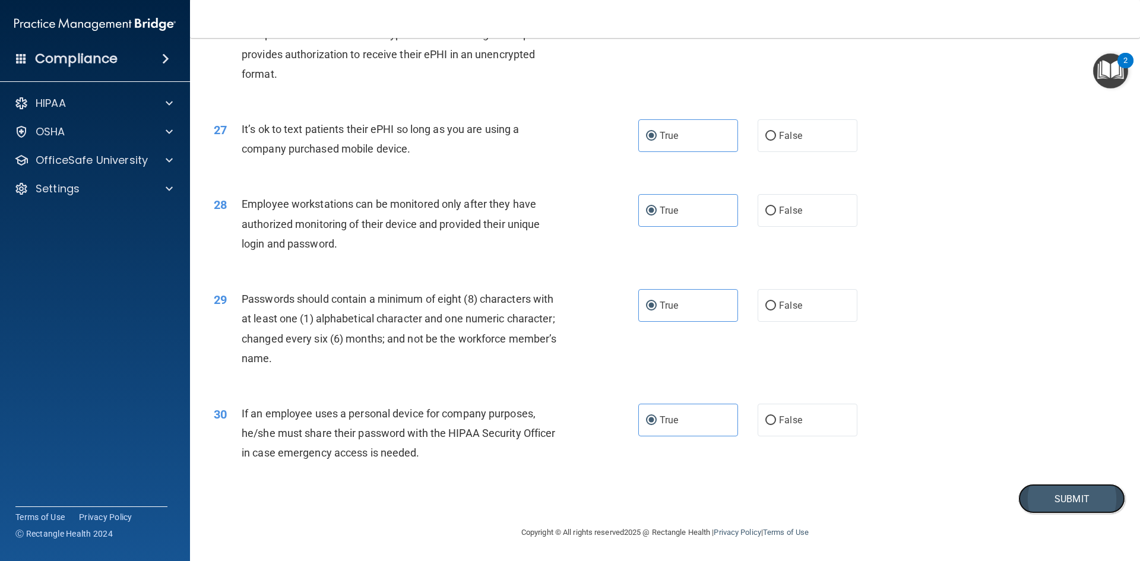
click at [1054, 502] on button "Submit" at bounding box center [1071, 499] width 107 height 30
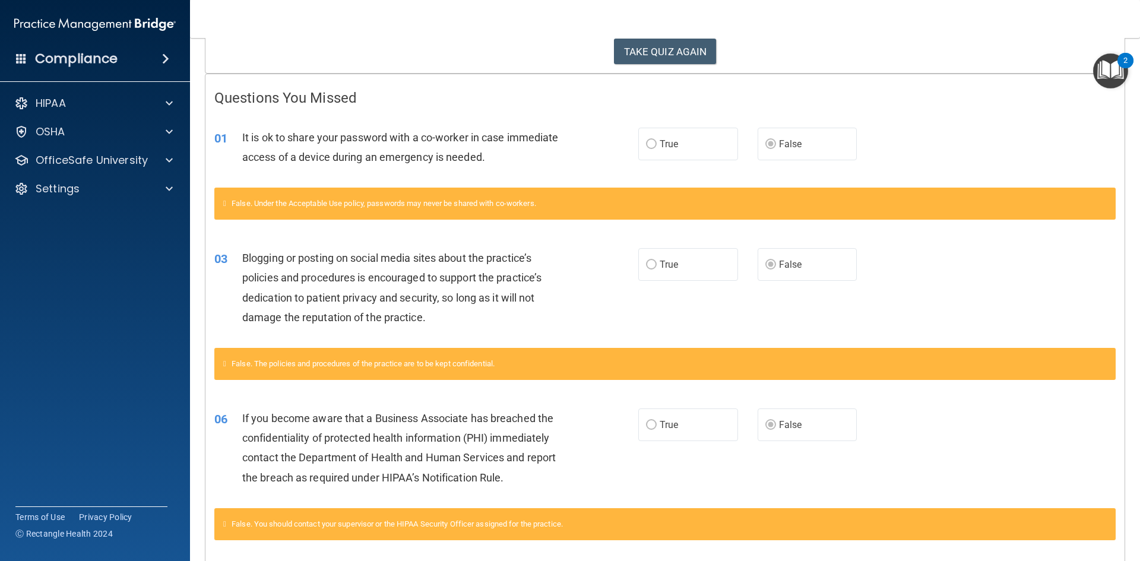
scroll to position [178, 0]
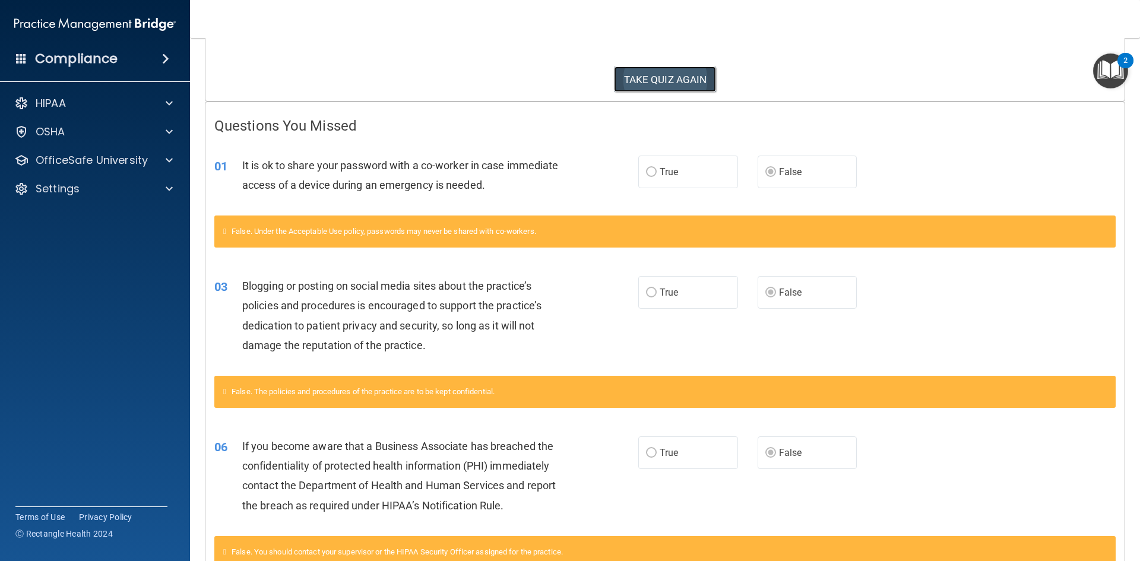
click at [690, 84] on button "TAKE QUIZ AGAIN" at bounding box center [665, 79] width 103 height 26
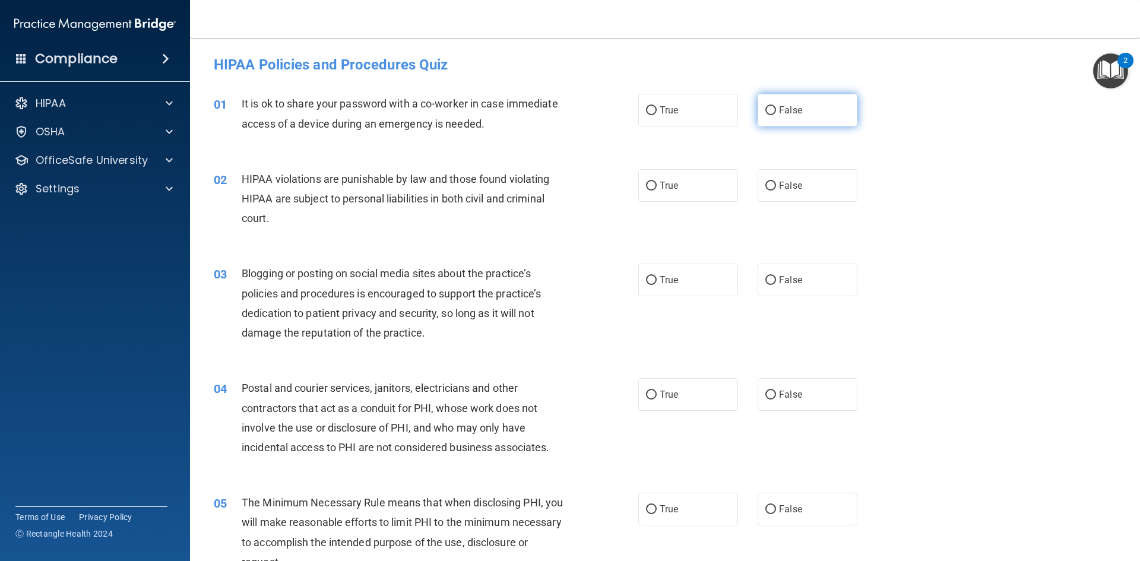
click at [776, 119] on label "False" at bounding box center [807, 110] width 100 height 33
click at [776, 115] on input "False" at bounding box center [770, 110] width 11 height 9
click at [662, 185] on span "True" at bounding box center [668, 185] width 18 height 11
click at [656, 185] on input "True" at bounding box center [651, 186] width 11 height 9
click at [687, 277] on label "True" at bounding box center [688, 280] width 100 height 33
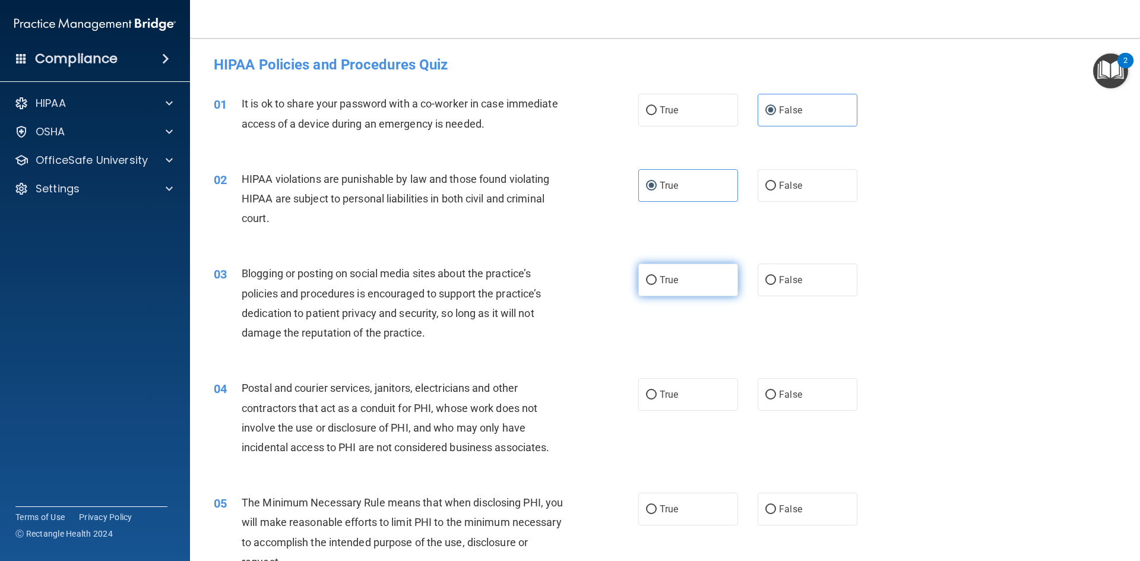
click at [656, 277] on input "True" at bounding box center [651, 280] width 11 height 9
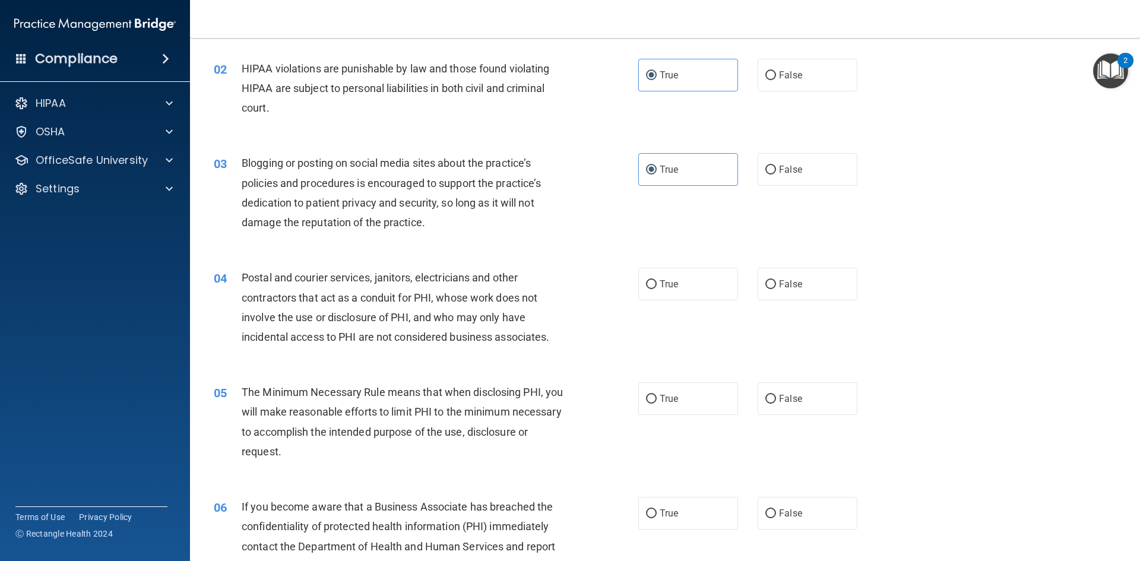
scroll to position [119, 0]
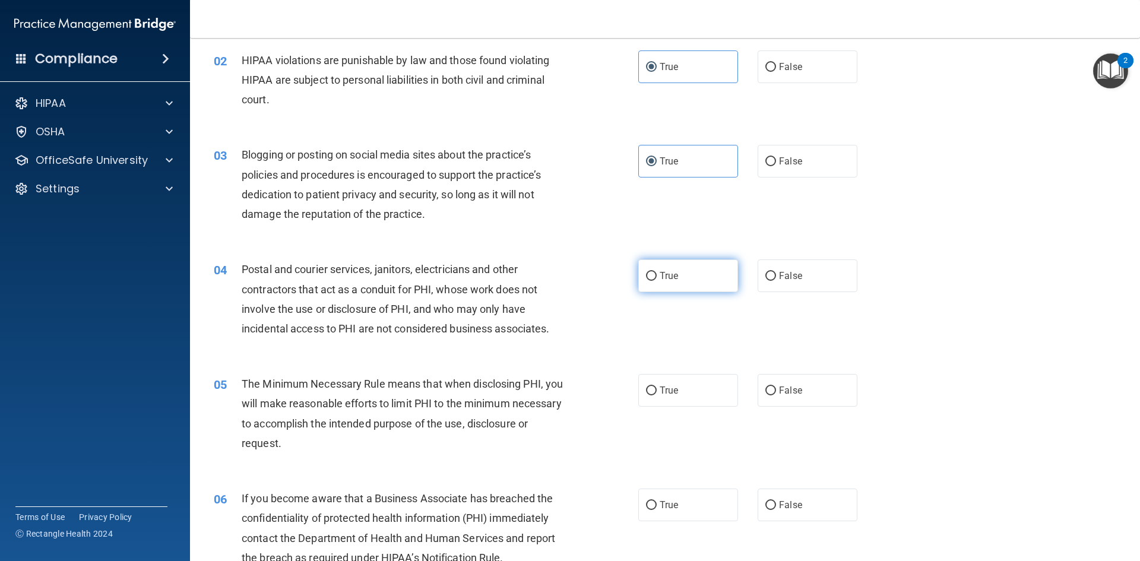
click at [659, 275] on span "True" at bounding box center [668, 275] width 18 height 11
click at [655, 275] on input "True" at bounding box center [651, 276] width 11 height 9
click at [665, 386] on span "True" at bounding box center [668, 390] width 18 height 11
click at [656, 386] on input "True" at bounding box center [651, 390] width 11 height 9
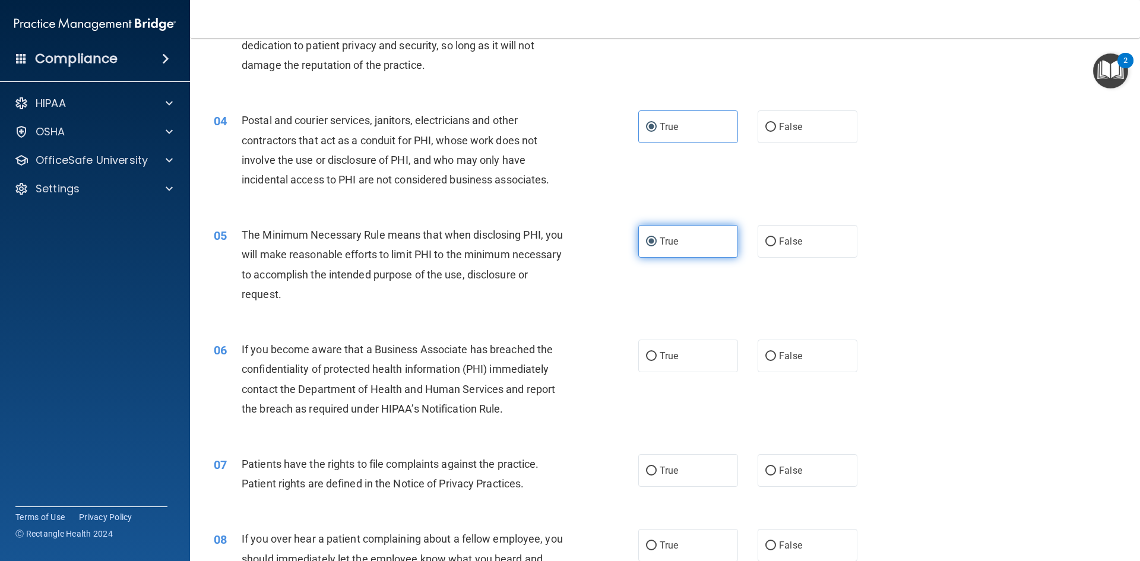
scroll to position [415, 0]
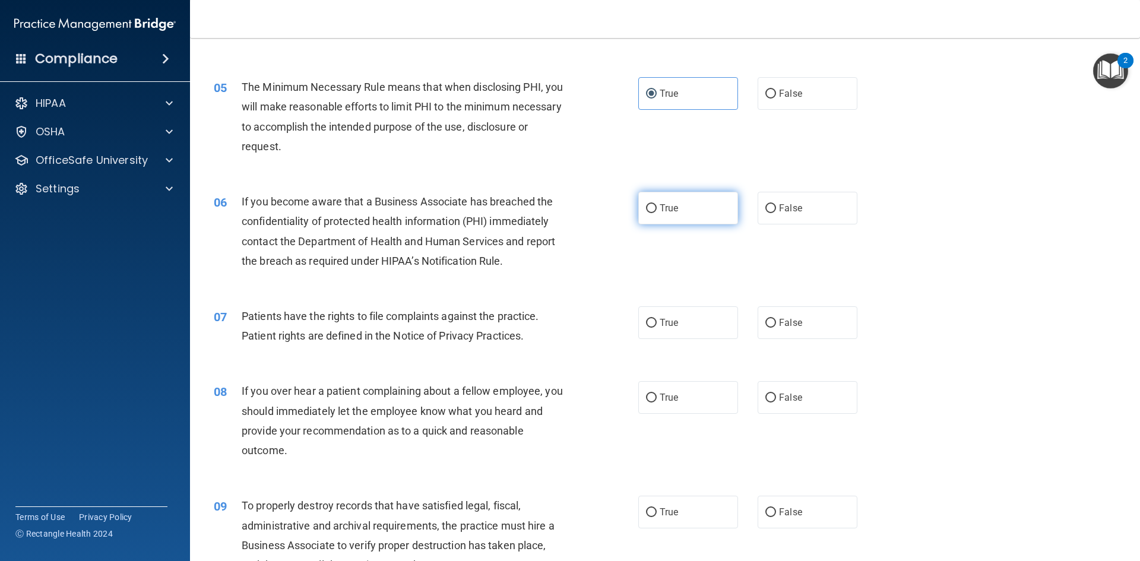
click at [688, 221] on label "True" at bounding box center [688, 208] width 100 height 33
click at [656, 213] on input "True" at bounding box center [651, 208] width 11 height 9
click at [674, 317] on label "True" at bounding box center [688, 322] width 100 height 33
click at [656, 319] on input "True" at bounding box center [651, 323] width 11 height 9
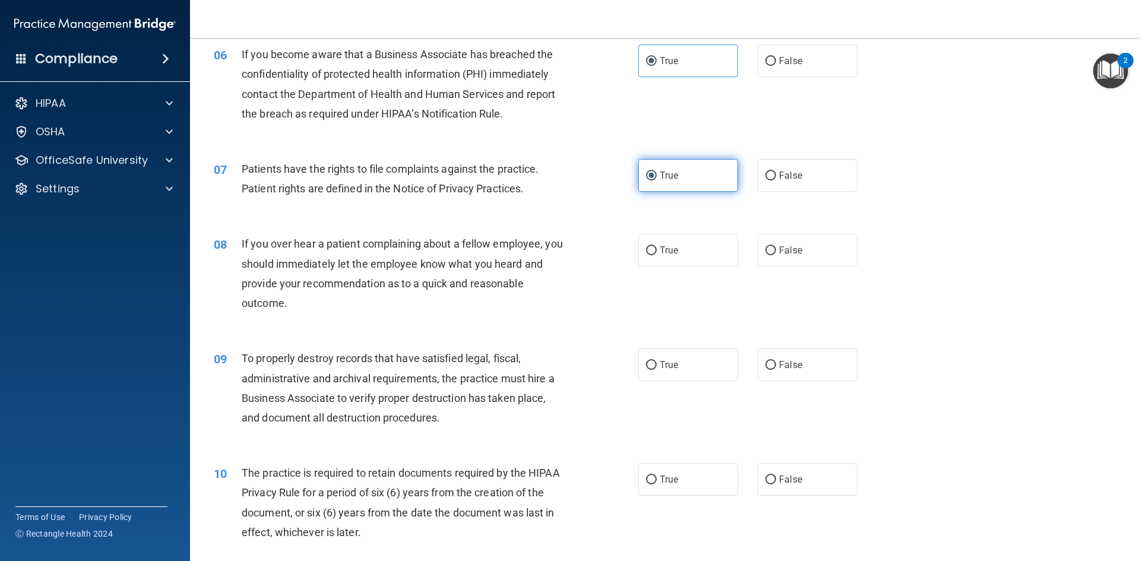
scroll to position [593, 0]
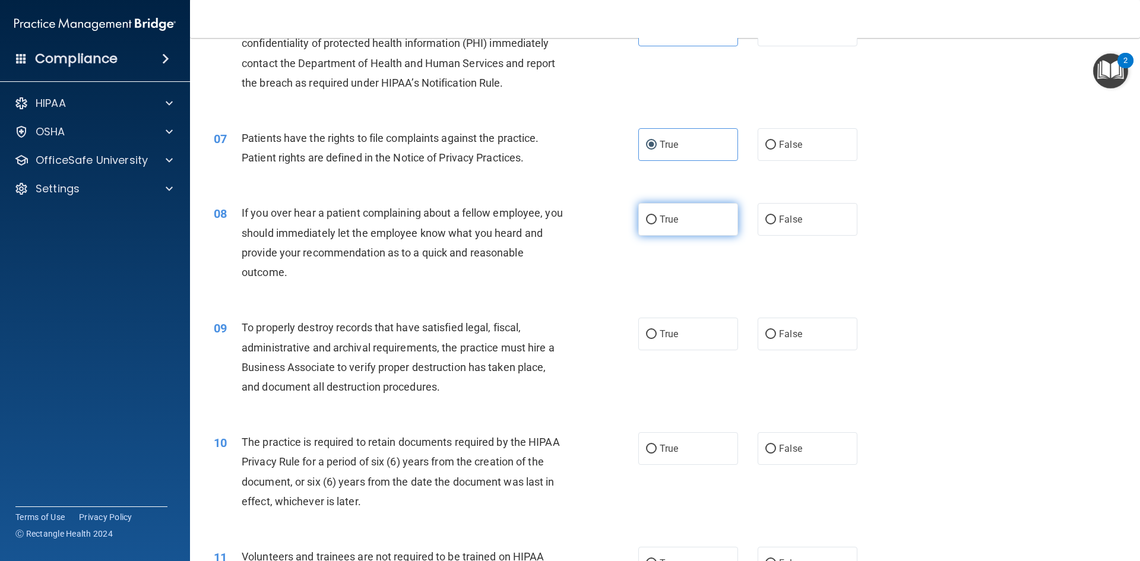
click at [707, 221] on label "True" at bounding box center [688, 219] width 100 height 33
click at [656, 221] on input "True" at bounding box center [651, 219] width 11 height 9
click at [673, 338] on span "True" at bounding box center [668, 333] width 18 height 11
click at [656, 338] on input "True" at bounding box center [651, 334] width 11 height 9
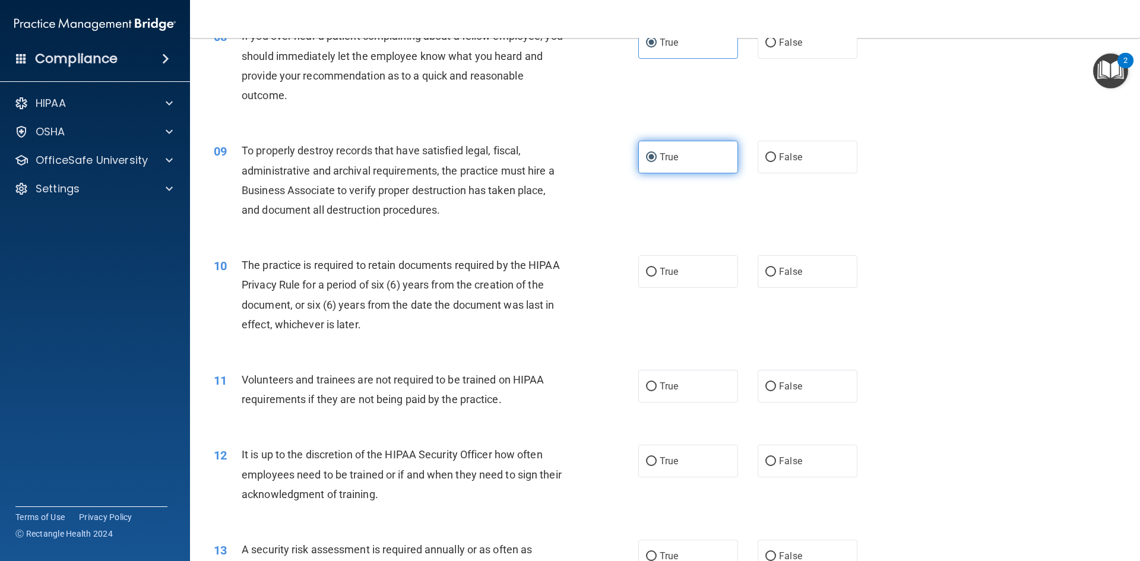
scroll to position [772, 0]
click at [690, 268] on label "True" at bounding box center [688, 270] width 100 height 33
click at [656, 268] on input "True" at bounding box center [651, 270] width 11 height 9
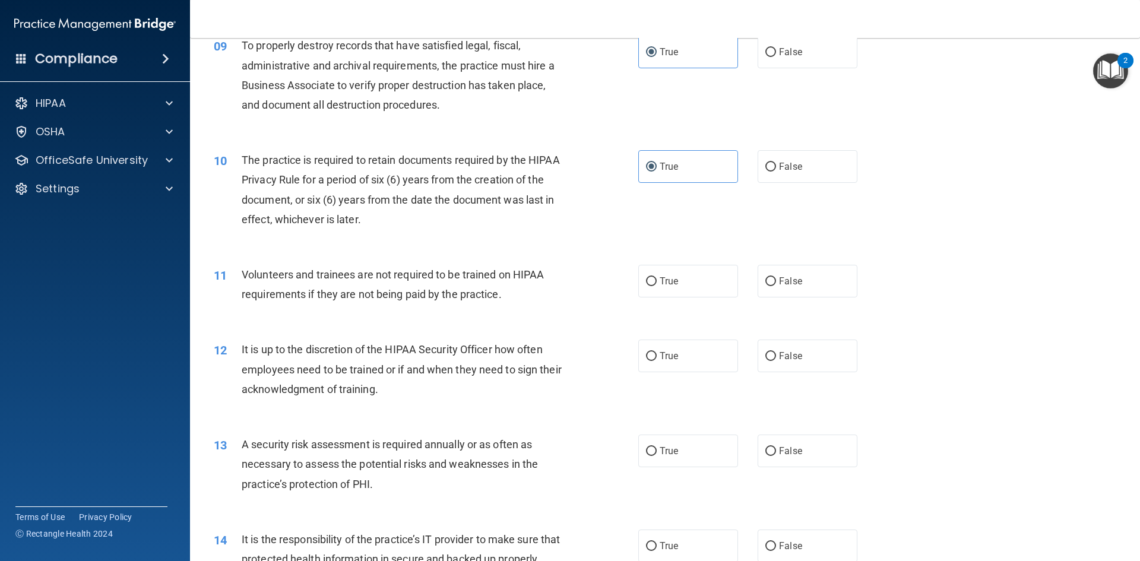
scroll to position [890, 0]
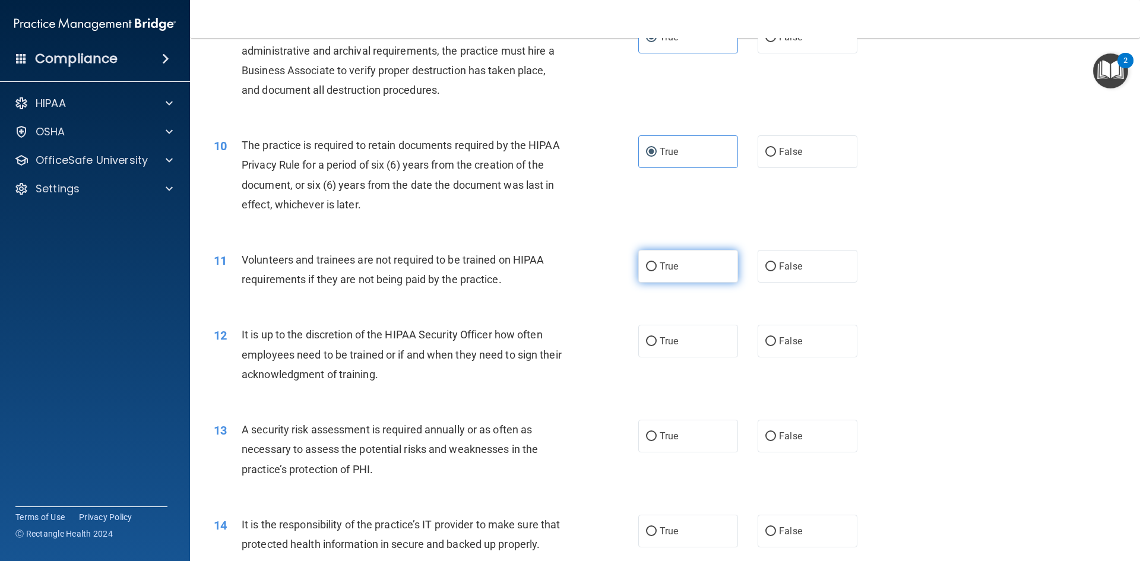
click at [671, 267] on span "True" at bounding box center [668, 266] width 18 height 11
click at [656, 267] on input "True" at bounding box center [651, 266] width 11 height 9
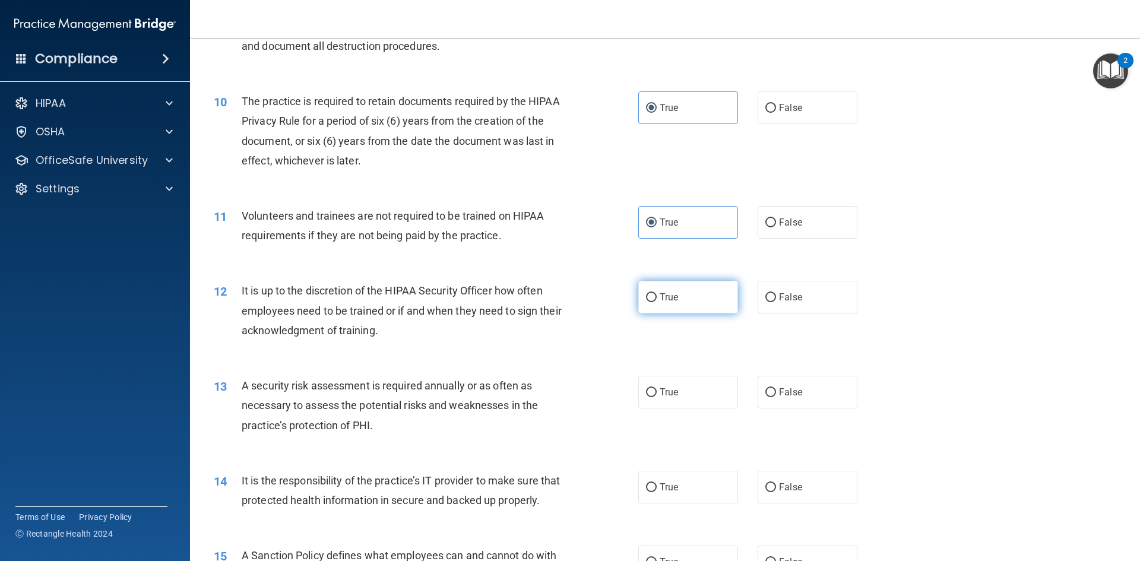
scroll to position [1009, 0]
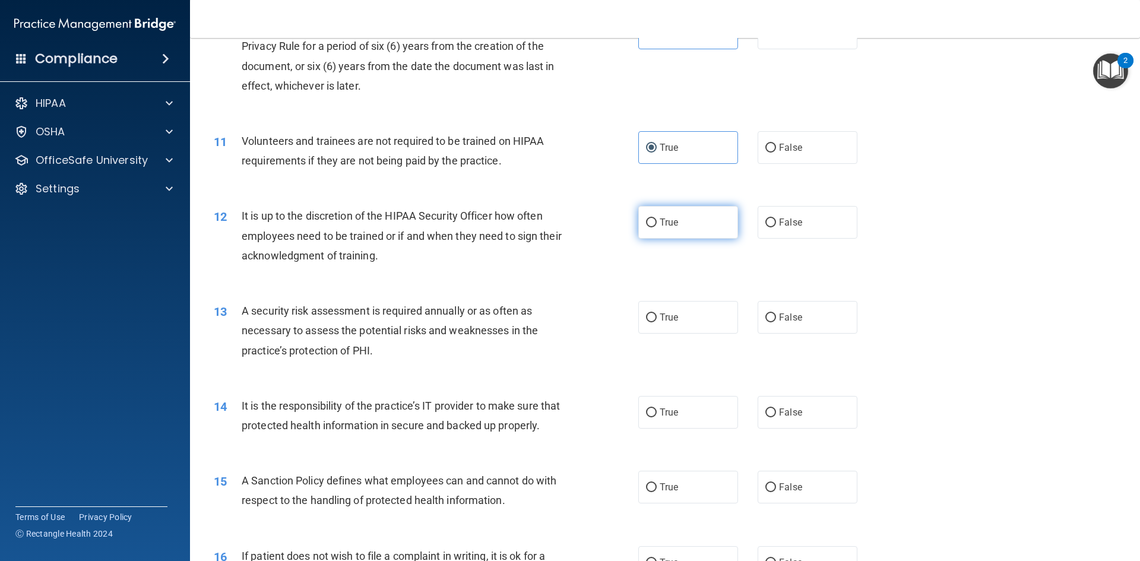
click at [672, 228] on label "True" at bounding box center [688, 222] width 100 height 33
click at [656, 227] on input "True" at bounding box center [651, 222] width 11 height 9
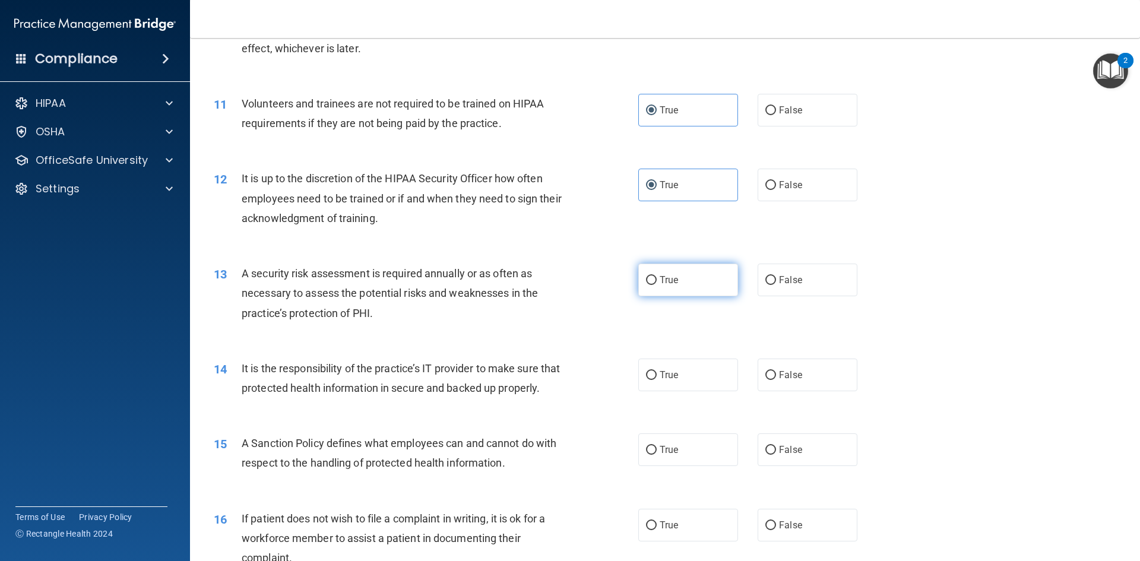
scroll to position [1068, 0]
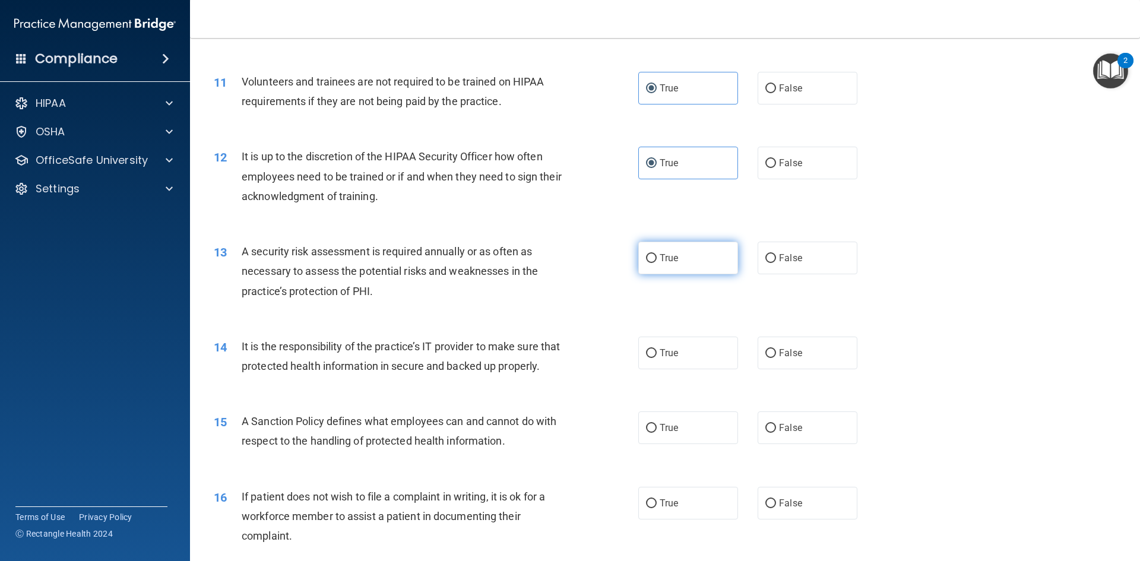
click at [685, 256] on label "True" at bounding box center [688, 258] width 100 height 33
click at [656, 256] on input "True" at bounding box center [651, 258] width 11 height 9
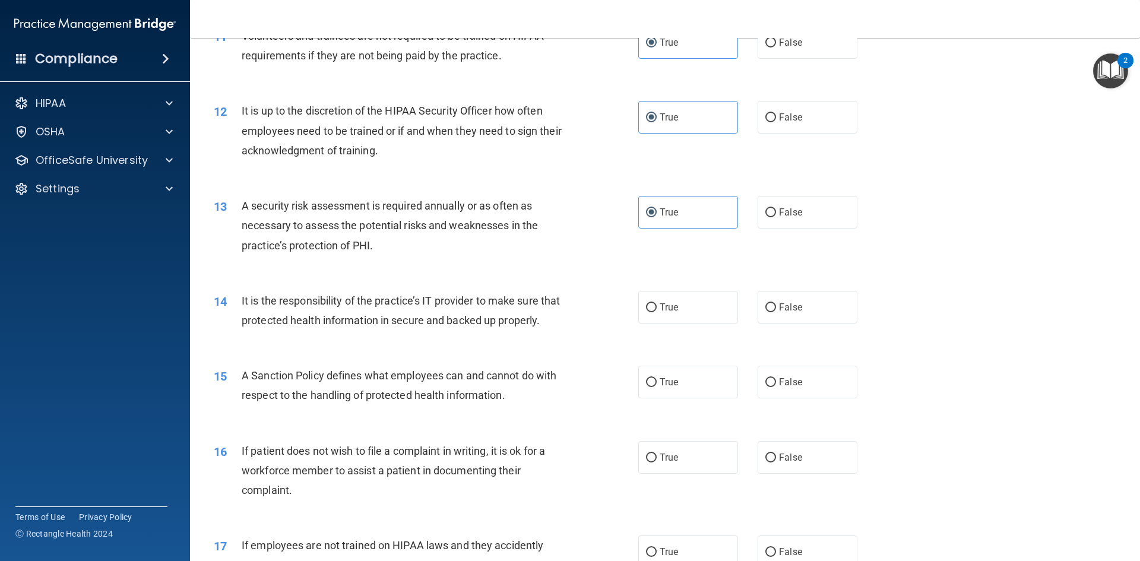
scroll to position [1187, 0]
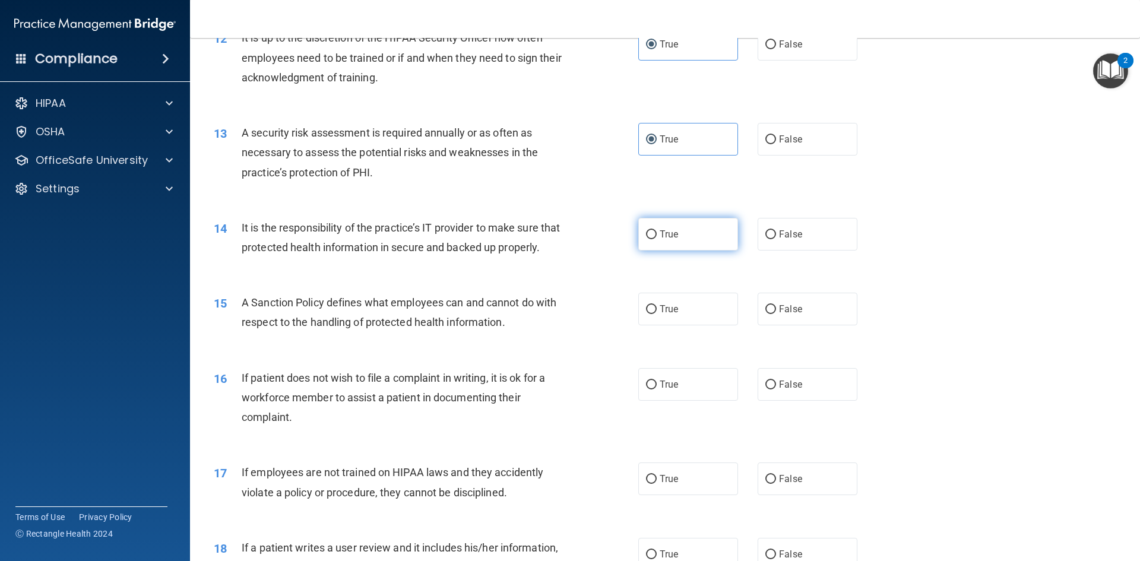
click at [684, 243] on label "True" at bounding box center [688, 234] width 100 height 33
click at [656, 239] on input "True" at bounding box center [651, 234] width 11 height 9
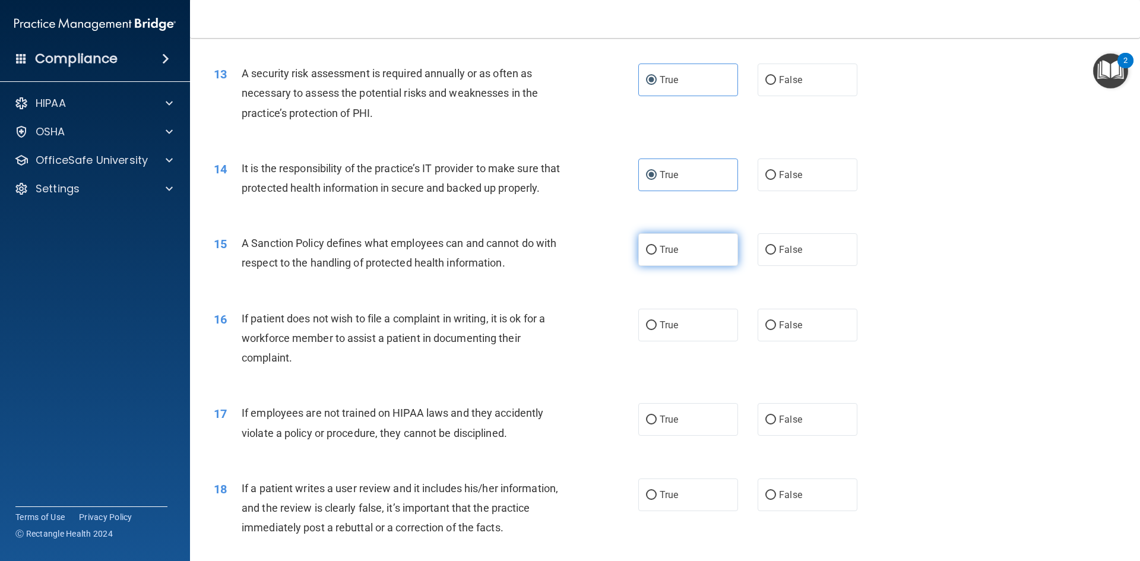
click at [690, 266] on label "True" at bounding box center [688, 249] width 100 height 33
click at [656, 255] on input "True" at bounding box center [651, 250] width 11 height 9
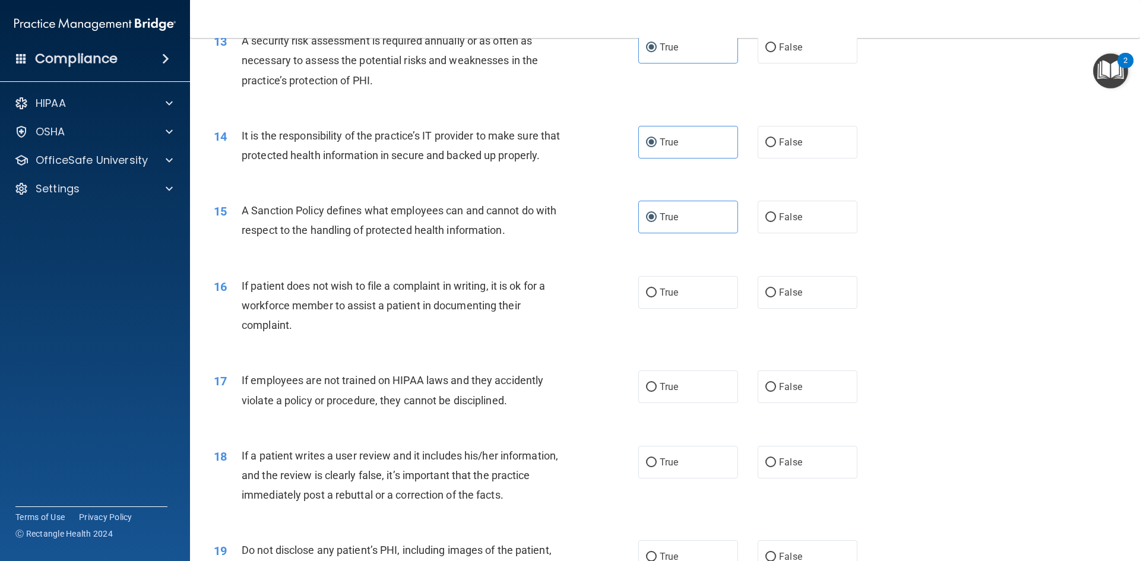
scroll to position [1365, 0]
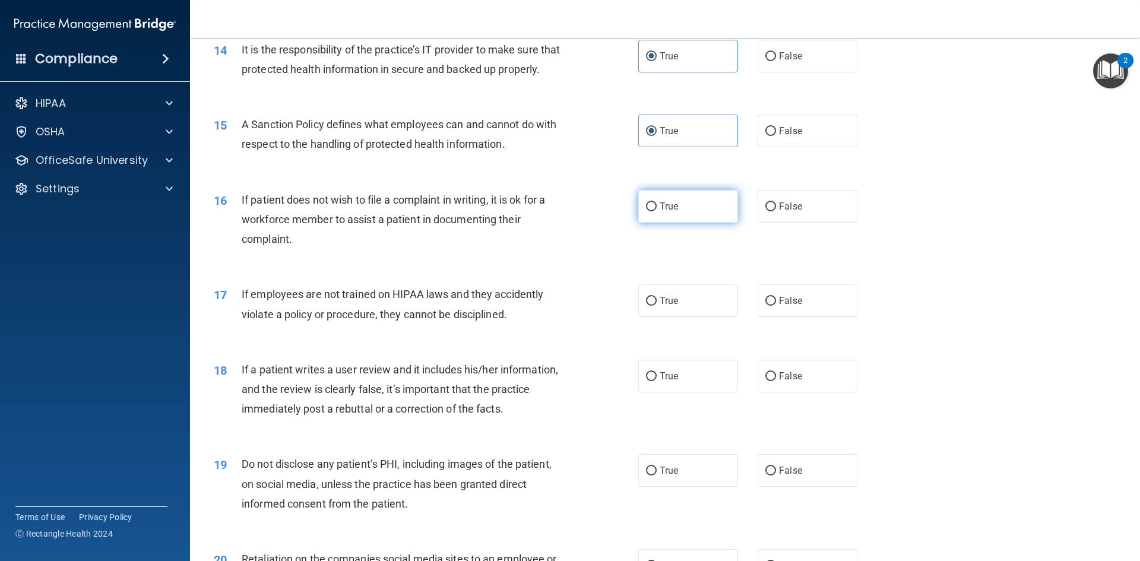
click at [692, 223] on label "True" at bounding box center [688, 206] width 100 height 33
click at [656, 211] on input "True" at bounding box center [651, 206] width 11 height 9
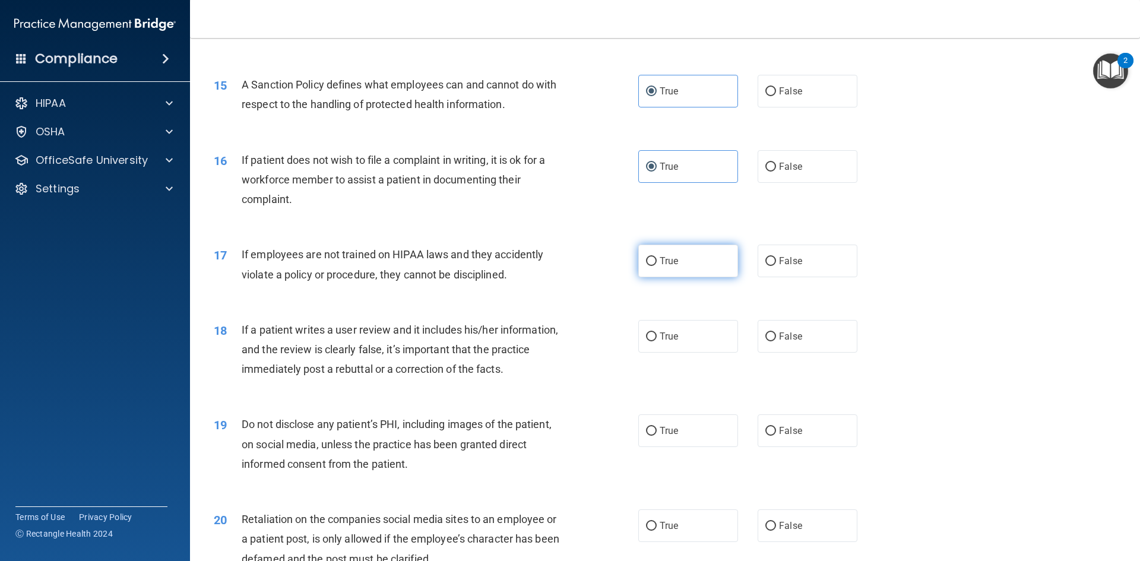
scroll to position [1424, 0]
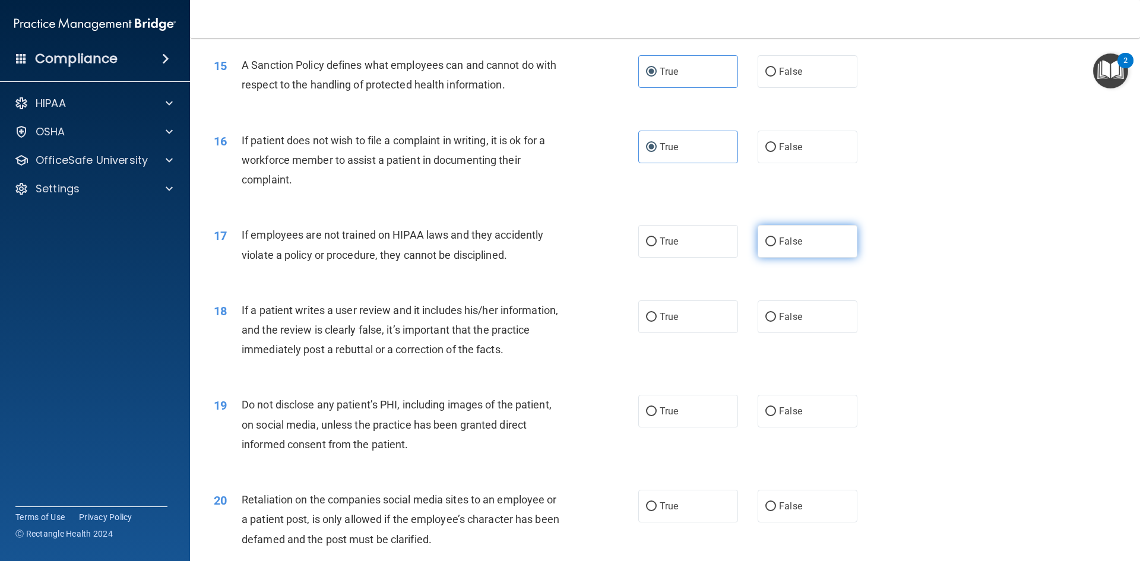
click at [786, 247] on span "False" at bounding box center [790, 241] width 23 height 11
click at [776, 246] on input "False" at bounding box center [770, 241] width 11 height 9
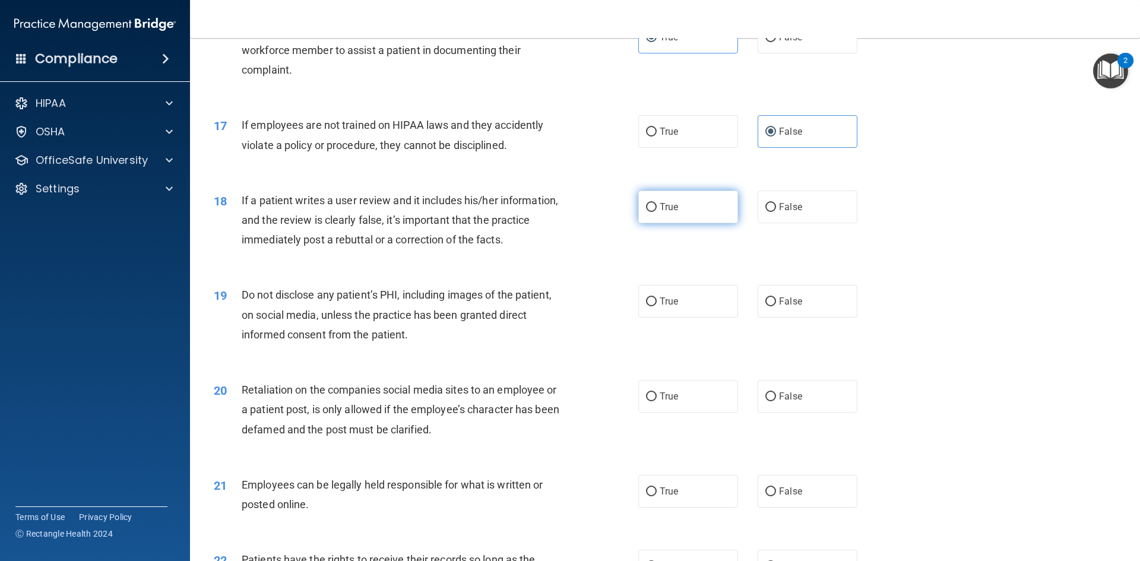
scroll to position [1543, 0]
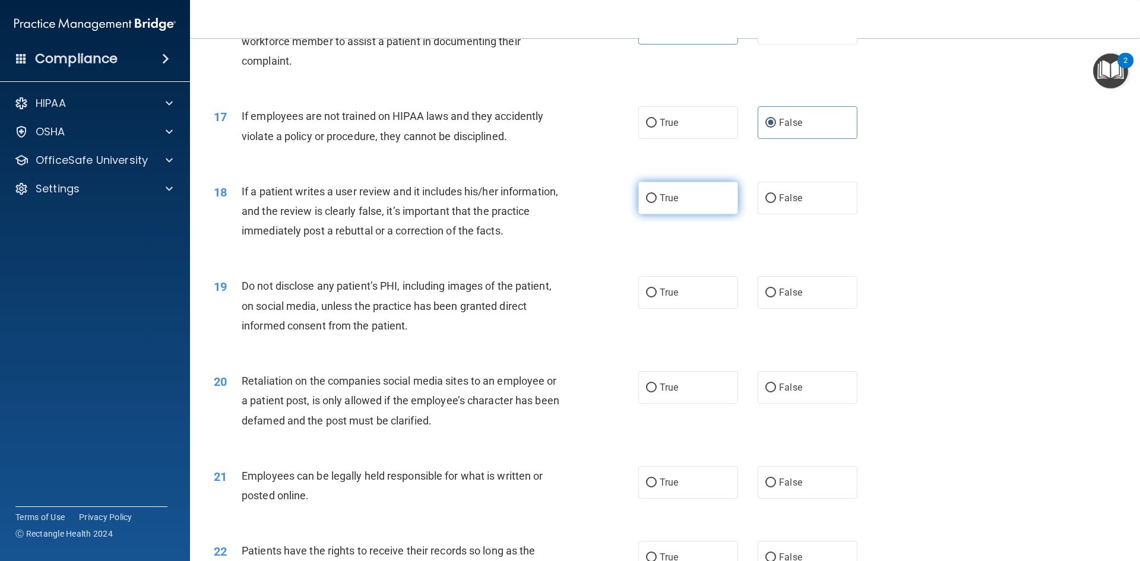
click at [673, 204] on span "True" at bounding box center [668, 197] width 18 height 11
click at [656, 203] on input "True" at bounding box center [651, 198] width 11 height 9
click at [770, 297] on input "False" at bounding box center [770, 292] width 11 height 9
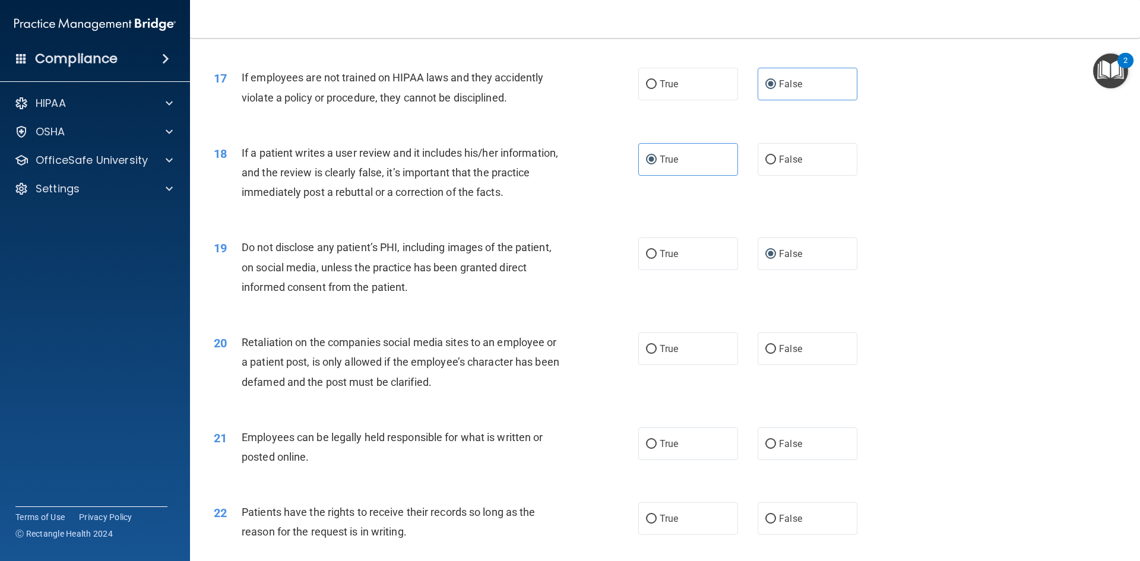
scroll to position [1602, 0]
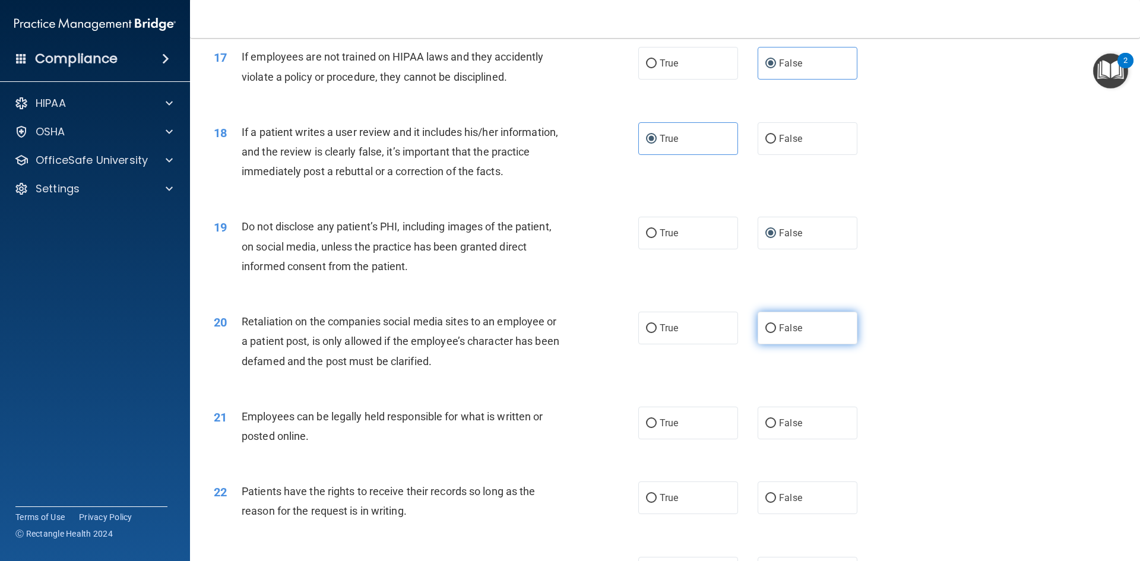
click at [764, 344] on label "False" at bounding box center [807, 328] width 100 height 33
click at [765, 333] on input "False" at bounding box center [770, 328] width 11 height 9
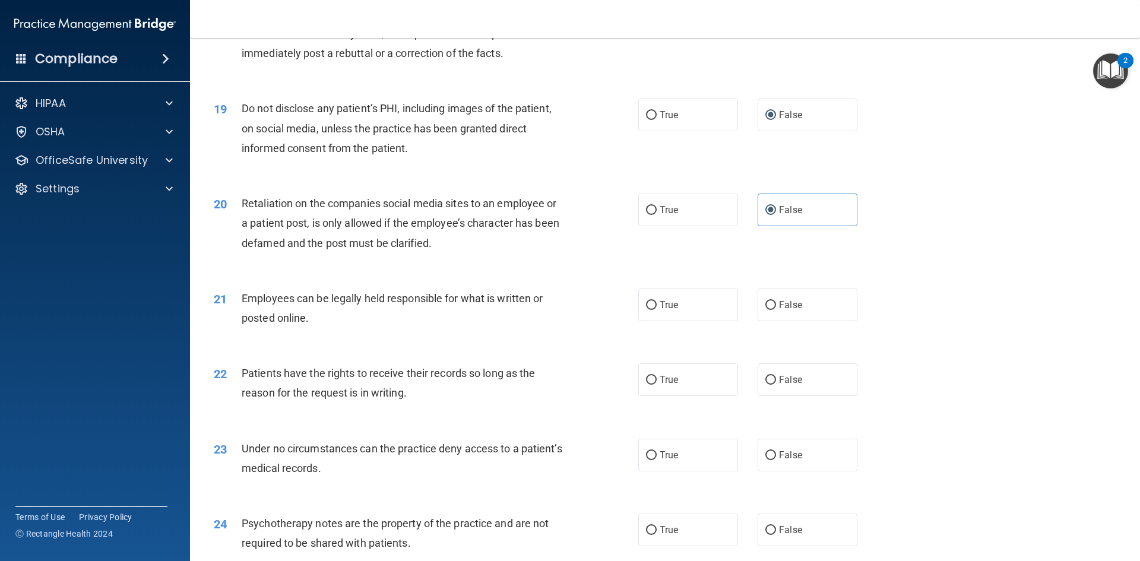
scroll to position [1721, 0]
click at [687, 226] on label "True" at bounding box center [688, 209] width 100 height 33
click at [656, 214] on input "True" at bounding box center [651, 209] width 11 height 9
click at [677, 314] on label "True" at bounding box center [688, 304] width 100 height 33
click at [656, 309] on input "True" at bounding box center [651, 304] width 11 height 9
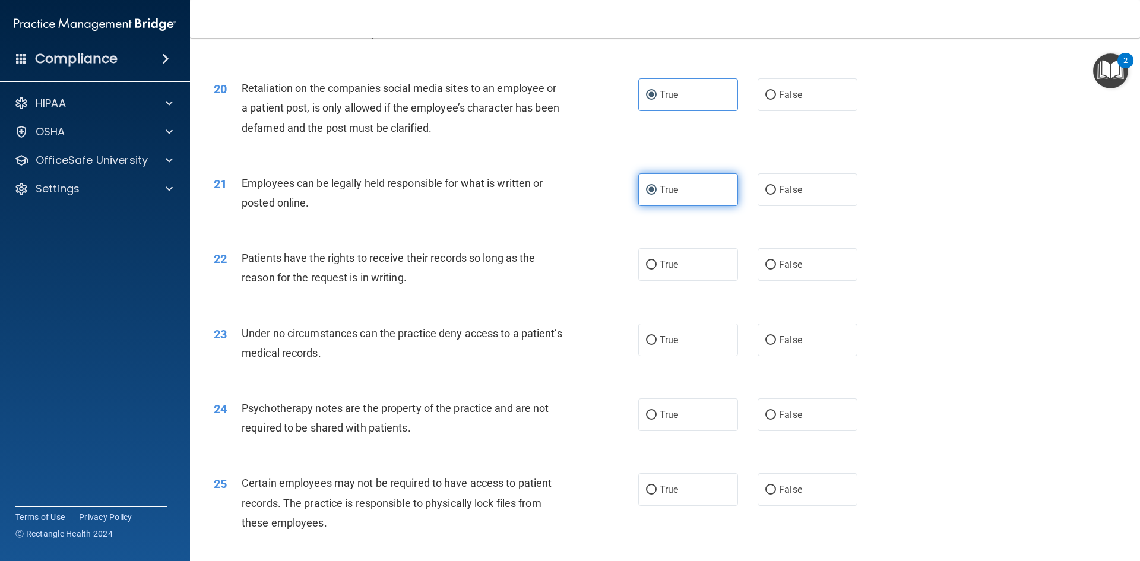
scroll to position [1840, 0]
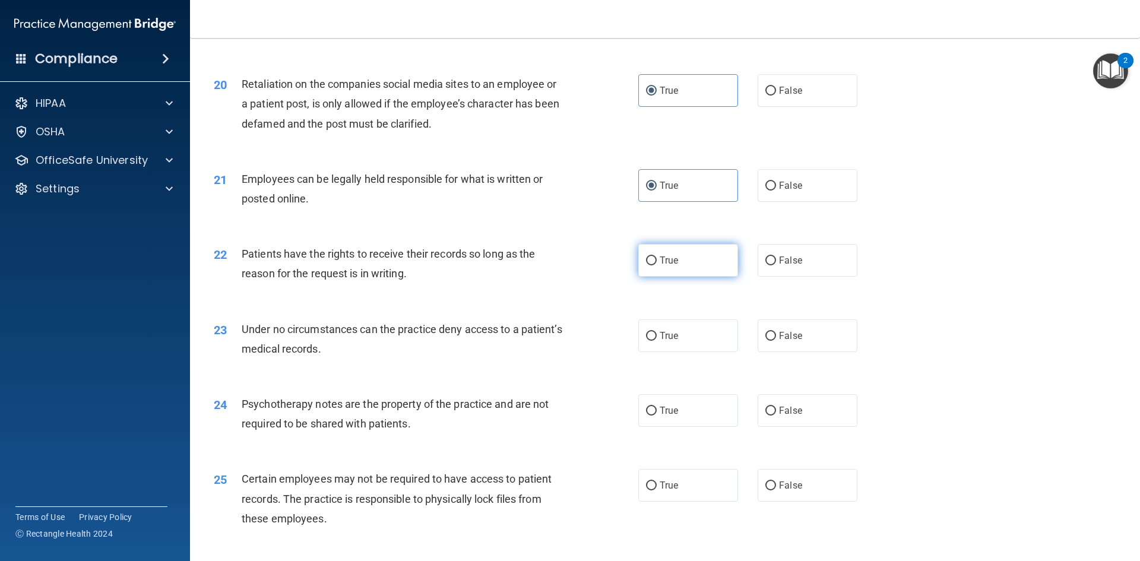
click at [659, 266] on span "True" at bounding box center [668, 260] width 18 height 11
click at [656, 265] on input "True" at bounding box center [651, 260] width 11 height 9
click at [668, 341] on span "True" at bounding box center [668, 335] width 18 height 11
click at [656, 341] on input "True" at bounding box center [651, 336] width 11 height 9
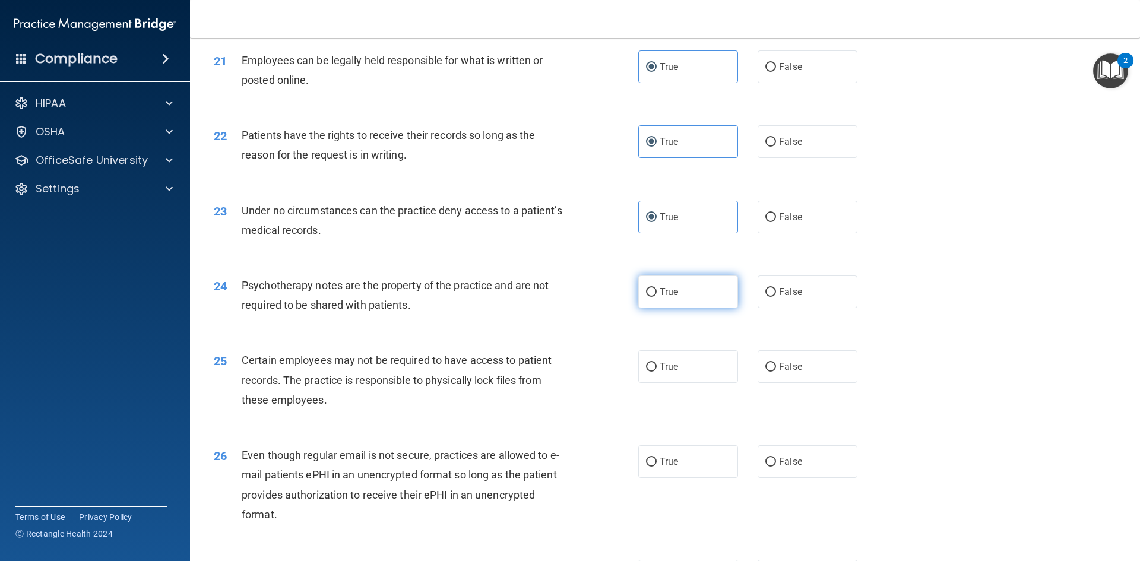
click at [677, 308] on label "True" at bounding box center [688, 291] width 100 height 33
click at [656, 297] on input "True" at bounding box center [651, 292] width 11 height 9
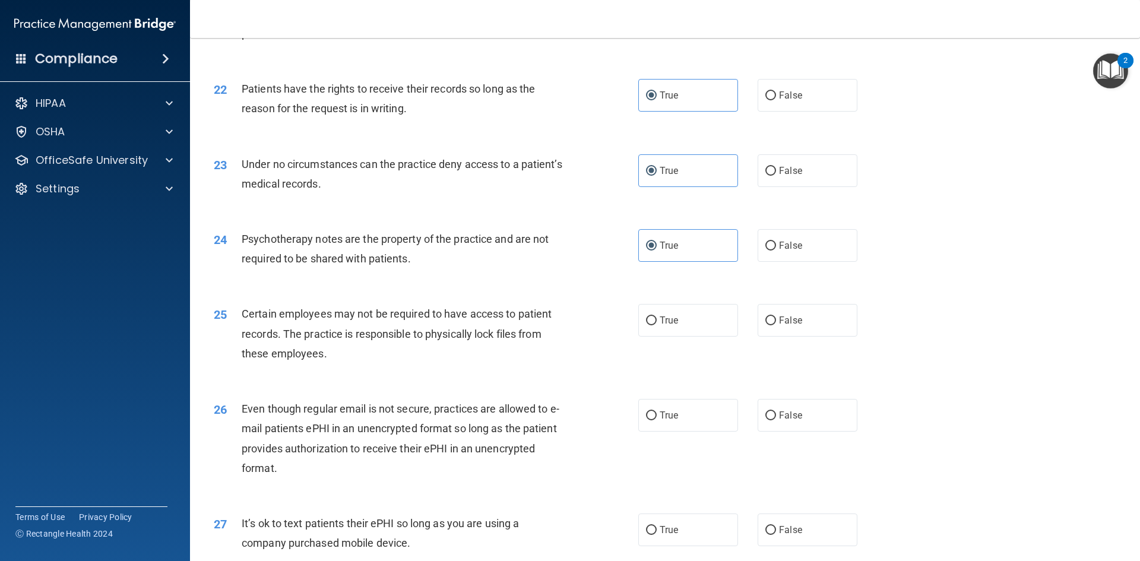
scroll to position [2077, 0]
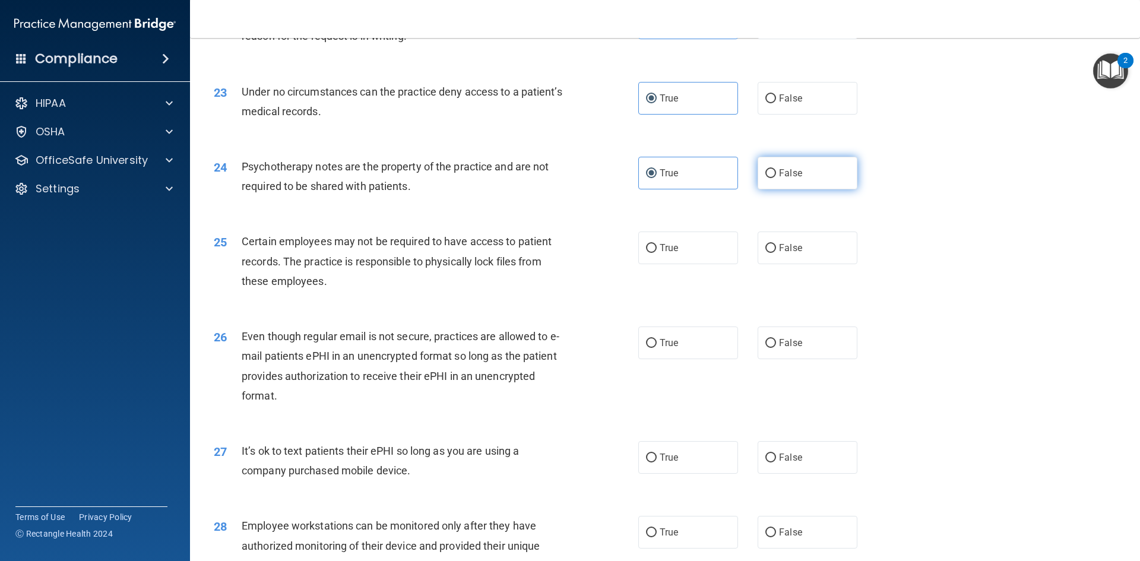
click at [786, 179] on span "False" at bounding box center [790, 172] width 23 height 11
click at [776, 178] on input "False" at bounding box center [770, 173] width 11 height 9
click at [671, 264] on label "True" at bounding box center [688, 247] width 100 height 33
click at [656, 253] on input "True" at bounding box center [651, 248] width 11 height 9
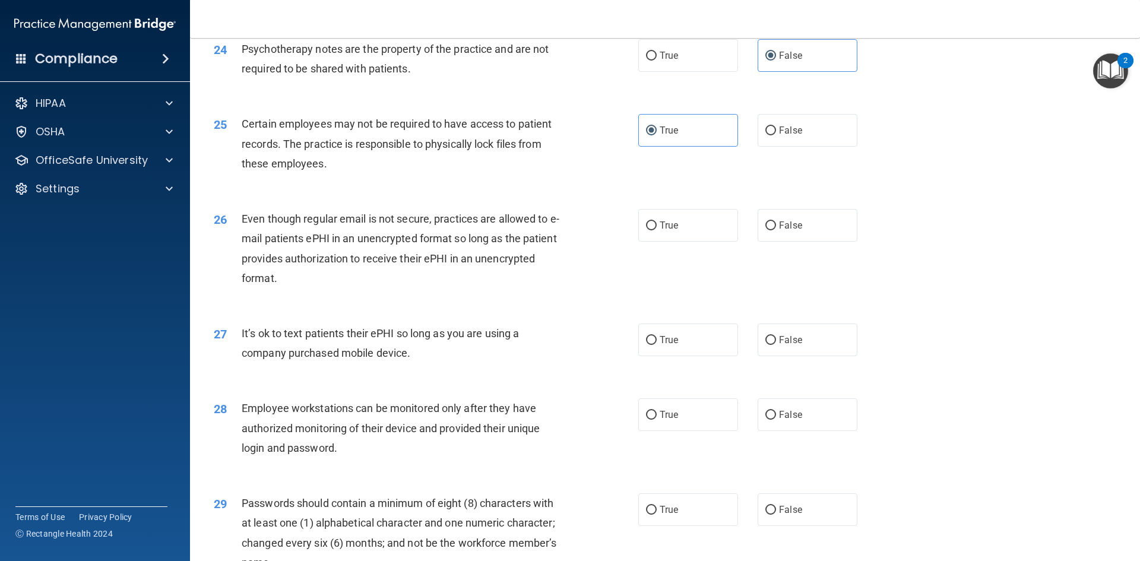
scroll to position [2196, 0]
click at [668, 240] on label "True" at bounding box center [688, 224] width 100 height 33
click at [656, 229] on input "True" at bounding box center [651, 224] width 11 height 9
click at [659, 344] on label "True" at bounding box center [688, 338] width 100 height 33
click at [656, 344] on input "True" at bounding box center [651, 339] width 11 height 9
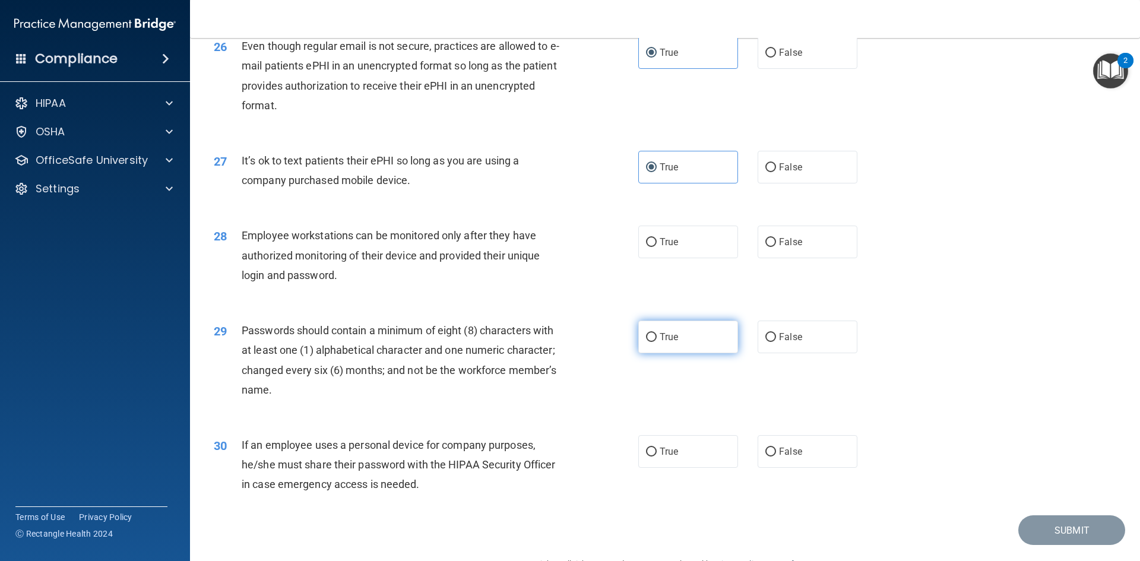
scroll to position [2374, 0]
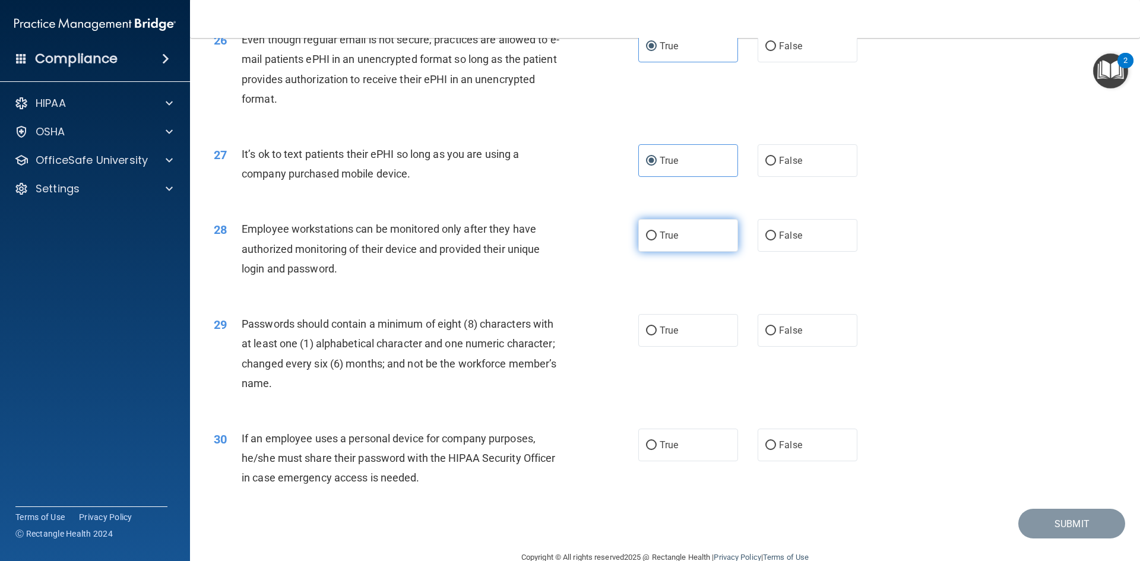
click at [653, 252] on label "True" at bounding box center [688, 235] width 100 height 33
click at [653, 240] on input "True" at bounding box center [651, 235] width 11 height 9
click at [659, 336] on span "True" at bounding box center [668, 330] width 18 height 11
click at [656, 335] on input "True" at bounding box center [651, 330] width 11 height 9
click at [669, 450] on span "True" at bounding box center [668, 444] width 18 height 11
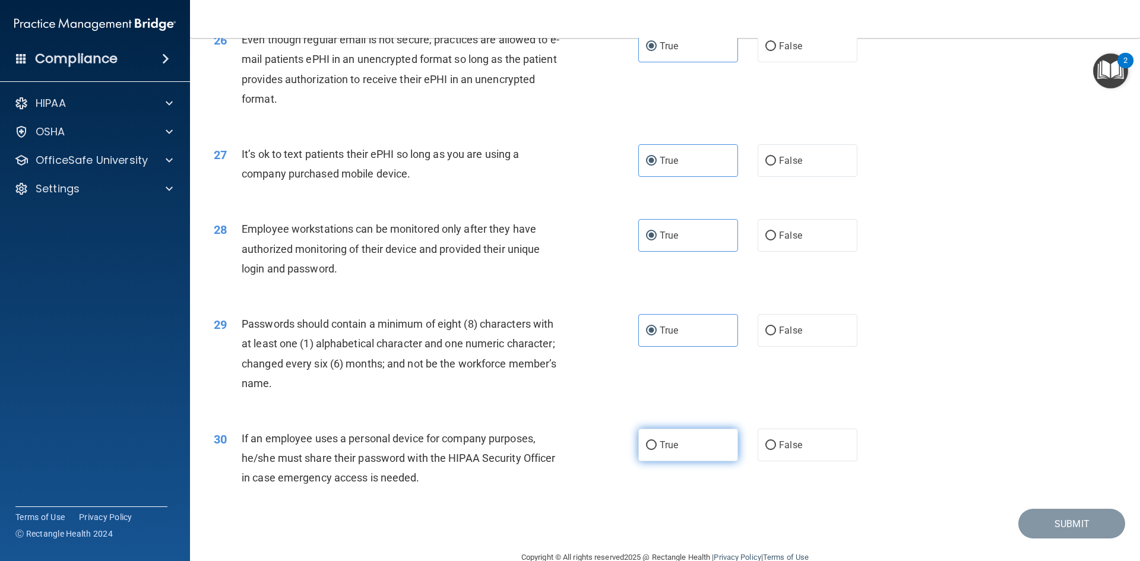
click at [656, 450] on input "True" at bounding box center [651, 445] width 11 height 9
click at [1079, 539] on button "Submit" at bounding box center [1071, 524] width 107 height 30
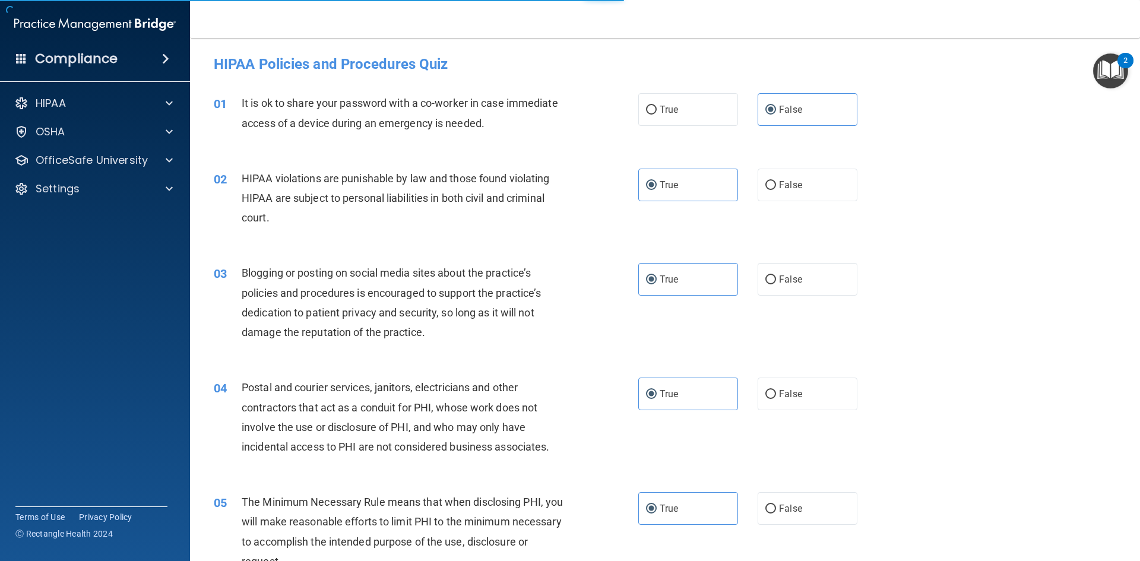
scroll to position [0, 0]
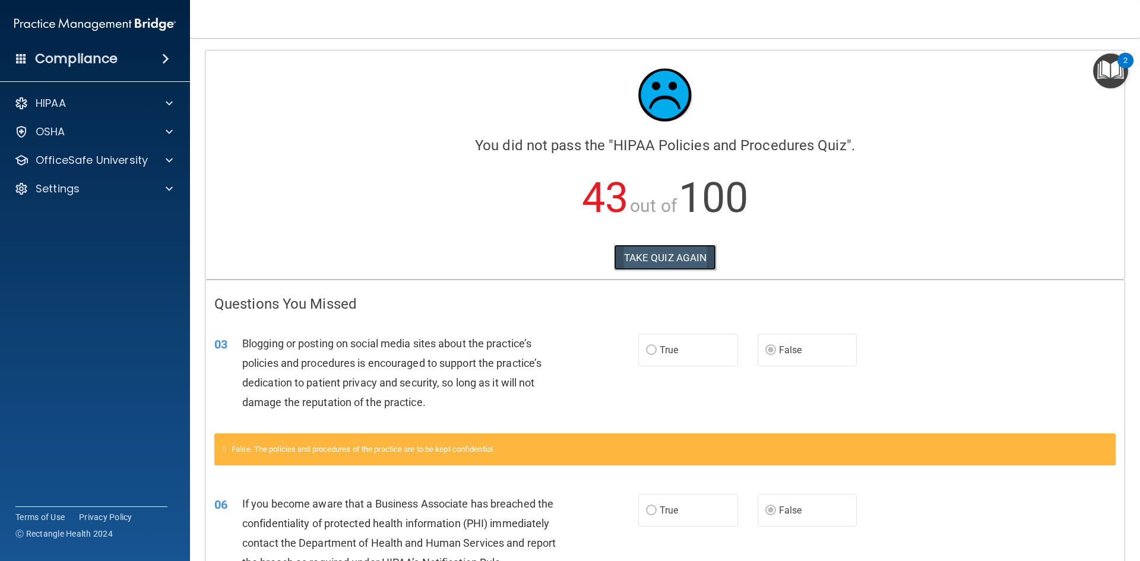
click at [640, 249] on button "TAKE QUIZ AGAIN" at bounding box center [665, 258] width 103 height 26
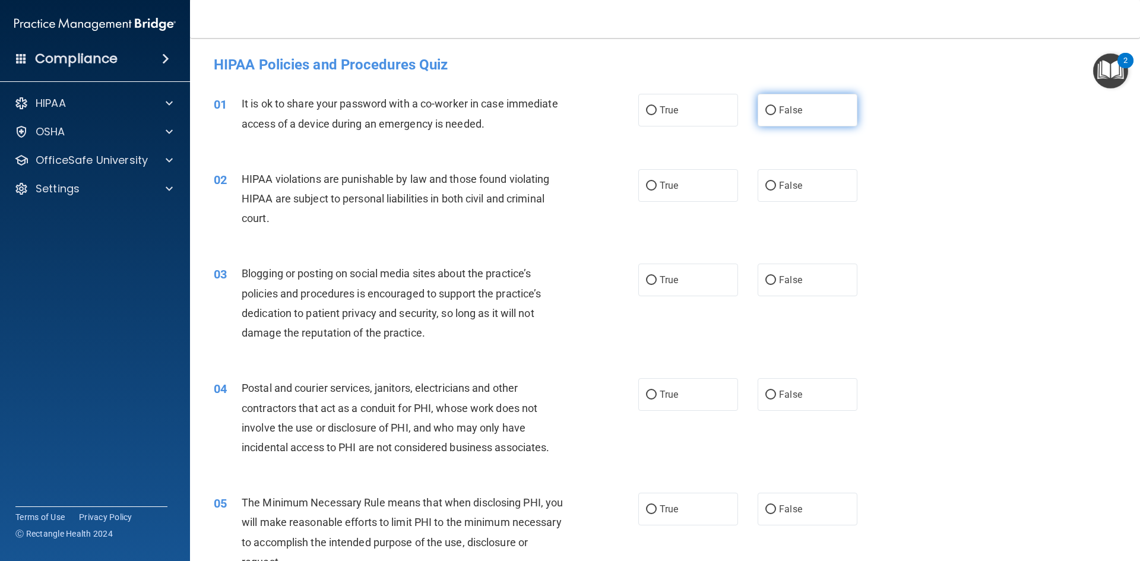
click at [765, 112] on input "False" at bounding box center [770, 110] width 11 height 9
click at [689, 185] on label "True" at bounding box center [688, 185] width 100 height 33
click at [656, 185] on input "True" at bounding box center [651, 186] width 11 height 9
click at [771, 272] on label "False" at bounding box center [807, 280] width 100 height 33
click at [771, 276] on input "False" at bounding box center [770, 280] width 11 height 9
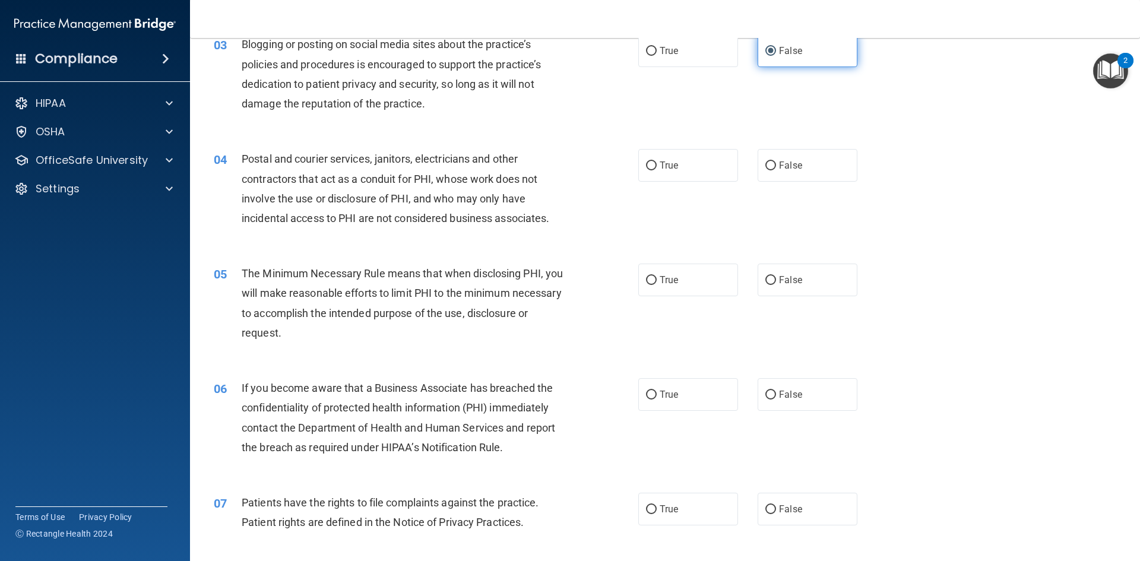
scroll to position [237, 0]
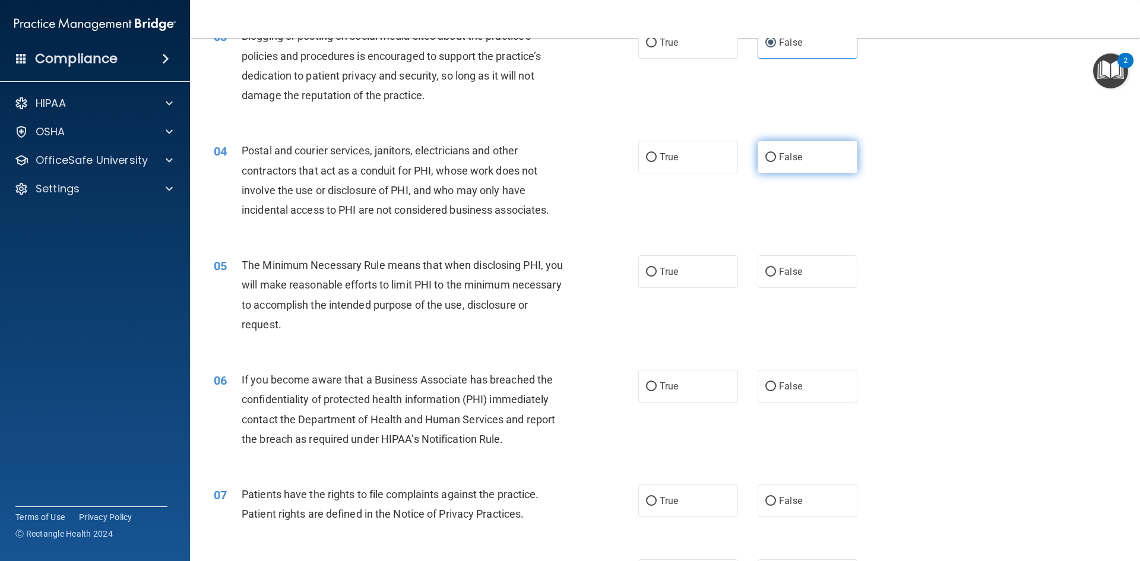
click at [782, 159] on span "False" at bounding box center [790, 156] width 23 height 11
click at [776, 159] on input "False" at bounding box center [770, 157] width 11 height 9
click at [672, 270] on span "True" at bounding box center [668, 271] width 18 height 11
click at [656, 270] on input "True" at bounding box center [651, 272] width 11 height 9
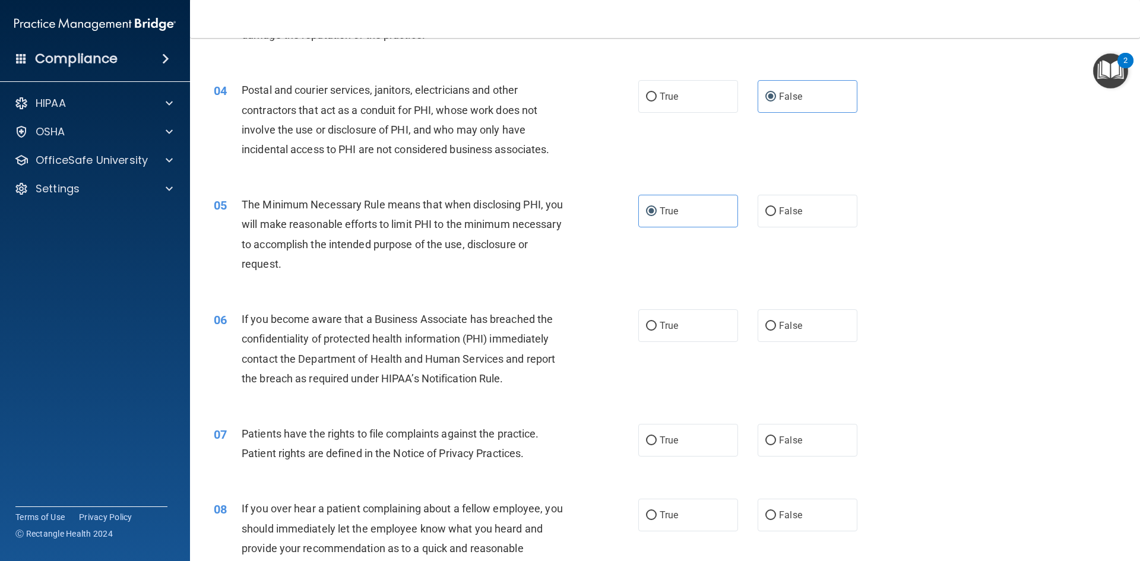
scroll to position [356, 0]
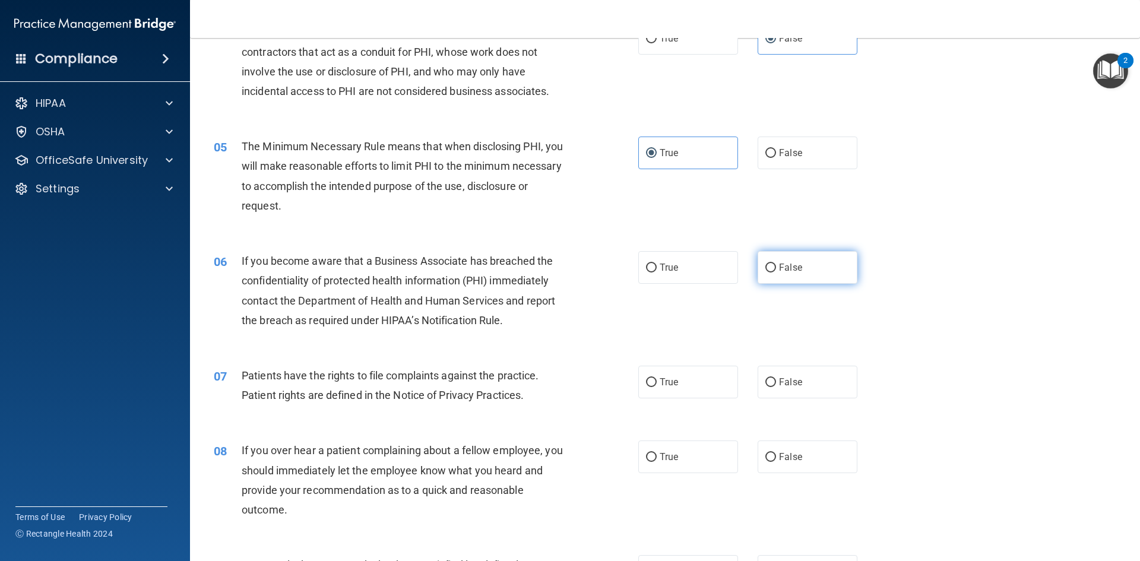
click at [772, 268] on label "False" at bounding box center [807, 267] width 100 height 33
click at [772, 268] on input "False" at bounding box center [770, 268] width 11 height 9
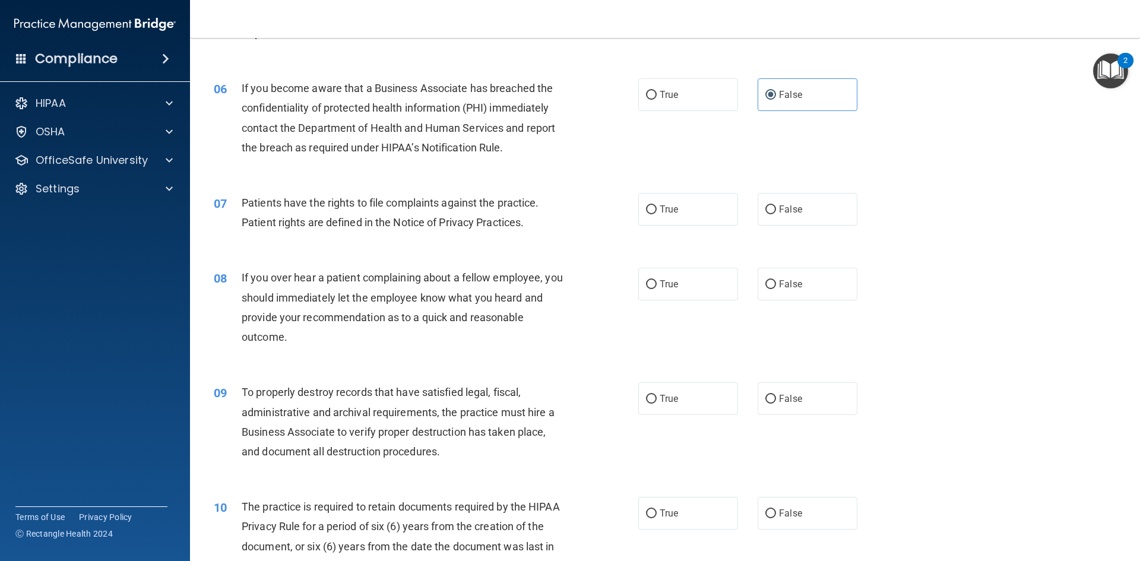
scroll to position [534, 0]
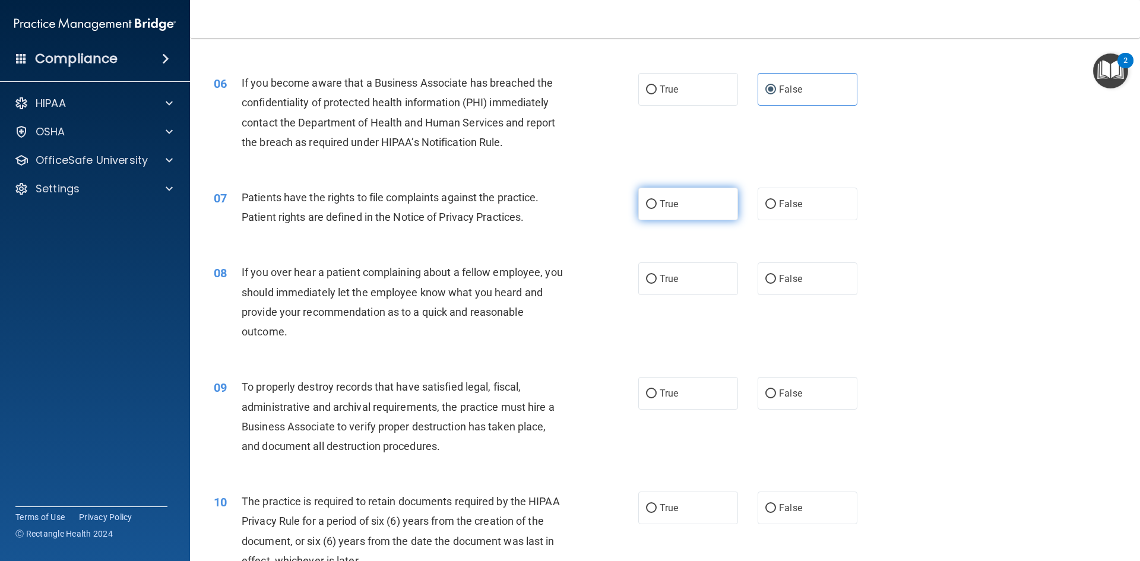
click at [649, 201] on input "True" at bounding box center [651, 204] width 11 height 9
click at [685, 282] on label "True" at bounding box center [688, 278] width 100 height 33
click at [656, 282] on input "True" at bounding box center [651, 279] width 11 height 9
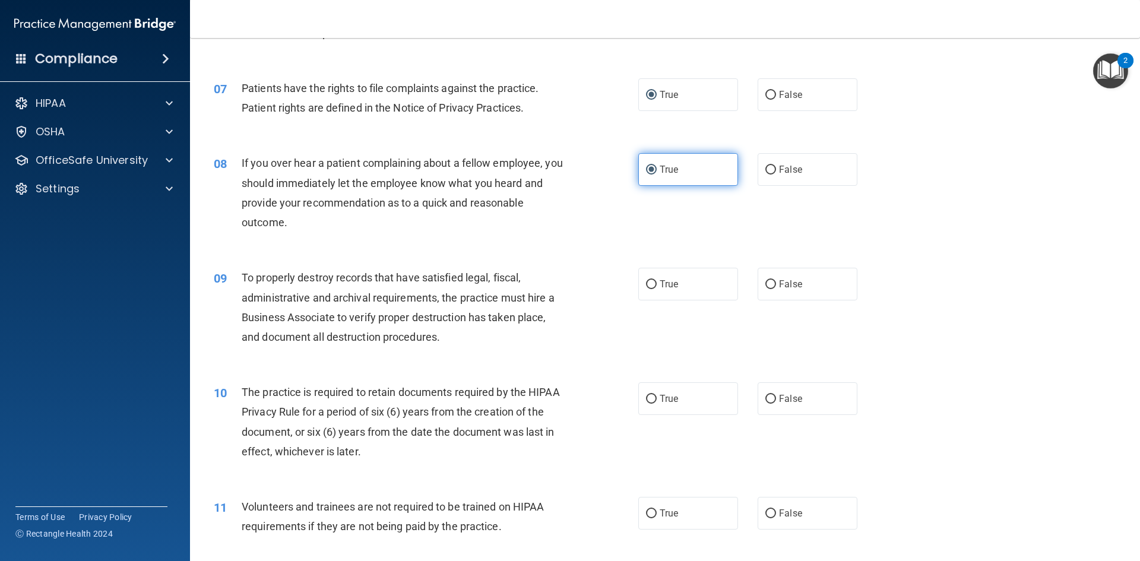
scroll to position [653, 0]
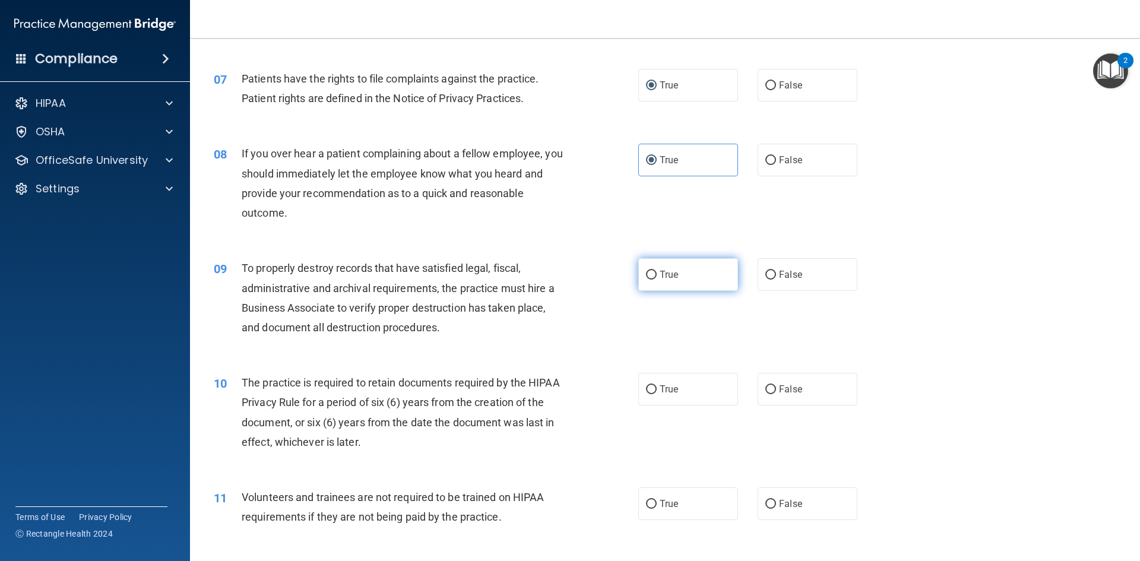
click at [680, 283] on label "True" at bounding box center [688, 274] width 100 height 33
click at [656, 280] on input "True" at bounding box center [651, 275] width 11 height 9
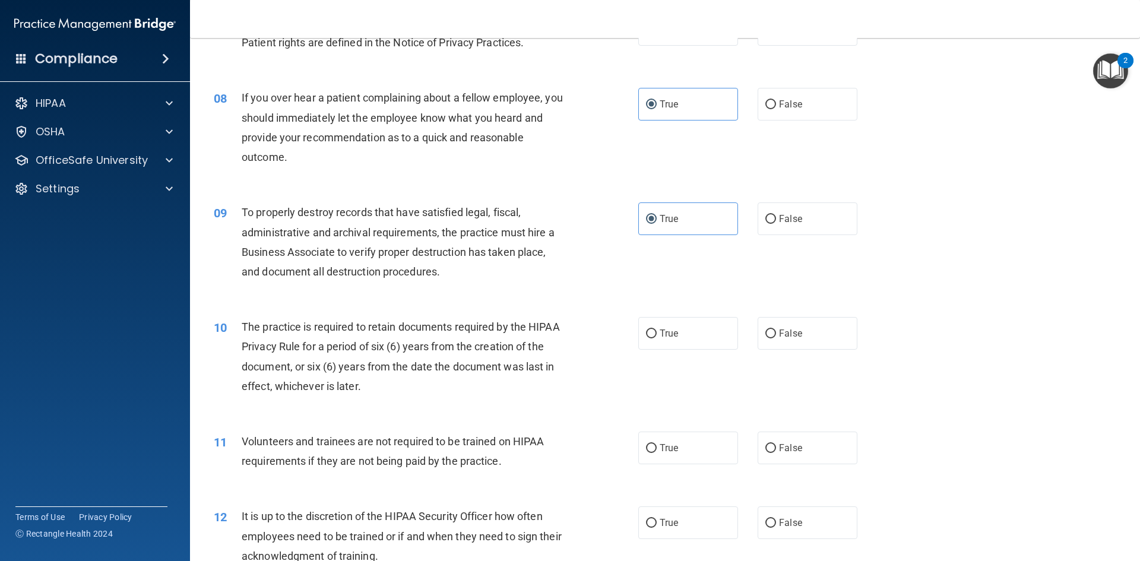
scroll to position [772, 0]
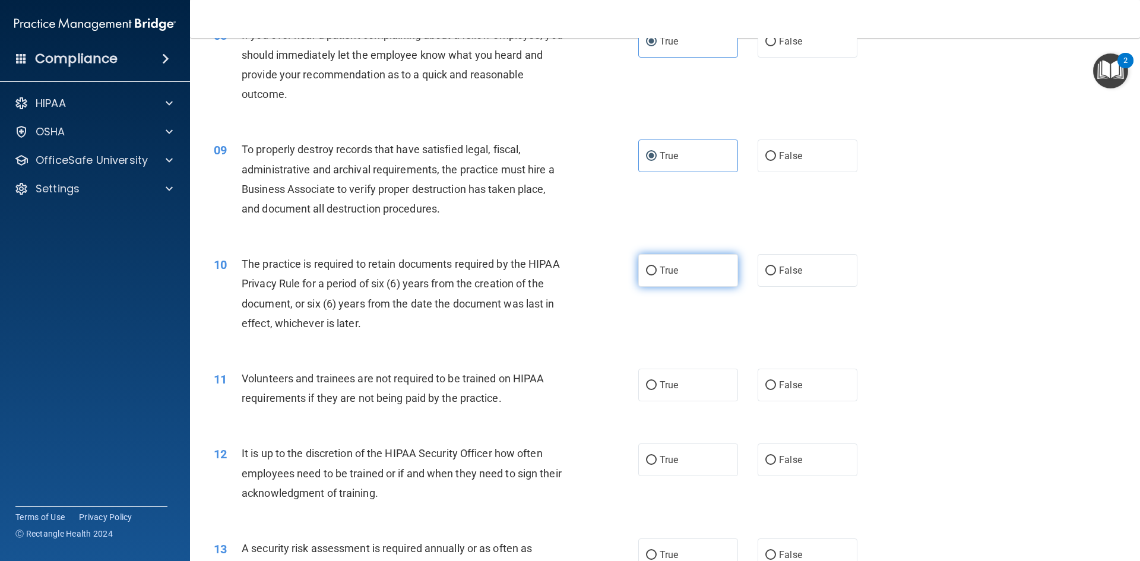
click at [685, 276] on label "True" at bounding box center [688, 270] width 100 height 33
click at [656, 275] on input "True" at bounding box center [651, 270] width 11 height 9
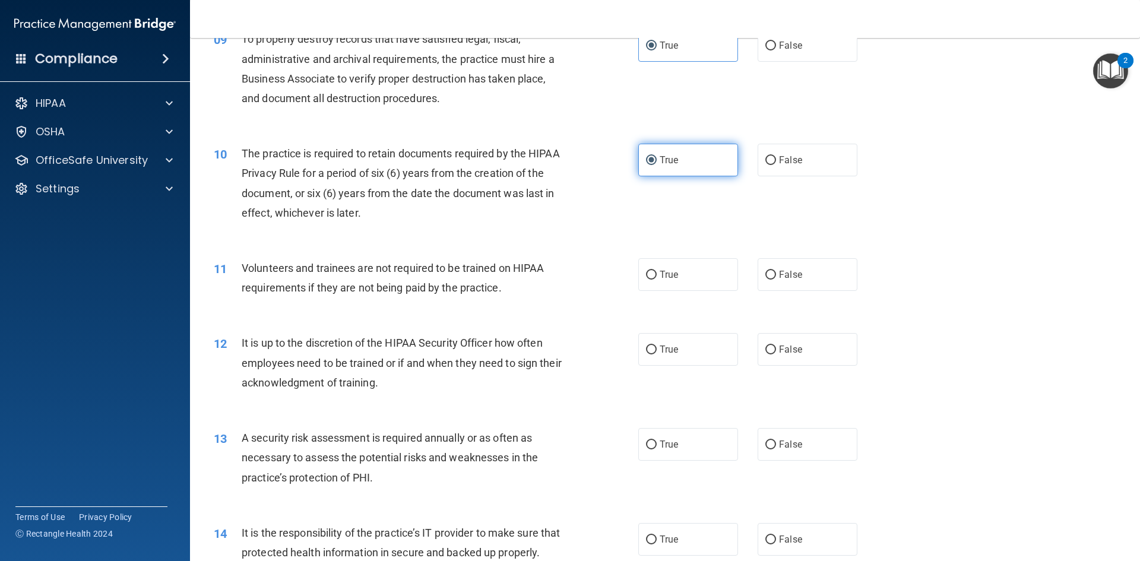
scroll to position [890, 0]
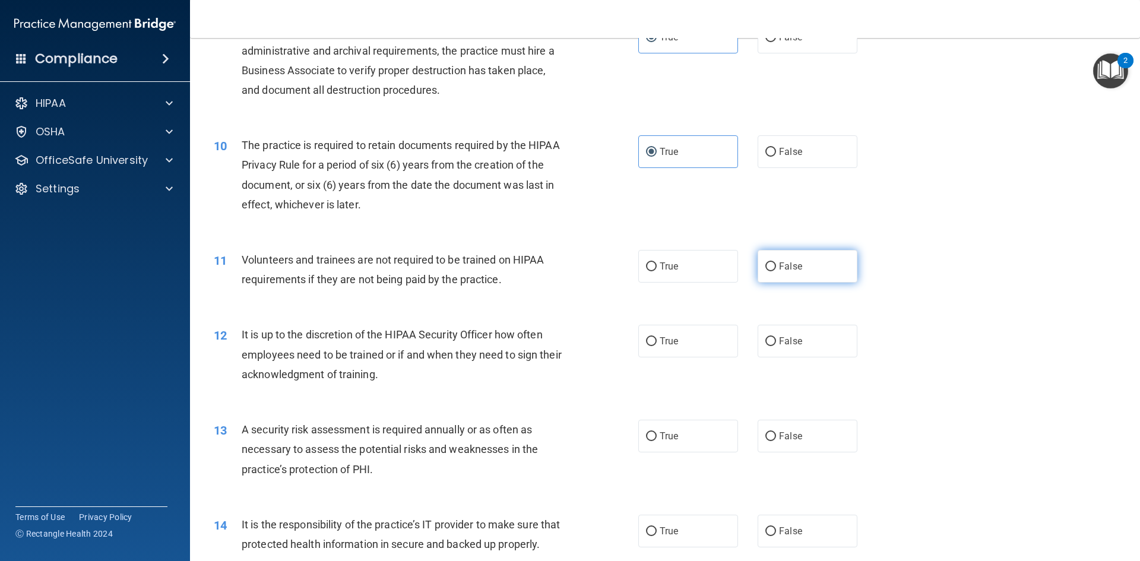
click at [766, 272] on label "False" at bounding box center [807, 266] width 100 height 33
click at [766, 271] on input "False" at bounding box center [770, 266] width 11 height 9
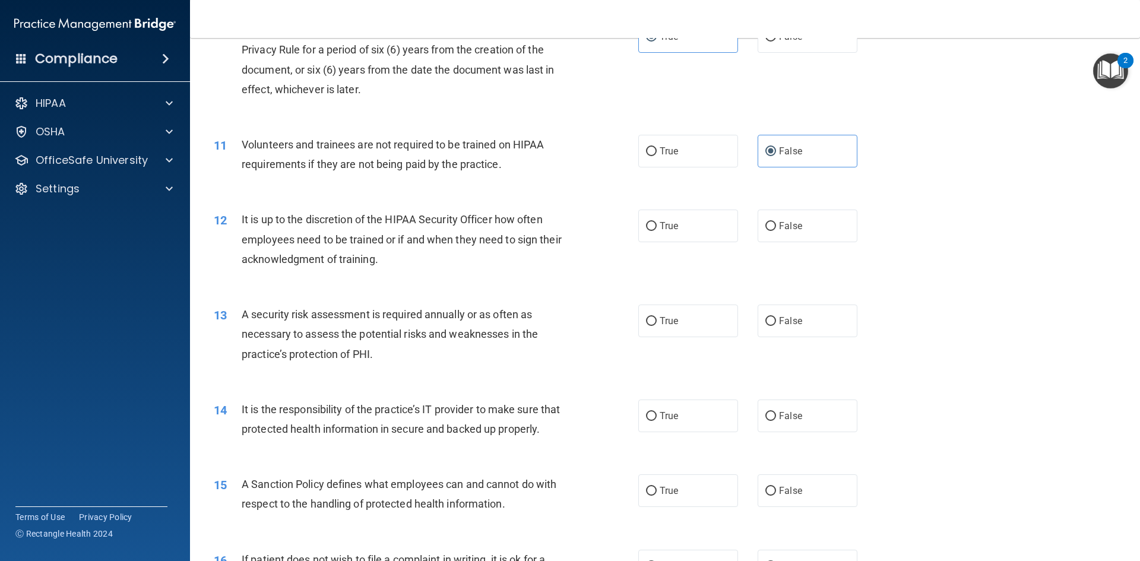
scroll to position [1009, 0]
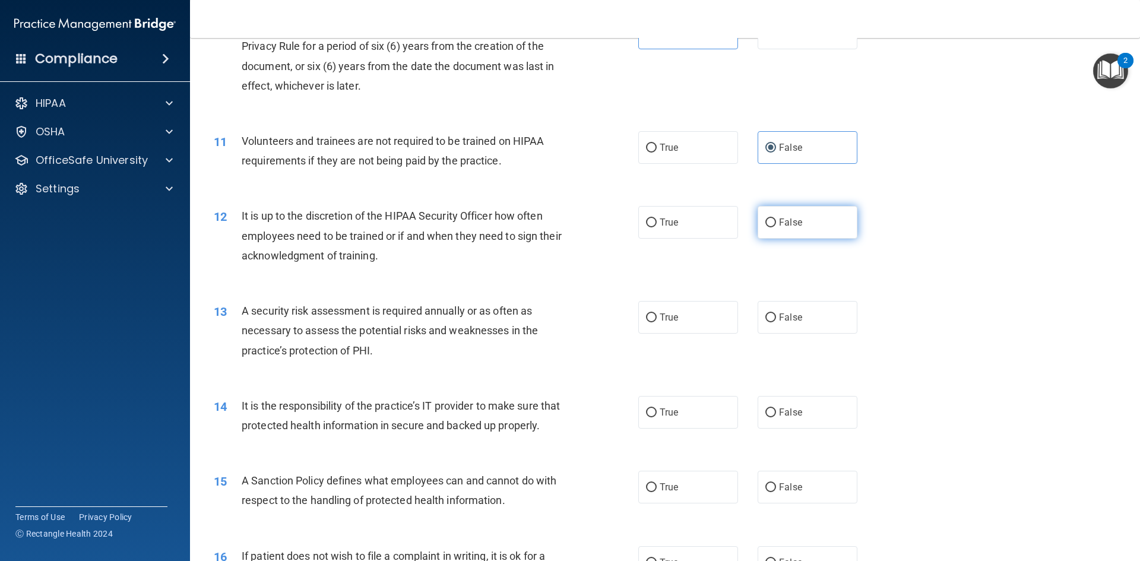
click at [794, 226] on span "False" at bounding box center [790, 222] width 23 height 11
click at [776, 226] on input "False" at bounding box center [770, 222] width 11 height 9
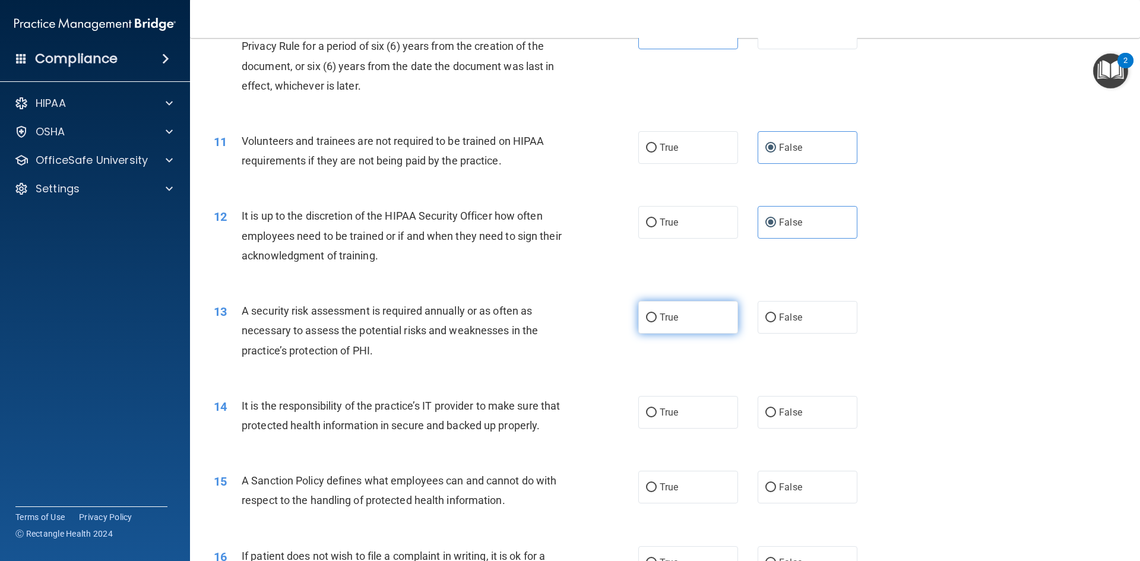
click at [660, 320] on span "True" at bounding box center [668, 317] width 18 height 11
click at [656, 320] on input "True" at bounding box center [651, 317] width 11 height 9
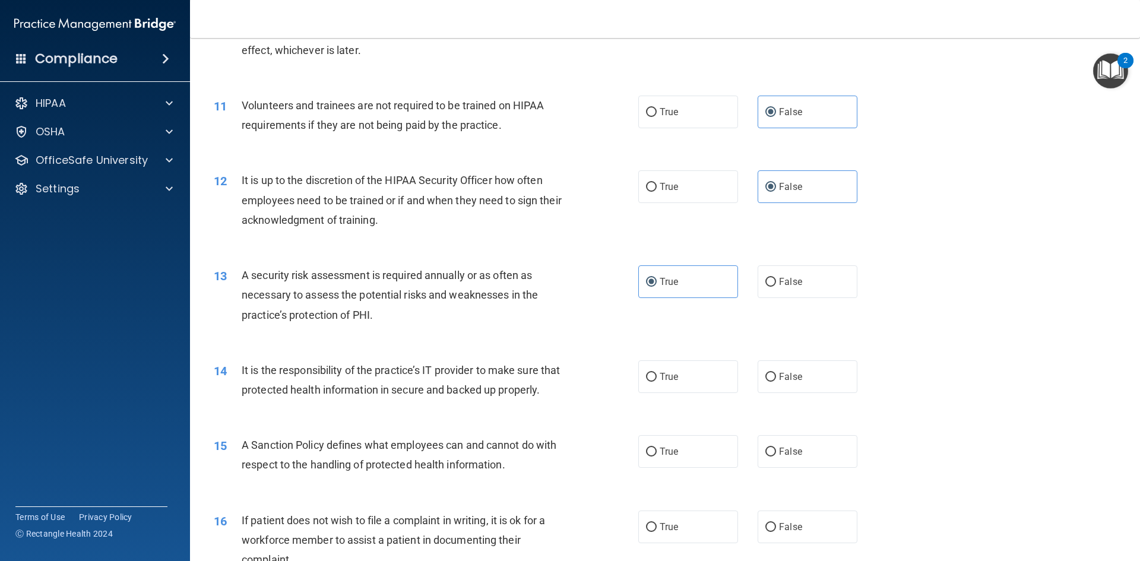
scroll to position [1128, 0]
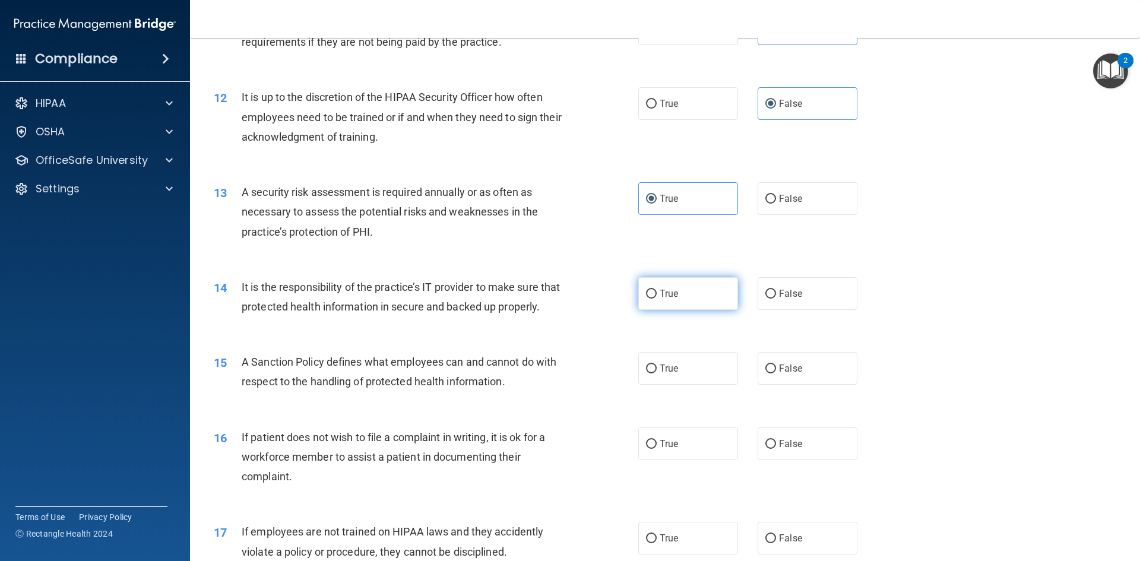
click at [681, 298] on label "True" at bounding box center [688, 293] width 100 height 33
click at [656, 298] on input "True" at bounding box center [651, 294] width 11 height 9
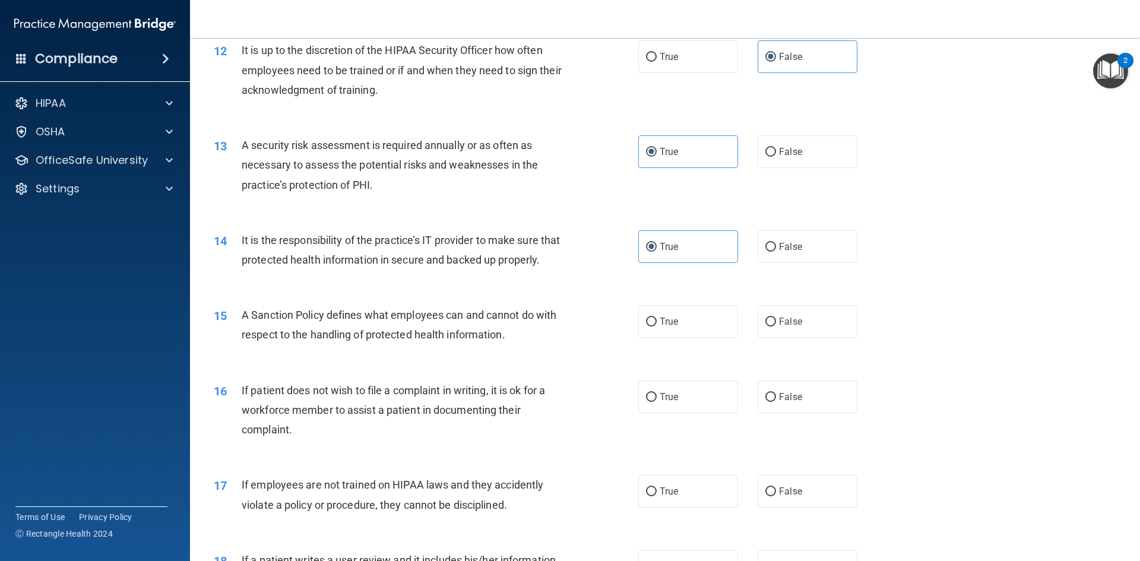
scroll to position [1246, 0]
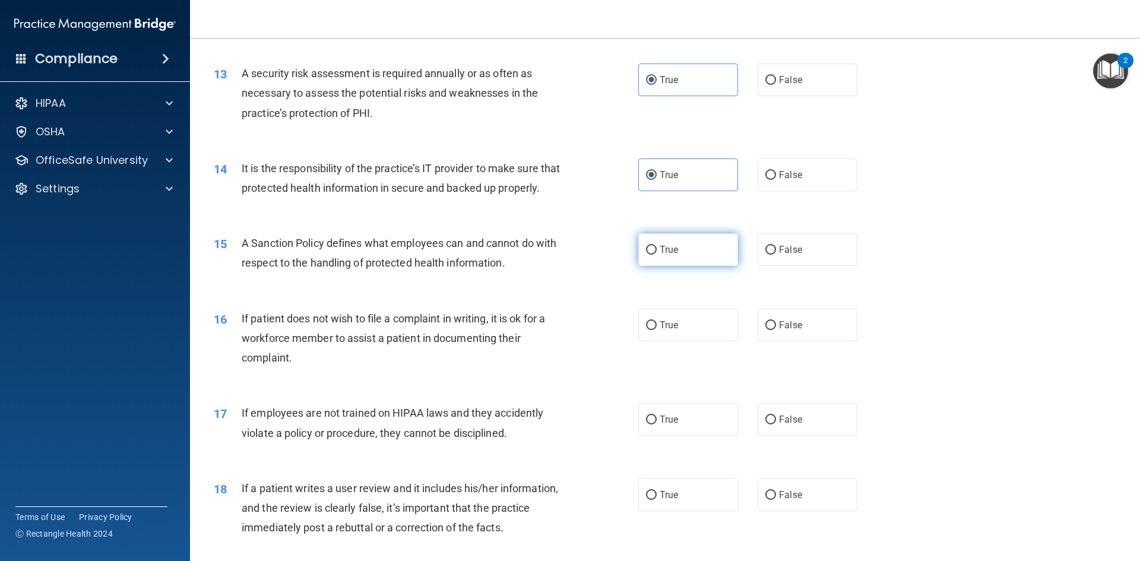
click at [681, 266] on label "True" at bounding box center [688, 249] width 100 height 33
click at [656, 255] on input "True" at bounding box center [651, 250] width 11 height 9
click at [662, 338] on label "True" at bounding box center [688, 325] width 100 height 33
click at [656, 330] on input "True" at bounding box center [651, 325] width 11 height 9
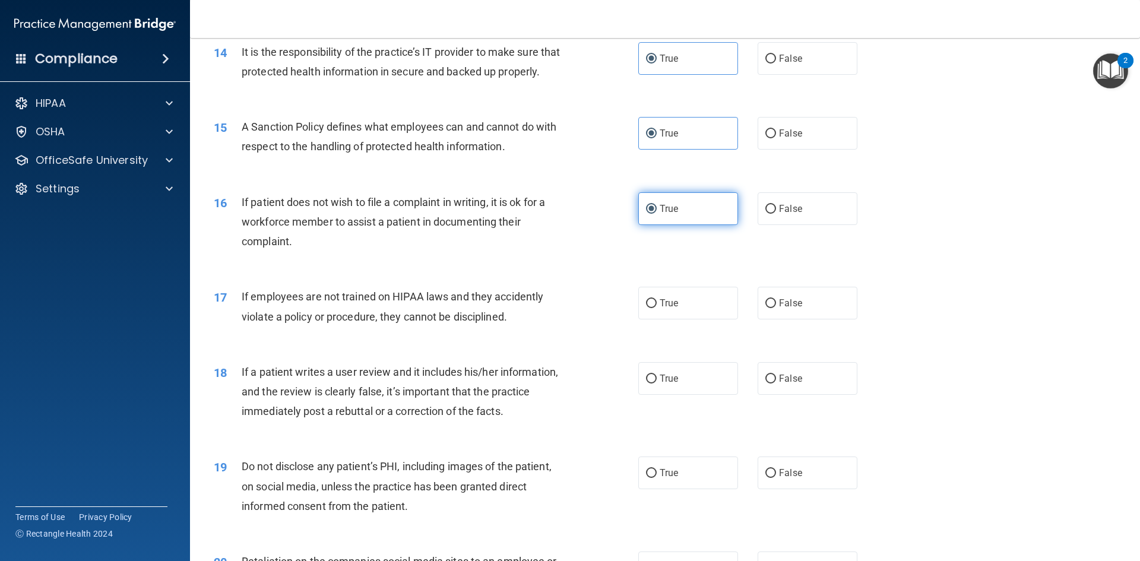
scroll to position [1365, 0]
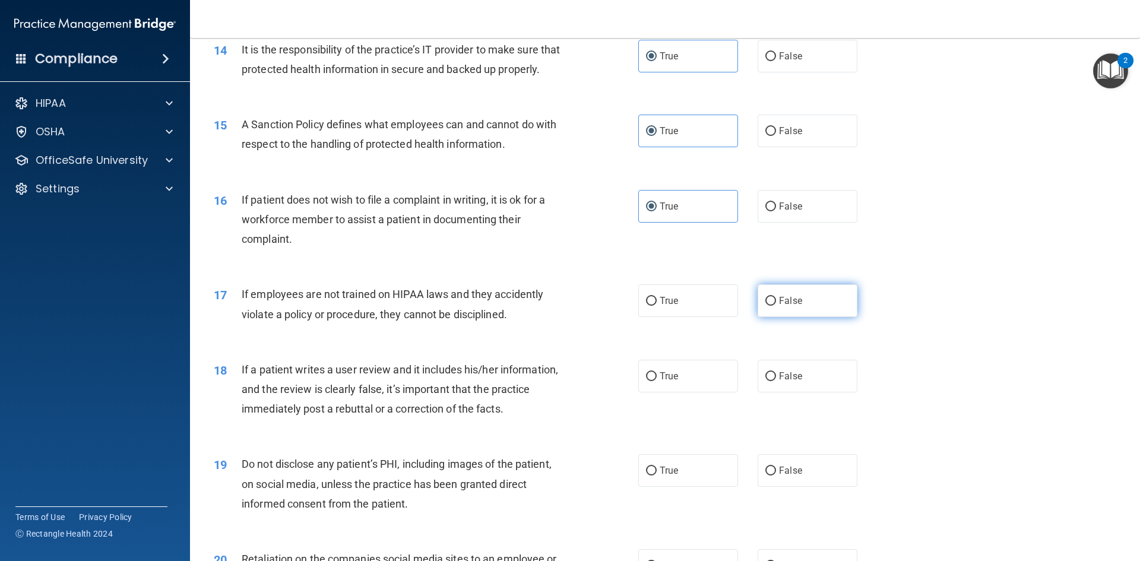
click at [779, 306] on span "False" at bounding box center [790, 300] width 23 height 11
click at [776, 306] on input "False" at bounding box center [770, 301] width 11 height 9
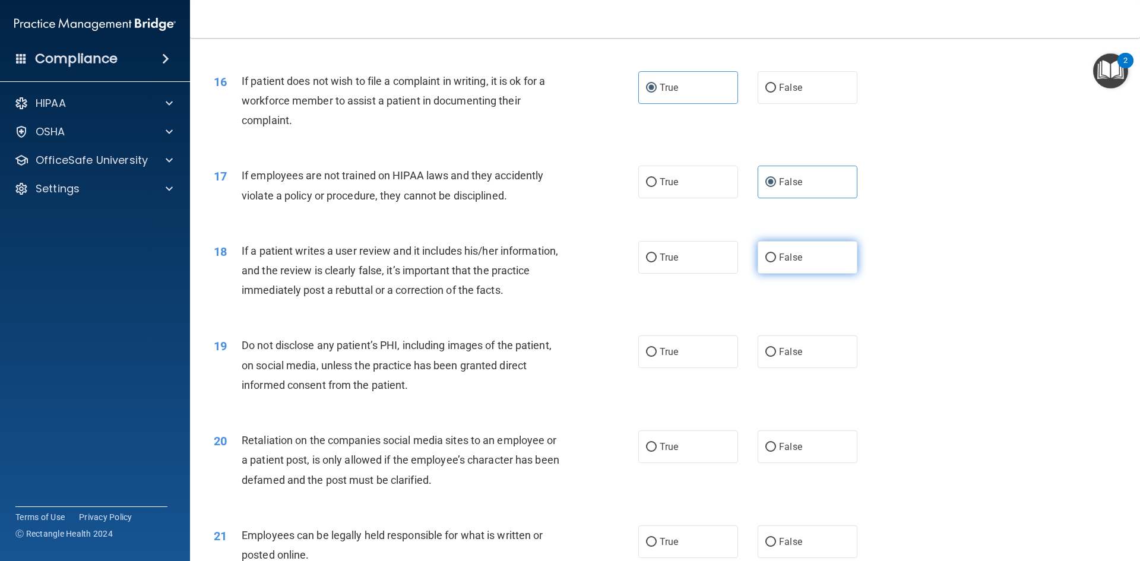
click at [780, 263] on span "False" at bounding box center [790, 257] width 23 height 11
click at [776, 262] on input "False" at bounding box center [770, 257] width 11 height 9
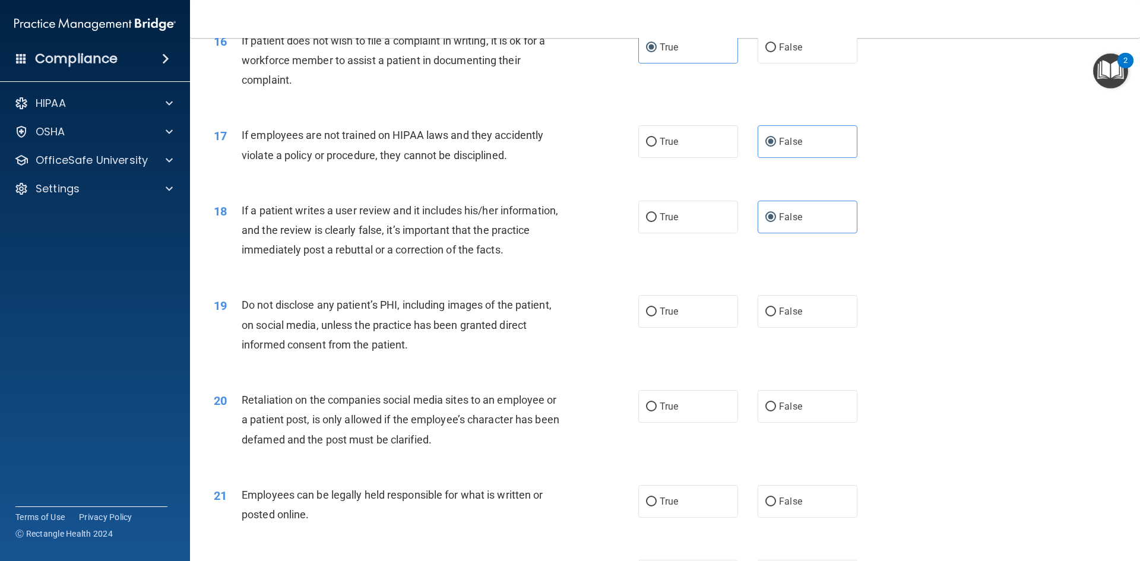
scroll to position [1543, 0]
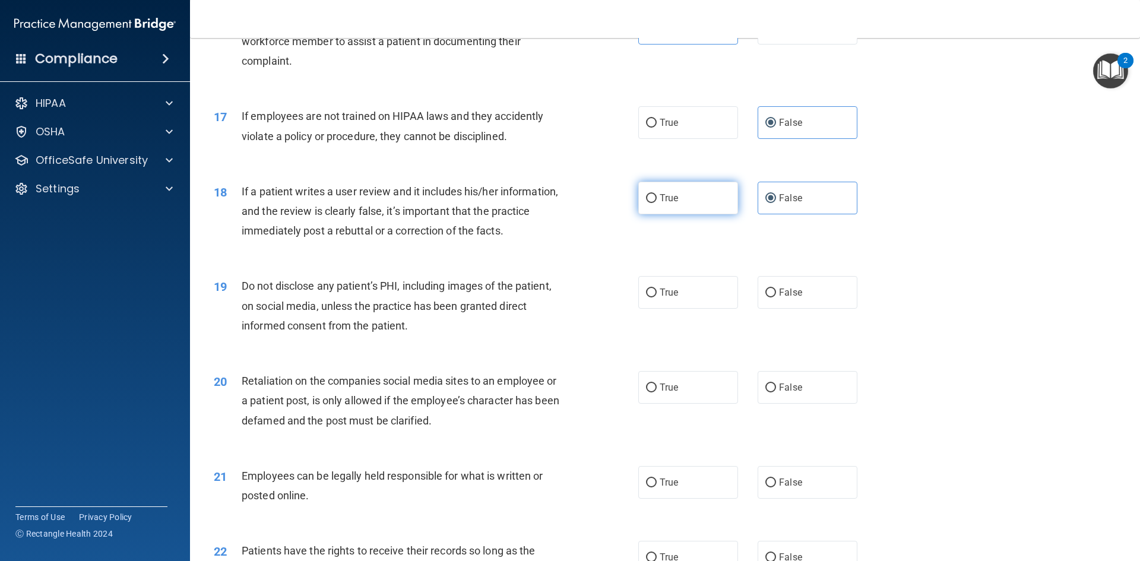
click at [711, 214] on label "True" at bounding box center [688, 198] width 100 height 33
click at [656, 203] on input "True" at bounding box center [651, 198] width 11 height 9
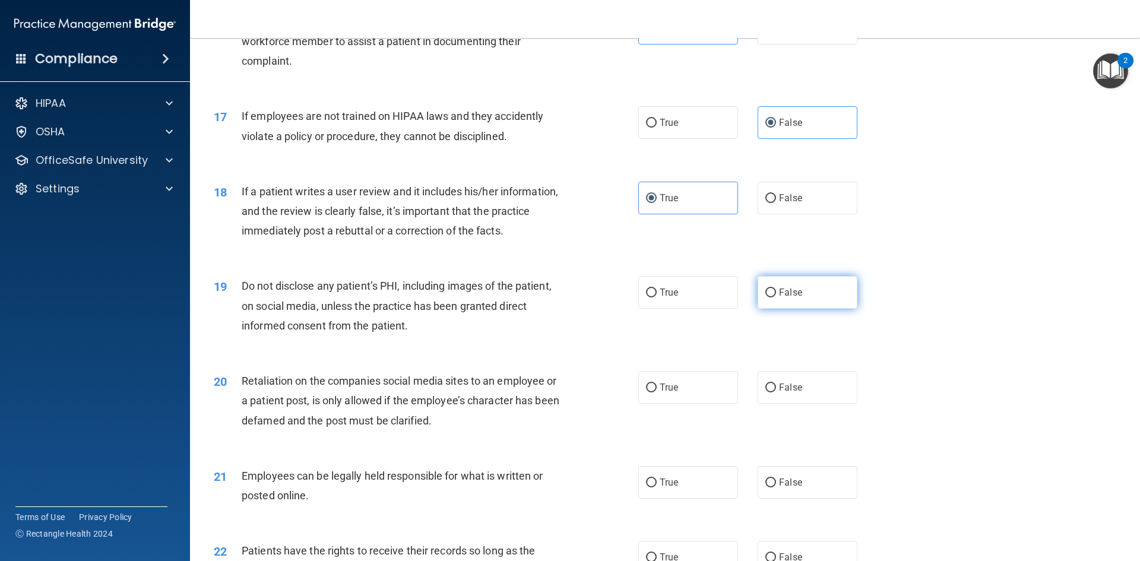
click at [779, 298] on span "False" at bounding box center [790, 292] width 23 height 11
click at [776, 297] on input "False" at bounding box center [770, 292] width 11 height 9
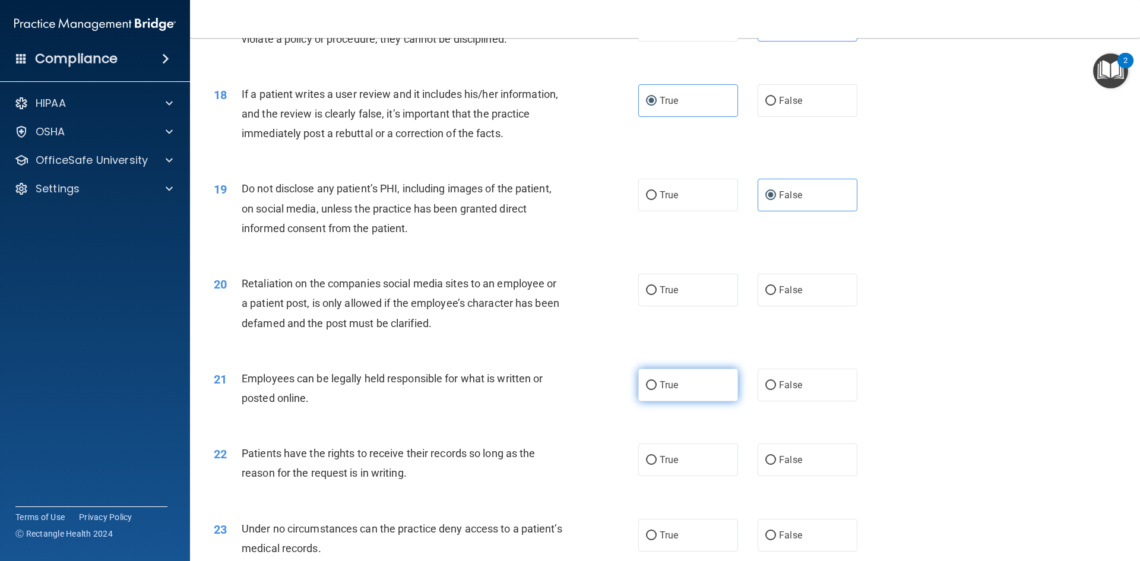
scroll to position [1662, 0]
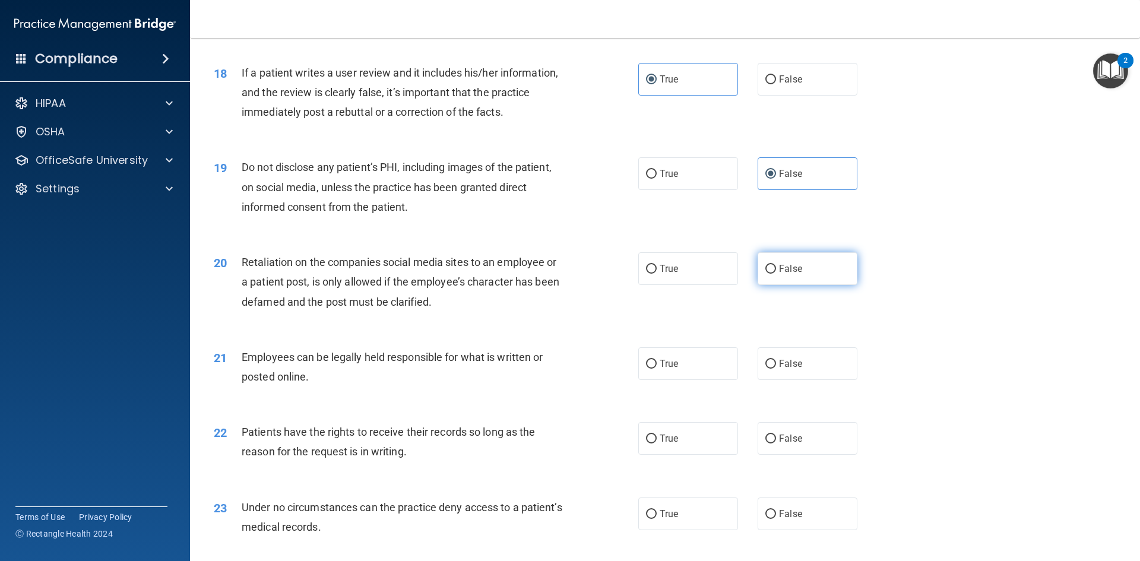
click at [790, 274] on span "False" at bounding box center [790, 268] width 23 height 11
click at [776, 274] on input "False" at bounding box center [770, 269] width 11 height 9
click at [688, 380] on label "True" at bounding box center [688, 363] width 100 height 33
click at [656, 369] on input "True" at bounding box center [651, 364] width 11 height 9
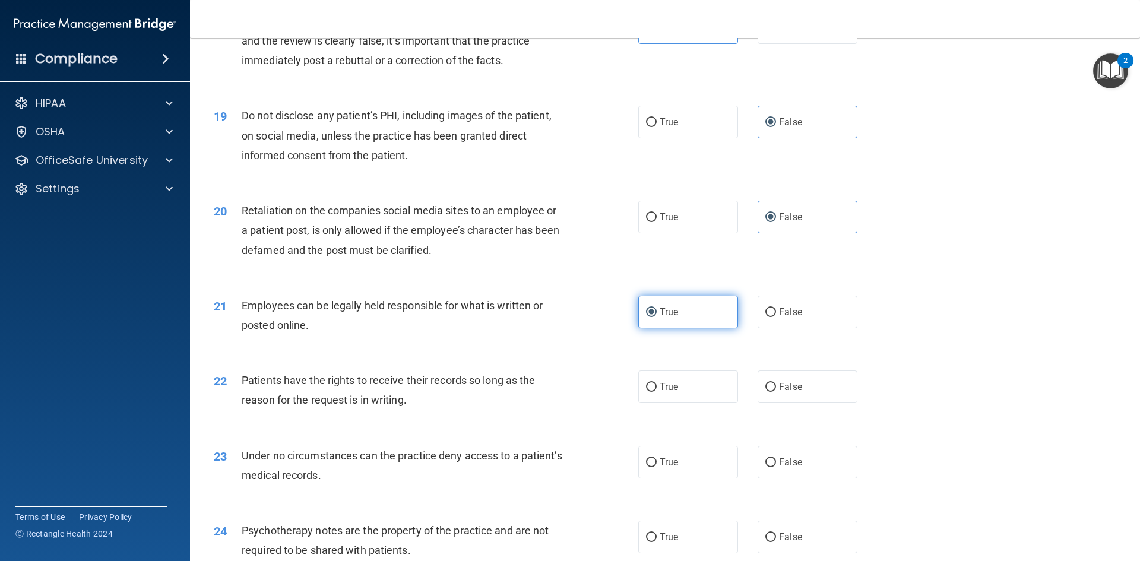
scroll to position [1780, 0]
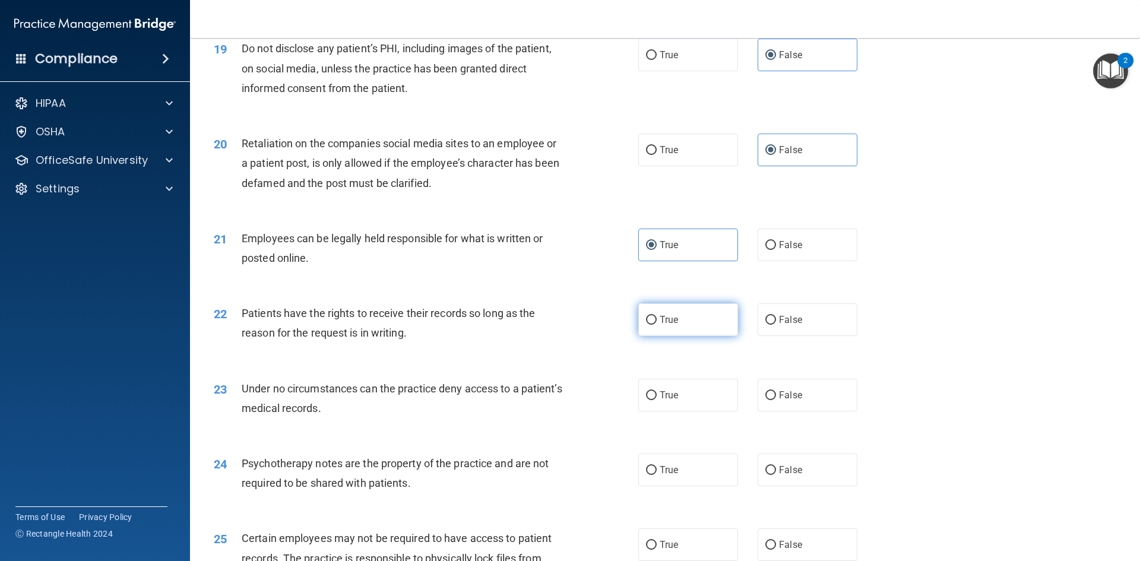
click at [668, 325] on span "True" at bounding box center [668, 319] width 18 height 11
click at [656, 325] on input "True" at bounding box center [651, 320] width 11 height 9
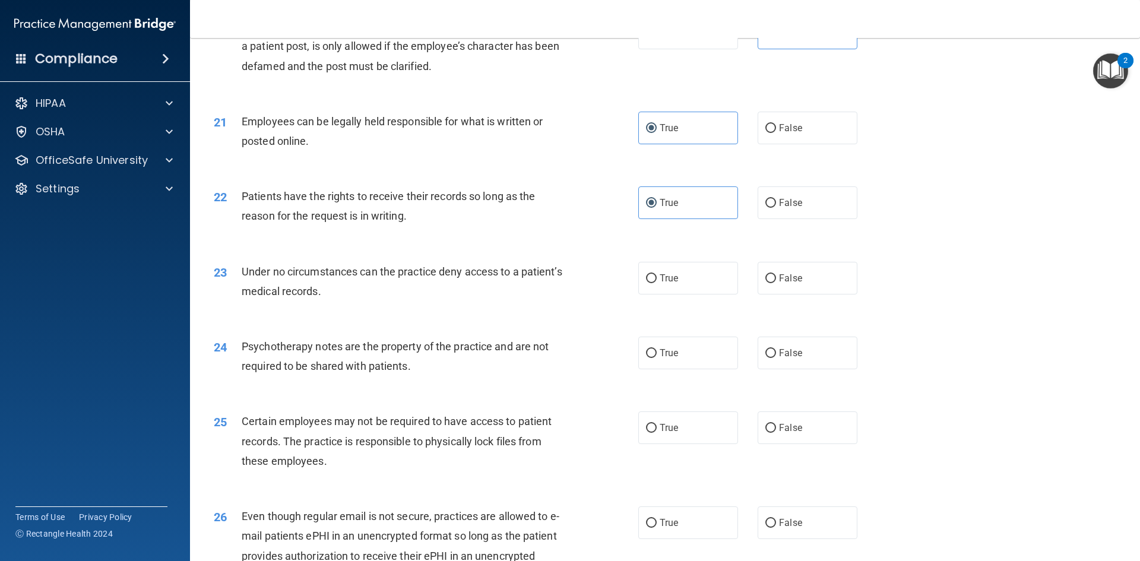
scroll to position [1899, 0]
click at [686, 293] on label "True" at bounding box center [688, 276] width 100 height 33
click at [656, 281] on input "True" at bounding box center [651, 276] width 11 height 9
click at [791, 361] on label "False" at bounding box center [807, 351] width 100 height 33
click at [776, 356] on input "False" at bounding box center [770, 351] width 11 height 9
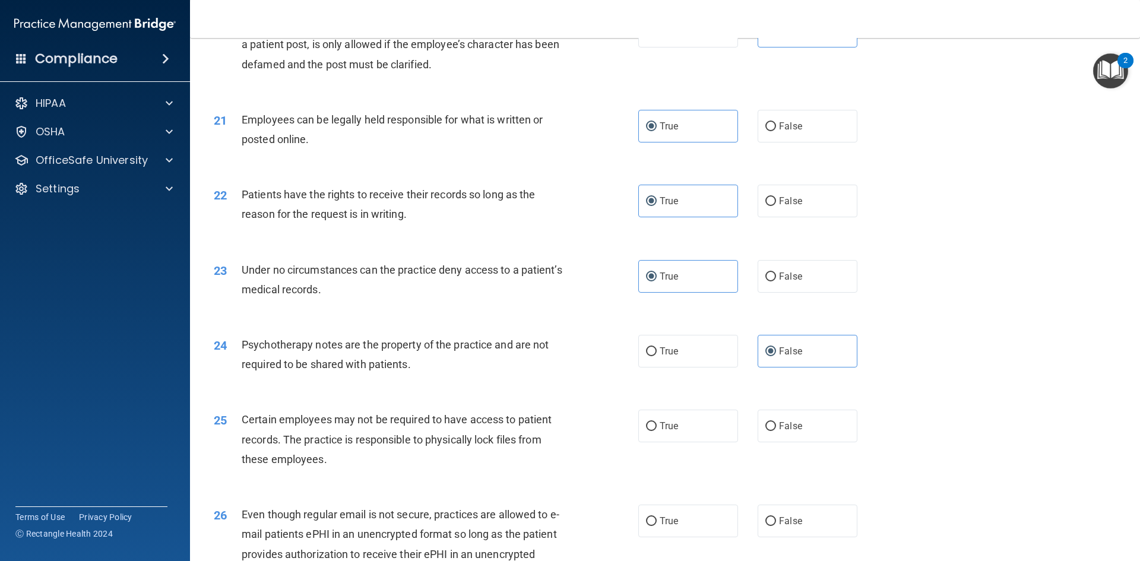
scroll to position [1959, 0]
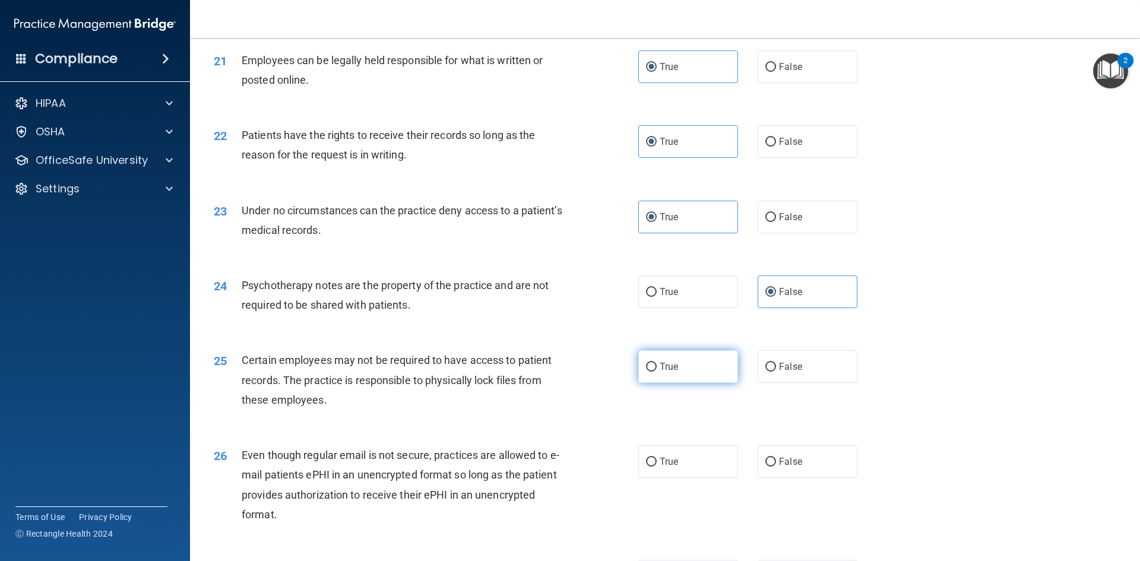
click at [659, 372] on span "True" at bounding box center [668, 366] width 18 height 11
click at [656, 372] on input "True" at bounding box center [651, 367] width 11 height 9
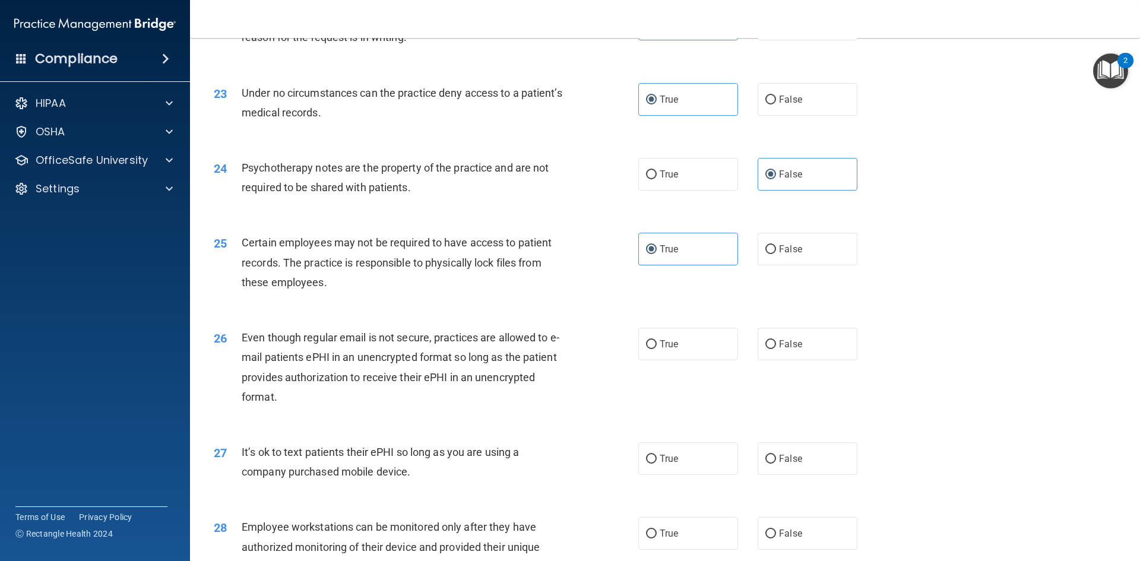
scroll to position [2077, 0]
click at [770, 359] on label "False" at bounding box center [807, 342] width 100 height 33
click at [770, 348] on input "False" at bounding box center [770, 343] width 11 height 9
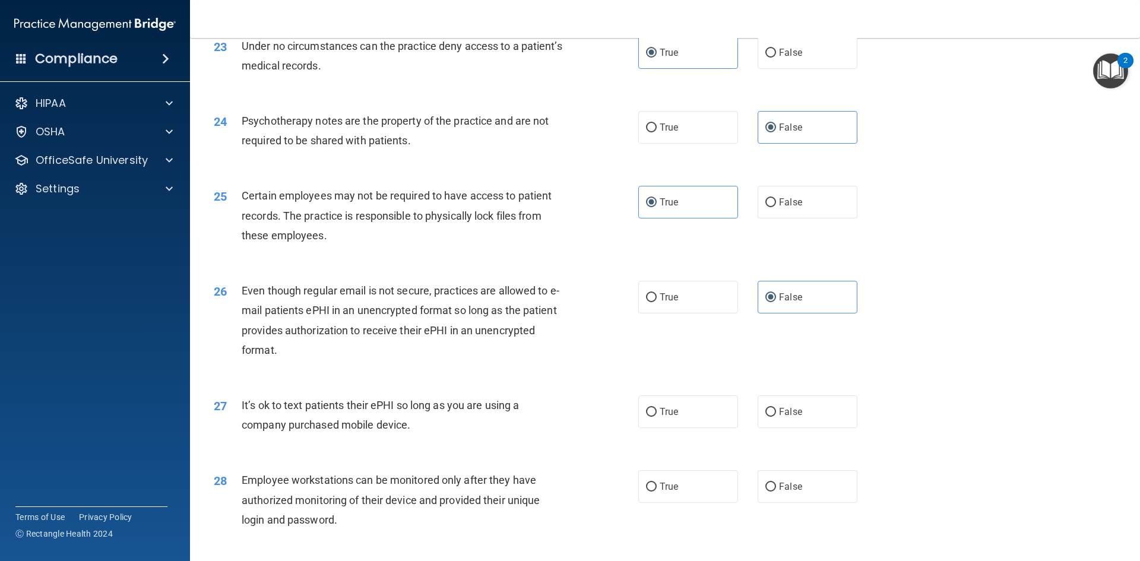
scroll to position [2196, 0]
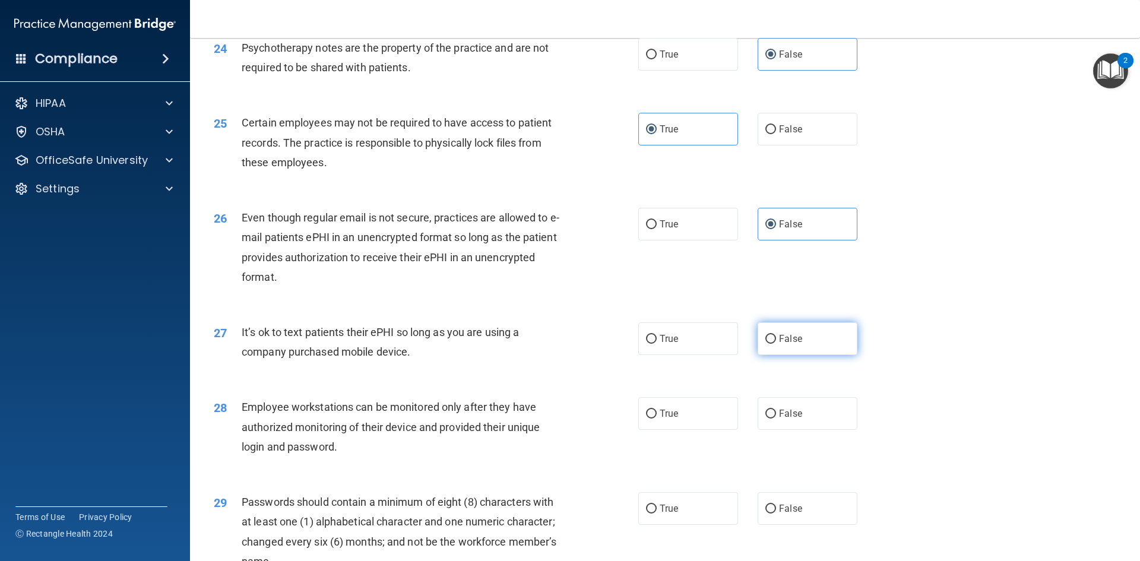
click at [779, 344] on span "False" at bounding box center [790, 338] width 23 height 11
click at [773, 344] on input "False" at bounding box center [770, 339] width 11 height 9
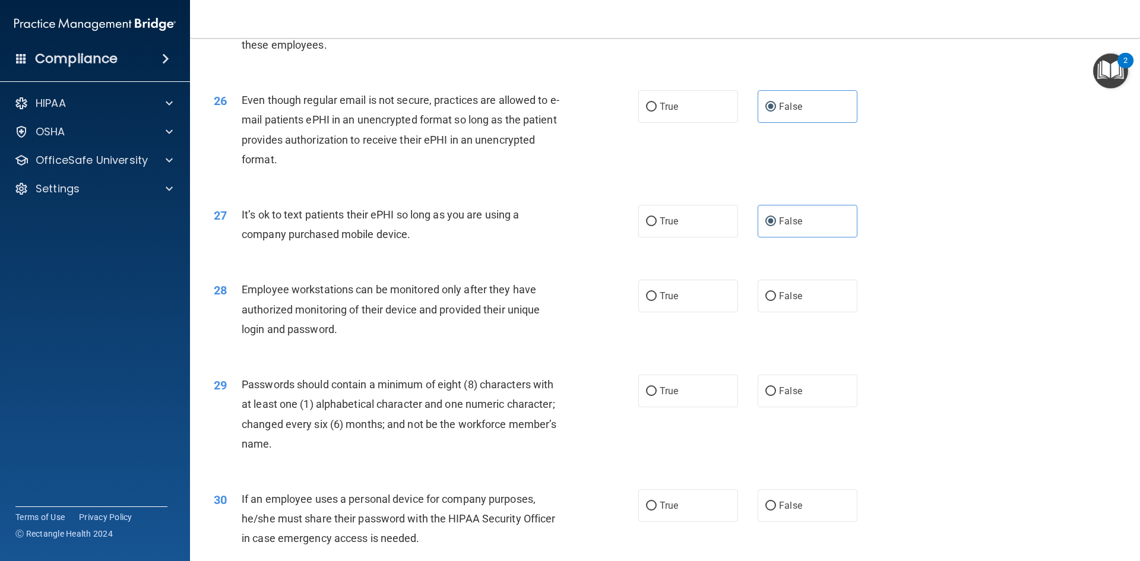
scroll to position [2315, 0]
click at [673, 236] on label "True" at bounding box center [688, 220] width 100 height 33
click at [656, 225] on input "True" at bounding box center [651, 220] width 11 height 9
click at [659, 306] on label "True" at bounding box center [688, 294] width 100 height 33
click at [656, 300] on input "True" at bounding box center [651, 295] width 11 height 9
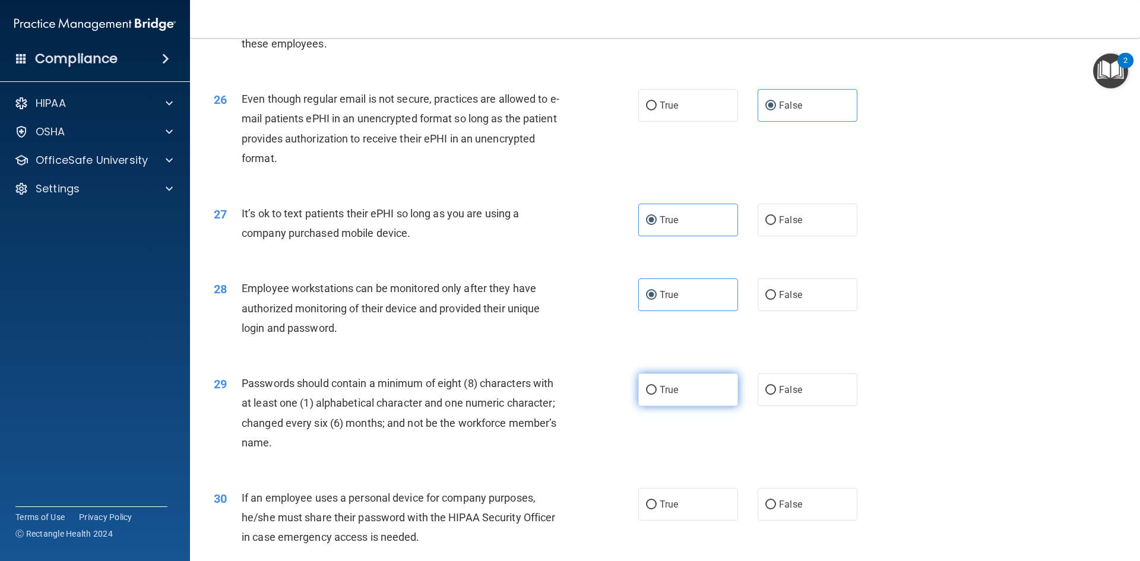
click at [675, 406] on label "True" at bounding box center [688, 389] width 100 height 33
click at [656, 395] on input "True" at bounding box center [651, 390] width 11 height 9
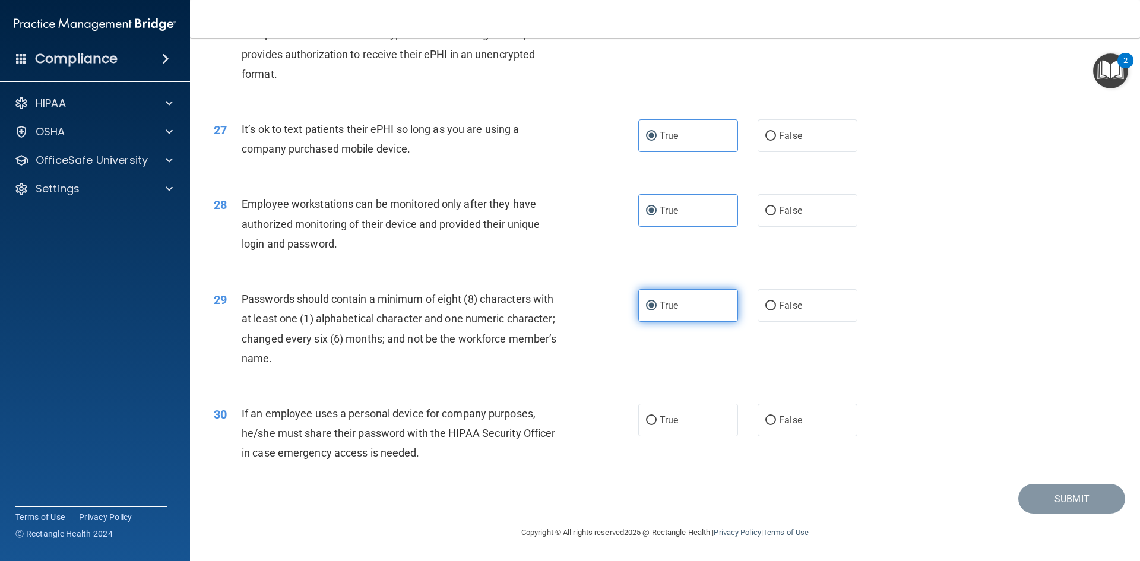
scroll to position [2419, 0]
click at [662, 419] on span "True" at bounding box center [668, 419] width 18 height 11
click at [656, 419] on input "True" at bounding box center [651, 420] width 11 height 9
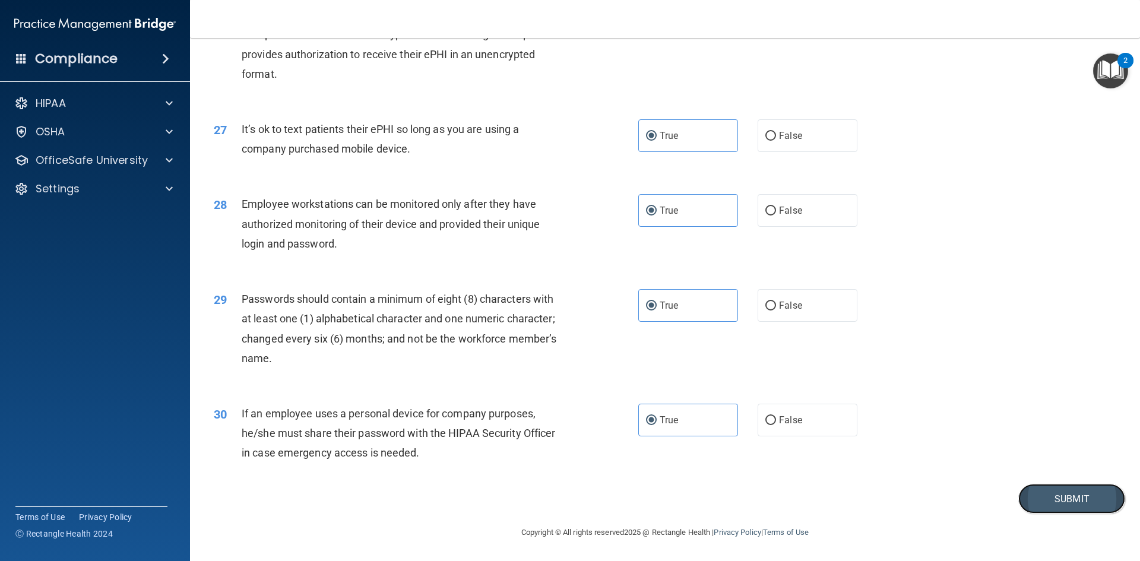
click at [1042, 496] on button "Submit" at bounding box center [1071, 499] width 107 height 30
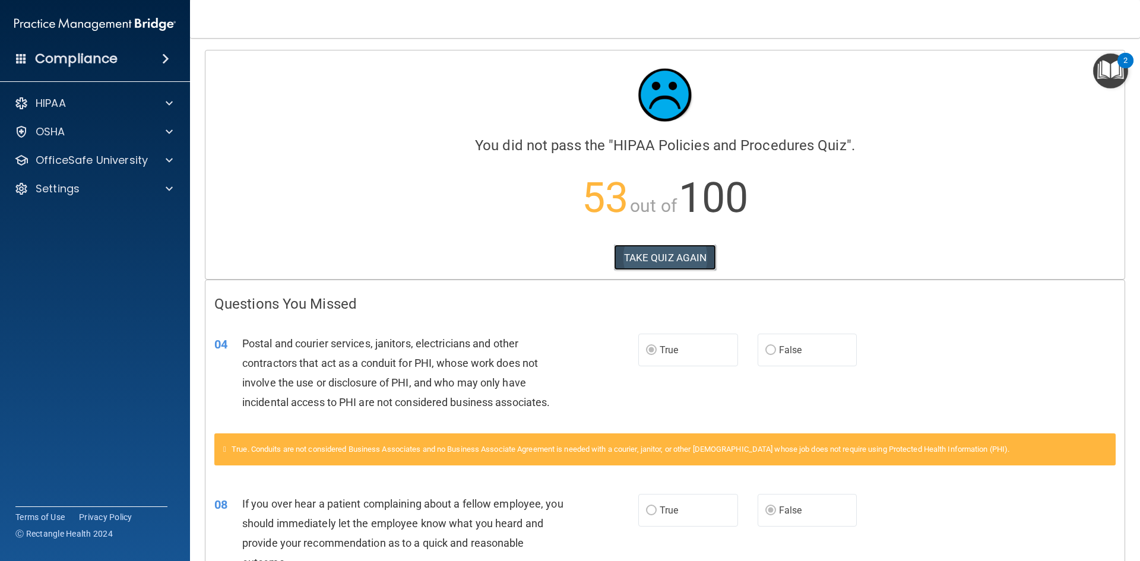
click at [697, 247] on button "TAKE QUIZ AGAIN" at bounding box center [665, 258] width 103 height 26
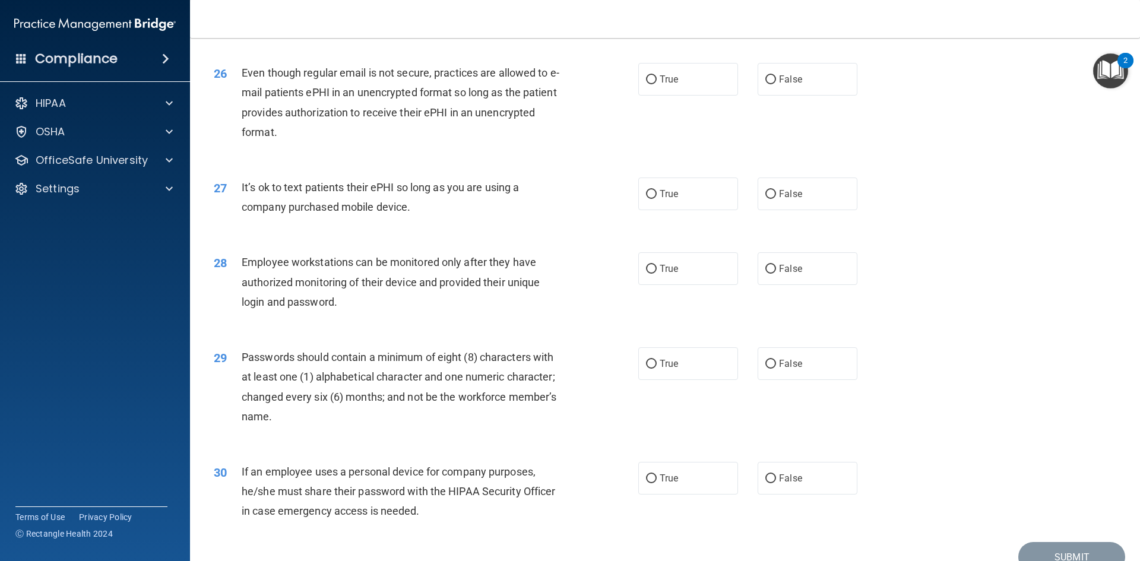
scroll to position [2419, 0]
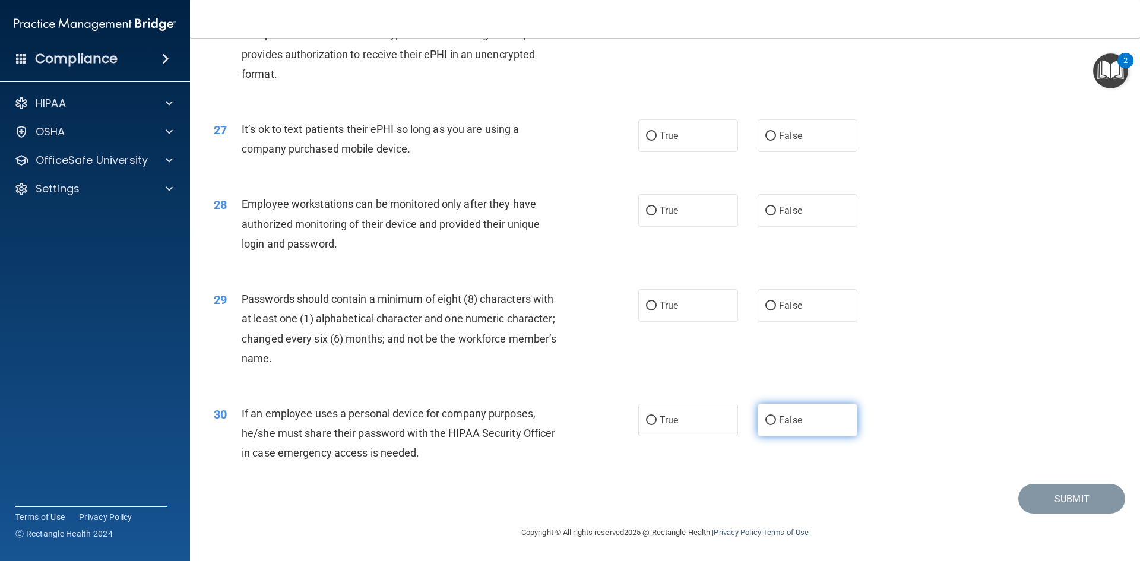
click at [787, 423] on span "False" at bounding box center [790, 419] width 23 height 11
click at [776, 423] on input "False" at bounding box center [770, 420] width 11 height 9
click at [785, 307] on span "False" at bounding box center [790, 305] width 23 height 11
click at [776, 307] on input "False" at bounding box center [770, 305] width 11 height 9
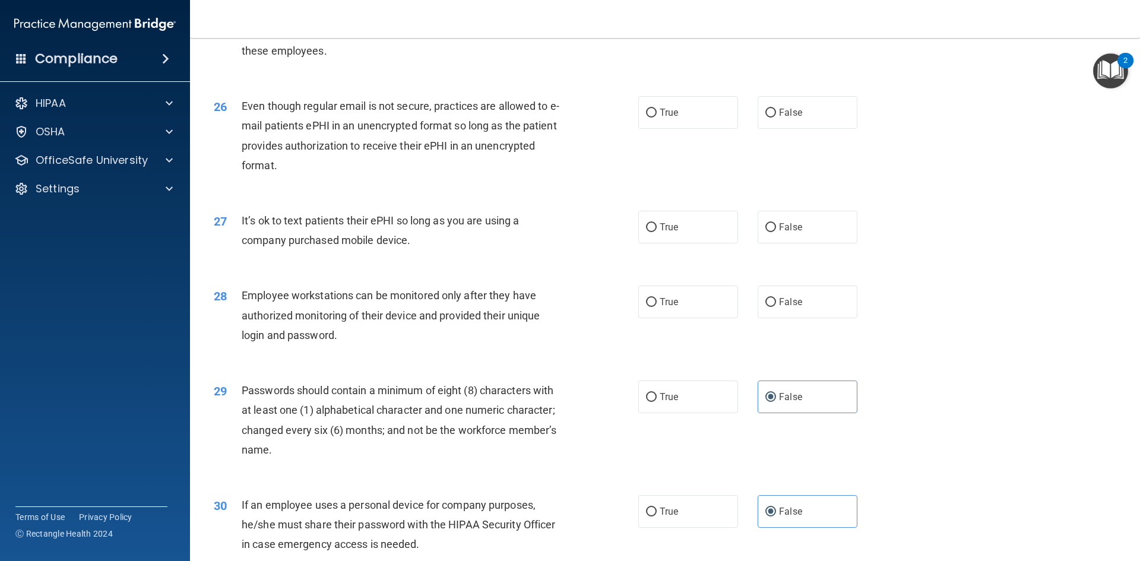
scroll to position [2300, 0]
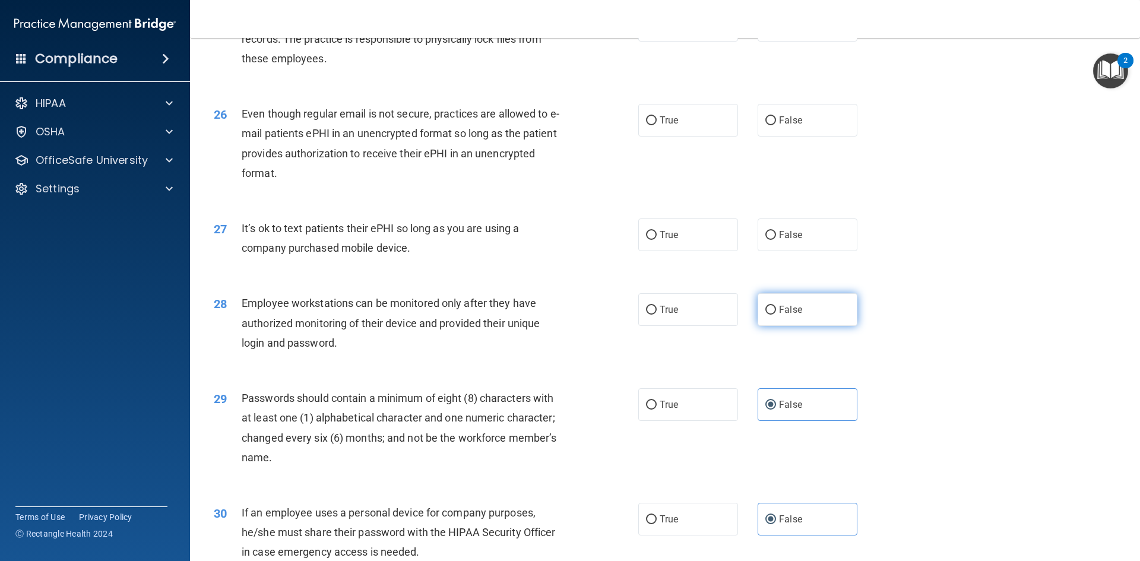
click at [792, 326] on label "False" at bounding box center [807, 309] width 100 height 33
click at [776, 315] on input "False" at bounding box center [770, 310] width 11 height 9
click at [683, 251] on label "True" at bounding box center [688, 234] width 100 height 33
click at [656, 240] on input "True" at bounding box center [651, 235] width 11 height 9
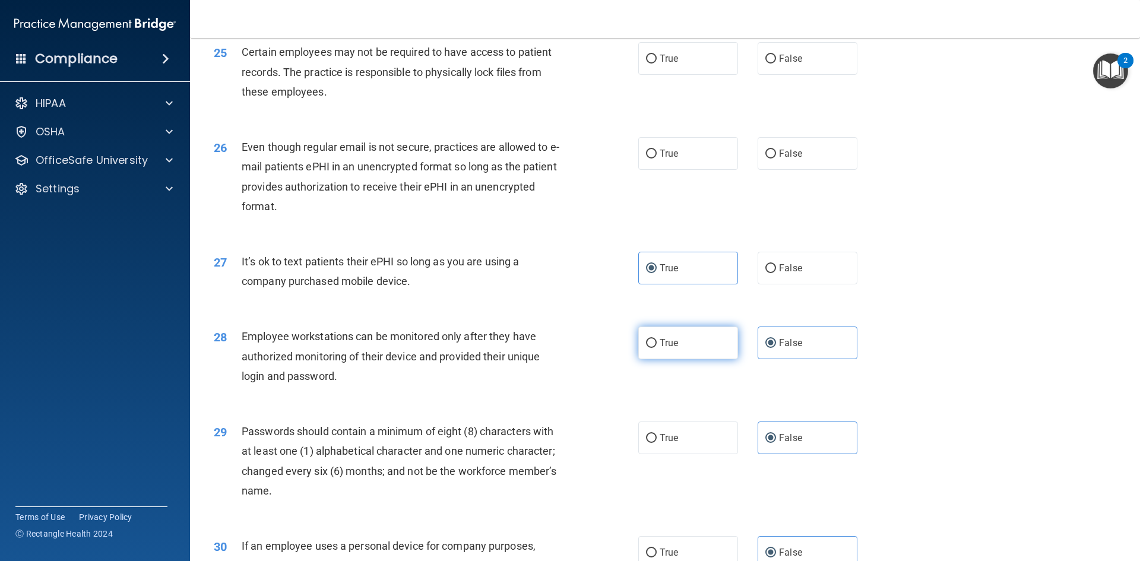
scroll to position [2181, 0]
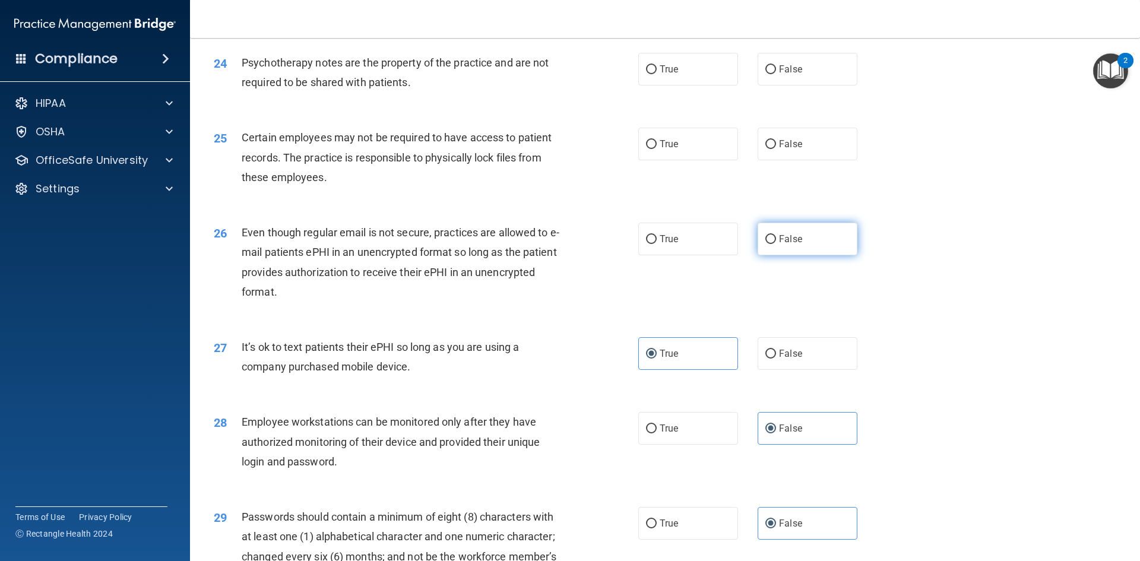
click at [788, 245] on span "False" at bounding box center [790, 238] width 23 height 11
click at [776, 244] on input "False" at bounding box center [770, 239] width 11 height 9
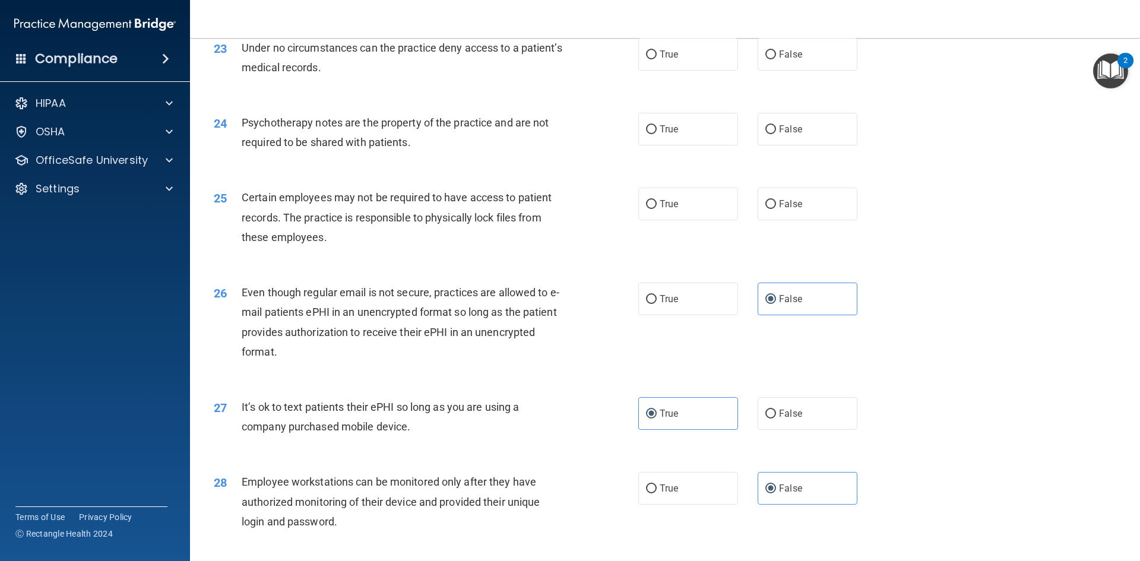
scroll to position [2062, 0]
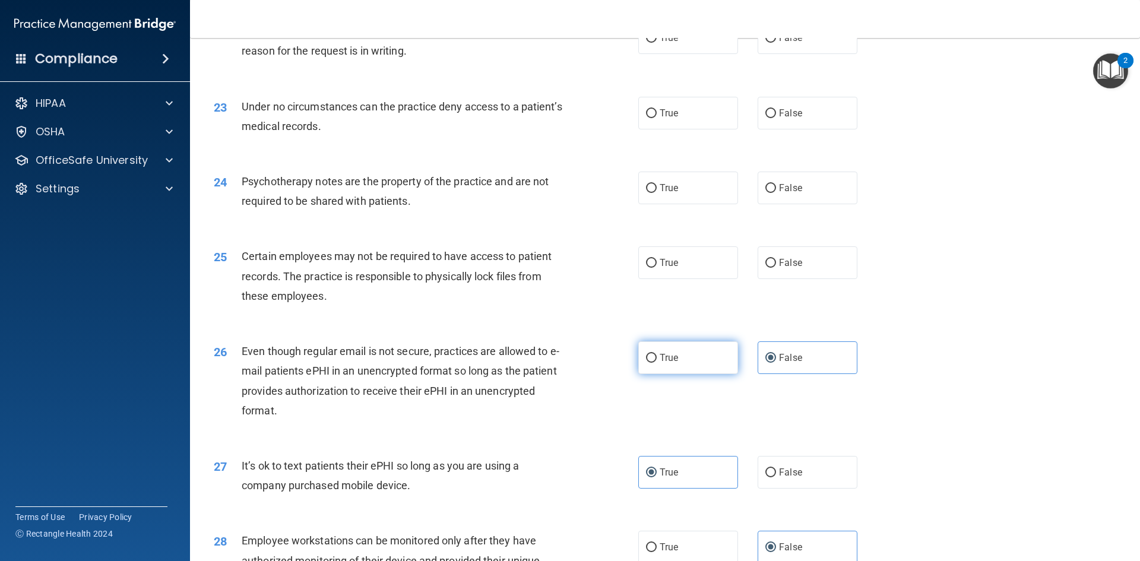
click at [677, 374] on label "True" at bounding box center [688, 357] width 100 height 33
click at [656, 363] on input "True" at bounding box center [651, 358] width 11 height 9
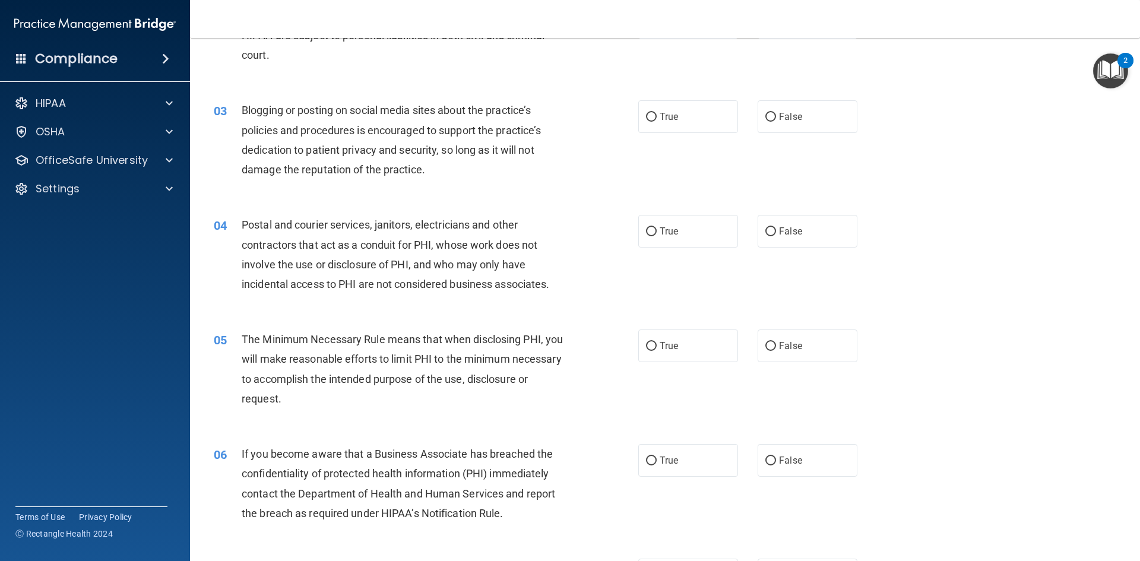
scroll to position [0, 0]
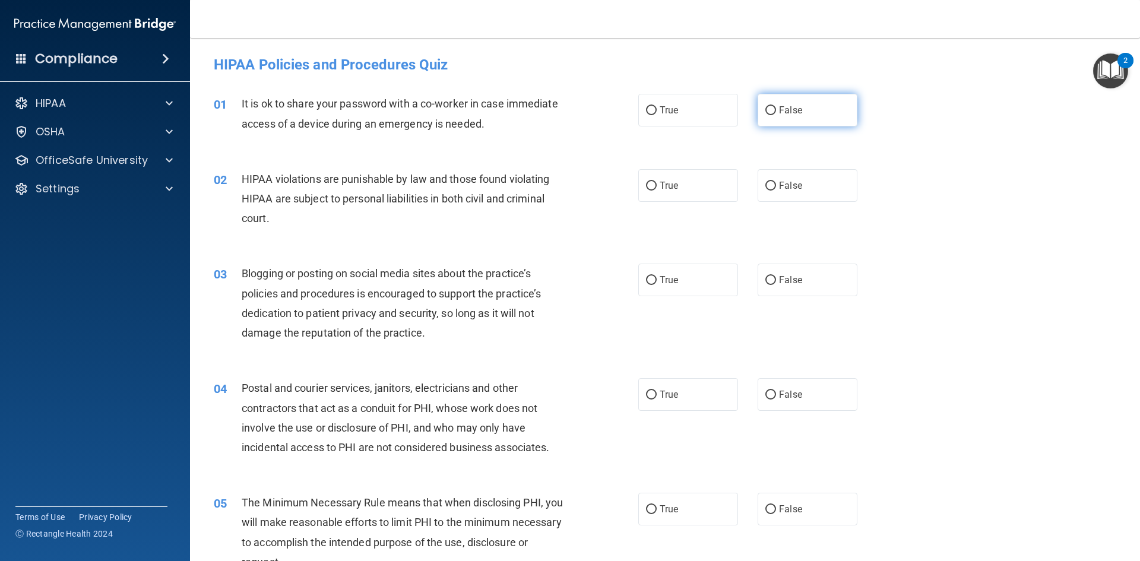
click at [786, 113] on span "False" at bounding box center [790, 109] width 23 height 11
click at [776, 113] on input "False" at bounding box center [770, 110] width 11 height 9
click at [782, 183] on span "False" at bounding box center [790, 185] width 23 height 11
click at [776, 183] on input "False" at bounding box center [770, 186] width 11 height 9
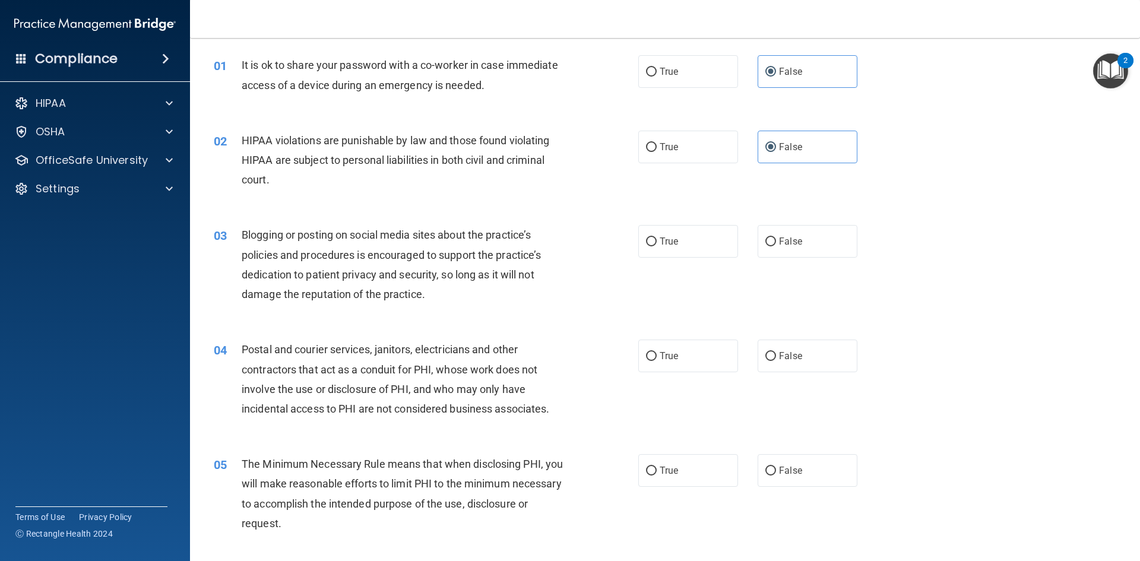
scroll to position [59, 0]
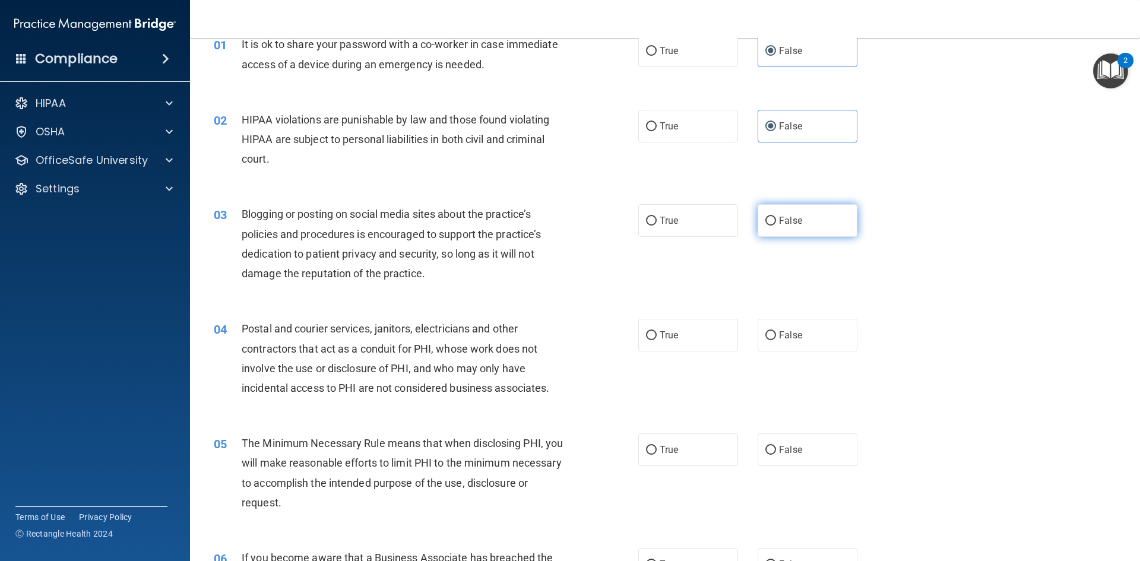
click at [767, 217] on input "False" at bounding box center [770, 221] width 11 height 9
click at [652, 333] on label "True" at bounding box center [688, 335] width 100 height 33
click at [652, 333] on input "True" at bounding box center [651, 335] width 11 height 9
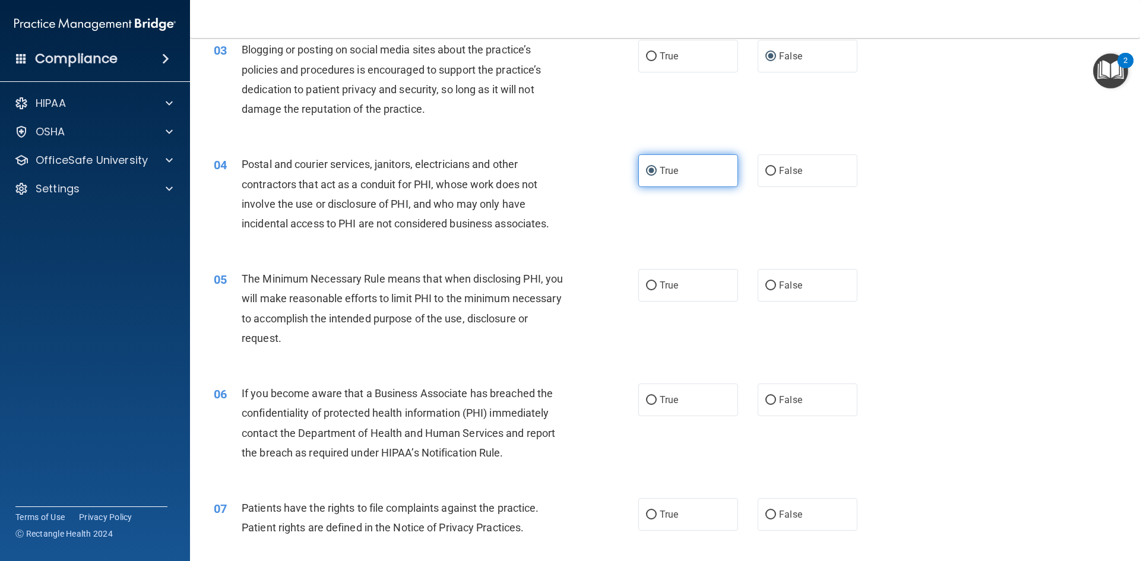
scroll to position [237, 0]
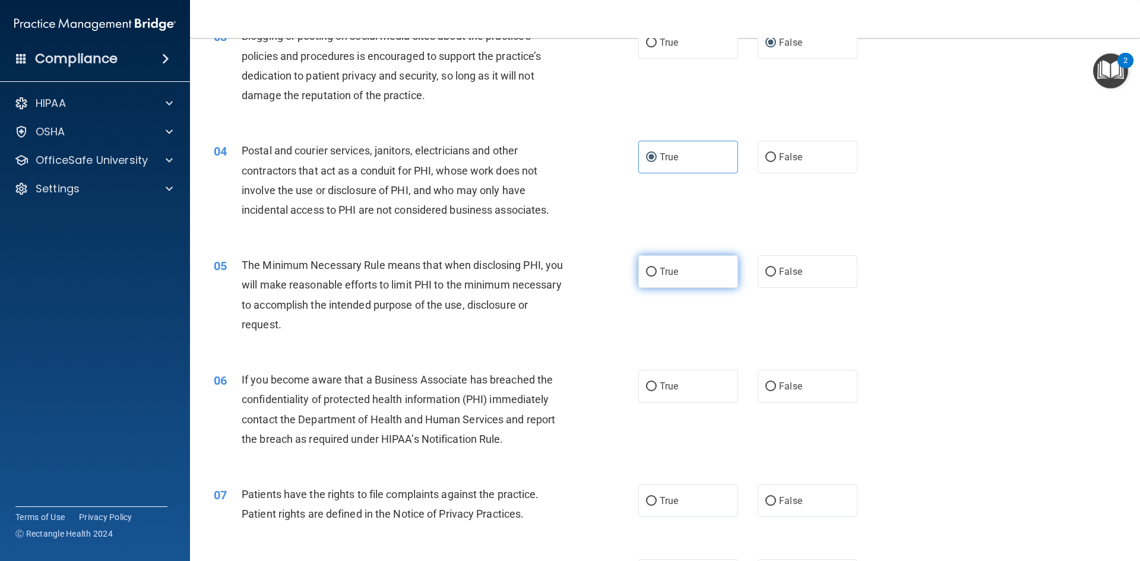
click at [672, 268] on span "True" at bounding box center [668, 271] width 18 height 11
click at [656, 268] on input "True" at bounding box center [651, 272] width 11 height 9
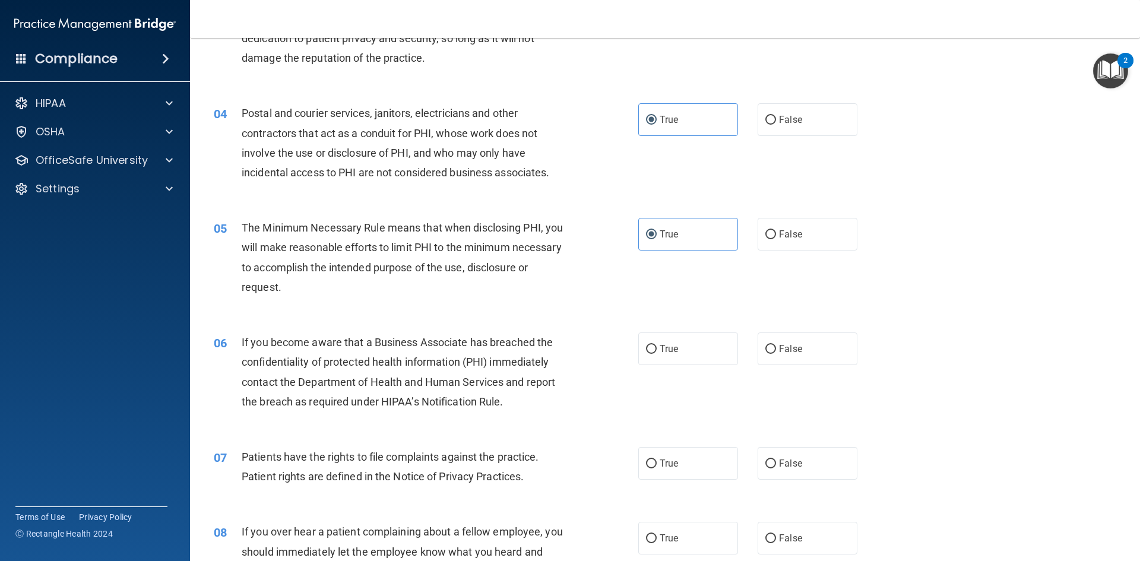
scroll to position [356, 0]
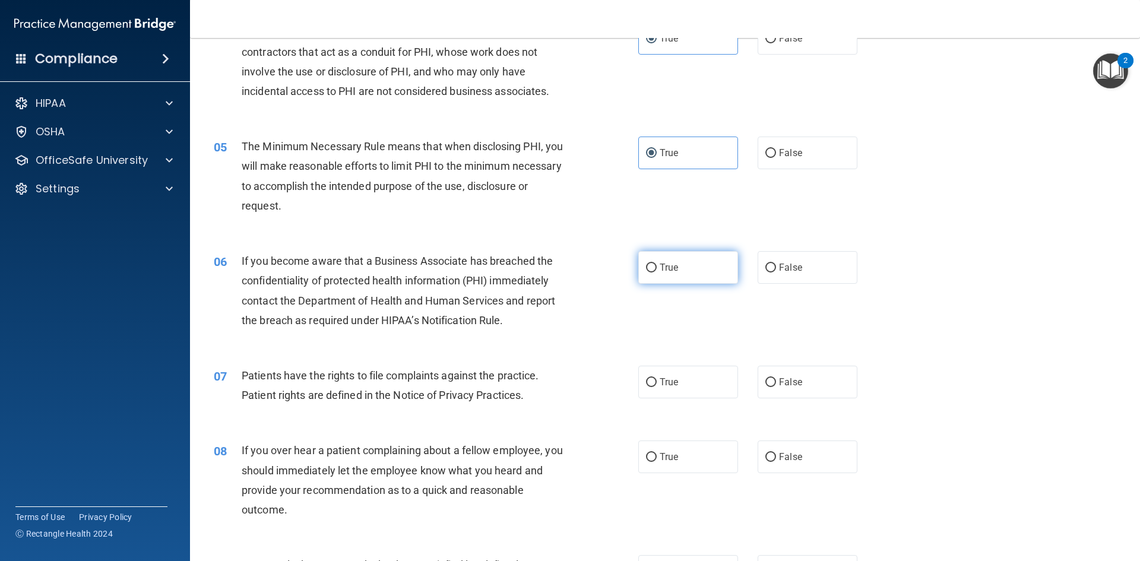
click at [696, 277] on label "True" at bounding box center [688, 267] width 100 height 33
click at [656, 272] on input "True" at bounding box center [651, 268] width 11 height 9
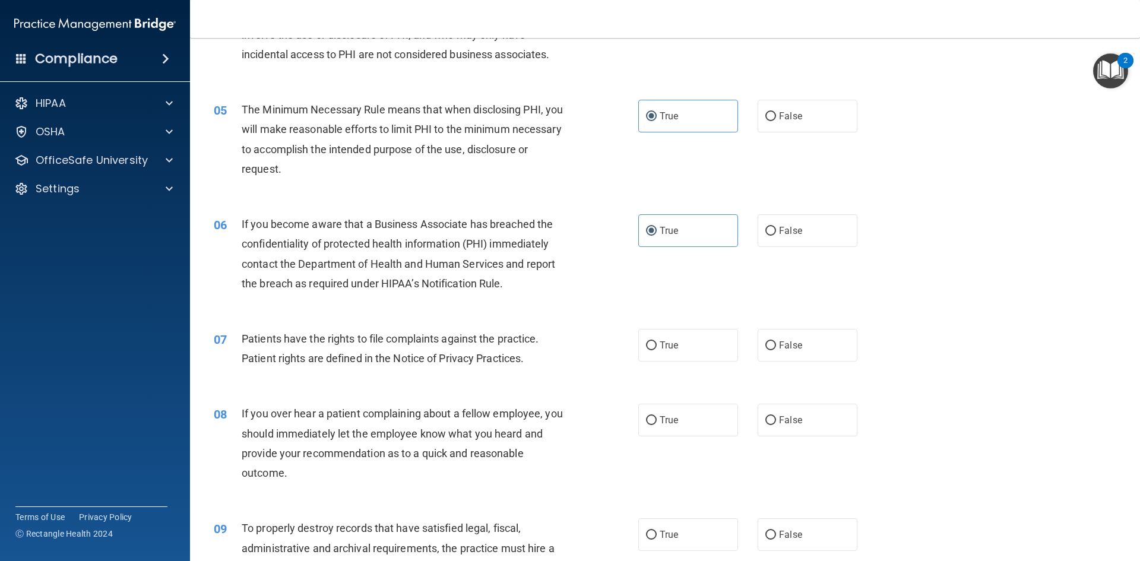
scroll to position [534, 0]
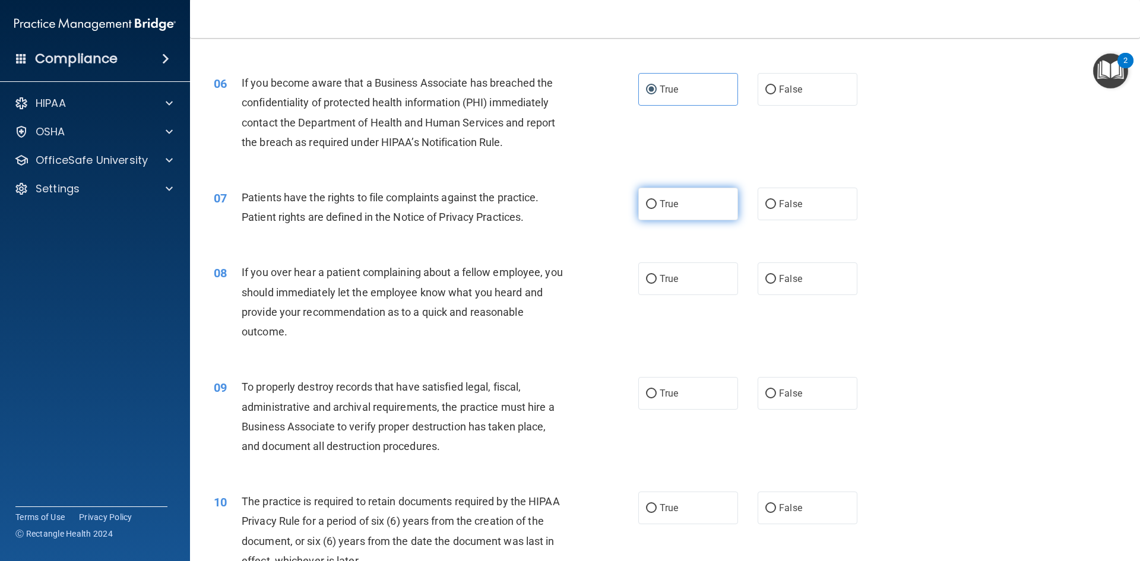
click at [694, 217] on label "True" at bounding box center [688, 204] width 100 height 33
click at [656, 209] on input "True" at bounding box center [651, 204] width 11 height 9
click at [691, 280] on label "True" at bounding box center [688, 278] width 100 height 33
click at [656, 280] on input "True" at bounding box center [651, 279] width 11 height 9
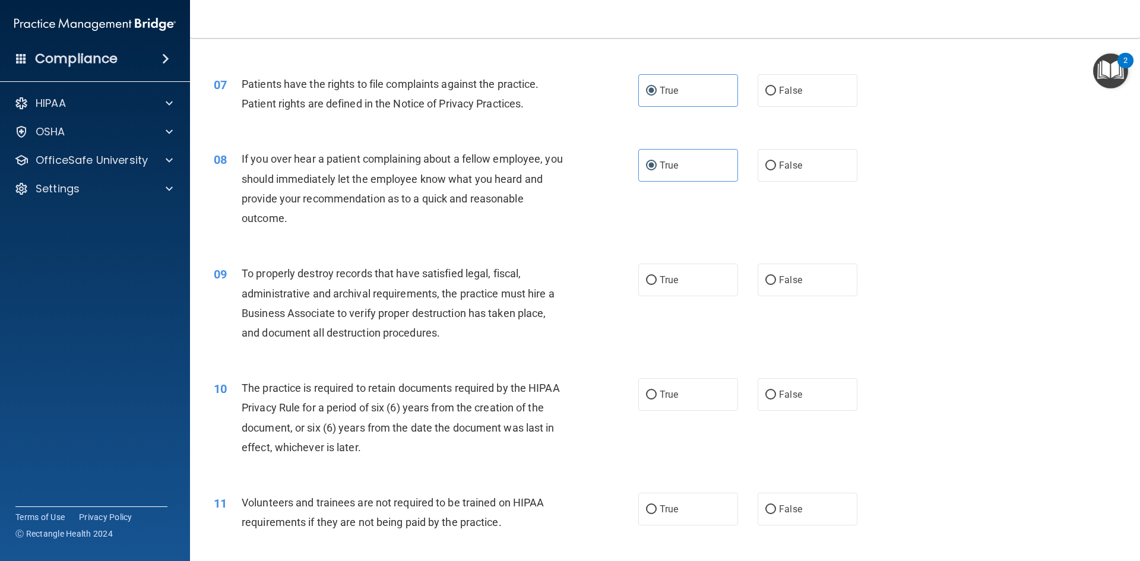
scroll to position [653, 0]
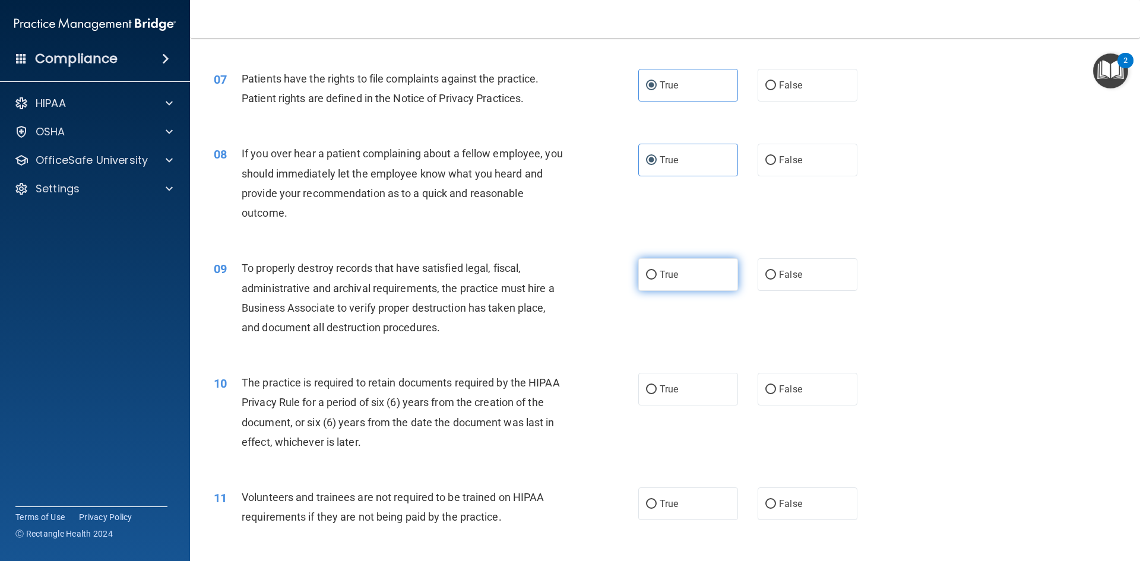
click at [677, 274] on label "True" at bounding box center [688, 274] width 100 height 33
click at [656, 274] on input "True" at bounding box center [651, 275] width 11 height 9
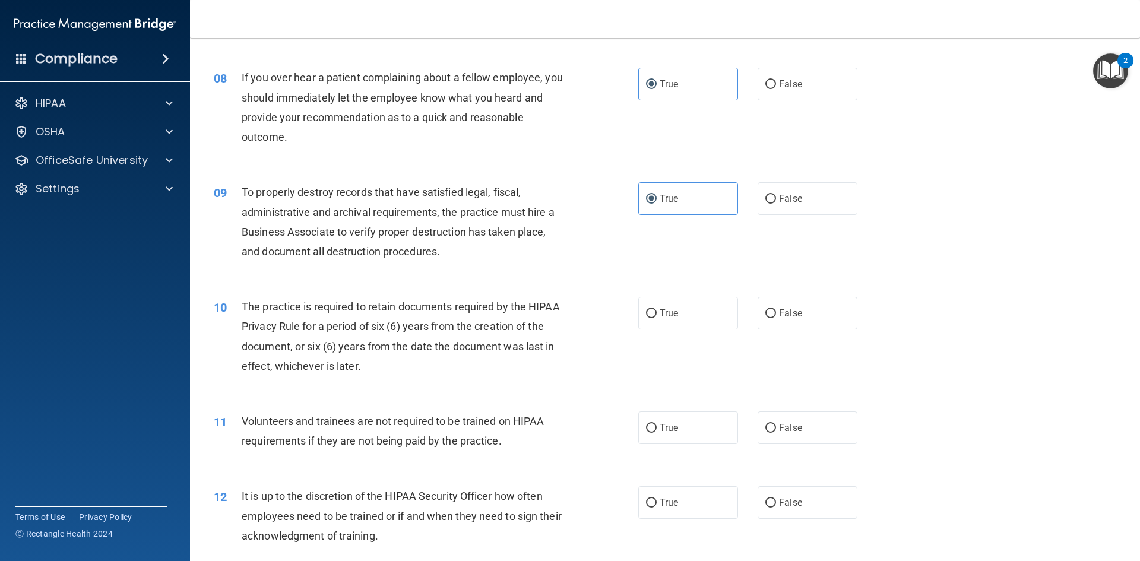
scroll to position [831, 0]
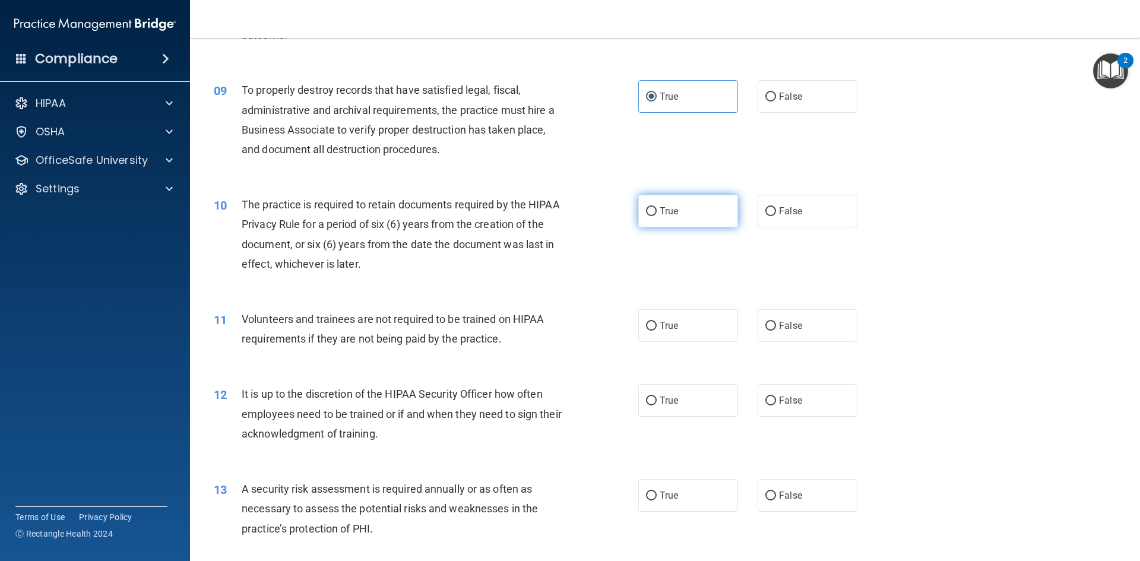
click at [659, 212] on span "True" at bounding box center [668, 210] width 18 height 11
click at [656, 212] on input "True" at bounding box center [651, 211] width 11 height 9
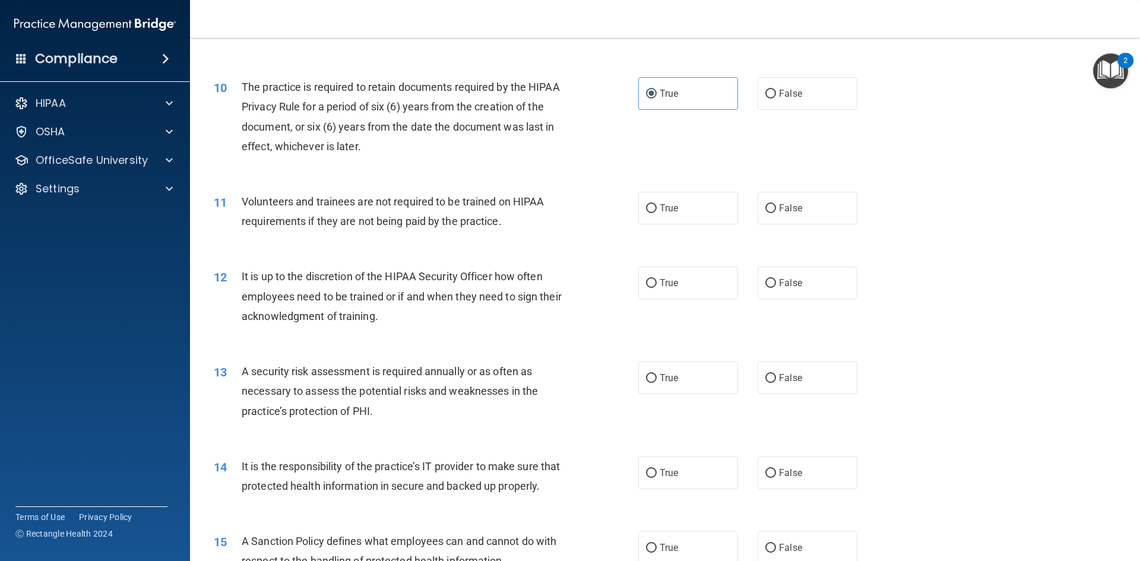
scroll to position [950, 0]
click at [798, 207] on label "False" at bounding box center [807, 207] width 100 height 33
click at [776, 207] on input "False" at bounding box center [770, 207] width 11 height 9
click at [723, 283] on label "True" at bounding box center [688, 281] width 100 height 33
click at [656, 283] on input "True" at bounding box center [651, 282] width 11 height 9
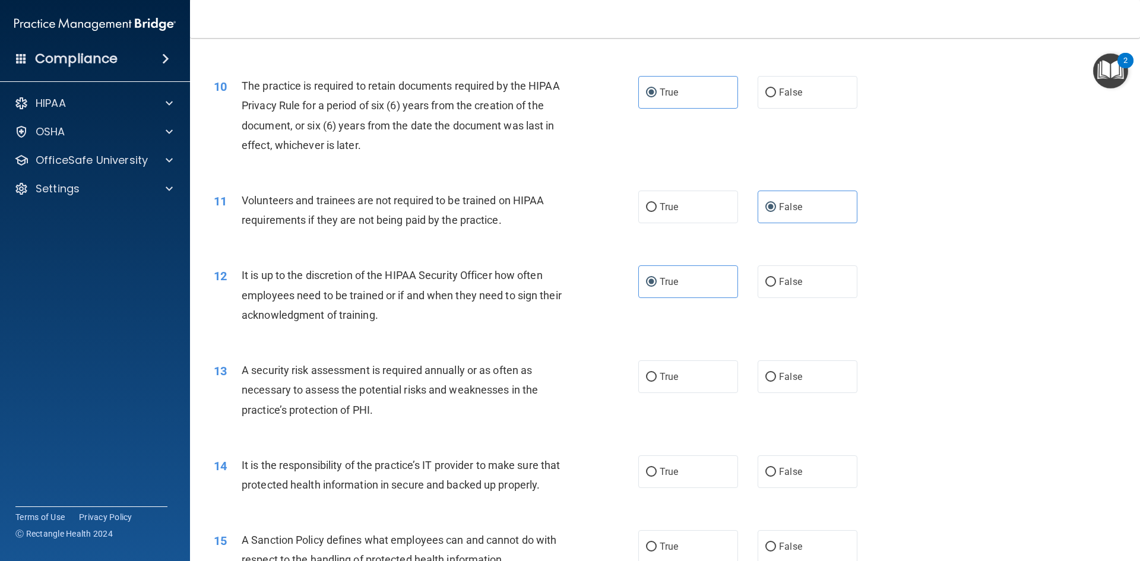
scroll to position [1068, 0]
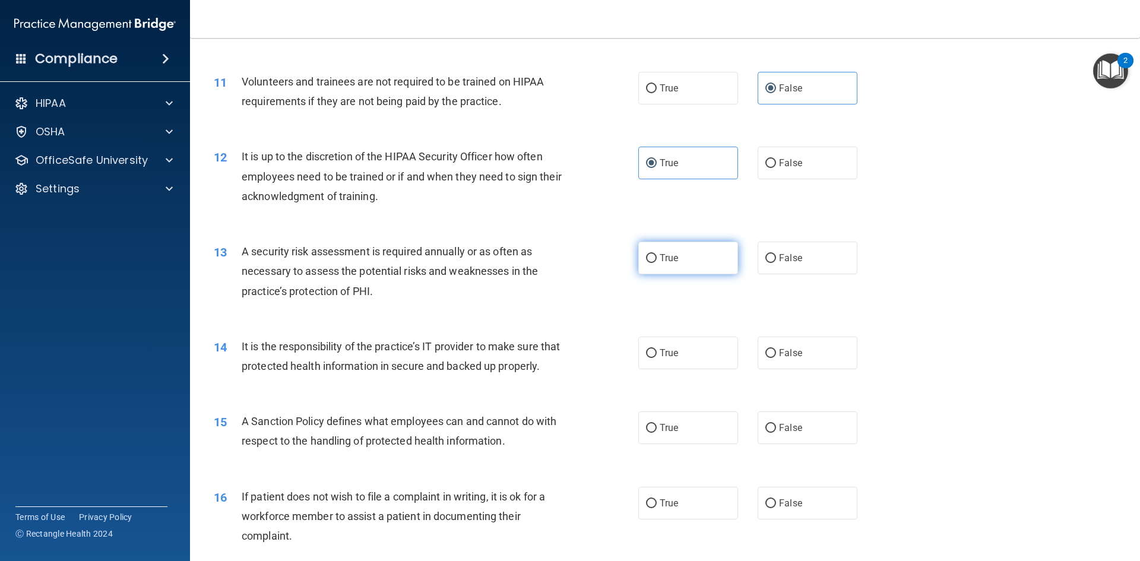
click at [672, 259] on span "True" at bounding box center [668, 257] width 18 height 11
click at [656, 259] on input "True" at bounding box center [651, 258] width 11 height 9
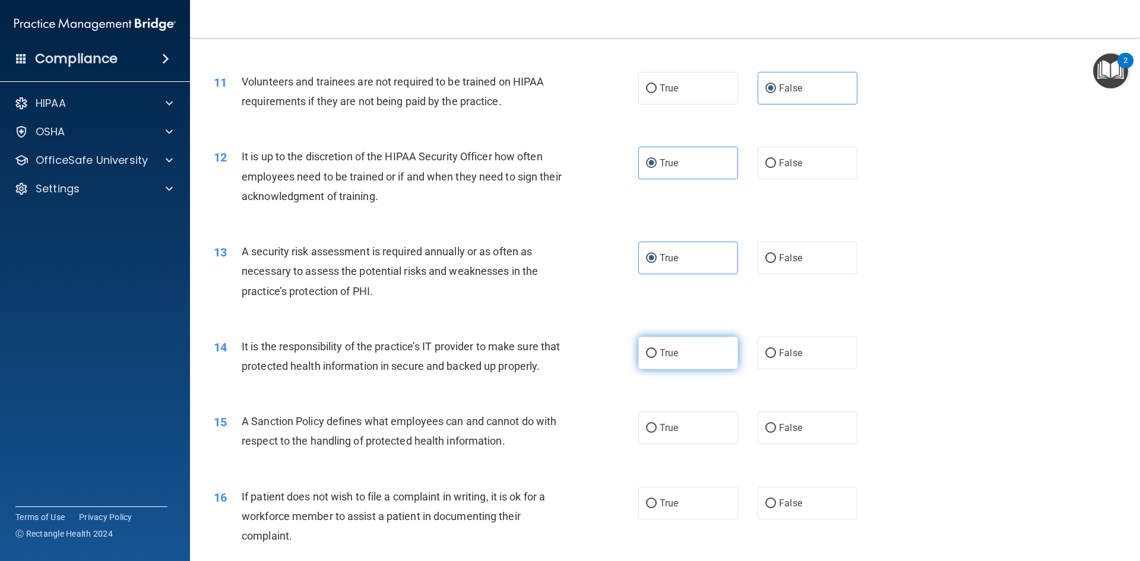
click at [647, 349] on input "True" at bounding box center [651, 353] width 11 height 9
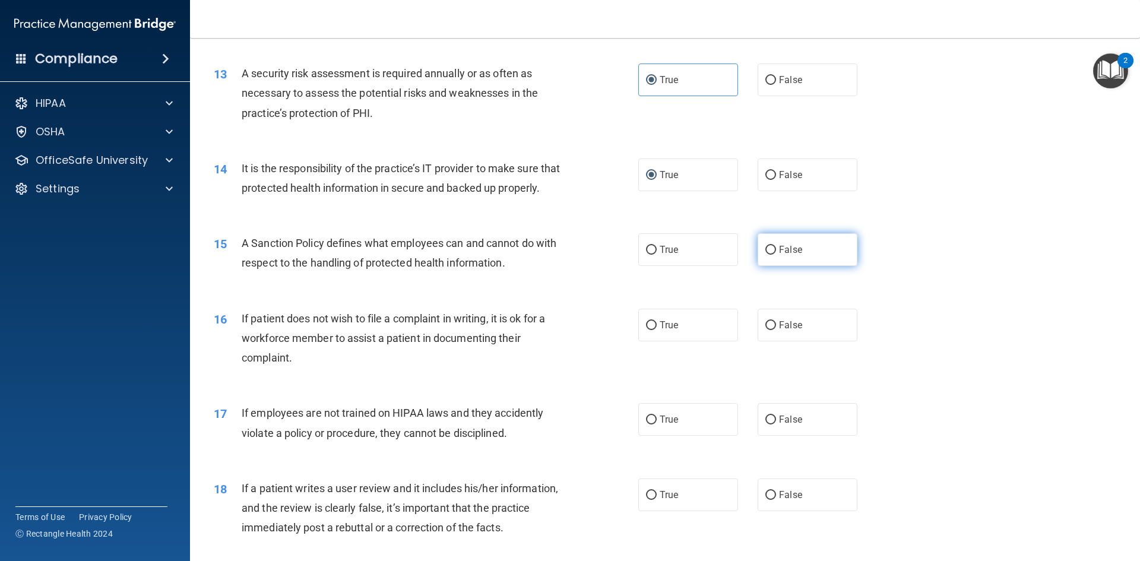
click at [779, 255] on span "False" at bounding box center [790, 249] width 23 height 11
click at [776, 255] on input "False" at bounding box center [770, 250] width 11 height 9
click at [646, 330] on input "True" at bounding box center [651, 325] width 11 height 9
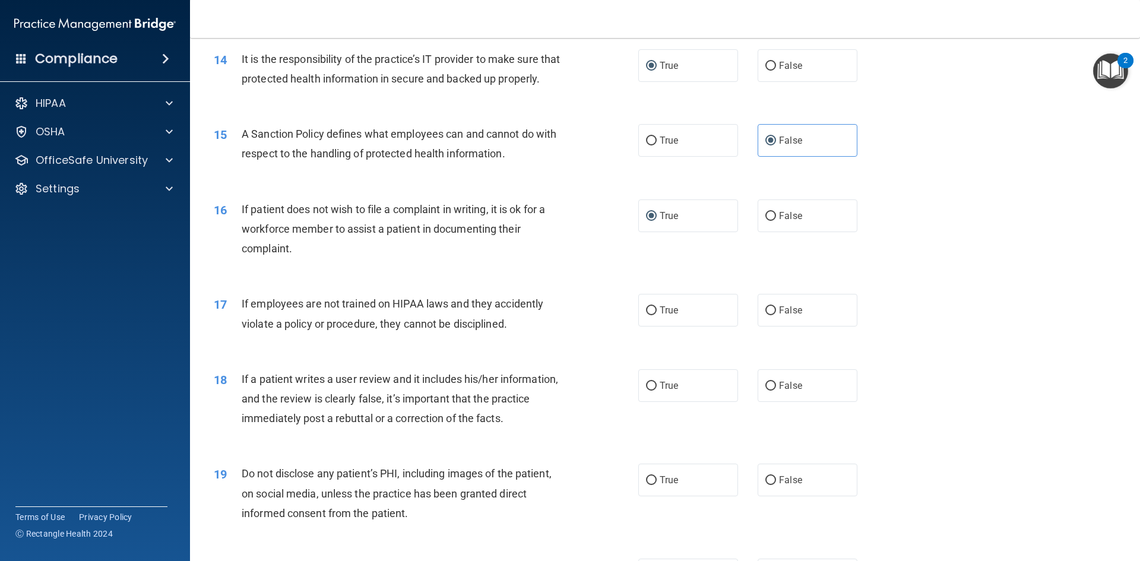
scroll to position [1365, 0]
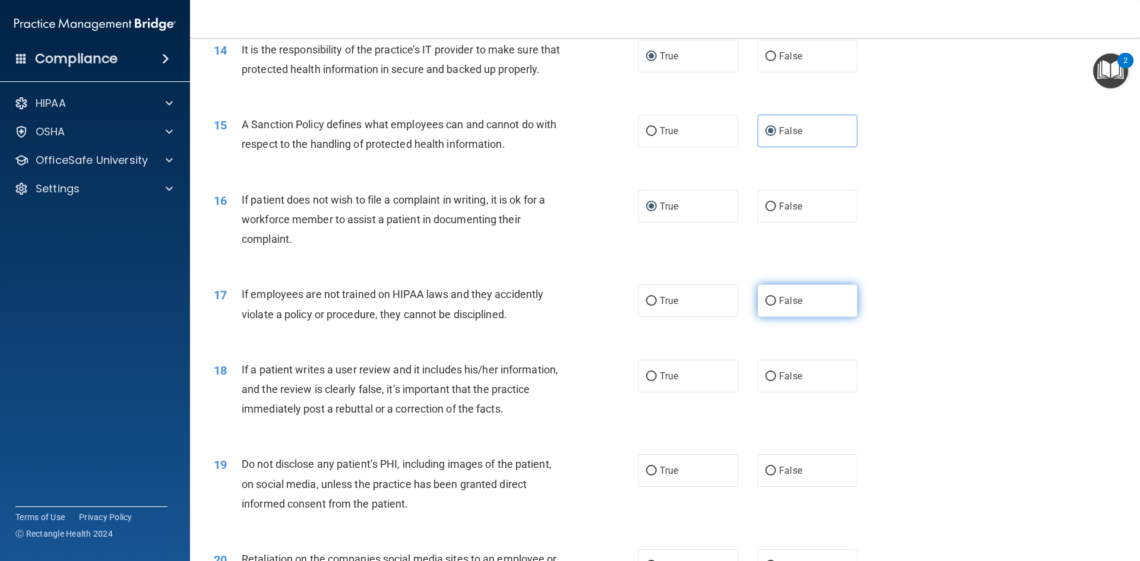
click at [782, 317] on label "False" at bounding box center [807, 300] width 100 height 33
click at [776, 306] on input "False" at bounding box center [770, 301] width 11 height 9
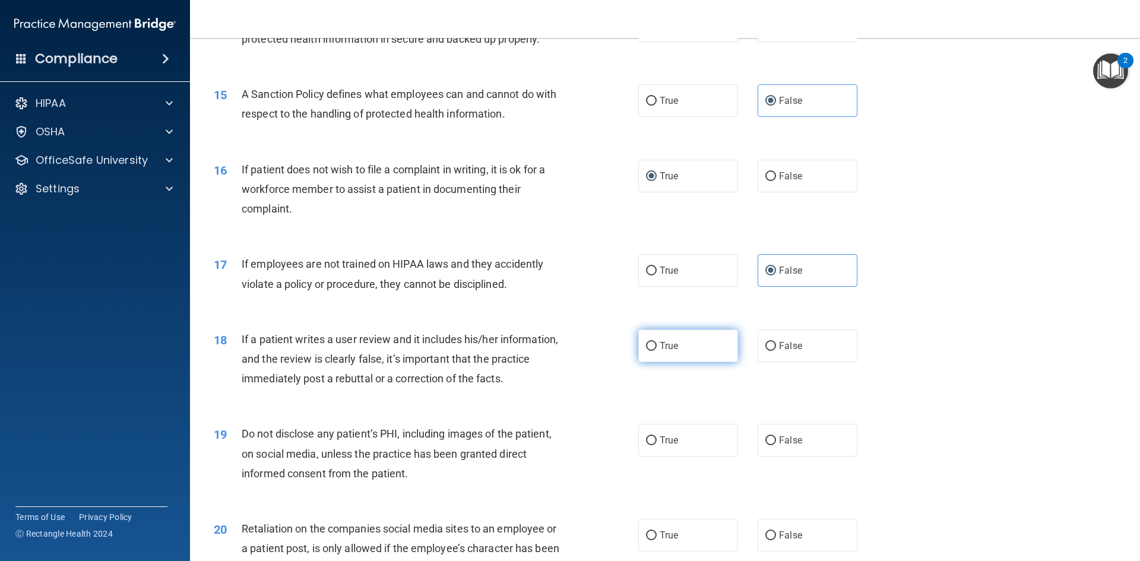
scroll to position [1424, 0]
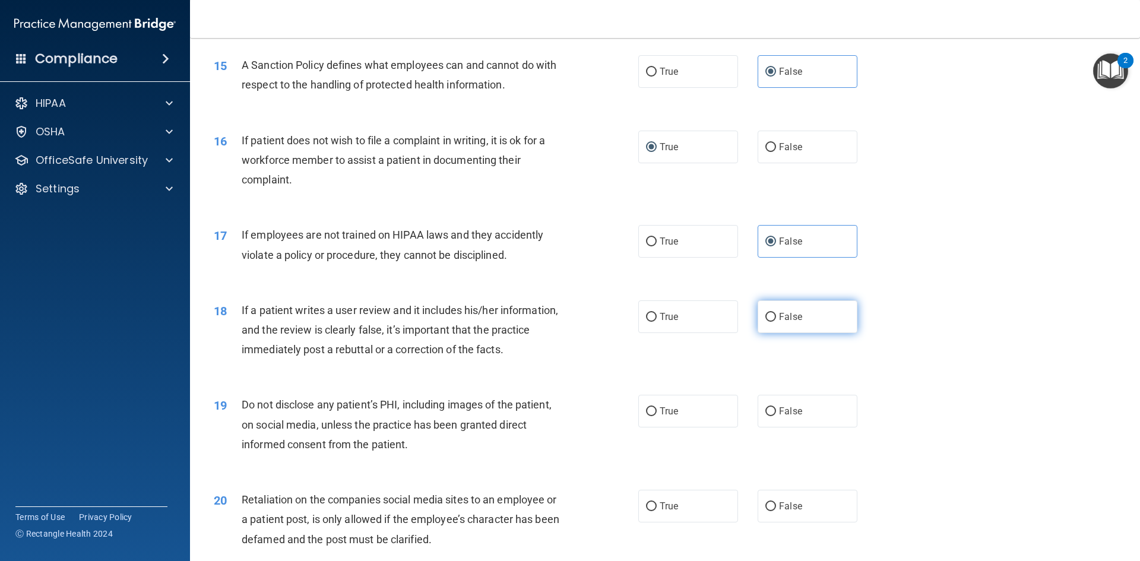
click at [786, 322] on span "False" at bounding box center [790, 316] width 23 height 11
click at [776, 322] on input "False" at bounding box center [770, 317] width 11 height 9
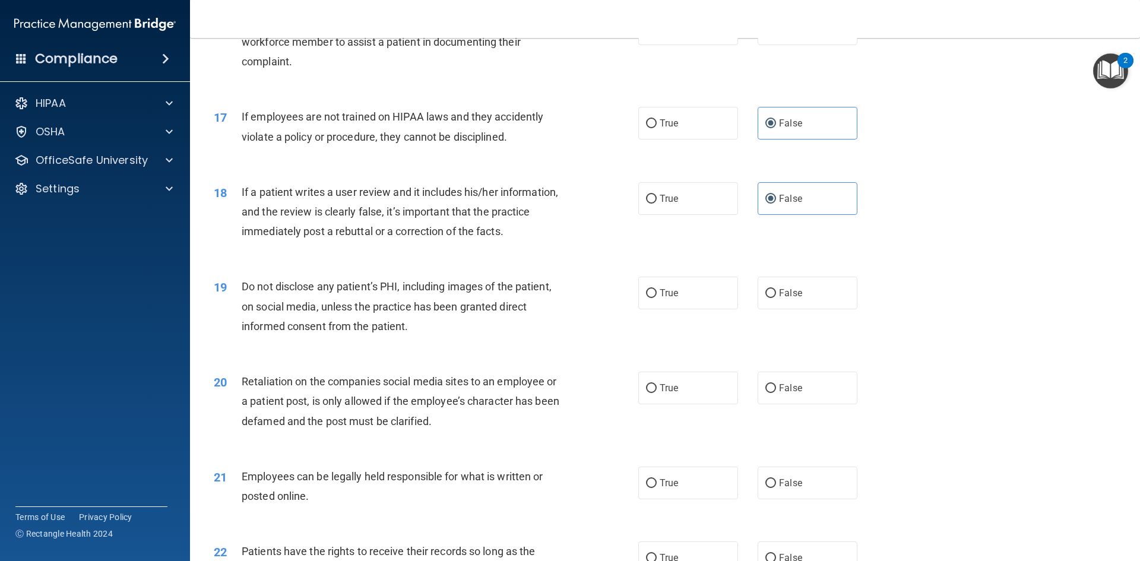
scroll to position [1543, 0]
click at [688, 309] on label "True" at bounding box center [688, 292] width 100 height 33
click at [656, 297] on input "True" at bounding box center [651, 292] width 11 height 9
click at [649, 392] on input "True" at bounding box center [651, 387] width 11 height 9
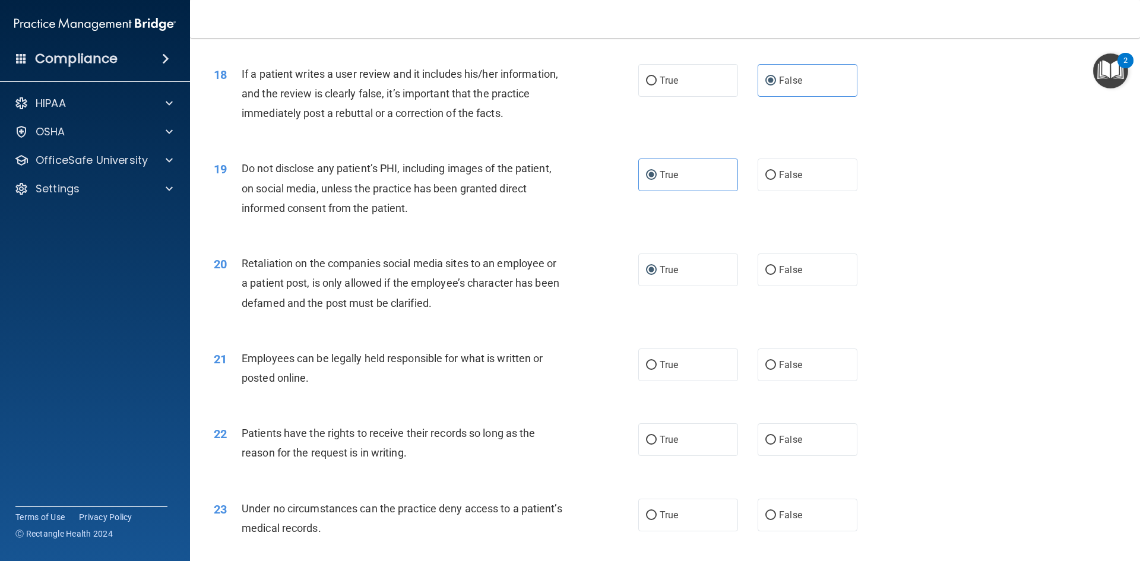
scroll to position [1662, 0]
click at [771, 285] on label "False" at bounding box center [807, 268] width 100 height 33
click at [771, 274] on input "False" at bounding box center [770, 269] width 11 height 9
click at [659, 369] on span "True" at bounding box center [668, 363] width 18 height 11
click at [656, 369] on input "True" at bounding box center [651, 364] width 11 height 9
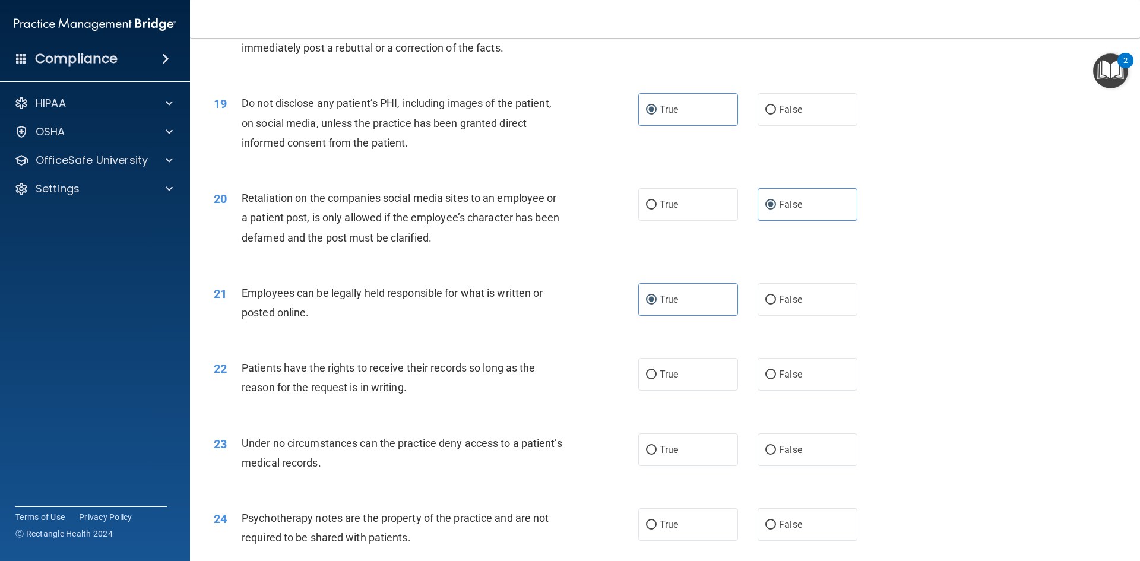
scroll to position [1840, 0]
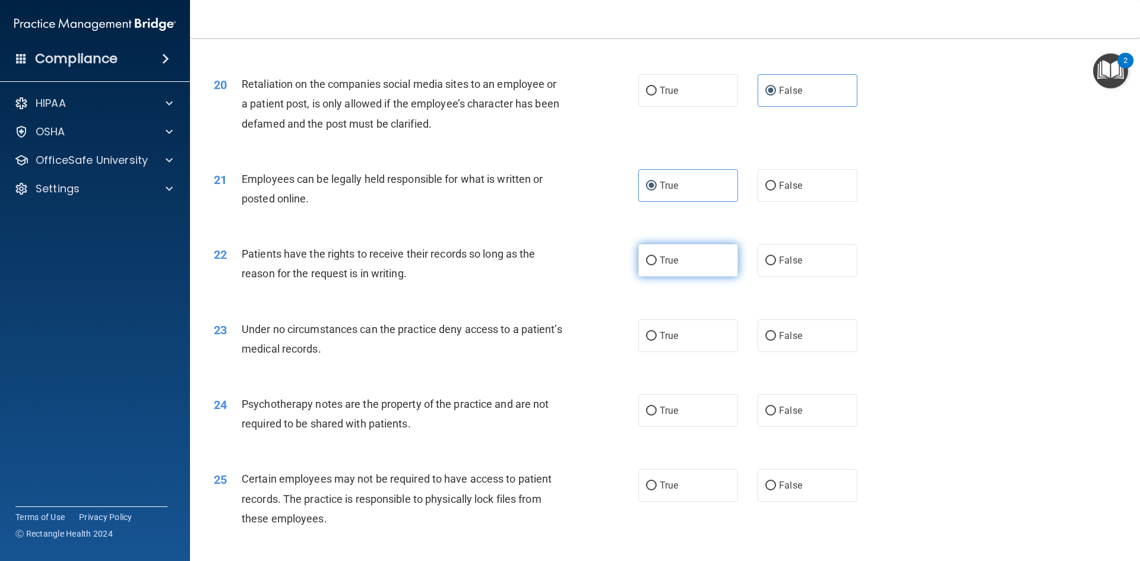
click at [675, 277] on label "True" at bounding box center [688, 260] width 100 height 33
click at [656, 265] on input "True" at bounding box center [651, 260] width 11 height 9
click at [691, 352] on label "True" at bounding box center [688, 335] width 100 height 33
click at [656, 341] on input "True" at bounding box center [651, 336] width 11 height 9
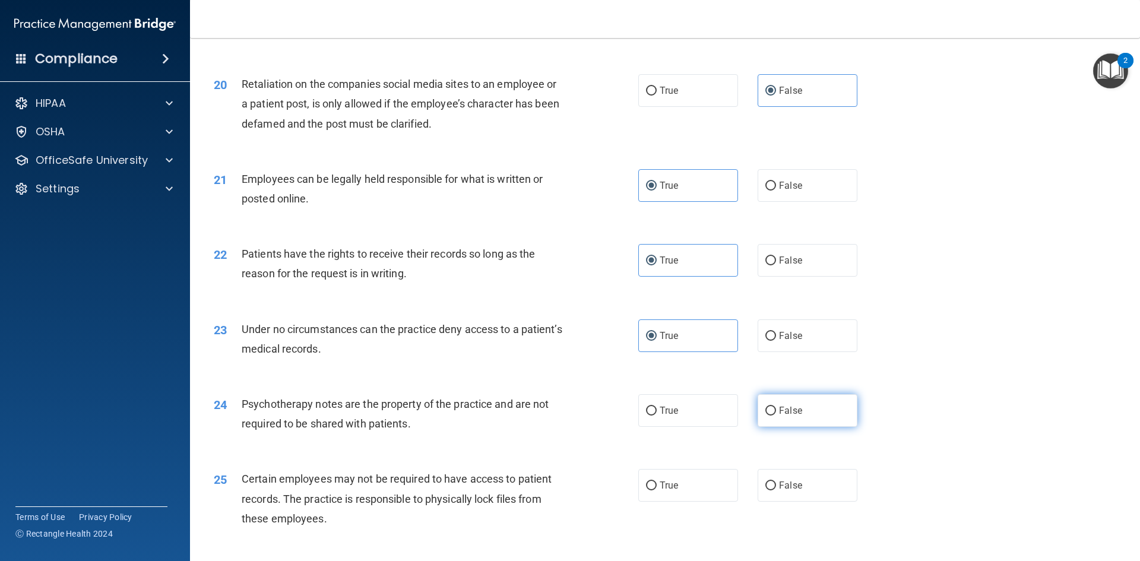
click at [767, 415] on input "False" at bounding box center [770, 411] width 11 height 9
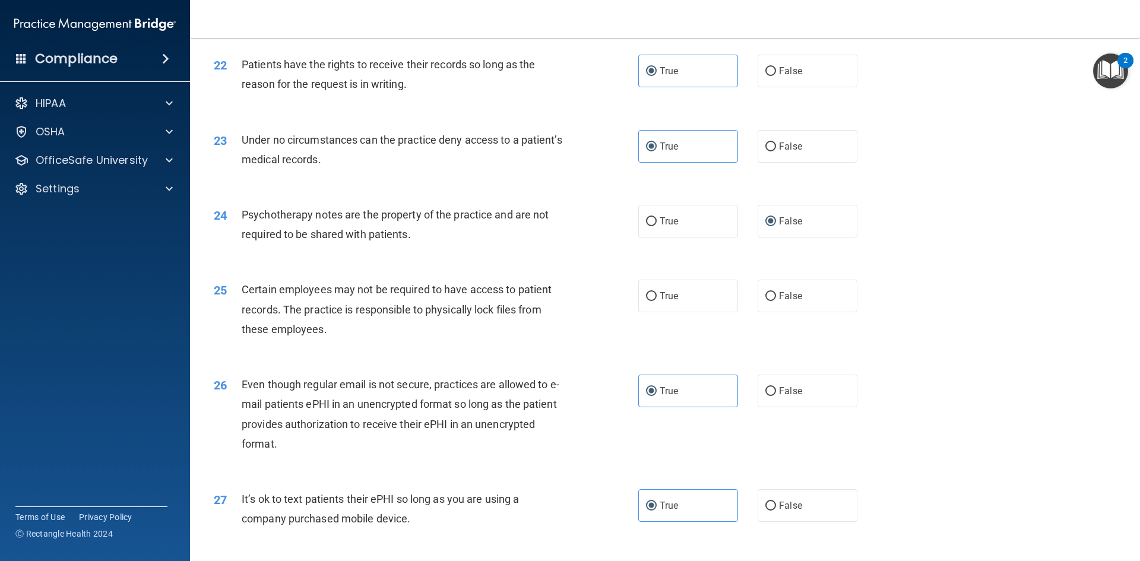
scroll to position [2077, 0]
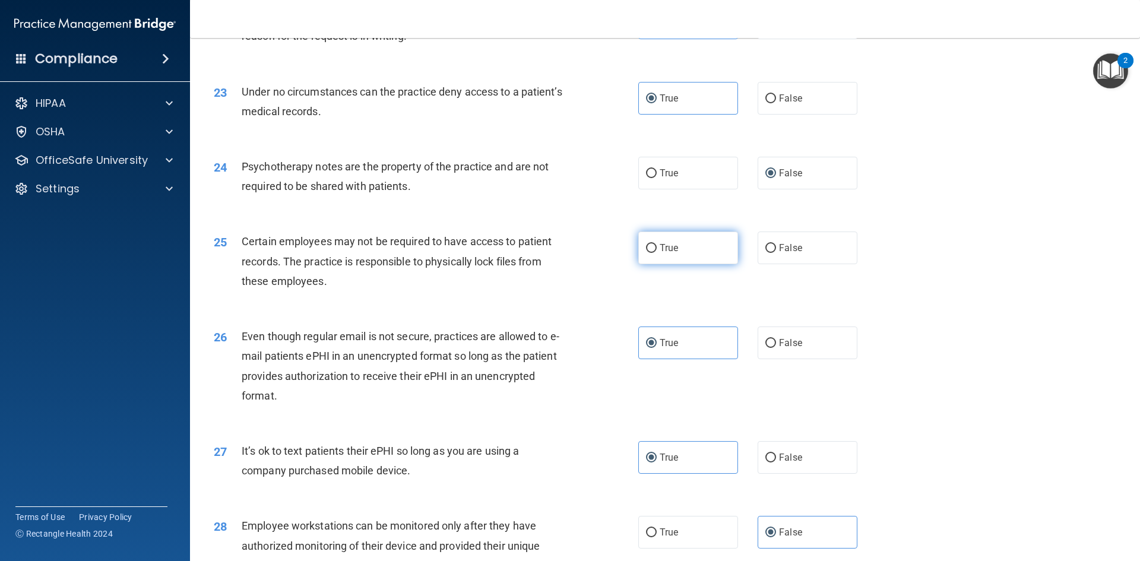
click at [659, 253] on span "True" at bounding box center [668, 247] width 18 height 11
click at [656, 253] on input "True" at bounding box center [651, 248] width 11 height 9
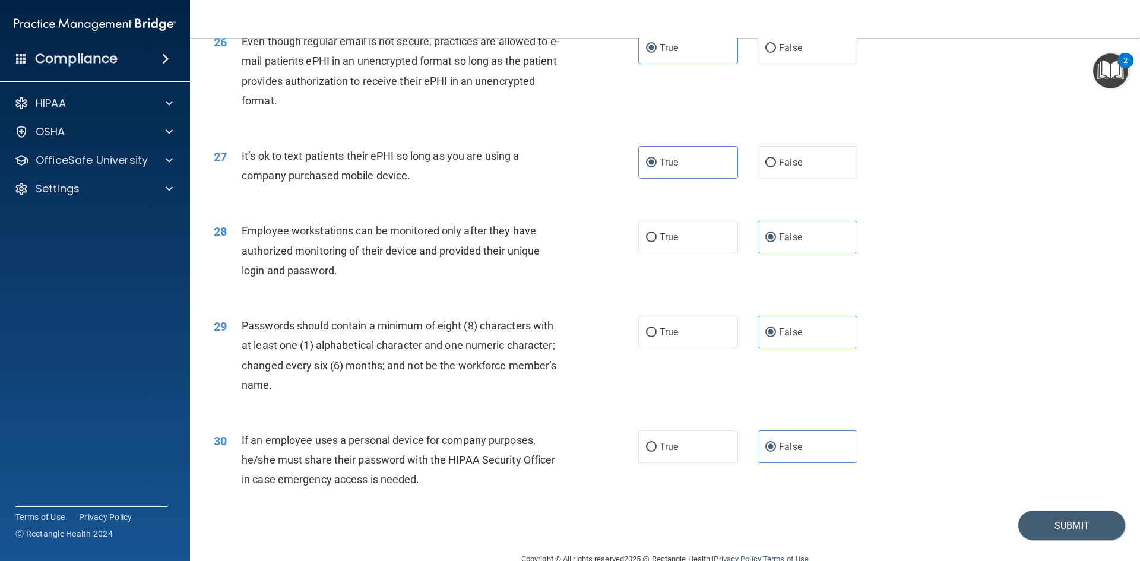
scroll to position [2374, 0]
click at [1077, 539] on button "Submit" at bounding box center [1071, 524] width 107 height 30
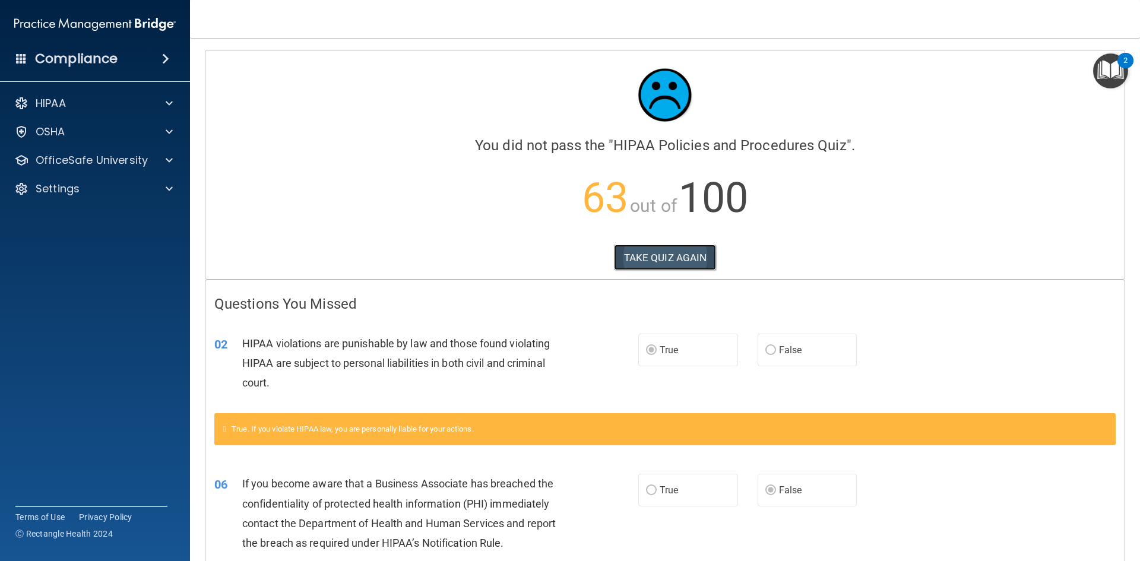
click at [667, 259] on button "TAKE QUIZ AGAIN" at bounding box center [665, 258] width 103 height 26
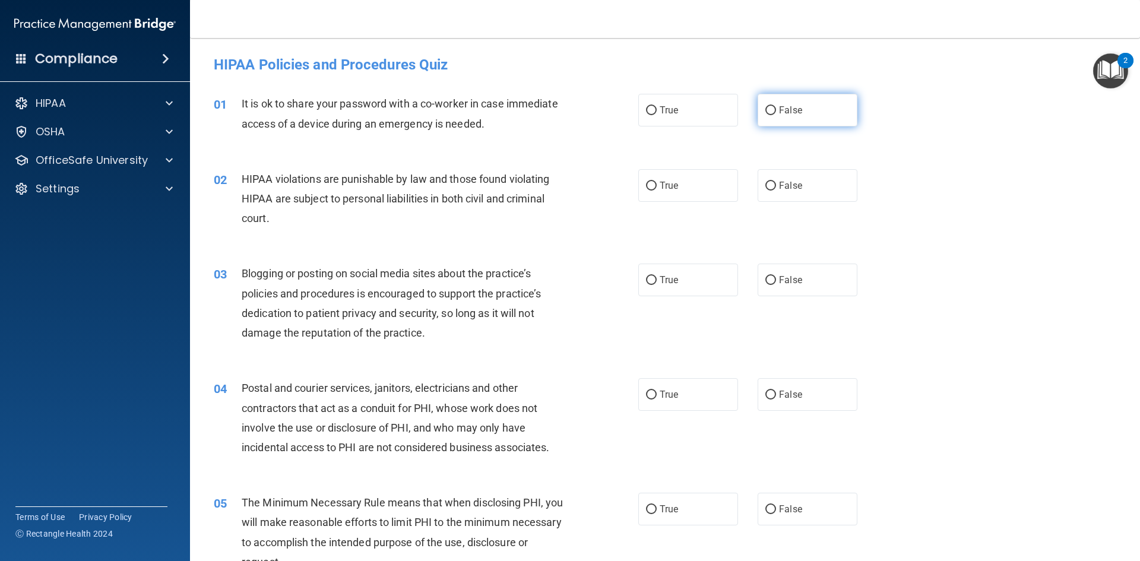
click at [768, 112] on input "False" at bounding box center [770, 110] width 11 height 9
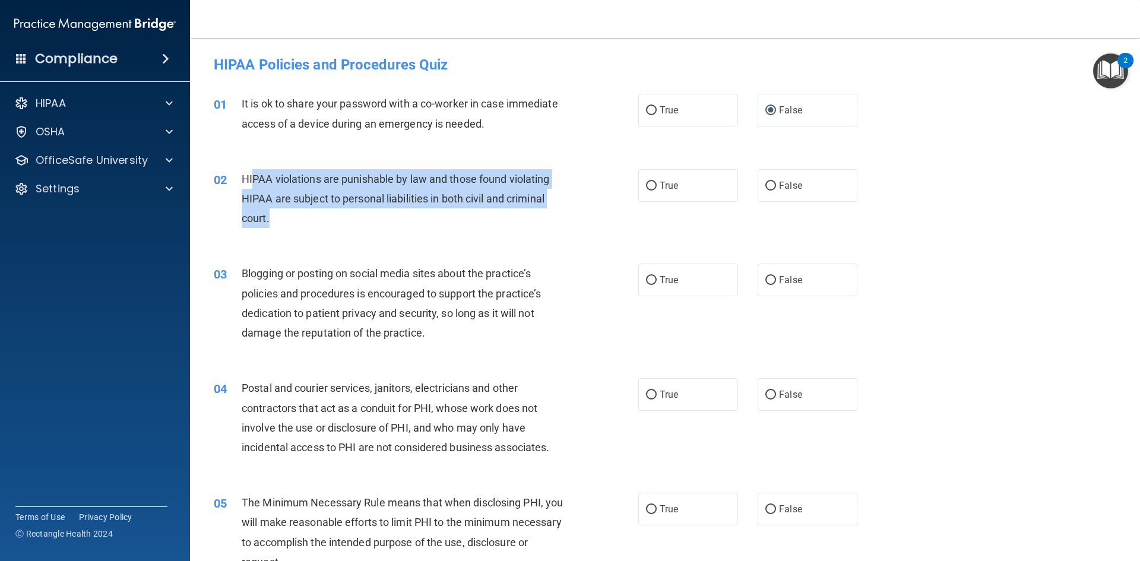
drag, startPoint x: 251, startPoint y: 169, endPoint x: 331, endPoint y: 211, distance: 90.8
click at [331, 211] on div "HIPAA violations are punishable by law and those found violating HIPAA are subj…" at bounding box center [408, 198] width 332 height 59
click at [330, 213] on div "HIPAA violations are punishable by law and those found violating HIPAA are subj…" at bounding box center [408, 198] width 332 height 59
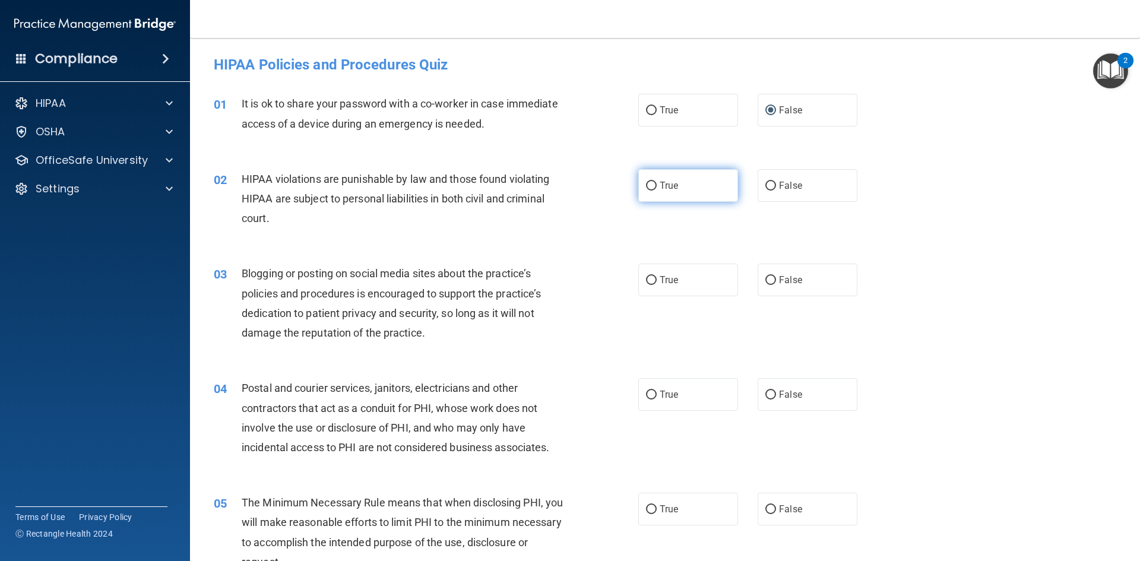
click at [662, 179] on label "True" at bounding box center [688, 185] width 100 height 33
click at [656, 182] on input "True" at bounding box center [651, 186] width 11 height 9
click at [776, 288] on label "False" at bounding box center [807, 280] width 100 height 33
click at [776, 285] on input "False" at bounding box center [770, 280] width 11 height 9
click at [791, 391] on span "False" at bounding box center [790, 394] width 23 height 11
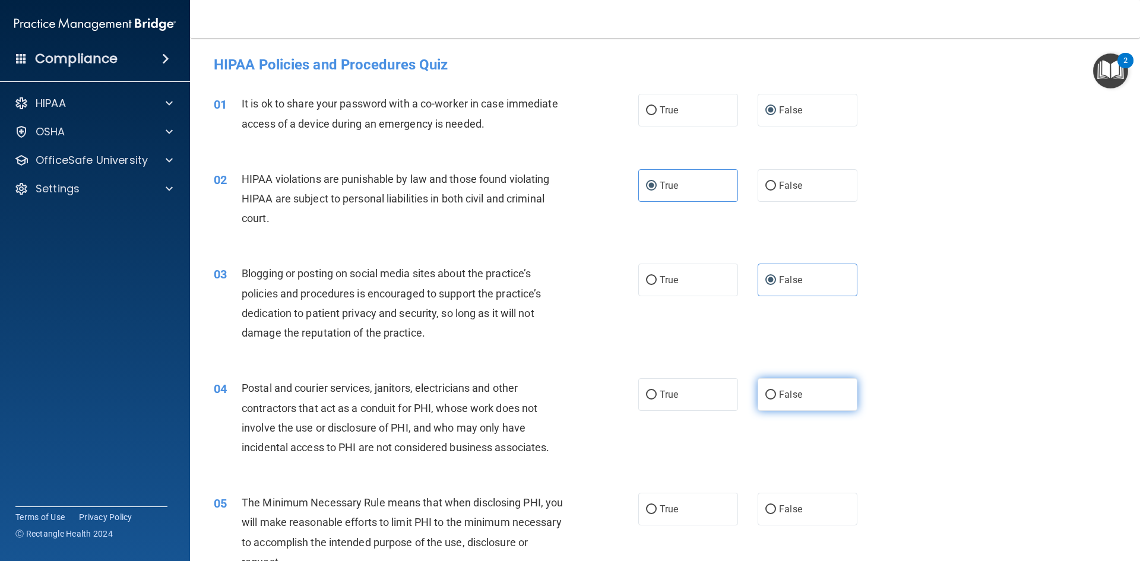
click at [776, 391] on input "False" at bounding box center [770, 395] width 11 height 9
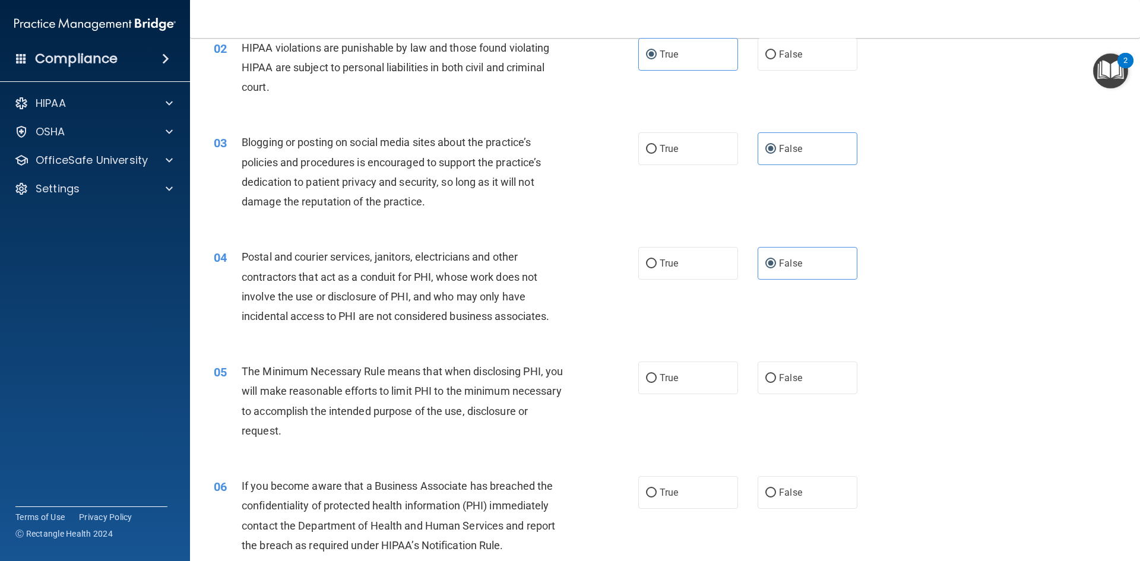
scroll to position [178, 0]
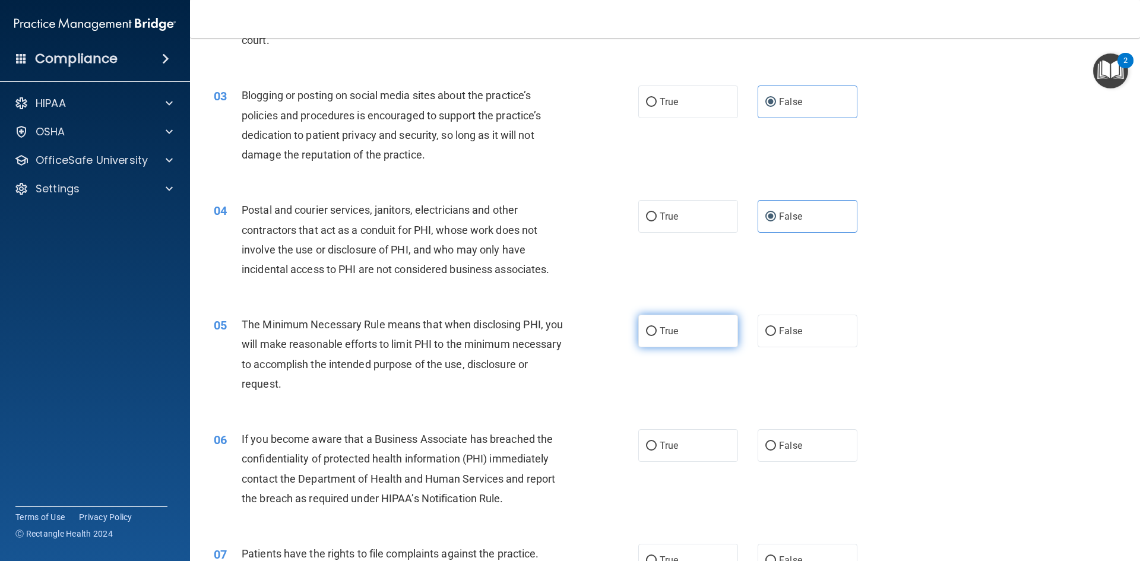
click at [661, 328] on span "True" at bounding box center [668, 330] width 18 height 11
click at [656, 328] on input "True" at bounding box center [651, 331] width 11 height 9
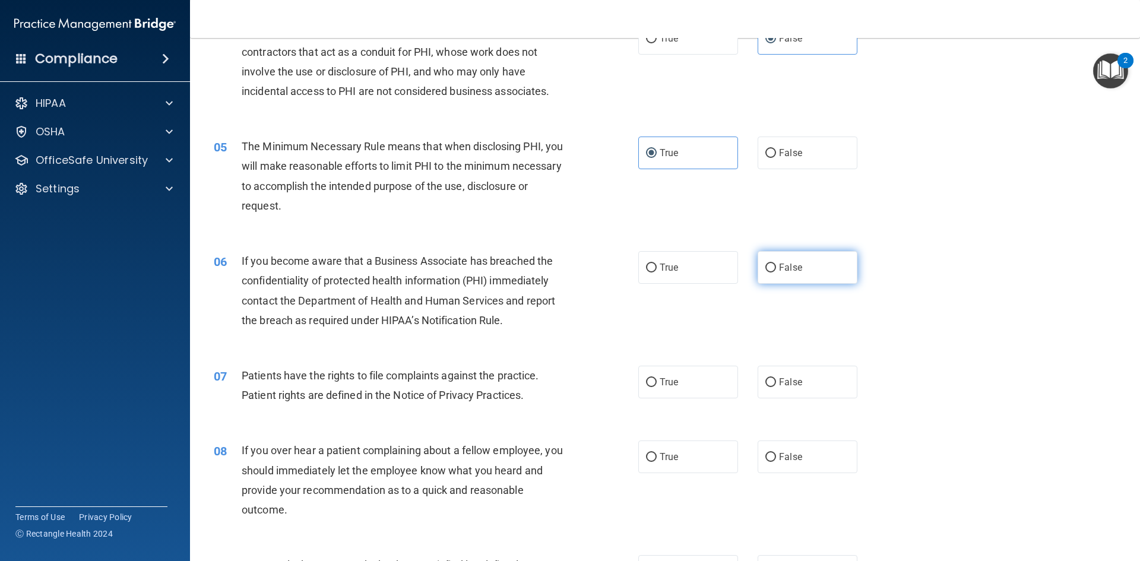
click at [811, 271] on label "False" at bounding box center [807, 267] width 100 height 33
click at [776, 271] on input "False" at bounding box center [770, 268] width 11 height 9
click at [672, 380] on span "True" at bounding box center [668, 381] width 18 height 11
click at [656, 380] on input "True" at bounding box center [651, 382] width 11 height 9
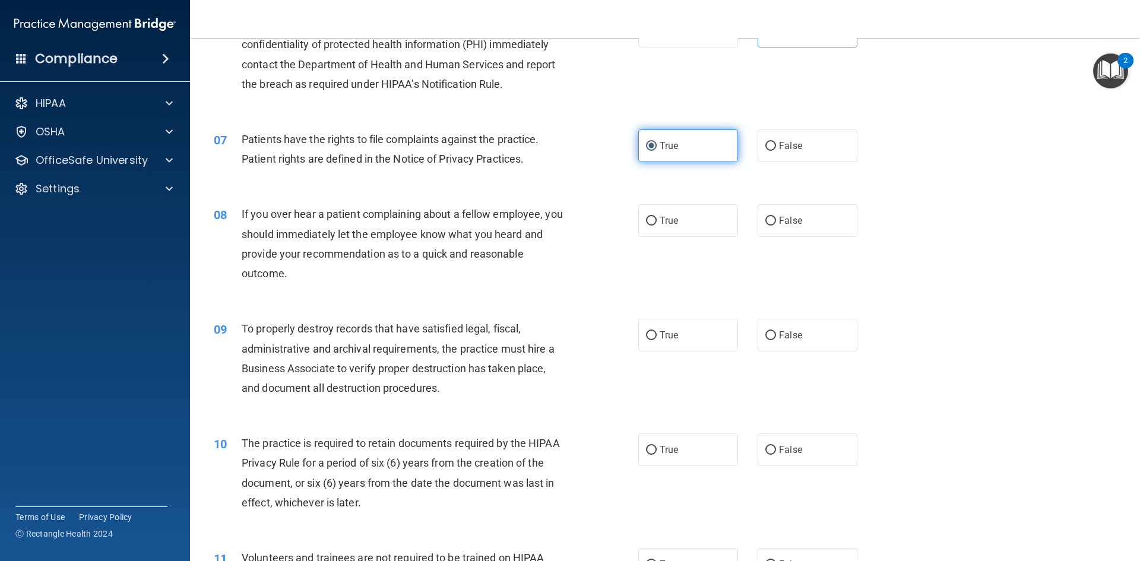
scroll to position [593, 0]
click at [703, 222] on label "True" at bounding box center [688, 219] width 100 height 33
click at [656, 222] on input "True" at bounding box center [651, 219] width 11 height 9
click at [690, 330] on label "True" at bounding box center [688, 334] width 100 height 33
click at [656, 330] on input "True" at bounding box center [651, 334] width 11 height 9
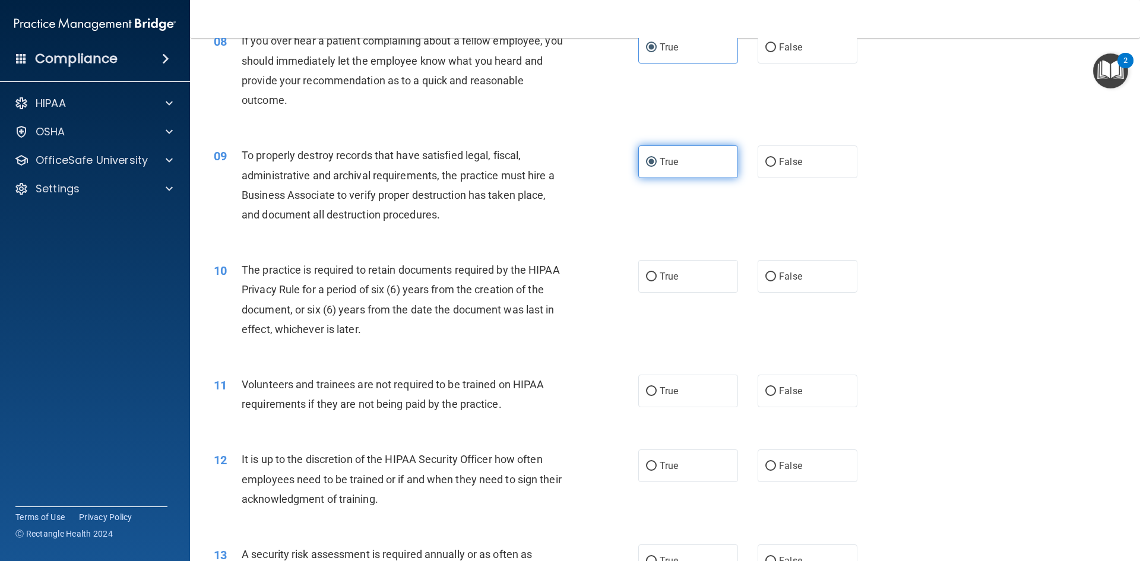
scroll to position [772, 0]
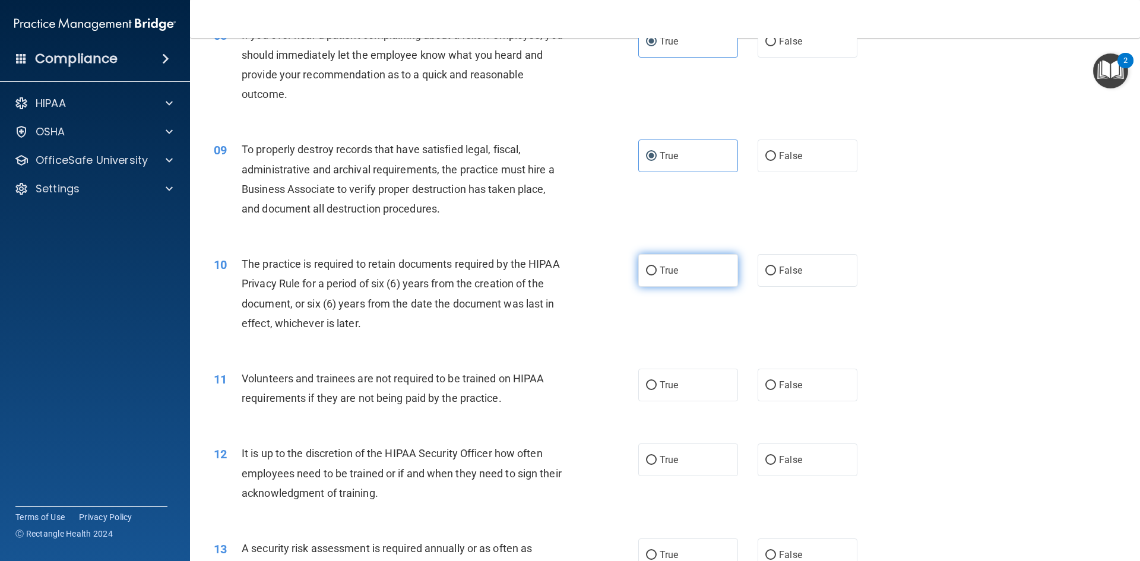
click at [671, 269] on span "True" at bounding box center [668, 270] width 18 height 11
click at [656, 269] on input "True" at bounding box center [651, 270] width 11 height 9
click at [779, 387] on span "False" at bounding box center [790, 384] width 23 height 11
click at [776, 387] on input "False" at bounding box center [770, 385] width 11 height 9
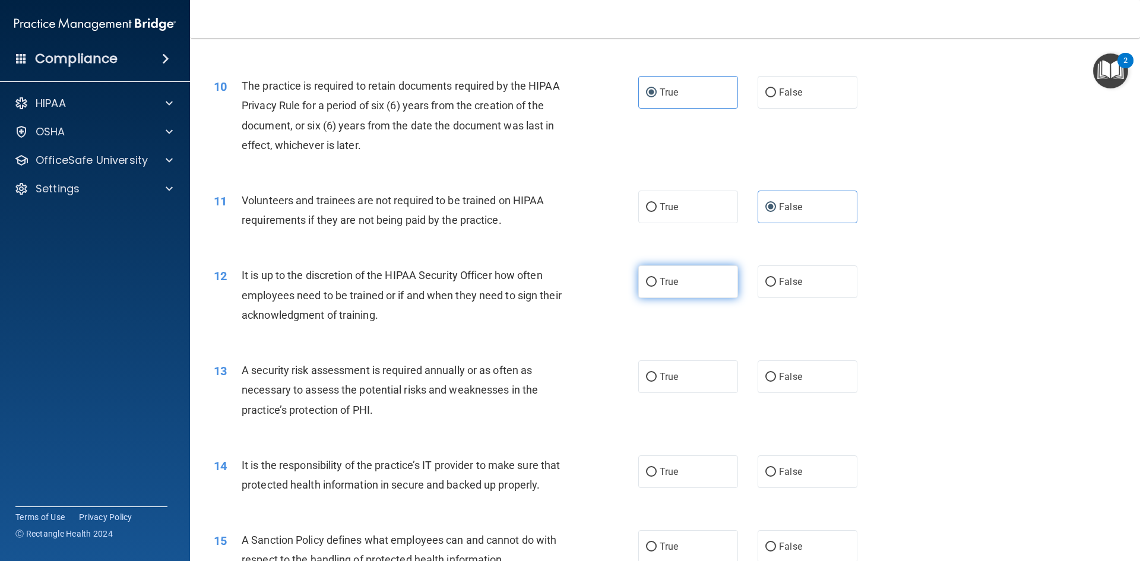
click at [693, 287] on label "True" at bounding box center [688, 281] width 100 height 33
click at [656, 287] on input "True" at bounding box center [651, 282] width 11 height 9
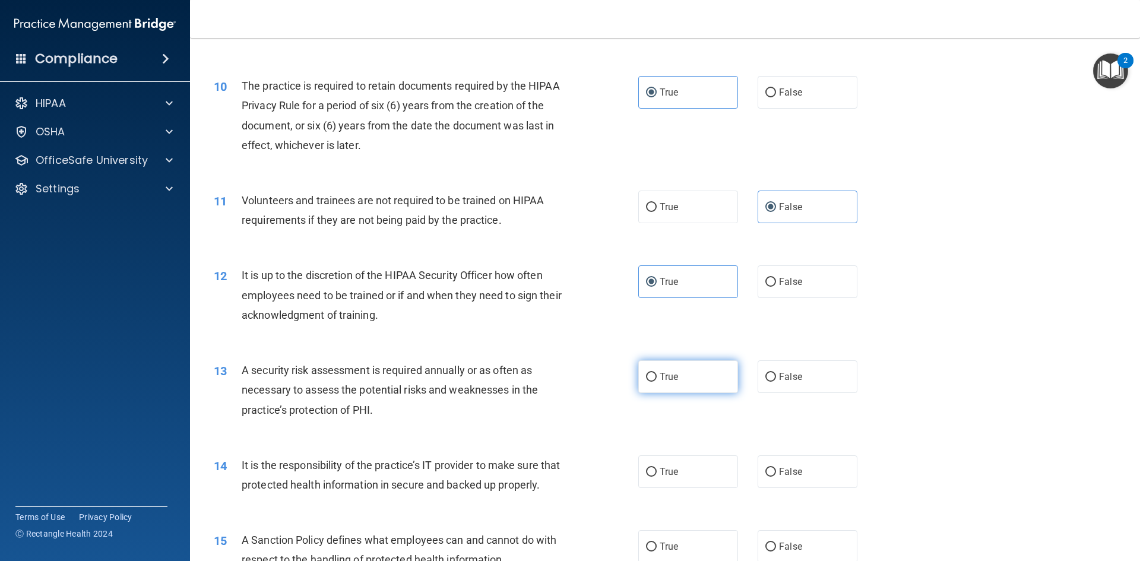
click at [682, 377] on label "True" at bounding box center [688, 376] width 100 height 33
click at [656, 377] on input "True" at bounding box center [651, 377] width 11 height 9
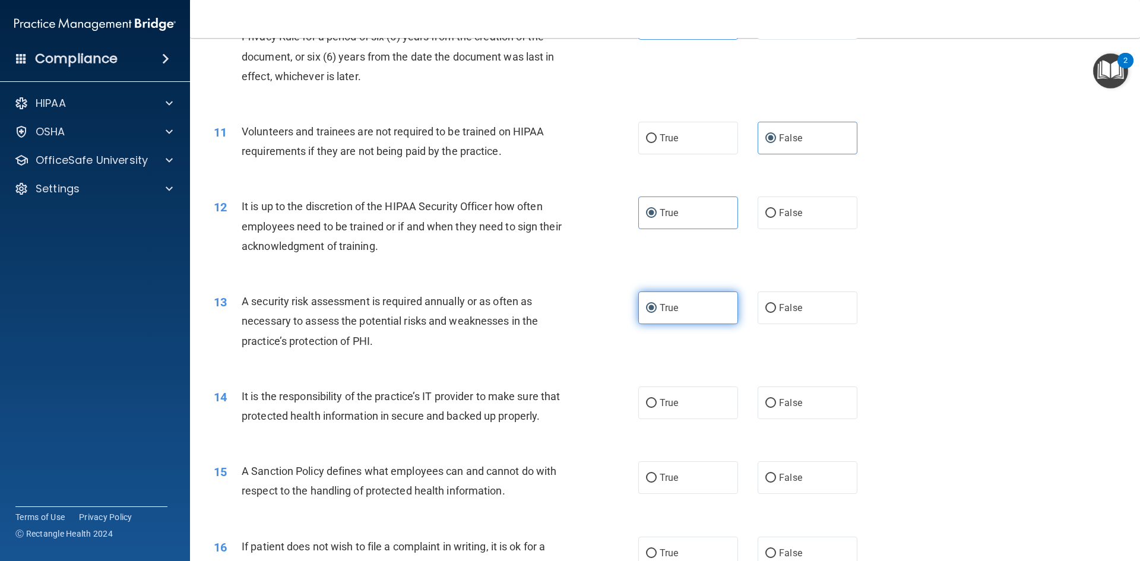
scroll to position [1128, 0]
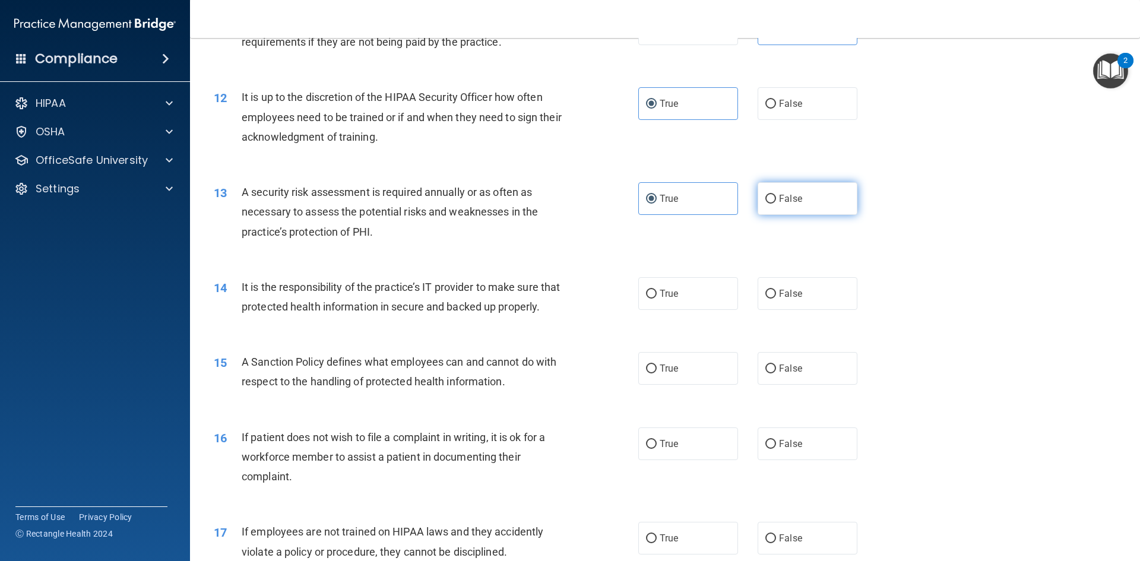
click at [792, 197] on span "False" at bounding box center [790, 198] width 23 height 11
click at [776, 197] on input "False" at bounding box center [770, 199] width 11 height 9
click at [696, 204] on label "True" at bounding box center [688, 198] width 100 height 33
click at [656, 204] on input "True" at bounding box center [651, 199] width 11 height 9
click at [690, 299] on label "True" at bounding box center [688, 293] width 100 height 33
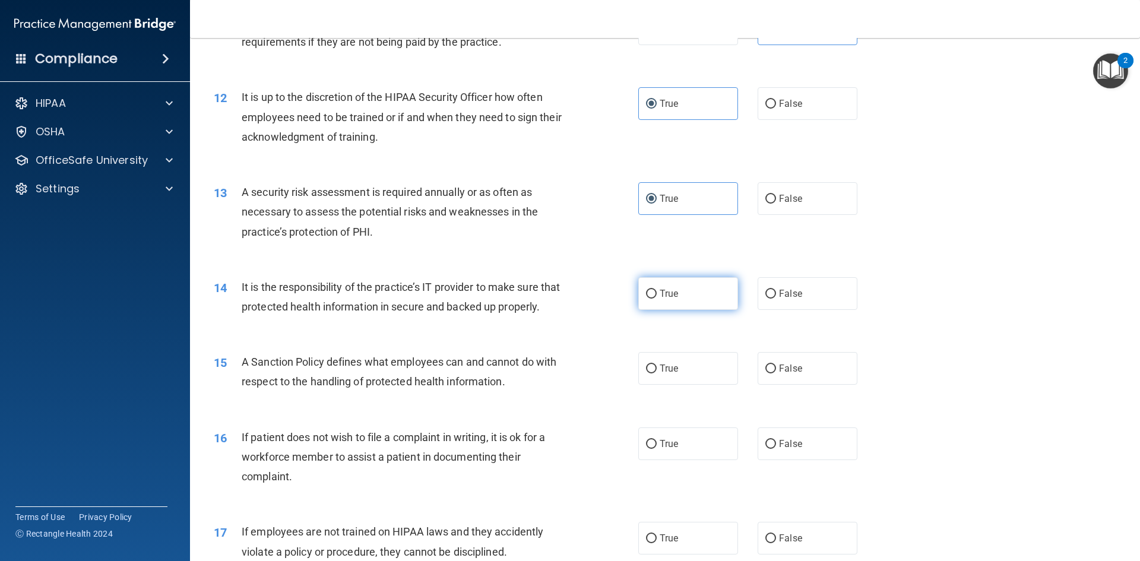
click at [656, 299] on input "True" at bounding box center [651, 294] width 11 height 9
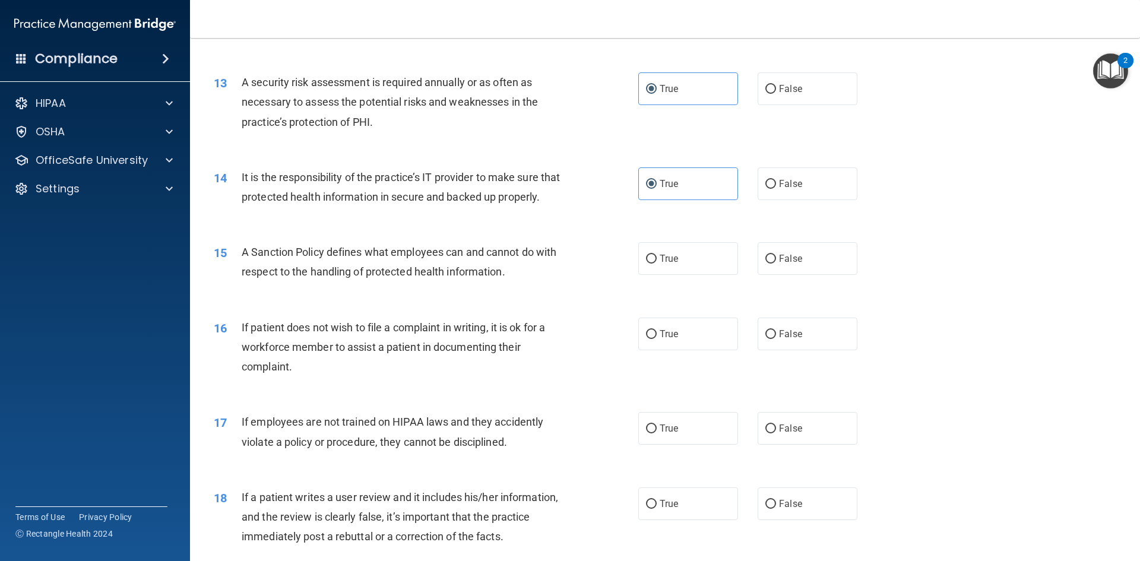
scroll to position [1246, 0]
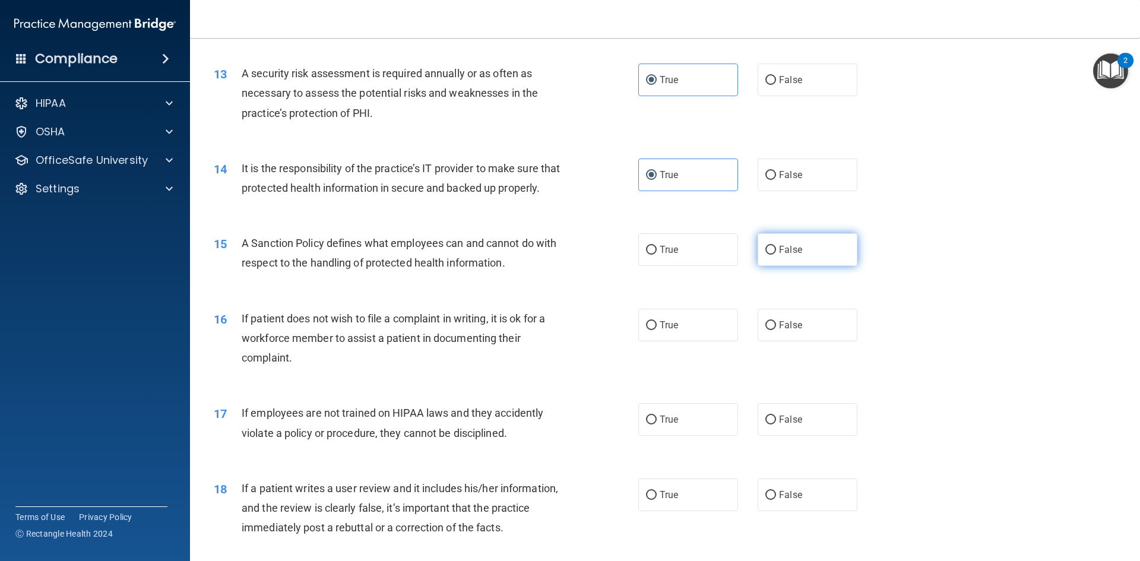
click at [779, 255] on span "False" at bounding box center [790, 249] width 23 height 11
click at [776, 255] on input "False" at bounding box center [770, 250] width 11 height 9
click at [668, 341] on label "True" at bounding box center [688, 325] width 100 height 33
click at [656, 330] on input "True" at bounding box center [651, 325] width 11 height 9
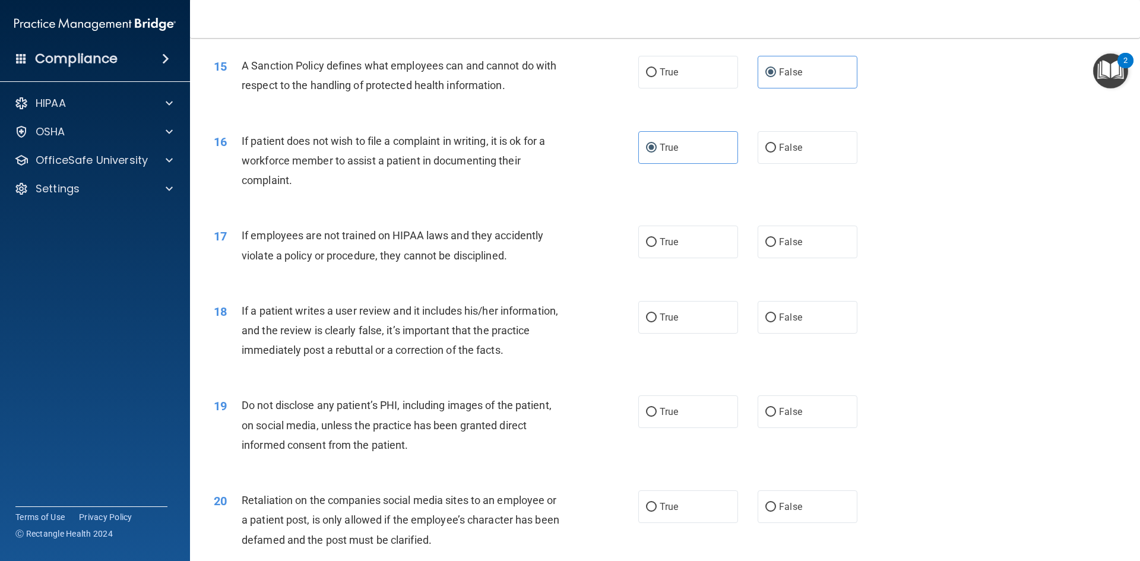
scroll to position [1424, 0]
click at [789, 258] on label "False" at bounding box center [807, 241] width 100 height 33
click at [776, 246] on input "False" at bounding box center [770, 241] width 11 height 9
click at [779, 322] on span "False" at bounding box center [790, 316] width 23 height 11
click at [776, 322] on input "False" at bounding box center [770, 317] width 11 height 9
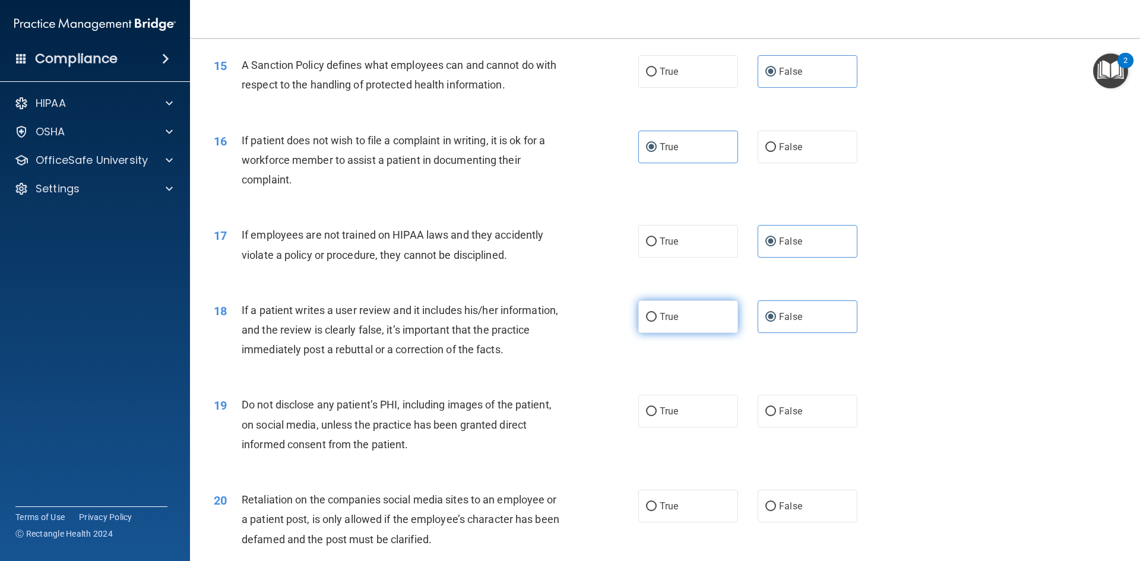
click at [688, 333] on label "True" at bounding box center [688, 316] width 100 height 33
click at [656, 322] on input "True" at bounding box center [651, 317] width 11 height 9
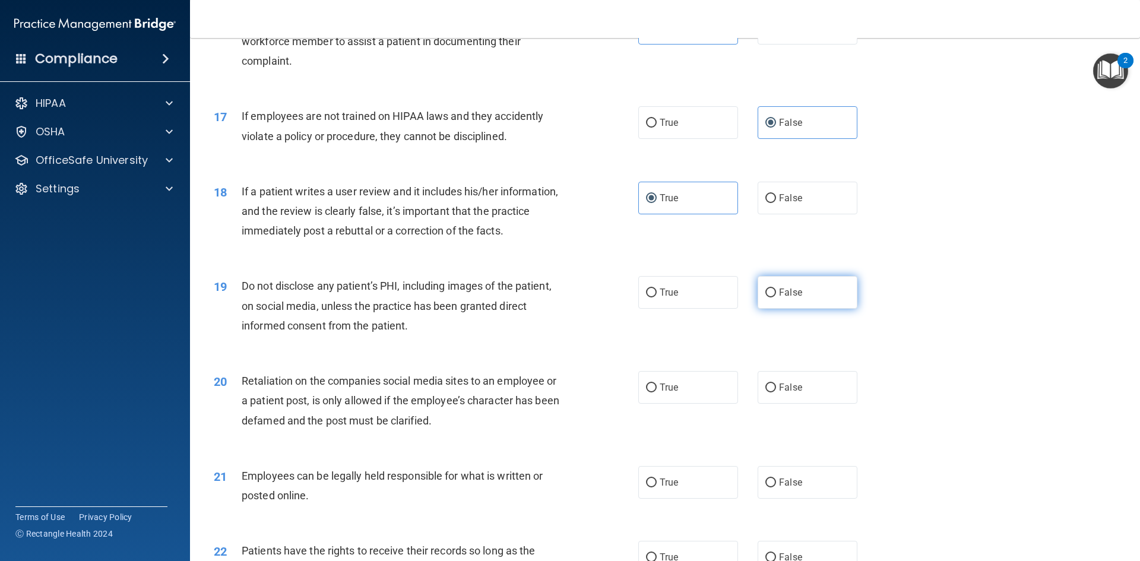
click at [794, 298] on span "False" at bounding box center [790, 292] width 23 height 11
click at [776, 297] on input "False" at bounding box center [770, 292] width 11 height 9
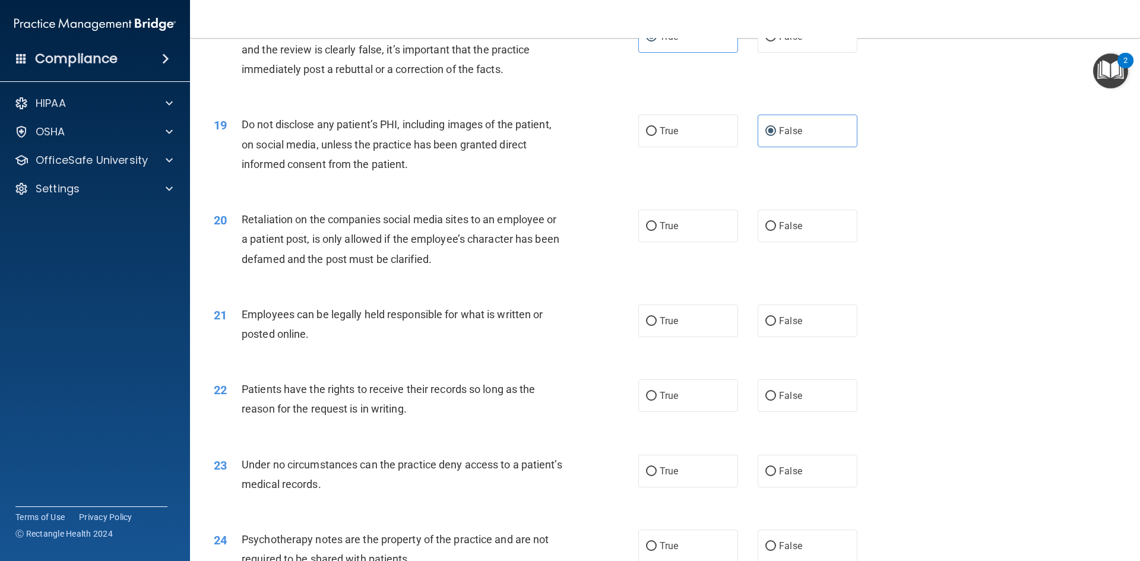
scroll to position [1721, 0]
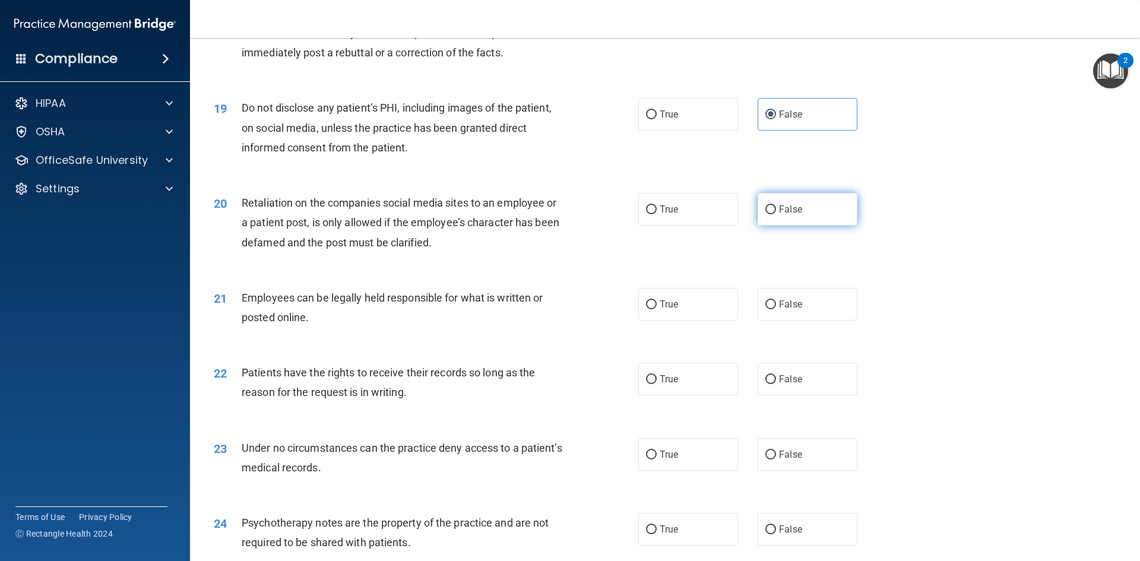
click at [757, 226] on label "False" at bounding box center [807, 209] width 100 height 33
click at [765, 214] on input "False" at bounding box center [770, 209] width 11 height 9
click at [674, 320] on label "True" at bounding box center [688, 304] width 100 height 33
click at [656, 309] on input "True" at bounding box center [651, 304] width 11 height 9
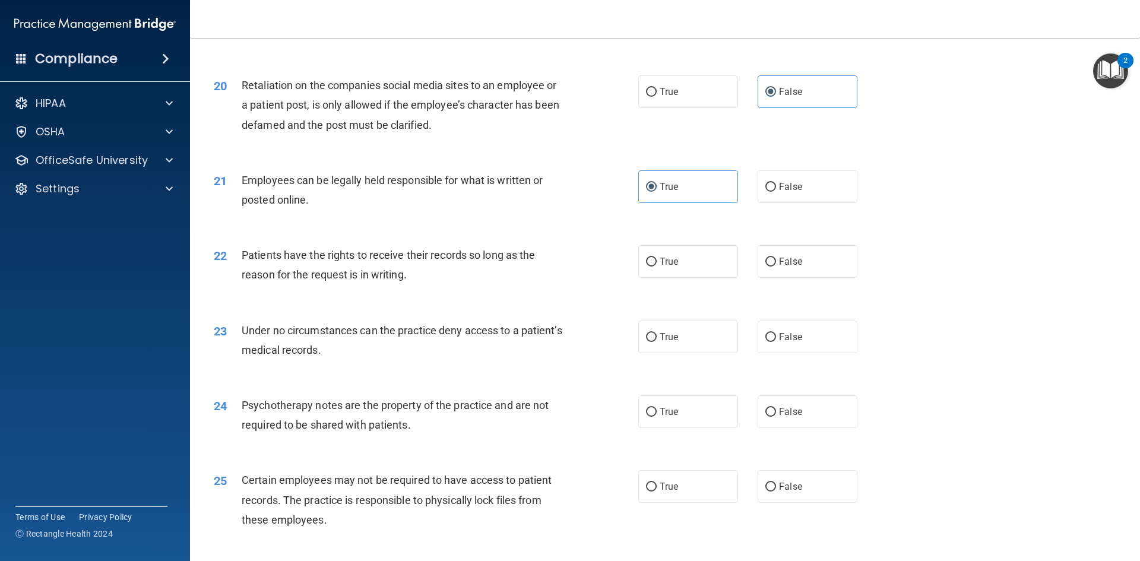
scroll to position [1840, 0]
click at [677, 277] on label "True" at bounding box center [688, 260] width 100 height 33
click at [656, 265] on input "True" at bounding box center [651, 260] width 11 height 9
click at [674, 341] on span "True" at bounding box center [668, 335] width 18 height 11
click at [656, 341] on input "True" at bounding box center [651, 336] width 11 height 9
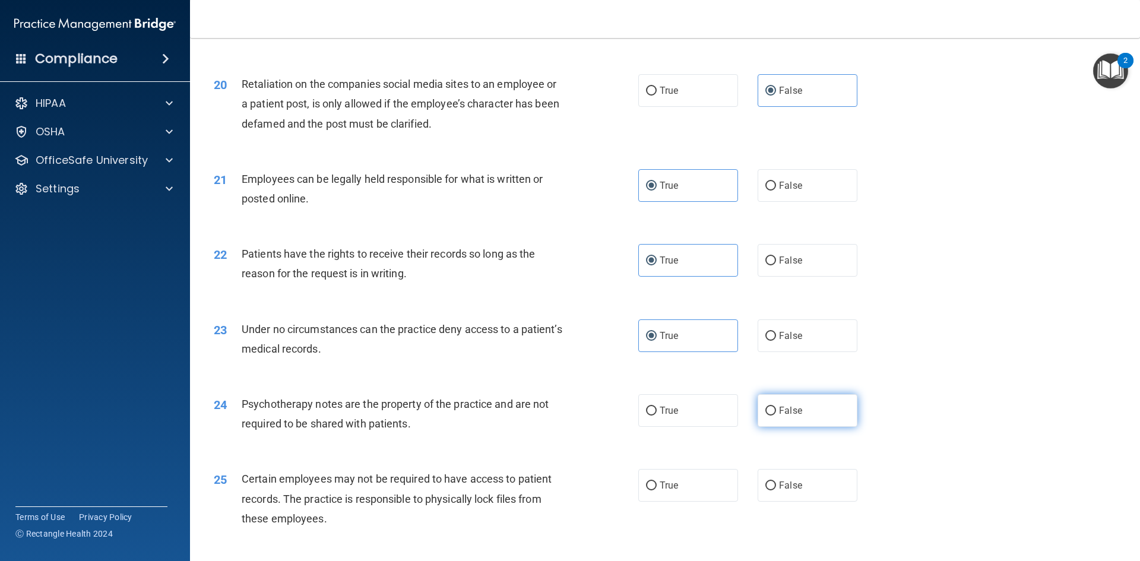
click at [769, 423] on label "False" at bounding box center [807, 410] width 100 height 33
click at [769, 415] on input "False" at bounding box center [770, 411] width 11 height 9
click at [688, 426] on label "True" at bounding box center [688, 410] width 100 height 33
click at [656, 415] on input "True" at bounding box center [651, 411] width 11 height 9
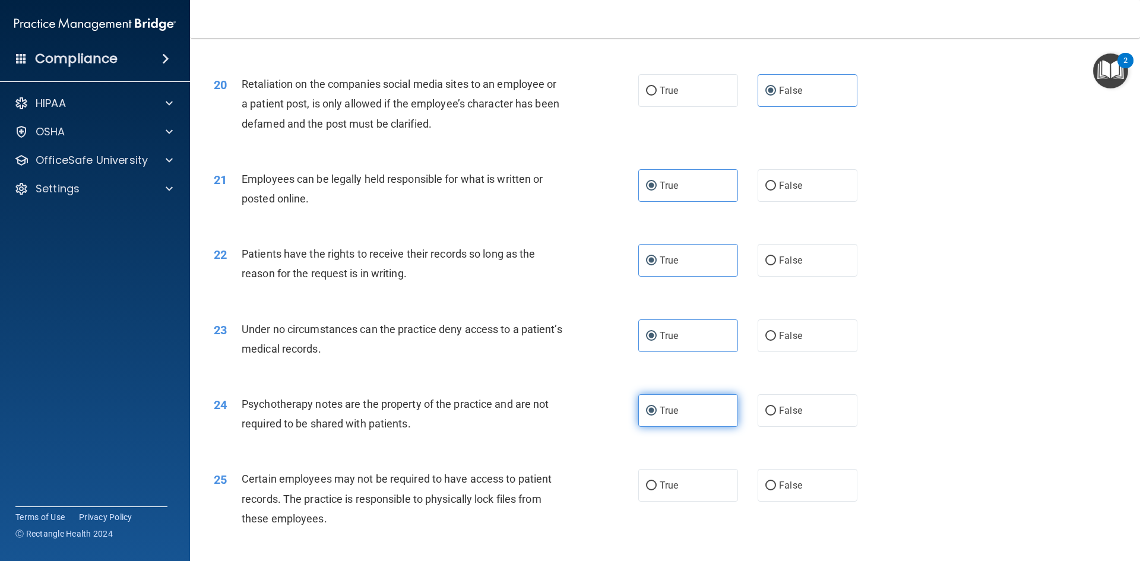
scroll to position [1959, 0]
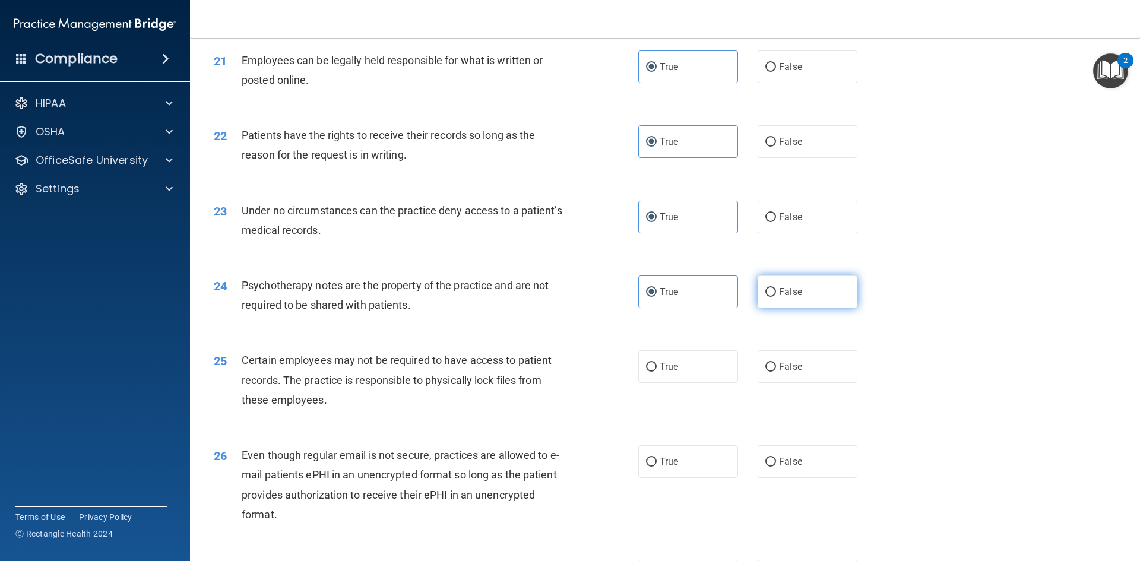
click at [767, 308] on label "False" at bounding box center [807, 291] width 100 height 33
click at [767, 297] on input "False" at bounding box center [770, 292] width 11 height 9
click at [704, 383] on label "True" at bounding box center [688, 366] width 100 height 33
click at [656, 372] on input "True" at bounding box center [651, 367] width 11 height 9
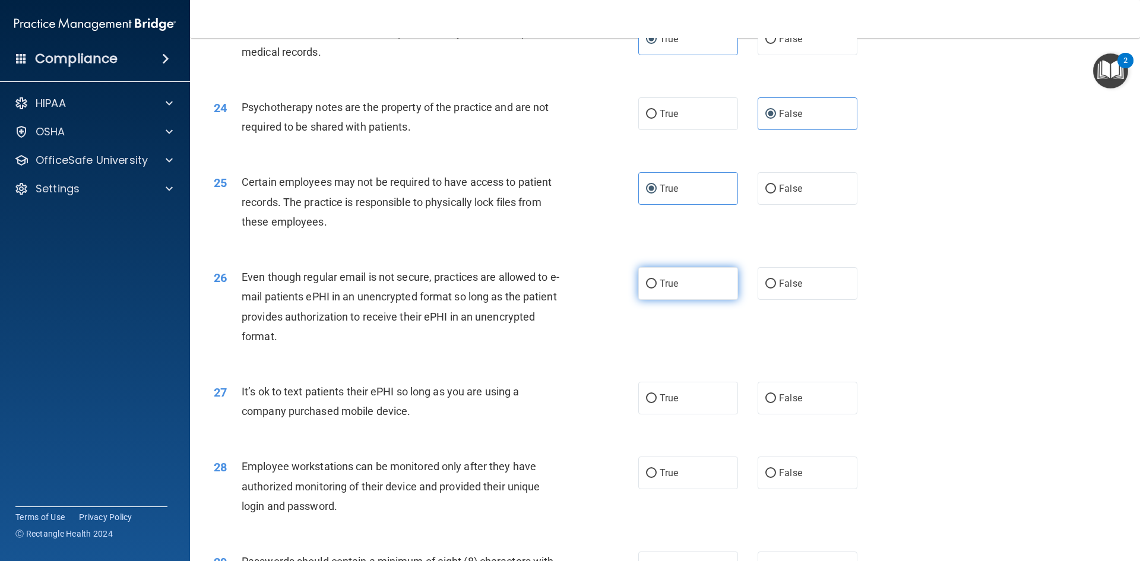
click at [676, 300] on label "True" at bounding box center [688, 283] width 100 height 33
click at [656, 288] on input "True" at bounding box center [651, 284] width 11 height 9
click at [662, 414] on label "True" at bounding box center [688, 398] width 100 height 33
click at [656, 403] on input "True" at bounding box center [651, 398] width 11 height 9
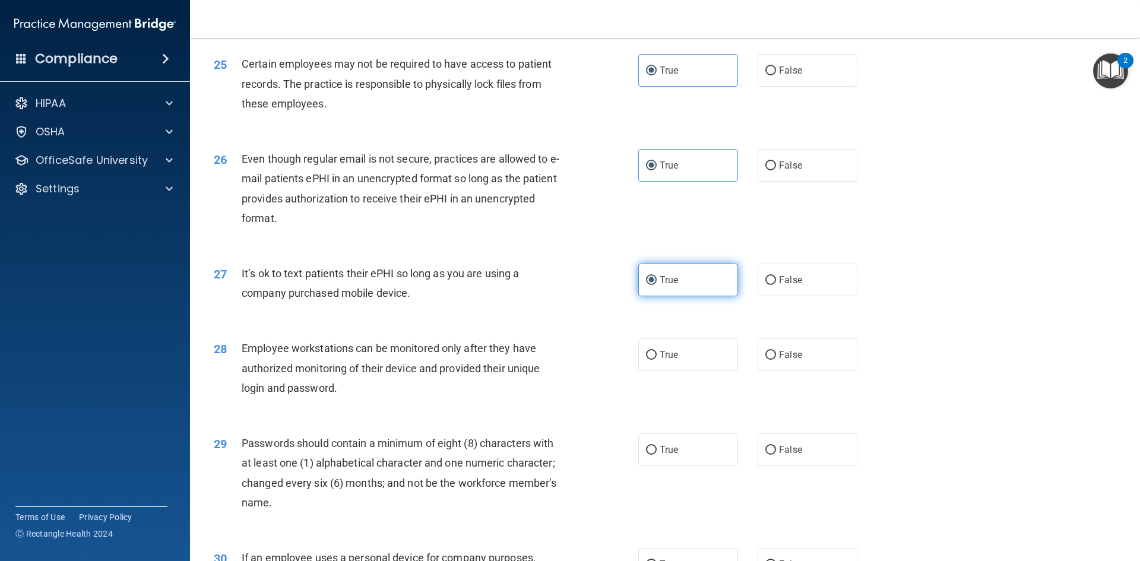
scroll to position [2255, 0]
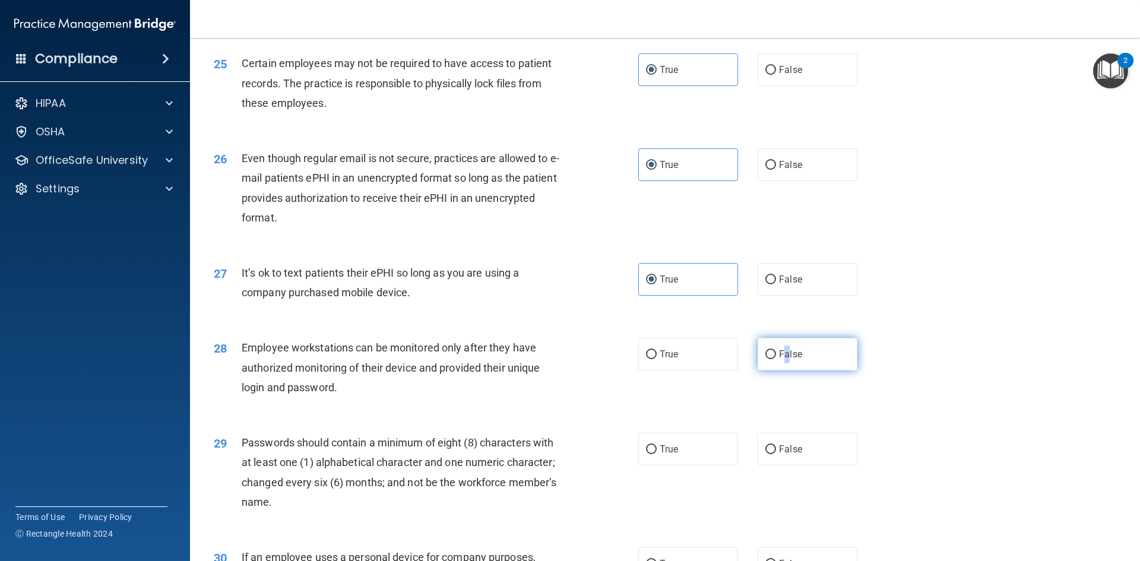
click at [781, 360] on span "False" at bounding box center [790, 353] width 23 height 11
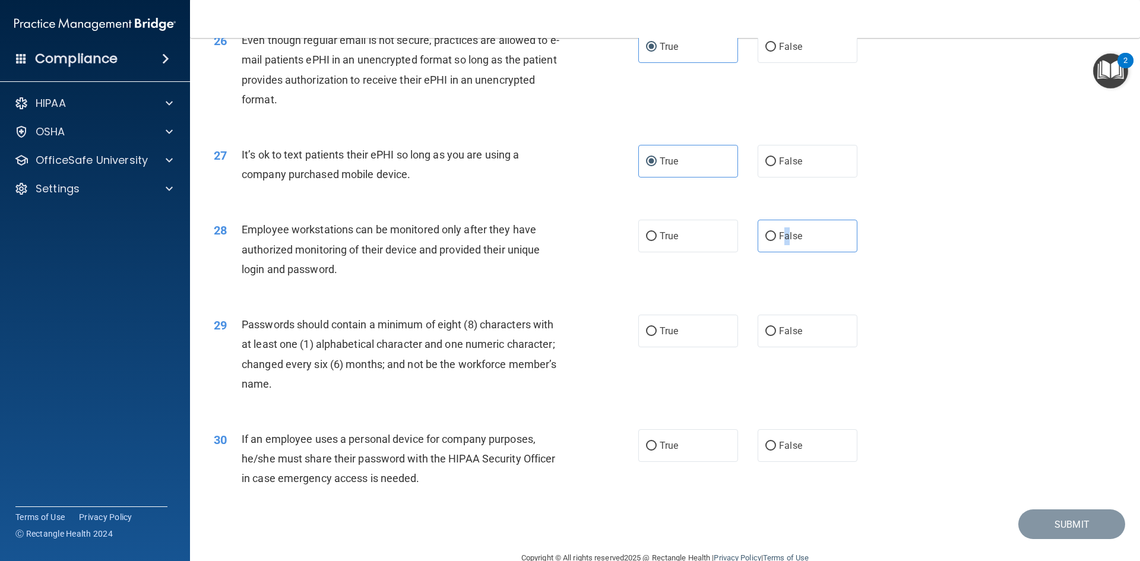
scroll to position [2374, 0]
click at [675, 347] on label "True" at bounding box center [688, 330] width 100 height 33
click at [656, 335] on input "True" at bounding box center [651, 330] width 11 height 9
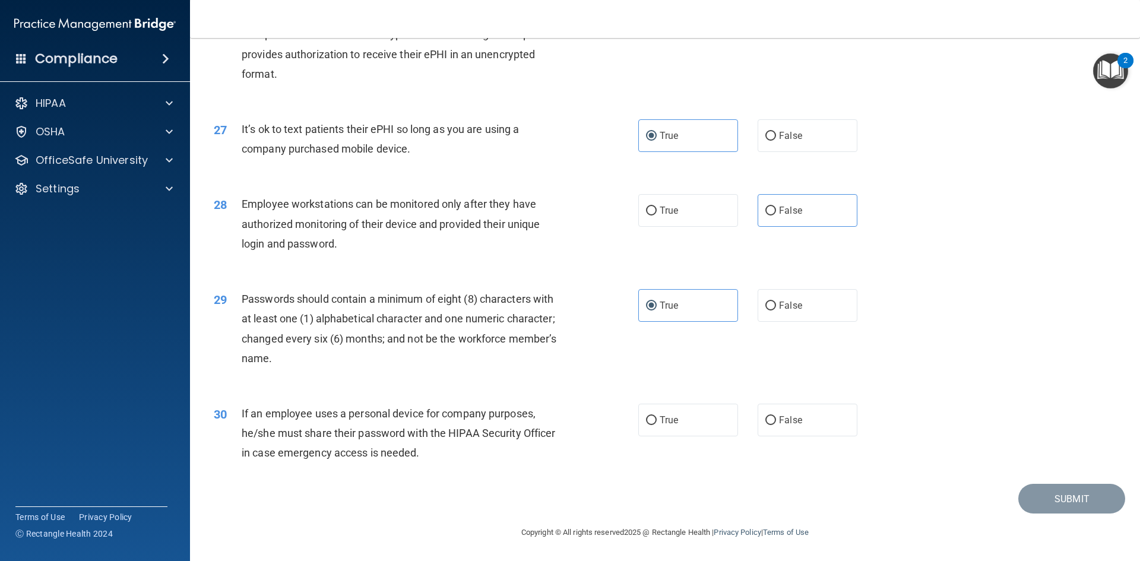
scroll to position [2419, 0]
click at [660, 417] on span "True" at bounding box center [668, 419] width 18 height 11
click at [656, 417] on input "True" at bounding box center [651, 420] width 11 height 9
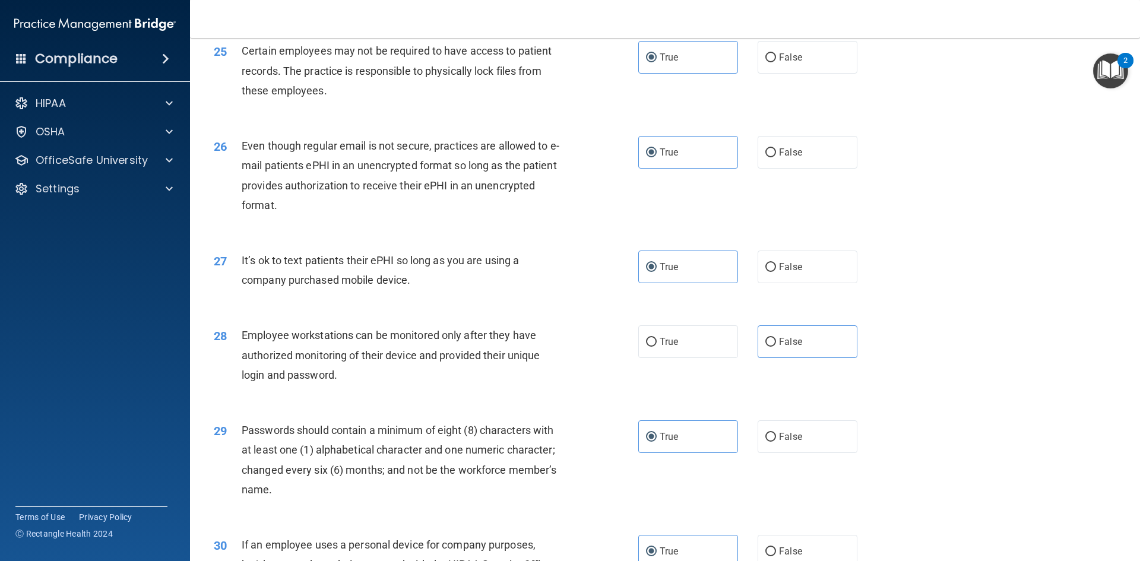
scroll to position [2374, 0]
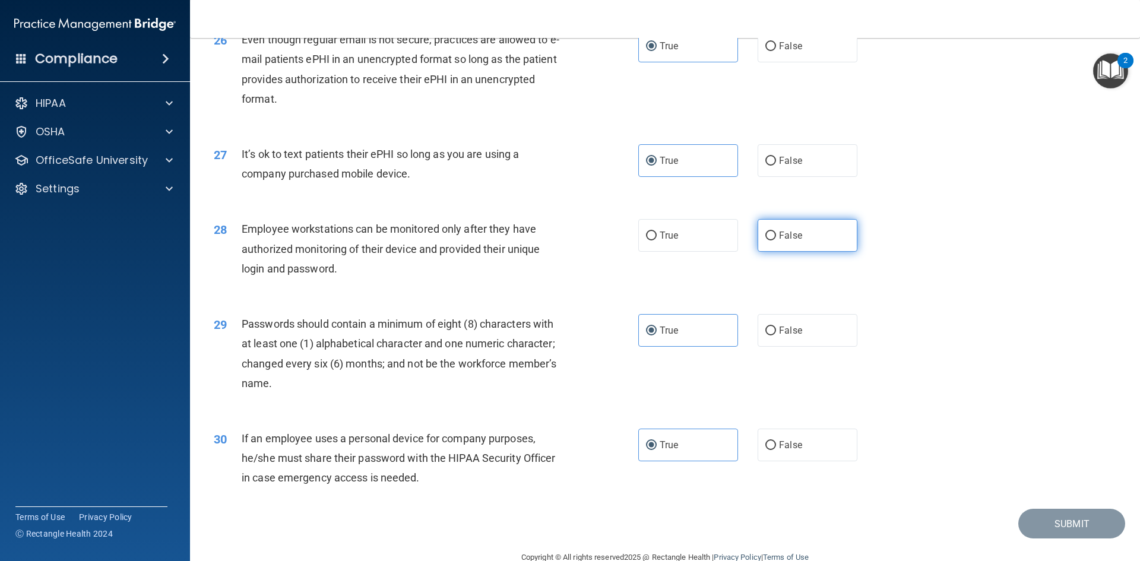
click at [796, 252] on label "False" at bounding box center [807, 235] width 100 height 33
click at [776, 240] on input "False" at bounding box center [770, 235] width 11 height 9
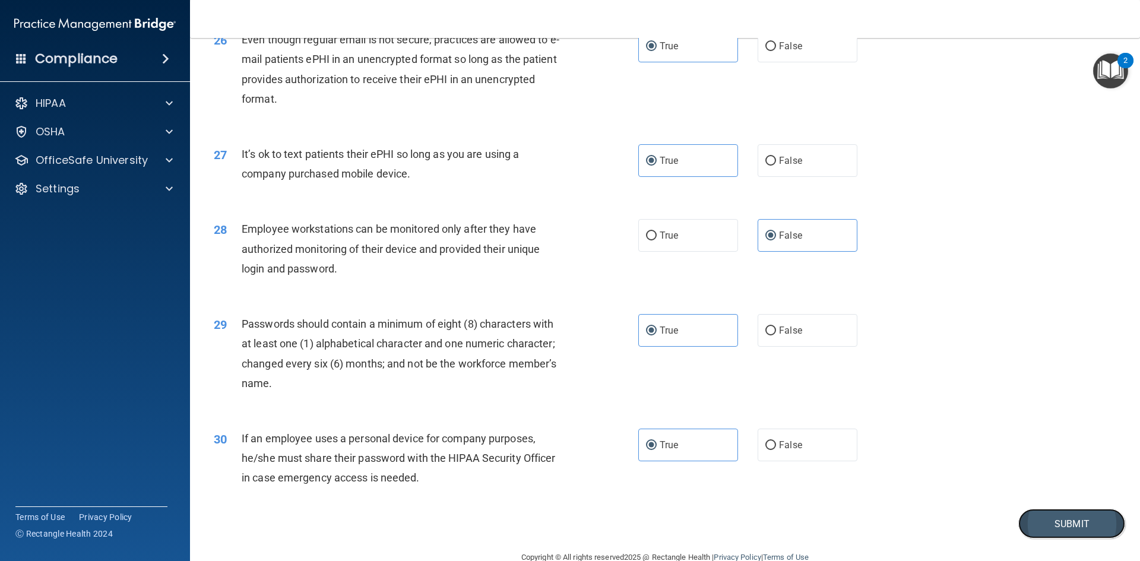
click at [1044, 539] on button "Submit" at bounding box center [1071, 524] width 107 height 30
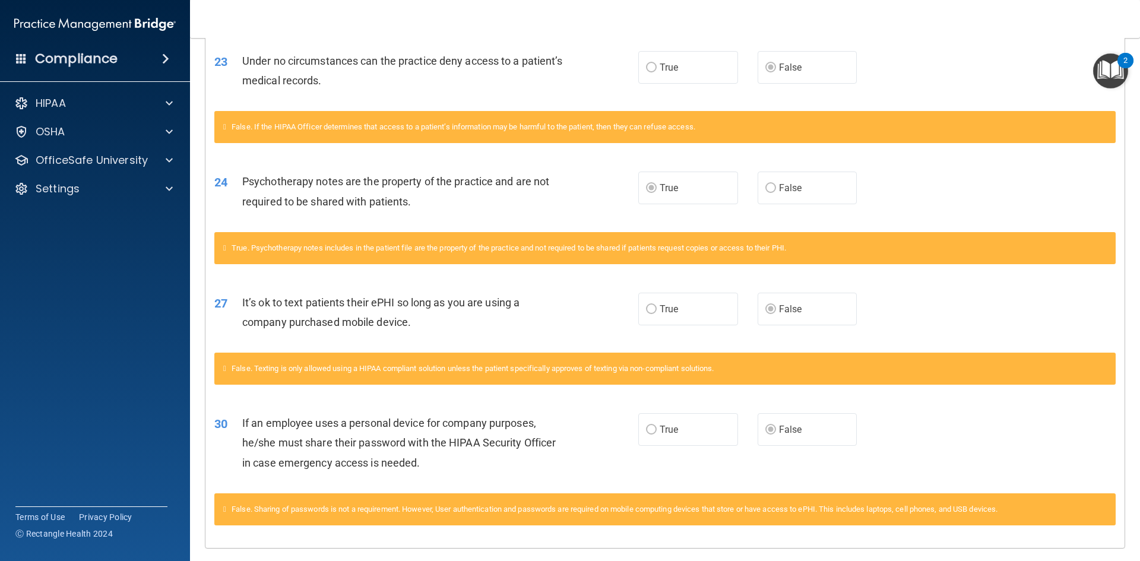
scroll to position [1480, 0]
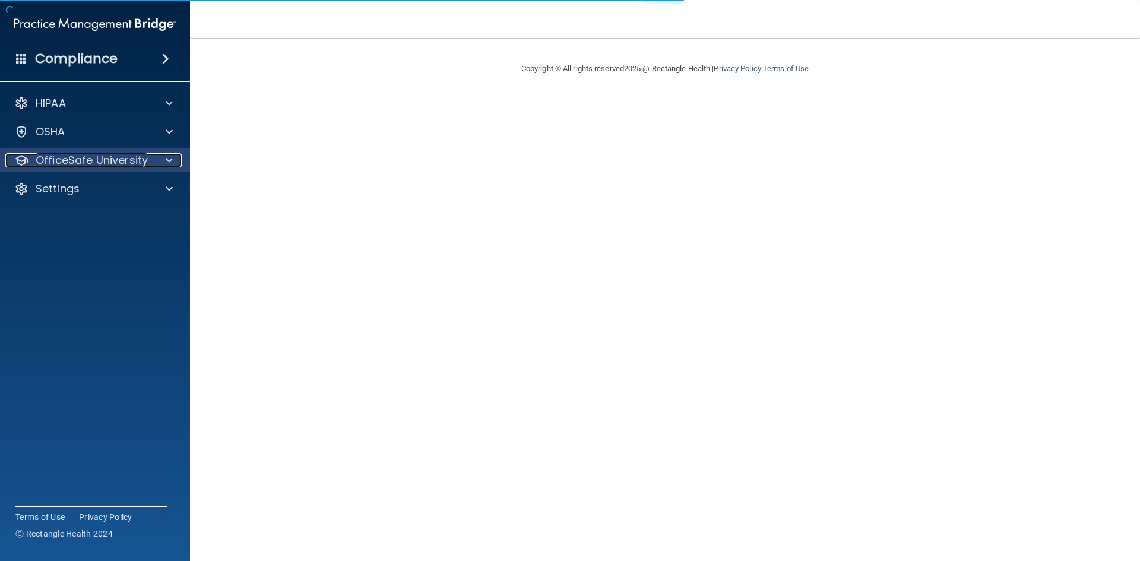
click at [115, 155] on p "OfficeSafe University" at bounding box center [92, 160] width 112 height 14
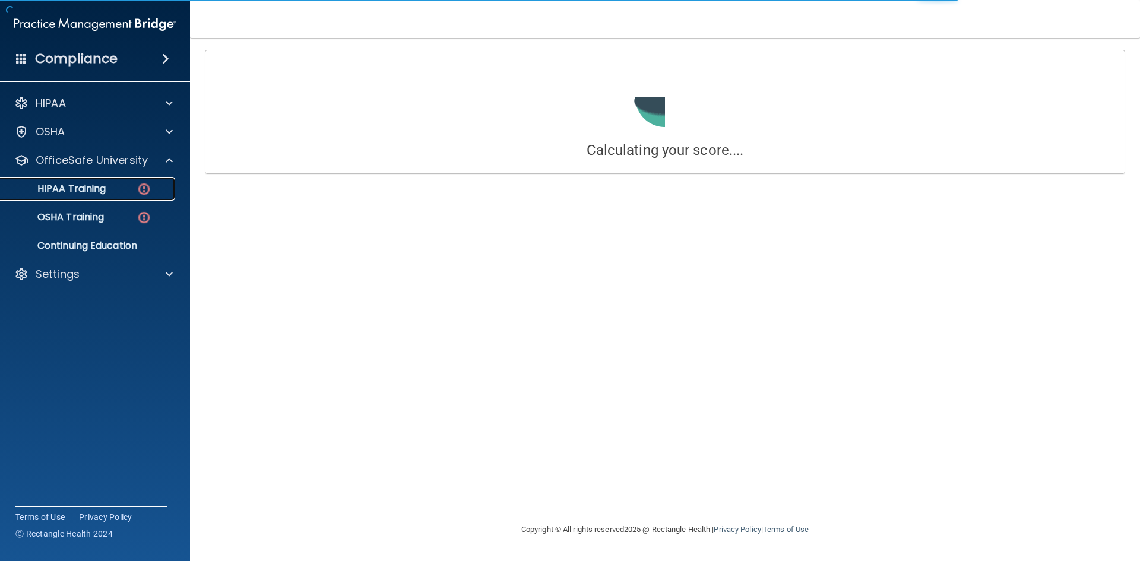
click at [101, 186] on p "HIPAA Training" at bounding box center [57, 189] width 98 height 12
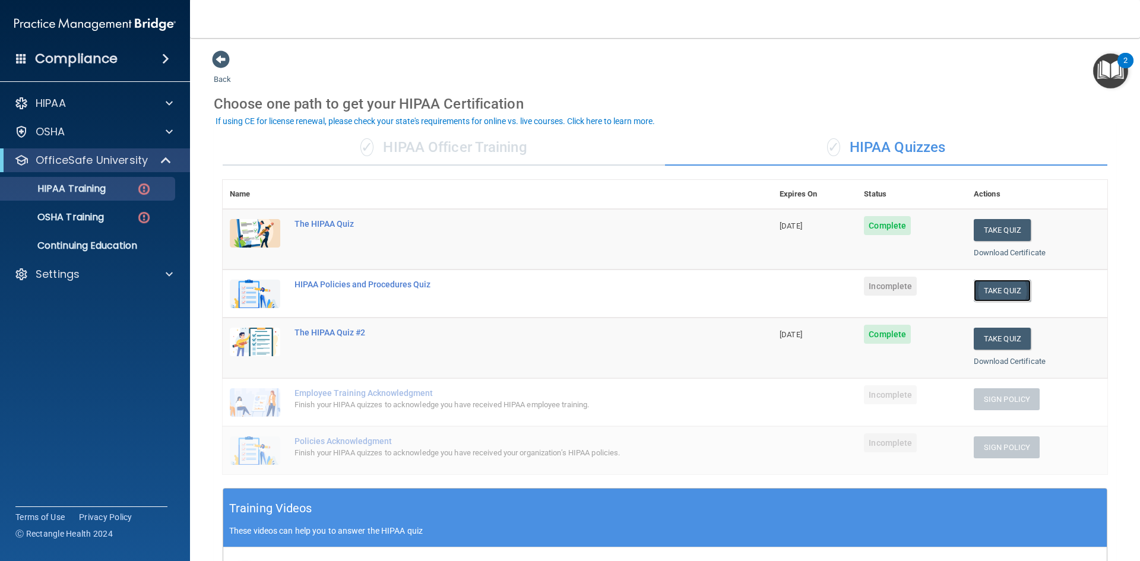
click at [1008, 290] on button "Take Quiz" at bounding box center [1001, 291] width 57 height 22
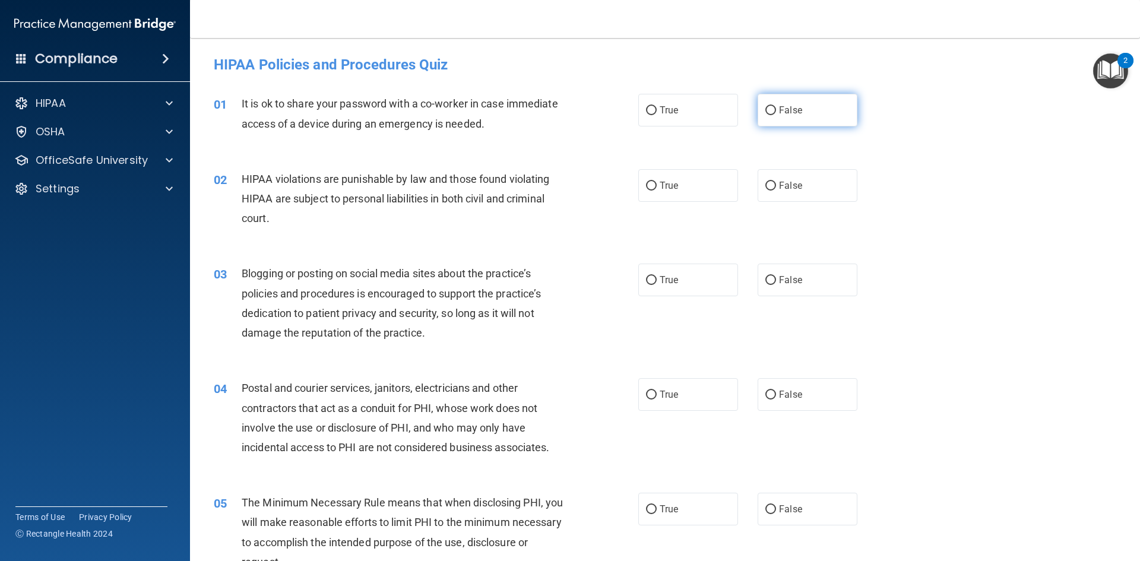
click at [779, 105] on span "False" at bounding box center [790, 109] width 23 height 11
click at [776, 106] on input "False" at bounding box center [770, 110] width 11 height 9
radio input "true"
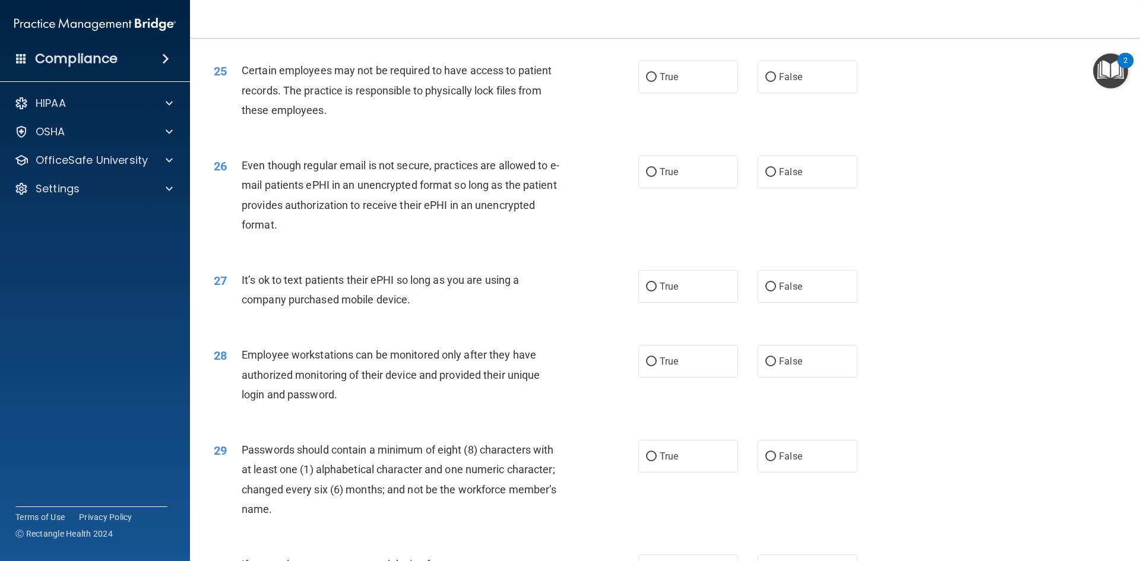
scroll to position [2419, 0]
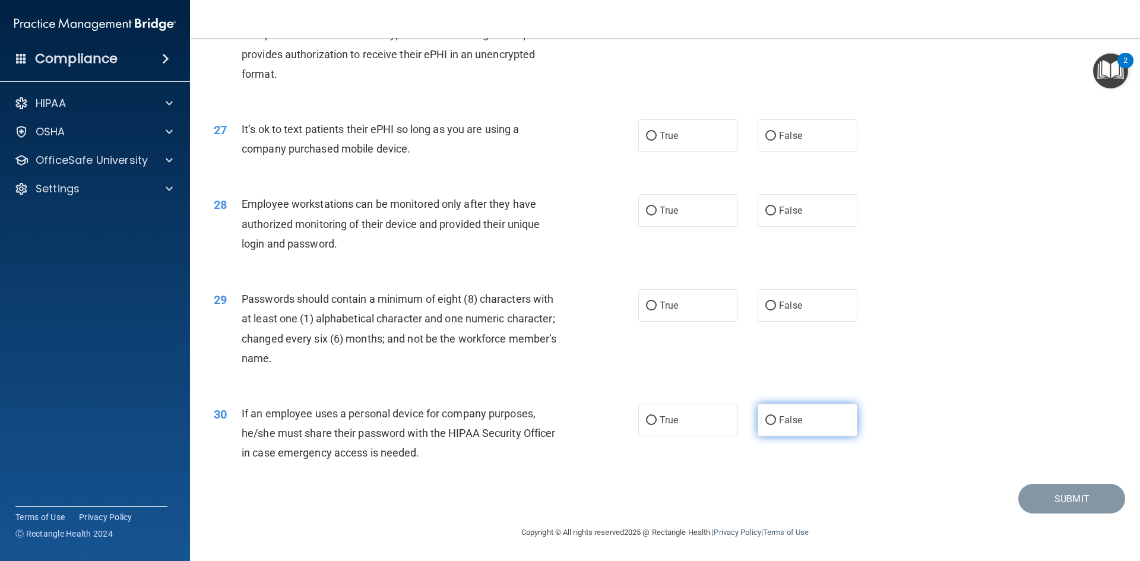
click at [790, 425] on span "False" at bounding box center [790, 419] width 23 height 11
click at [776, 425] on input "False" at bounding box center [770, 420] width 11 height 9
radio input "true"
click at [779, 132] on span "False" at bounding box center [790, 135] width 23 height 11
click at [681, 315] on label "True" at bounding box center [688, 305] width 100 height 33
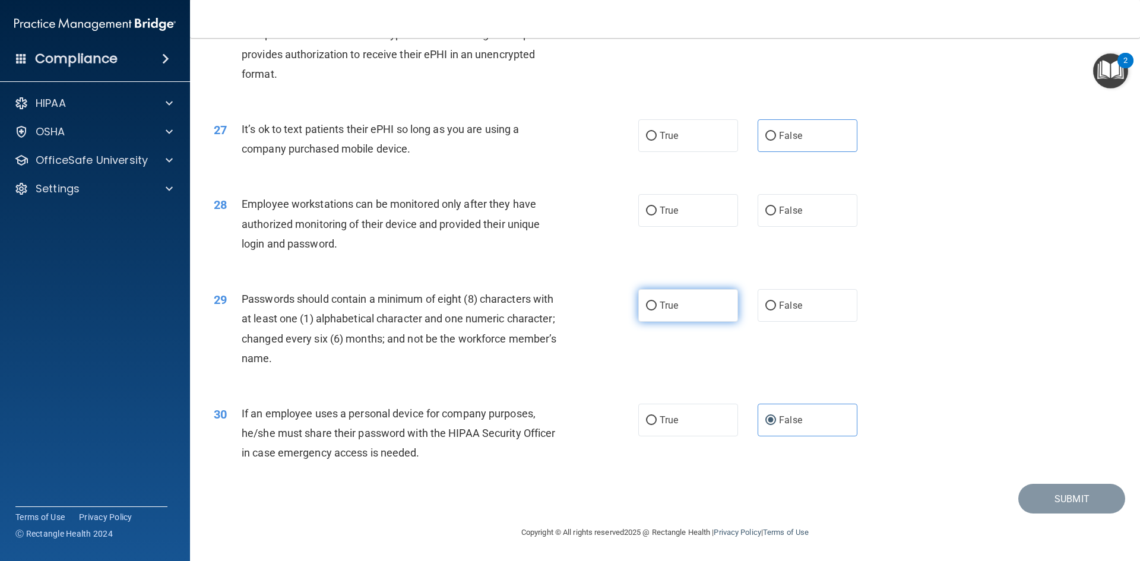
click at [656, 310] on input "True" at bounding box center [651, 305] width 11 height 9
radio input "true"
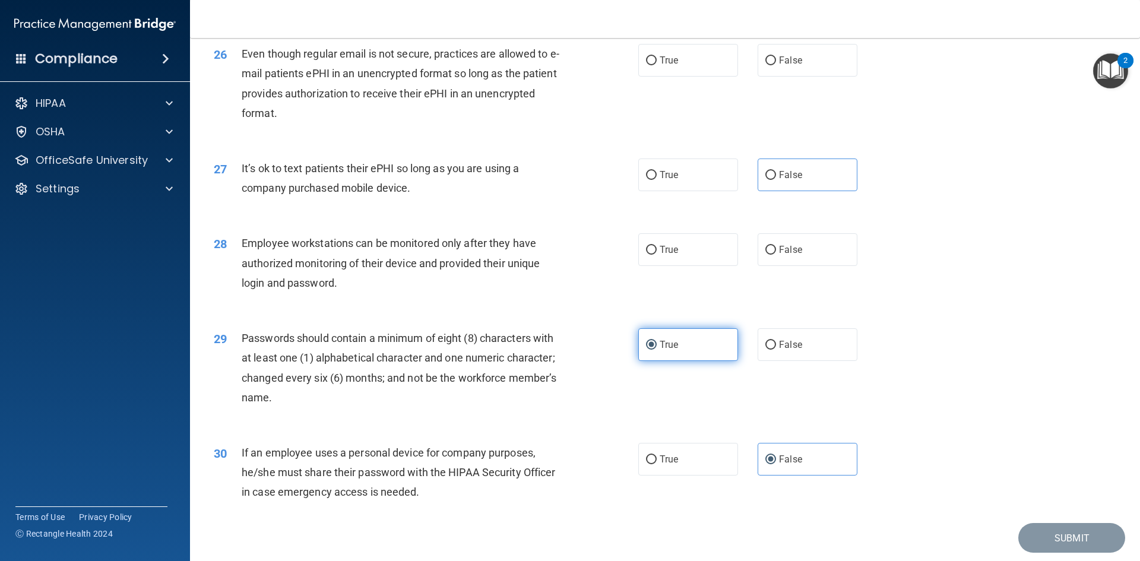
scroll to position [2359, 0]
click at [684, 266] on label "True" at bounding box center [688, 250] width 100 height 33
click at [656, 255] on input "True" at bounding box center [651, 250] width 11 height 9
radio input "true"
click at [798, 192] on label "False" at bounding box center [807, 175] width 100 height 33
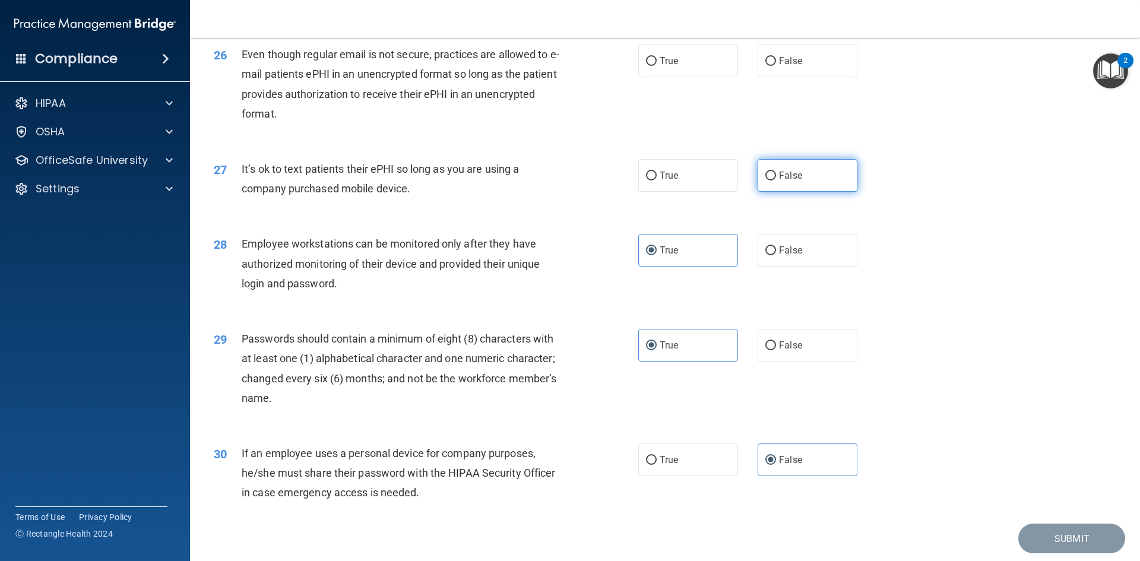
click at [776, 180] on input "False" at bounding box center [770, 176] width 11 height 9
radio input "true"
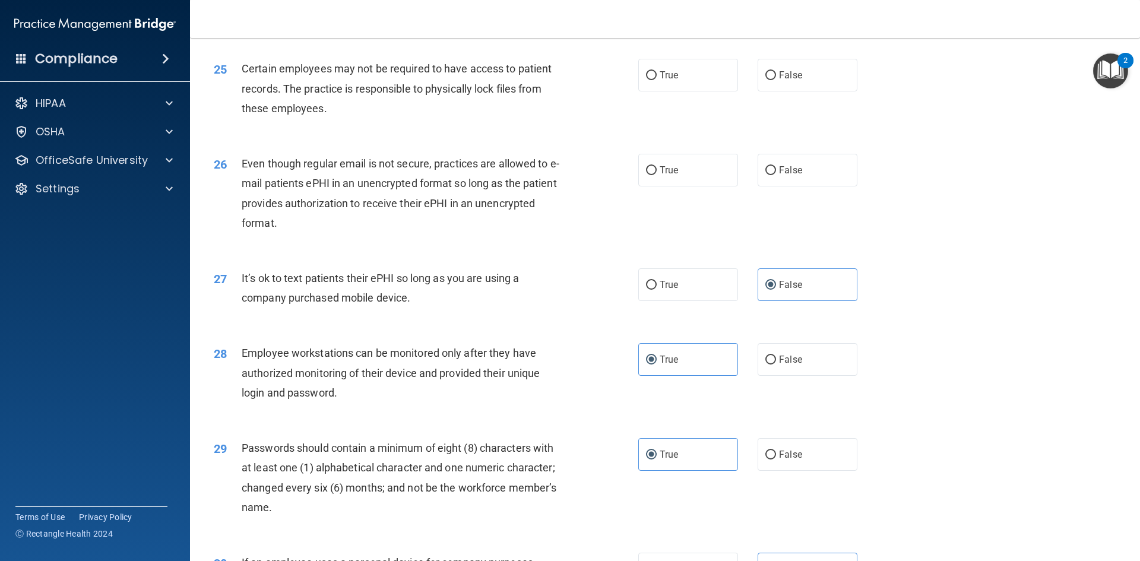
scroll to position [2240, 0]
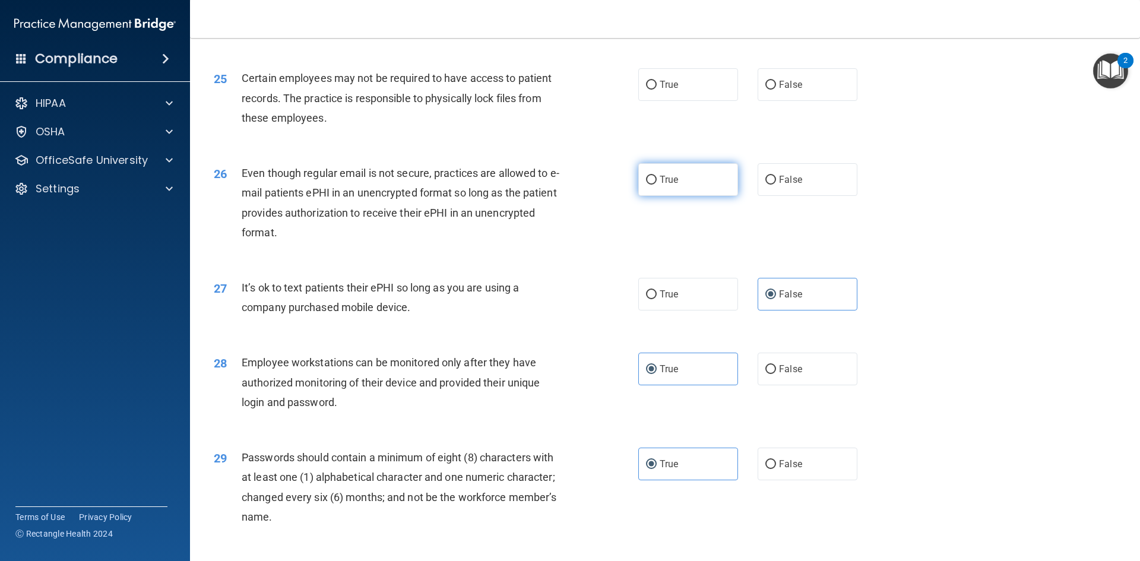
click at [683, 196] on label "True" at bounding box center [688, 179] width 100 height 33
click at [656, 185] on input "True" at bounding box center [651, 180] width 11 height 9
radio input "true"
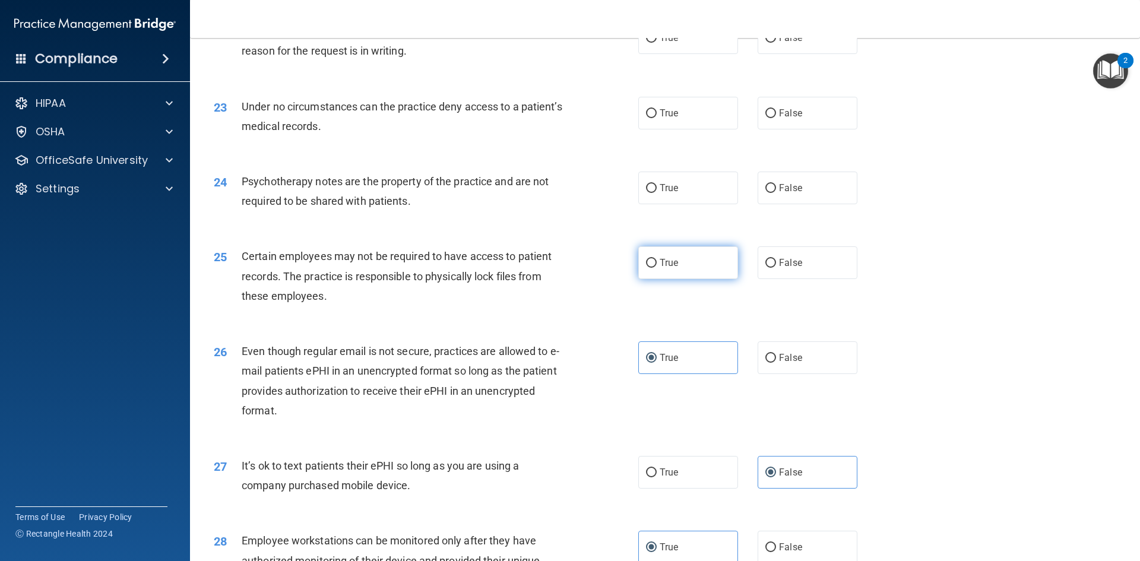
click at [664, 268] on span "True" at bounding box center [668, 262] width 18 height 11
click at [656, 268] on input "True" at bounding box center [651, 263] width 11 height 9
radio input "true"
click at [682, 204] on label "True" at bounding box center [688, 188] width 100 height 33
click at [656, 193] on input "True" at bounding box center [651, 188] width 11 height 9
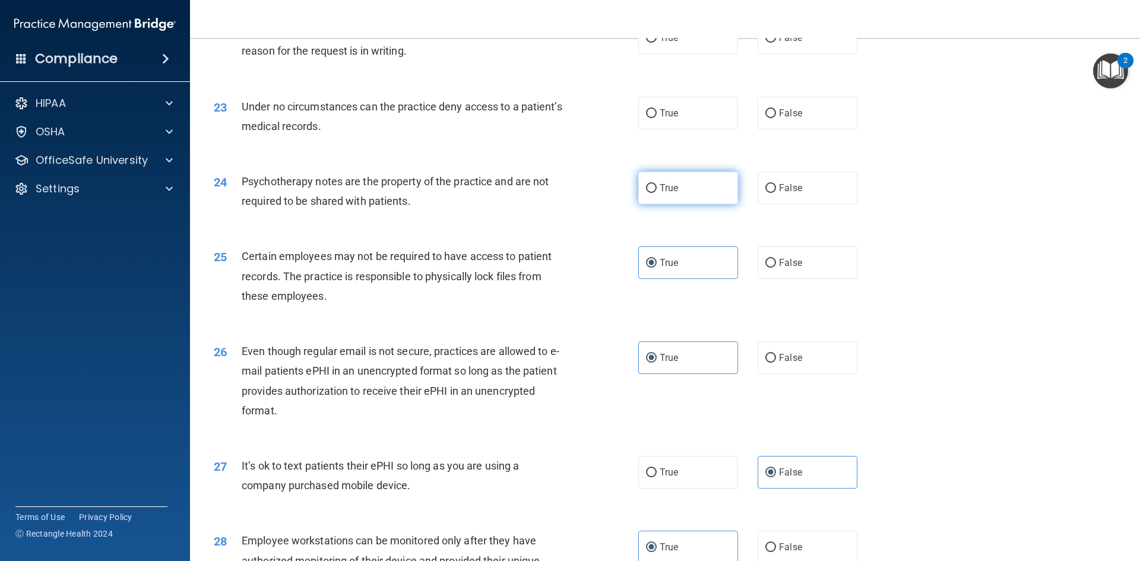
radio input "true"
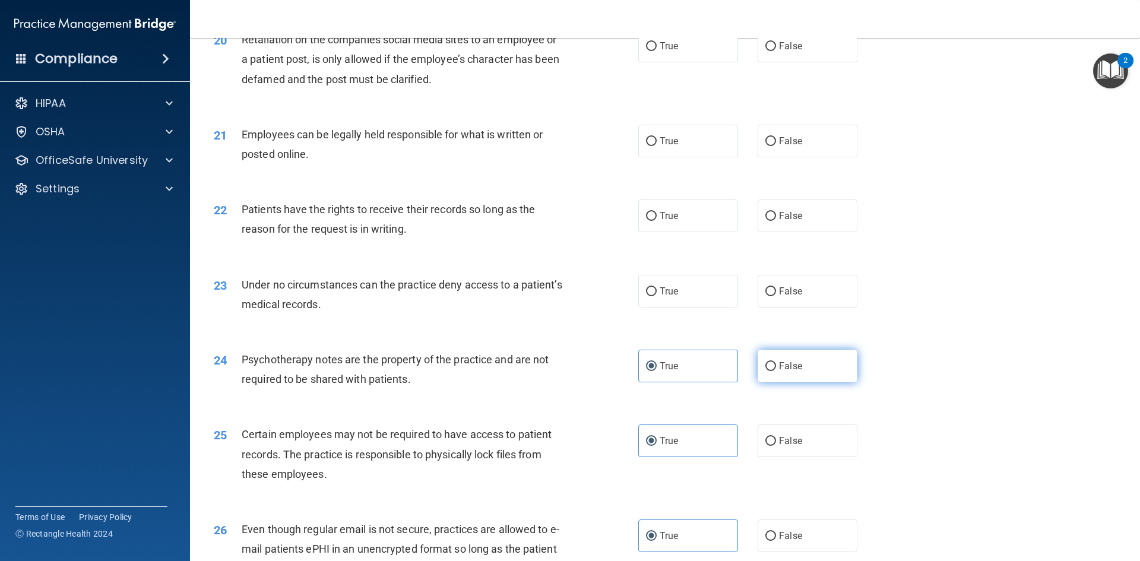
scroll to position [1825, 0]
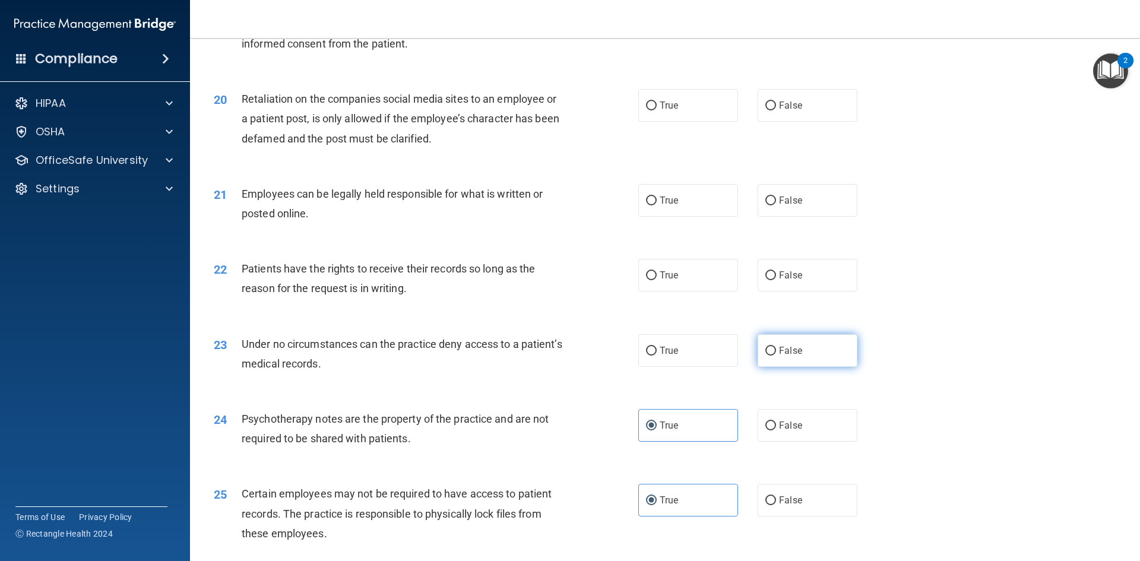
click at [792, 356] on span "False" at bounding box center [790, 350] width 23 height 11
click at [776, 356] on input "False" at bounding box center [770, 351] width 11 height 9
radio input "true"
click at [780, 288] on label "False" at bounding box center [807, 275] width 100 height 33
click at [776, 280] on input "False" at bounding box center [770, 275] width 11 height 9
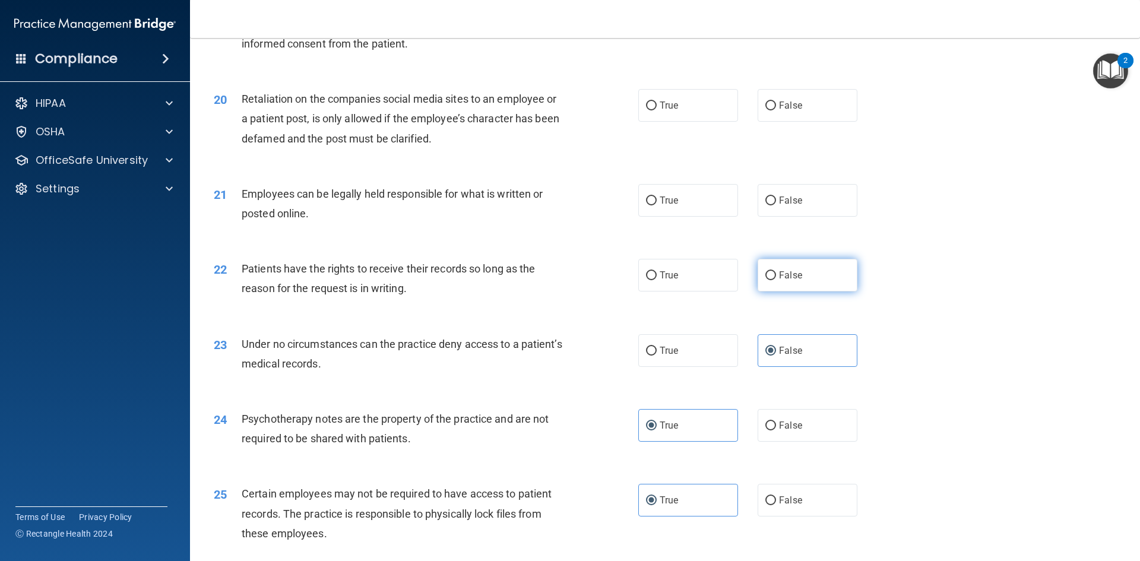
radio input "true"
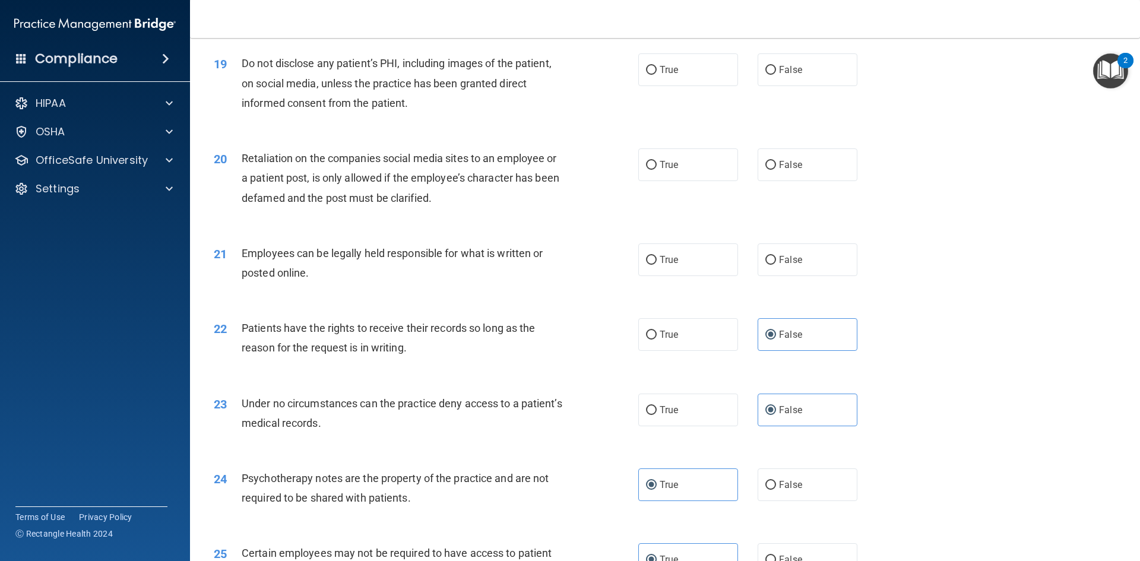
scroll to position [1706, 0]
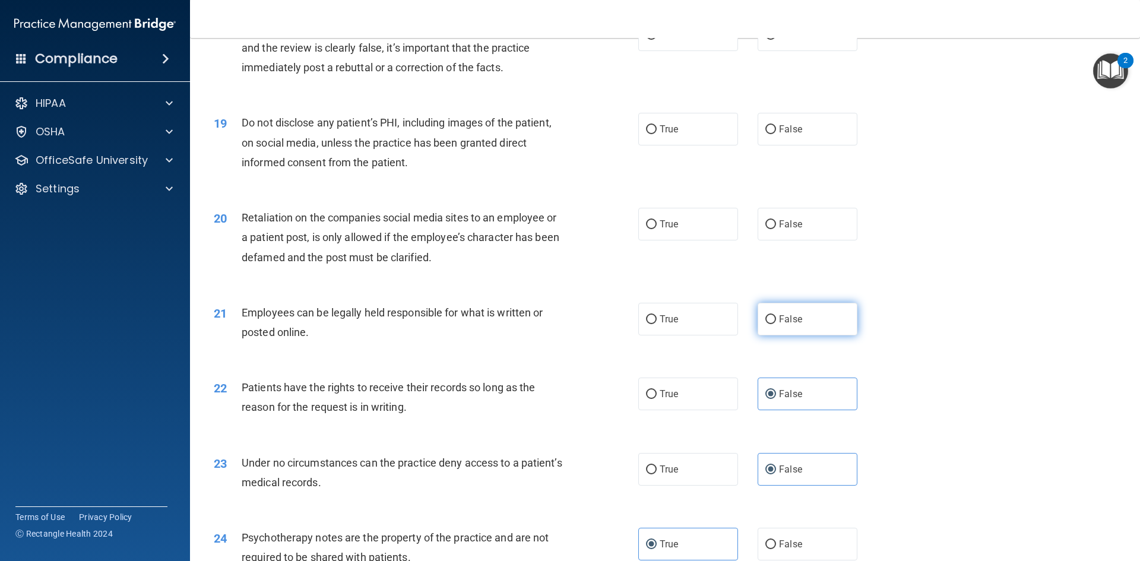
click at [779, 325] on span "False" at bounding box center [790, 318] width 23 height 11
click at [776, 324] on input "False" at bounding box center [770, 319] width 11 height 9
radio input "true"
click at [779, 230] on span "False" at bounding box center [790, 223] width 23 height 11
click at [776, 229] on input "False" at bounding box center [770, 224] width 11 height 9
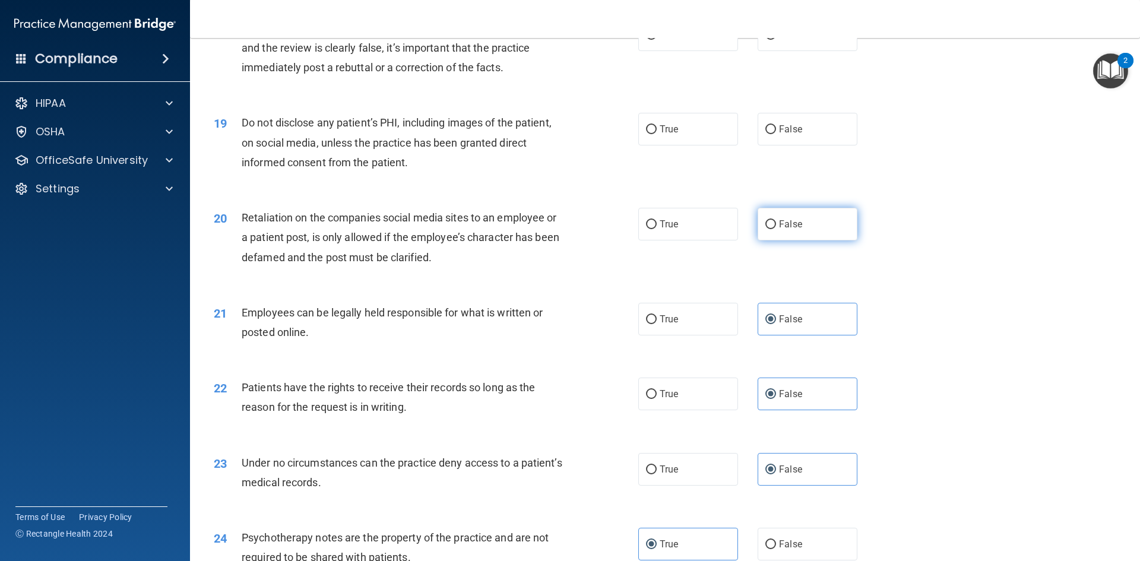
radio input "true"
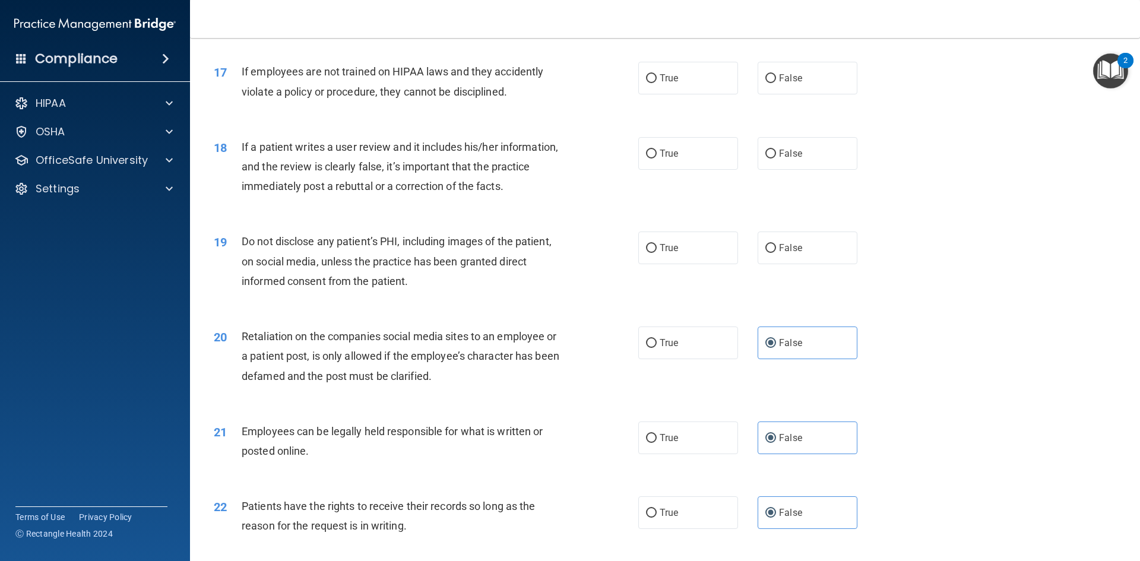
scroll to position [1528, 0]
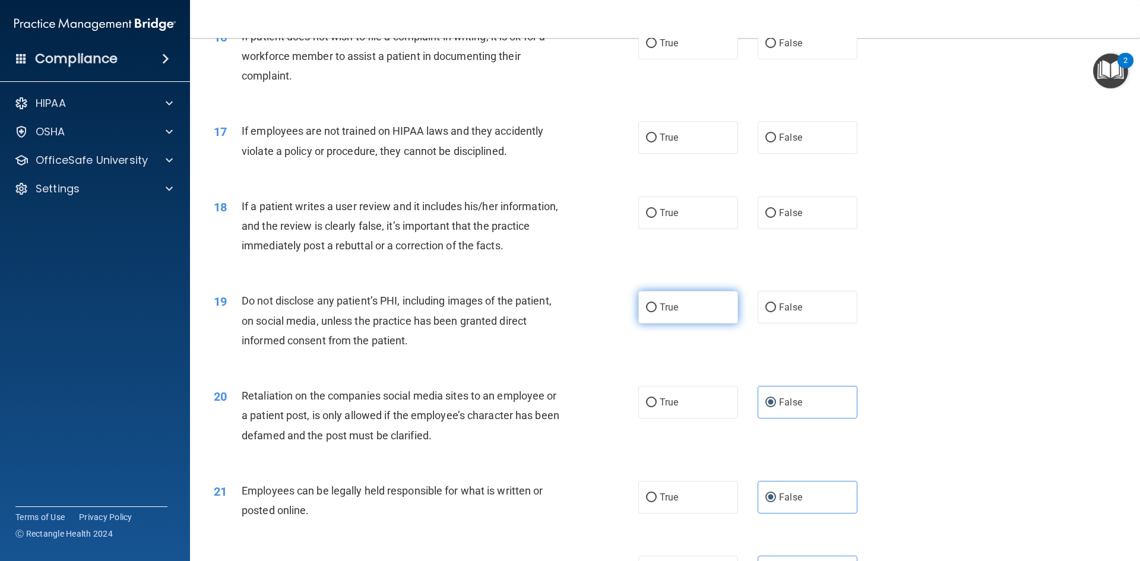
click at [673, 323] on label "True" at bounding box center [688, 307] width 100 height 33
click at [656, 312] on input "True" at bounding box center [651, 307] width 11 height 9
radio input "true"
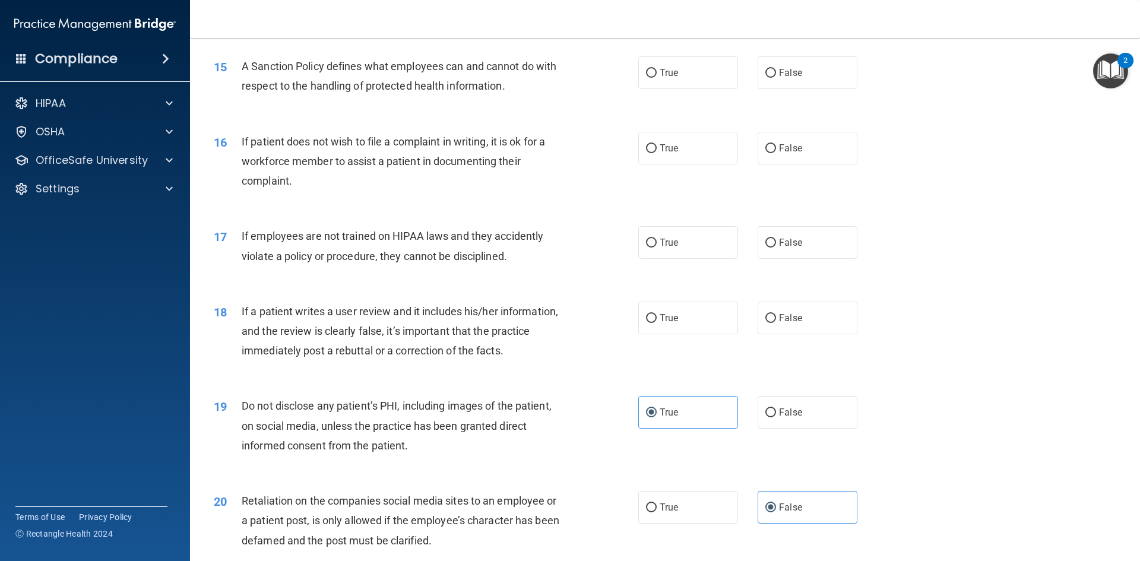
scroll to position [1410, 0]
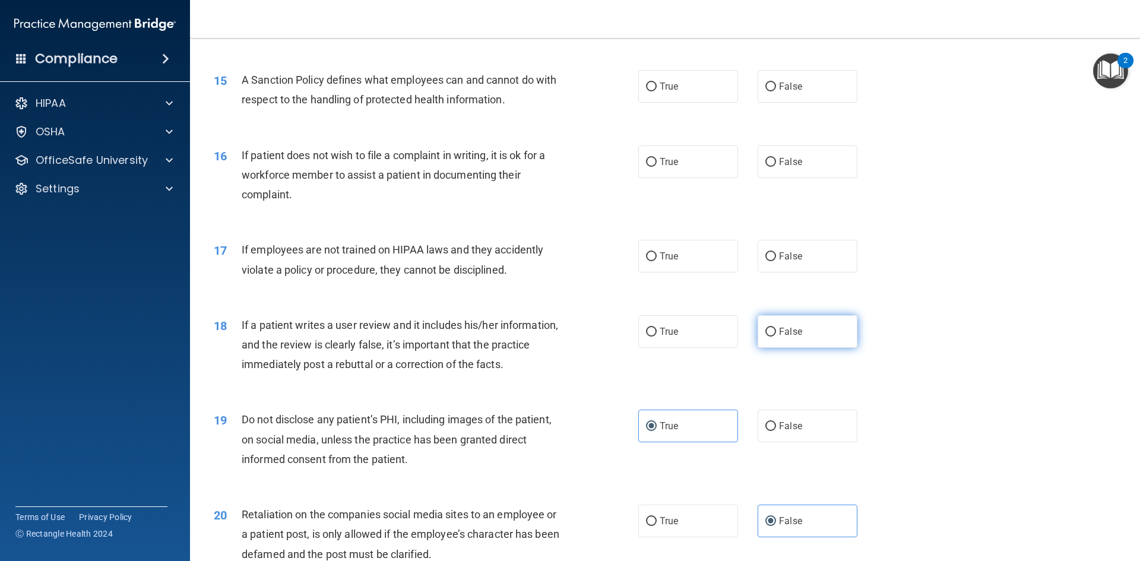
click at [779, 337] on span "False" at bounding box center [790, 331] width 23 height 11
click at [775, 337] on input "False" at bounding box center [770, 332] width 11 height 9
radio input "true"
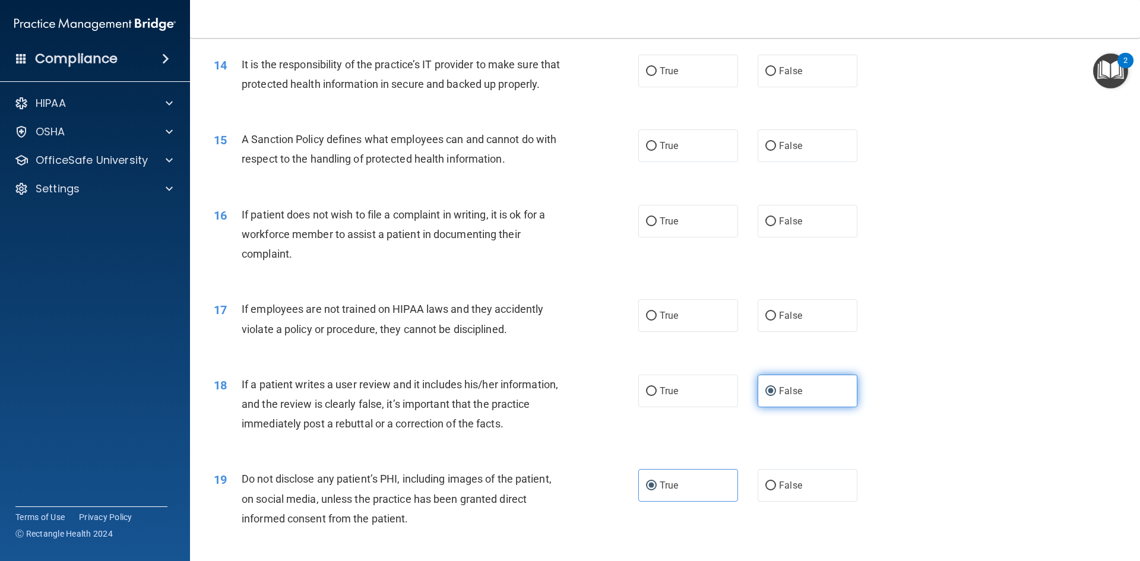
scroll to position [1291, 0]
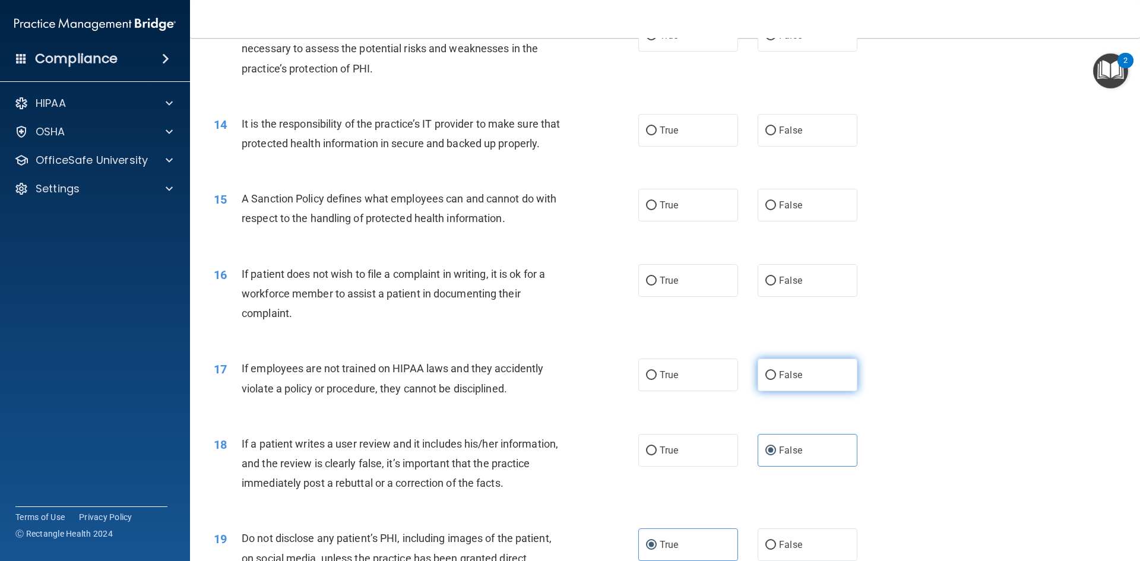
click at [807, 389] on label "False" at bounding box center [807, 374] width 100 height 33
click at [776, 380] on input "False" at bounding box center [770, 375] width 11 height 9
radio input "true"
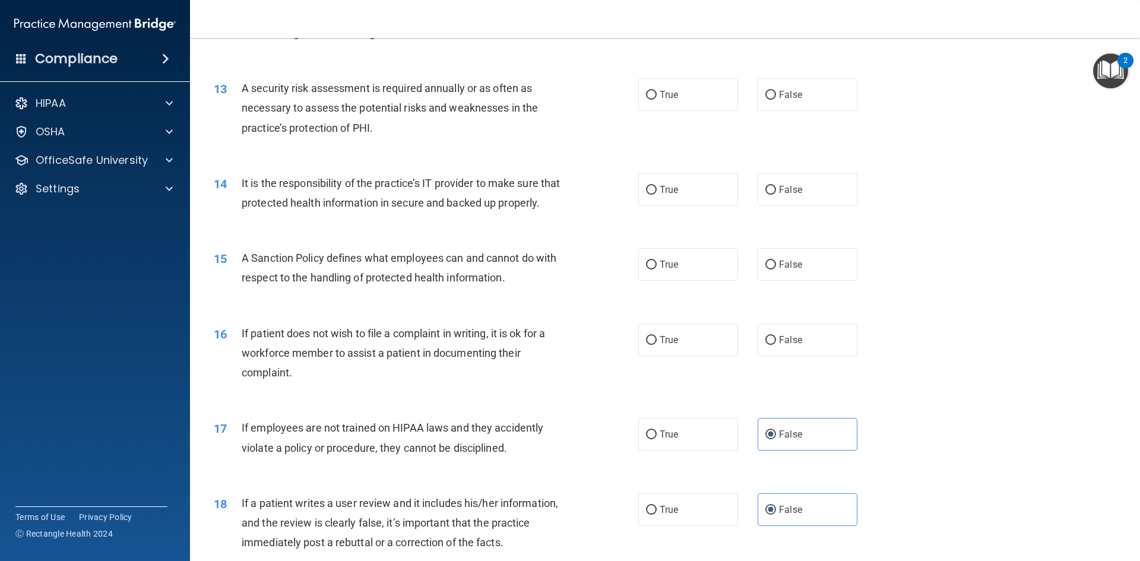
scroll to position [1172, 0]
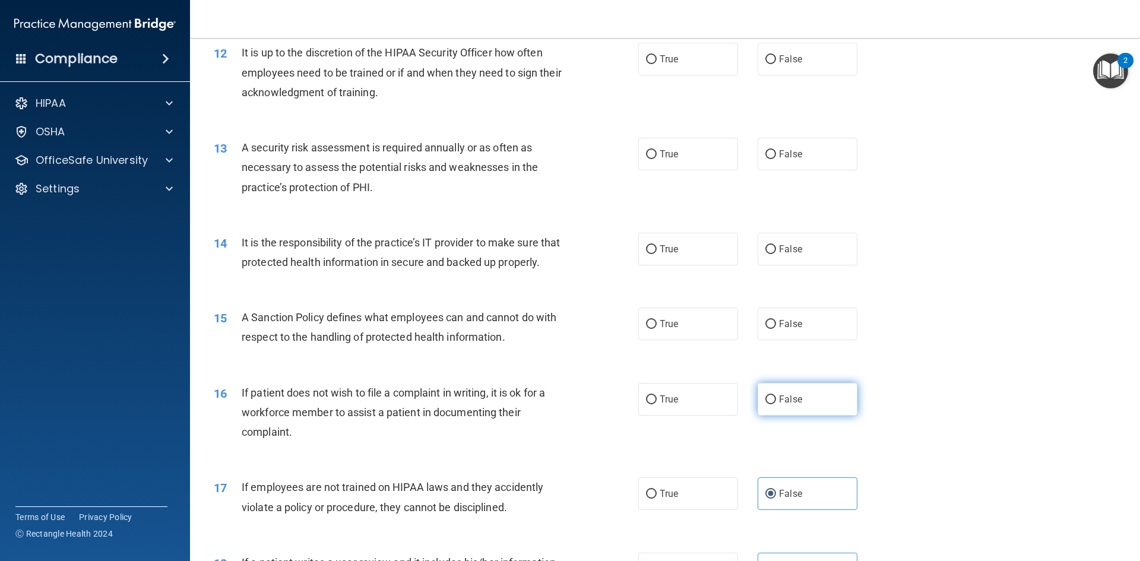
click at [805, 415] on label "False" at bounding box center [807, 399] width 100 height 33
click at [776, 404] on input "False" at bounding box center [770, 399] width 11 height 9
radio input "true"
click at [784, 329] on span "False" at bounding box center [790, 323] width 23 height 11
click at [776, 329] on input "False" at bounding box center [770, 324] width 11 height 9
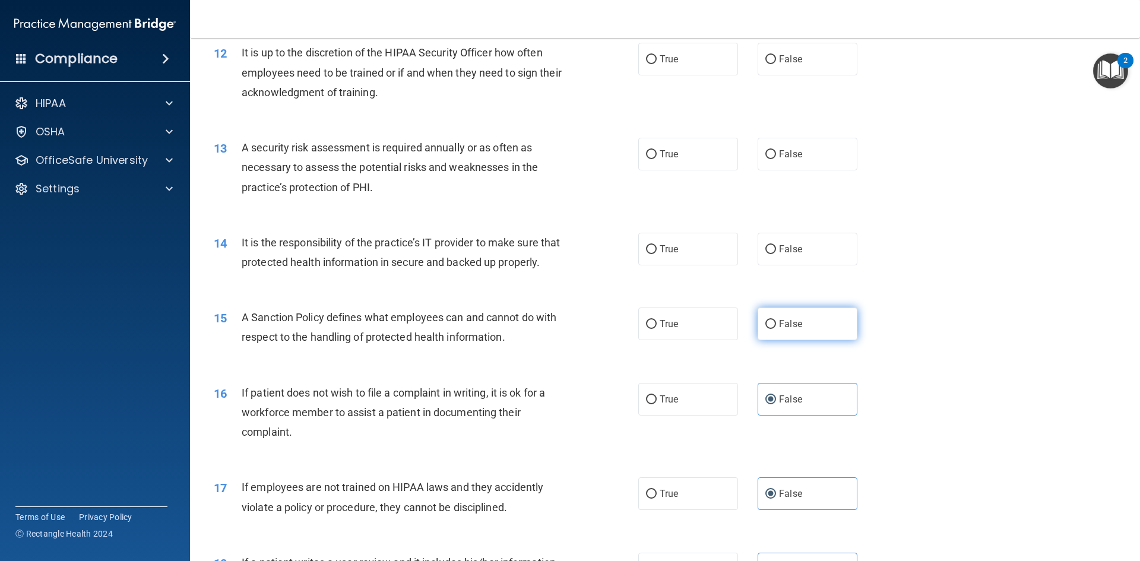
radio input "true"
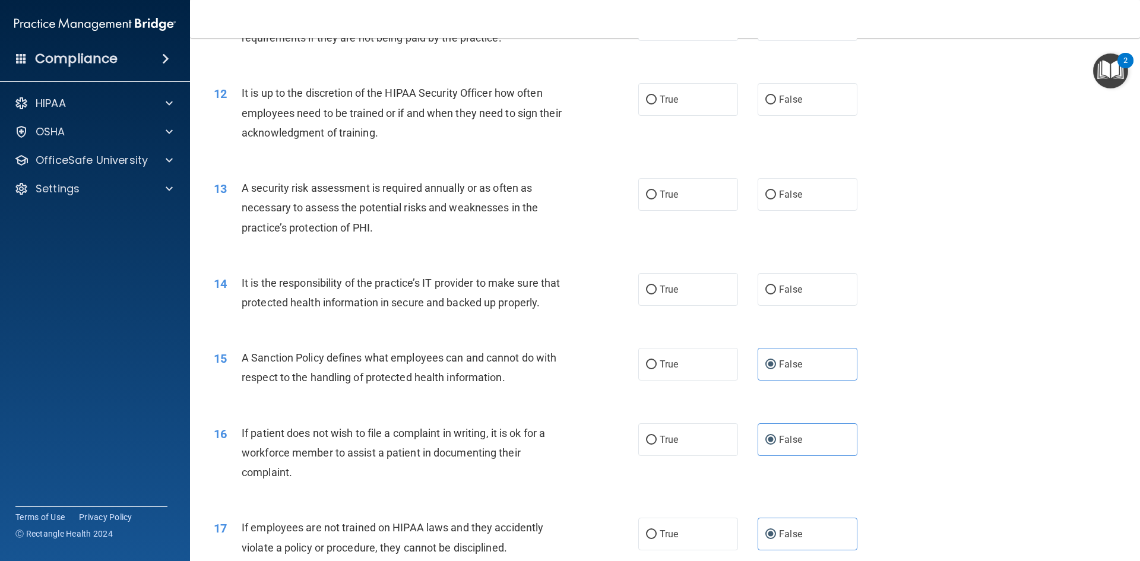
scroll to position [1053, 0]
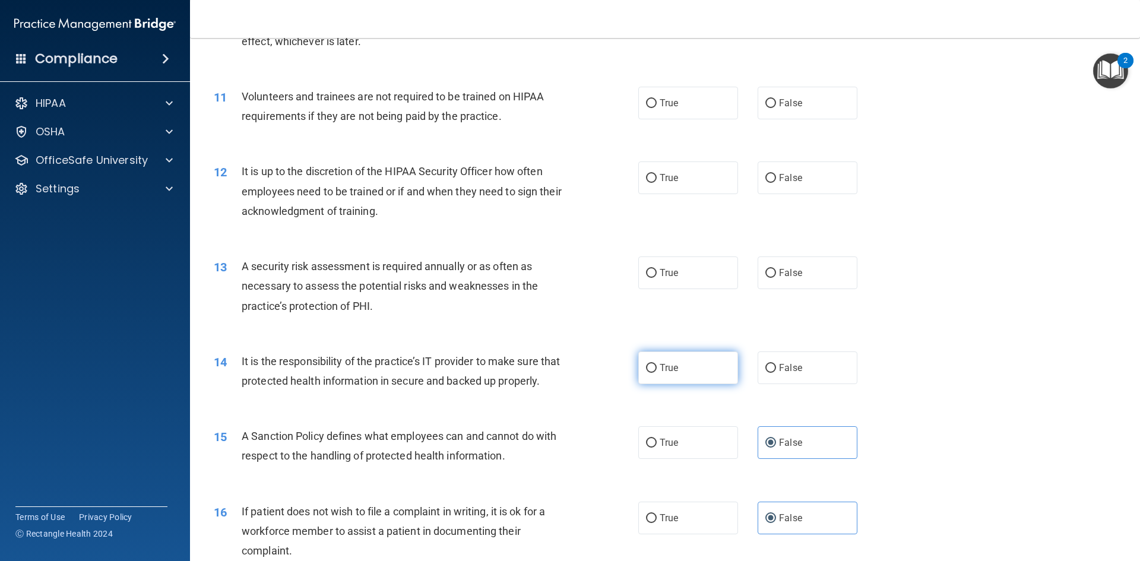
click at [677, 367] on label "True" at bounding box center [688, 367] width 100 height 33
click at [656, 367] on input "True" at bounding box center [651, 368] width 11 height 9
radio input "true"
click at [672, 272] on span "True" at bounding box center [668, 272] width 18 height 11
click at [656, 272] on input "True" at bounding box center [651, 273] width 11 height 9
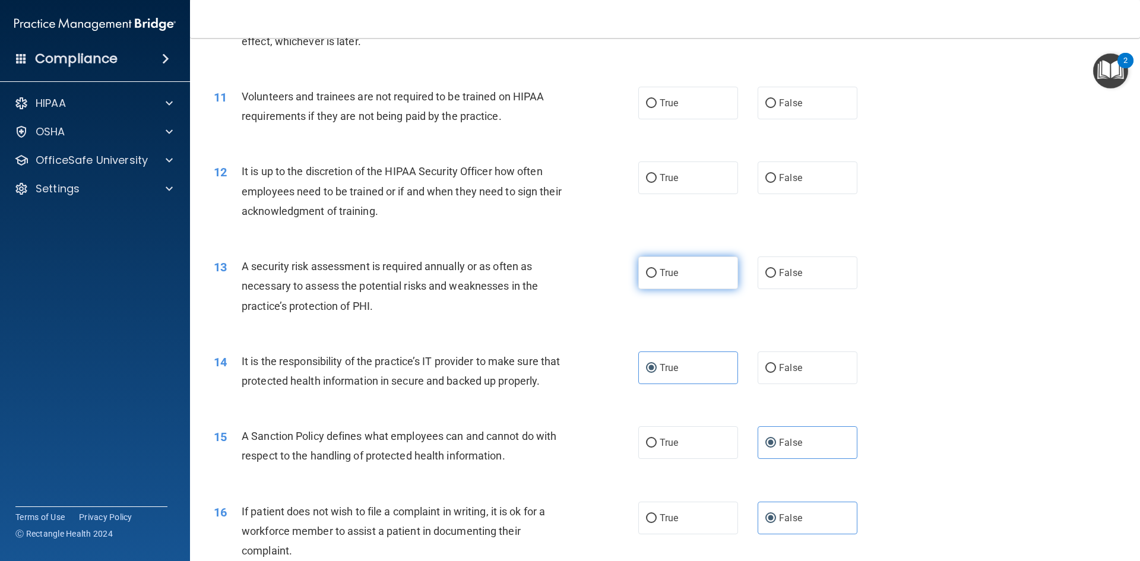
radio input "true"
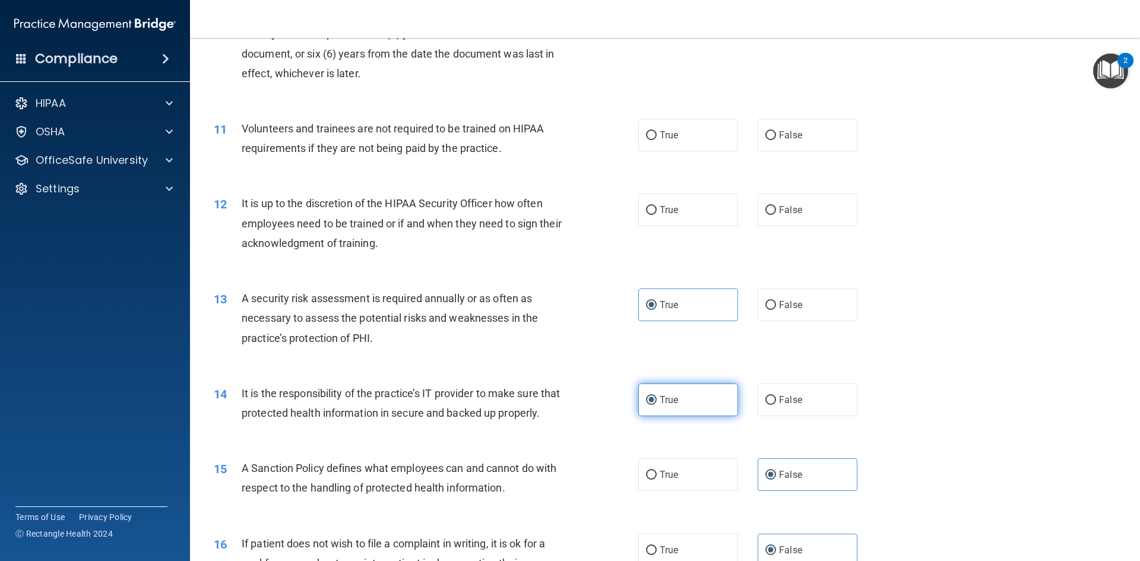
scroll to position [935, 0]
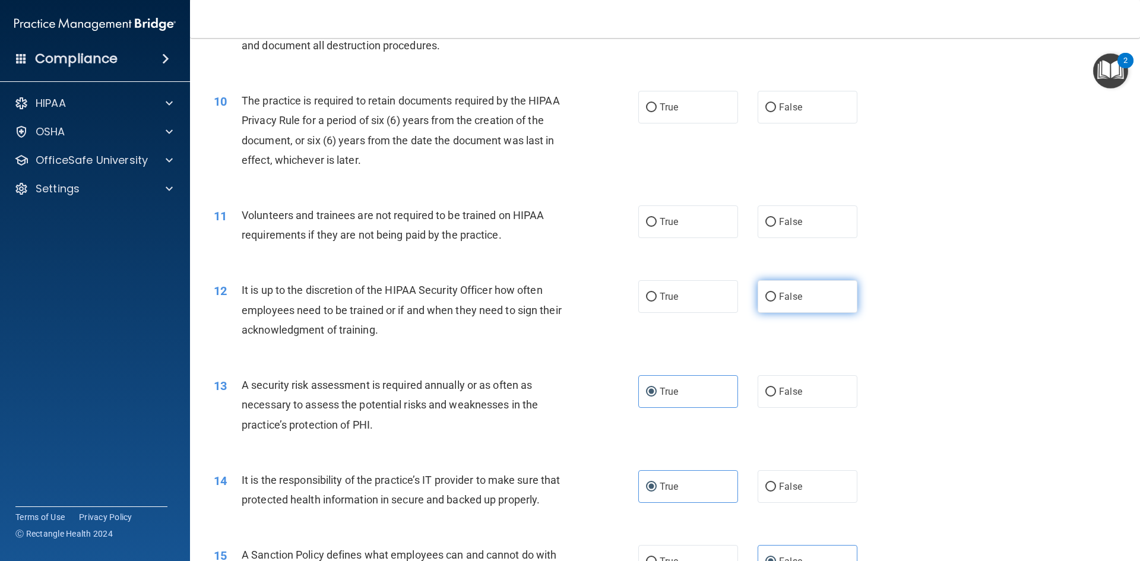
click at [779, 295] on span "False" at bounding box center [790, 296] width 23 height 11
click at [776, 295] on input "False" at bounding box center [770, 297] width 11 height 9
radio input "true"
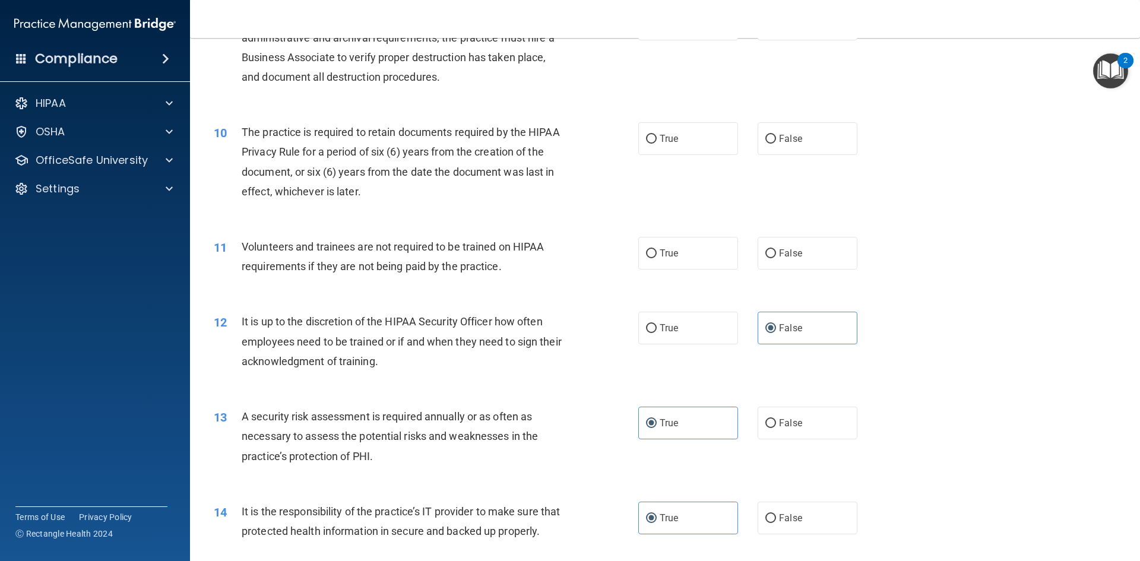
scroll to position [875, 0]
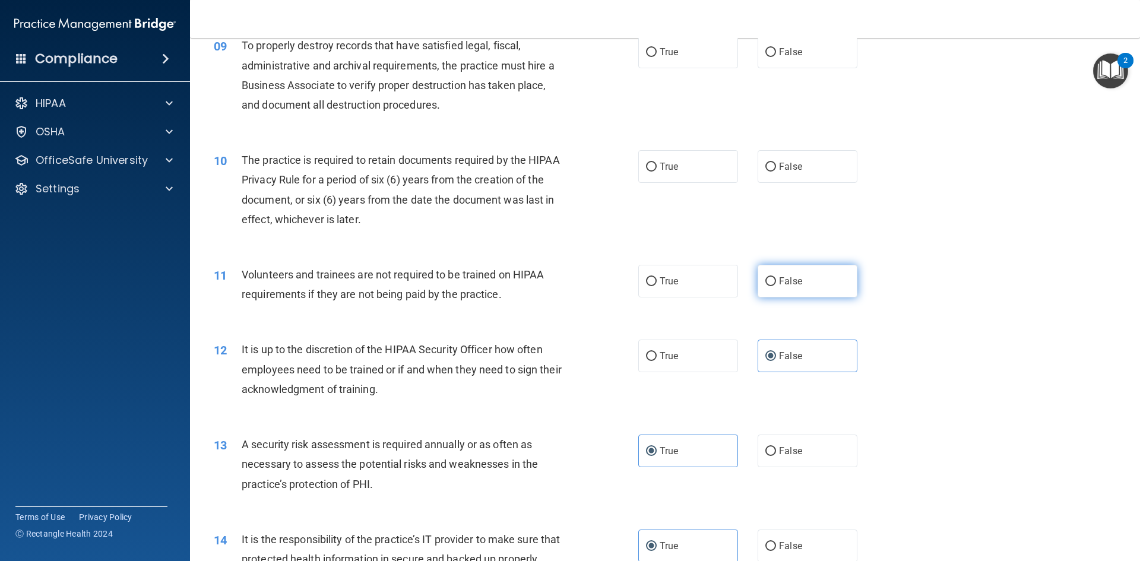
click at [779, 278] on span "False" at bounding box center [790, 280] width 23 height 11
click at [776, 278] on input "False" at bounding box center [770, 281] width 11 height 9
radio input "true"
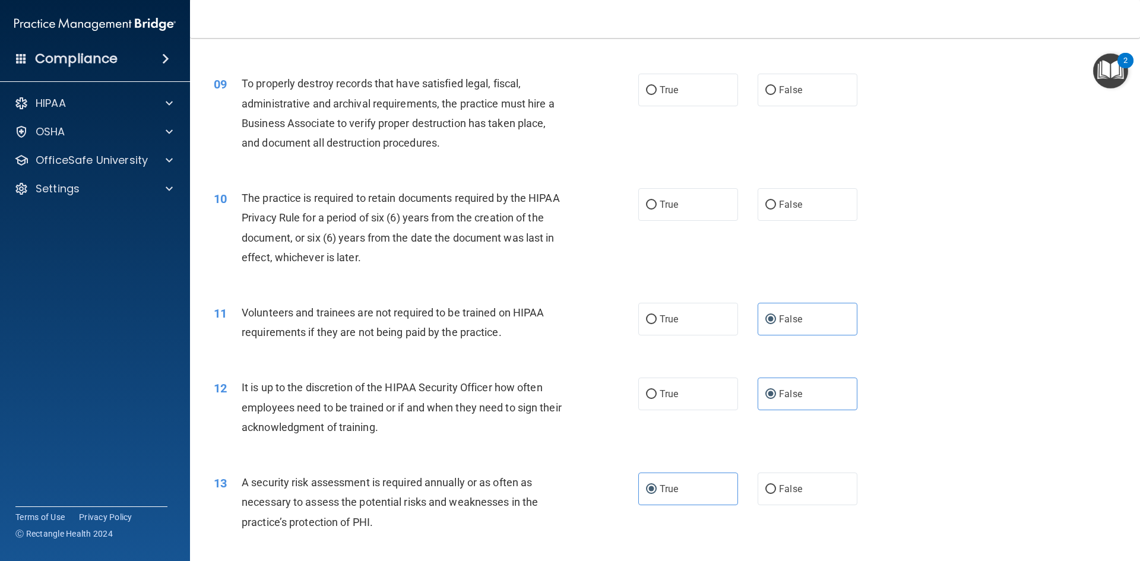
scroll to position [816, 0]
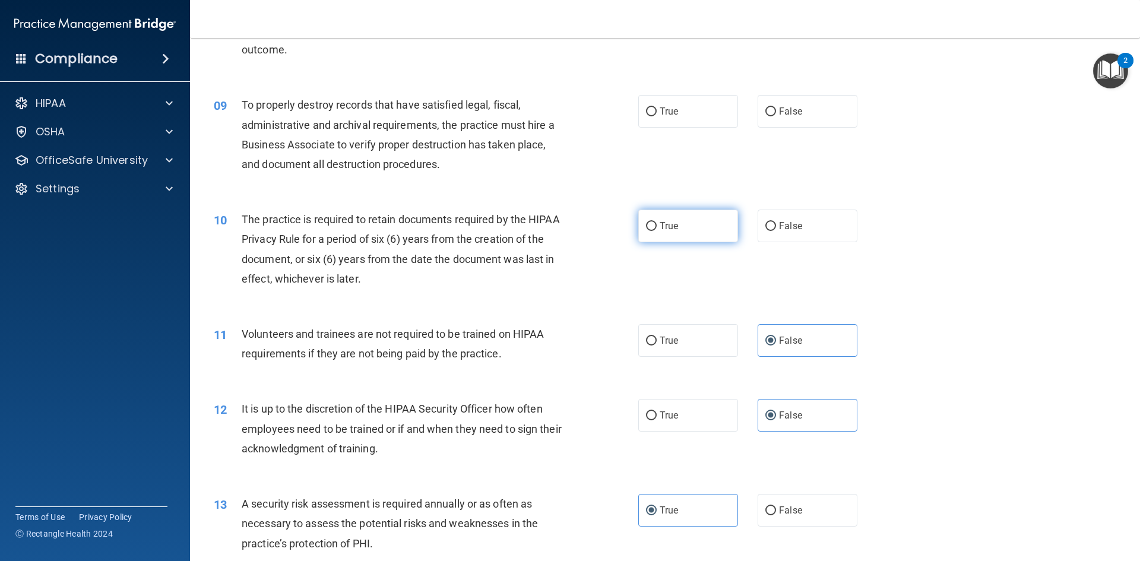
click at [669, 227] on span "True" at bounding box center [668, 225] width 18 height 11
click at [656, 227] on input "True" at bounding box center [651, 226] width 11 height 9
radio input "true"
click at [789, 113] on span "False" at bounding box center [790, 111] width 23 height 11
click at [776, 113] on input "False" at bounding box center [770, 111] width 11 height 9
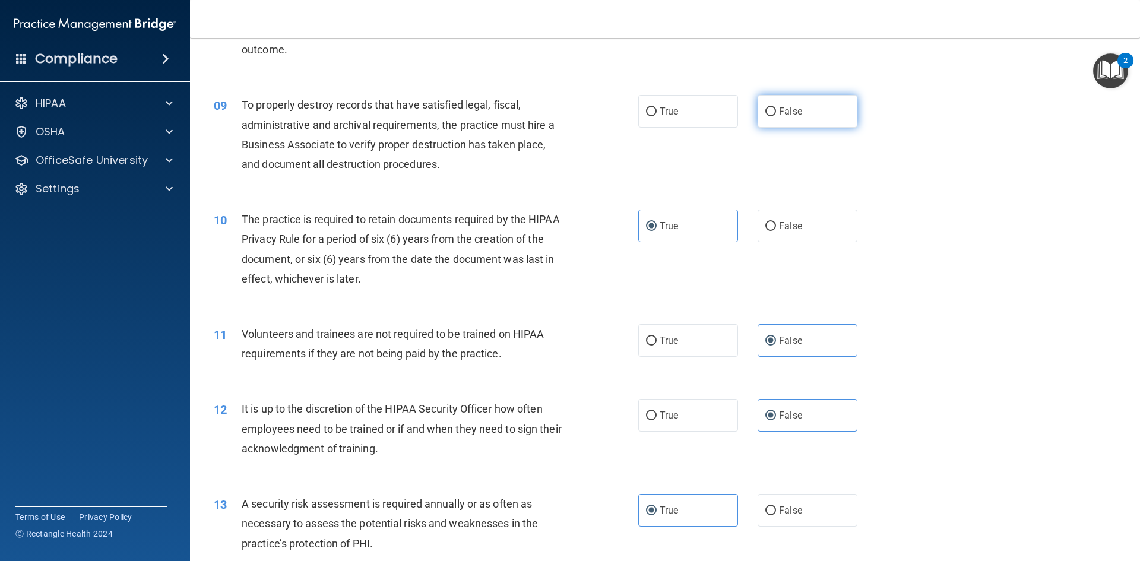
radio input "true"
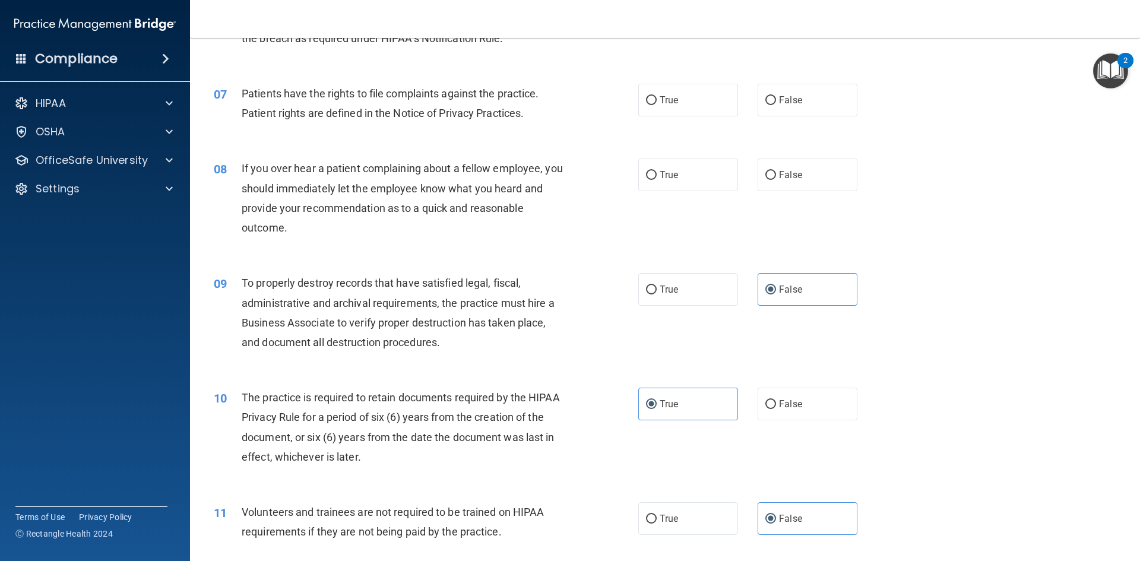
scroll to position [579, 0]
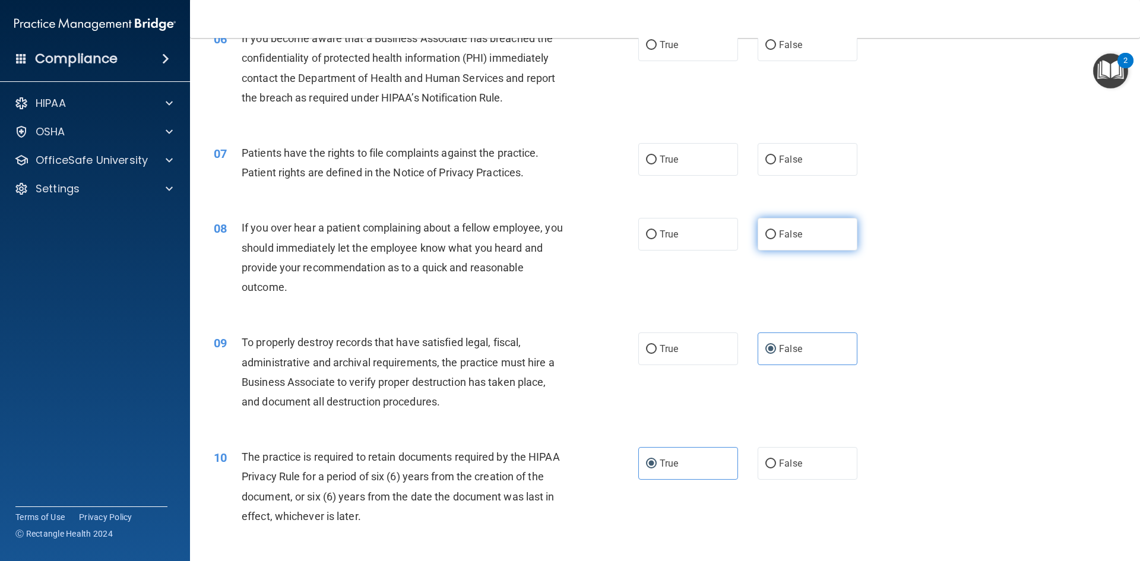
click at [798, 237] on label "False" at bounding box center [807, 234] width 100 height 33
click at [776, 237] on input "False" at bounding box center [770, 234] width 11 height 9
radio input "true"
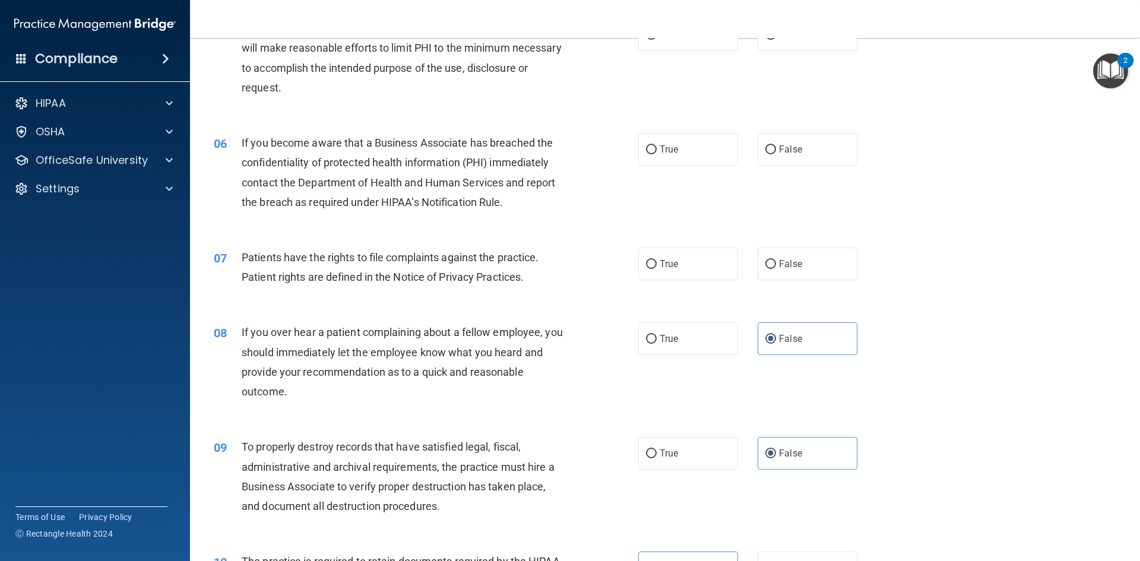
scroll to position [460, 0]
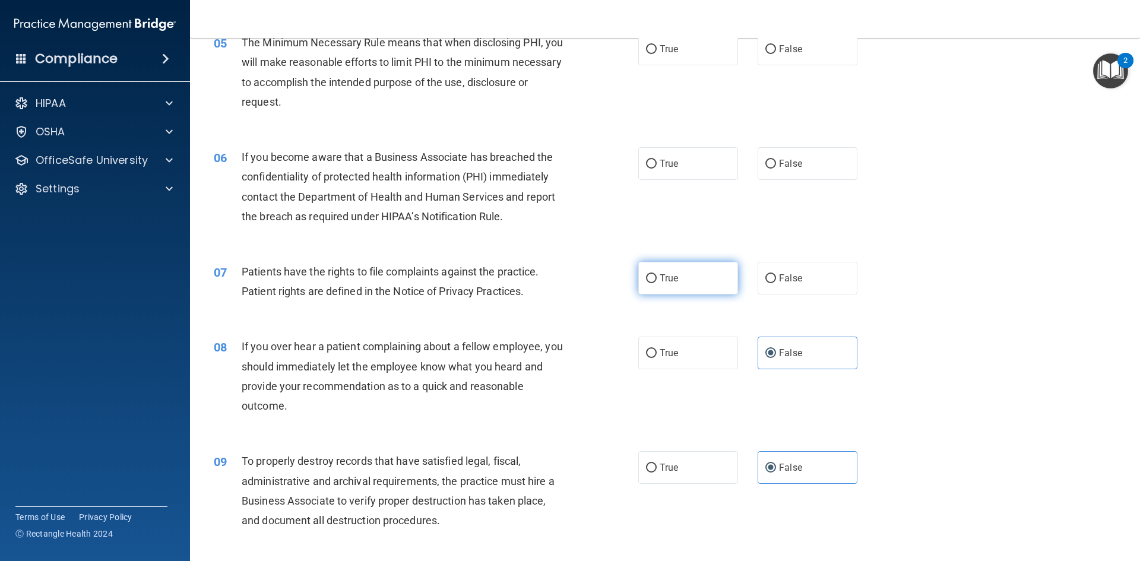
click at [671, 282] on span "True" at bounding box center [668, 277] width 18 height 11
click at [656, 282] on input "True" at bounding box center [651, 278] width 11 height 9
radio input "true"
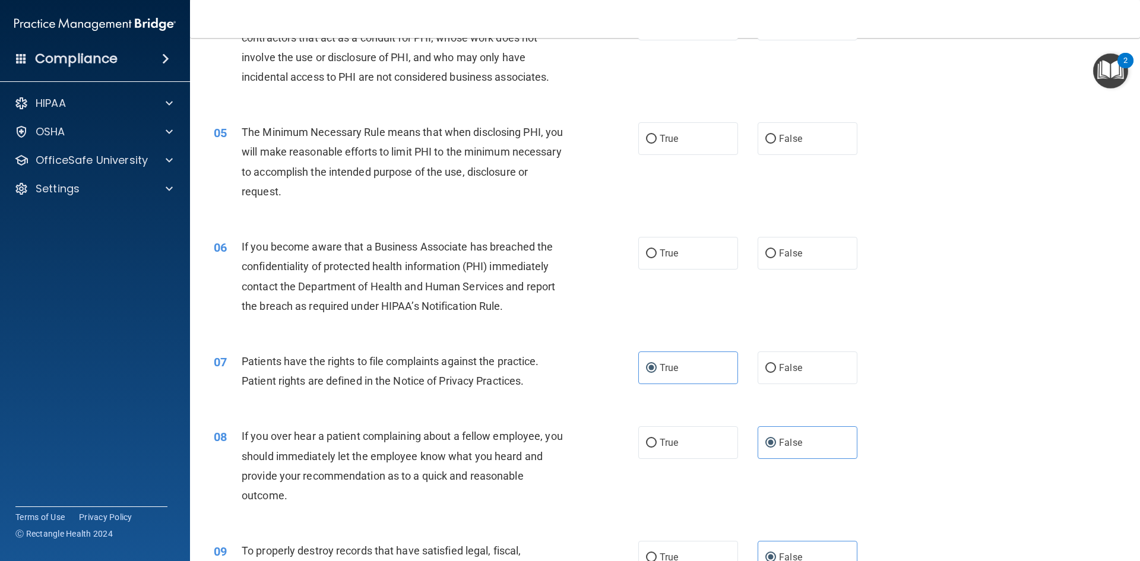
scroll to position [341, 0]
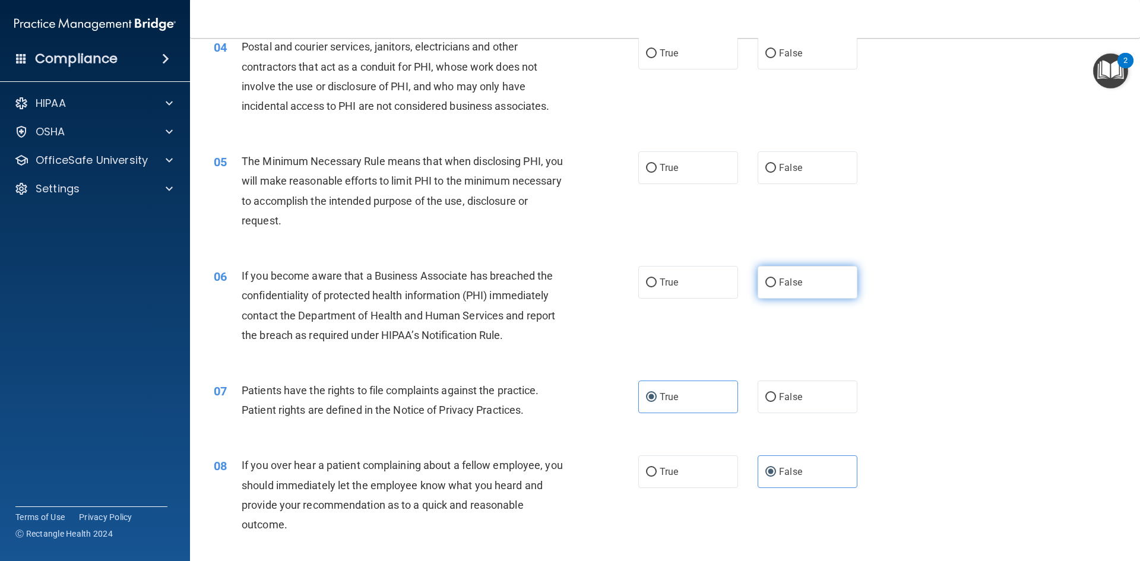
click at [779, 278] on span "False" at bounding box center [790, 282] width 23 height 11
click at [774, 278] on input "False" at bounding box center [770, 282] width 11 height 9
radio input "true"
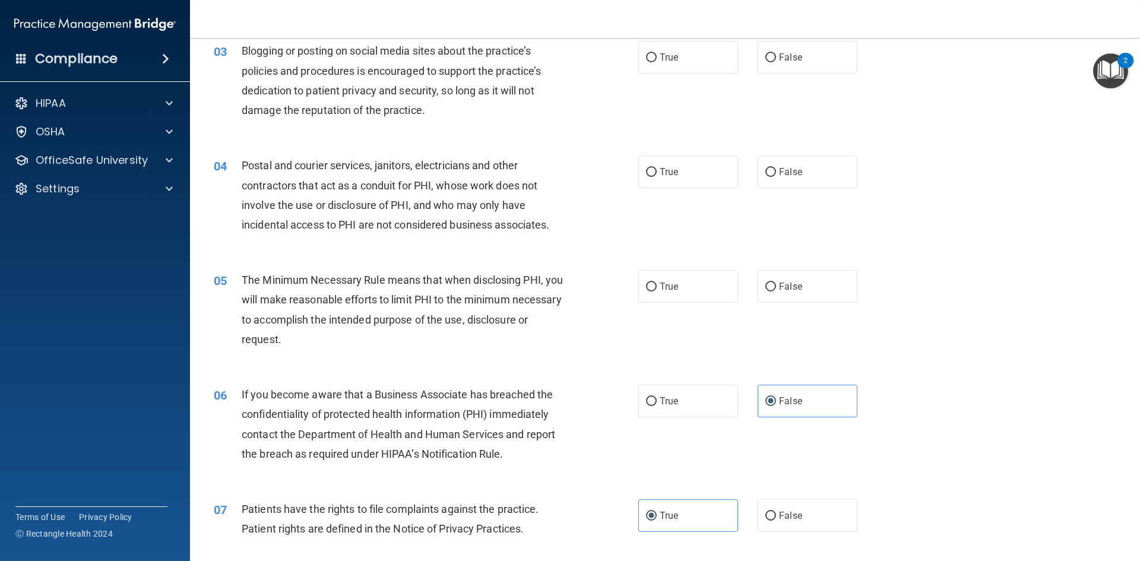
scroll to position [163, 0]
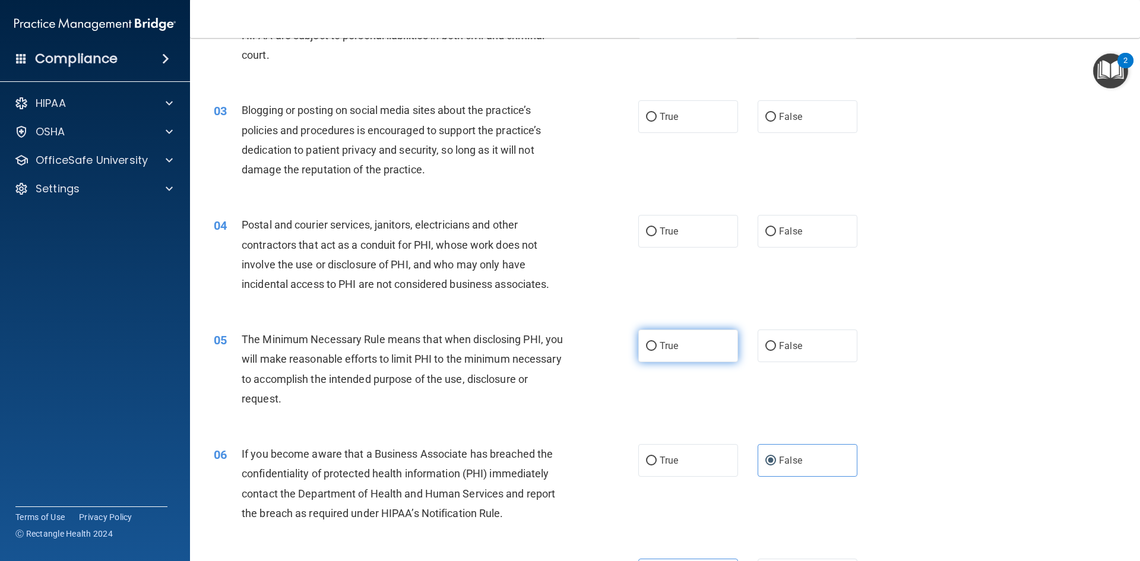
click at [666, 348] on span "True" at bounding box center [668, 345] width 18 height 11
click at [656, 348] on input "True" at bounding box center [651, 346] width 11 height 9
radio input "true"
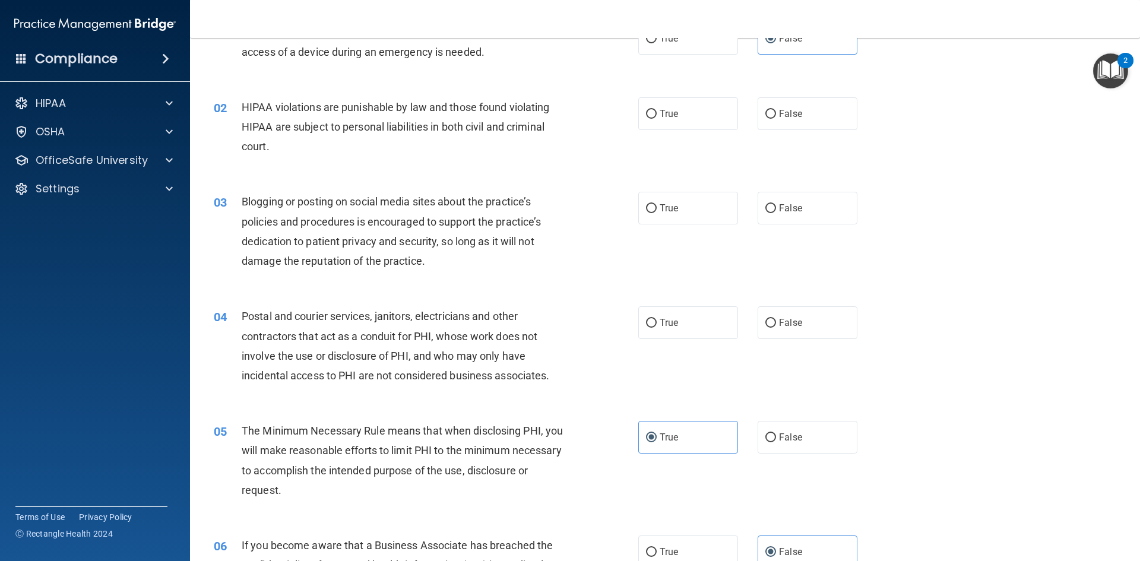
scroll to position [45, 0]
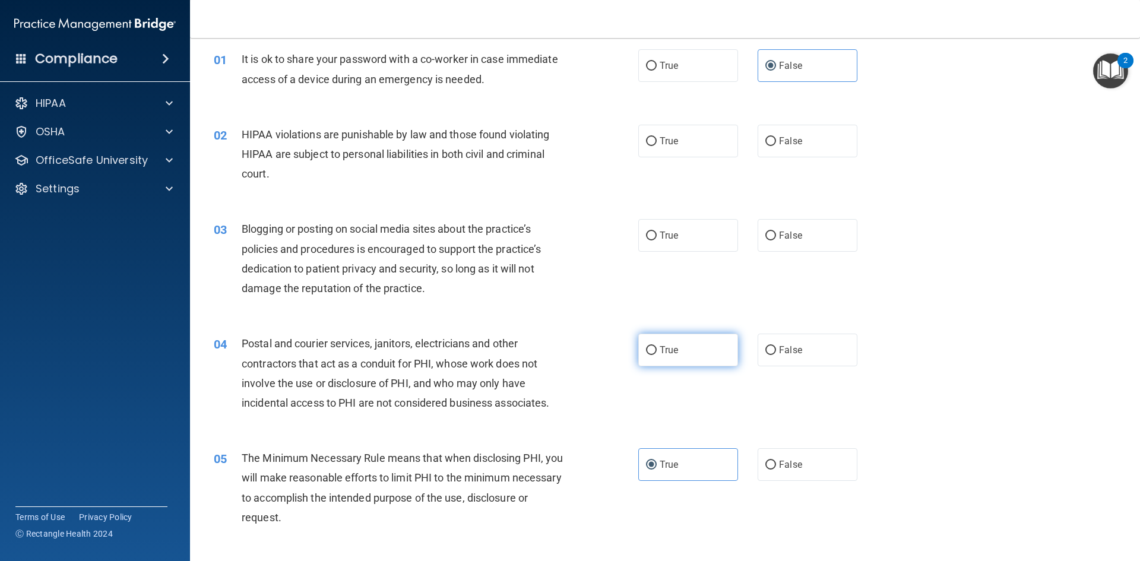
click at [716, 348] on label "True" at bounding box center [688, 350] width 100 height 33
click at [656, 348] on input "True" at bounding box center [651, 350] width 11 height 9
radio input "true"
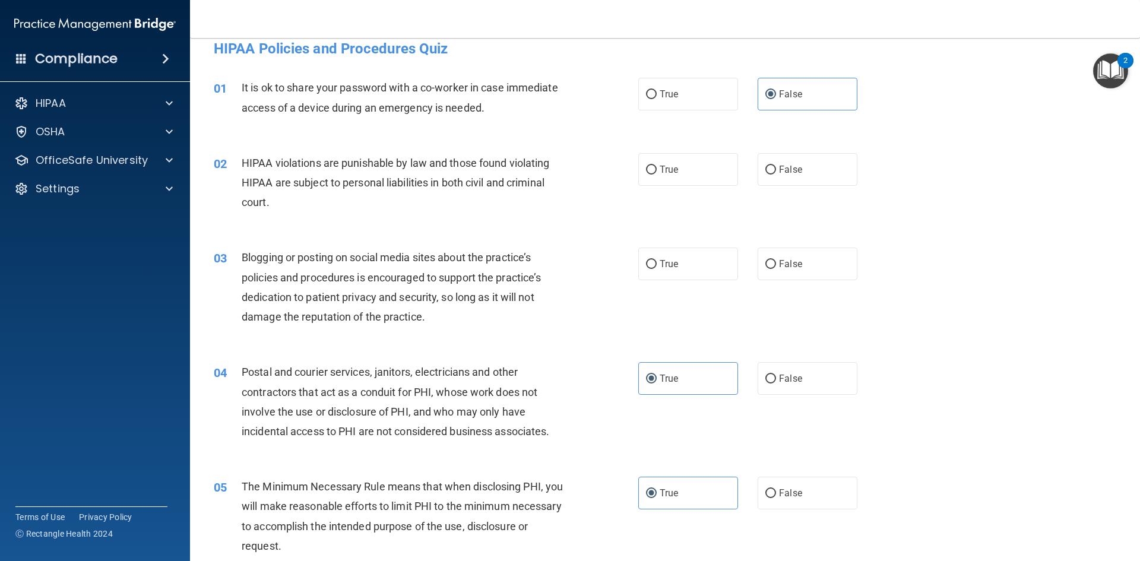
scroll to position [0, 0]
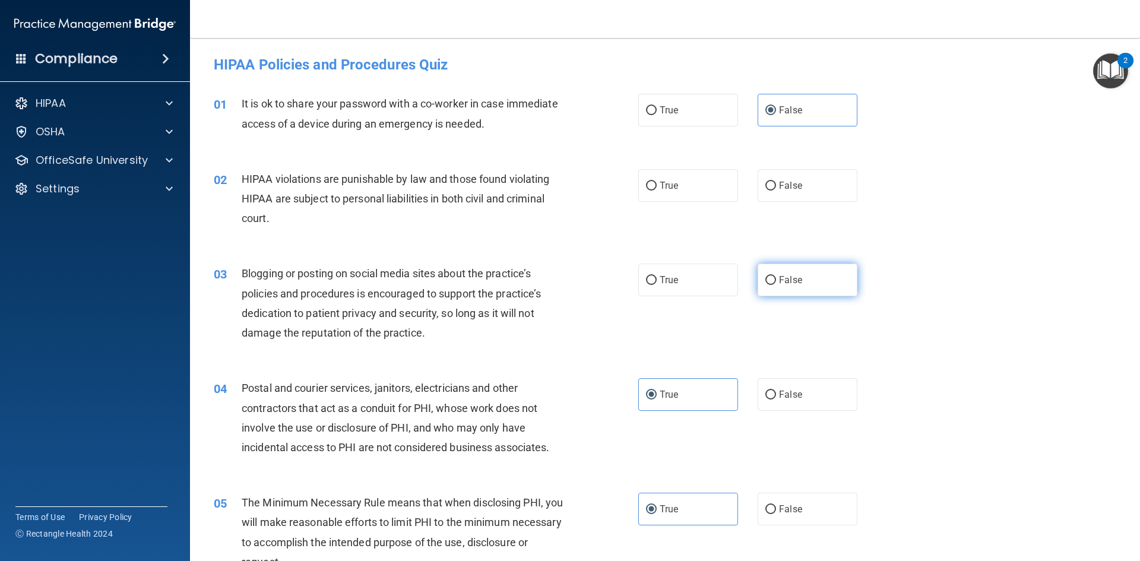
click at [799, 275] on label "False" at bounding box center [807, 280] width 100 height 33
click at [776, 276] on input "False" at bounding box center [770, 280] width 11 height 9
radio input "true"
click at [805, 186] on label "False" at bounding box center [807, 185] width 100 height 33
click at [776, 186] on input "False" at bounding box center [770, 186] width 11 height 9
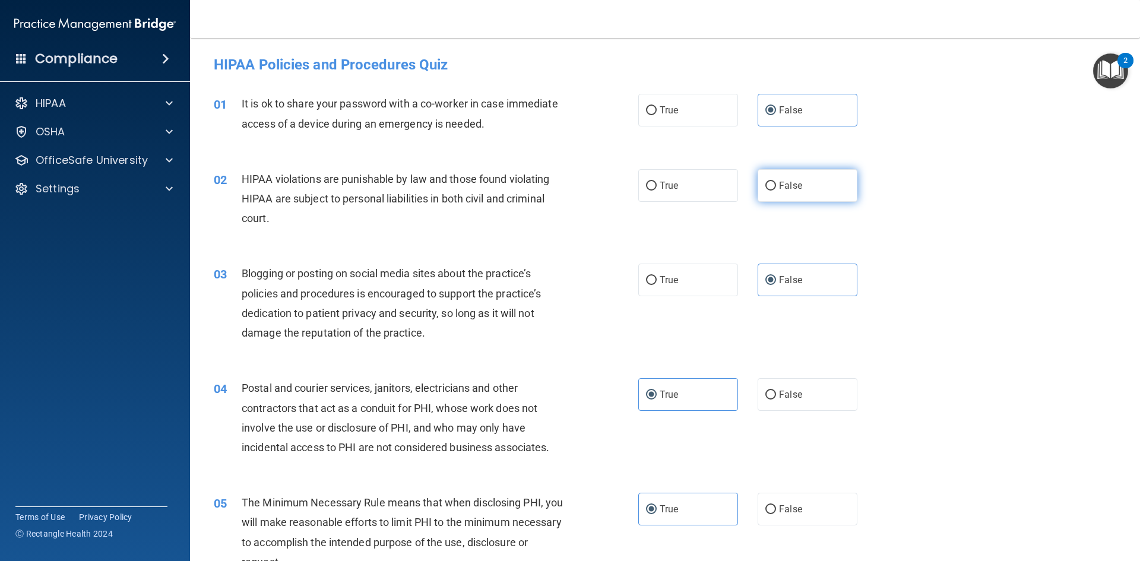
radio input "true"
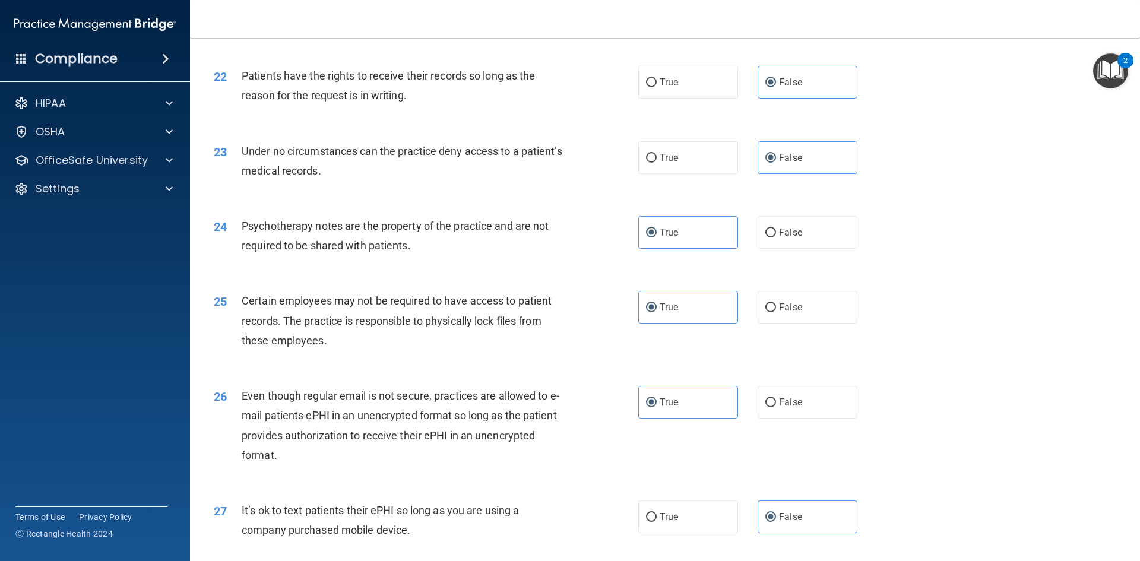
scroll to position [2419, 0]
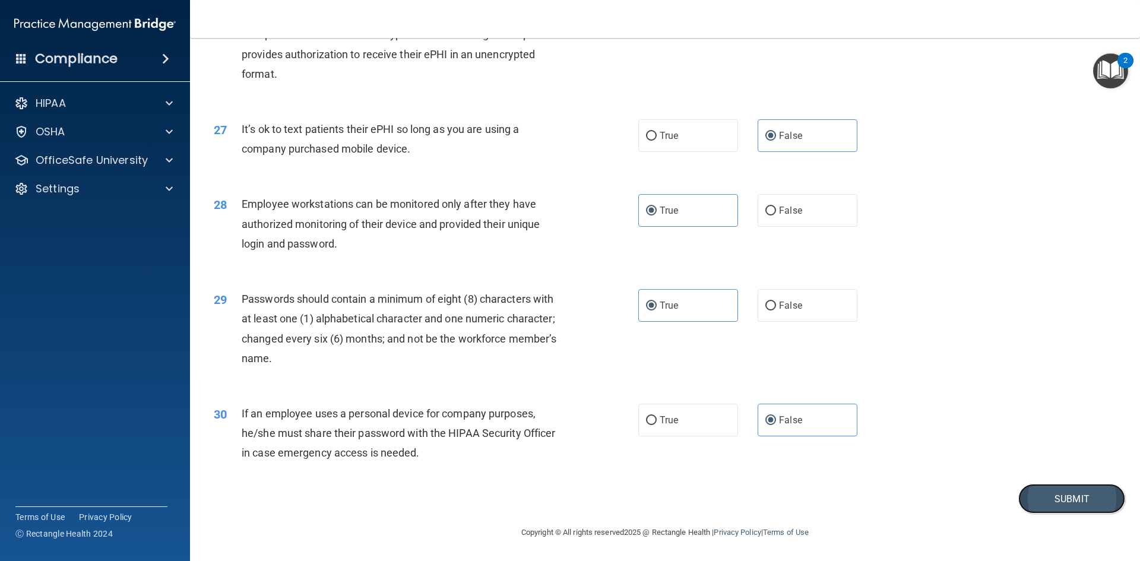
click at [1031, 499] on button "Submit" at bounding box center [1071, 499] width 107 height 30
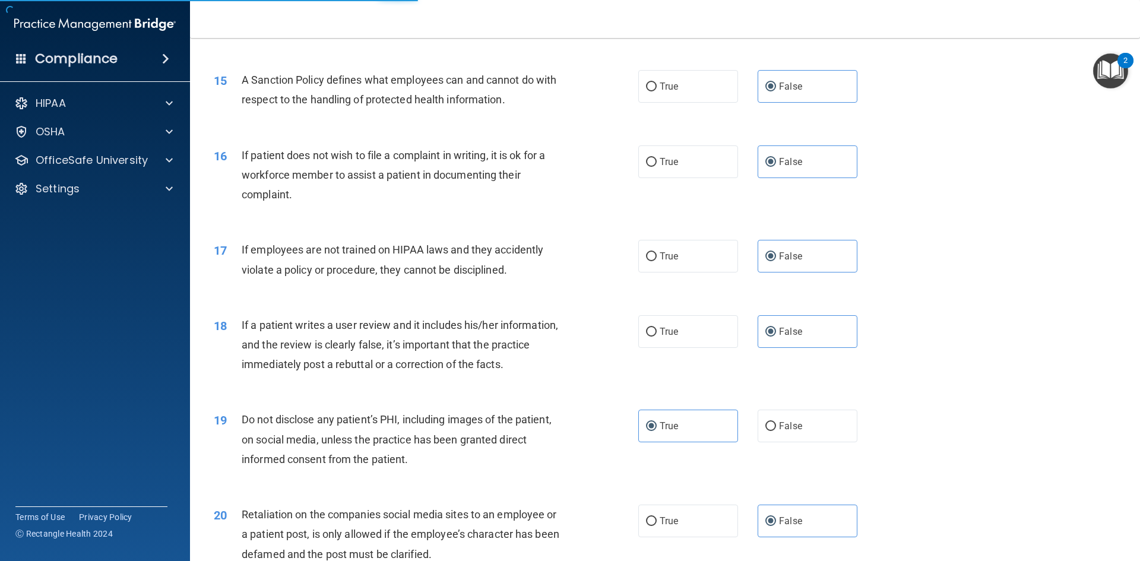
scroll to position [1469, 0]
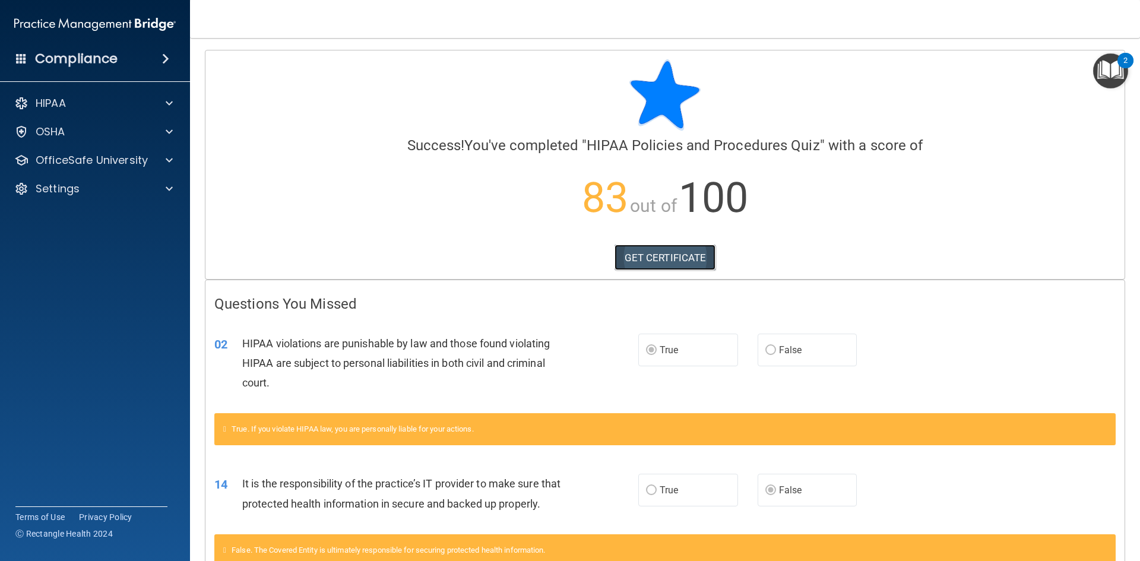
click at [681, 259] on link "GET CERTIFICATE" at bounding box center [664, 258] width 101 height 26
click at [686, 258] on link "GET CERTIFICATE" at bounding box center [664, 258] width 101 height 26
click at [52, 103] on p "HIPAA" at bounding box center [51, 103] width 30 height 14
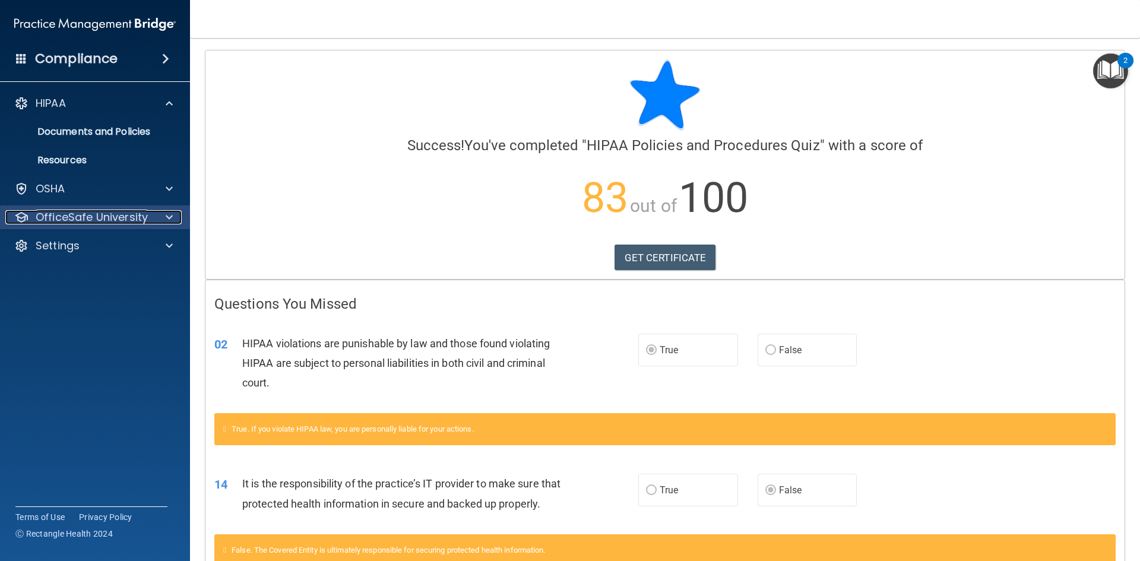
click at [60, 214] on p "OfficeSafe University" at bounding box center [92, 217] width 112 height 14
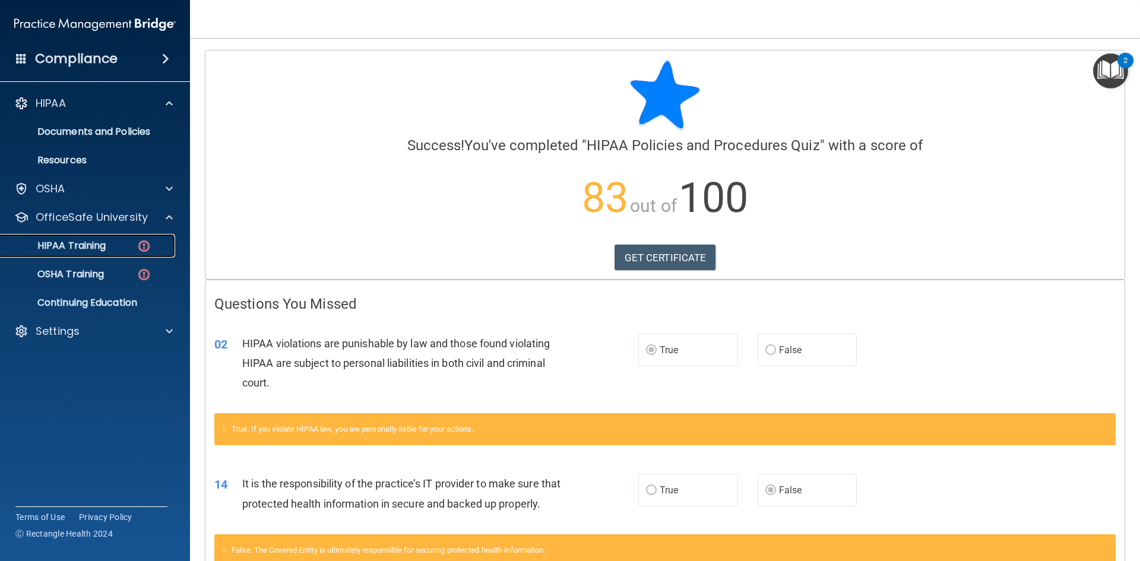
click at [81, 253] on link "HIPAA Training" at bounding box center [81, 246] width 187 height 24
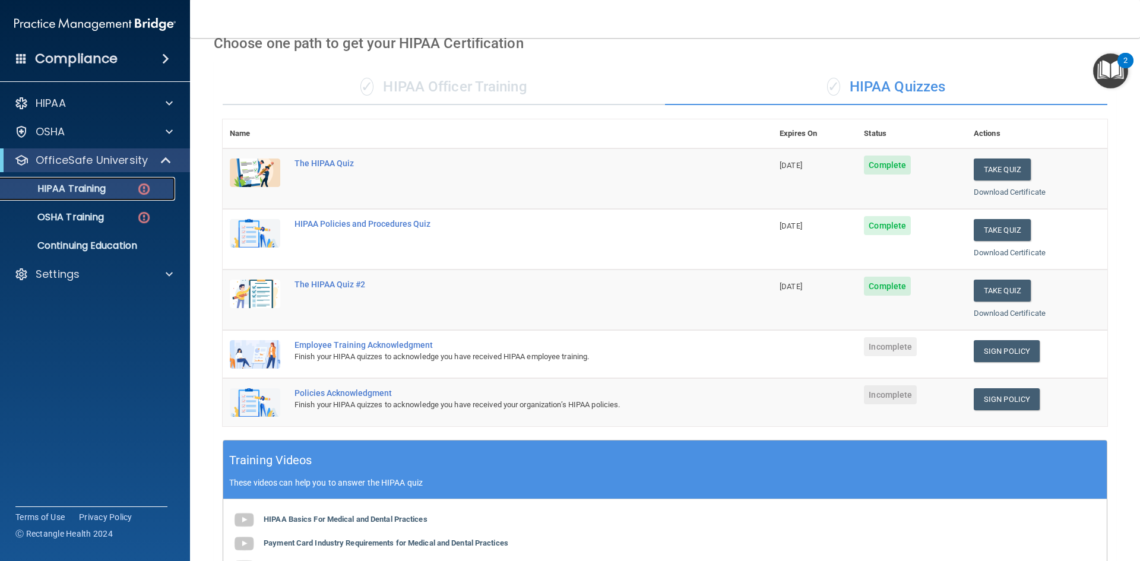
scroll to position [59, 0]
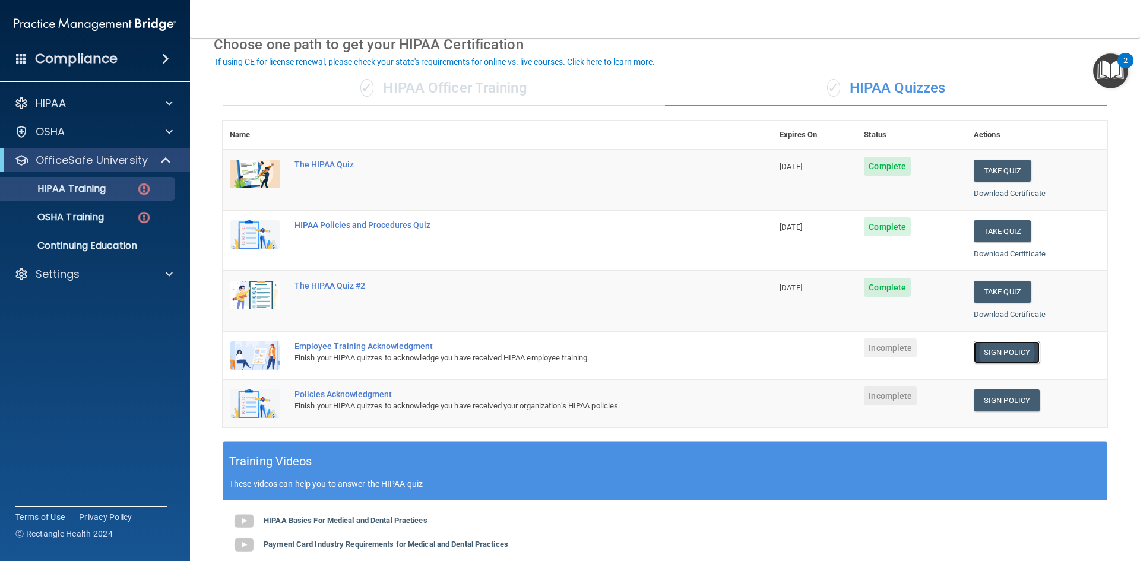
click at [999, 350] on link "Sign Policy" at bounding box center [1006, 352] width 66 height 22
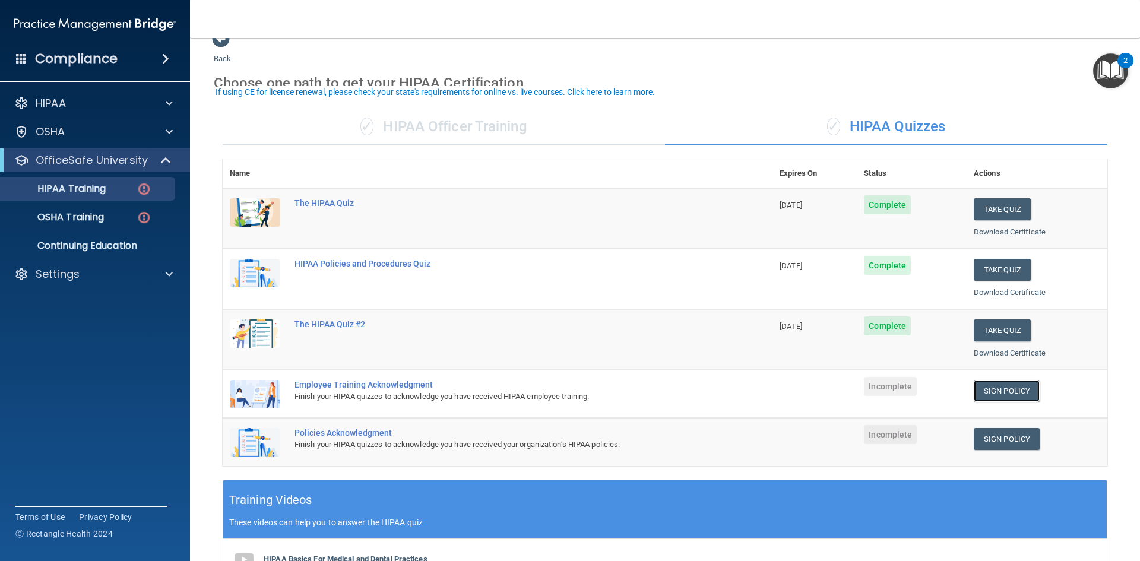
scroll to position [0, 0]
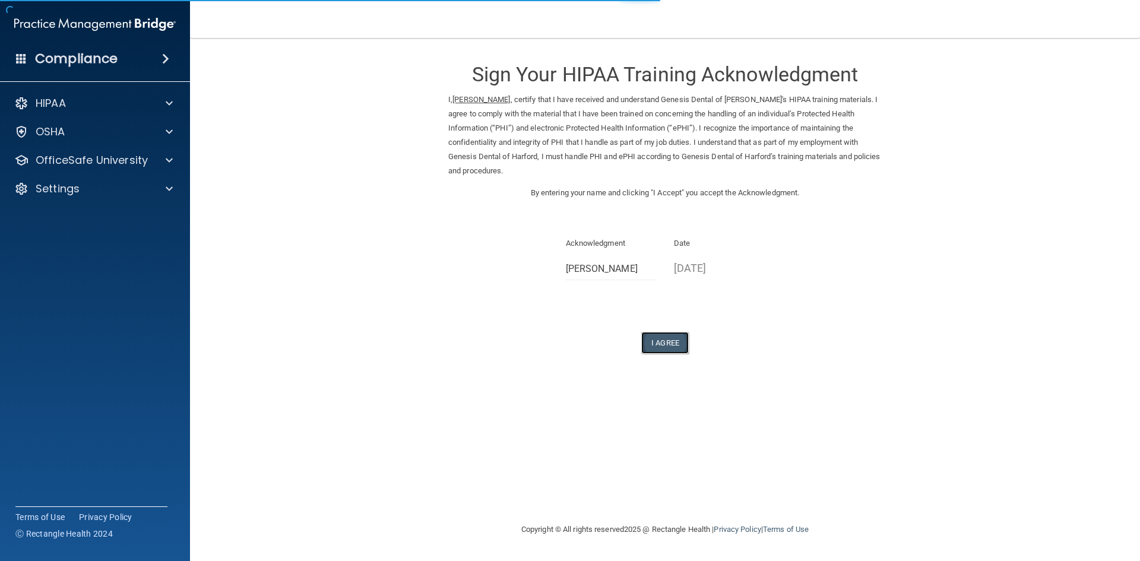
click at [675, 337] on button "I Agree" at bounding box center [664, 343] width 47 height 22
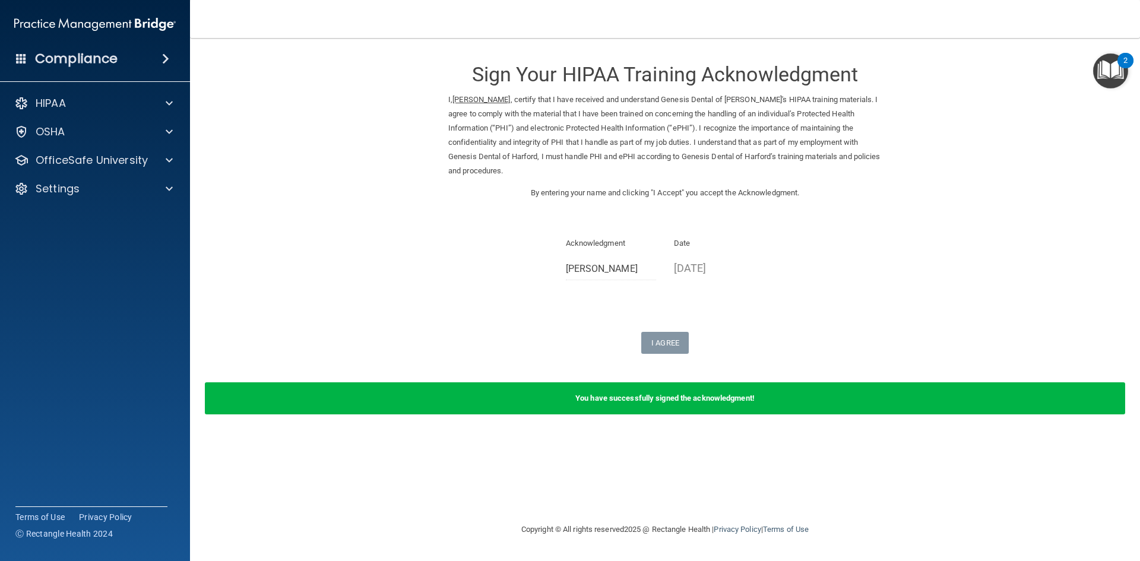
click at [975, 227] on form "Sign Your HIPAA Training Acknowledgment I, Jasmine Fitzgerald , certify that I …" at bounding box center [665, 239] width 902 height 379
click at [57, 153] on p "OfficeSafe University" at bounding box center [92, 160] width 112 height 14
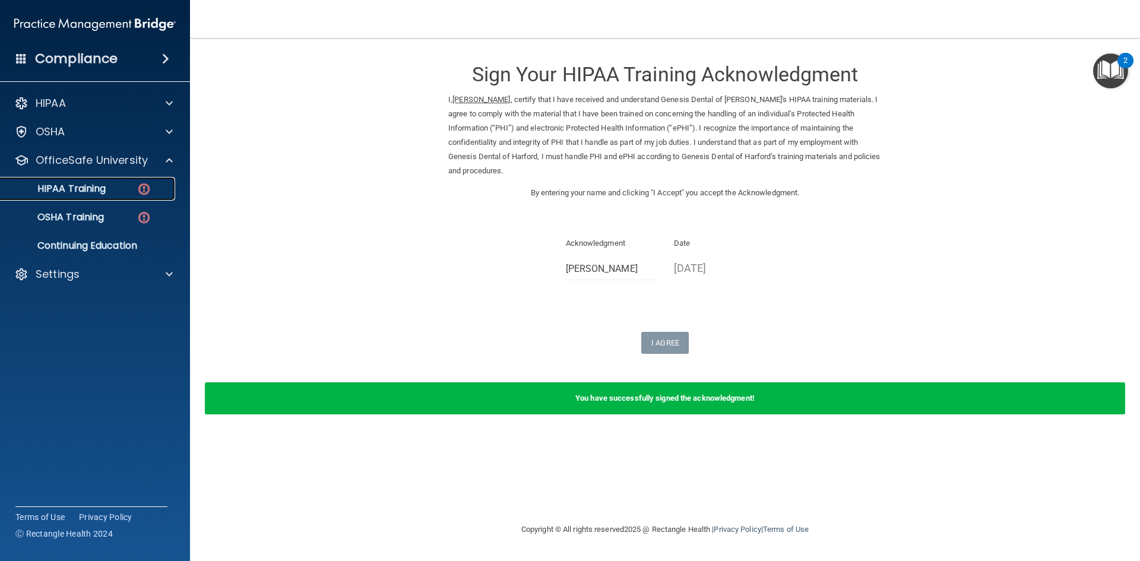
click at [72, 189] on p "HIPAA Training" at bounding box center [57, 189] width 98 height 12
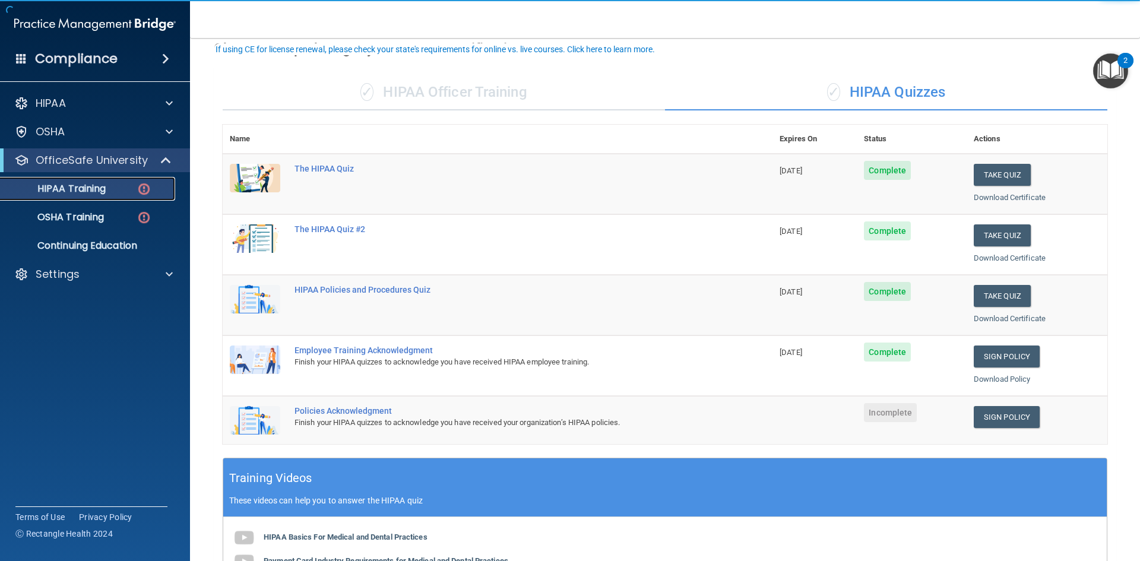
scroll to position [178, 0]
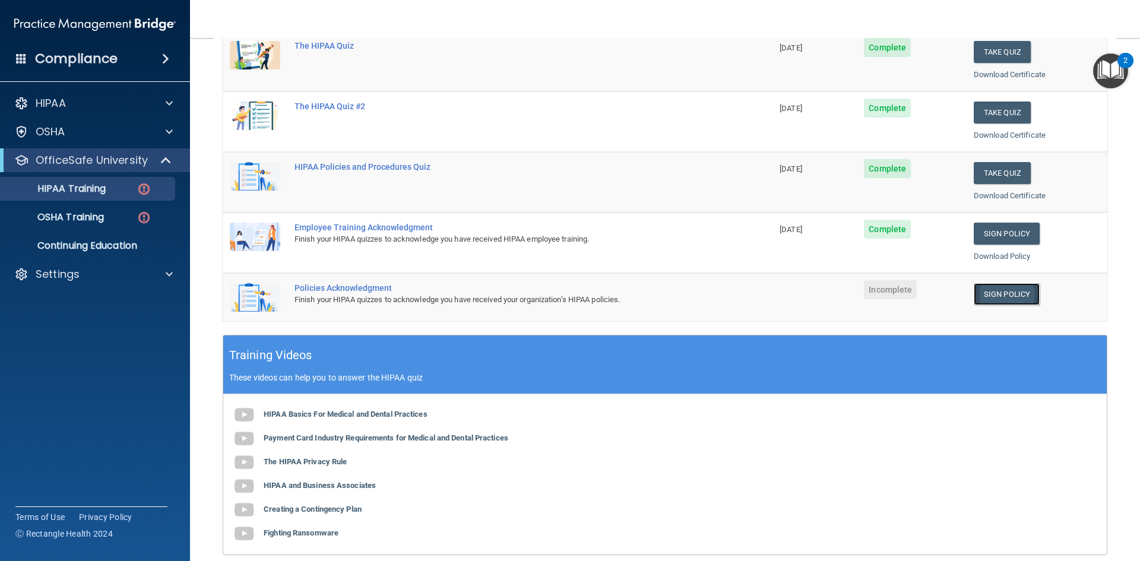
click at [999, 291] on link "Sign Policy" at bounding box center [1006, 294] width 66 height 22
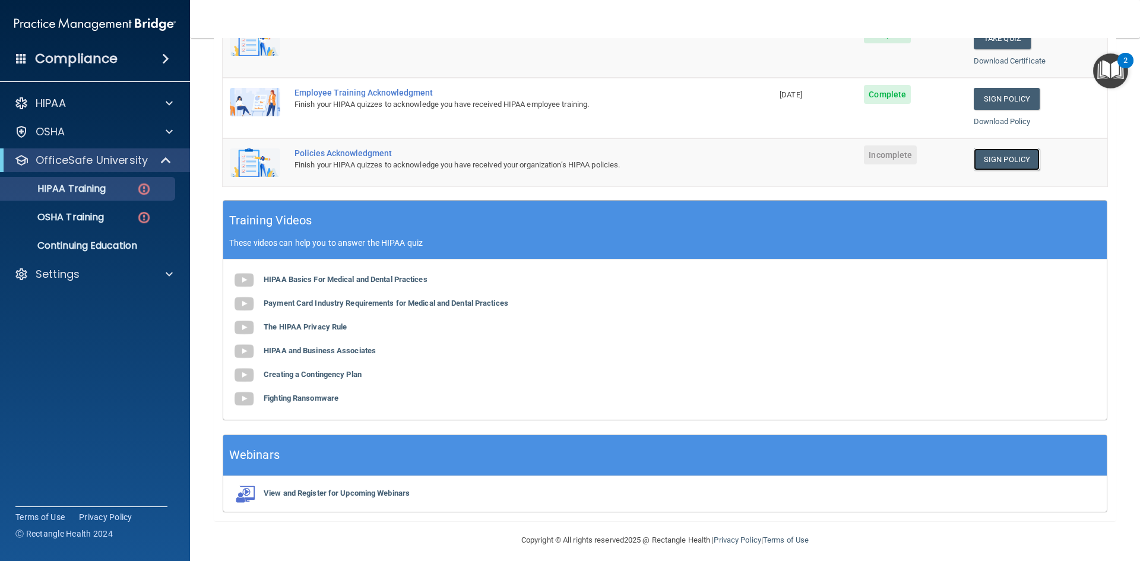
scroll to position [320, 0]
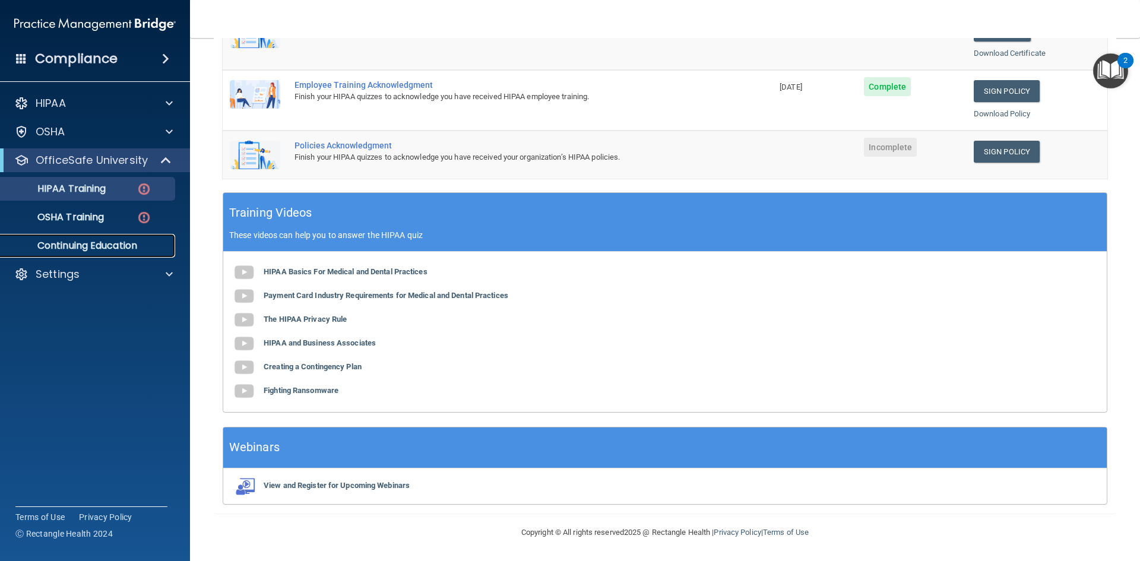
click at [99, 237] on link "Continuing Education" at bounding box center [81, 246] width 187 height 24
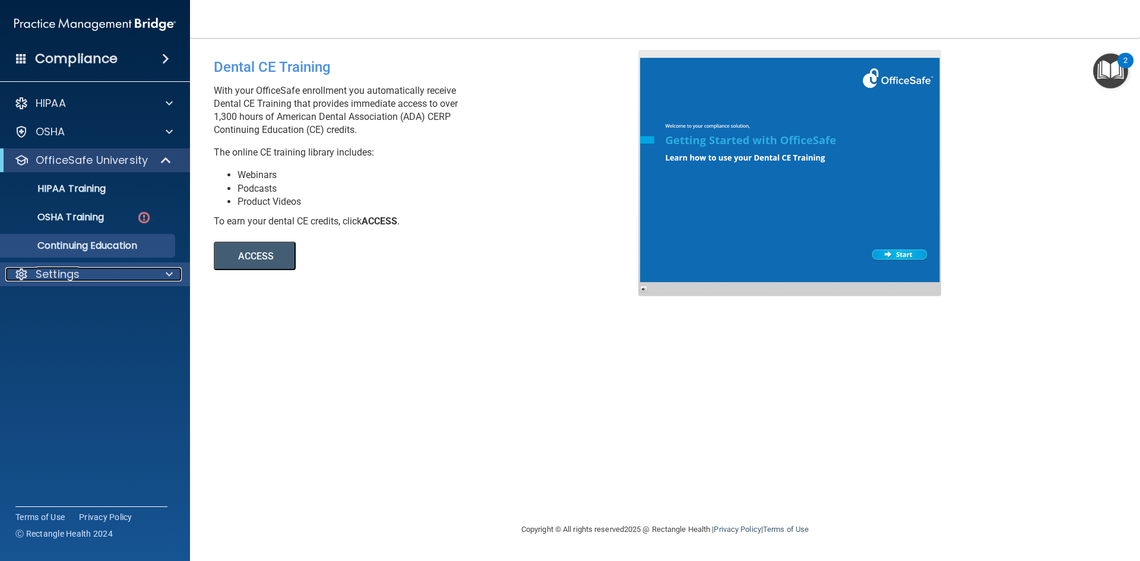
click at [64, 270] on p "Settings" at bounding box center [58, 274] width 44 height 14
click at [101, 308] on p "My Account" at bounding box center [89, 303] width 162 height 12
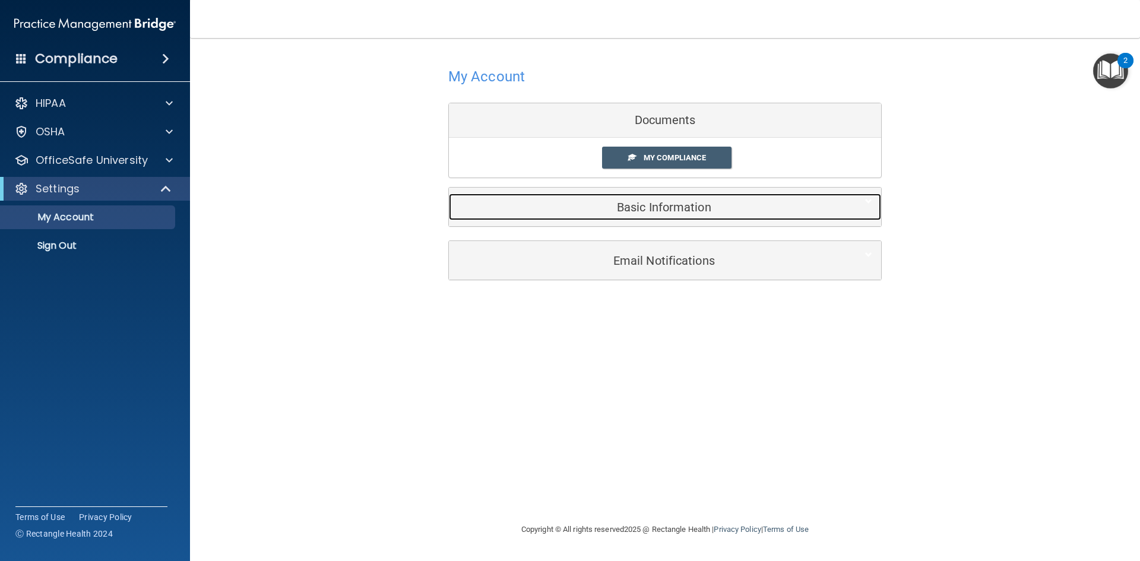
click at [665, 214] on div "Basic Information" at bounding box center [647, 206] width 396 height 27
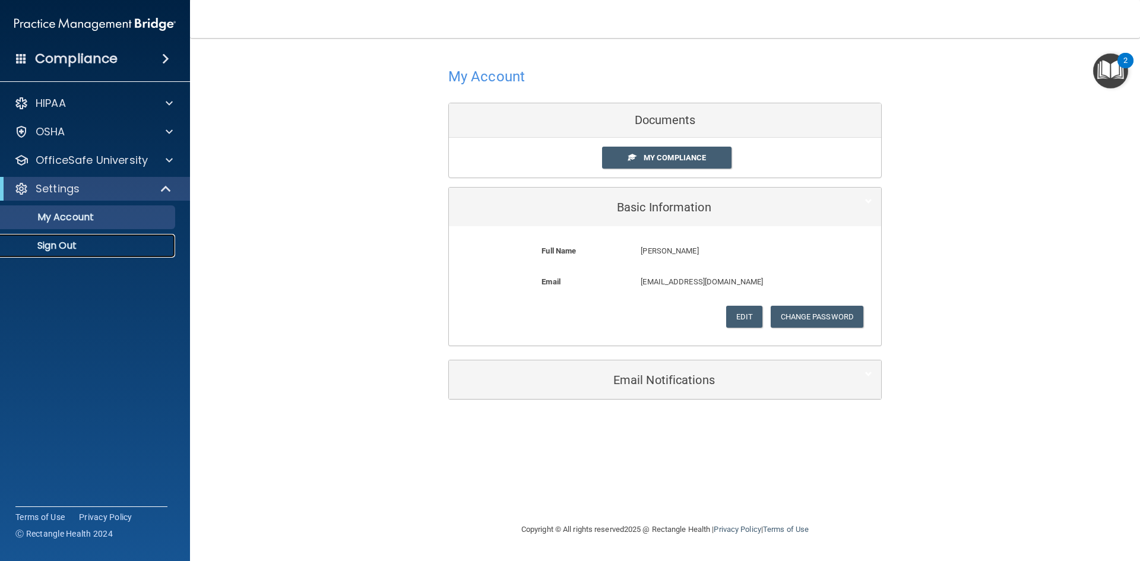
click at [49, 250] on p "Sign Out" at bounding box center [89, 246] width 162 height 12
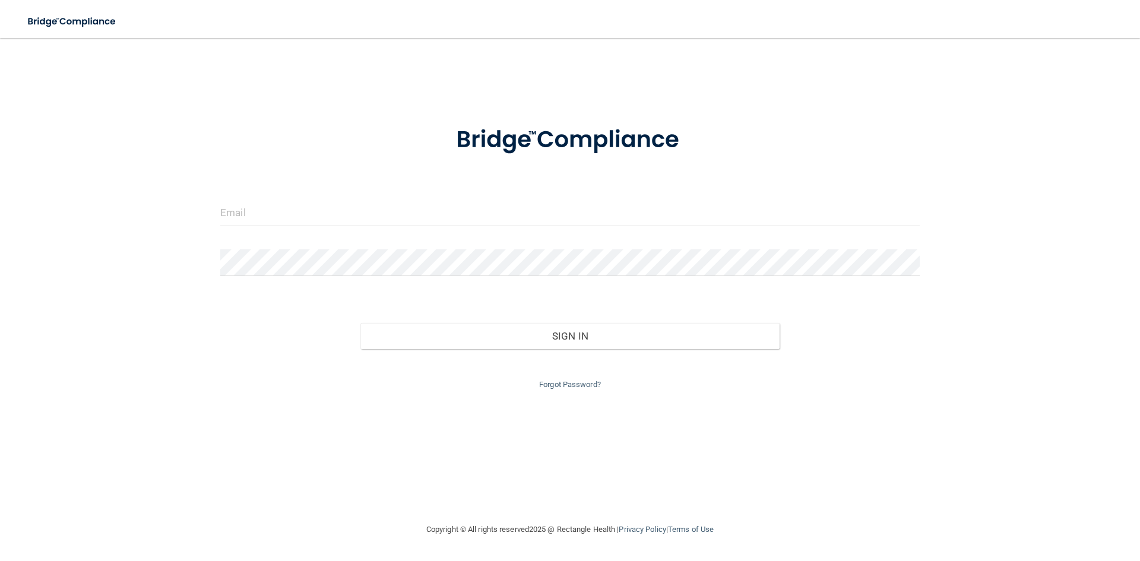
click at [331, 484] on div "Invalid email/password. You don't have permission to access that page. Sign In …" at bounding box center [570, 280] width 1092 height 461
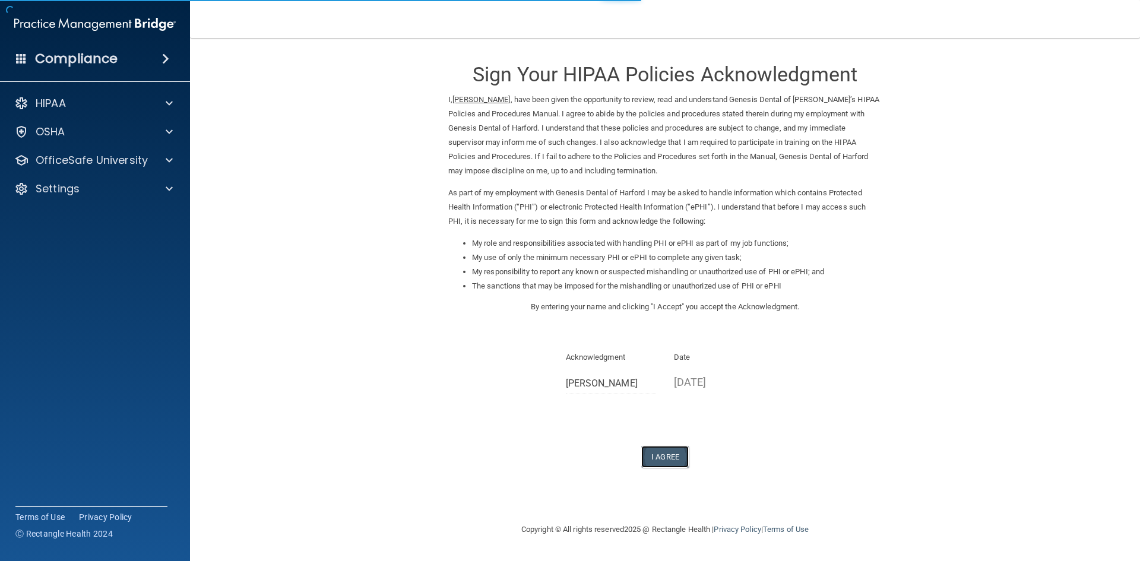
click at [666, 454] on button "I Agree" at bounding box center [664, 457] width 47 height 22
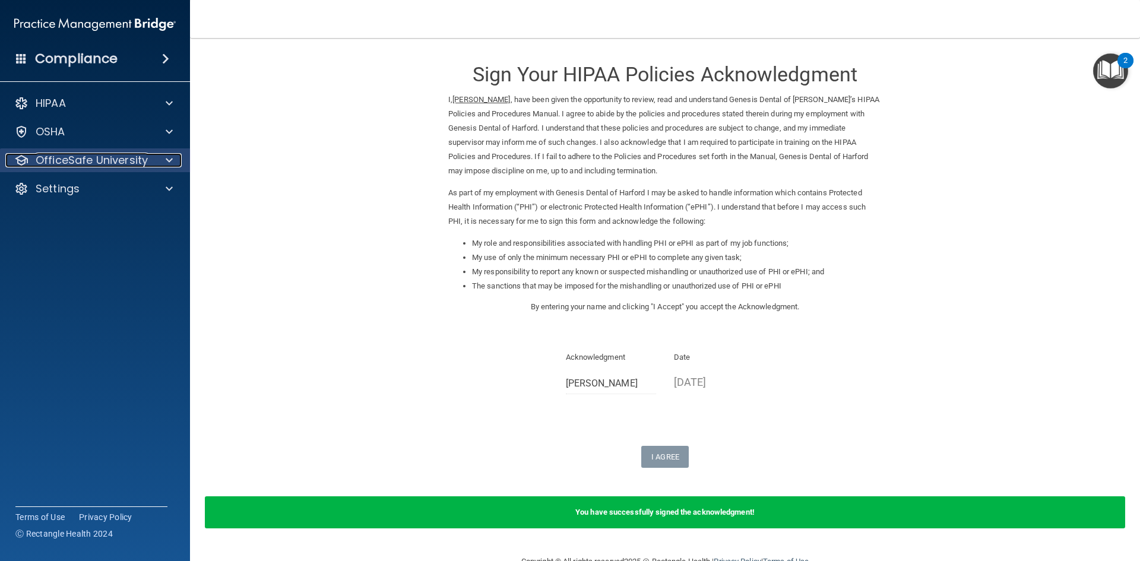
click at [68, 159] on p "OfficeSafe University" at bounding box center [92, 160] width 112 height 14
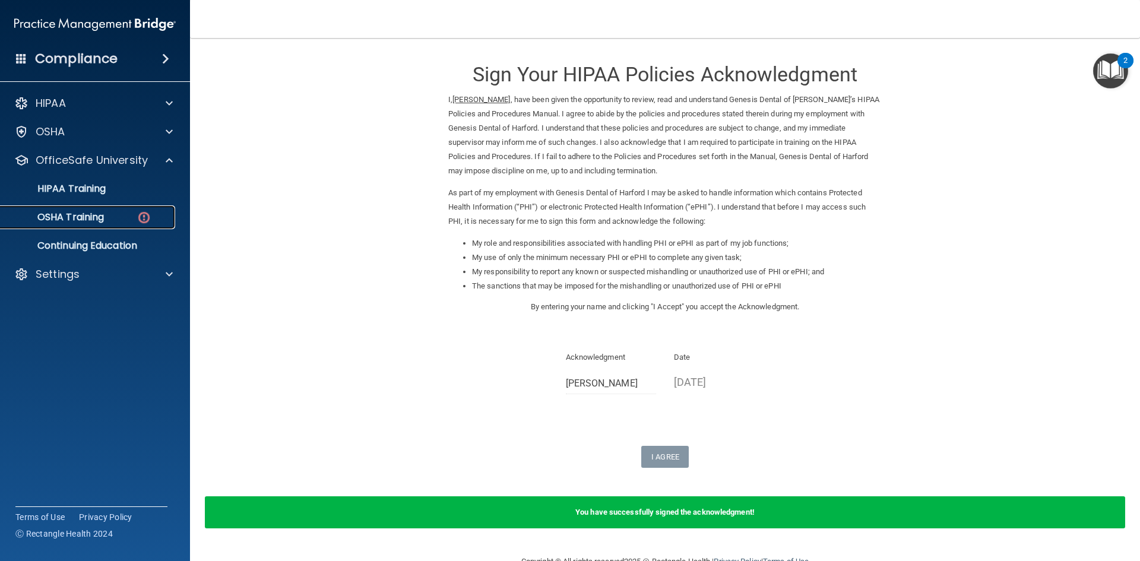
click at [82, 211] on p "OSHA Training" at bounding box center [56, 217] width 96 height 12
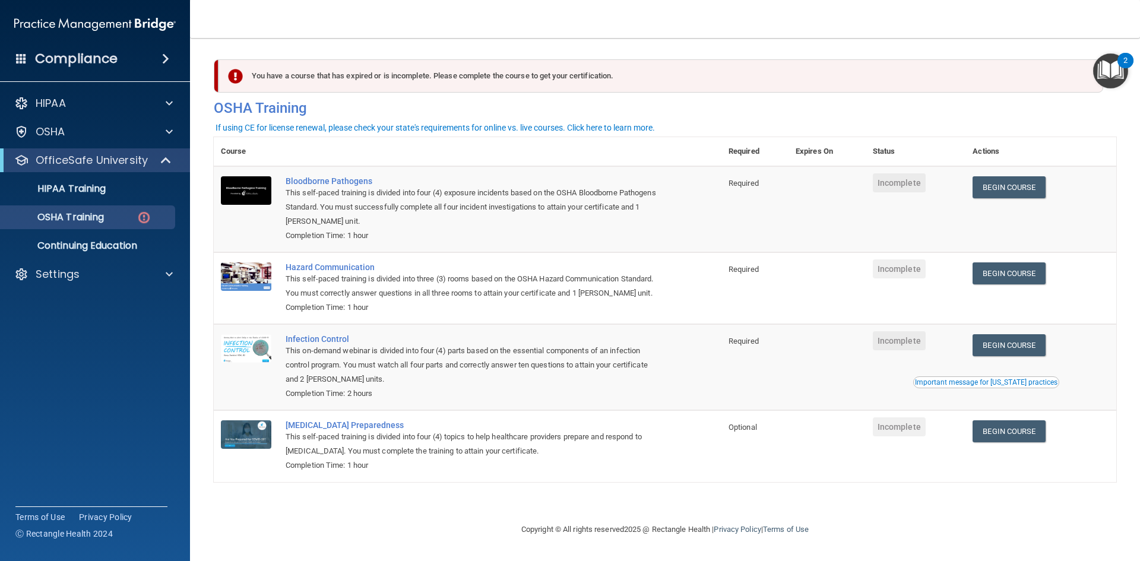
click at [874, 494] on div "You have a course that has expired or is incomplete. Please complete the course…" at bounding box center [665, 280] width 902 height 461
click at [1005, 438] on link "Begin Course" at bounding box center [1008, 431] width 72 height 22
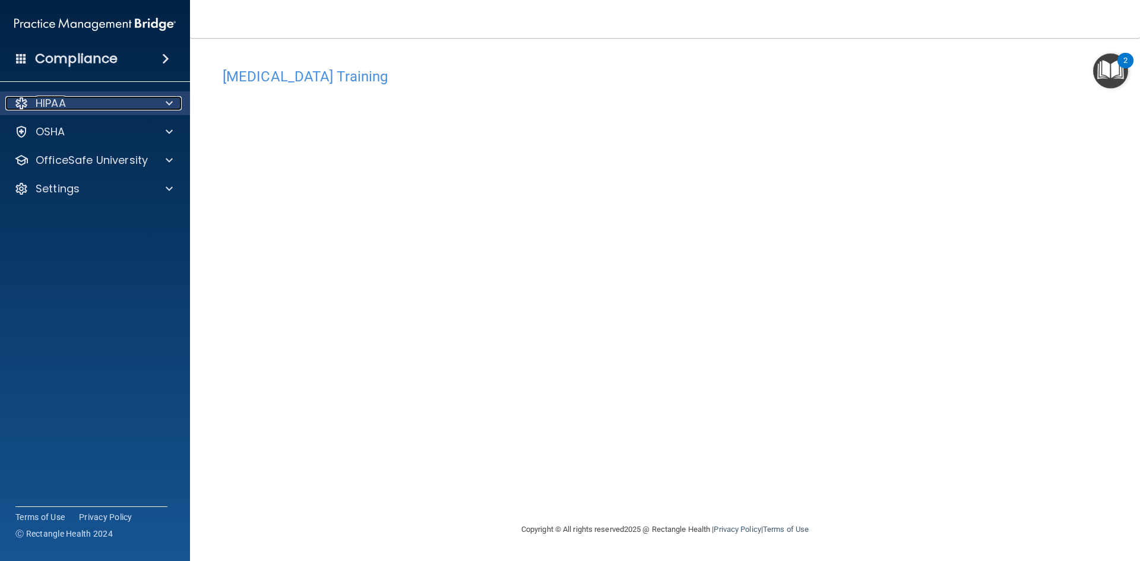
click at [80, 99] on div "HIPAA" at bounding box center [78, 103] width 147 height 14
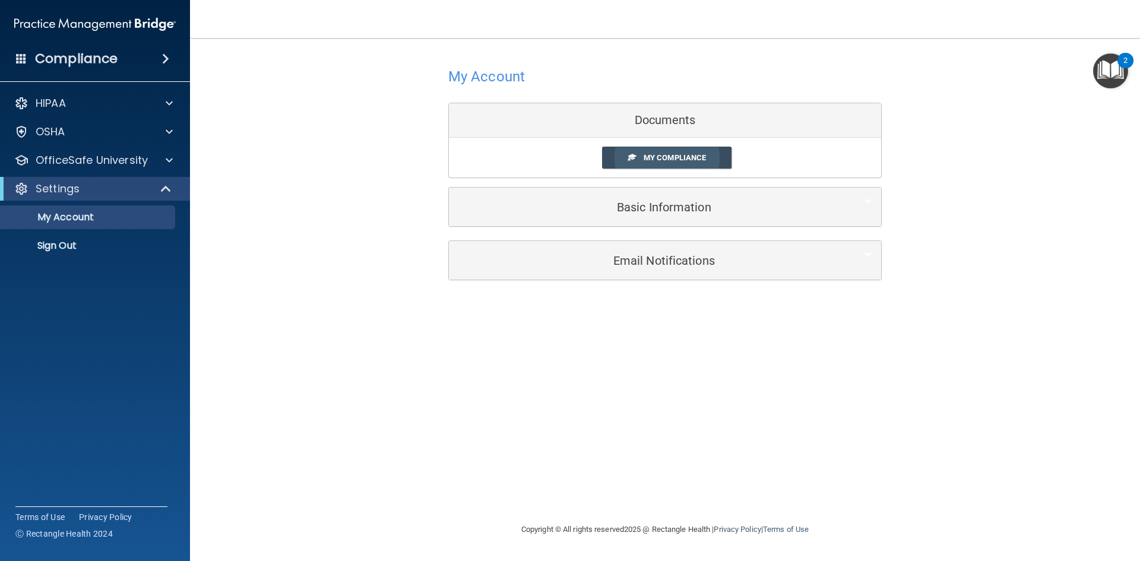
click at [699, 157] on span "My Compliance" at bounding box center [674, 157] width 62 height 9
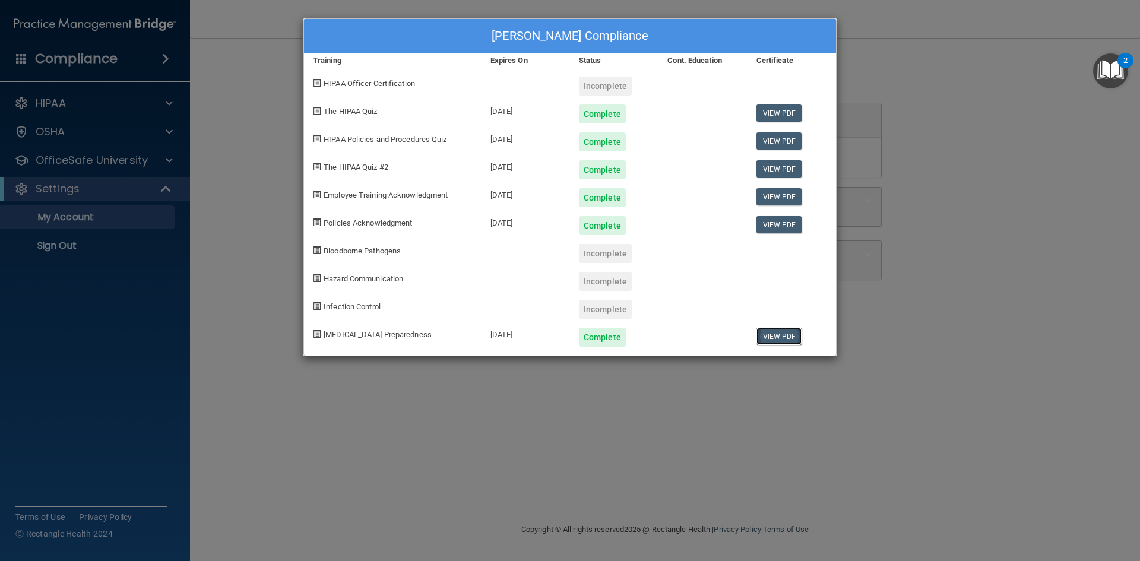
click at [786, 334] on link "View PDF" at bounding box center [779, 336] width 46 height 17
